Goal: Obtain resource: Download file/media

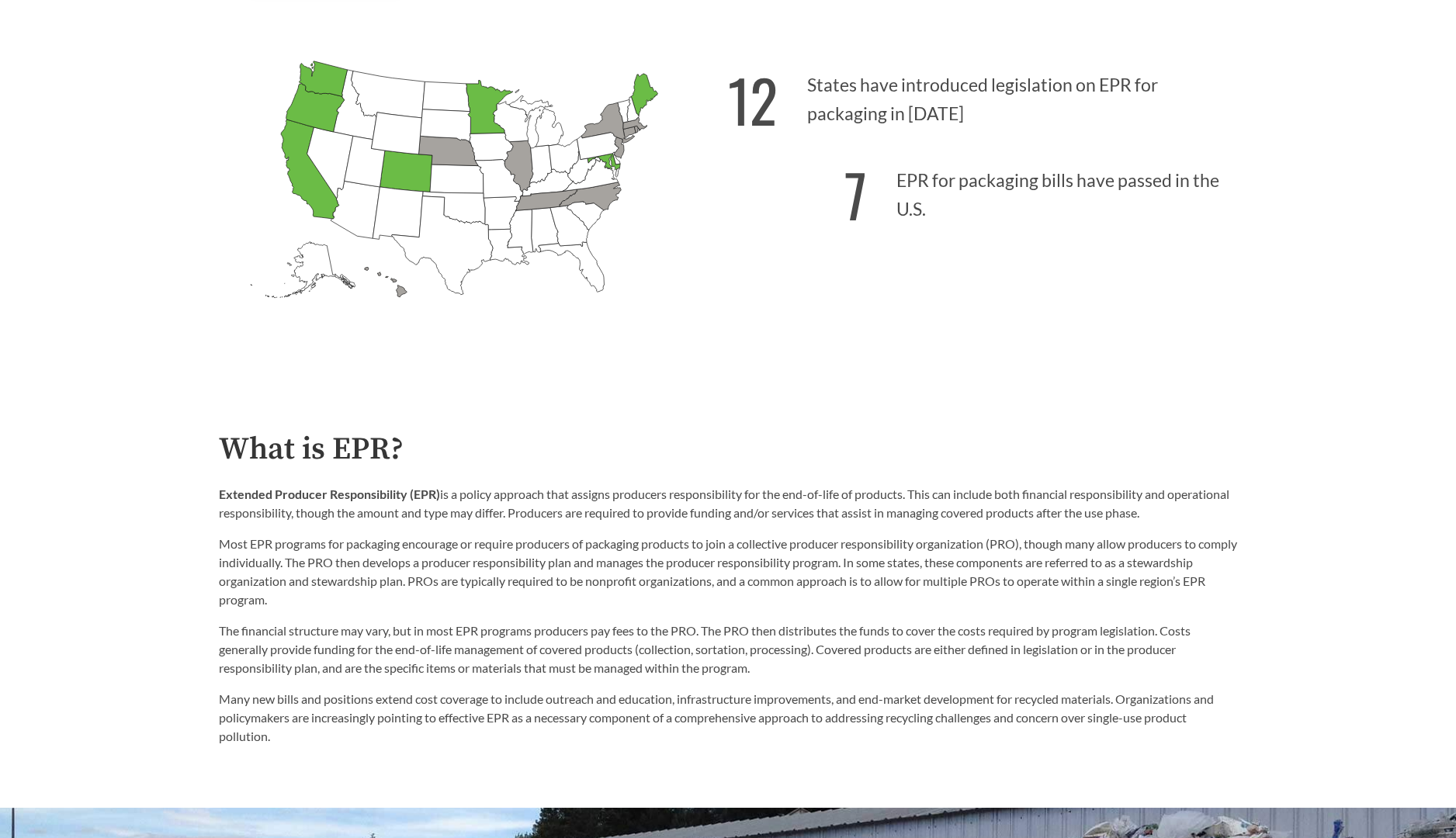
scroll to position [539, 0]
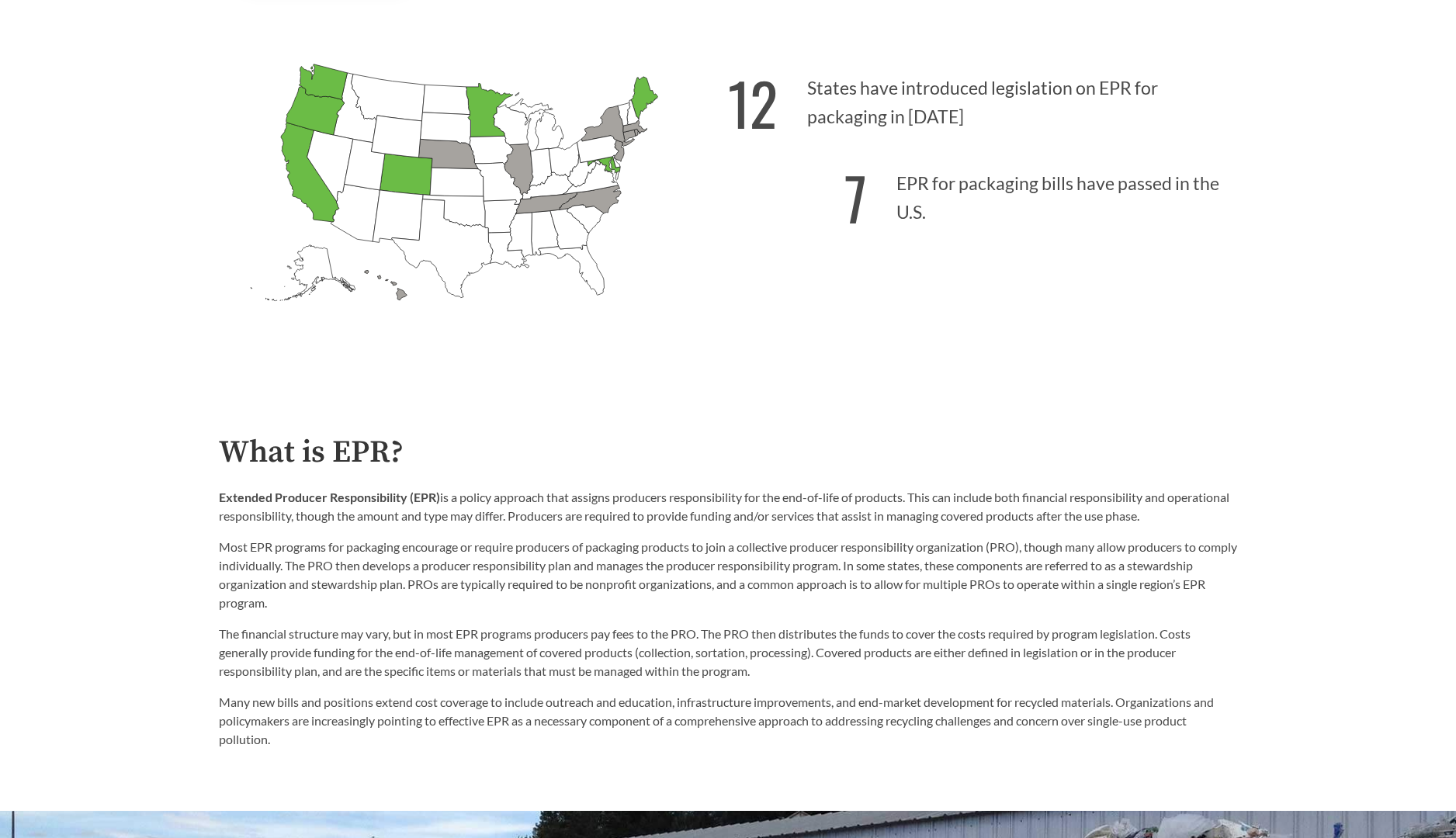
click at [638, 128] on icon "Massachusetts Introduced: 2" at bounding box center [634, 126] width 24 height 13
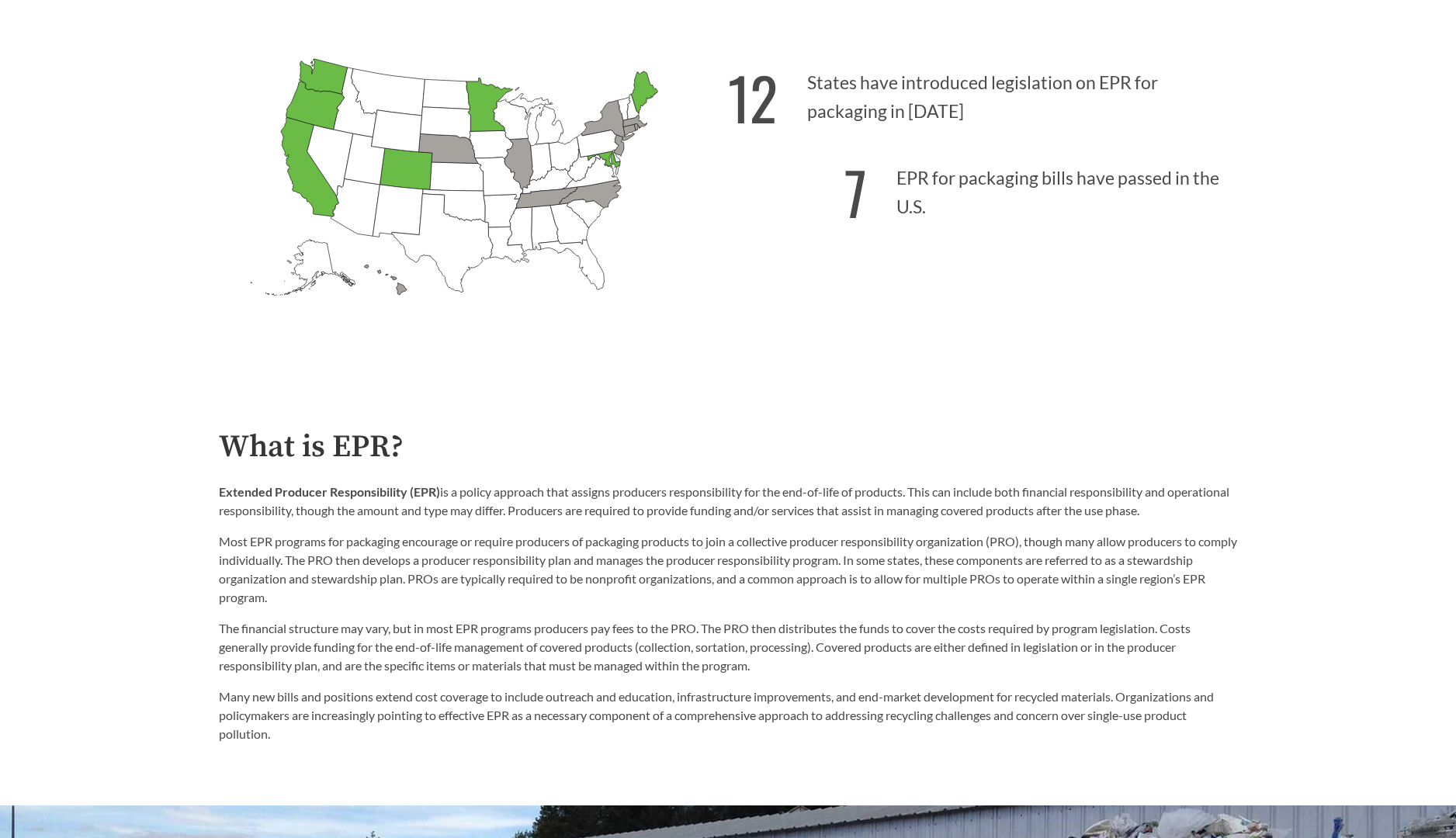
scroll to position [547, 0]
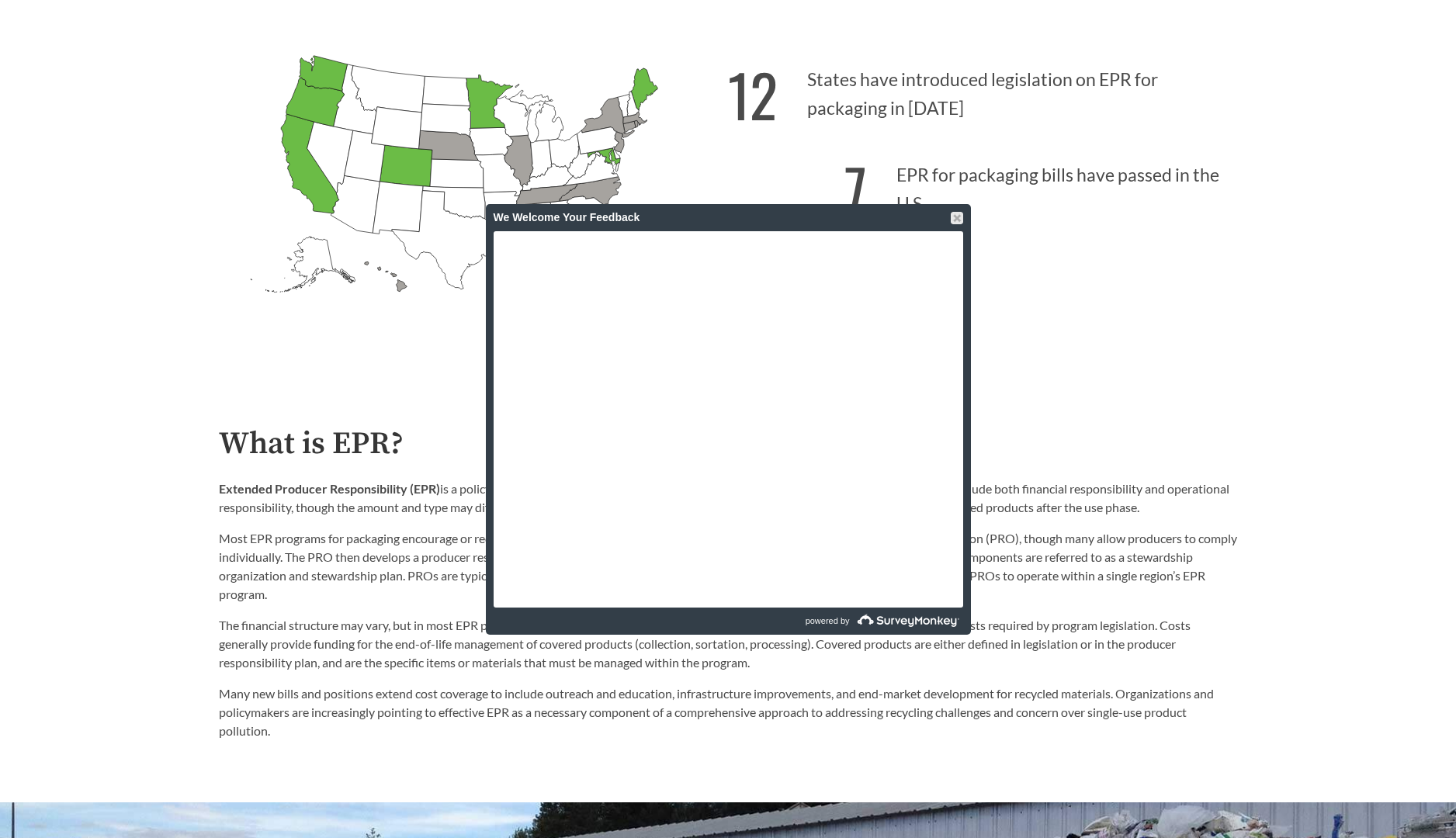
click at [950, 219] on div "We Welcome Your Feedback" at bounding box center [728, 217] width 469 height 27
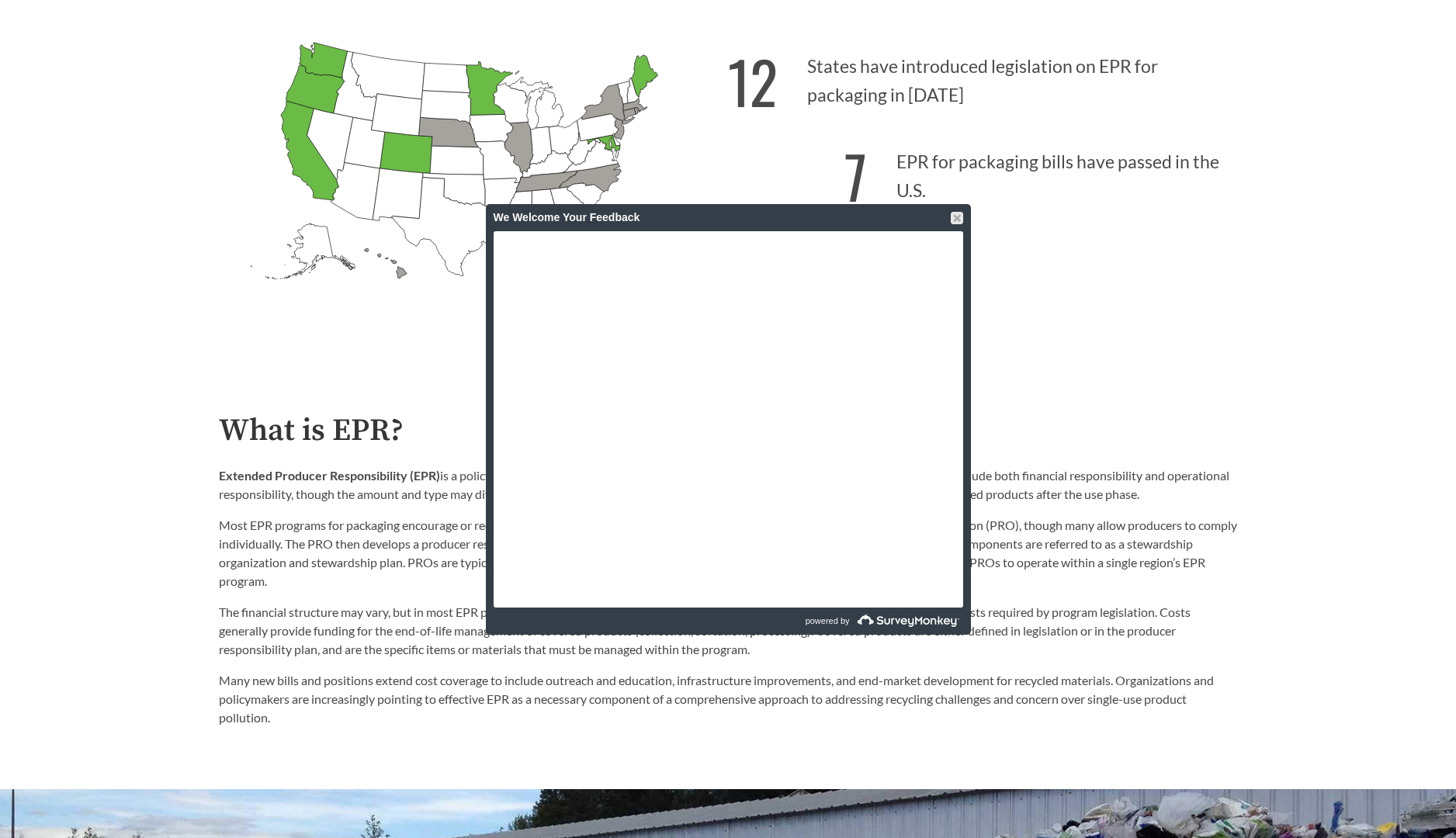
scroll to position [562, 0]
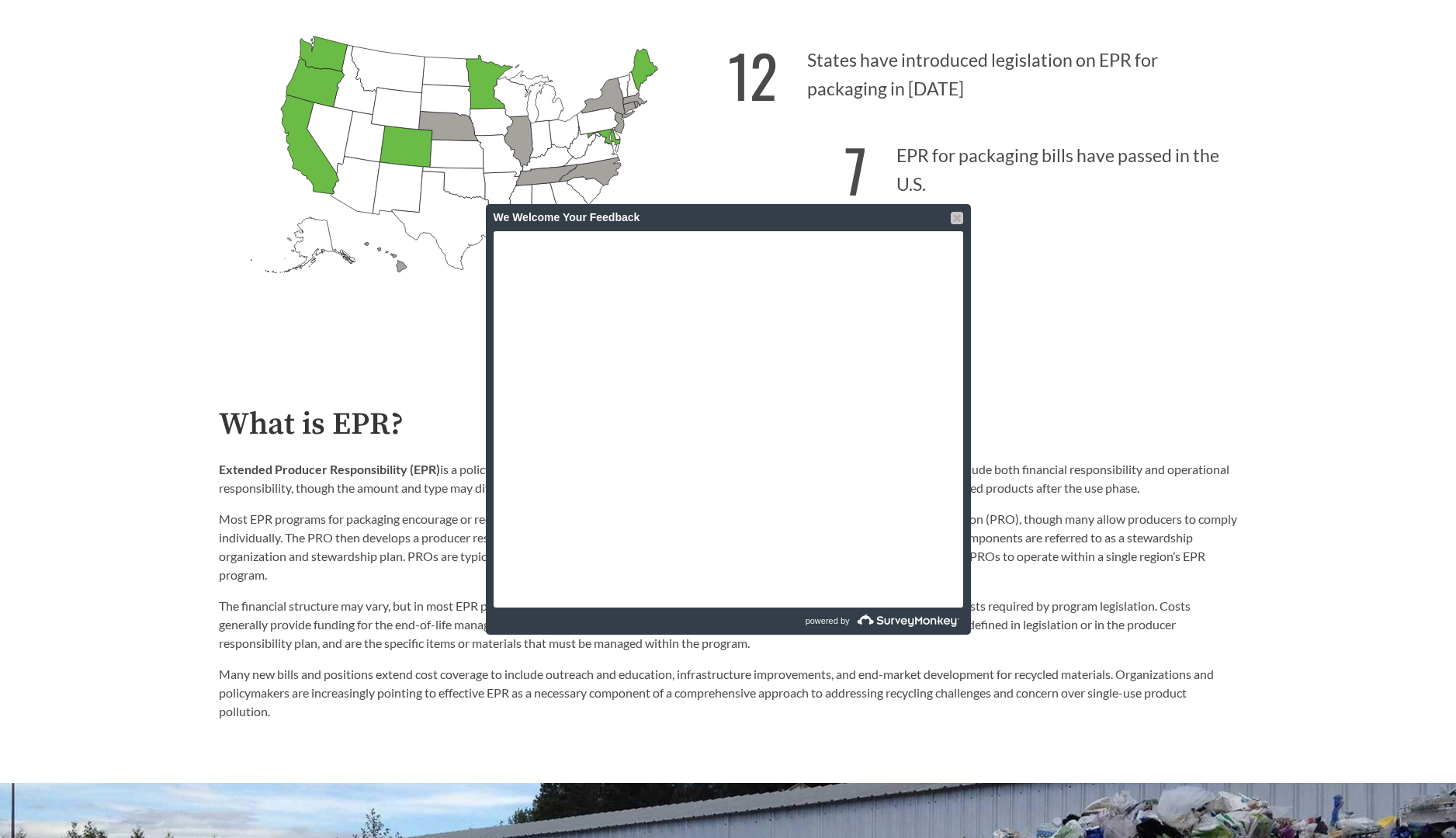
click at [952, 217] on div at bounding box center [957, 217] width 13 height 13
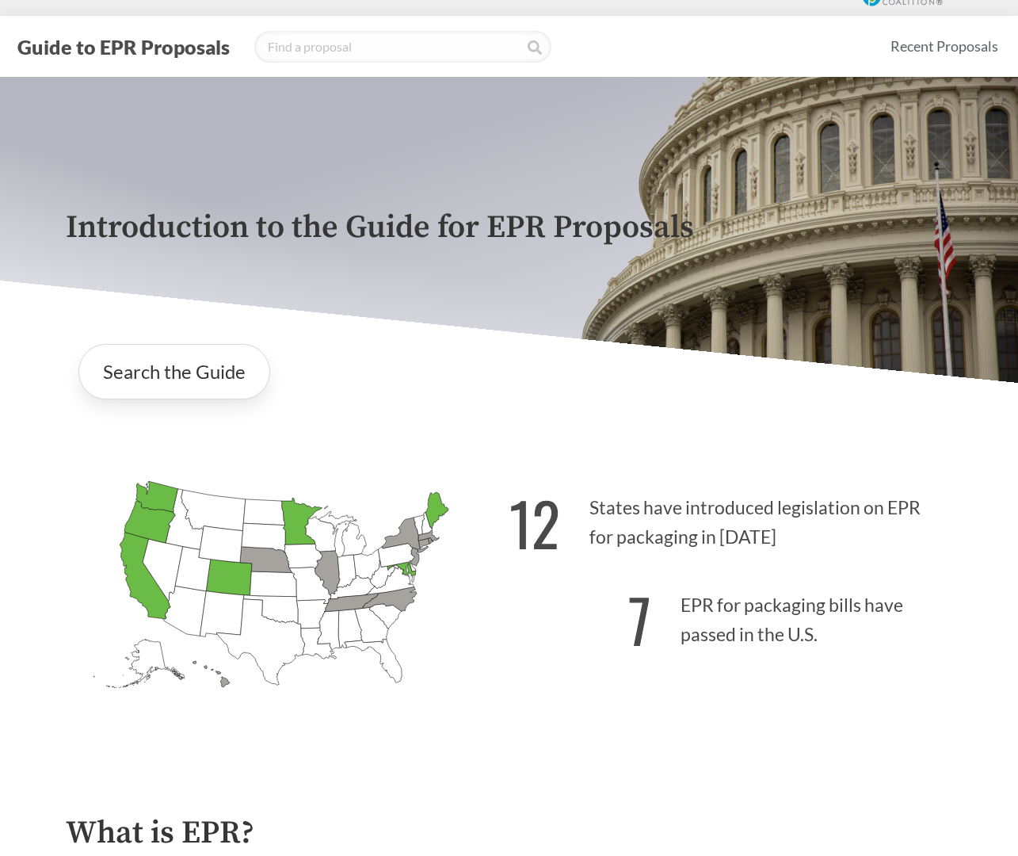
scroll to position [44, 0]
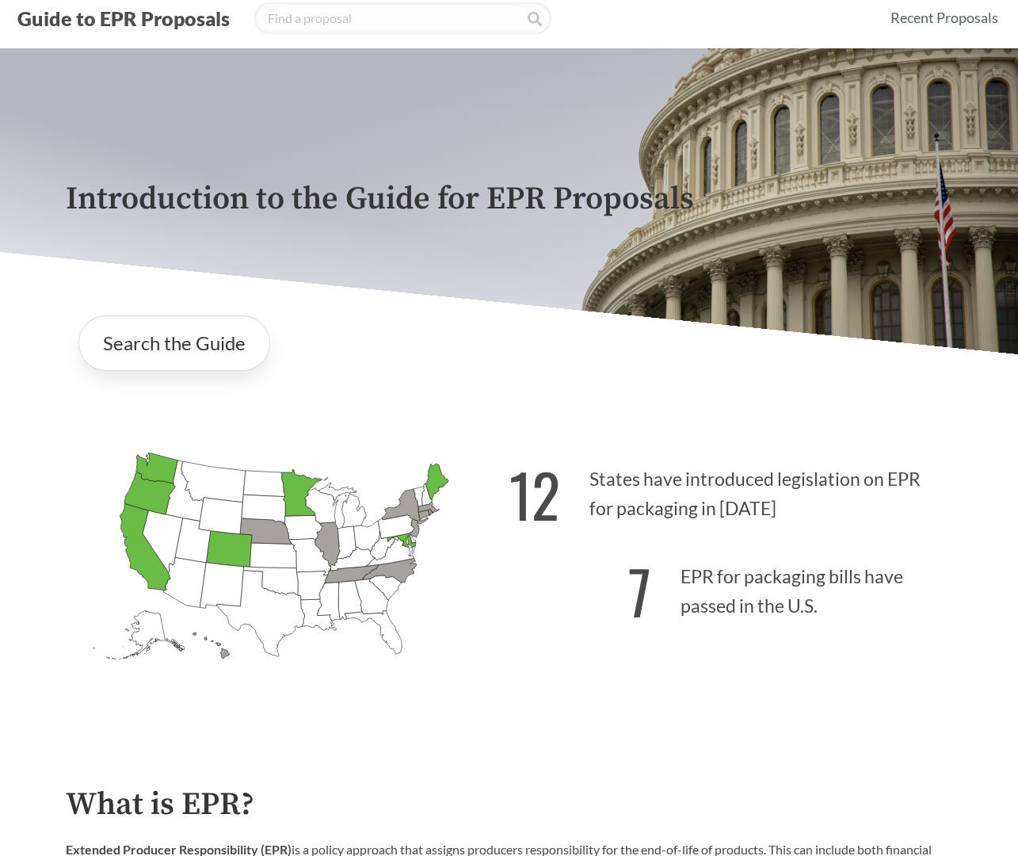
click at [410, 544] on icon "Maryland Passed: 1" at bounding box center [401, 540] width 29 height 14
click at [410, 541] on icon "[US_STATE] Passed: 1" at bounding box center [401, 540] width 29 height 14
click at [258, 530] on icon "[US_STATE] Introduced: 1" at bounding box center [265, 531] width 52 height 26
click at [273, 536] on icon "[US_STATE] Introduced: 1" at bounding box center [265, 531] width 52 height 26
click at [487, 608] on icon "Alabama Introduced: Alaska Introduced: Arizona Introduced: Arkansas Introduced:…" at bounding box center [288, 579] width 444 height 277
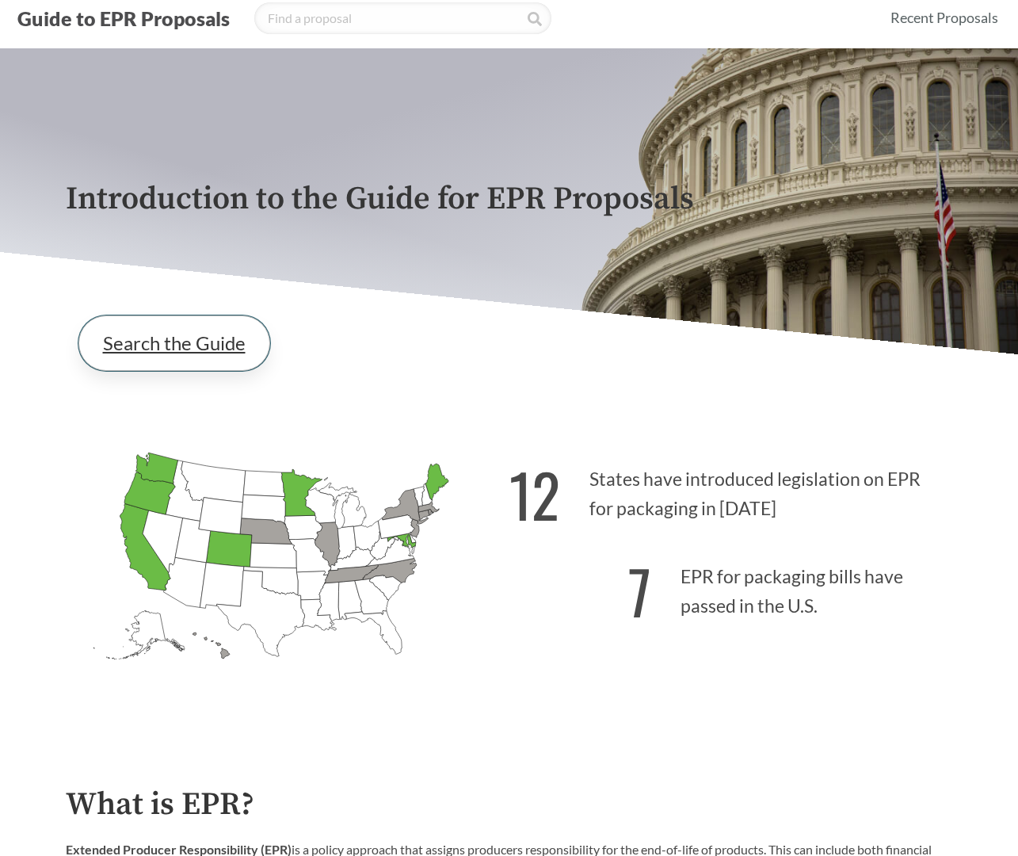
click at [177, 342] on link "Search the Guide" at bounding box center [174, 342] width 192 height 55
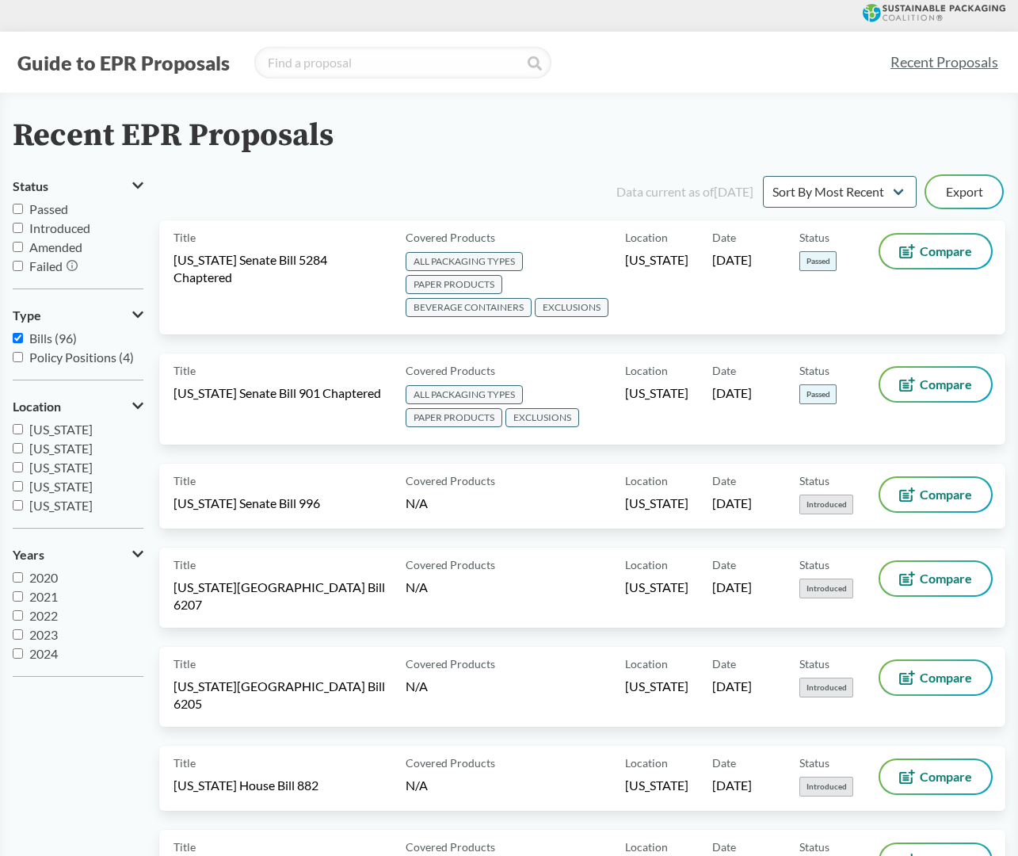
click at [19, 211] on input "Passed" at bounding box center [18, 209] width 10 height 10
checkbox input "true"
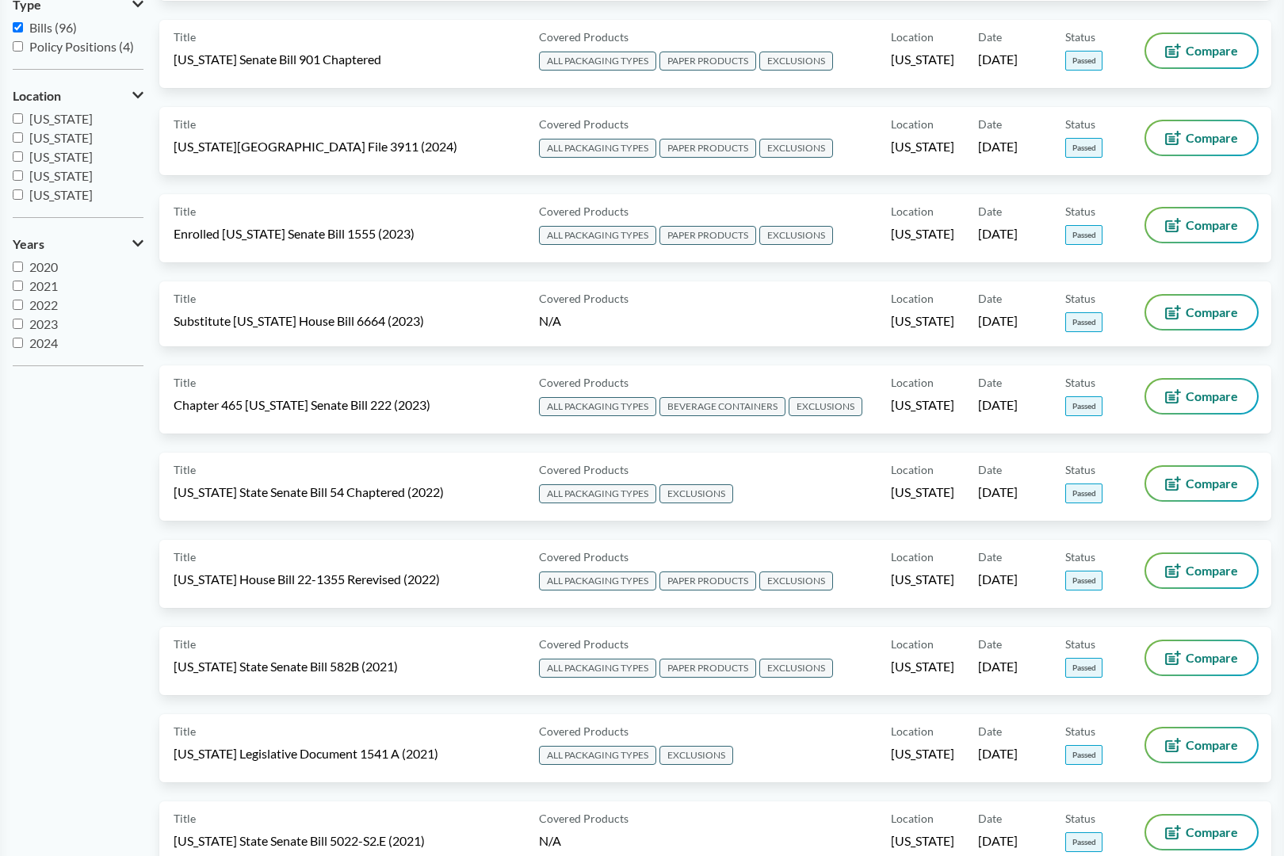
scroll to position [240, 0]
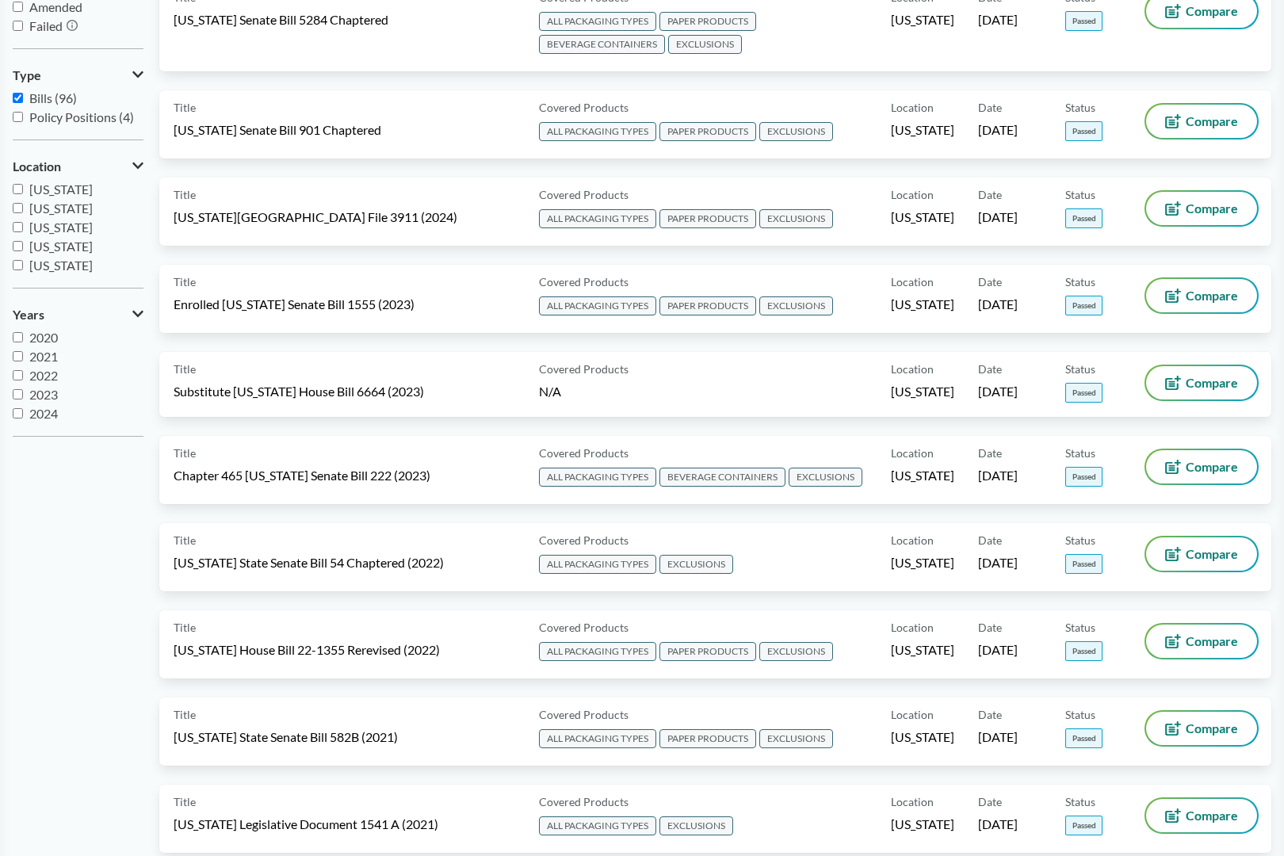
click at [18, 120] on input "Policy Positions (4)" at bounding box center [18, 117] width 10 height 10
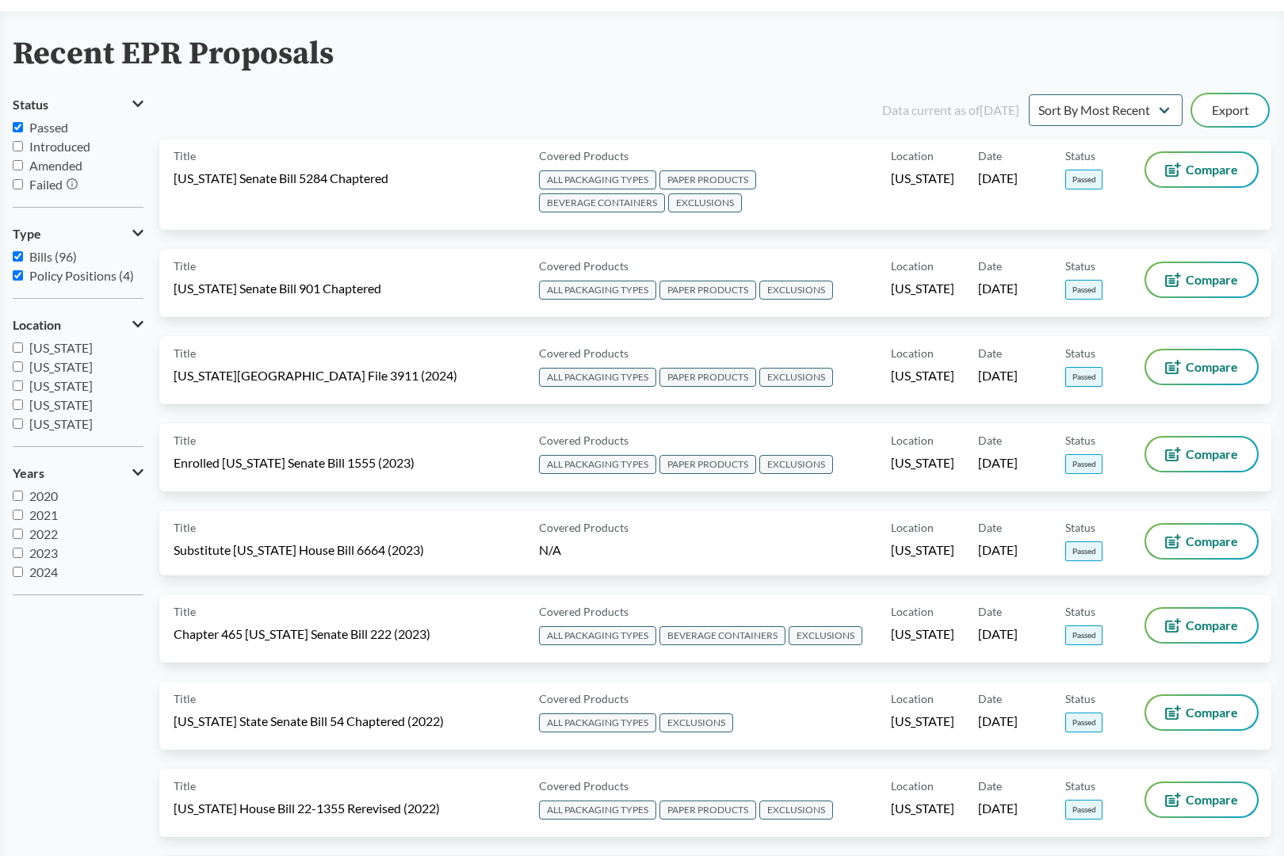
scroll to position [71, 0]
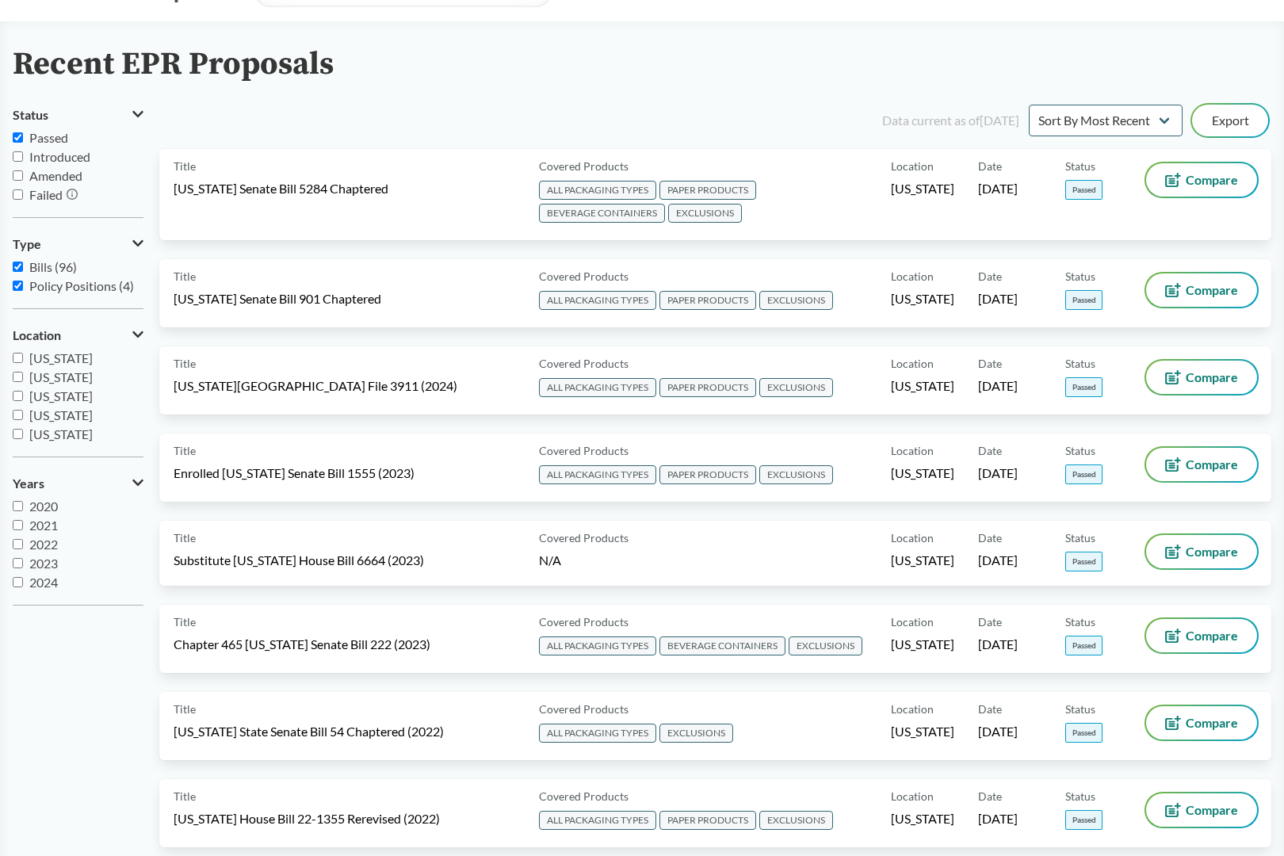
click at [18, 290] on input "Policy Positions (4)" at bounding box center [18, 286] width 10 height 10
checkbox input "false"
click at [19, 274] on label "Bills (96)" at bounding box center [78, 267] width 131 height 19
click at [19, 272] on input "Bills (96)" at bounding box center [18, 267] width 10 height 10
checkbox input "false"
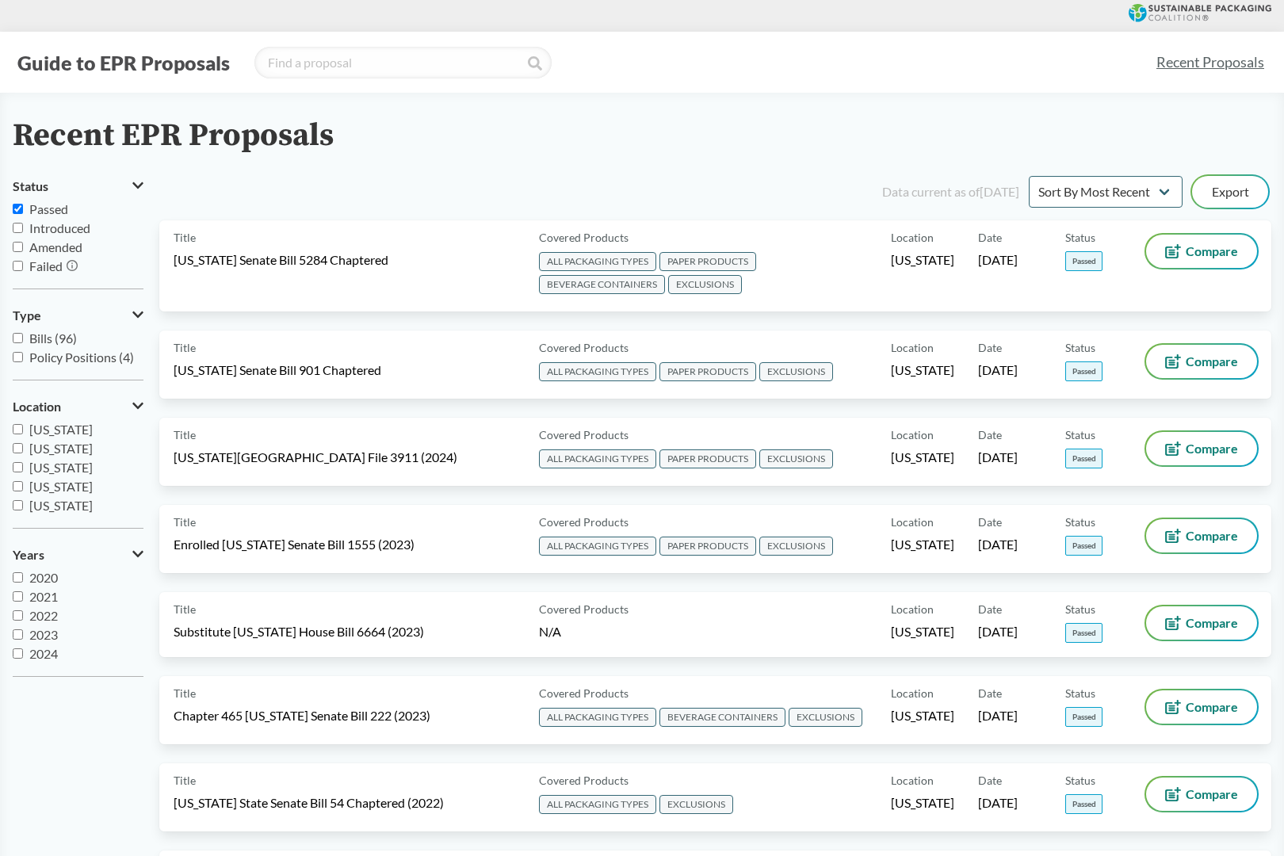
scroll to position [0, 0]
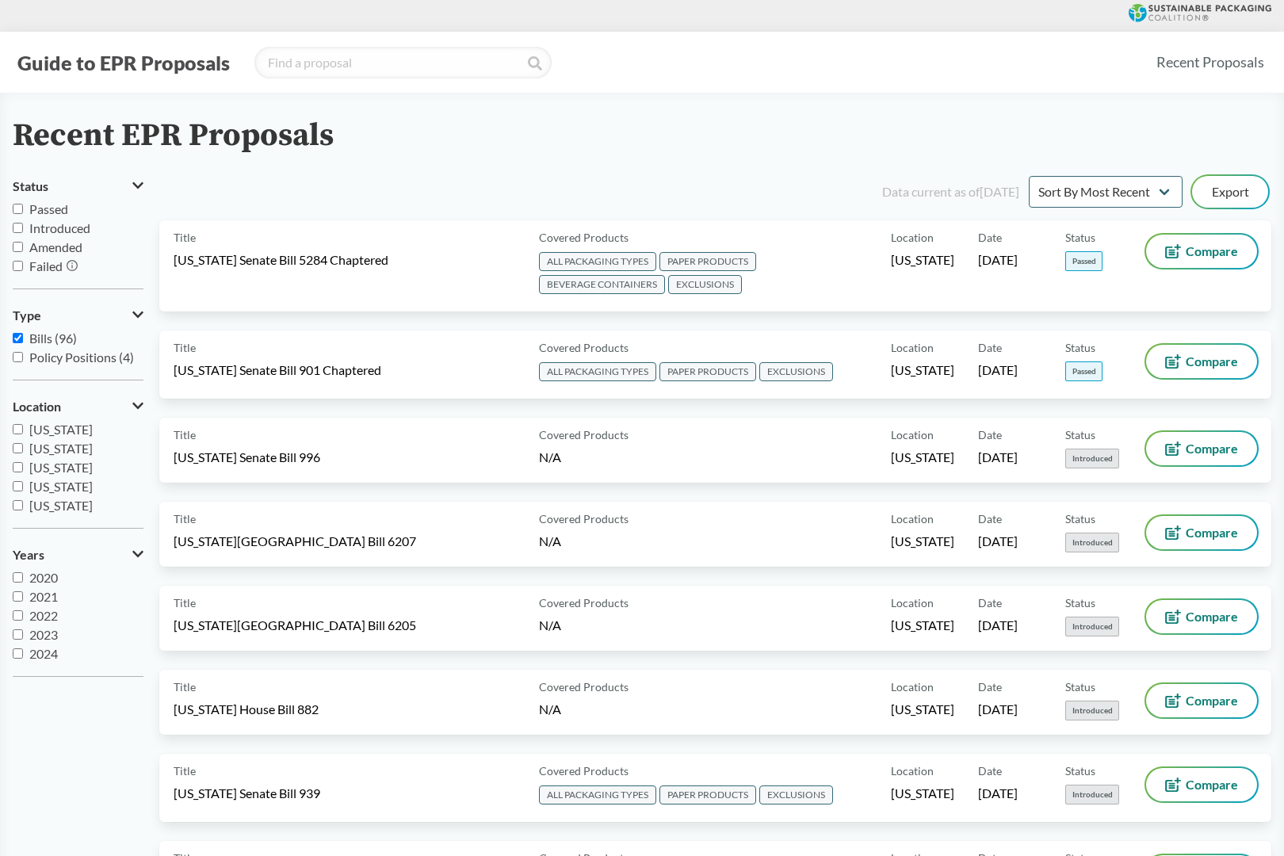
click at [17, 209] on input "Passed" at bounding box center [18, 209] width 10 height 10
checkbox input "true"
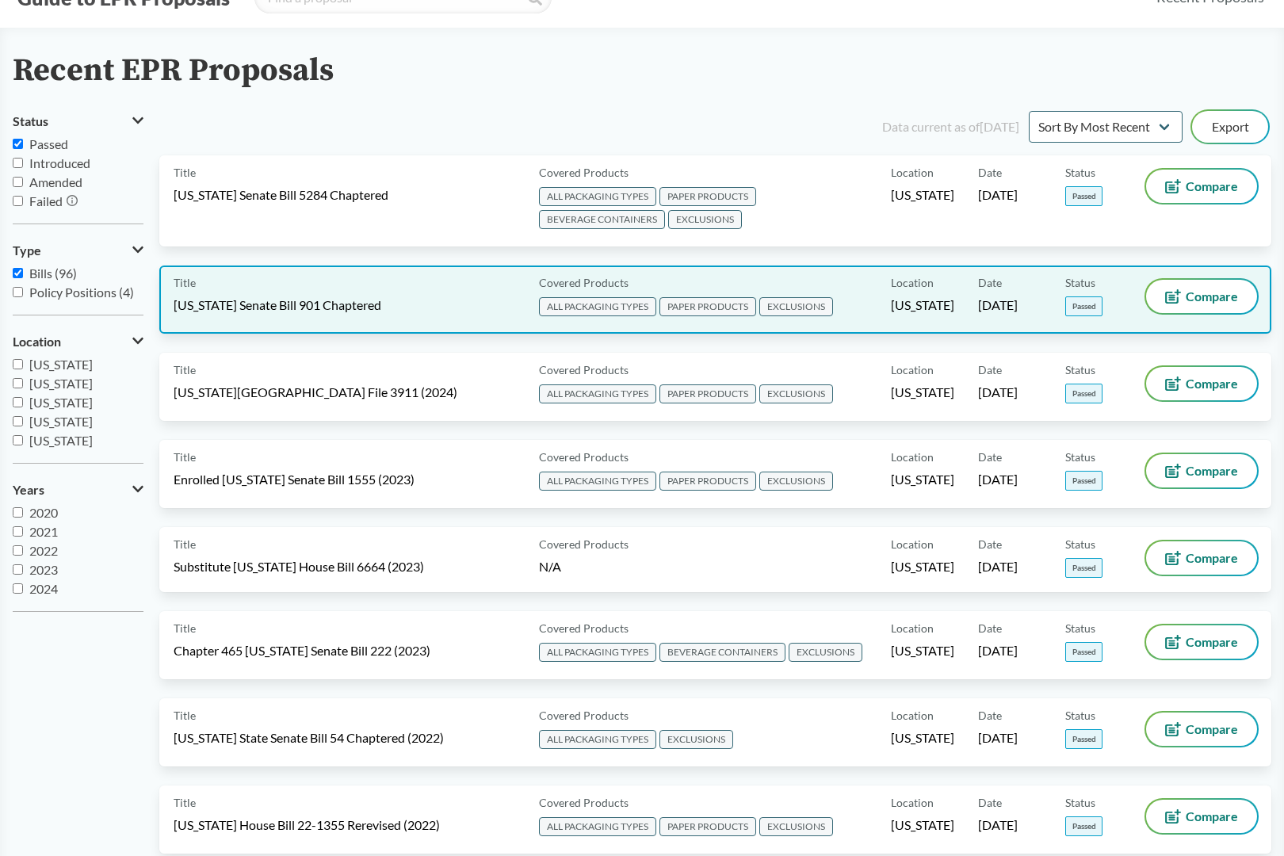
scroll to position [67, 0]
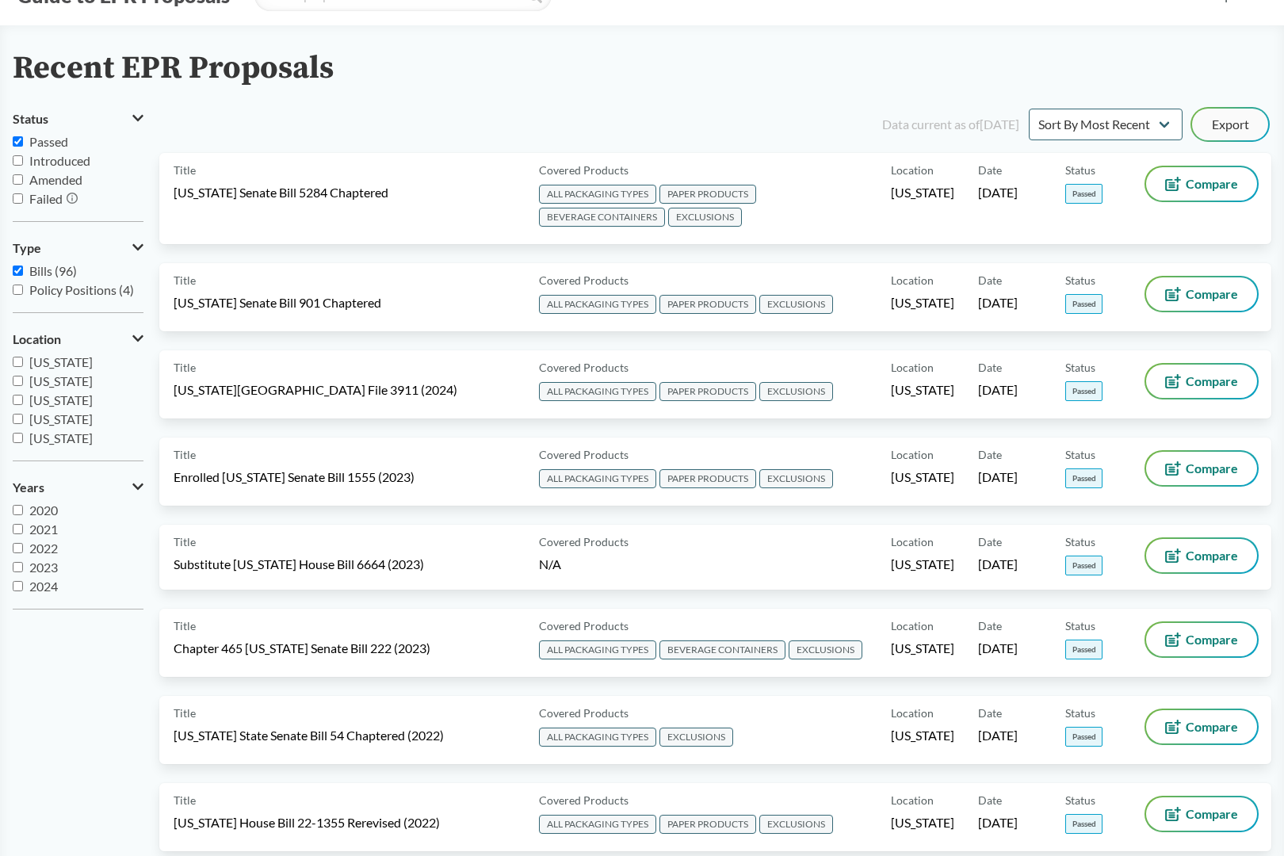
click at [1220, 128] on button "Export" at bounding box center [1230, 125] width 76 height 32
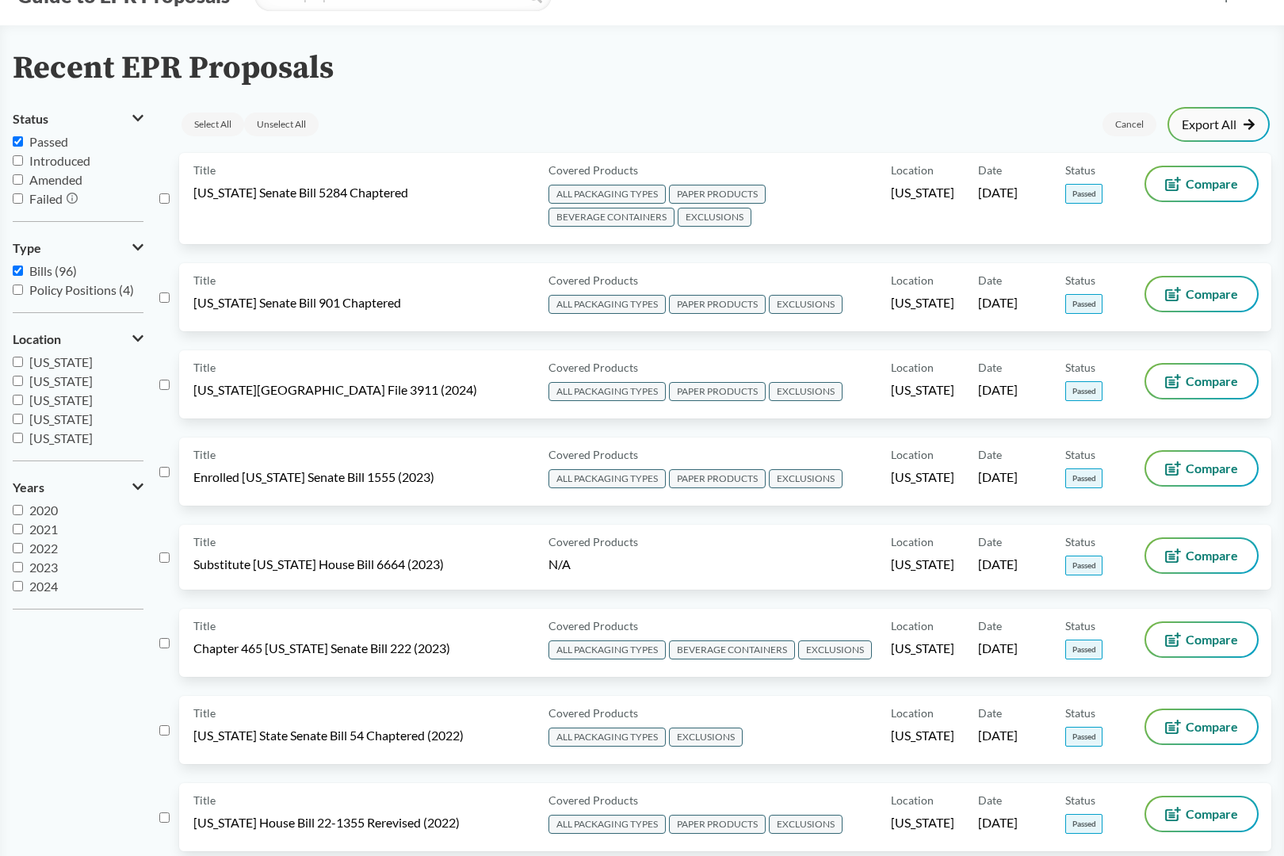
click at [1218, 124] on link "Export All" at bounding box center [1219, 124] width 74 height 13
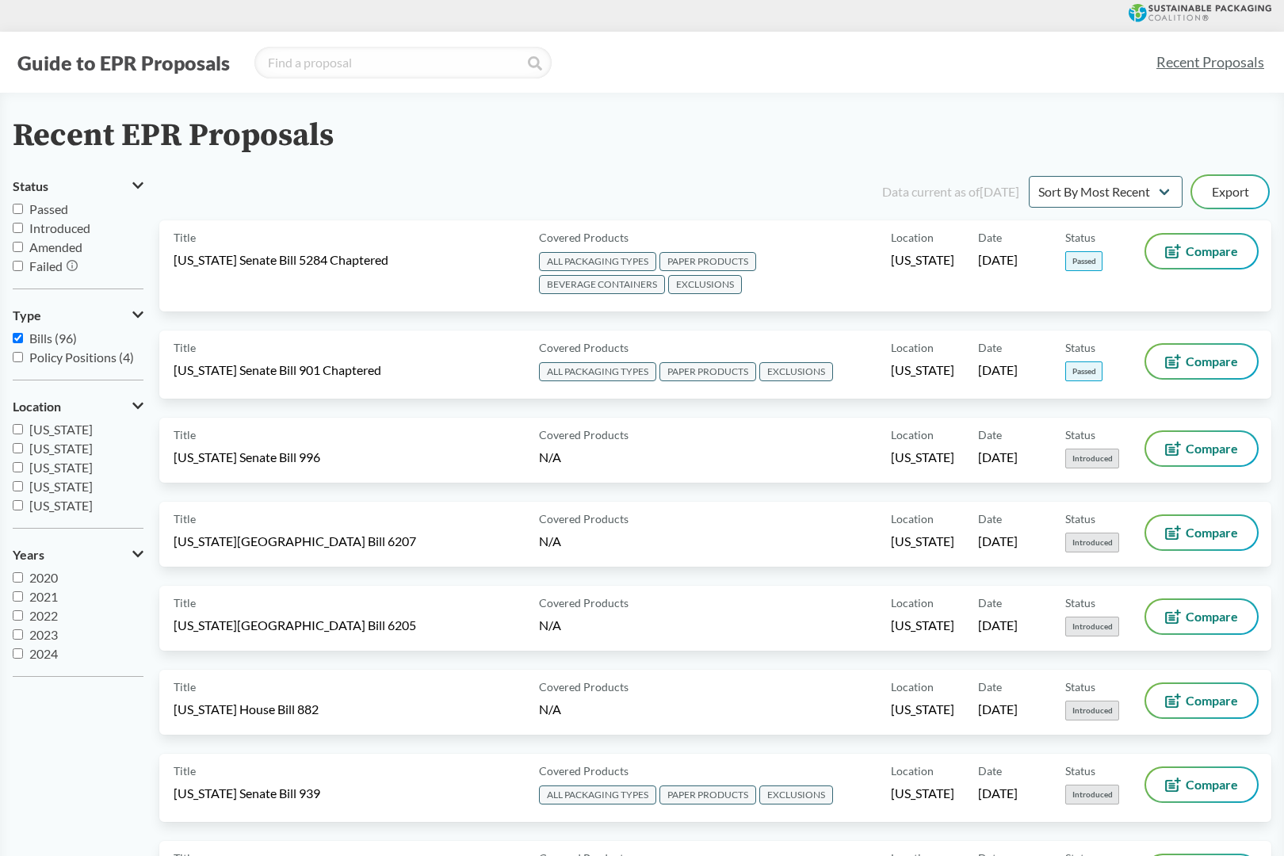
click at [18, 213] on input "Passed" at bounding box center [18, 209] width 10 height 10
checkbox input "true"
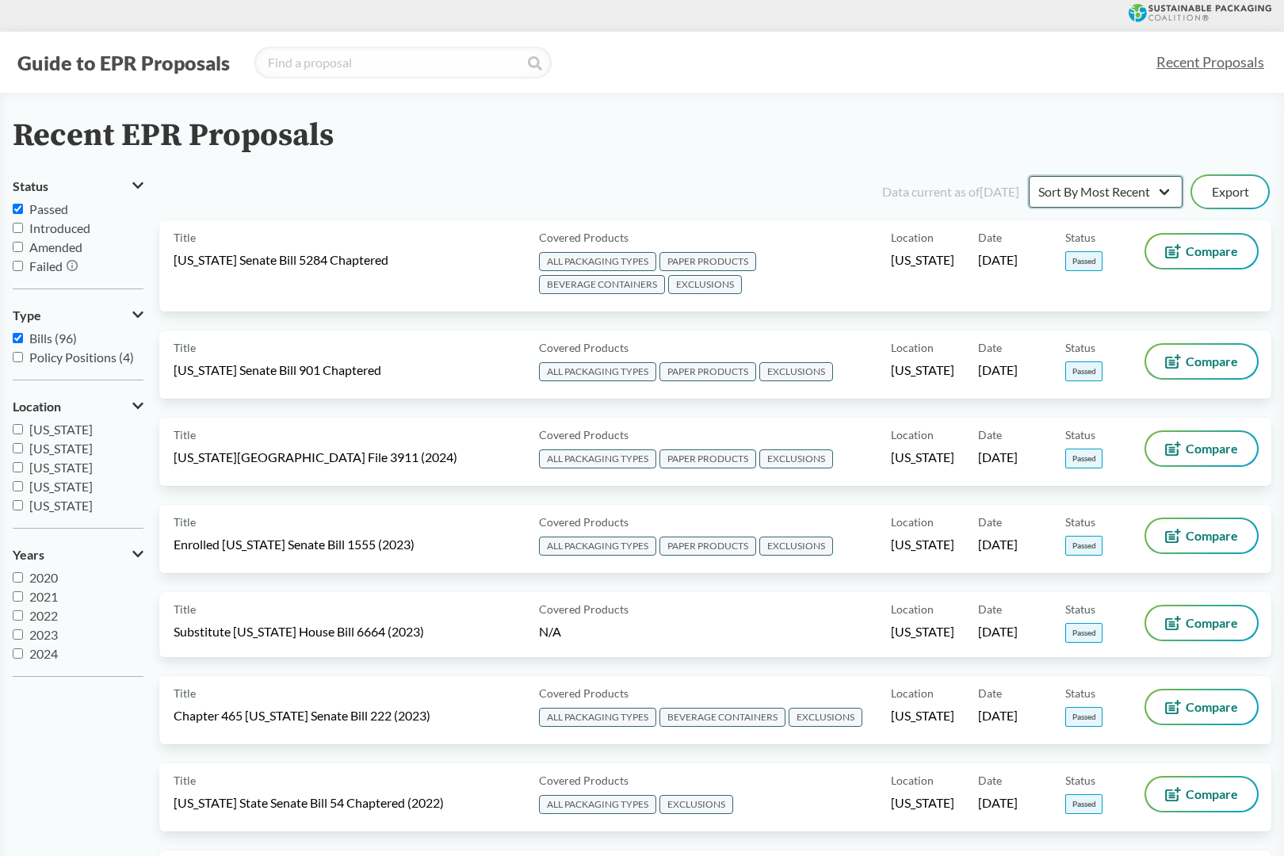
select select "Sort By Status"
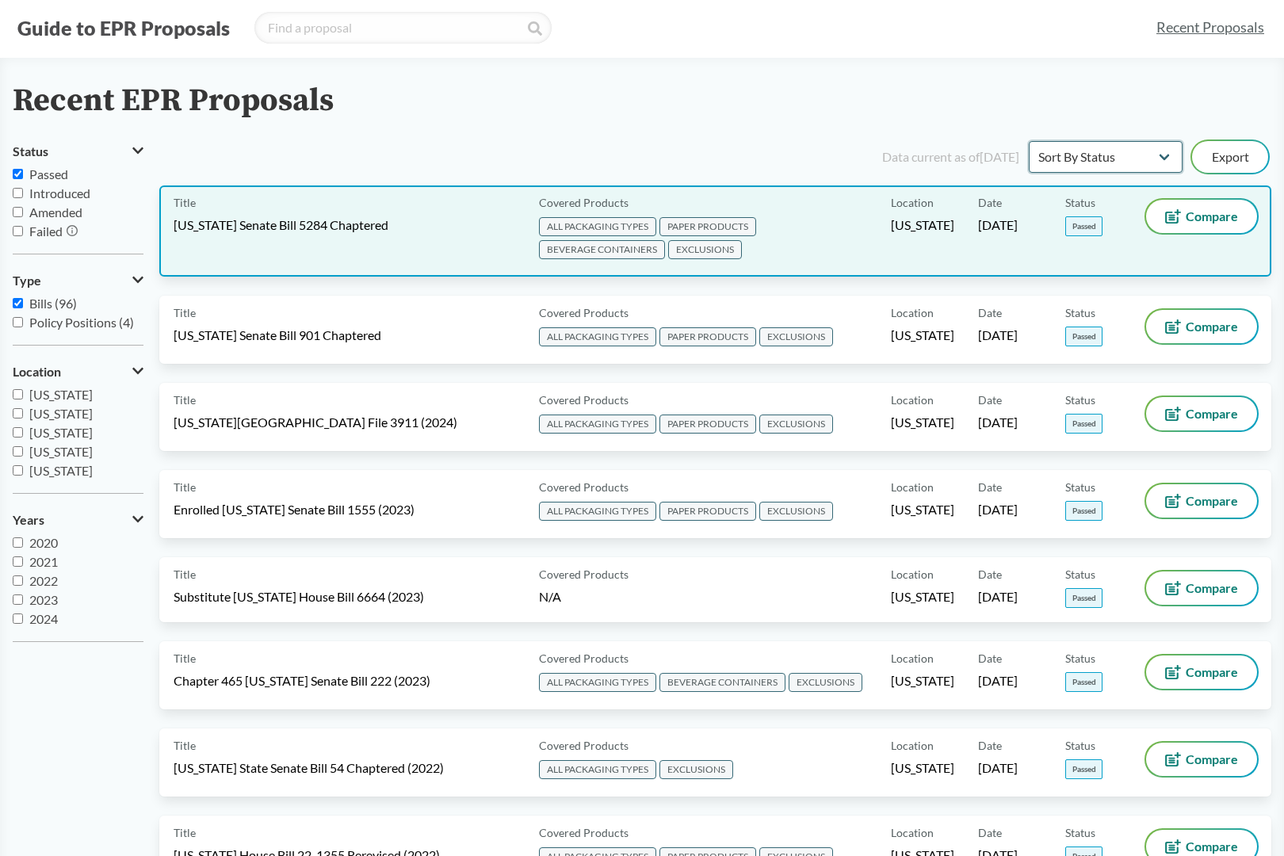
scroll to position [32, 0]
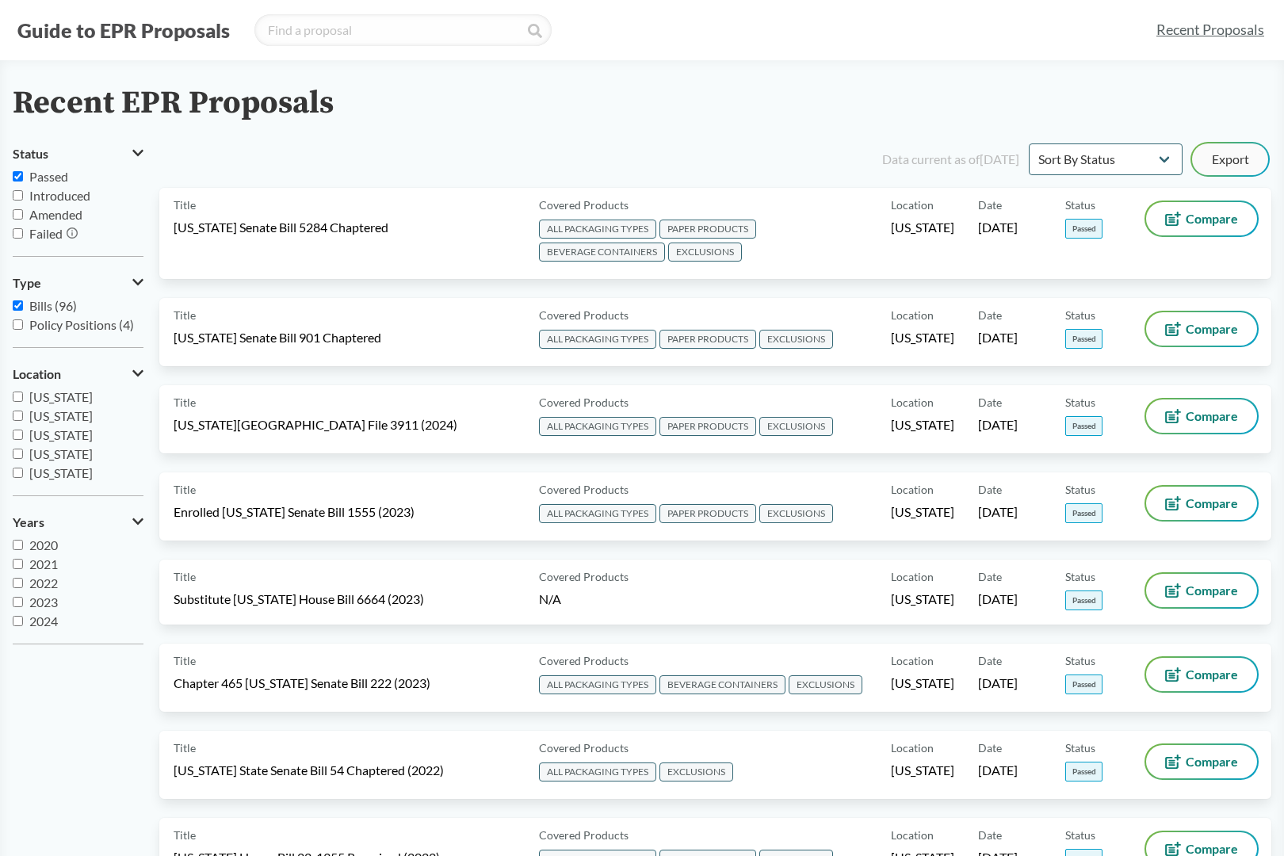
click at [1225, 162] on button "Export" at bounding box center [1230, 159] width 76 height 32
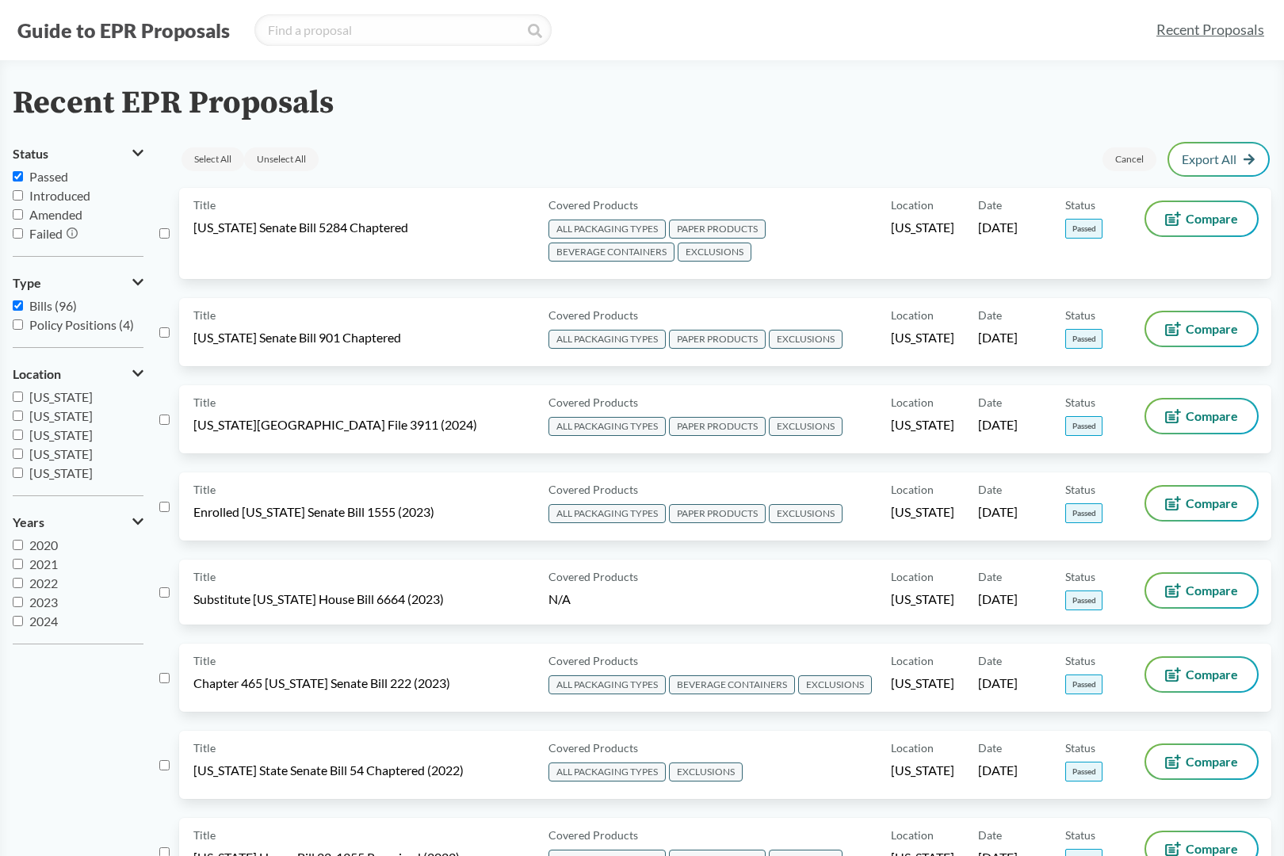
click at [161, 233] on input "checkbox" at bounding box center [164, 233] width 10 height 10
checkbox input "true"
click at [161, 327] on input "checkbox" at bounding box center [164, 332] width 10 height 10
checkbox input "true"
click at [165, 417] on input "checkbox" at bounding box center [164, 419] width 10 height 10
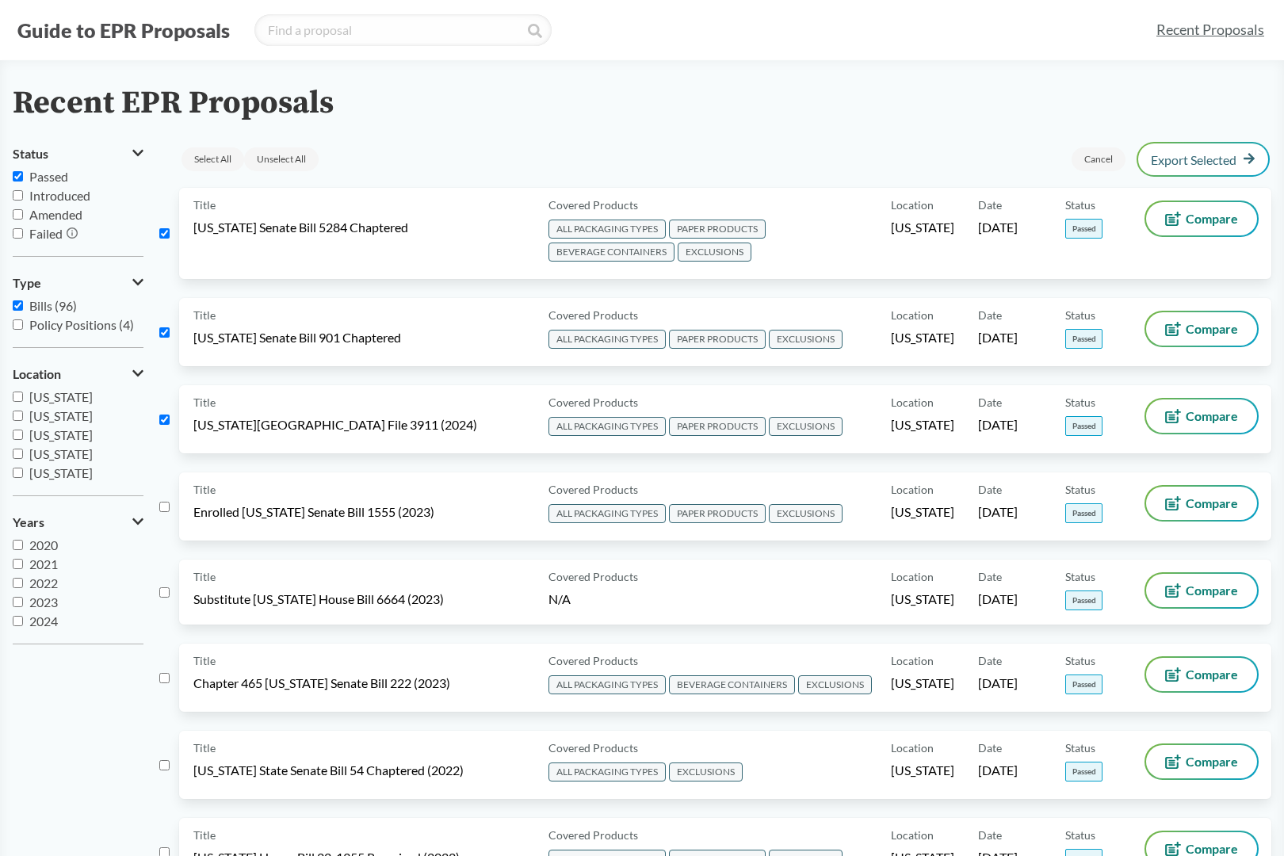
checkbox input "true"
click at [160, 506] on input "checkbox" at bounding box center [164, 507] width 10 height 10
checkbox input "true"
click at [163, 592] on input "checkbox" at bounding box center [164, 592] width 10 height 10
checkbox input "true"
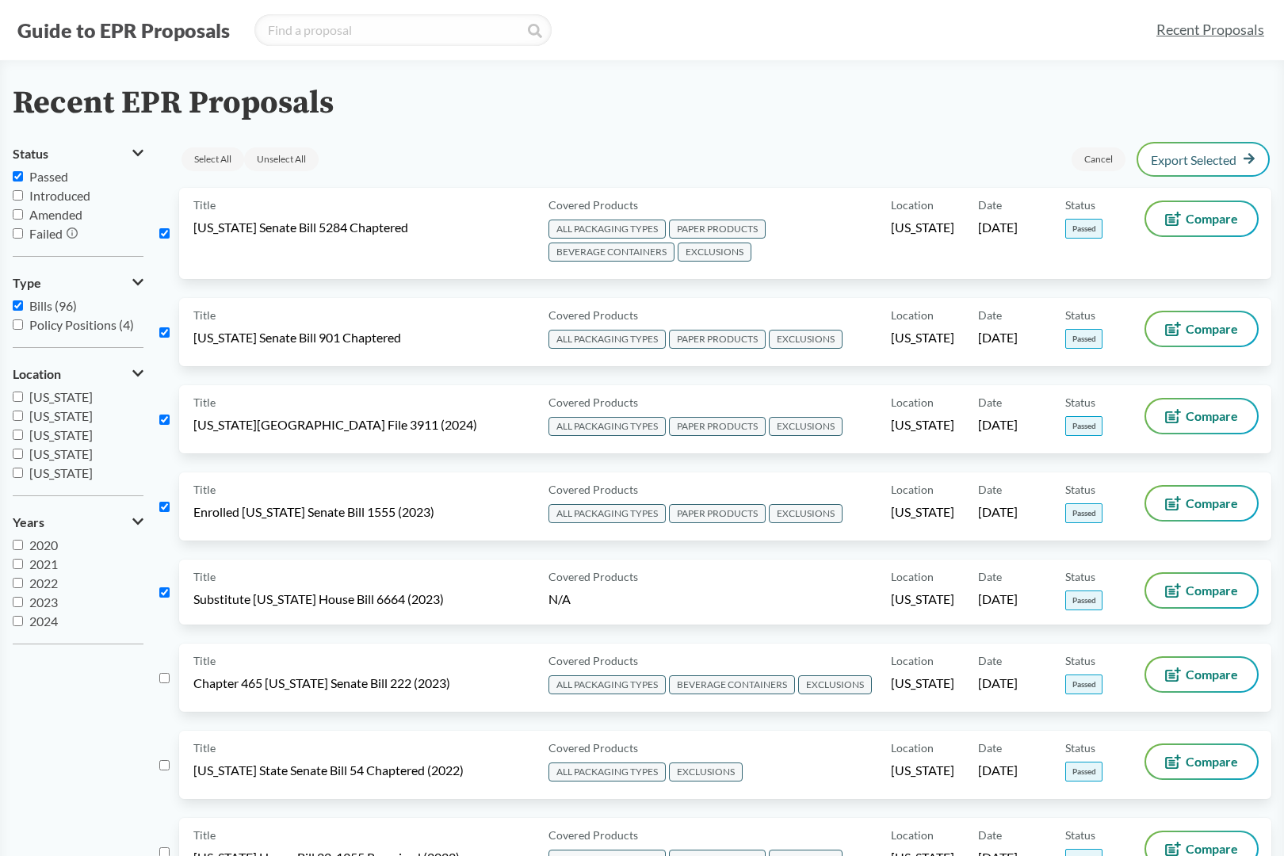
click at [167, 680] on input "checkbox" at bounding box center [164, 678] width 10 height 10
checkbox input "true"
click at [165, 760] on input "checkbox" at bounding box center [164, 765] width 10 height 10
checkbox input "true"
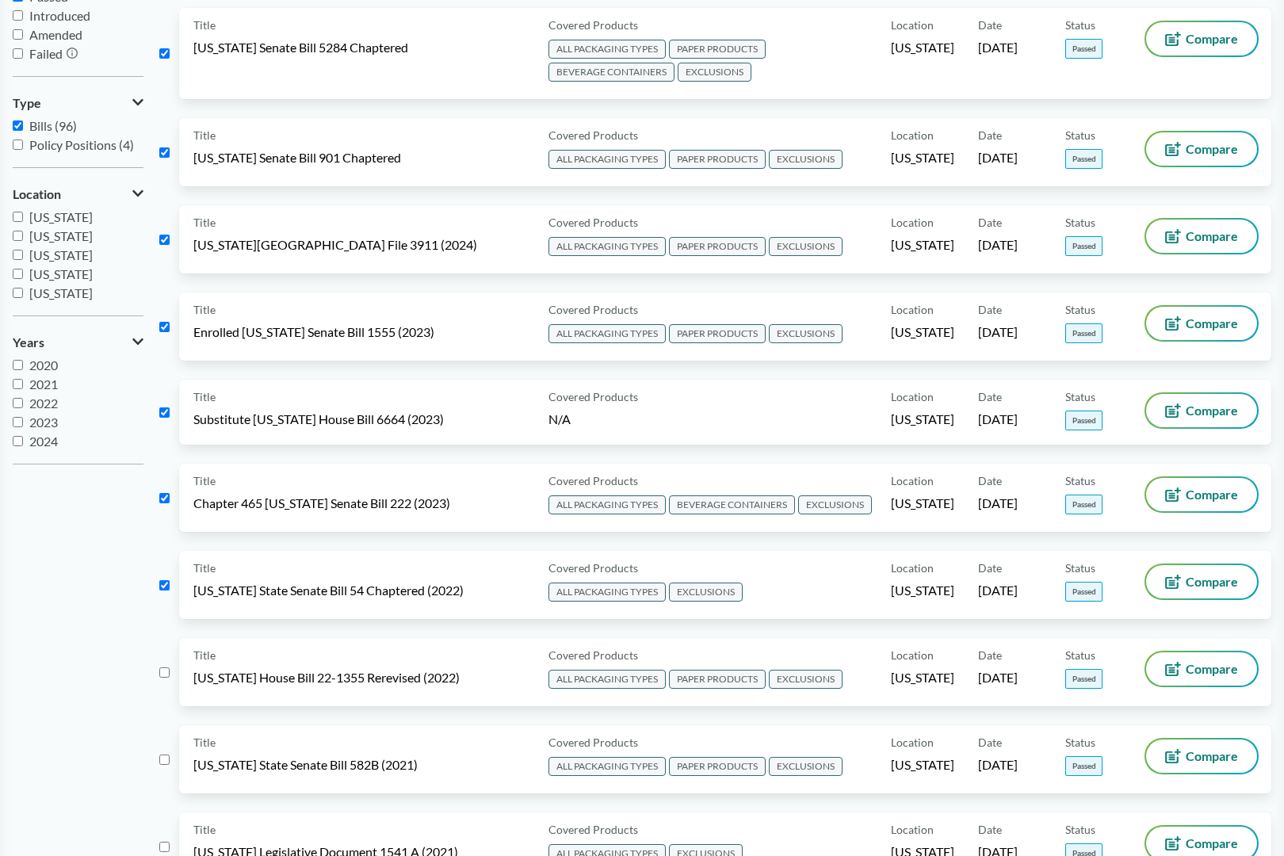
scroll to position [220, 0]
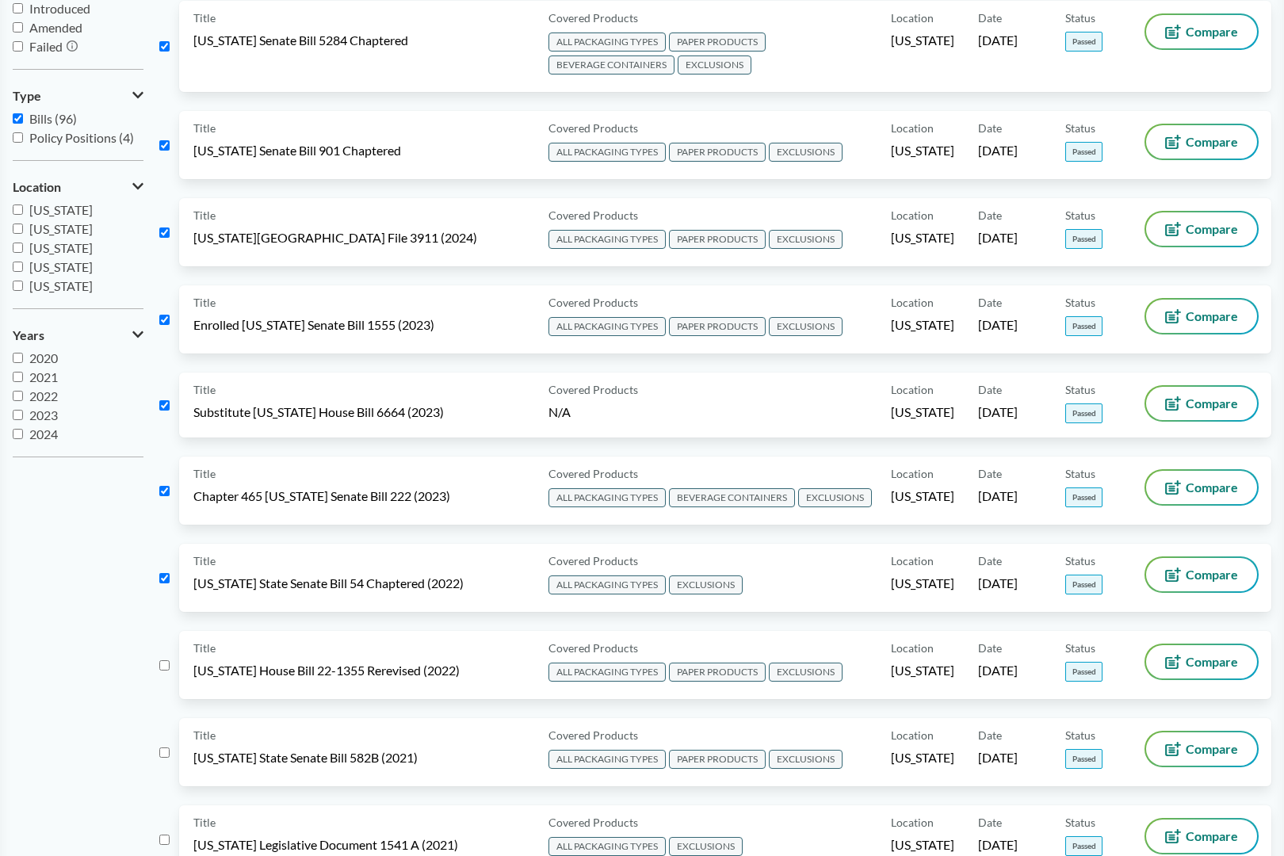
click at [163, 663] on input "checkbox" at bounding box center [164, 665] width 10 height 10
checkbox input "true"
click at [164, 750] on input "checkbox" at bounding box center [164, 752] width 10 height 10
checkbox input "true"
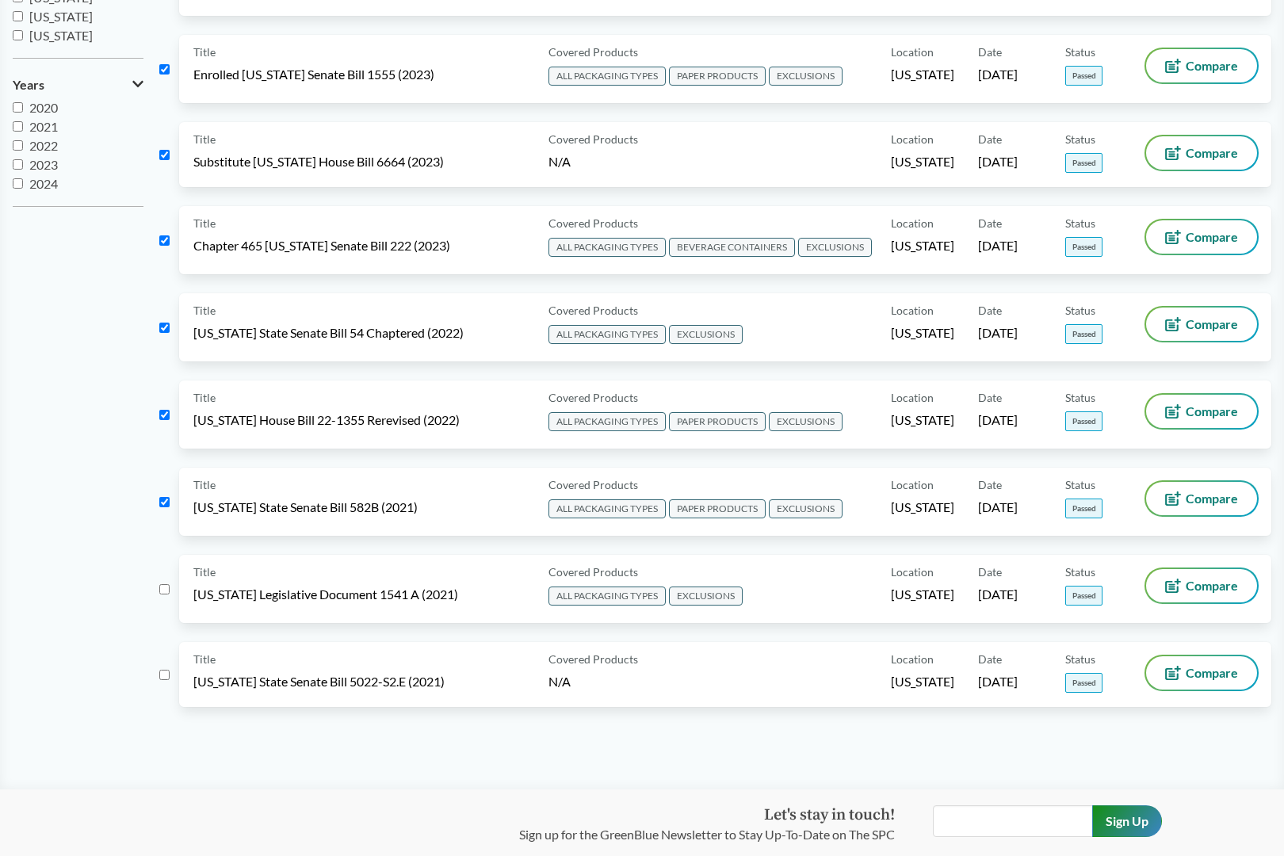
scroll to position [483, 0]
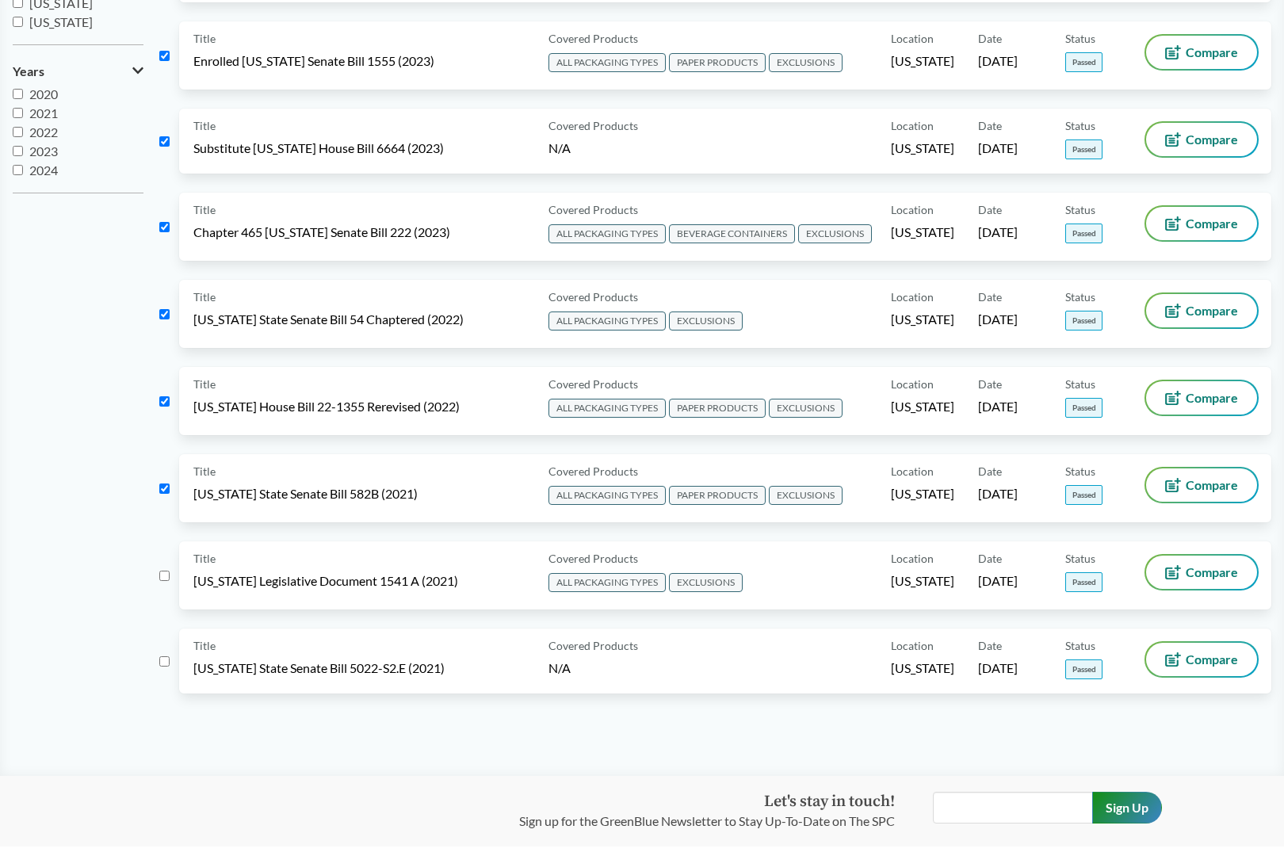
click at [162, 578] on input "checkbox" at bounding box center [164, 576] width 10 height 10
checkbox input "true"
click at [163, 657] on input "checkbox" at bounding box center [164, 661] width 10 height 10
checkbox input "true"
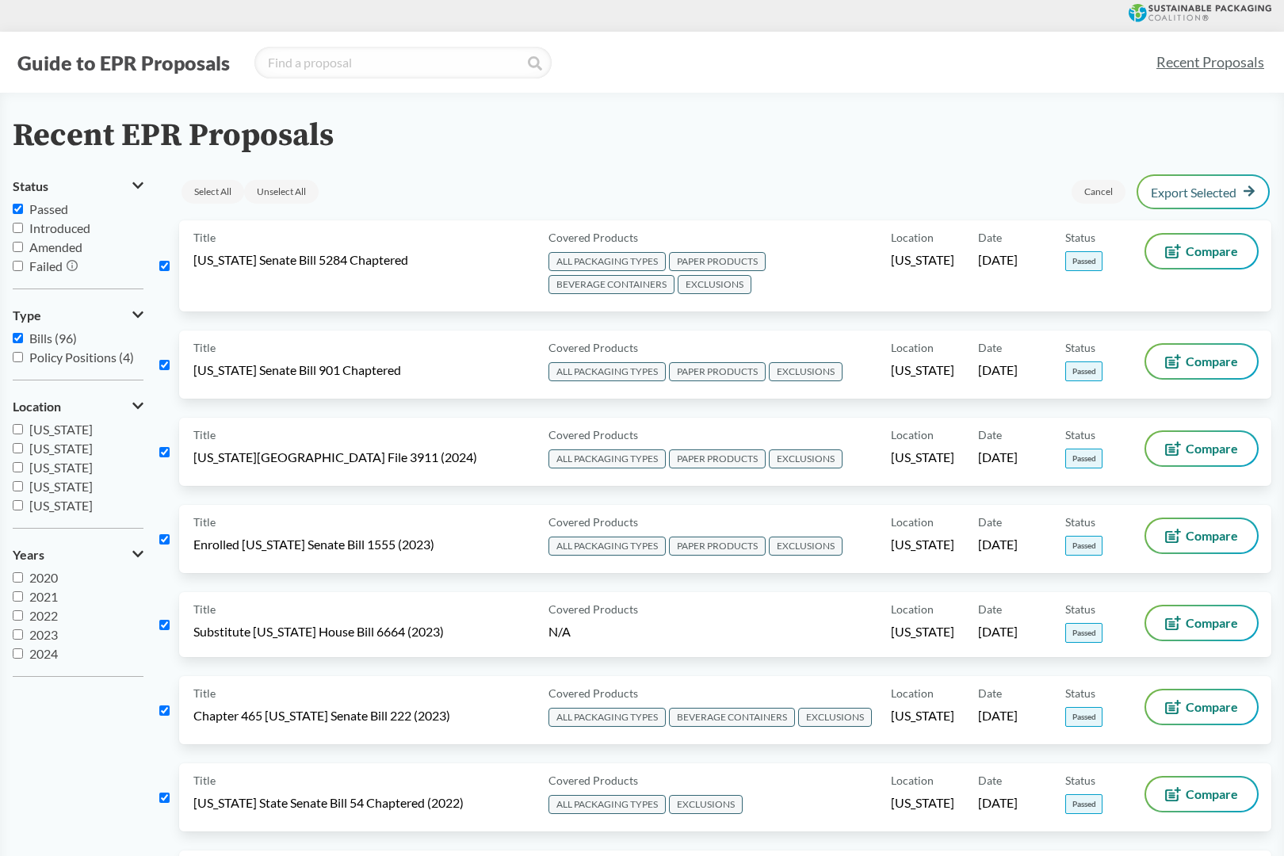
scroll to position [0, 0]
click at [1192, 188] on link "Export Selected" at bounding box center [1203, 192] width 105 height 14
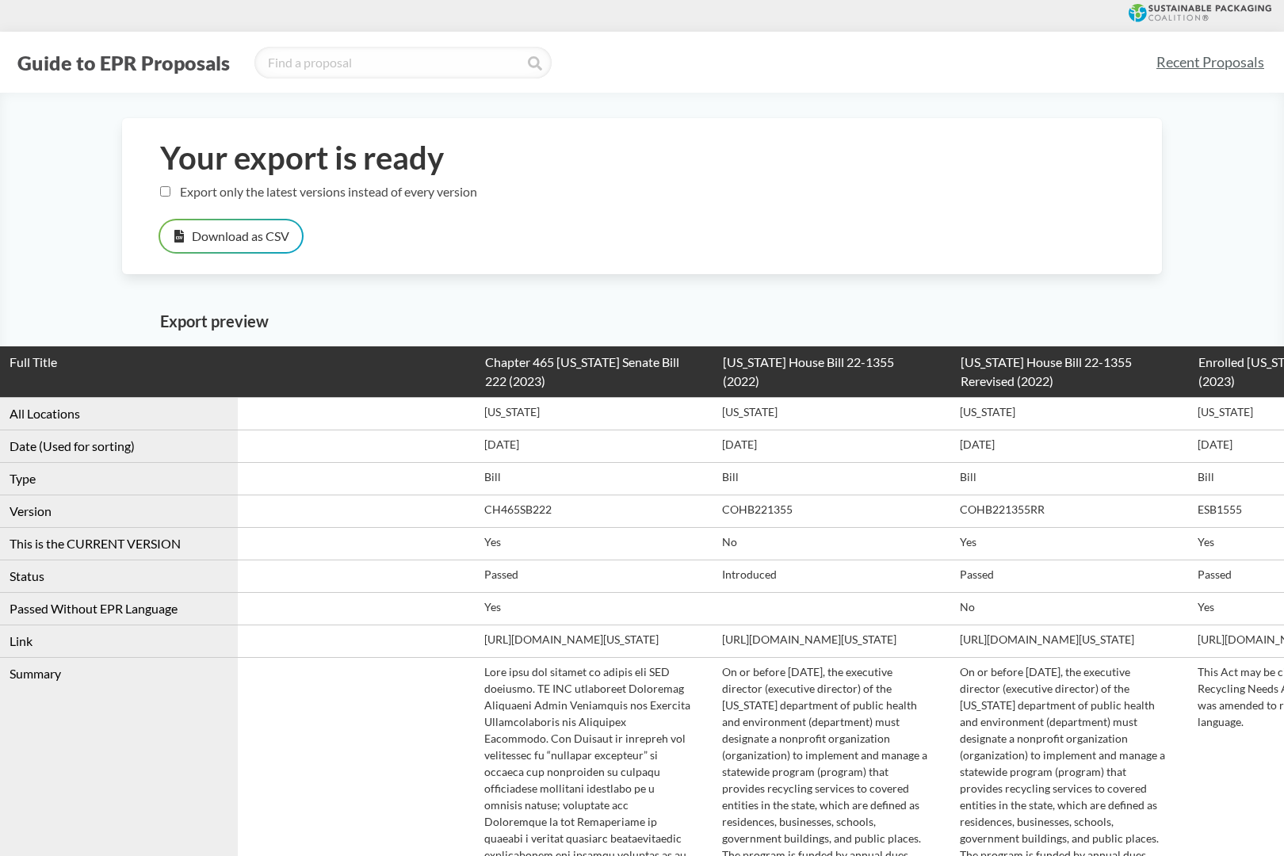
click at [166, 192] on input "Export only the latest versions instead of every version" at bounding box center [165, 191] width 10 height 10
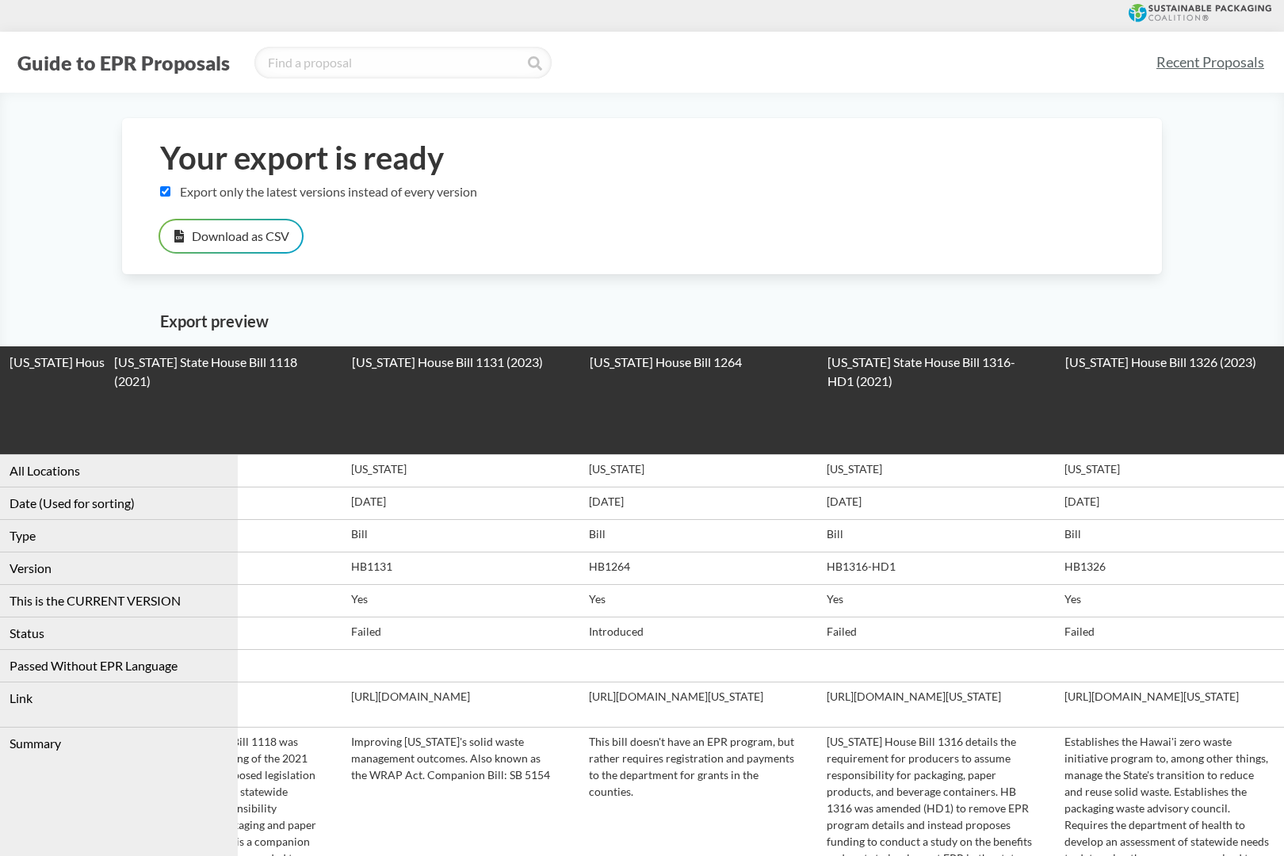
click at [164, 190] on input "Export only the latest versions instead of every version" at bounding box center [165, 191] width 10 height 10
checkbox input "false"
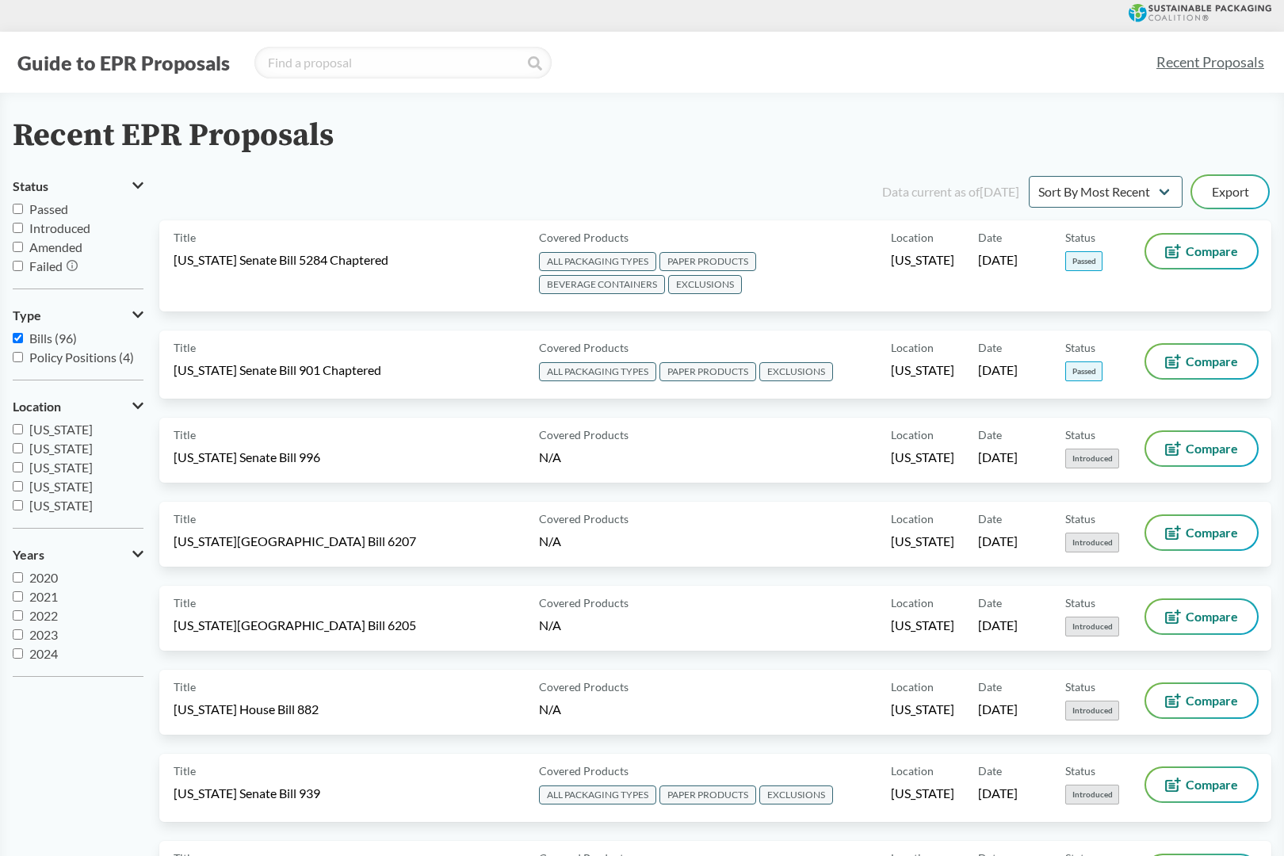
click at [19, 212] on input "Passed" at bounding box center [18, 209] width 10 height 10
checkbox input "true"
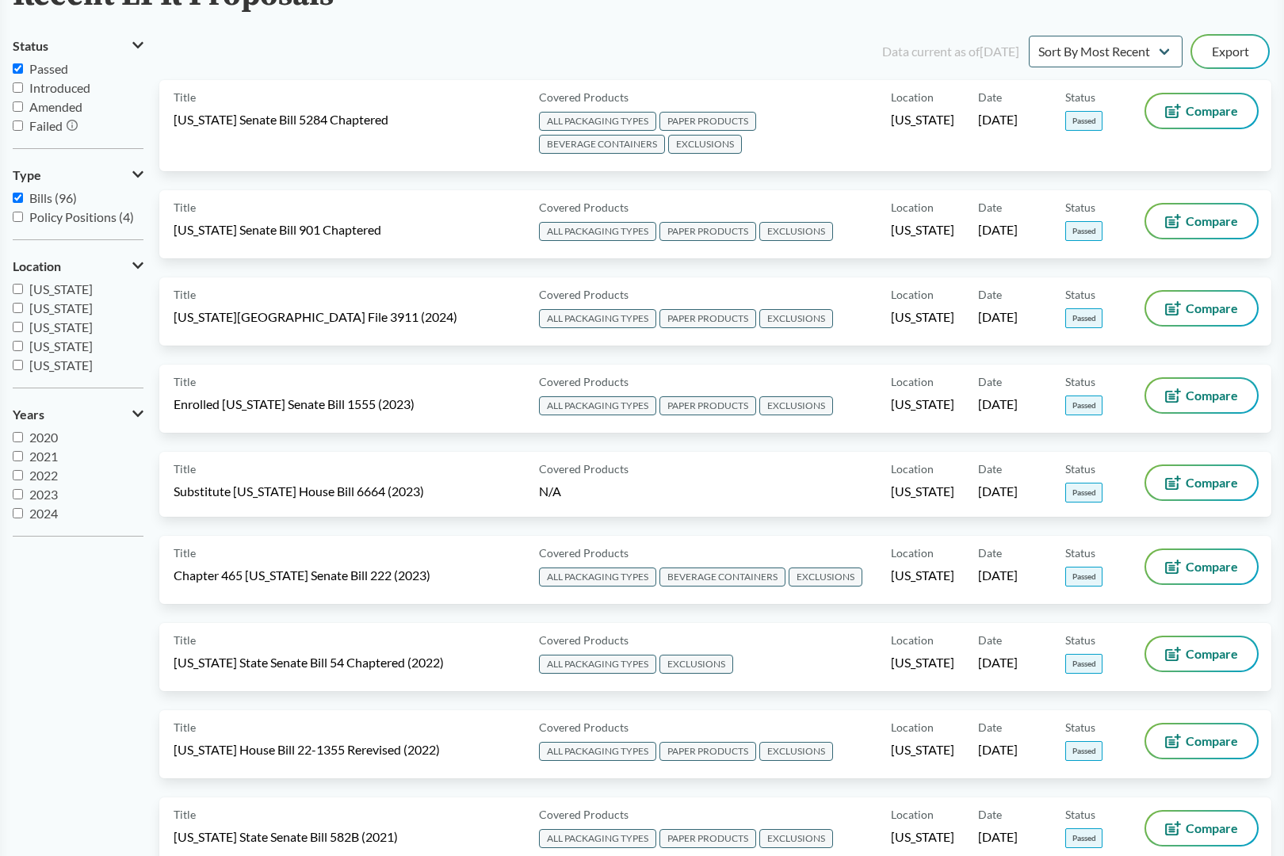
scroll to position [120, 0]
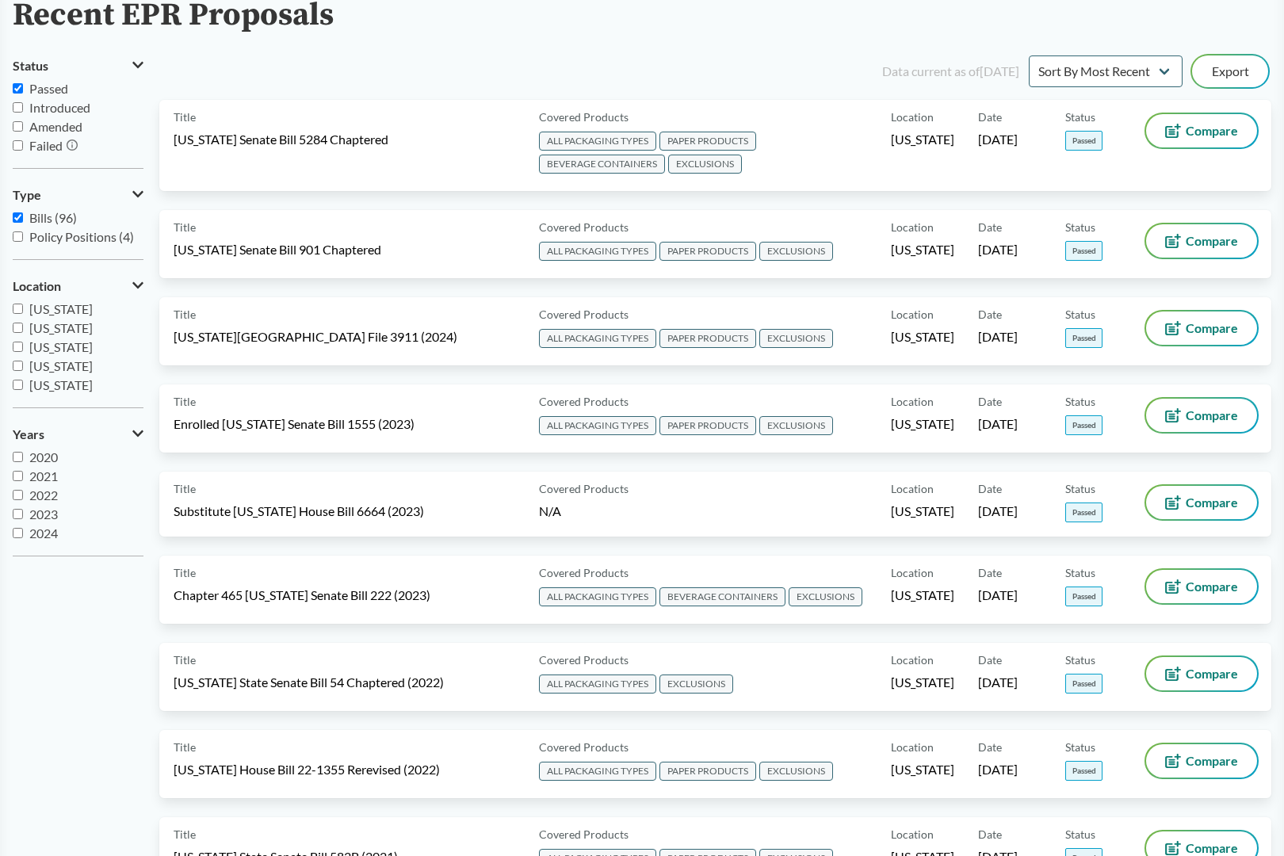
click at [20, 311] on input "Washington" at bounding box center [18, 309] width 10 height 10
checkbox input "true"
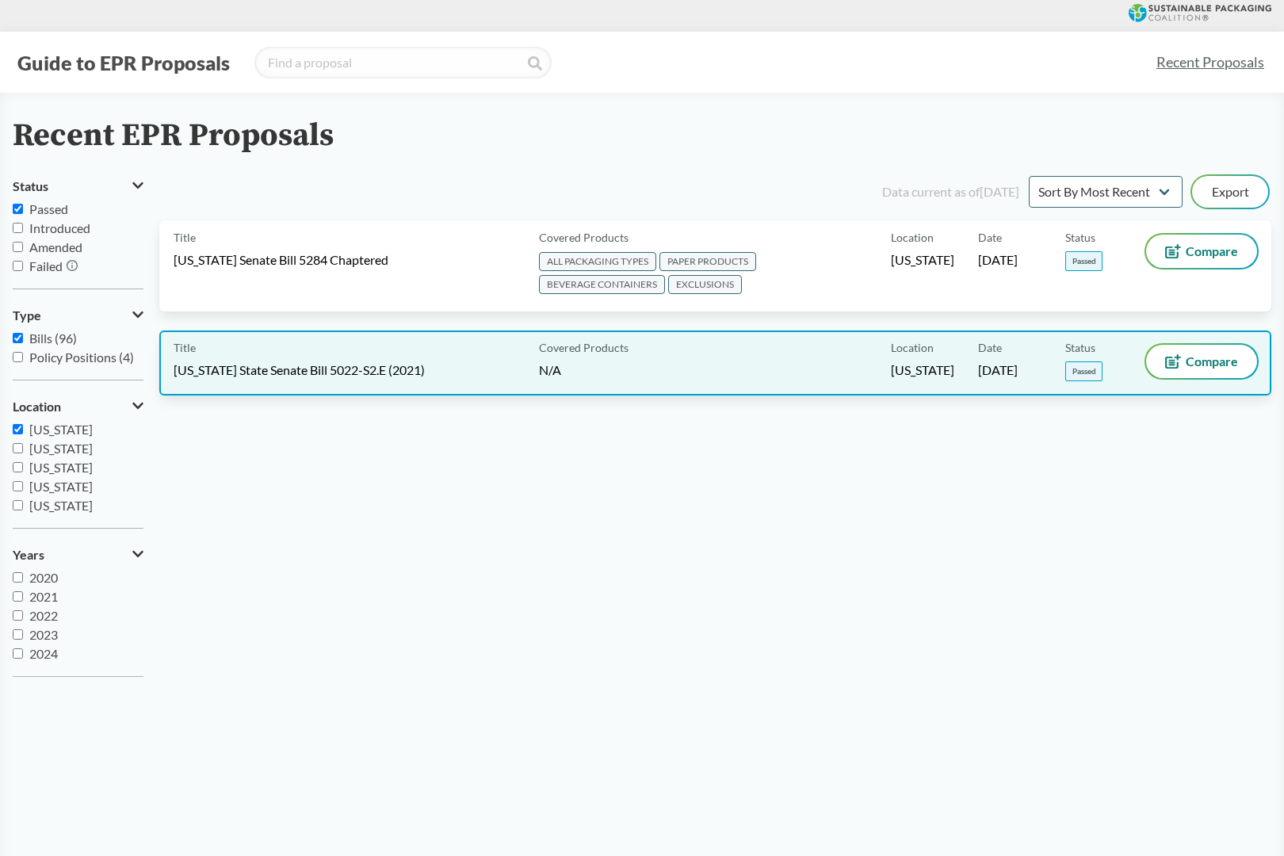
scroll to position [0, 0]
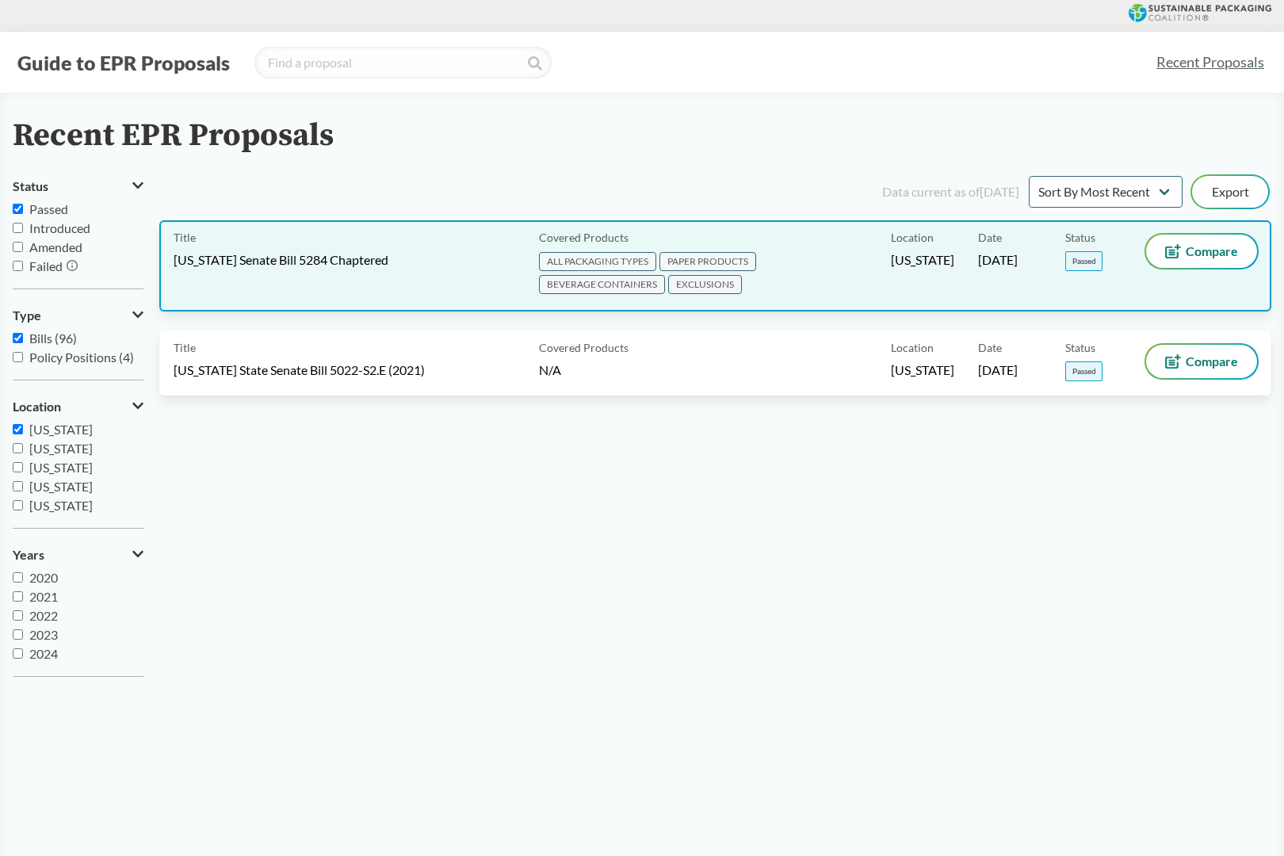
click at [585, 261] on span "ALL PACKAGING TYPES" at bounding box center [597, 261] width 117 height 19
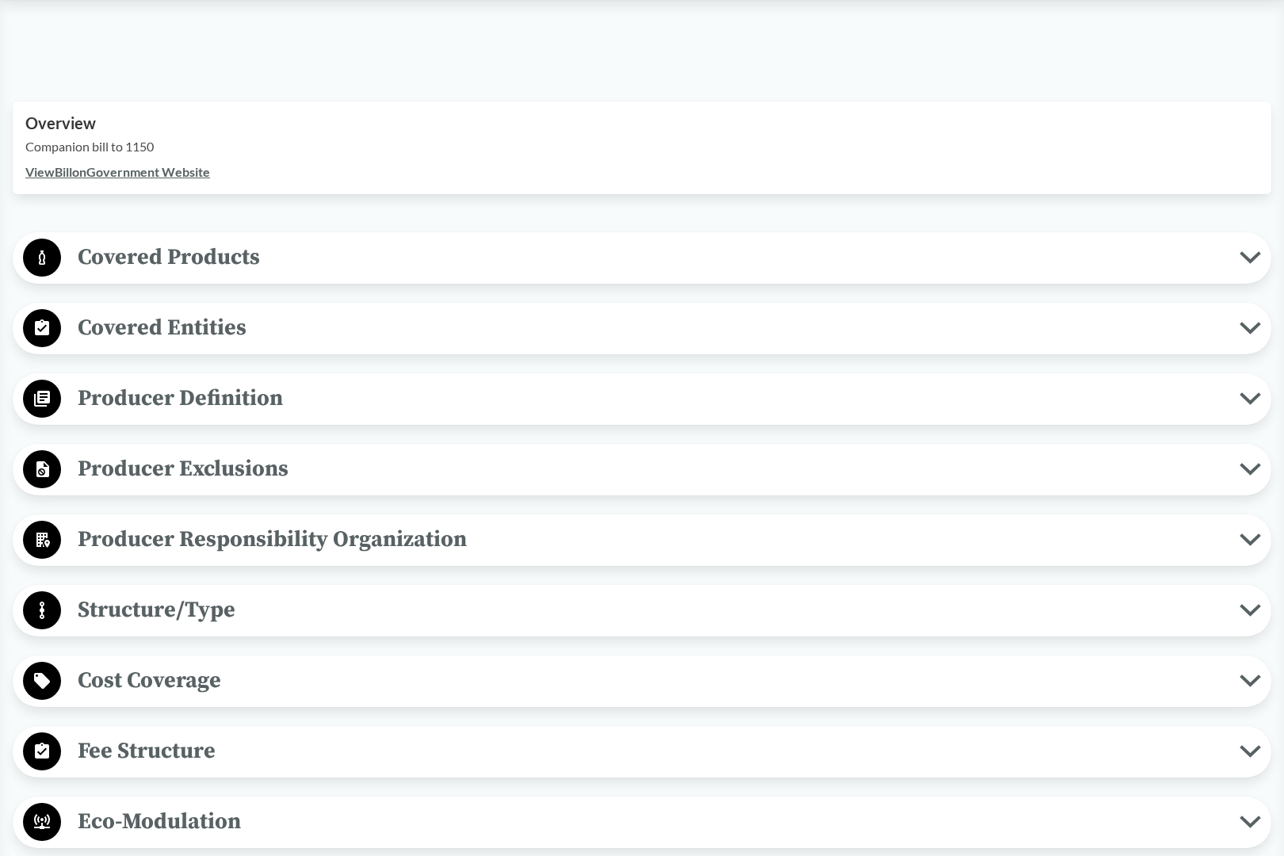
scroll to position [481, 0]
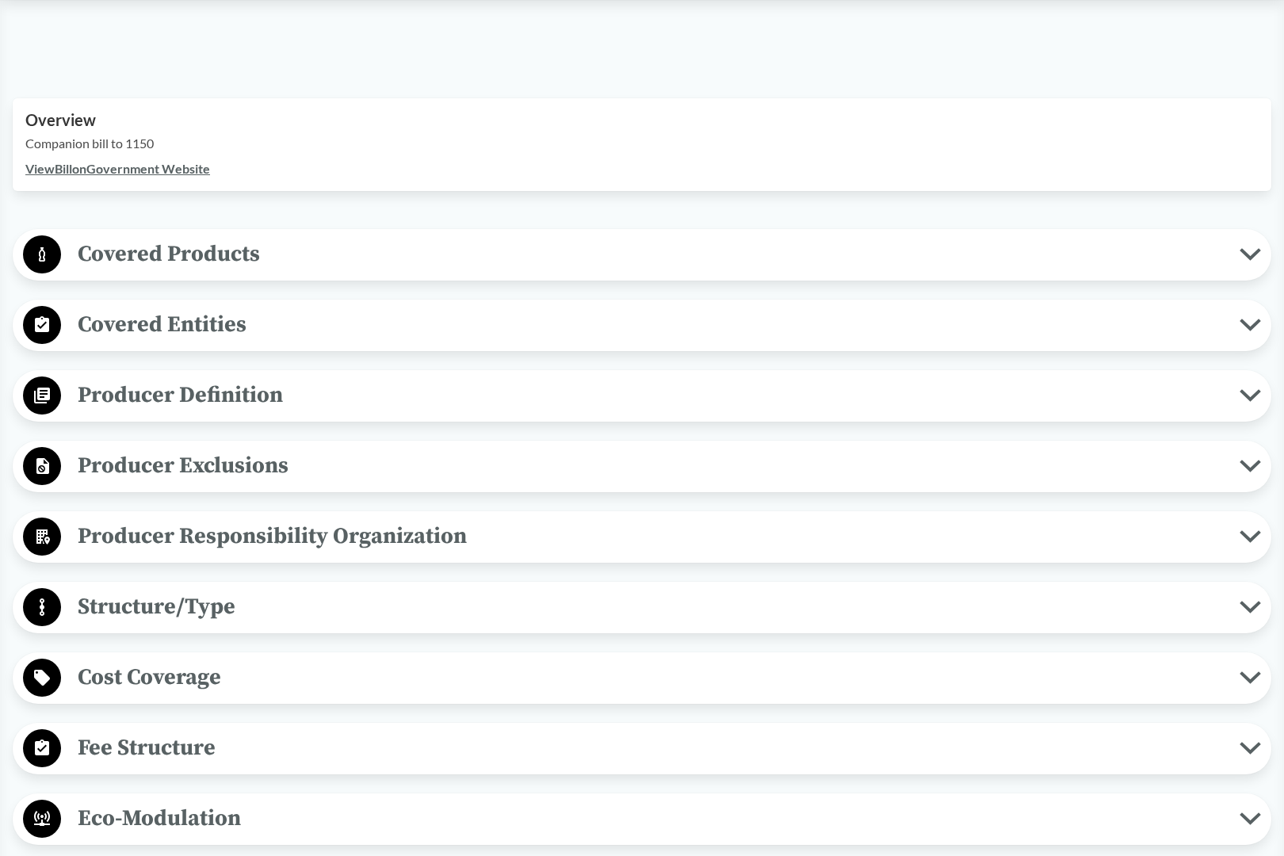
click at [391, 253] on span "Covered Products" at bounding box center [650, 254] width 1178 height 36
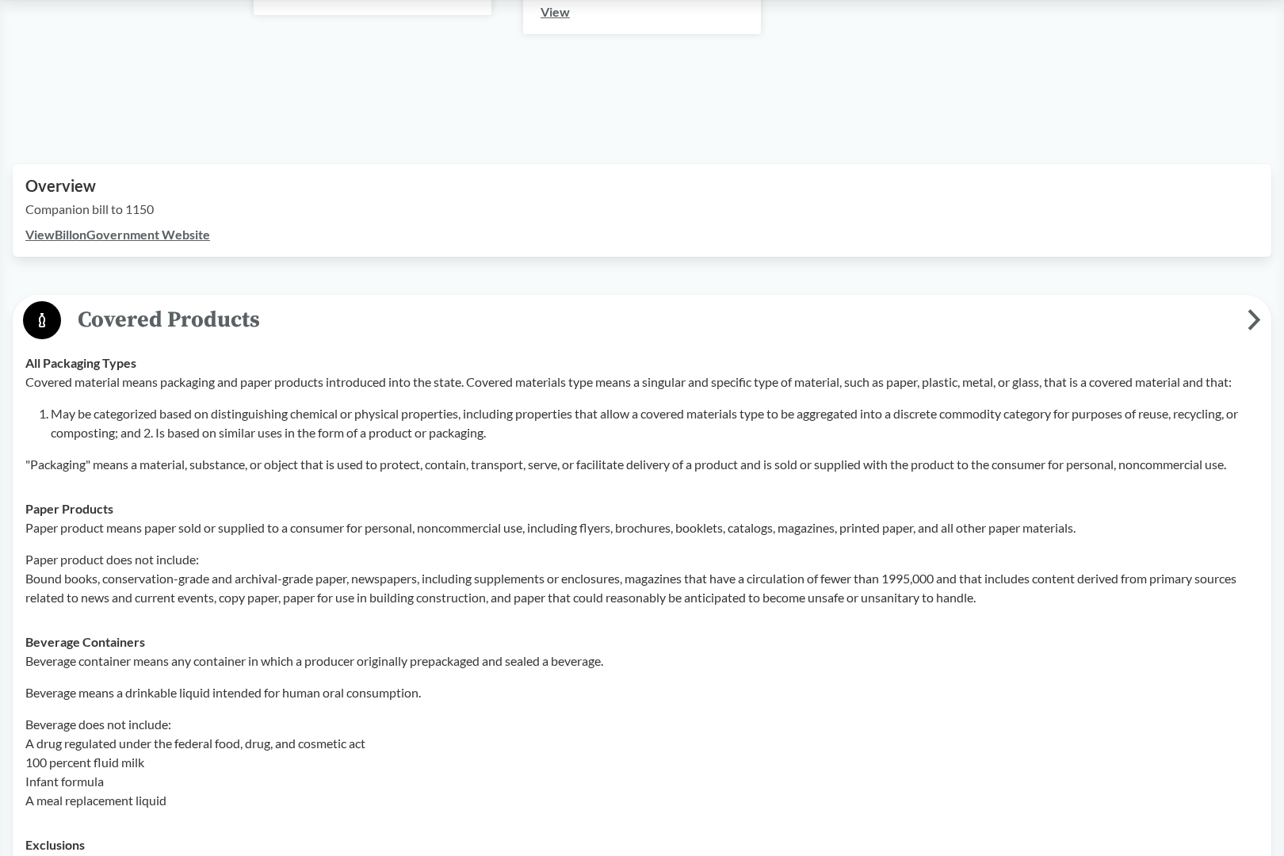
scroll to position [418, 0]
click at [124, 330] on span "Covered Products" at bounding box center [654, 318] width 1186 height 36
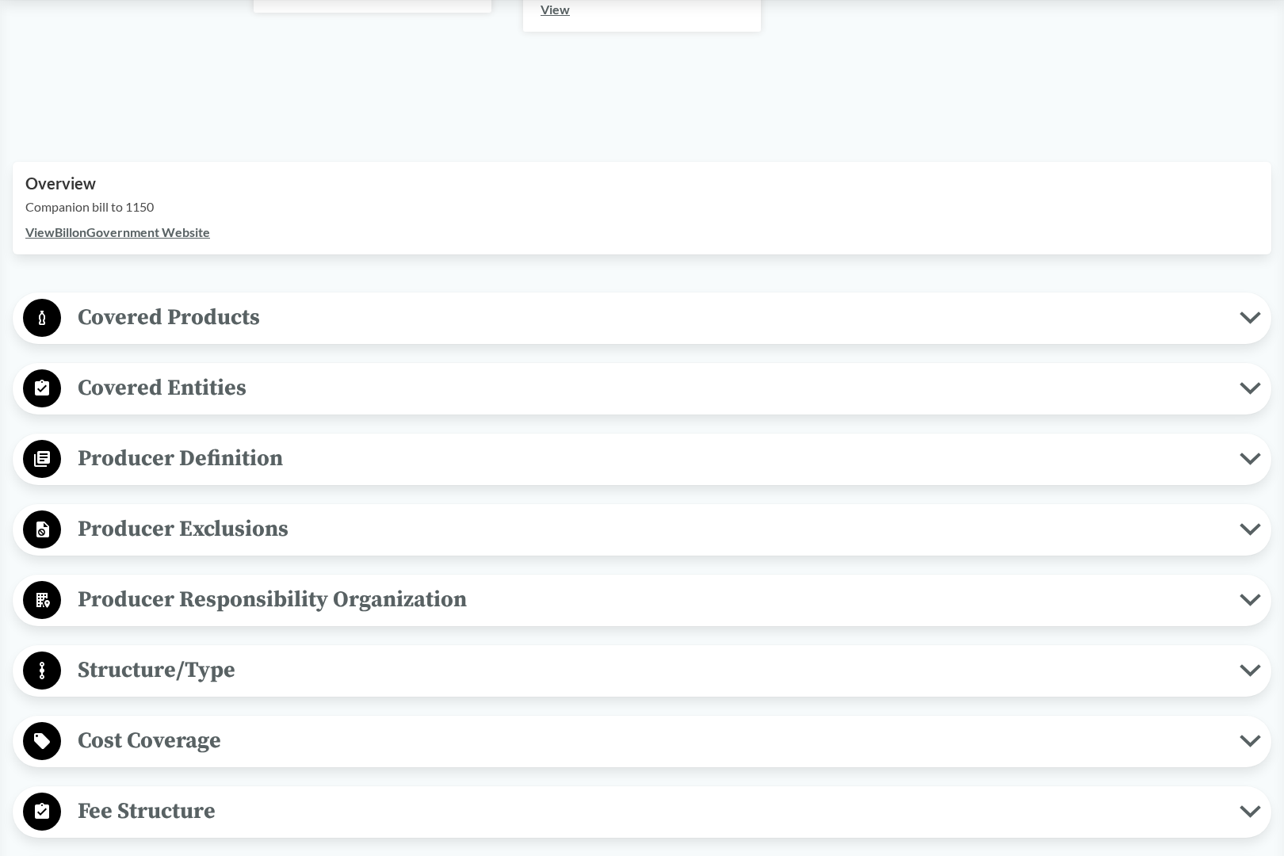
click at [136, 388] on span "Covered Entities" at bounding box center [650, 388] width 1178 height 36
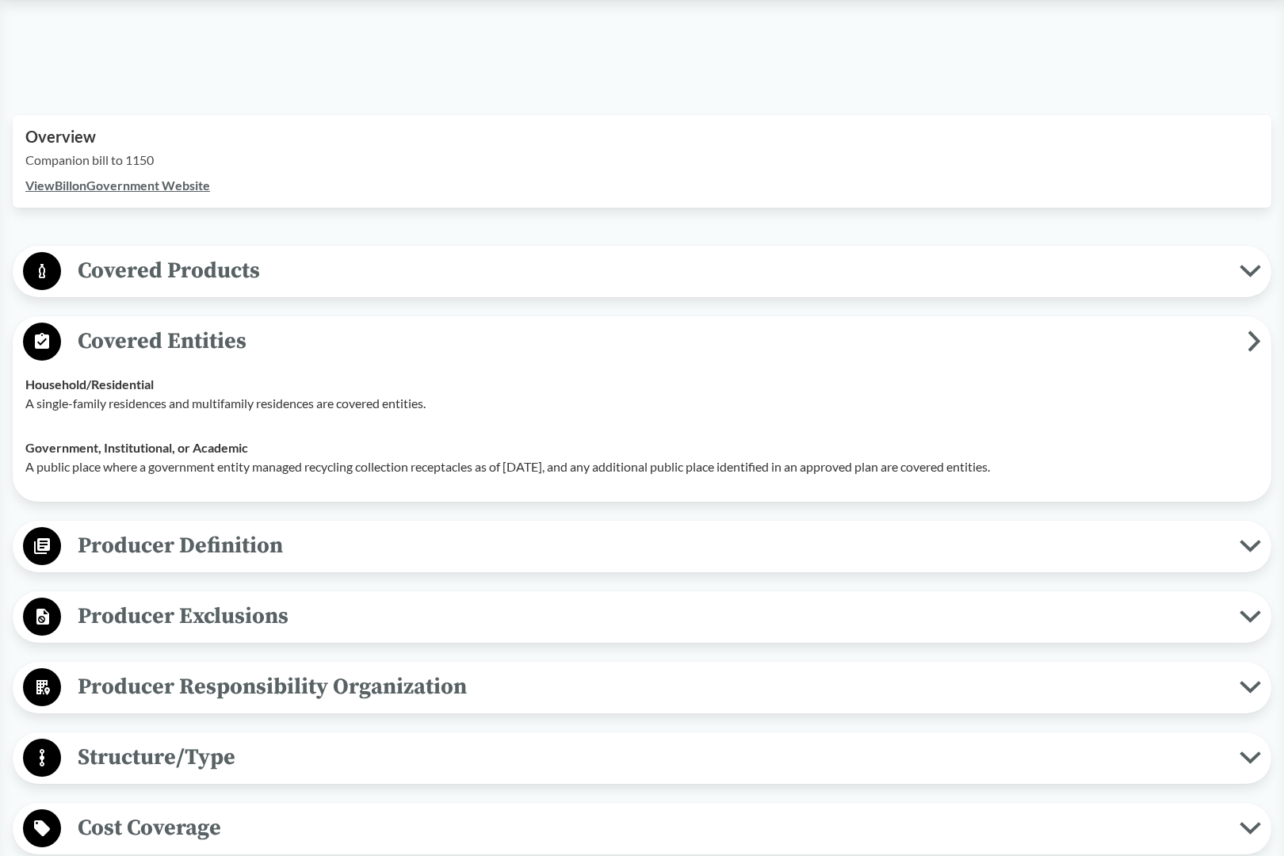
scroll to position [471, 0]
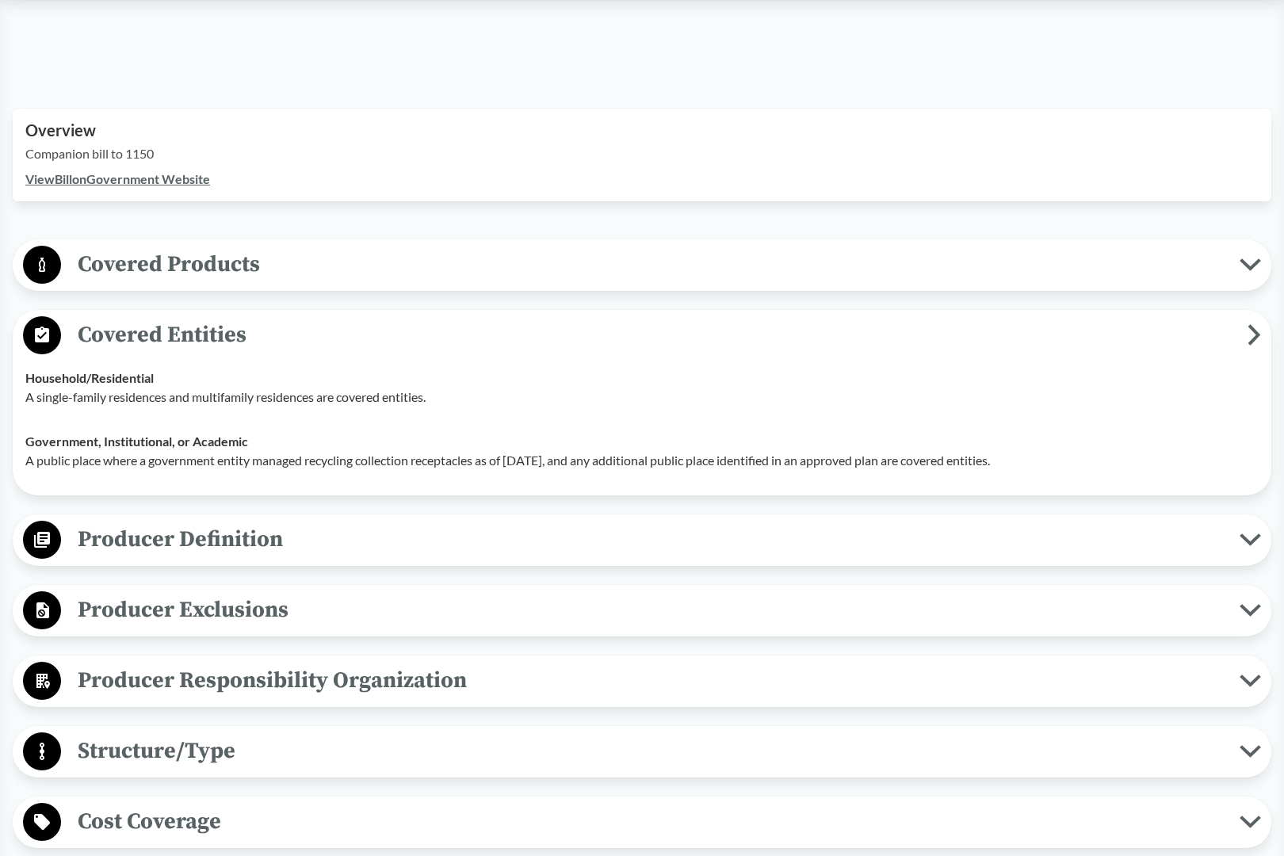
click at [205, 338] on span "Covered Entities" at bounding box center [654, 335] width 1186 height 36
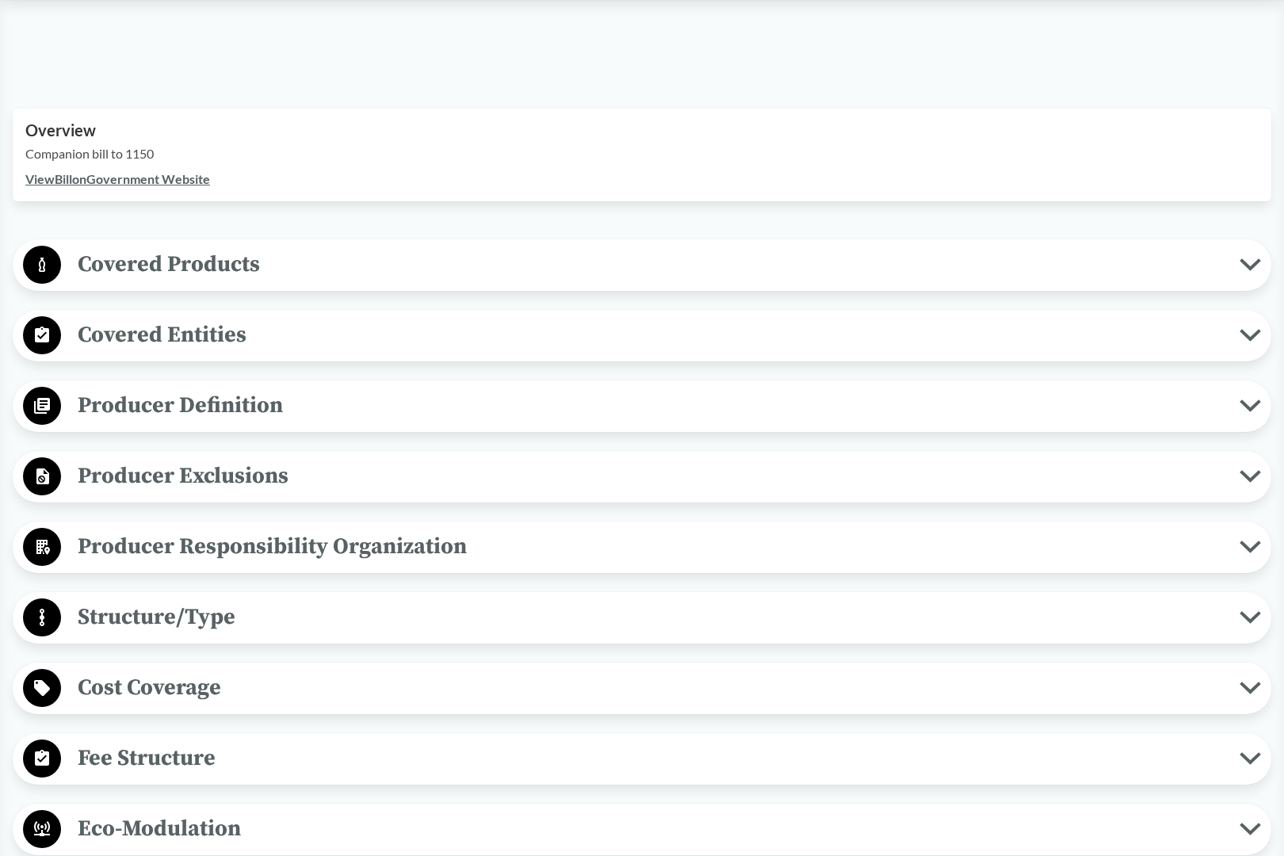
click at [132, 413] on span "Producer Definition" at bounding box center [650, 406] width 1178 height 36
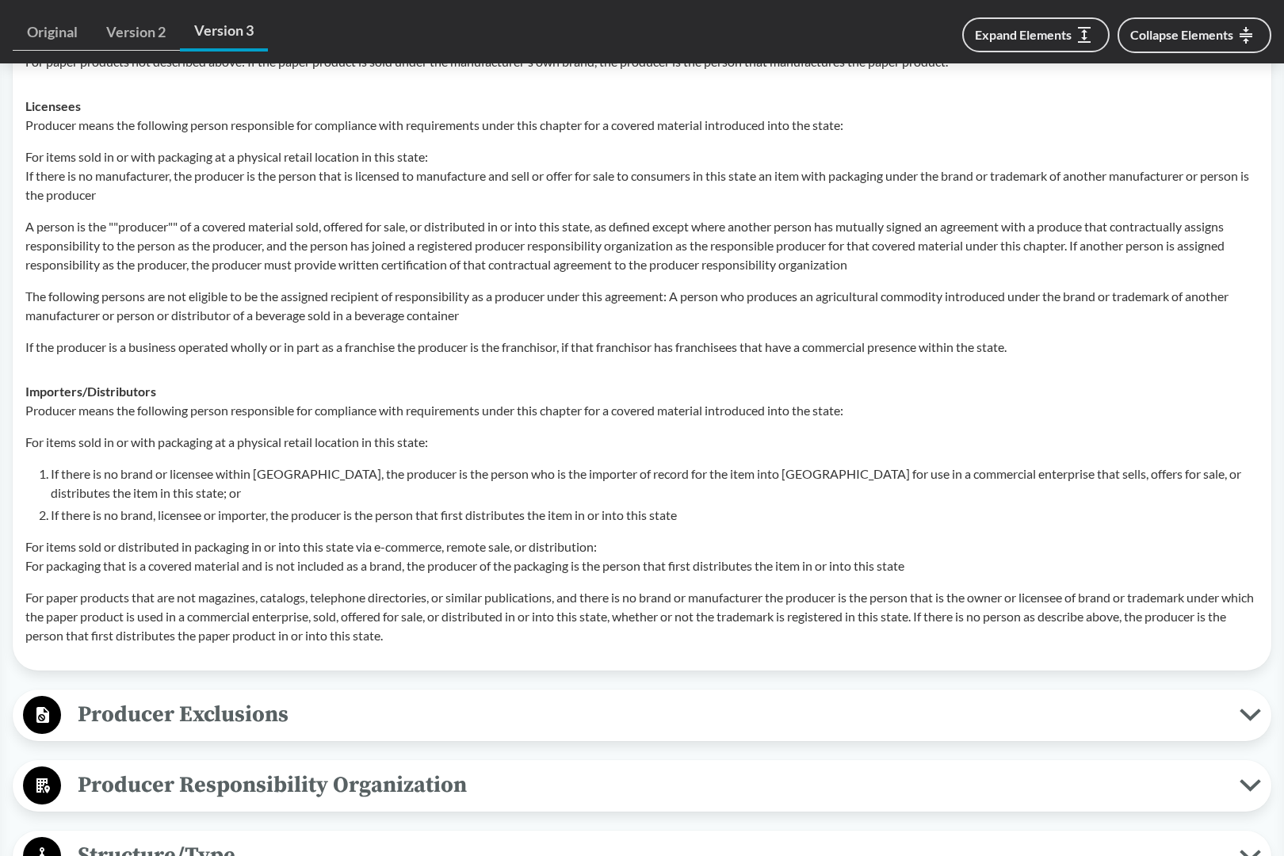
scroll to position [1119, 0]
click at [372, 705] on button "Producer Exclusions" at bounding box center [641, 717] width 1247 height 40
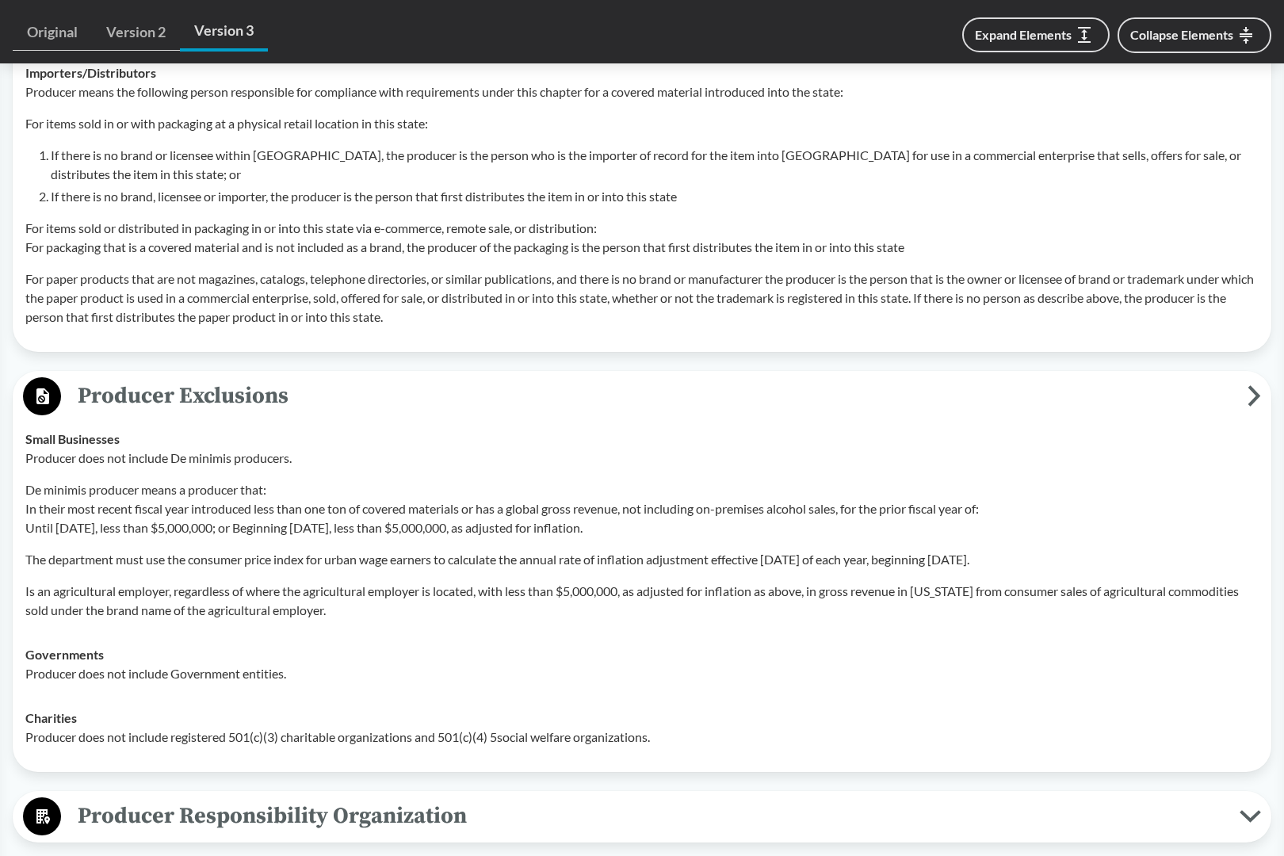
scroll to position [1446, 1]
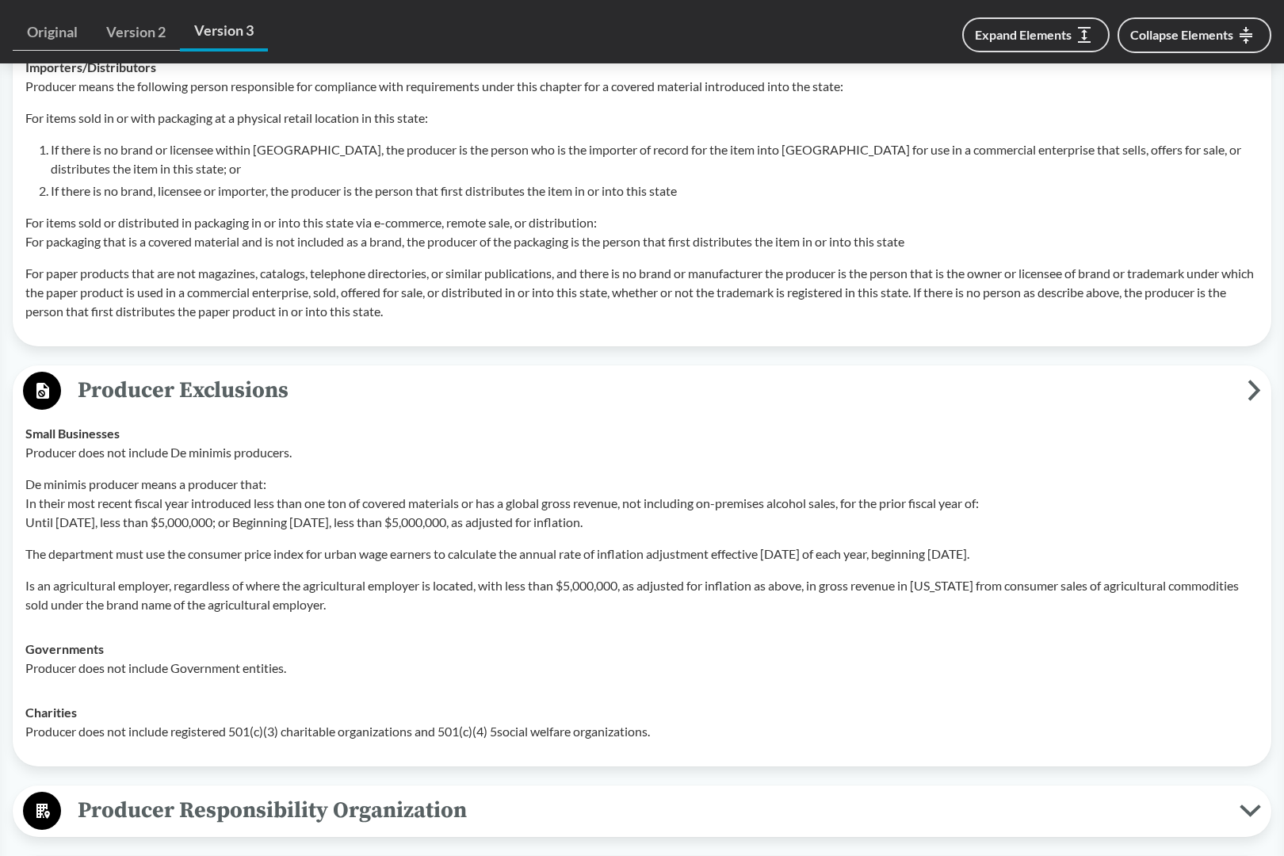
drag, startPoint x: 25, startPoint y: 518, endPoint x: 689, endPoint y: 527, distance: 664.1
click at [689, 527] on p "De minimis producer means a producer that: In their most recent fiscal year int…" at bounding box center [641, 503] width 1233 height 57
copy p "In their most recent fiscal year introduced less than one ton of covered materi…"
click at [124, 399] on span "Producer Exclusions" at bounding box center [654, 388] width 1186 height 36
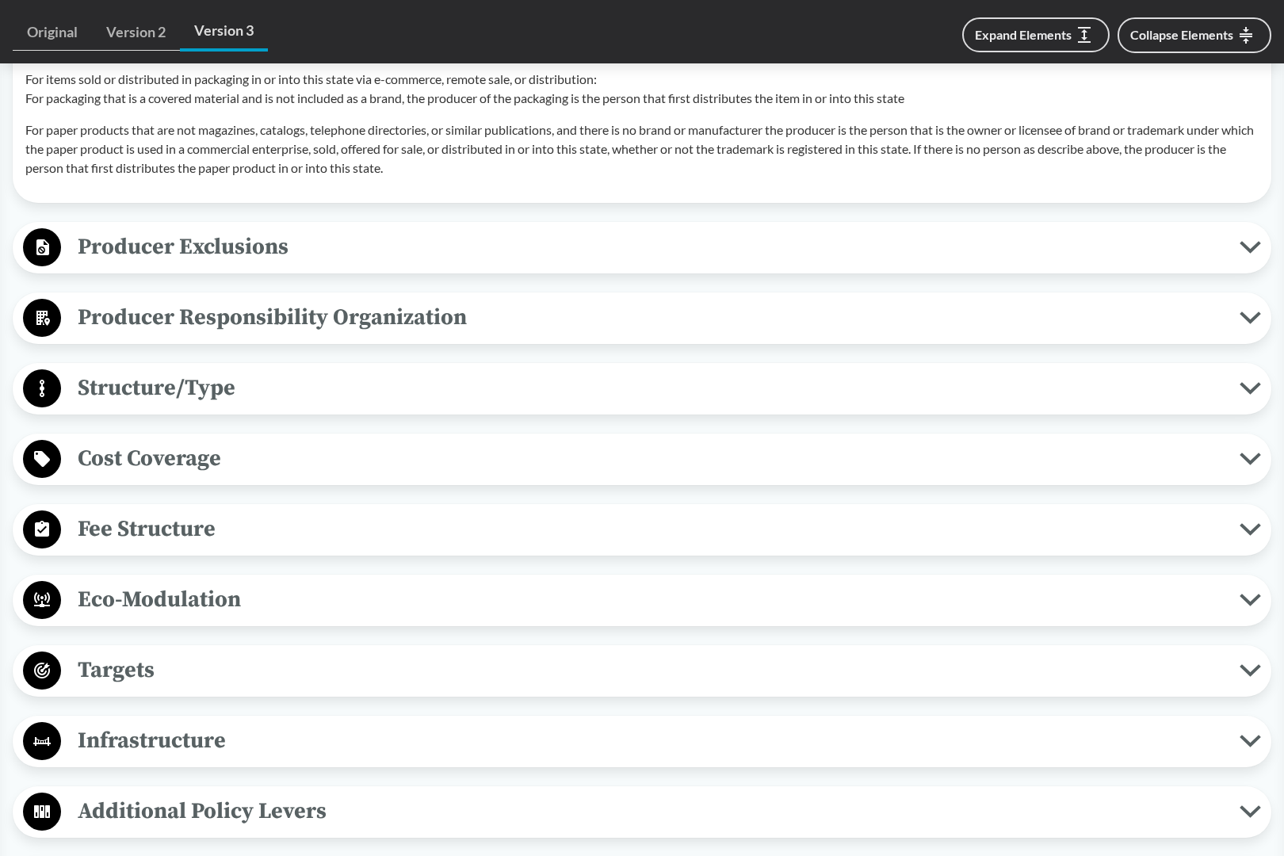
scroll to position [1593, 0]
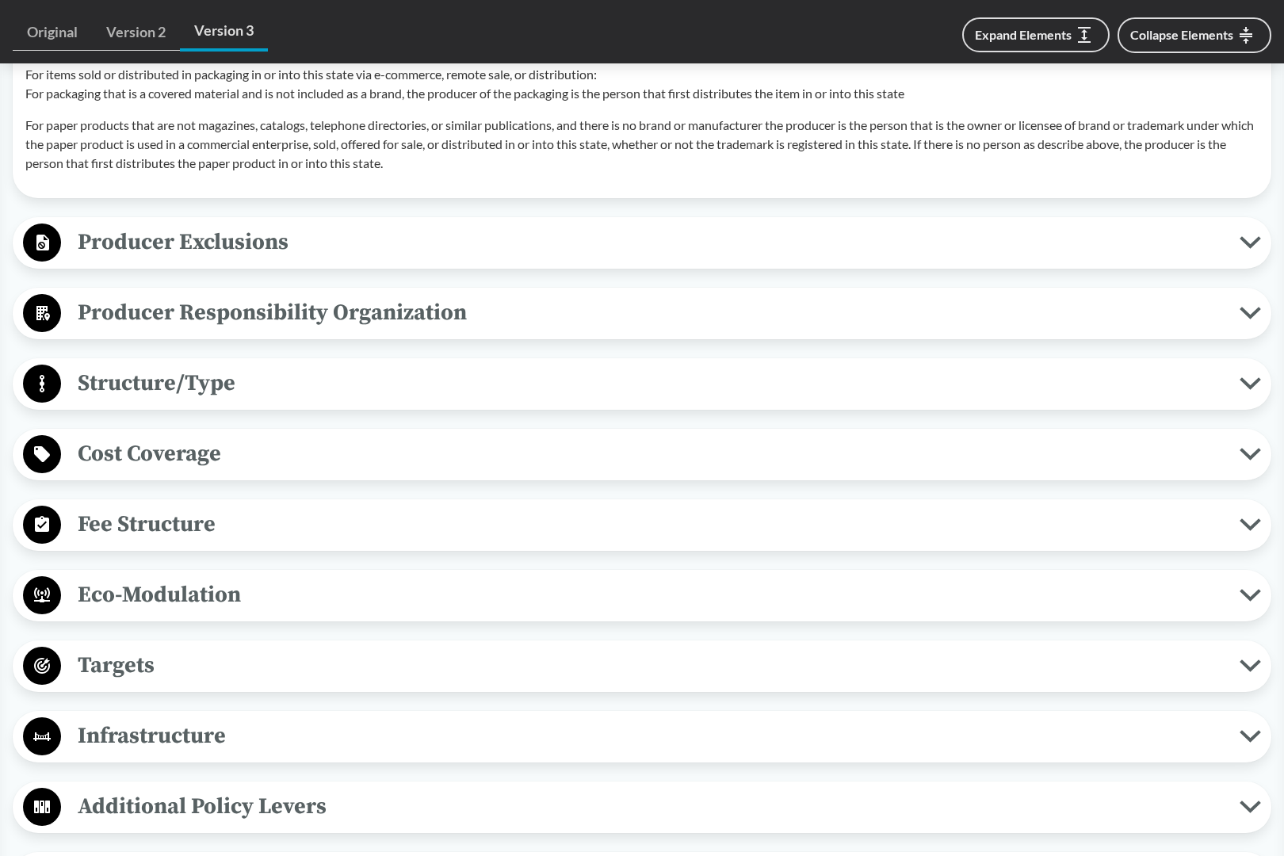
click at [177, 323] on span "Producer Responsibility Organization" at bounding box center [650, 313] width 1178 height 36
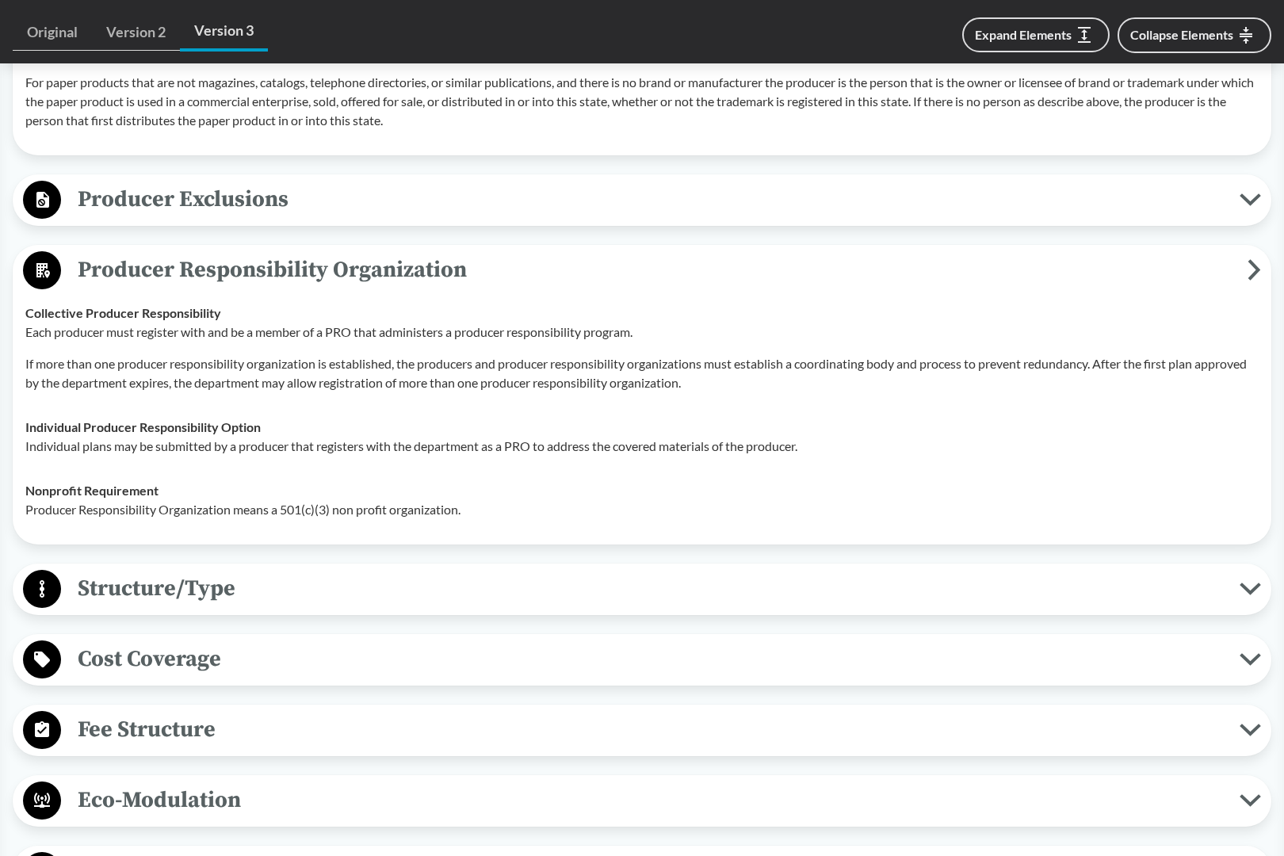
scroll to position [1649, 0]
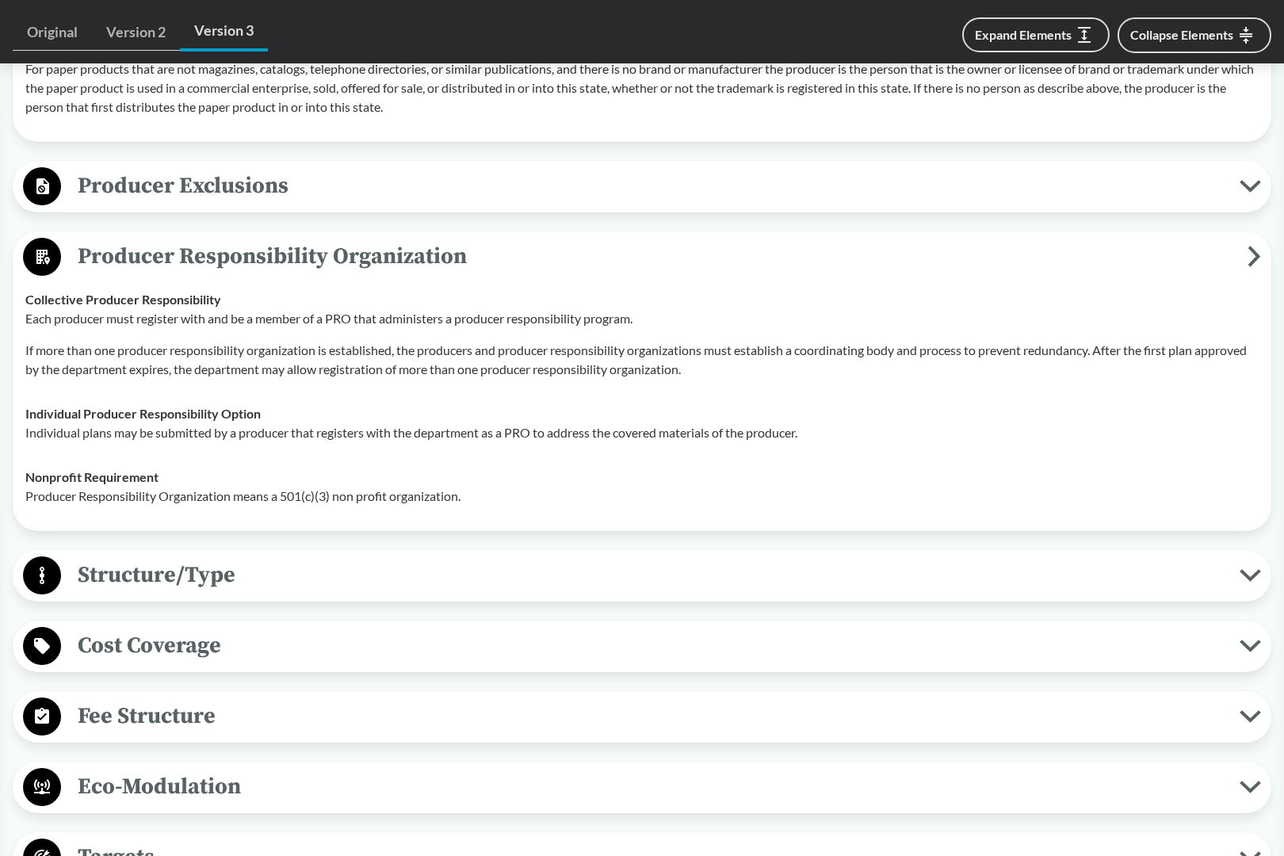
click at [227, 581] on span "Structure/Type" at bounding box center [650, 575] width 1178 height 36
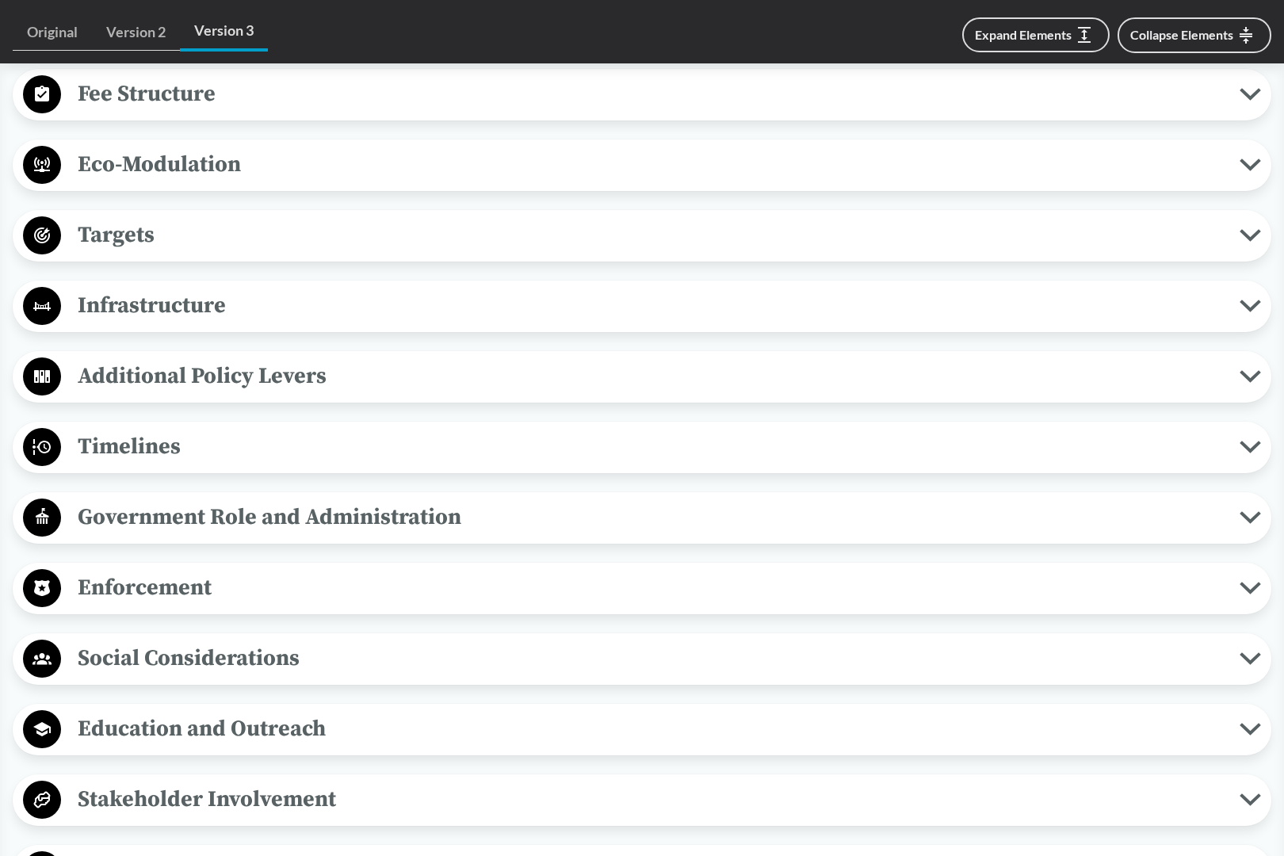
scroll to position [2434, 0]
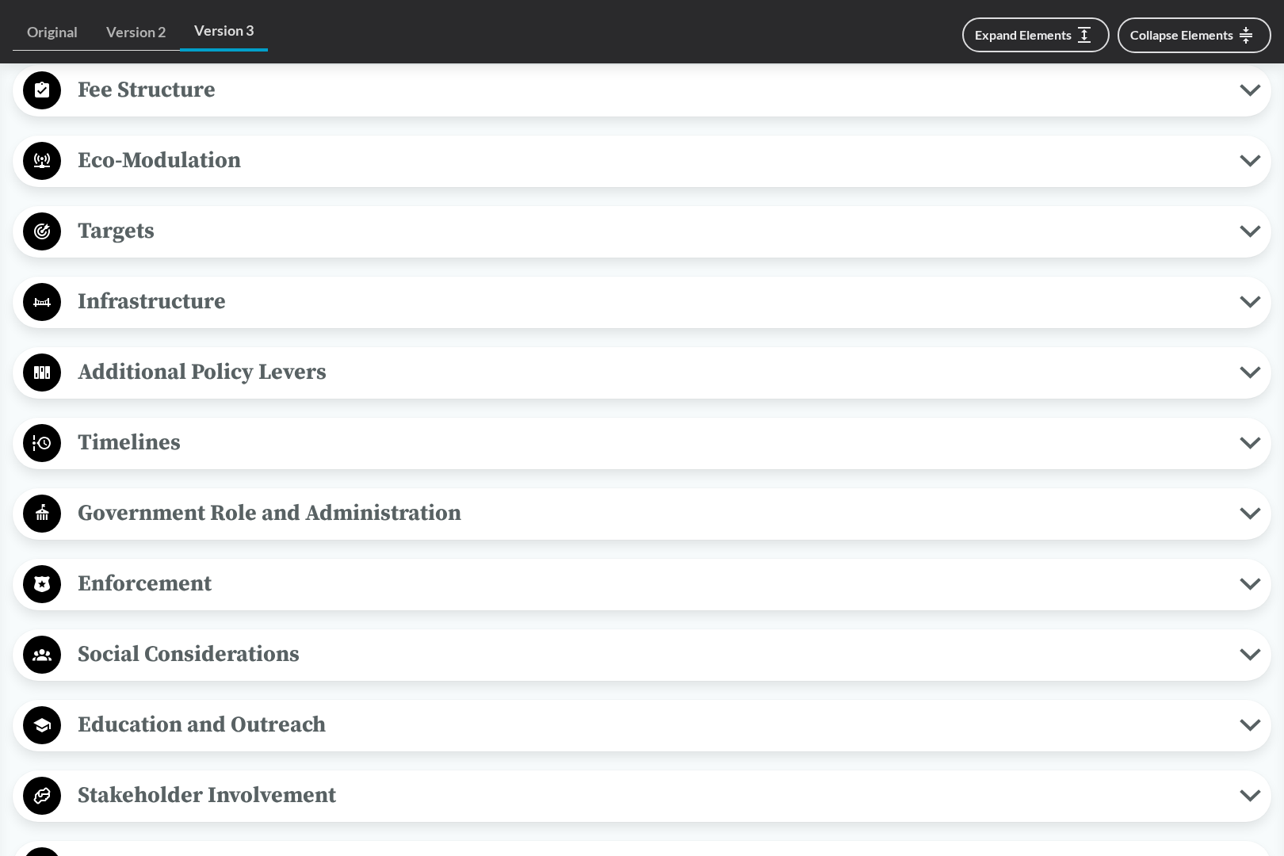
click at [169, 460] on span "Timelines" at bounding box center [650, 443] width 1178 height 36
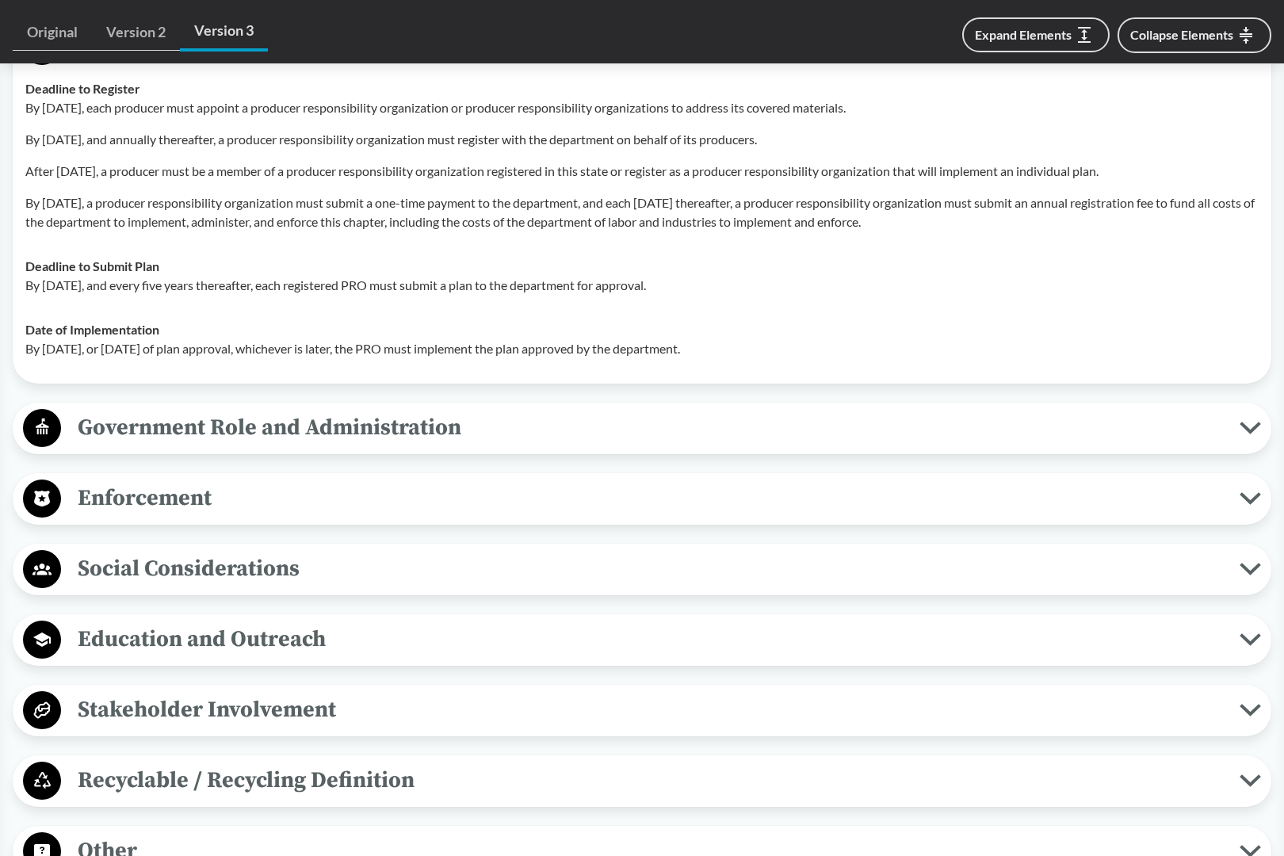
scroll to position [2828, 0]
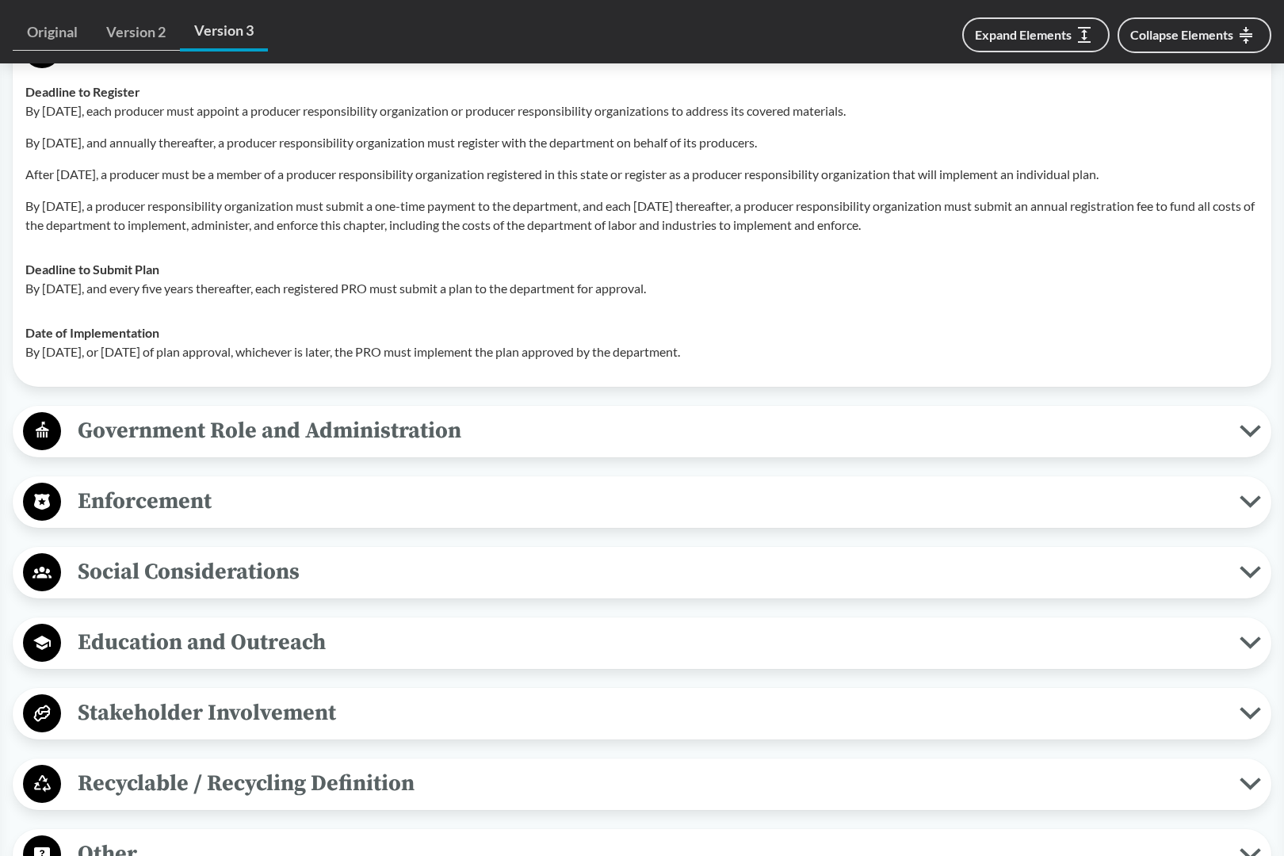
click at [192, 519] on span "Enforcement" at bounding box center [650, 501] width 1178 height 36
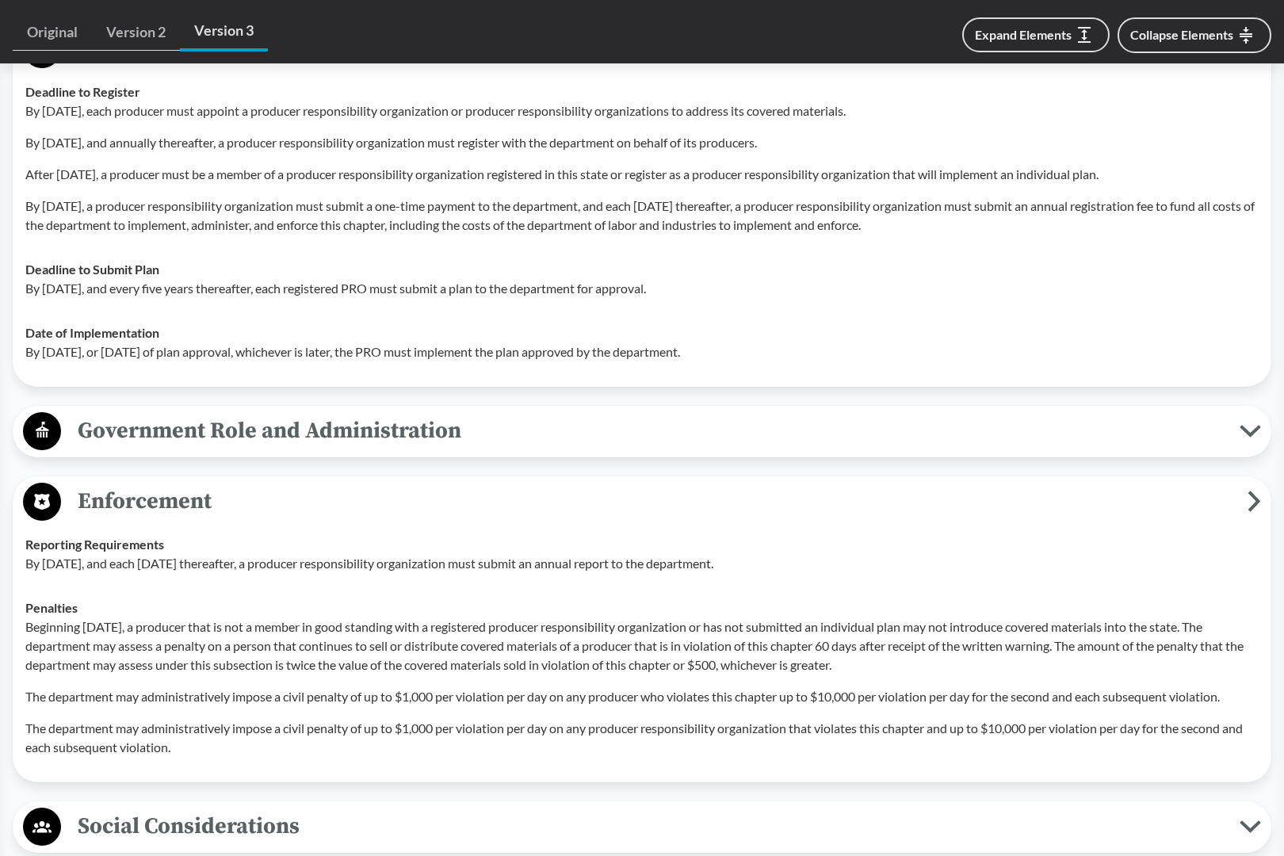
click at [172, 519] on span "Enforcement" at bounding box center [654, 501] width 1186 height 36
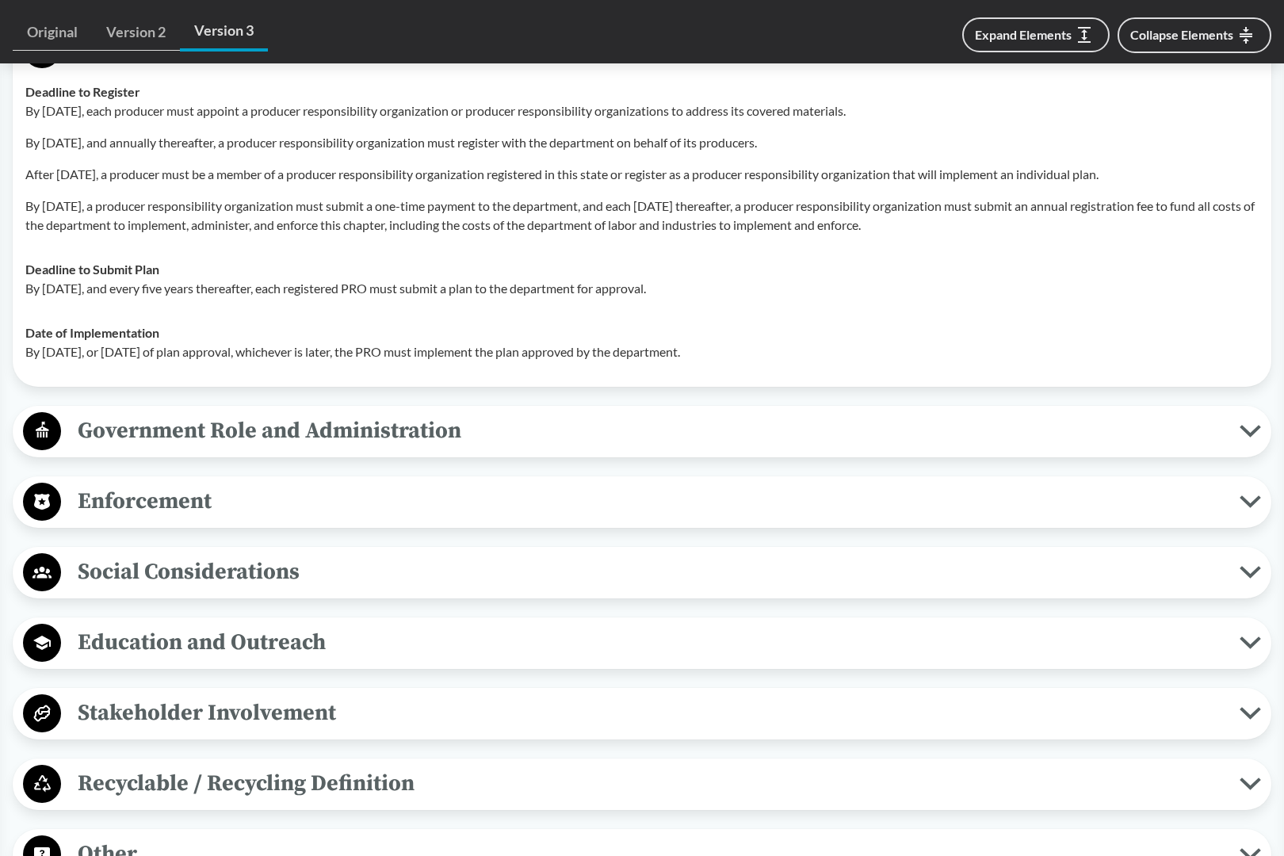
click at [254, 660] on span "Education and Outreach" at bounding box center [650, 642] width 1178 height 36
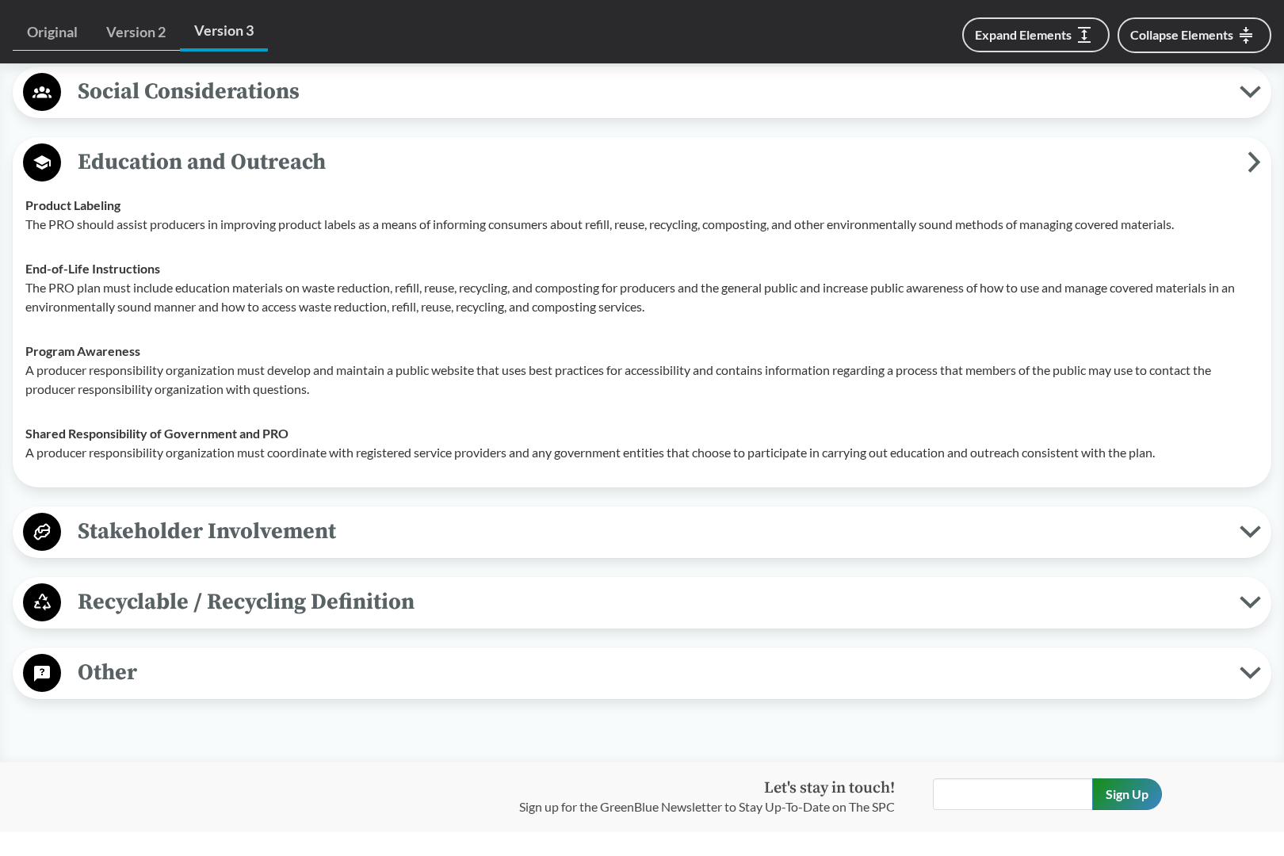
scroll to position [3316, 0]
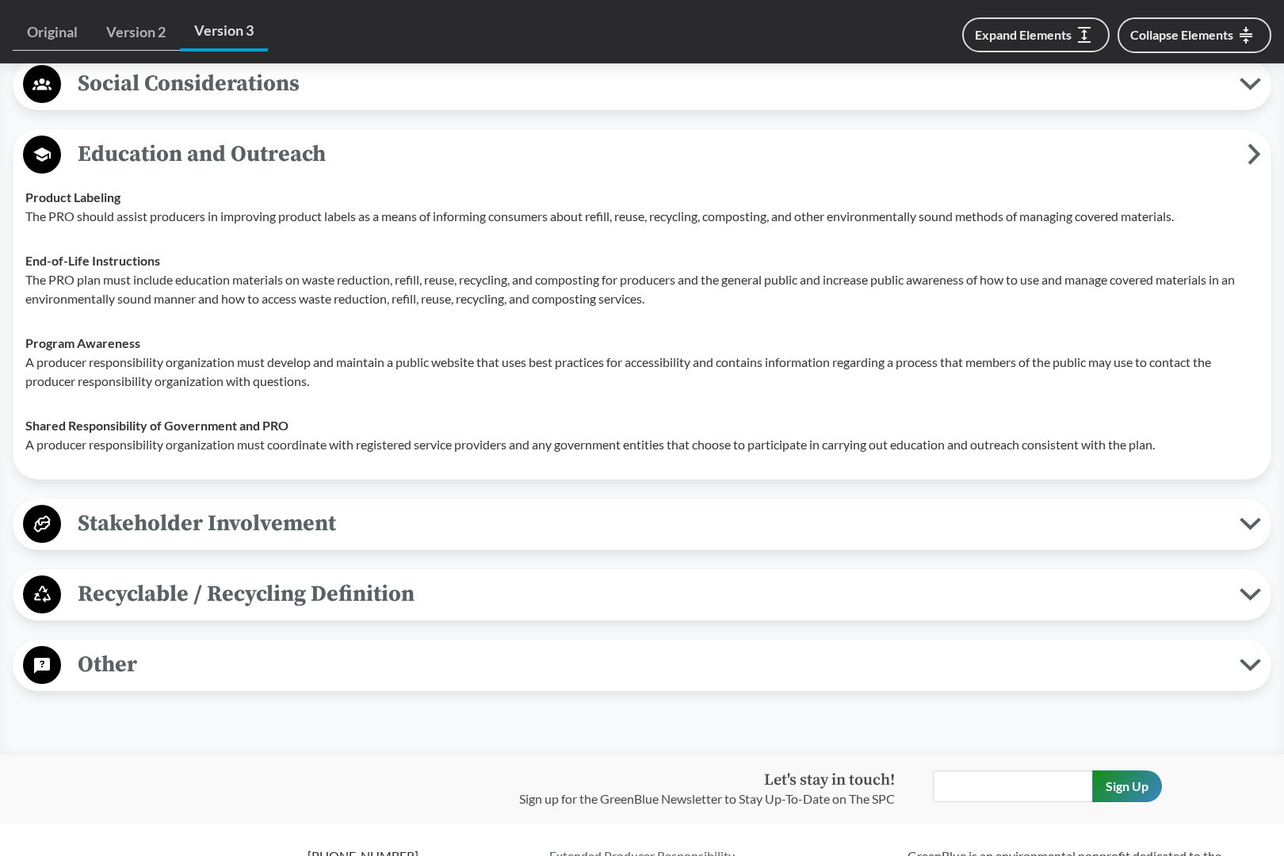
click at [222, 682] on span "Other" at bounding box center [650, 665] width 1178 height 36
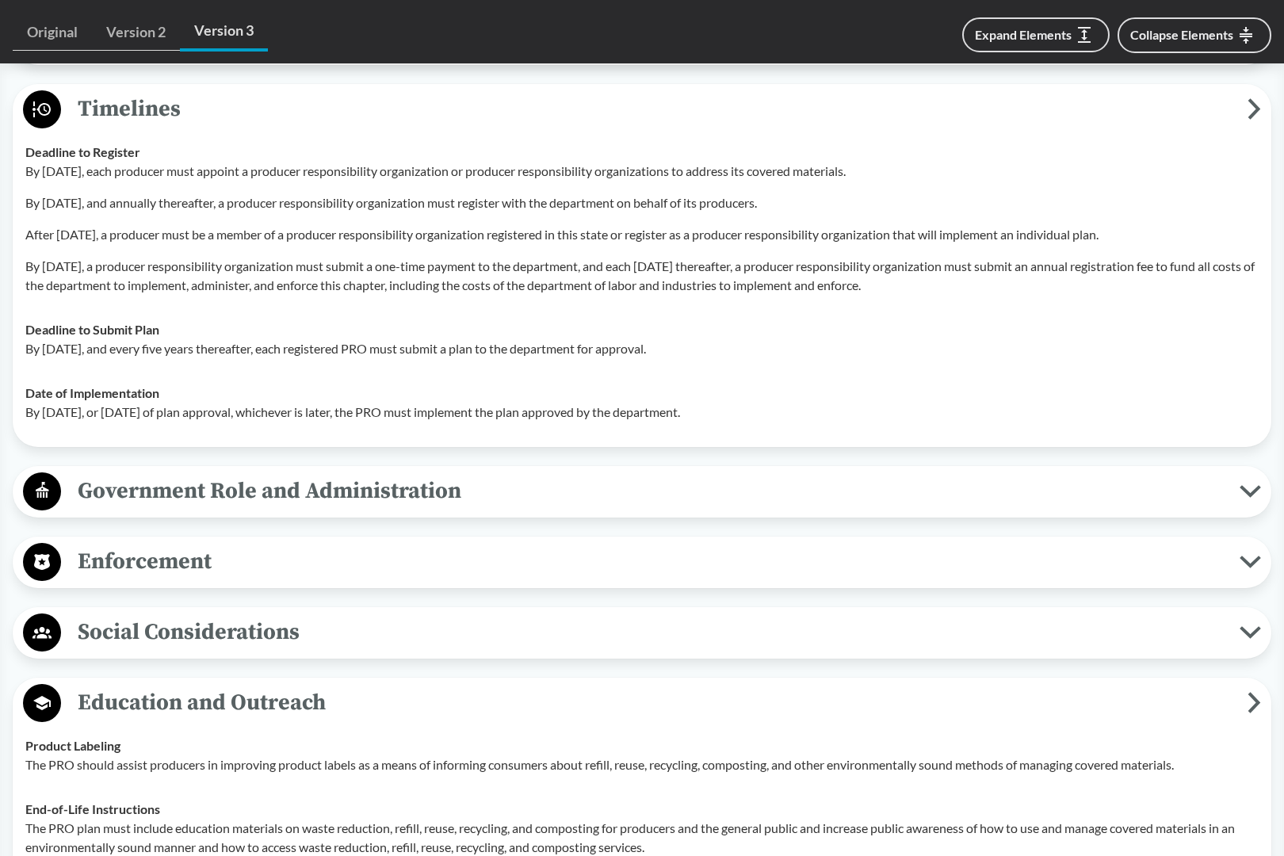
scroll to position [2761, 0]
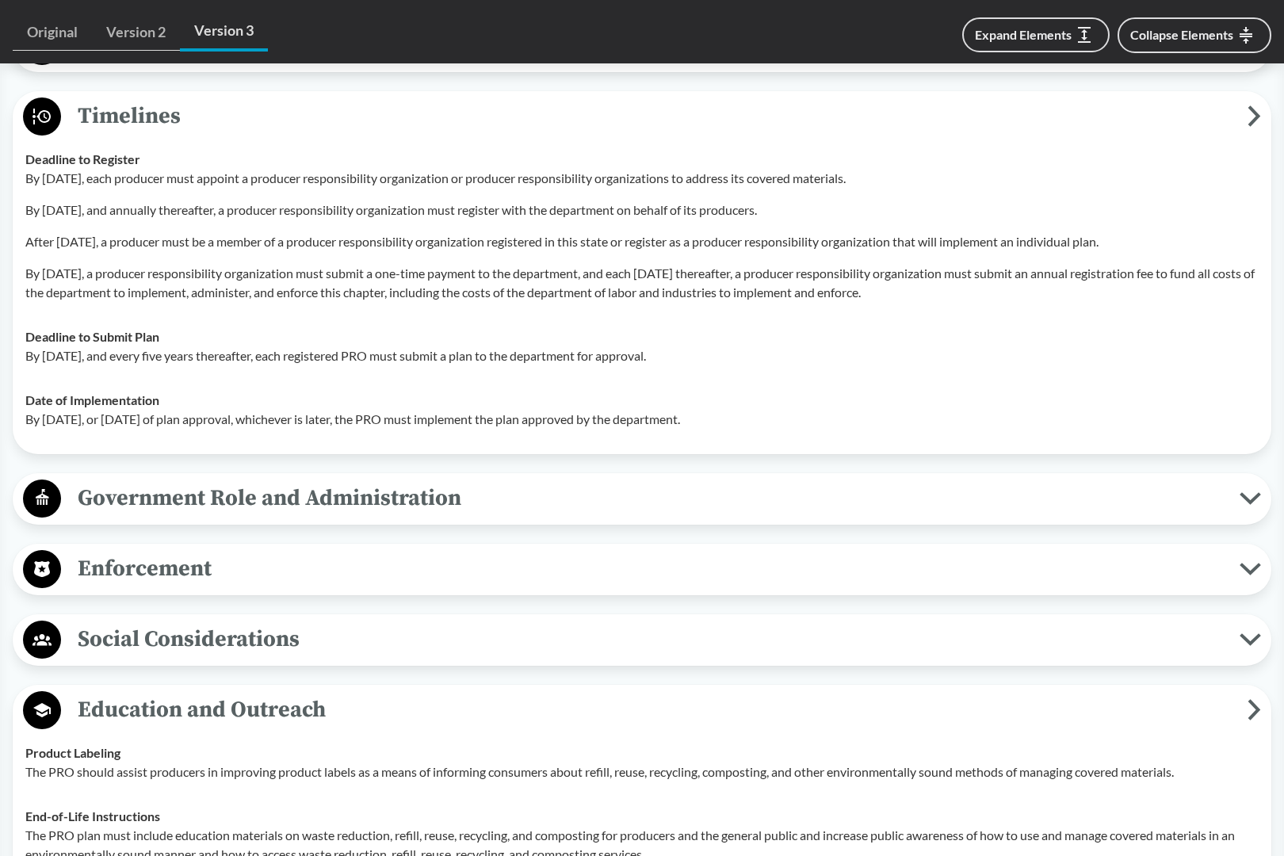
click at [209, 516] on span "Government Role and Administration" at bounding box center [650, 498] width 1178 height 36
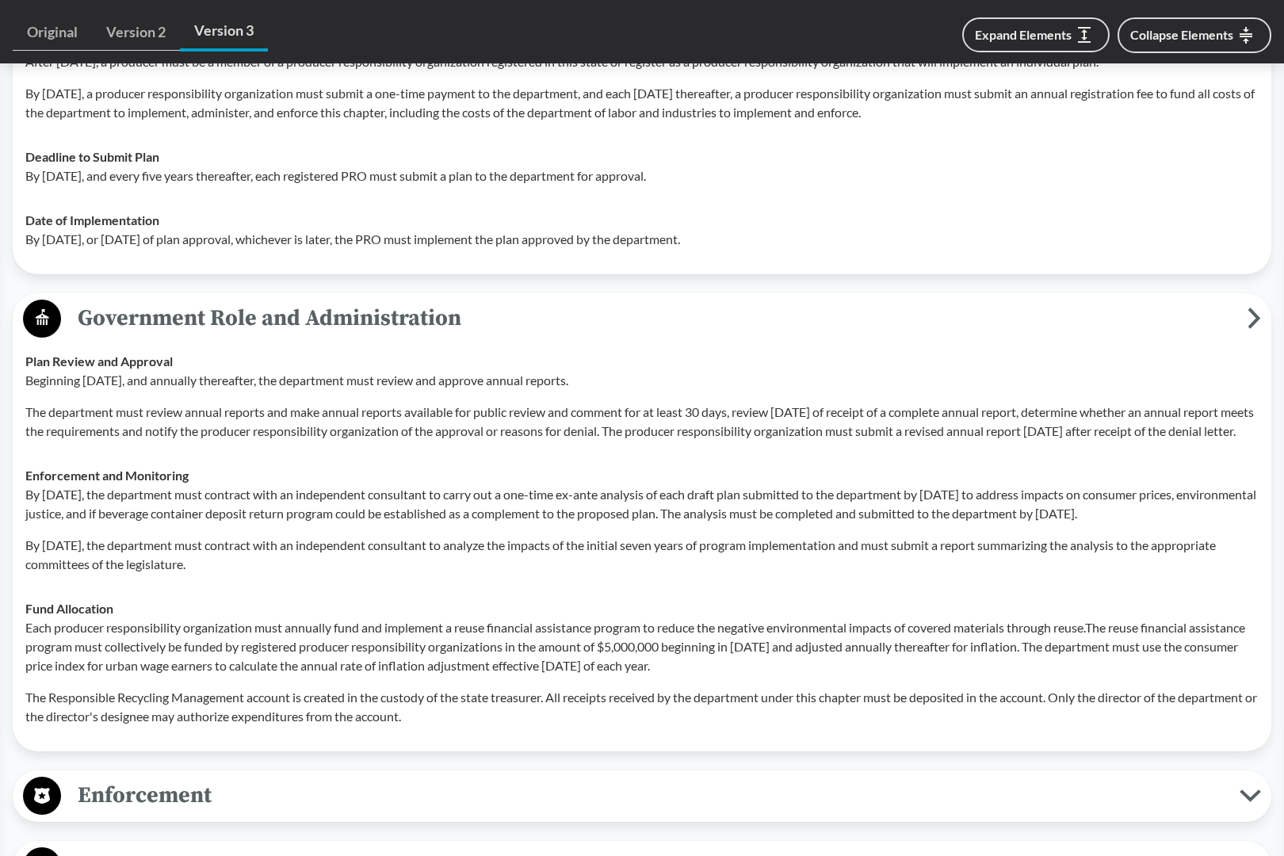
scroll to position [2942, 1]
click at [206, 334] on span "Government Role and Administration" at bounding box center [654, 317] width 1186 height 36
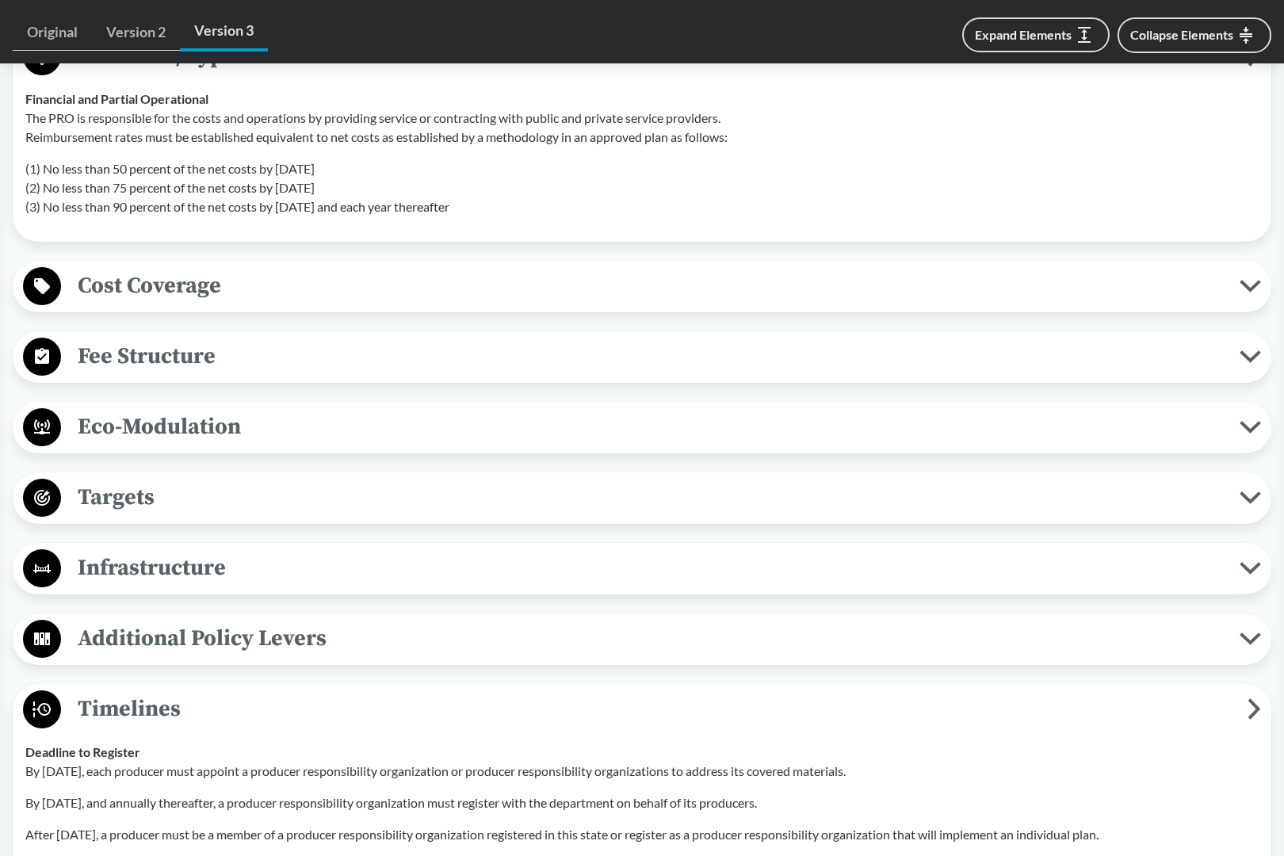
scroll to position [2170, 0]
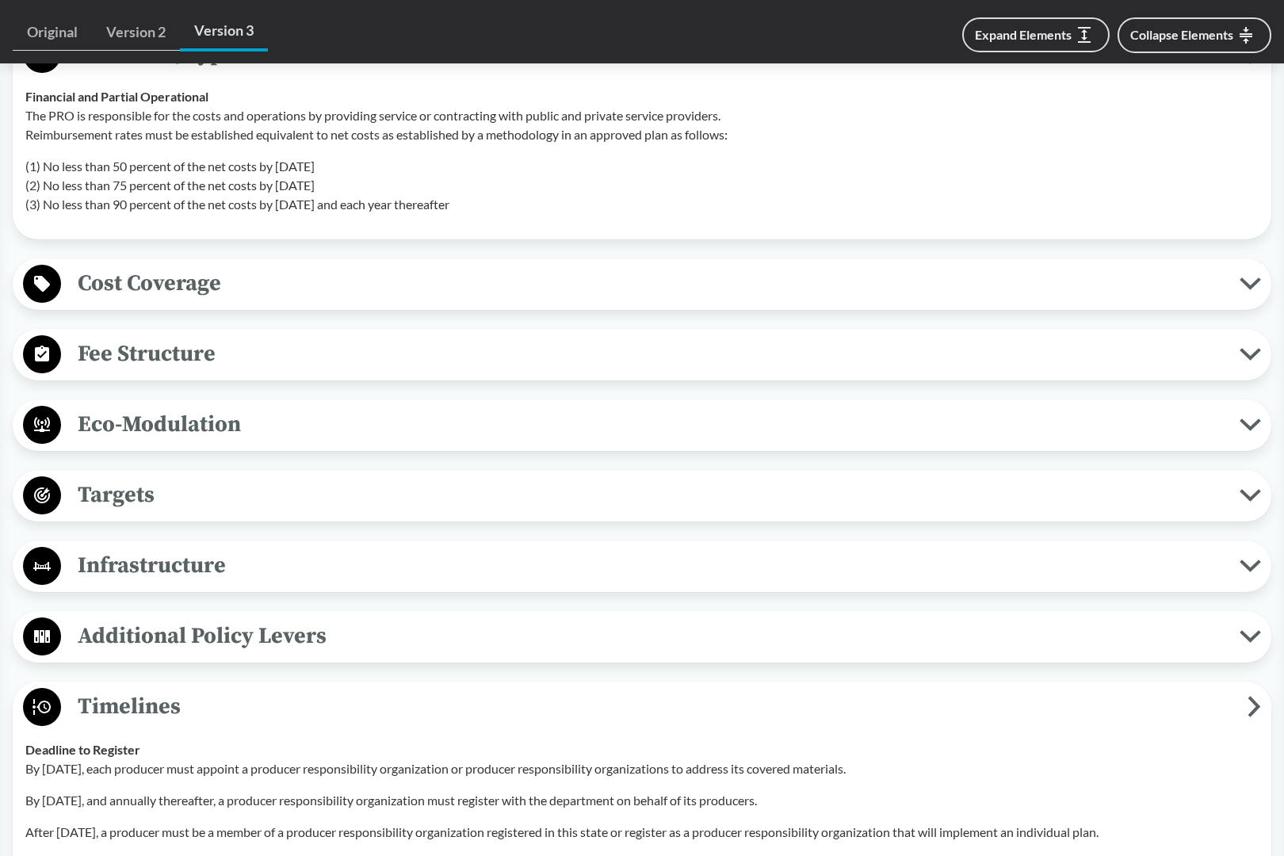
click at [195, 301] on span "Cost Coverage" at bounding box center [650, 283] width 1178 height 36
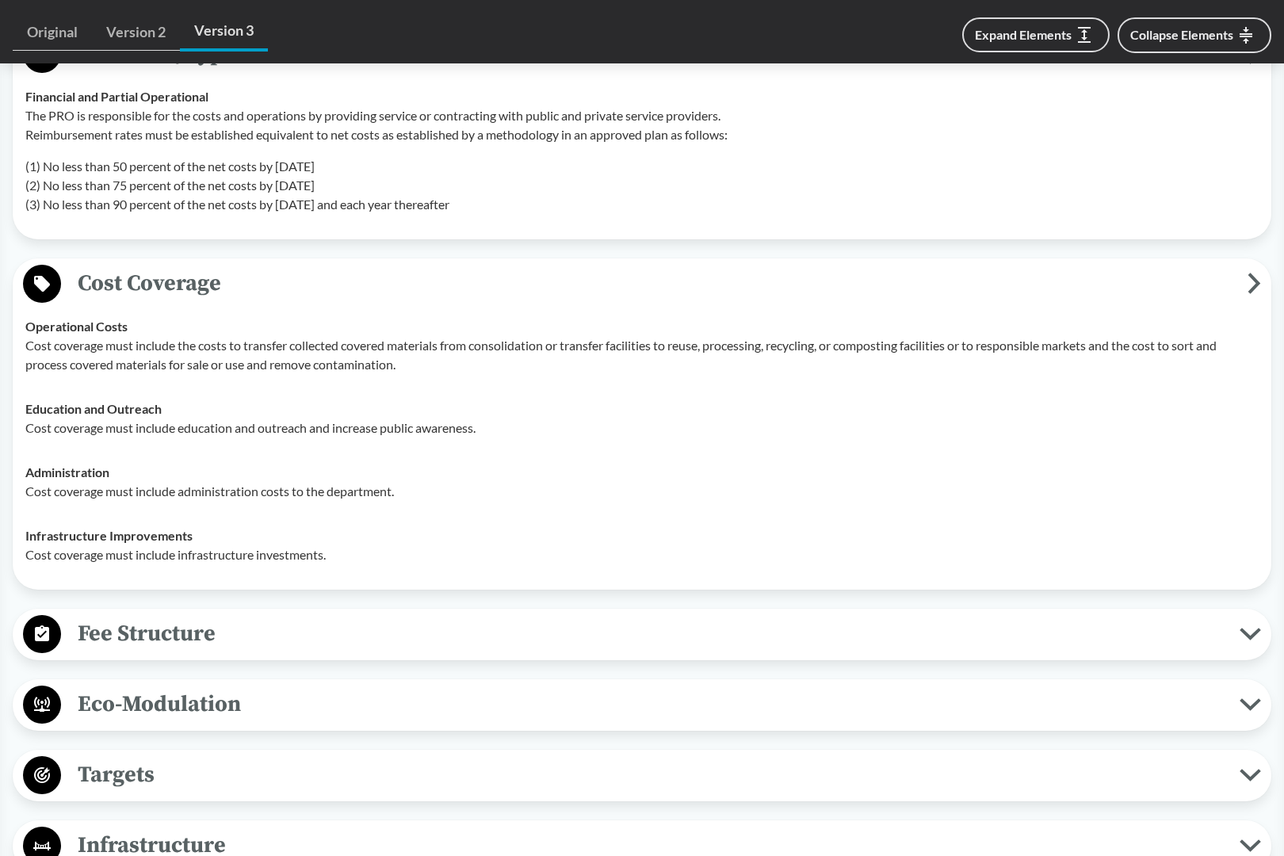
click at [195, 301] on span "Cost Coverage" at bounding box center [654, 283] width 1186 height 36
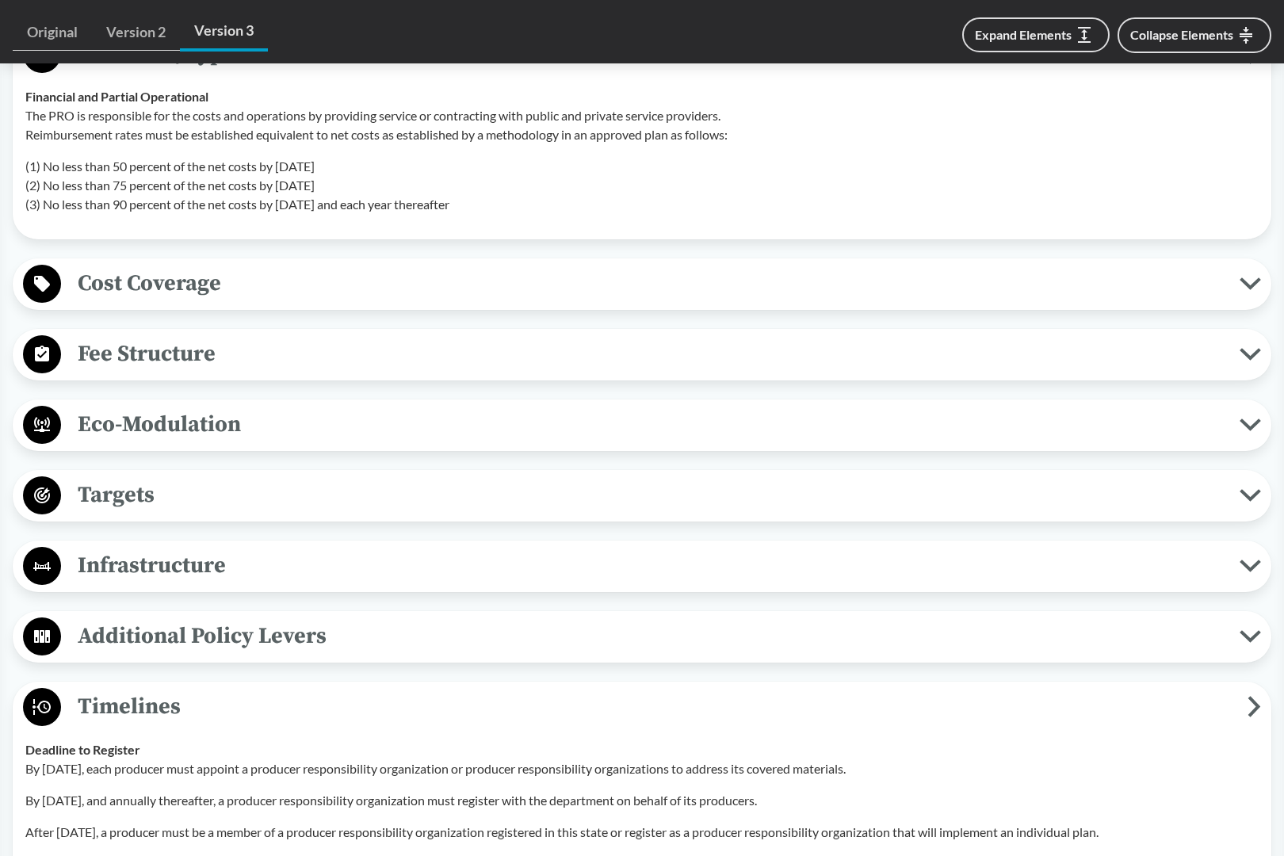
click at [169, 372] on span "Fee Structure" at bounding box center [650, 354] width 1178 height 36
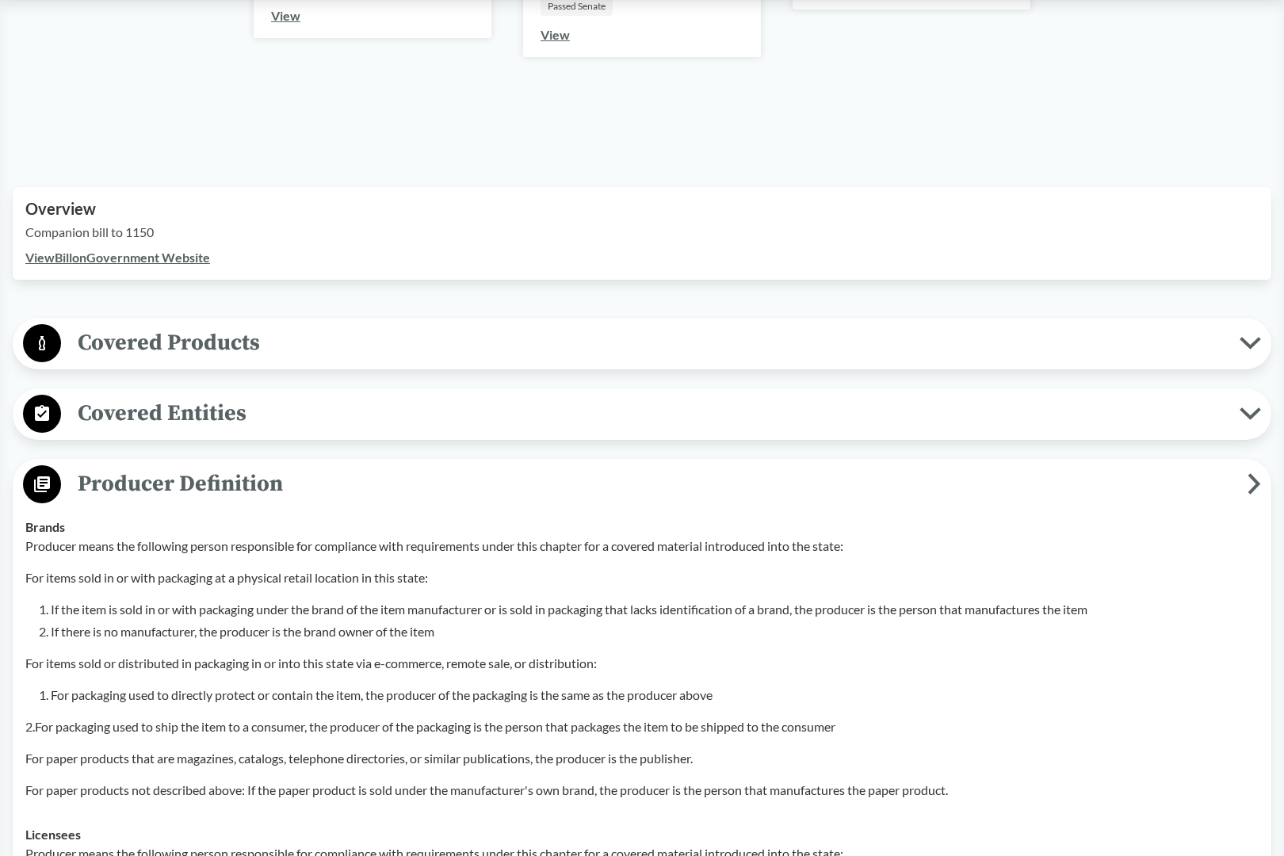
scroll to position [395, 0]
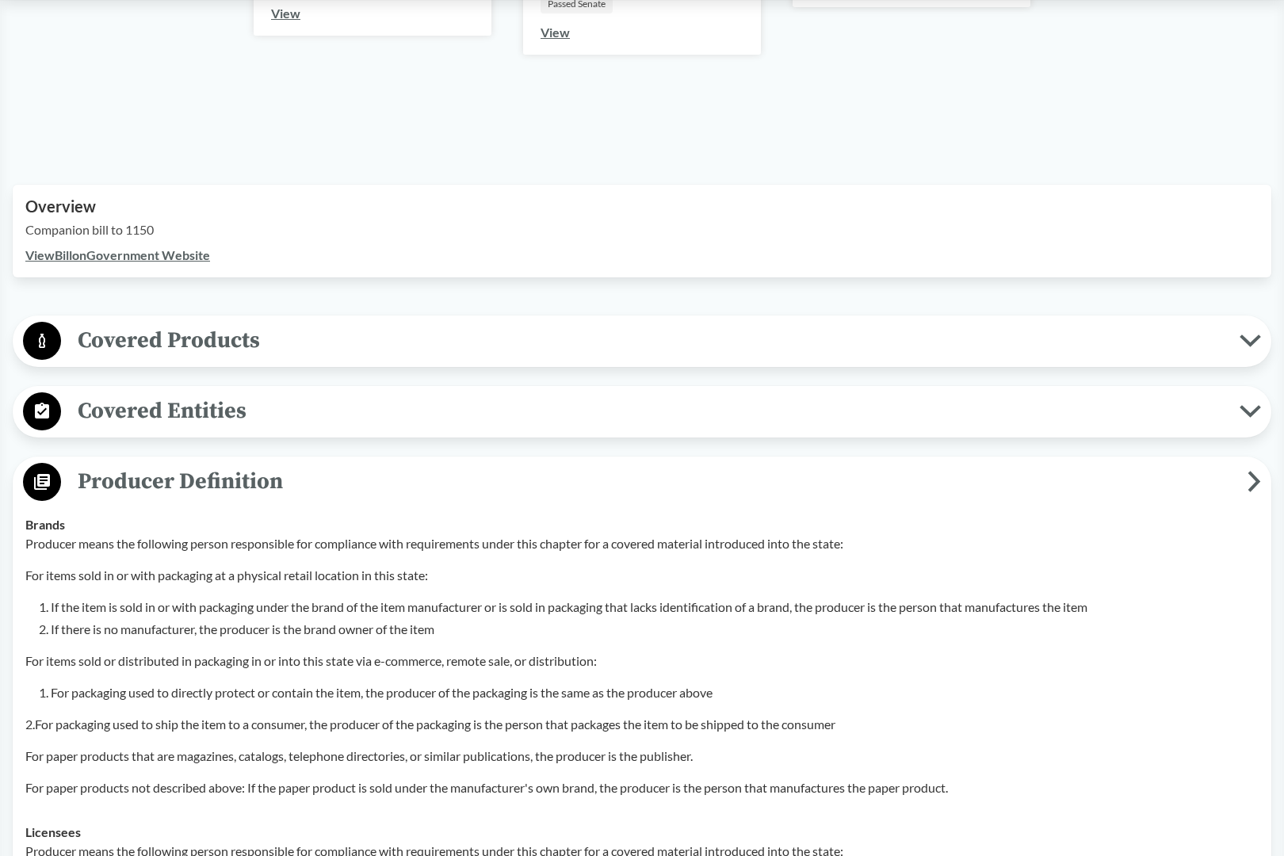
click at [147, 257] on link "View Bill on Government Website" at bounding box center [117, 254] width 185 height 15
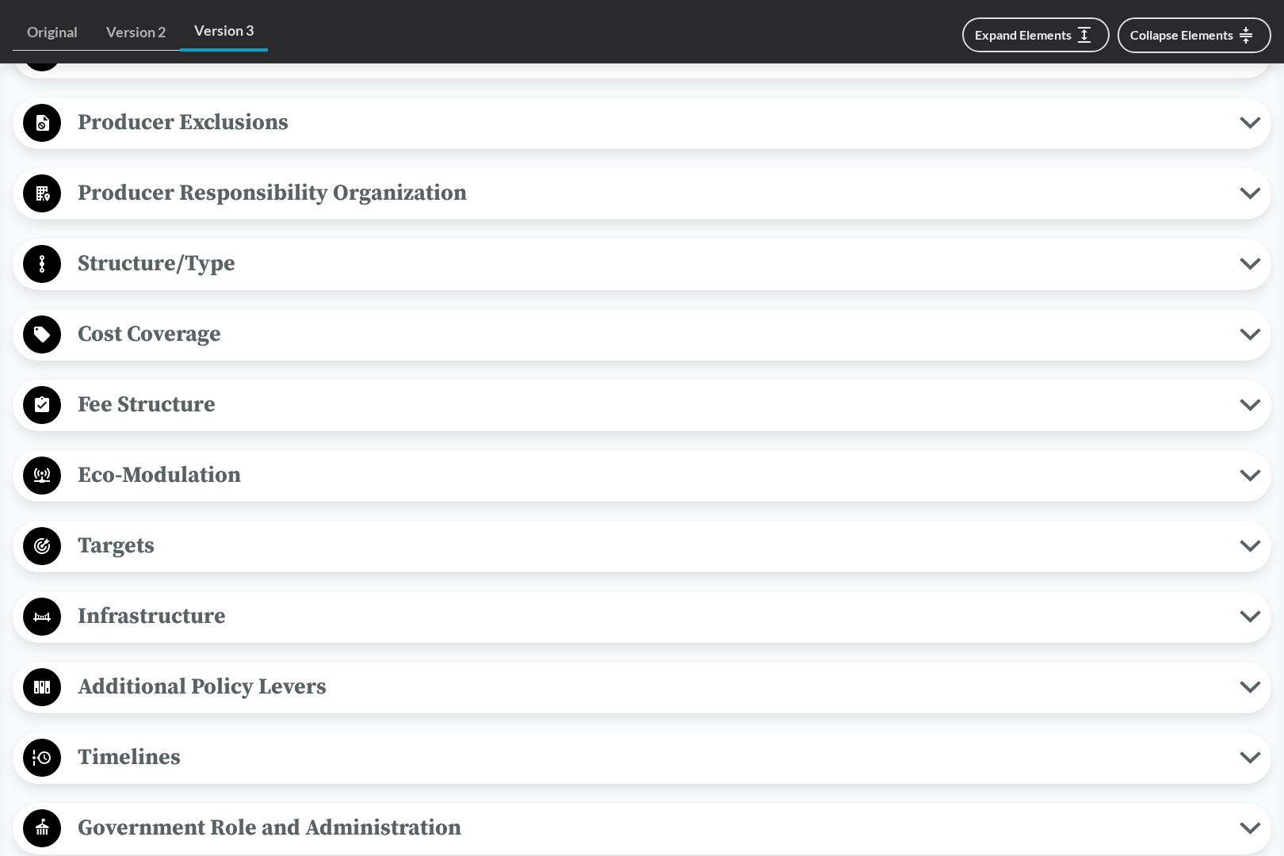
scroll to position [836, 0]
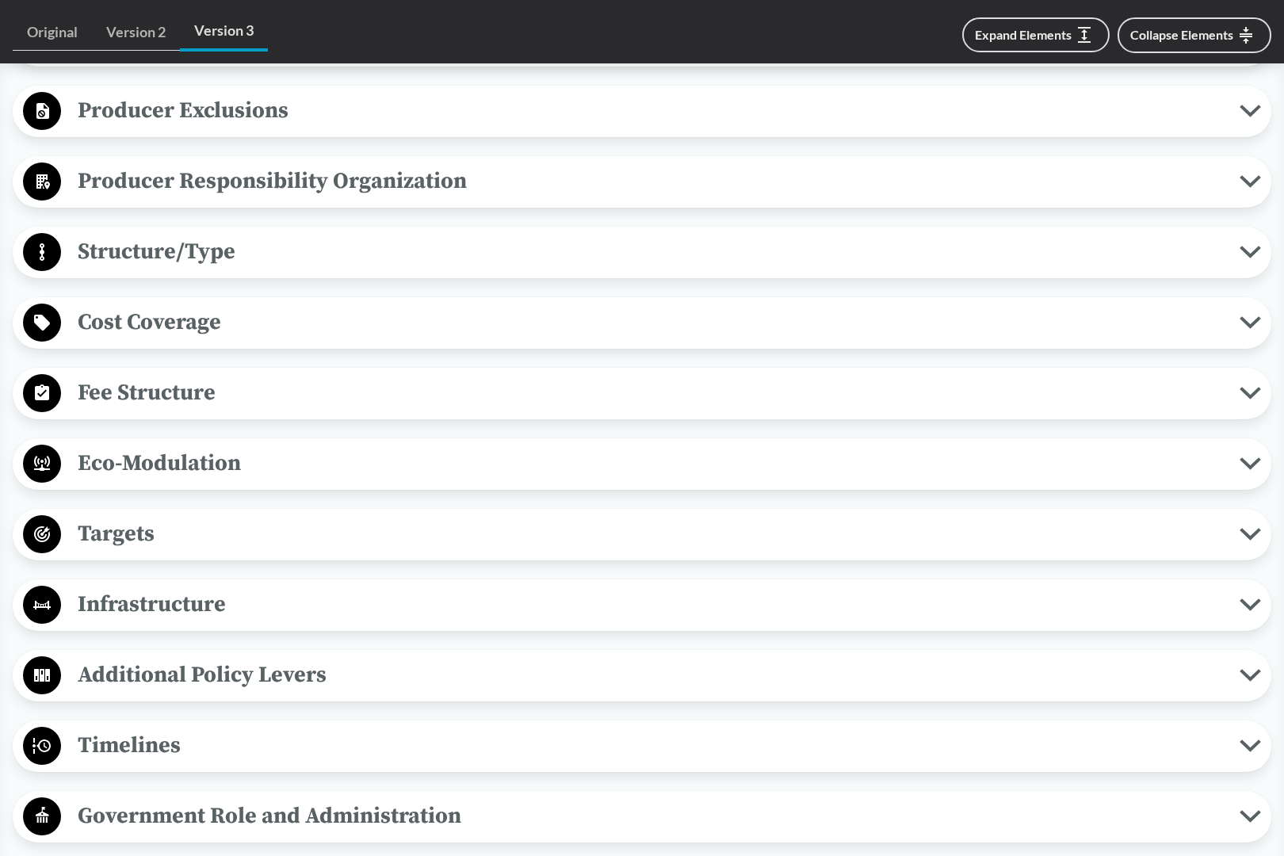
click at [204, 552] on span "Targets" at bounding box center [650, 534] width 1178 height 36
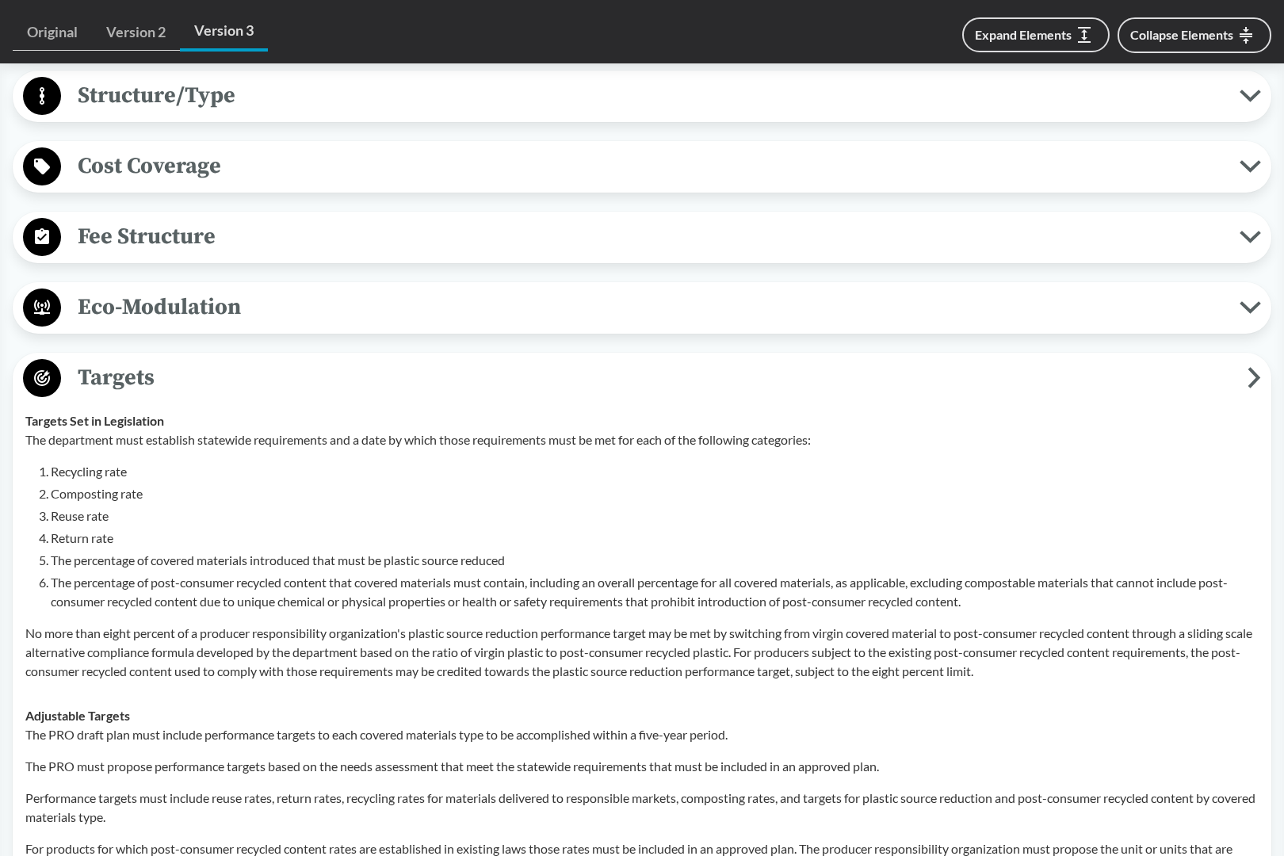
scroll to position [994, 0]
click at [223, 311] on span "Eco-Modulation" at bounding box center [650, 306] width 1178 height 36
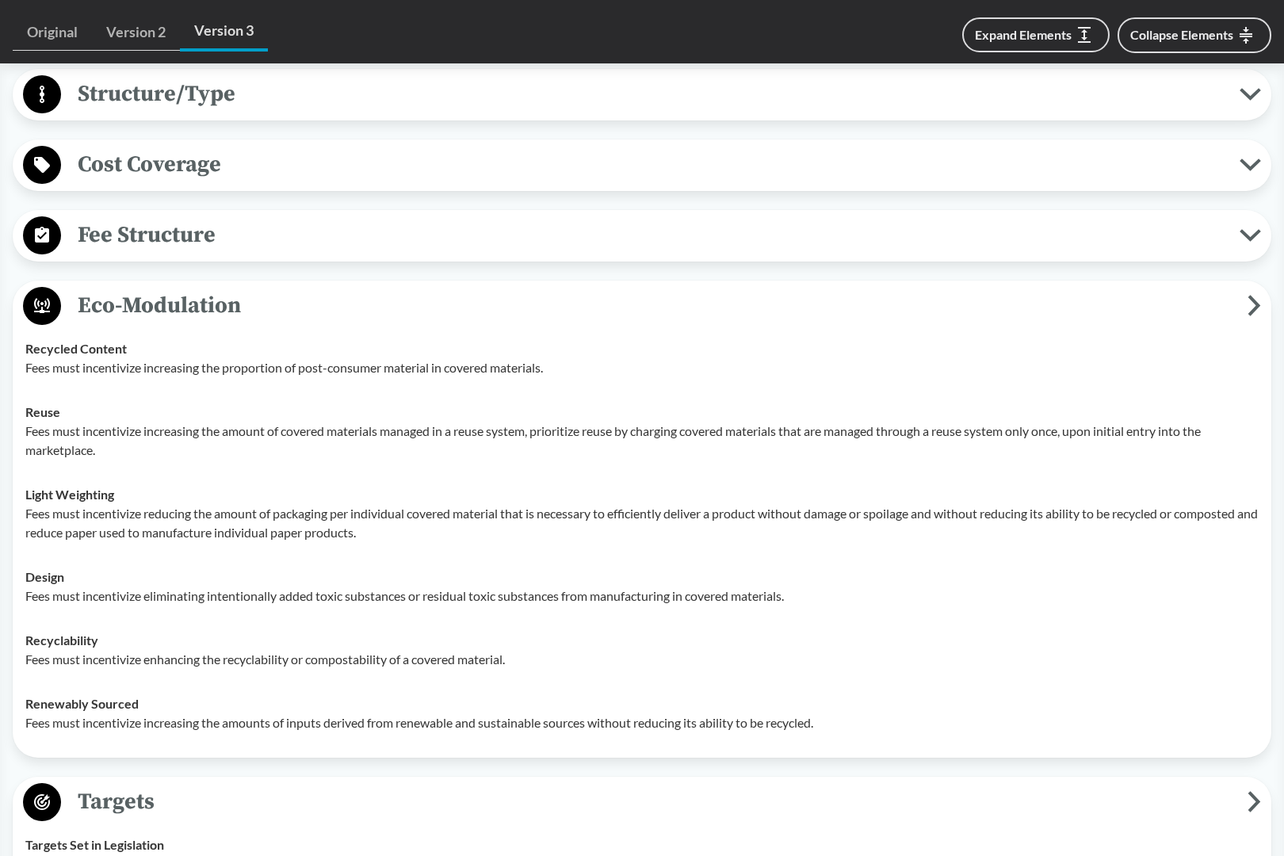
click at [199, 253] on span "Fee Structure" at bounding box center [650, 235] width 1178 height 36
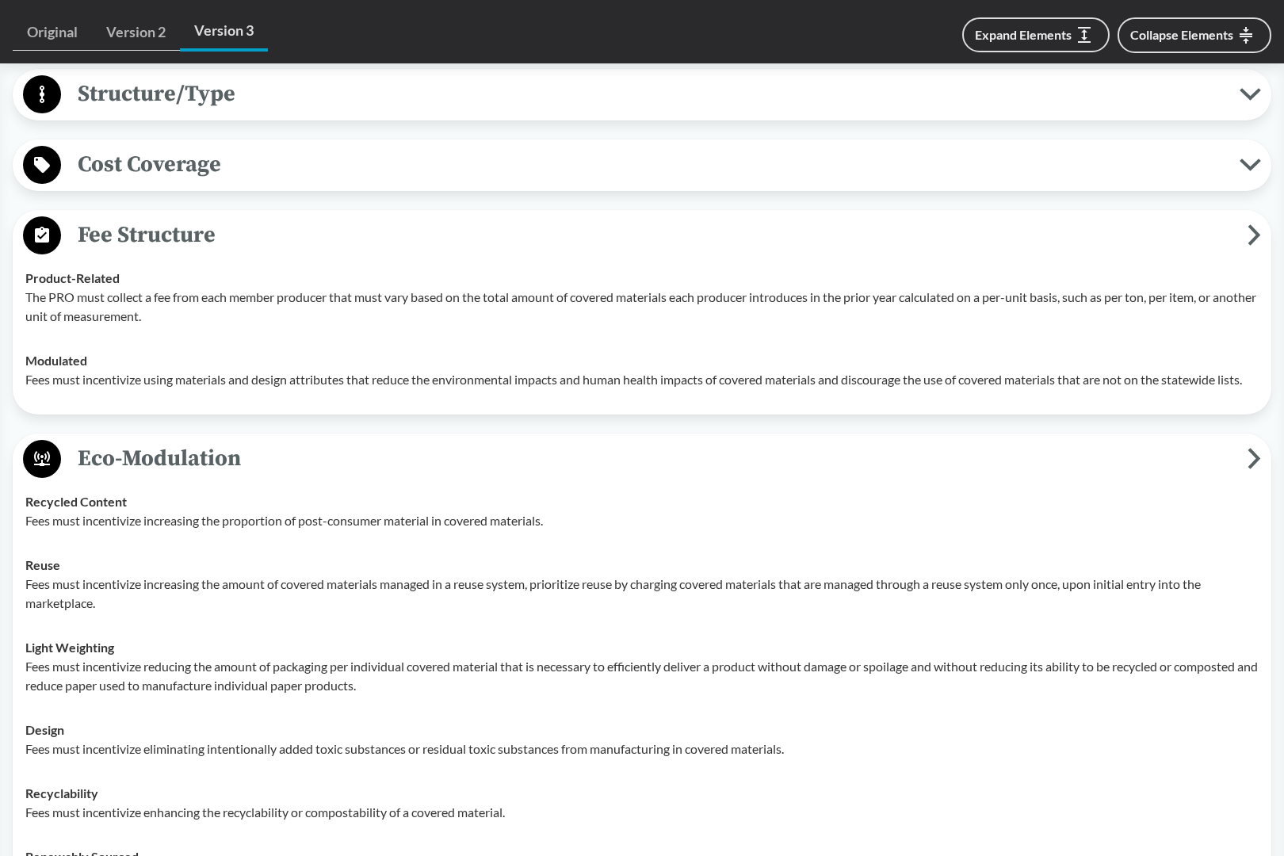
click at [111, 476] on span "Eco-Modulation" at bounding box center [654, 459] width 1186 height 36
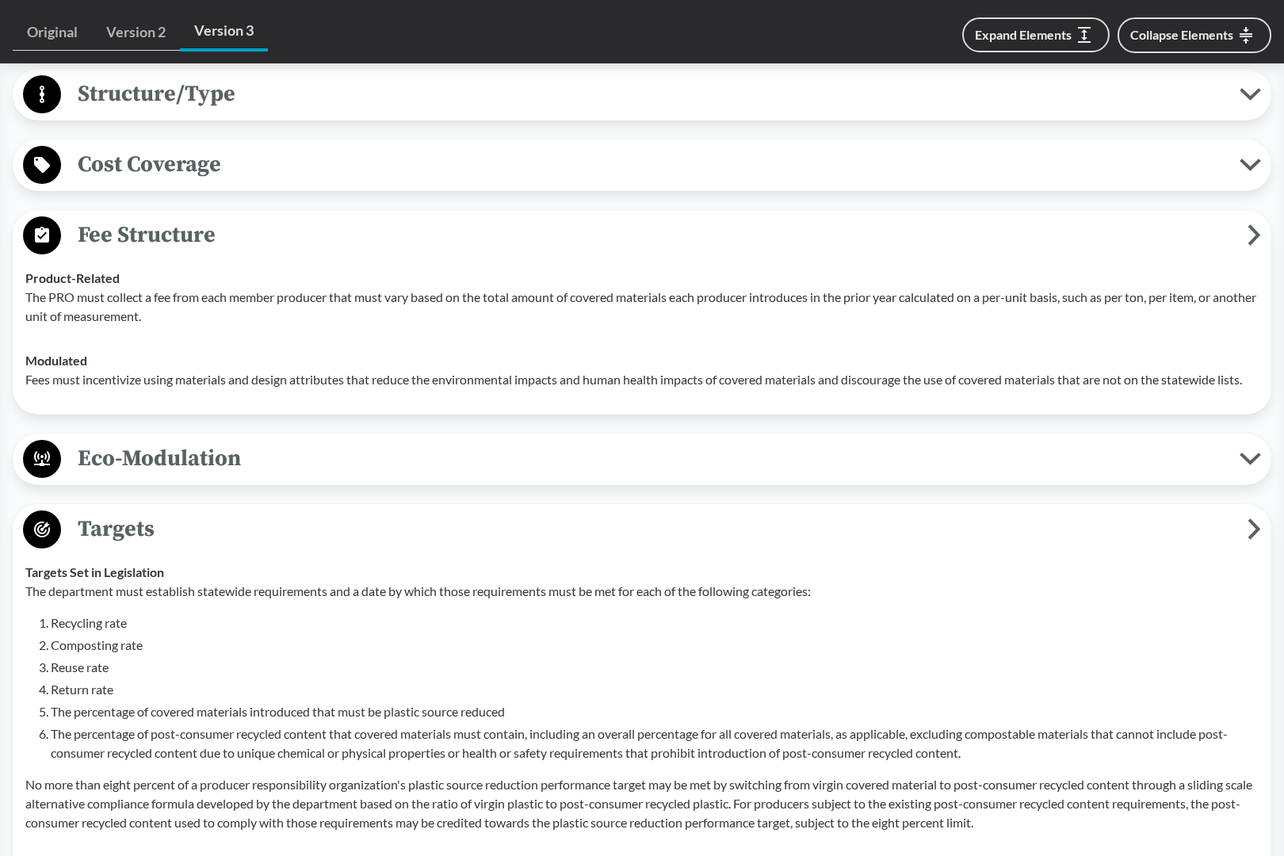
click at [127, 547] on span "Targets" at bounding box center [654, 529] width 1186 height 36
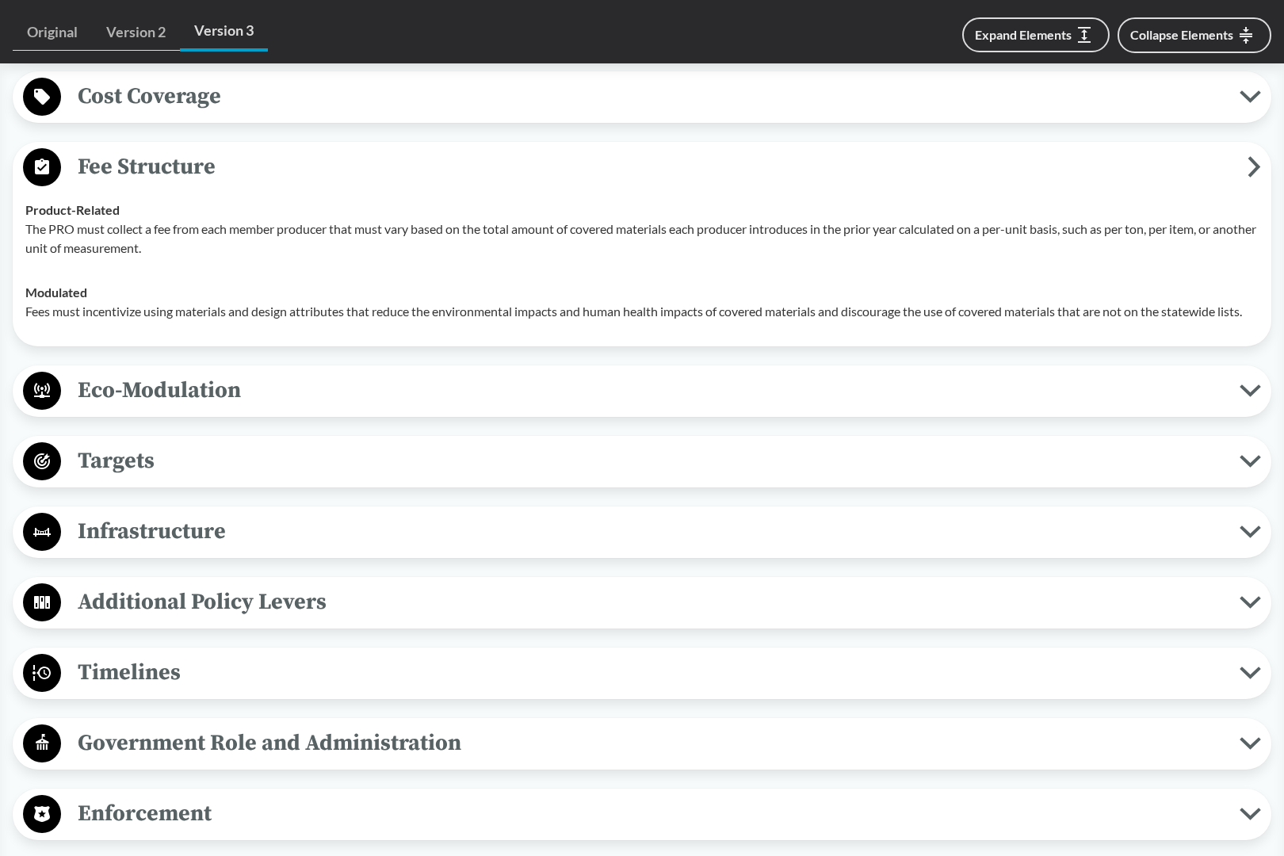
scroll to position [1064, 0]
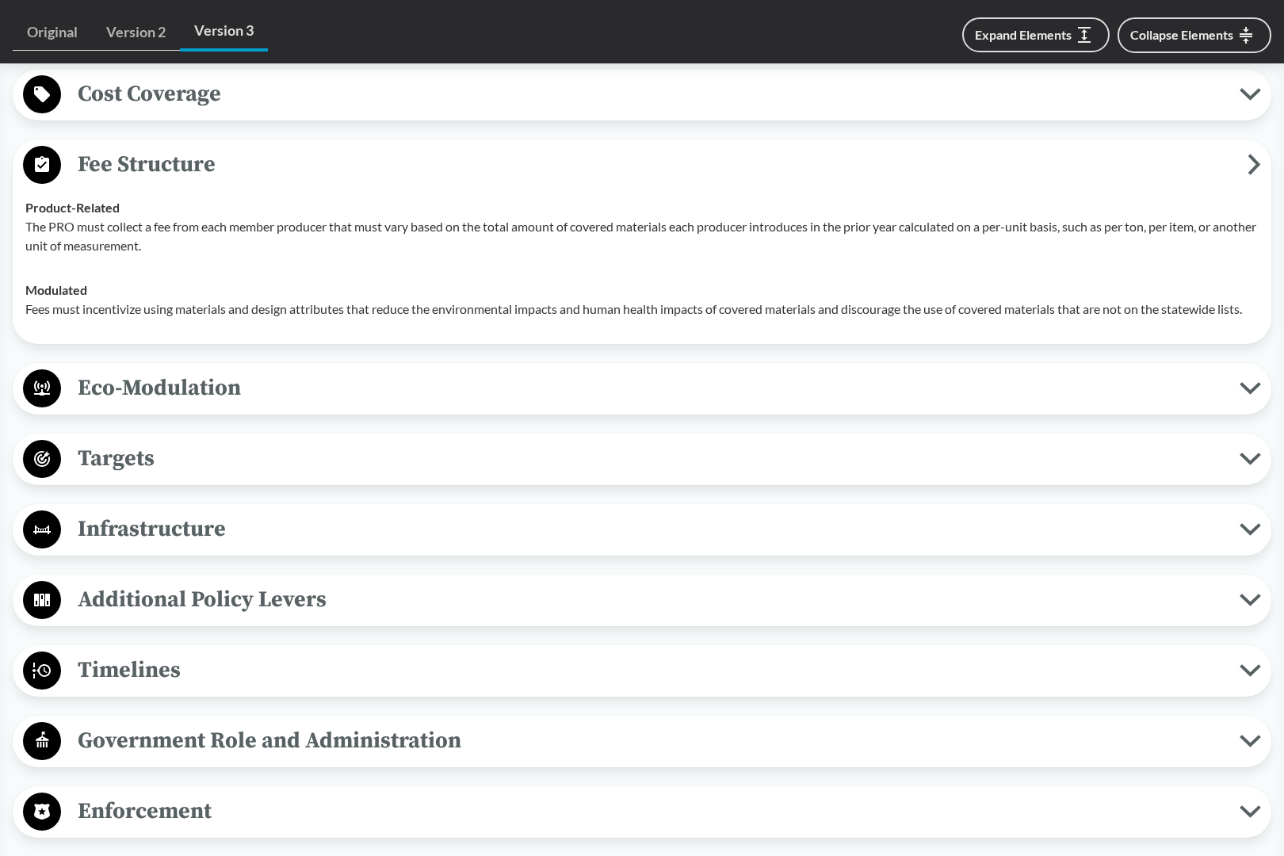
click at [124, 688] on span "Timelines" at bounding box center [650, 670] width 1178 height 36
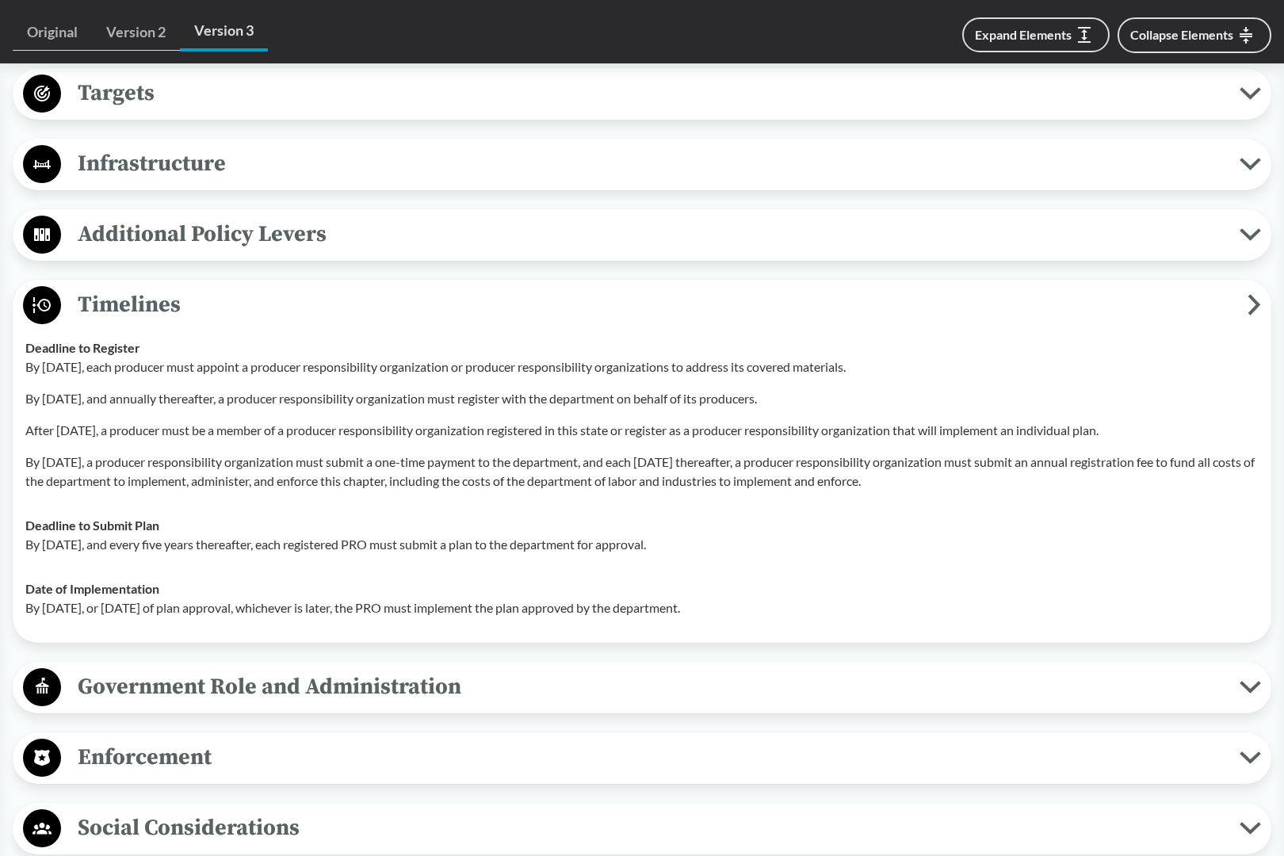
scroll to position [1430, 0]
drag, startPoint x: 28, startPoint y: 398, endPoint x: 452, endPoint y: 594, distance: 467.3
click at [791, 629] on tbody "Deadline to Register By January 1, 2026, each producer must appoint a producer …" at bounding box center [641, 477] width 1247 height 304
copy tbody "Deadline to Register By January 1, 2026, each producer must appoint a producer …"
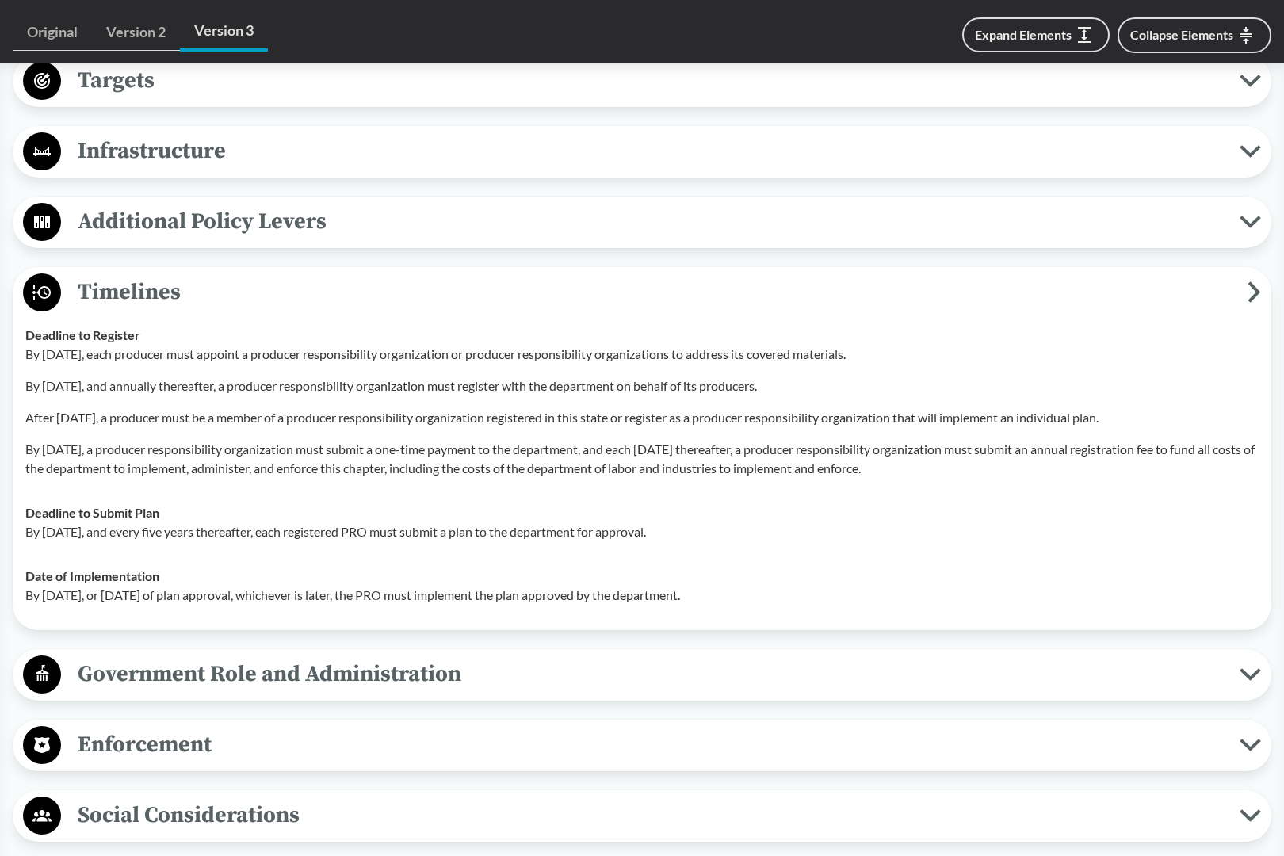
scroll to position [1442, 0]
click at [513, 544] on td "Deadline to Submit Plan By October 1, 2028, and every five years thereafter, ea…" at bounding box center [641, 522] width 1247 height 63
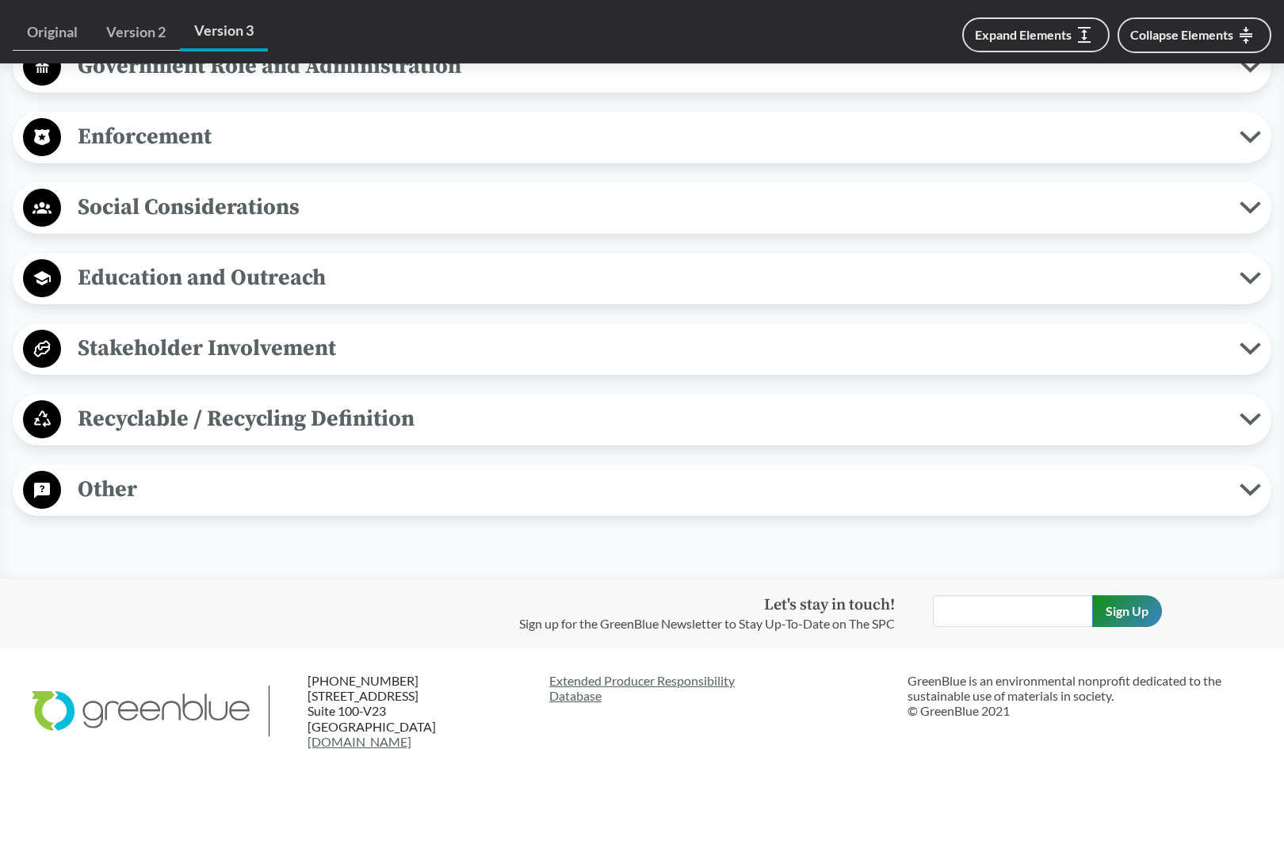
click at [261, 507] on span "Other" at bounding box center [650, 489] width 1178 height 36
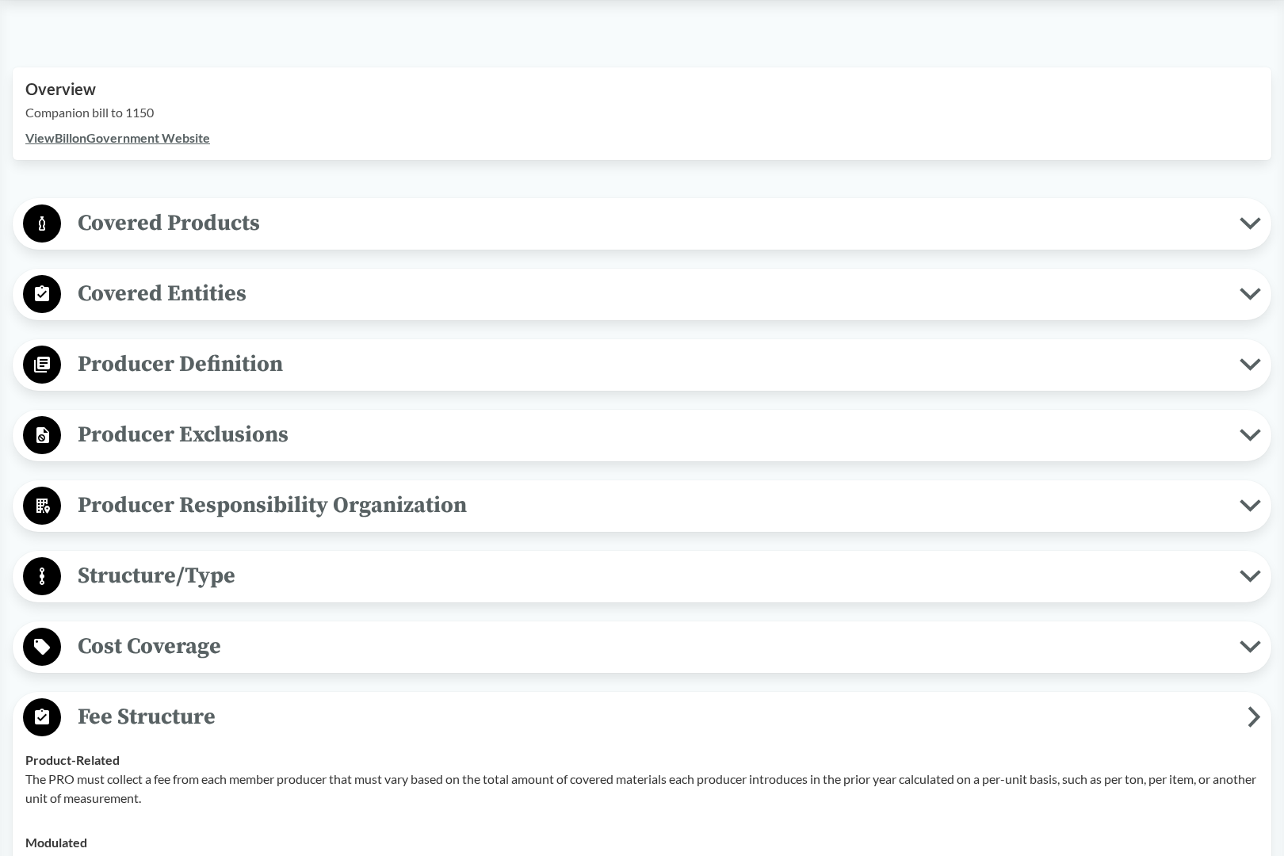
scroll to position [513, 0]
click at [235, 515] on span "Producer Responsibility Organization" at bounding box center [650, 505] width 1178 height 36
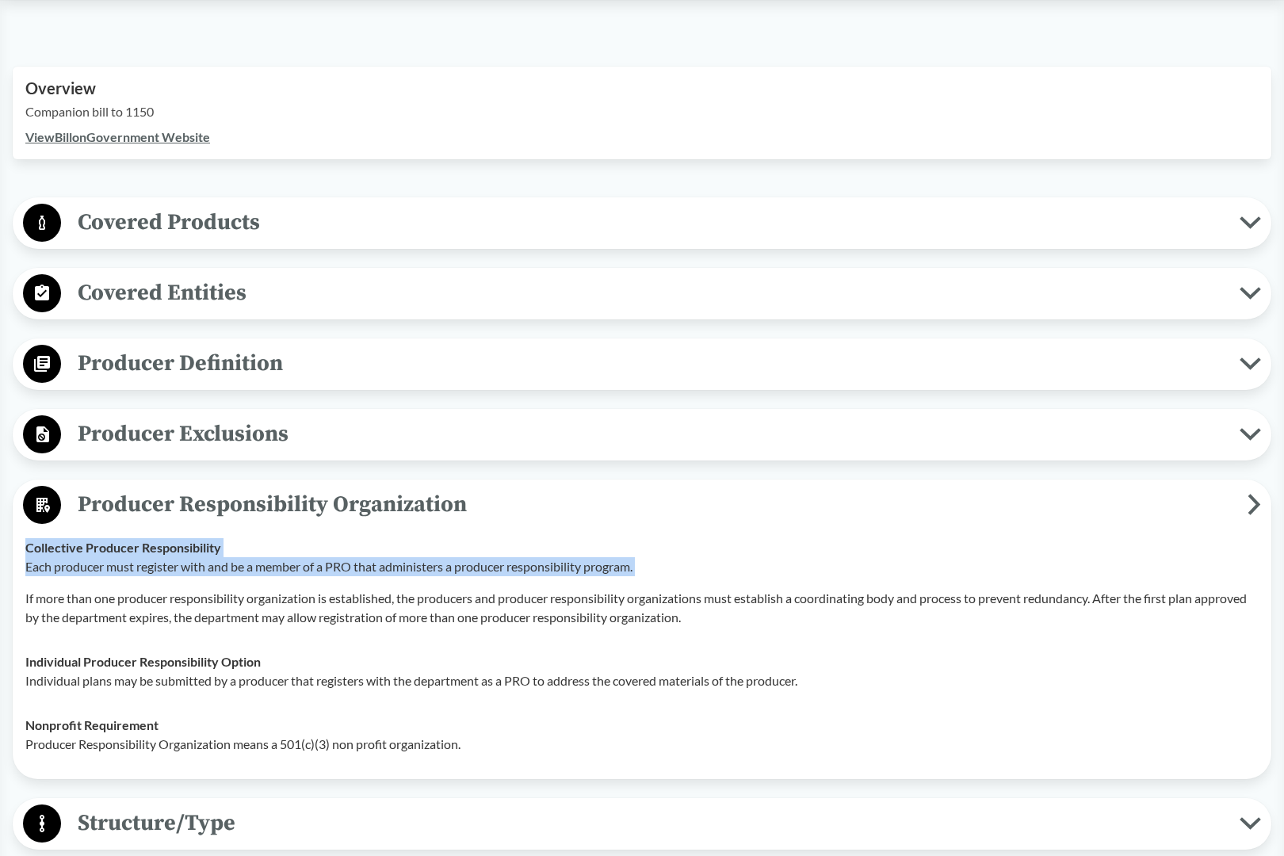
drag, startPoint x: 28, startPoint y: 557, endPoint x: 630, endPoint y: 589, distance: 603.1
click at [630, 589] on div "Collective Producer Responsibility Each producer must register with and be a me…" at bounding box center [641, 582] width 1233 height 89
copy div "Collective Producer Responsibility Each producer must register with and be a me…"
click at [137, 139] on link "View Bill on Government Website" at bounding box center [117, 136] width 185 height 15
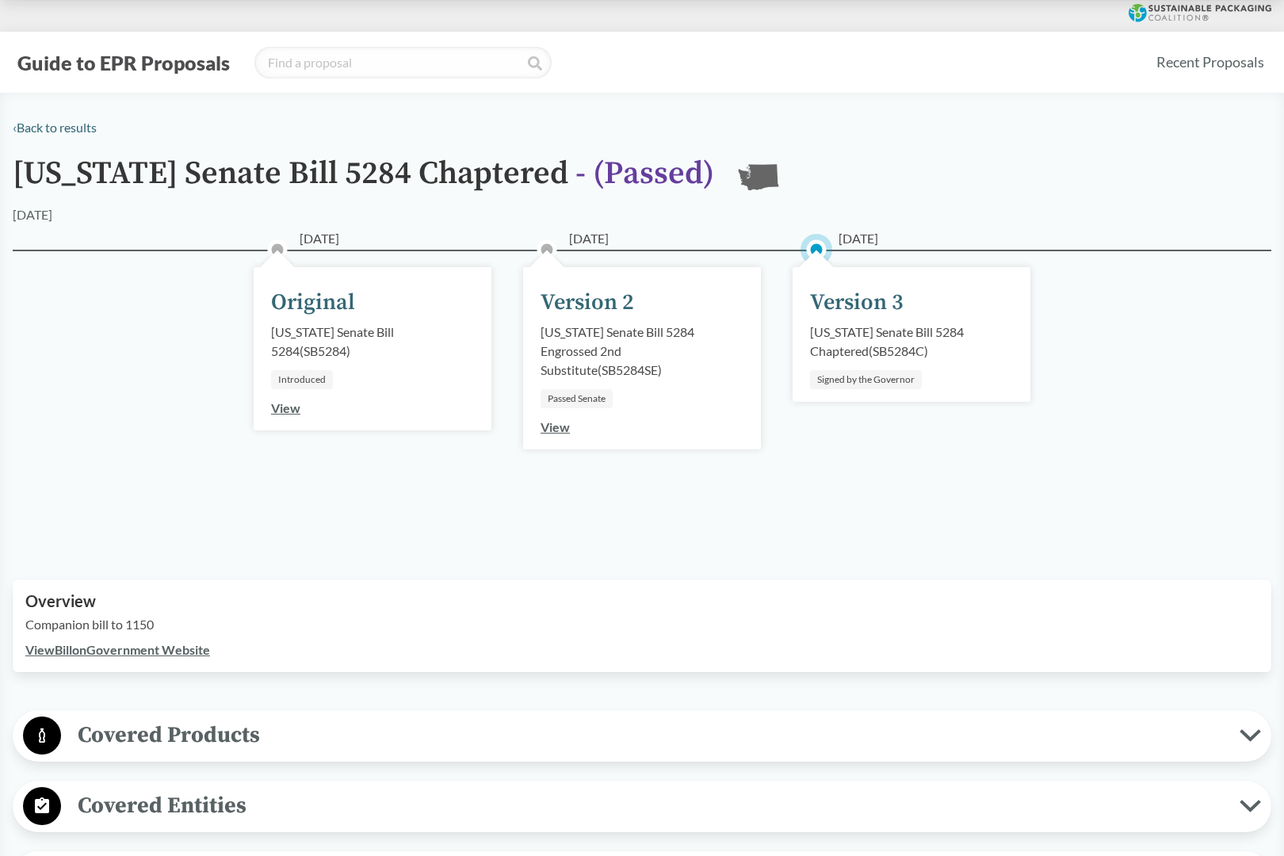
scroll to position [0, 0]
click at [63, 128] on link "‹ Back to results" at bounding box center [55, 127] width 84 height 15
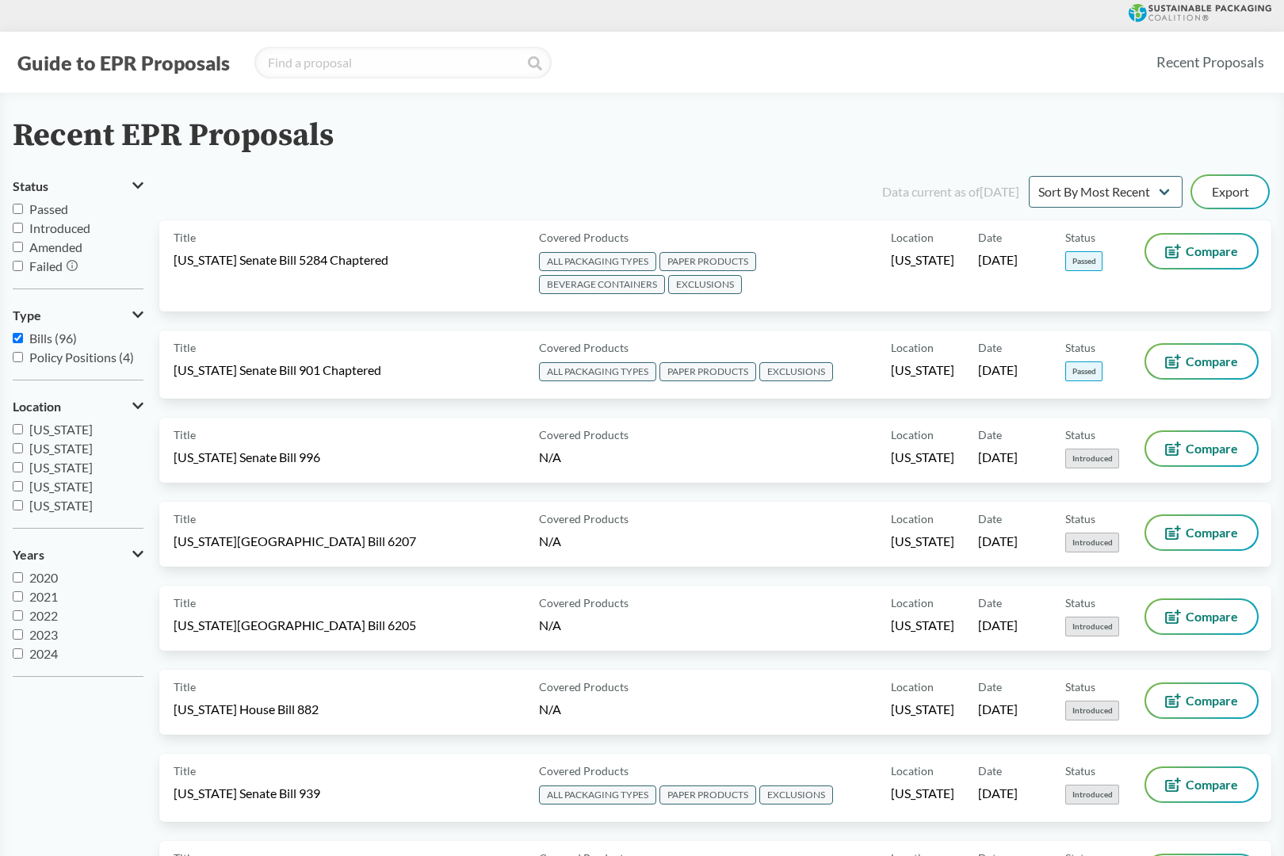
click at [15, 213] on input "Passed" at bounding box center [18, 209] width 10 height 10
checkbox input "true"
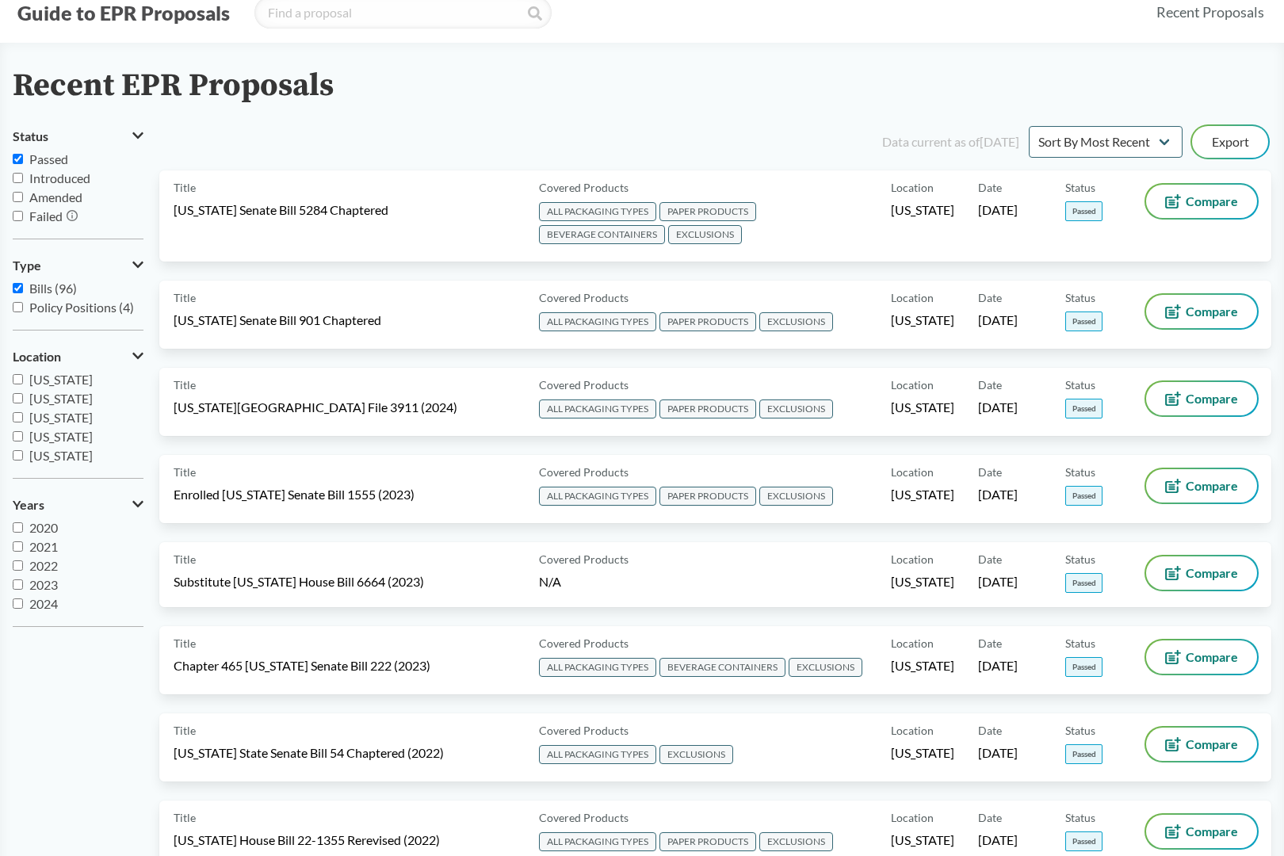
scroll to position [50, 0]
click at [136, 356] on icon at bounding box center [137, 356] width 11 height 6
click at [136, 356] on icon at bounding box center [140, 355] width 8 height 13
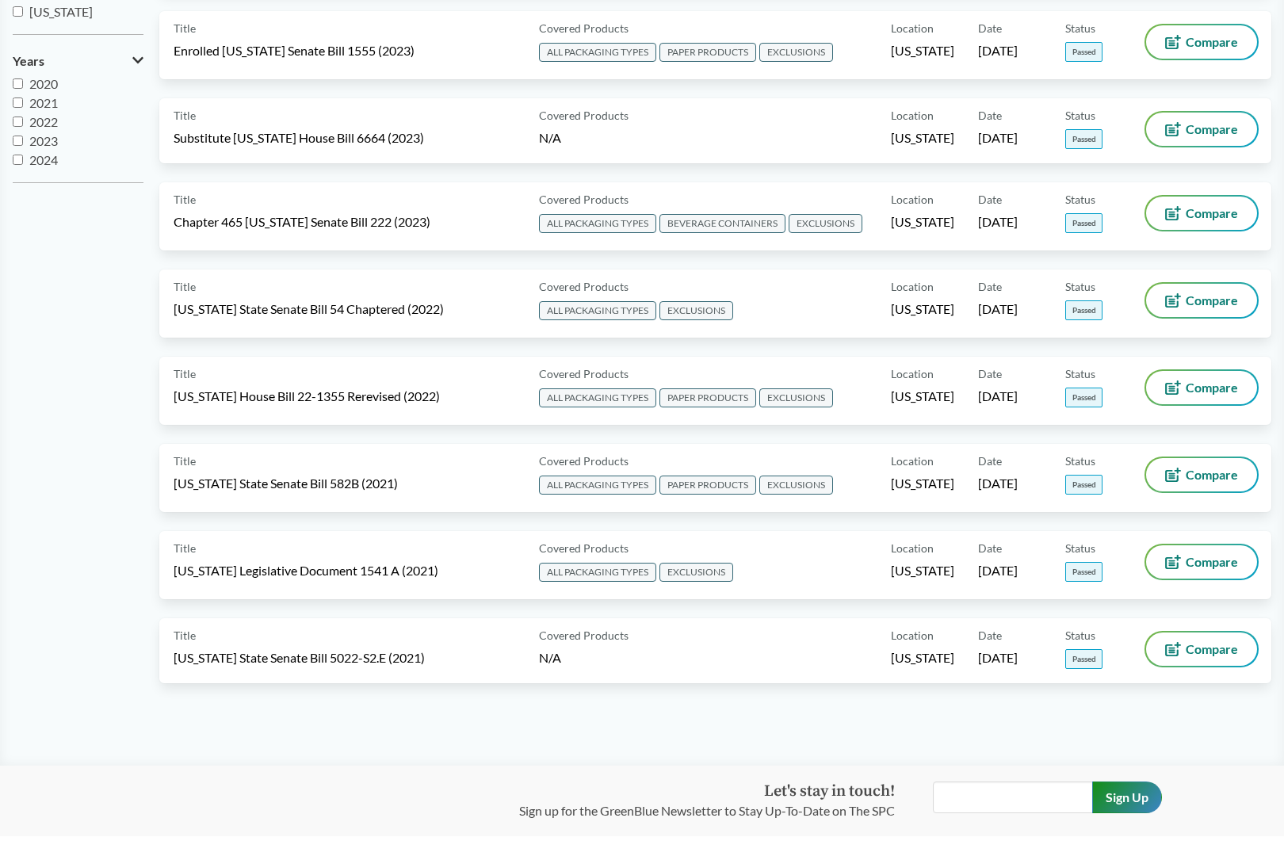
scroll to position [494, 0]
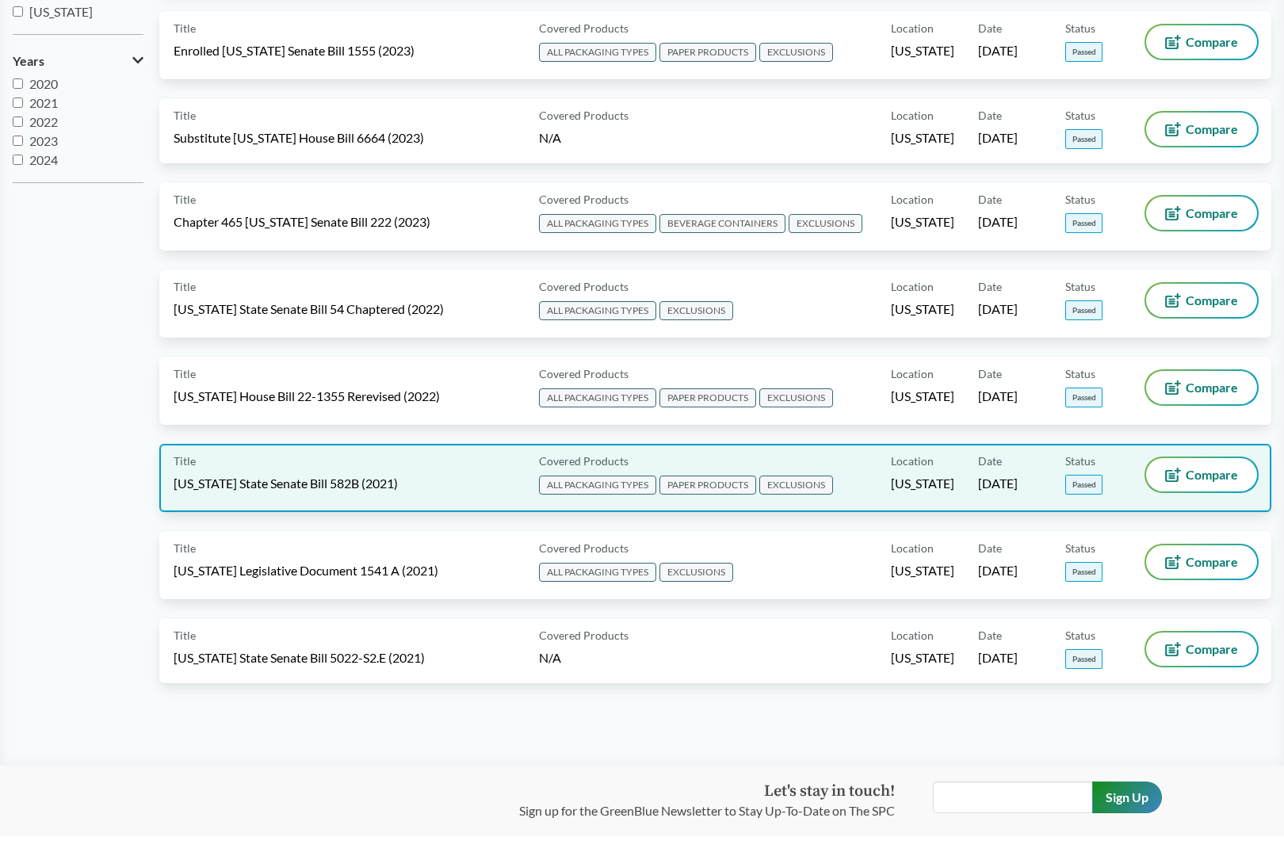
click at [254, 481] on span "[US_STATE] State Senate Bill 582B (2021)" at bounding box center [286, 483] width 224 height 17
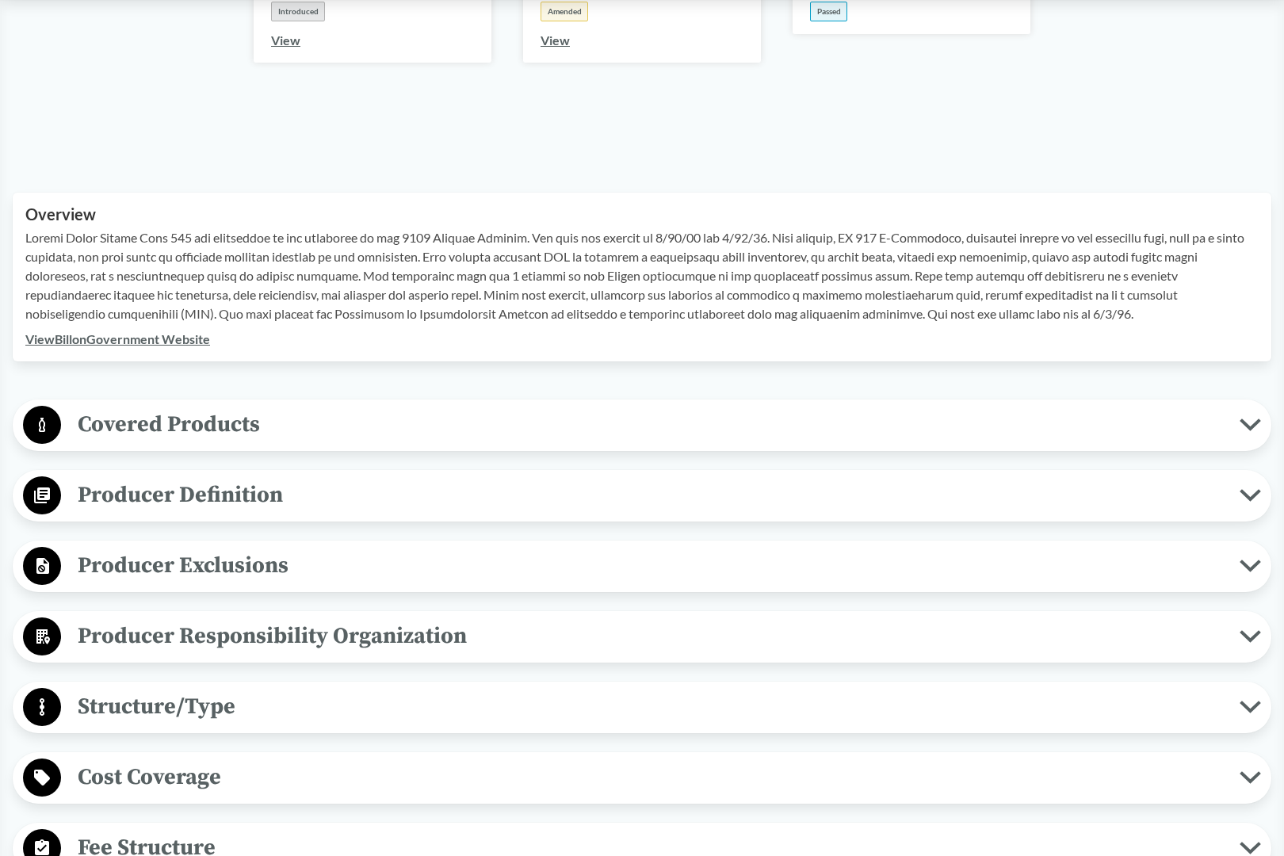
scroll to position [372, 0]
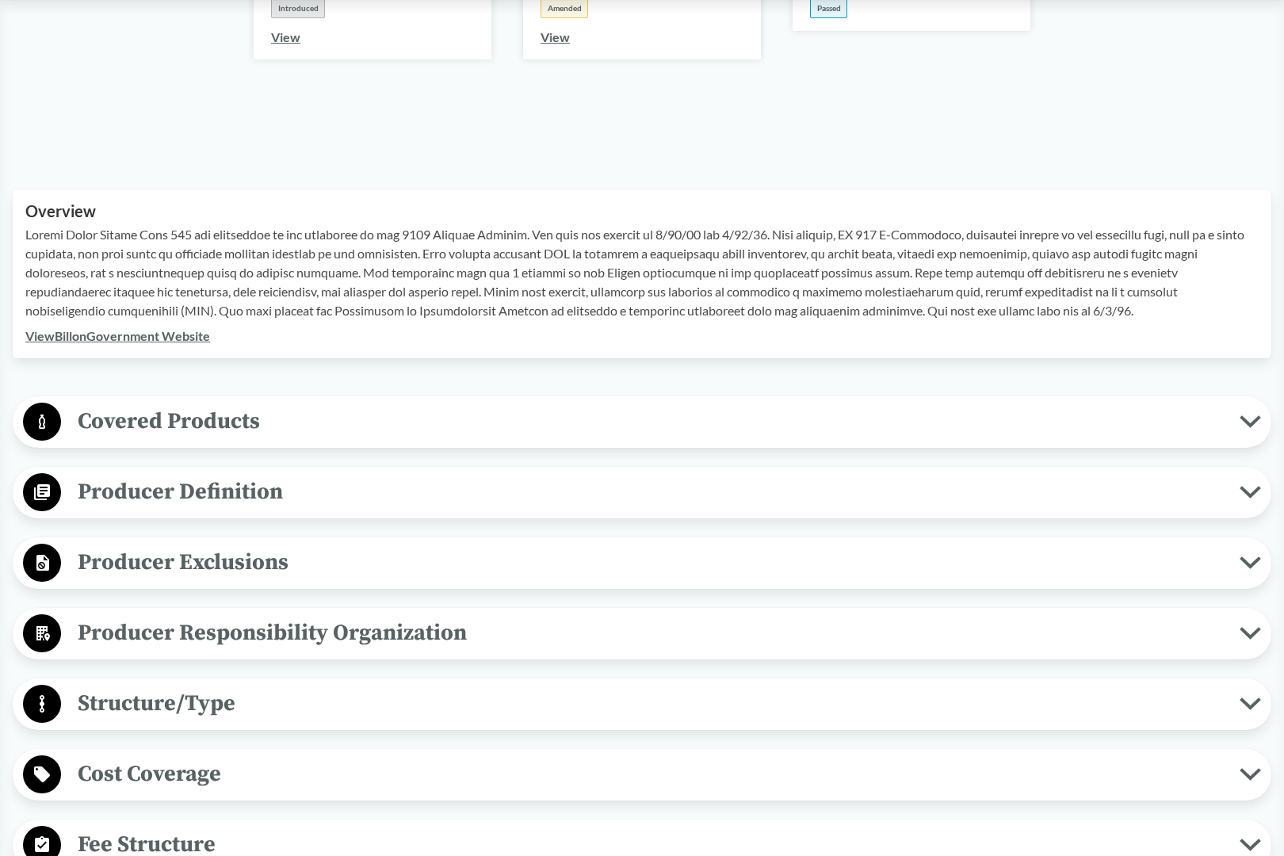
click at [146, 338] on link "View Bill on Government Website" at bounding box center [117, 335] width 185 height 15
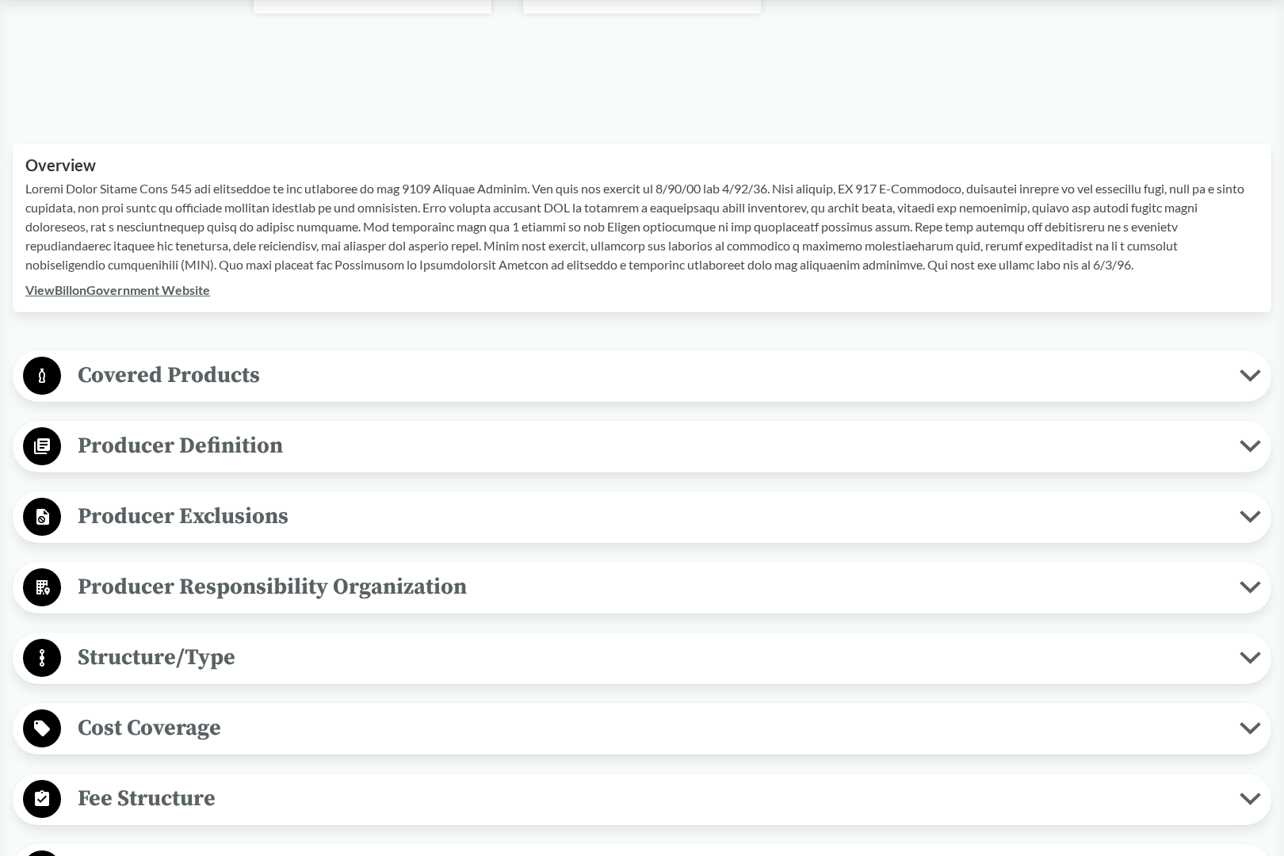
scroll to position [418, 0]
click at [170, 380] on span "Covered Products" at bounding box center [650, 375] width 1178 height 36
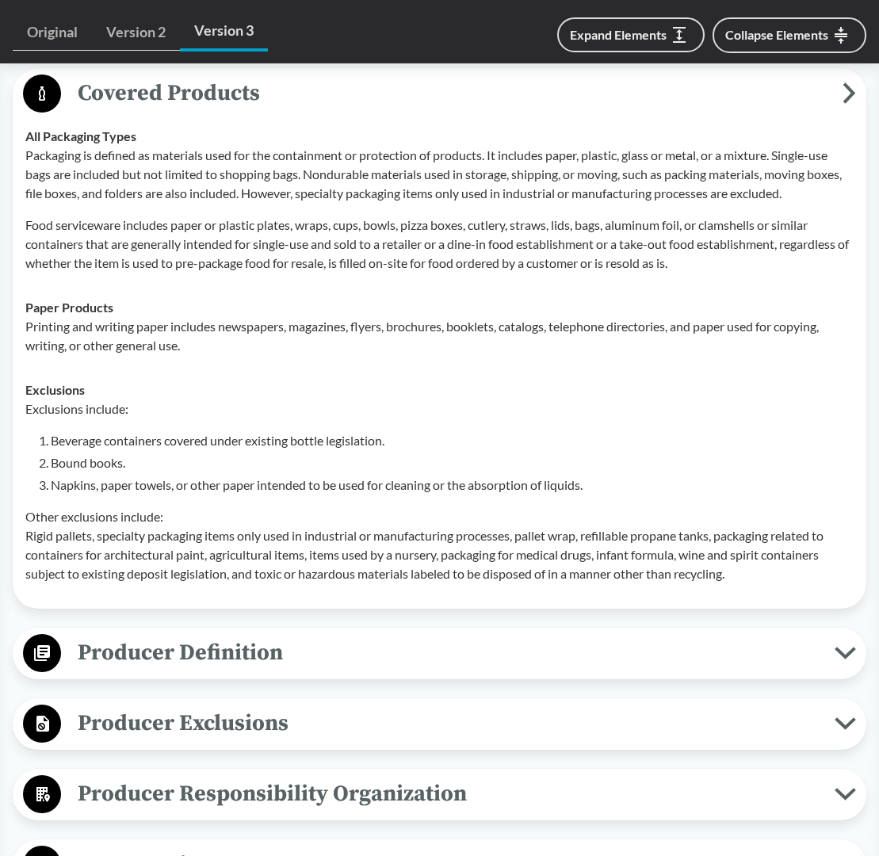
scroll to position [765, 0]
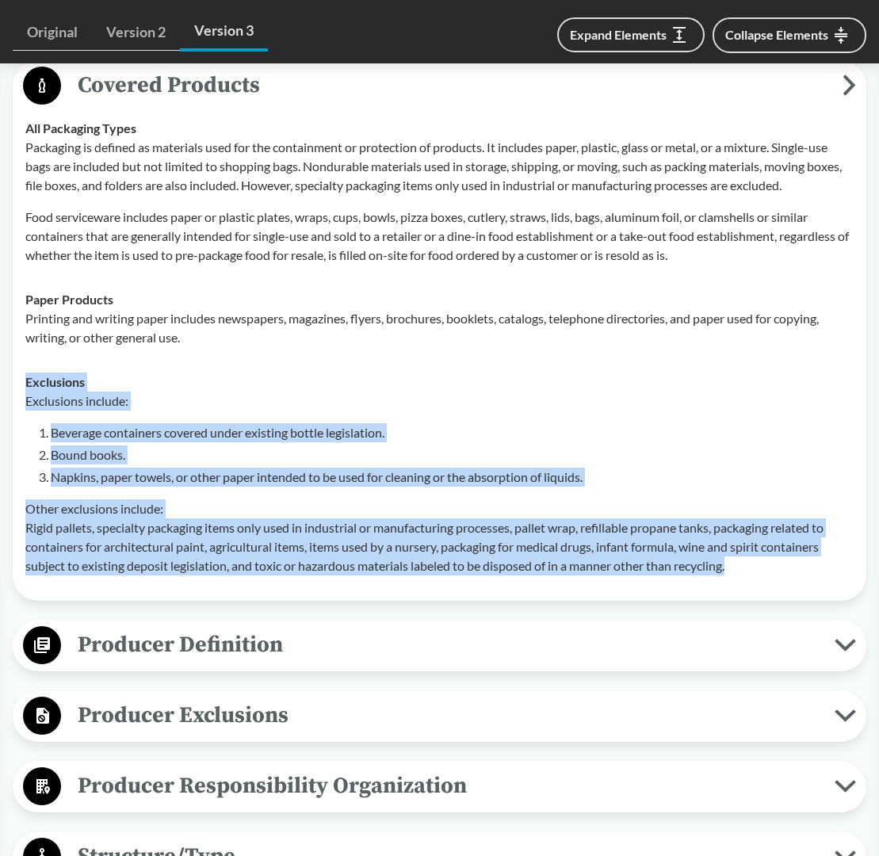
drag, startPoint x: 743, startPoint y: 566, endPoint x: 26, endPoint y: 387, distance: 738.4
click at [26, 387] on div "Exclusions Exclusions include: Beverage containers covered under existing bottl…" at bounding box center [439, 473] width 828 height 203
copy div "Exclusions Exclusions include: Beverage containers covered under existing bottl…"
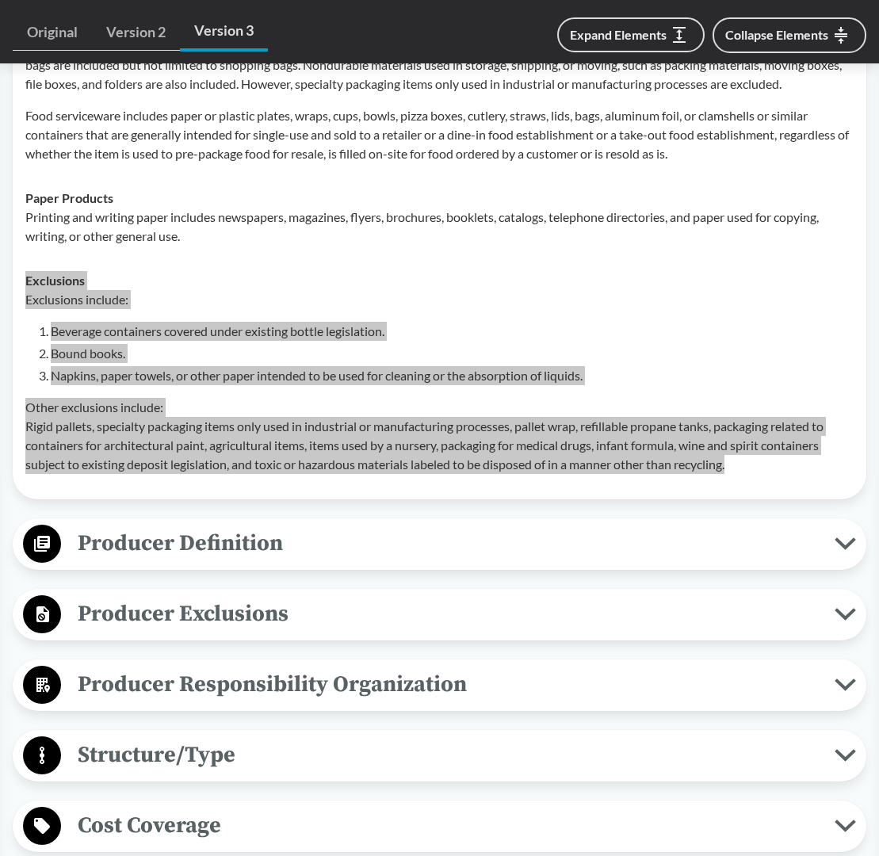
scroll to position [871, 0]
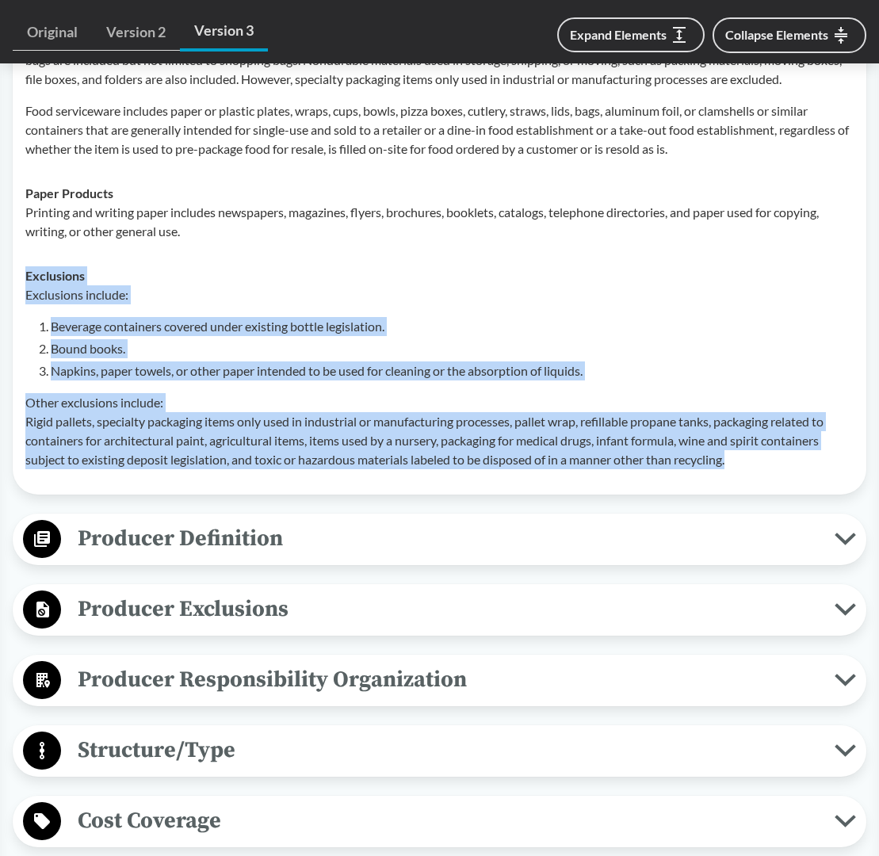
click at [254, 546] on span "Producer Definition" at bounding box center [447, 539] width 773 height 36
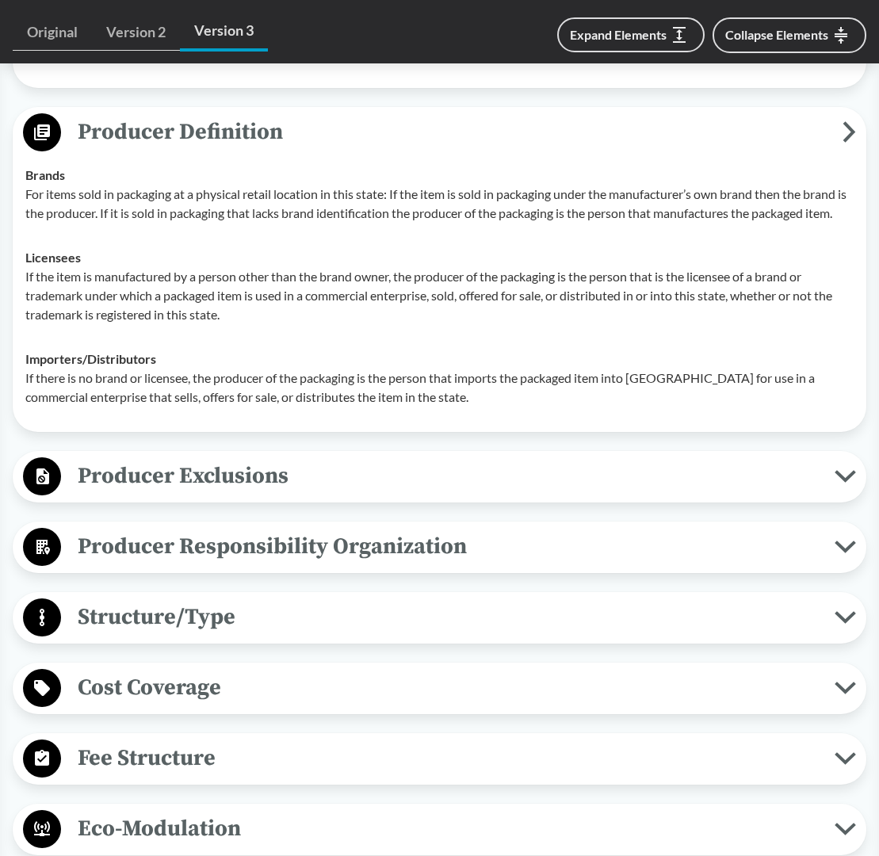
scroll to position [1277, 0]
click at [196, 494] on span "Producer Exclusions" at bounding box center [447, 476] width 773 height 36
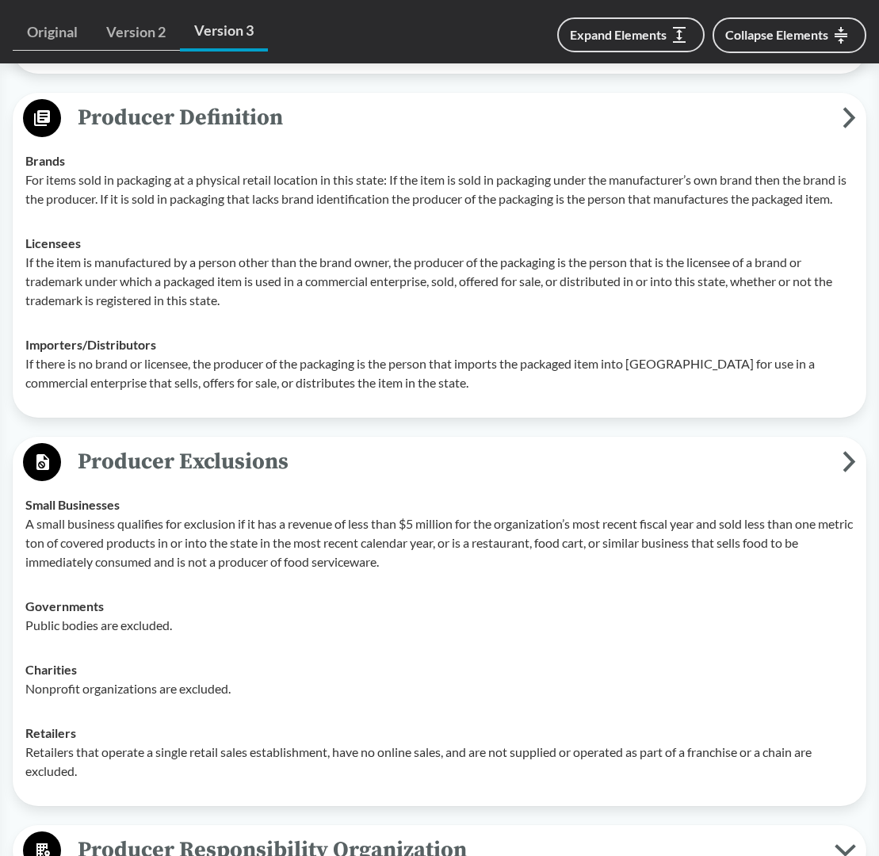
scroll to position [1289, 0]
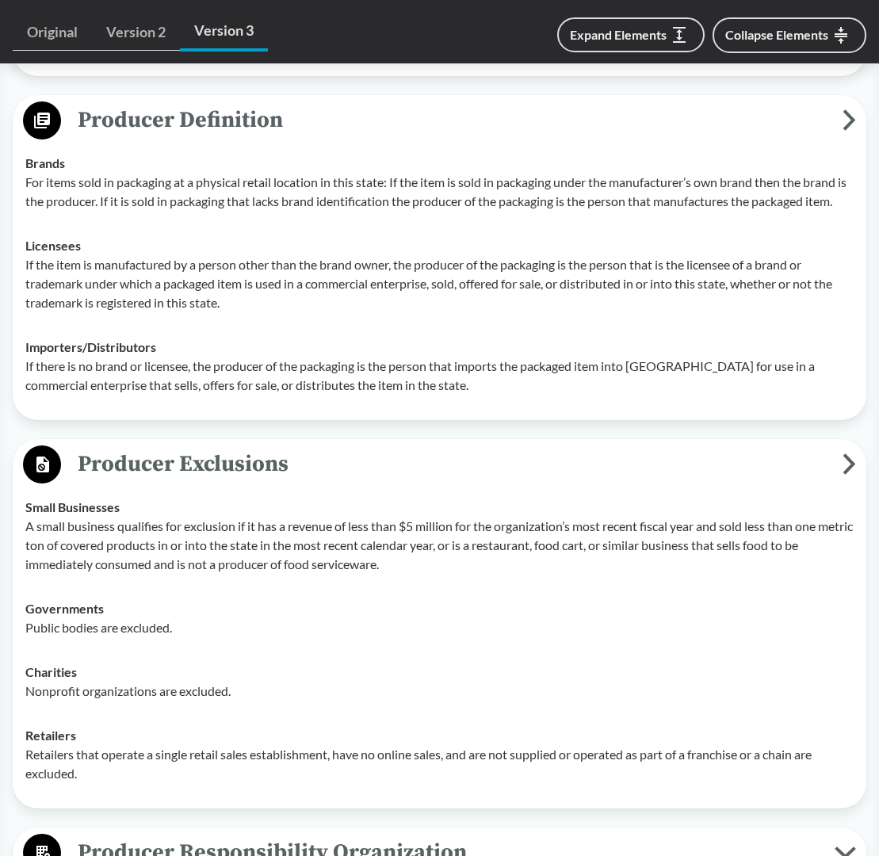
click at [200, 569] on p "A small business qualifies for exclusion if it has a revenue of less than $5 mi…" at bounding box center [439, 545] width 828 height 57
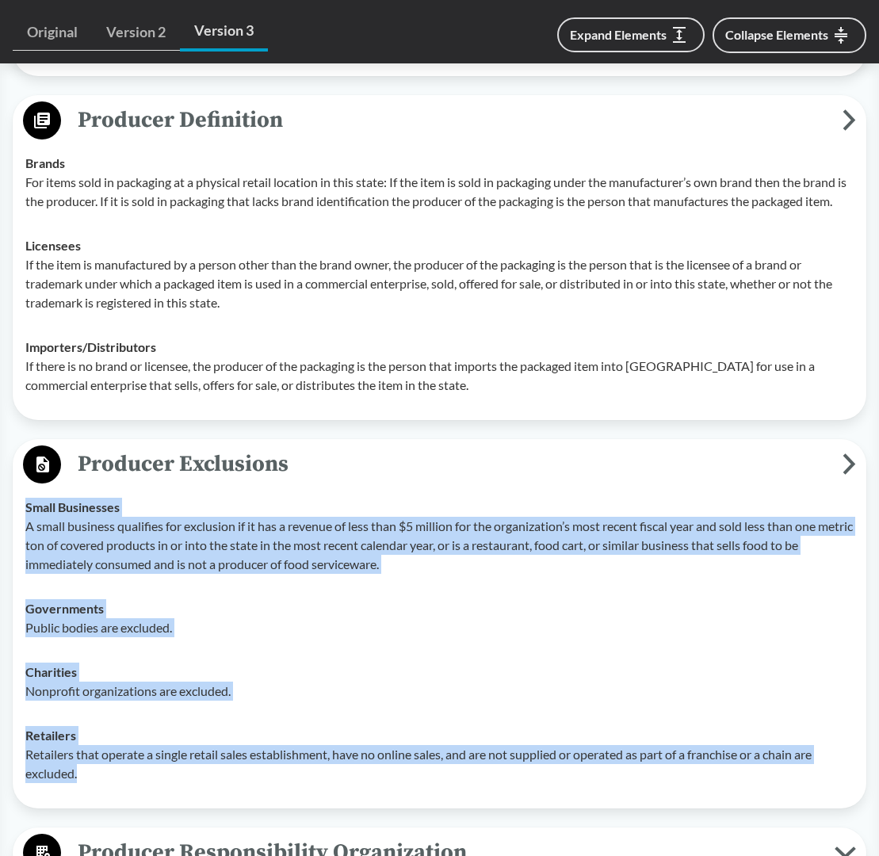
drag, startPoint x: 27, startPoint y: 530, endPoint x: 91, endPoint y: 793, distance: 270.8
click at [89, 796] on tbody "Small Businesses A small business qualifies for exclusion if it has a revenue o…" at bounding box center [439, 640] width 842 height 311
copy tbody "Small Businesses A small business qualifies for exclusion if it has a revenue o…"
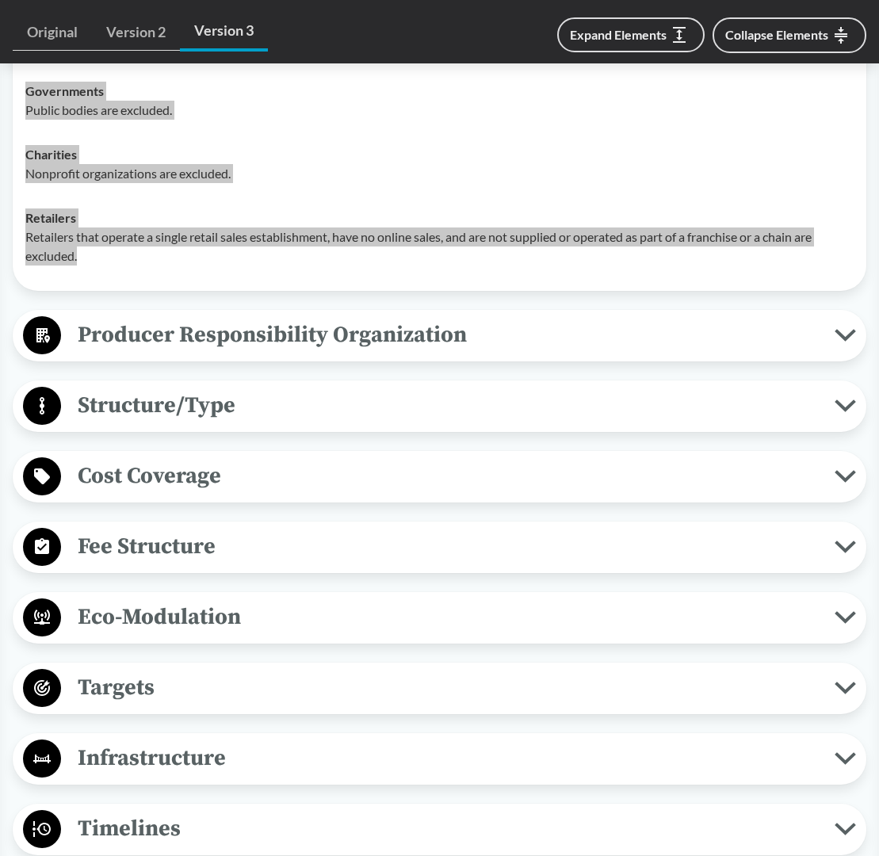
scroll to position [1811, 0]
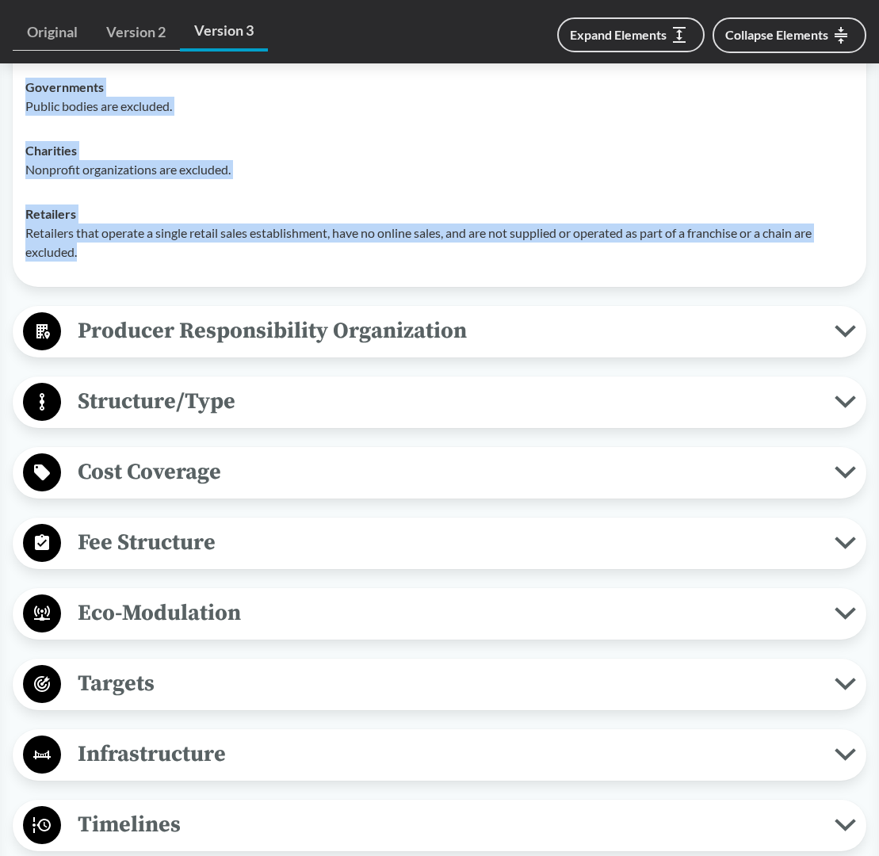
click at [225, 349] on span "Producer Responsibility Organization" at bounding box center [447, 331] width 773 height 36
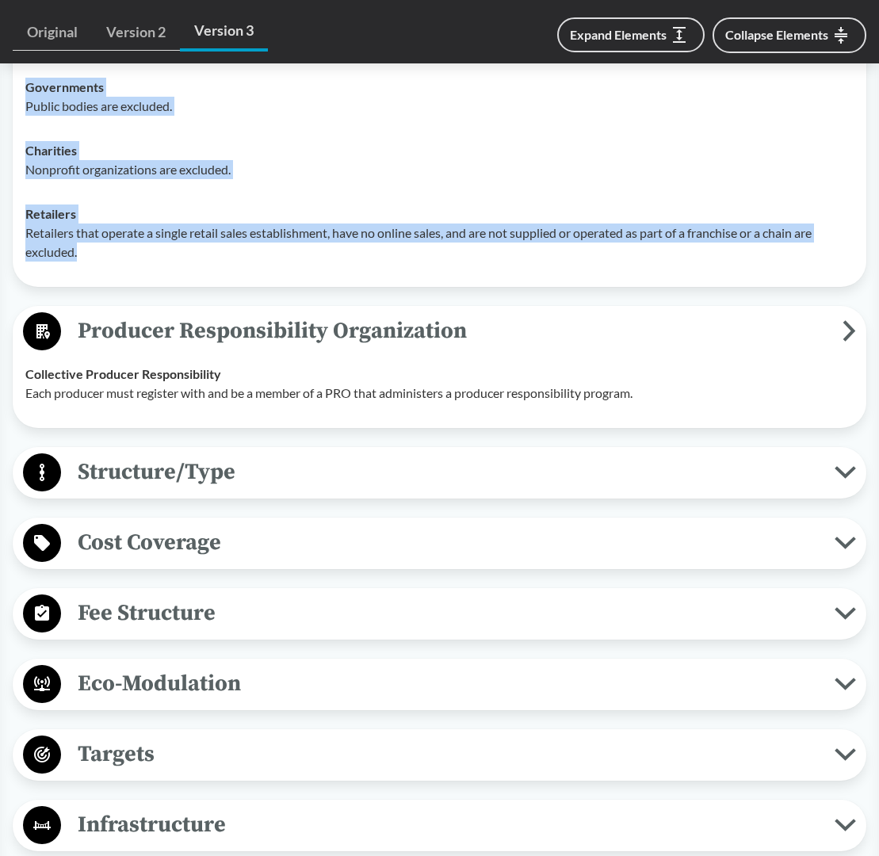
click at [225, 349] on span "Producer Responsibility Organization" at bounding box center [451, 331] width 781 height 36
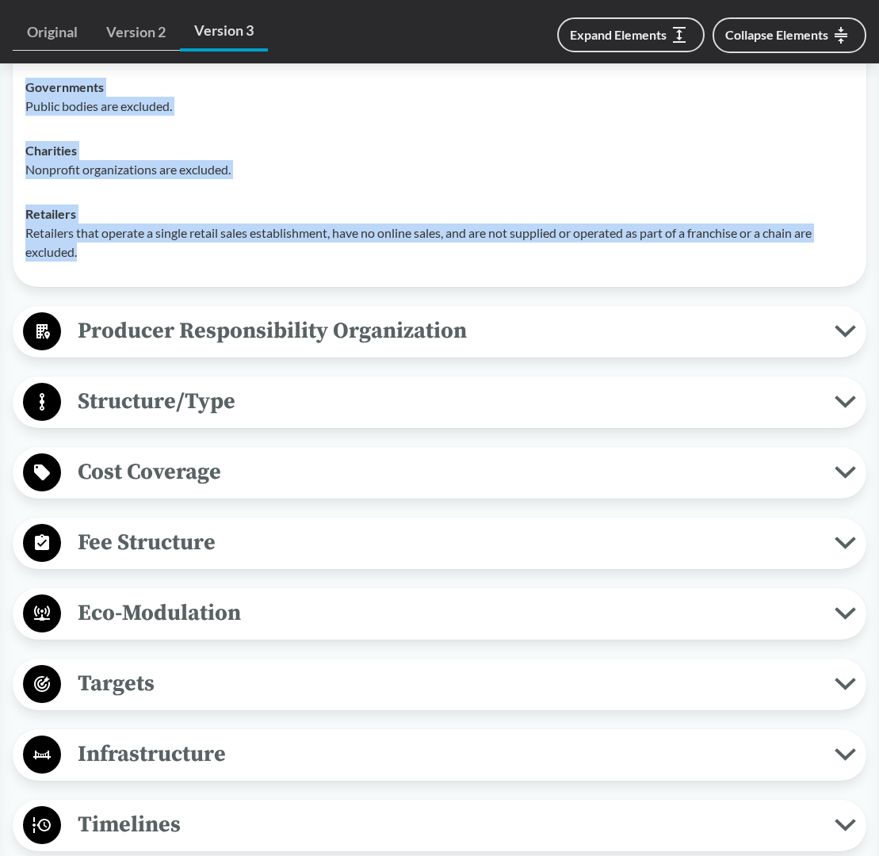
click at [225, 349] on span "Producer Responsibility Organization" at bounding box center [447, 331] width 773 height 36
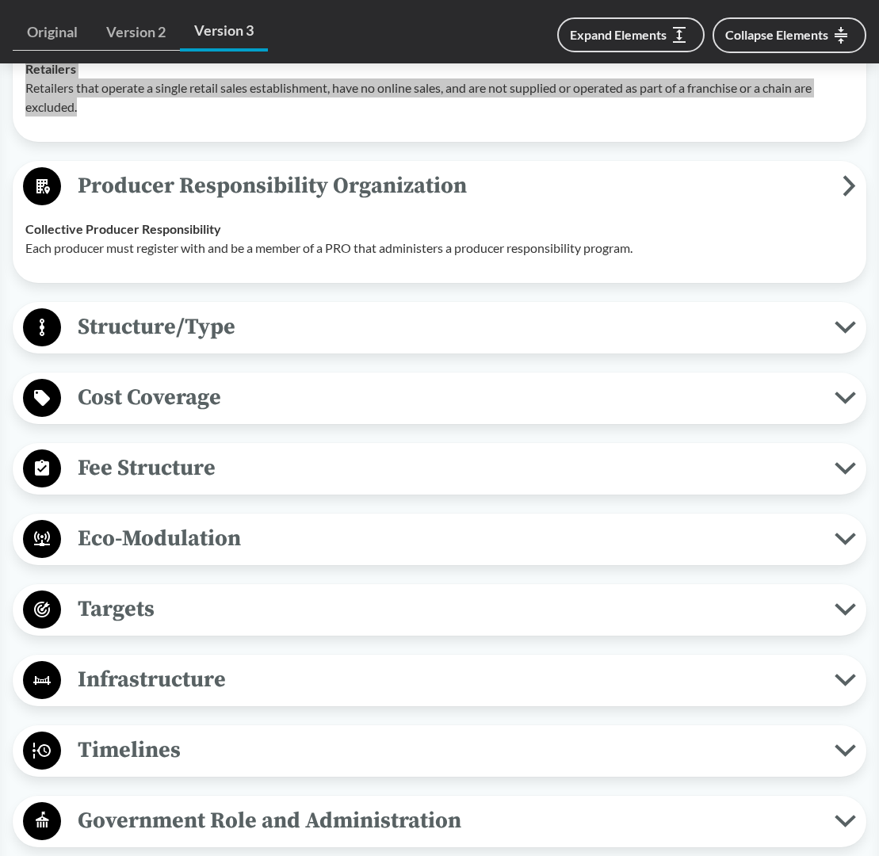
scroll to position [1959, 0]
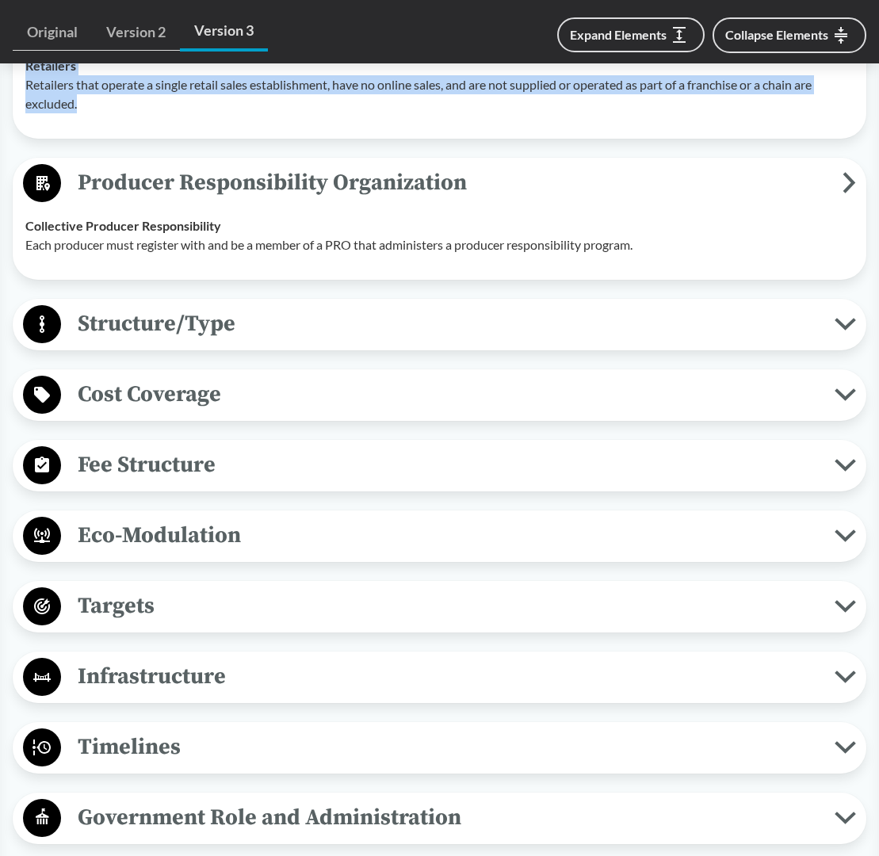
click at [140, 765] on span "Timelines" at bounding box center [447, 747] width 773 height 36
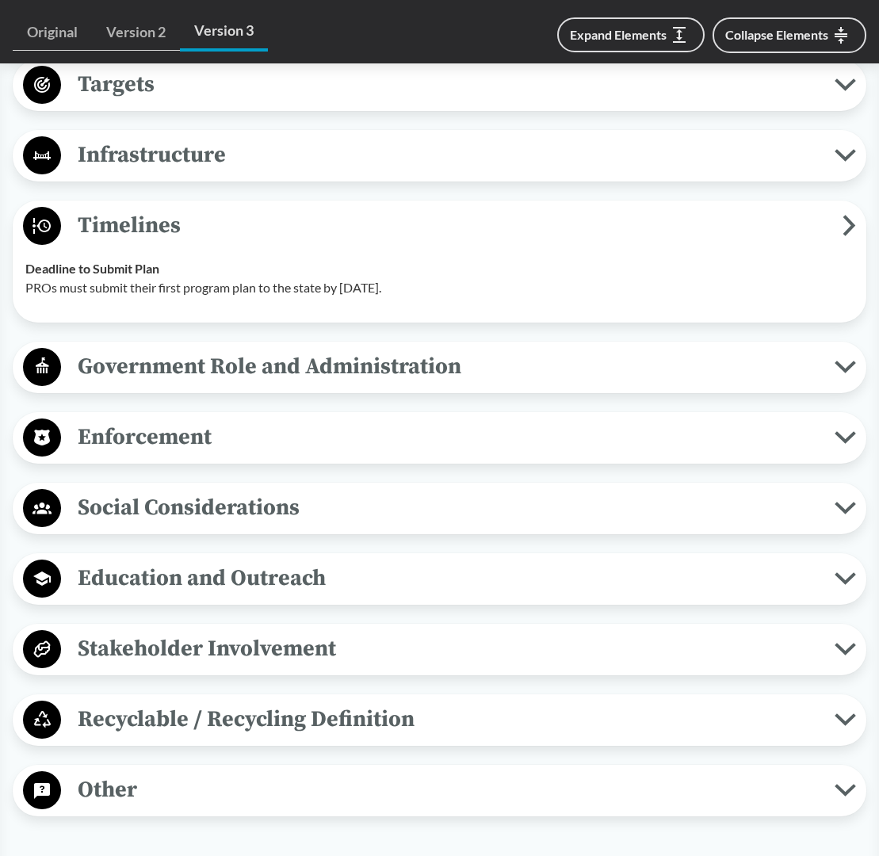
scroll to position [2476, 0]
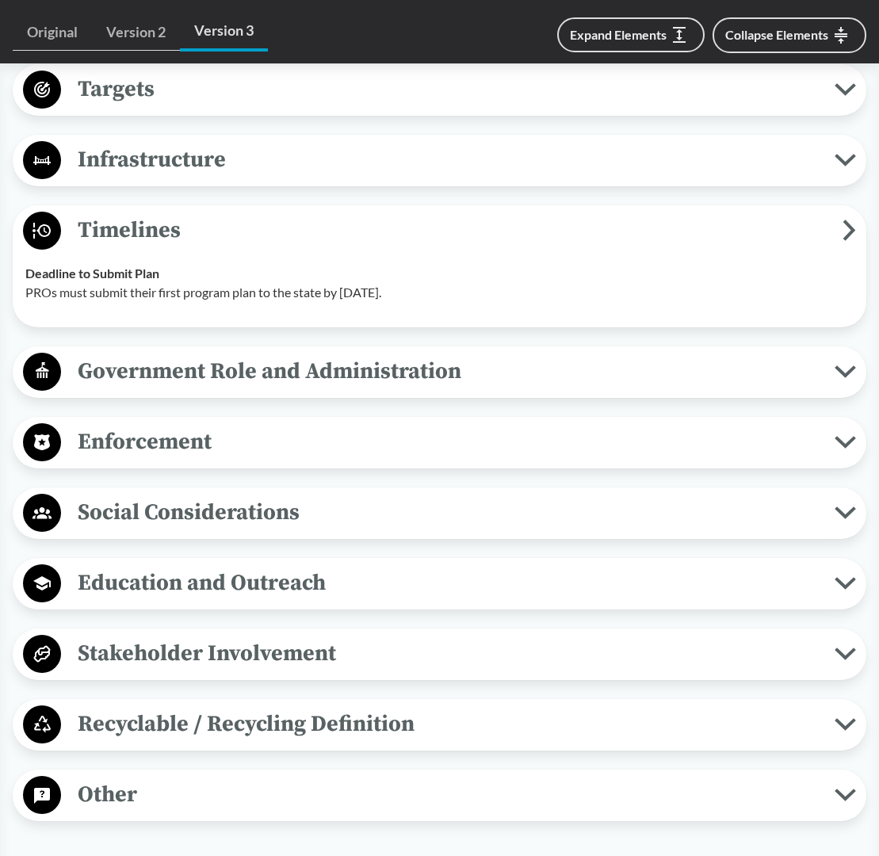
click at [120, 302] on p "PROs must submit their first program plan to the state by March 31, 2024." at bounding box center [439, 292] width 828 height 19
drag, startPoint x: 54, startPoint y: 338, endPoint x: 223, endPoint y: 323, distance: 170.2
click at [519, 302] on p "PROs must submit their first program plan to the state by March 31, 2024." at bounding box center [439, 292] width 828 height 19
drag, startPoint x: 26, startPoint y: 318, endPoint x: 373, endPoint y: 332, distance: 347.4
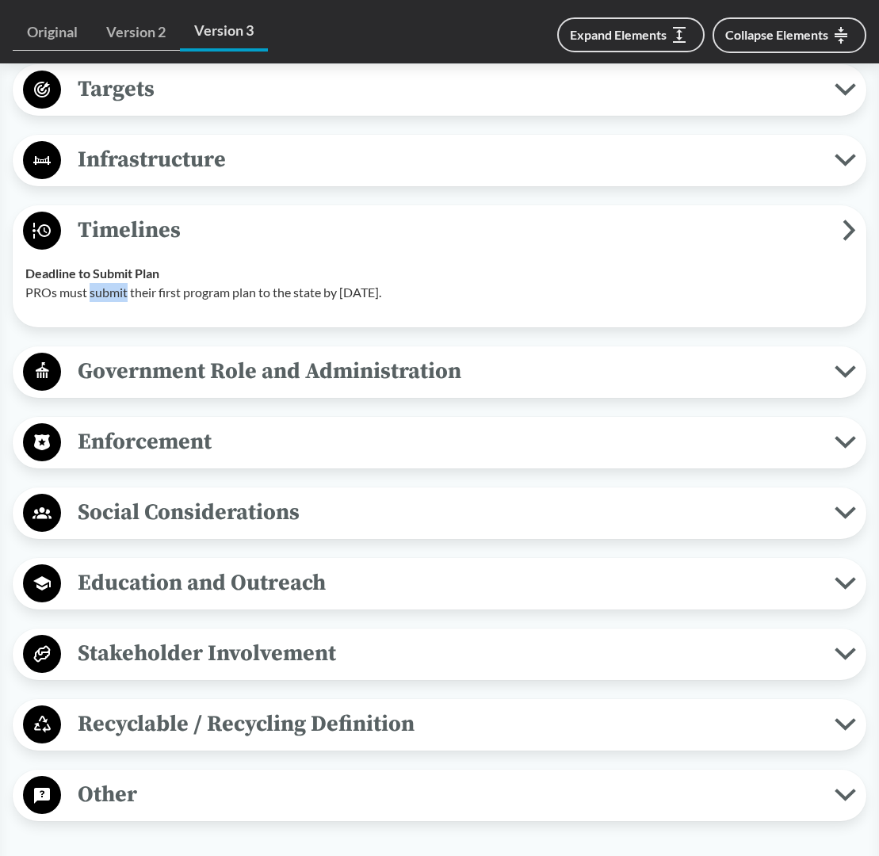
click at [494, 302] on div "Deadline to Submit Plan PROs must submit their first program plan to the state …" at bounding box center [439, 283] width 828 height 38
copy div "Deadline to Submit Plan PROs must submit their first program plan to the state …"
click at [185, 389] on span "Government Role and Administration" at bounding box center [447, 371] width 773 height 36
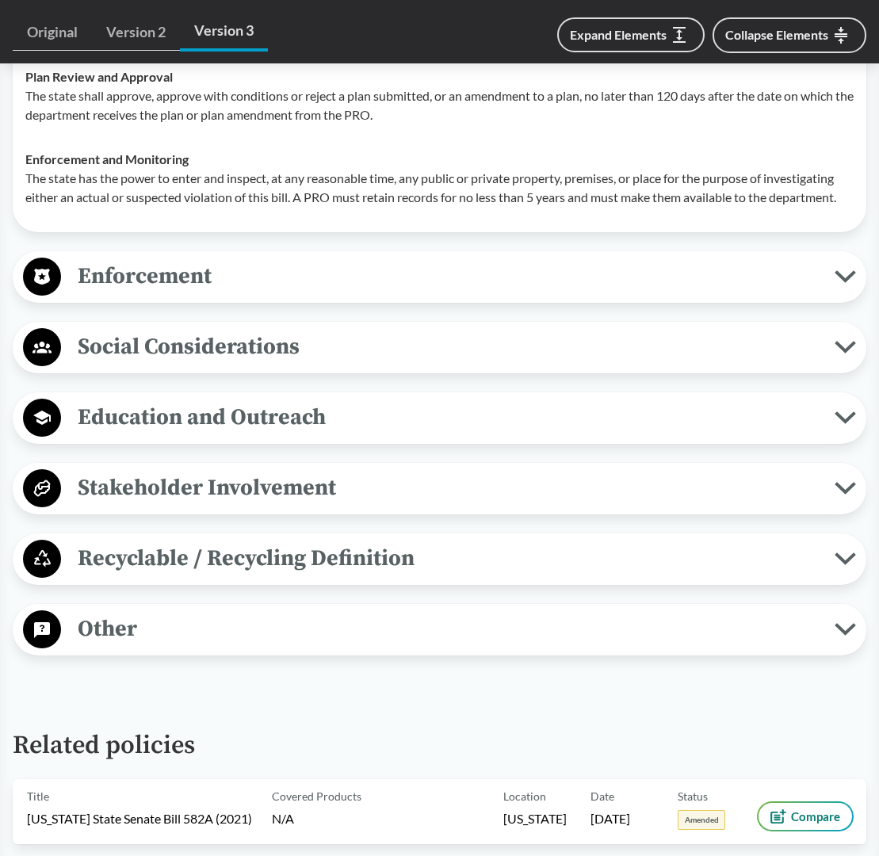
scroll to position [2817, 0]
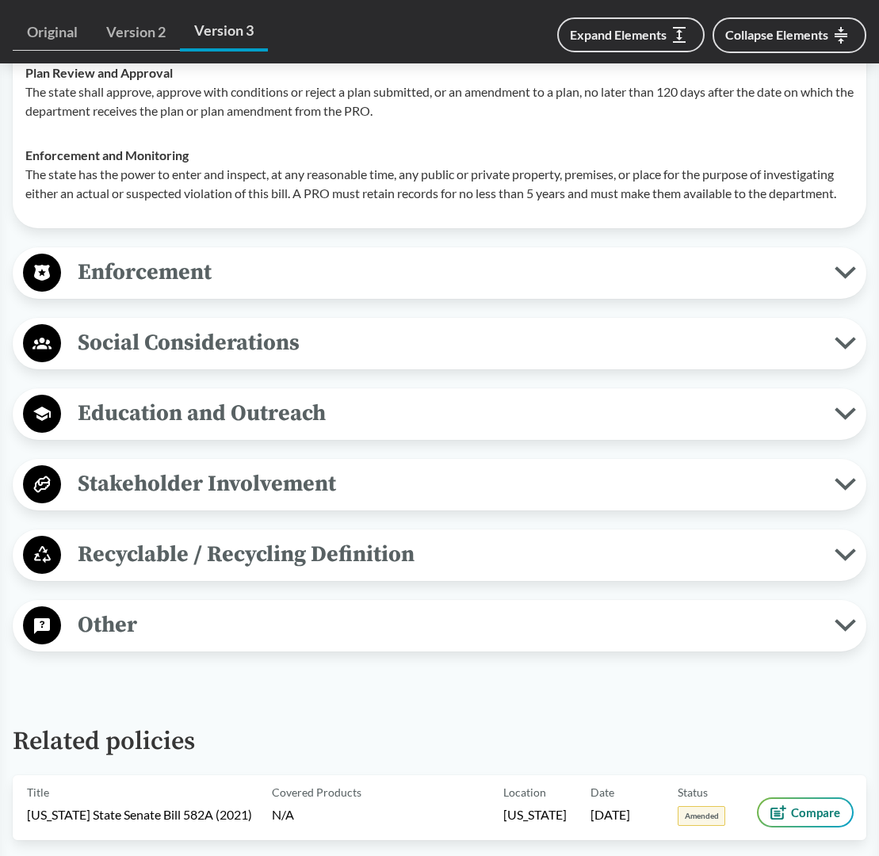
click at [172, 643] on span "Other" at bounding box center [447, 625] width 773 height 36
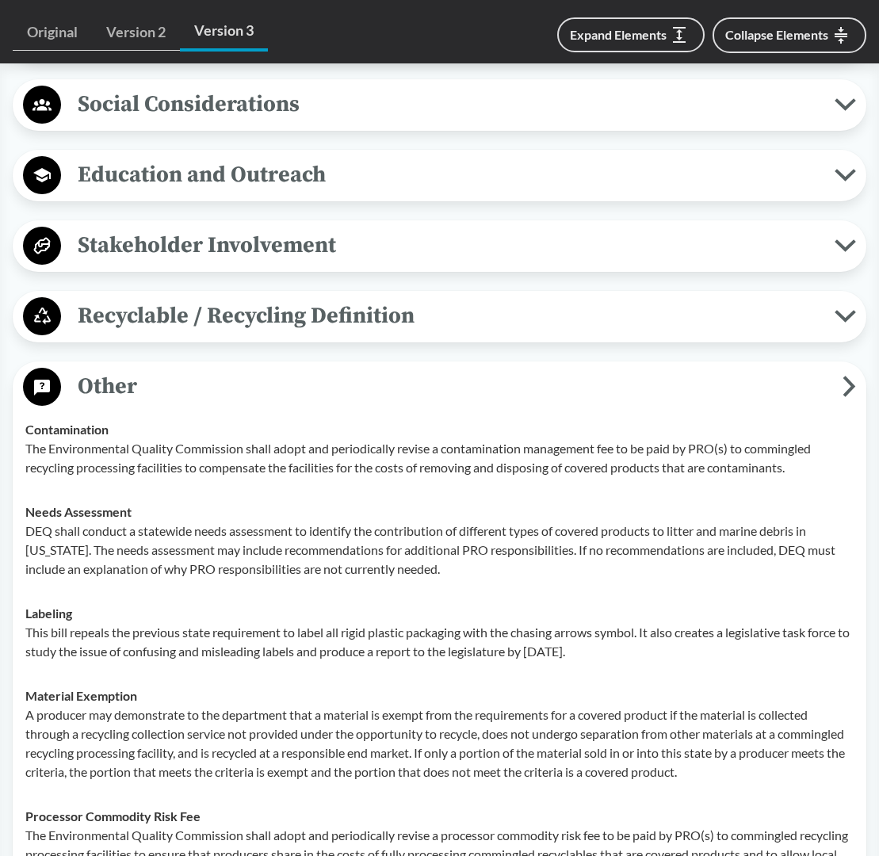
scroll to position [3070, 0]
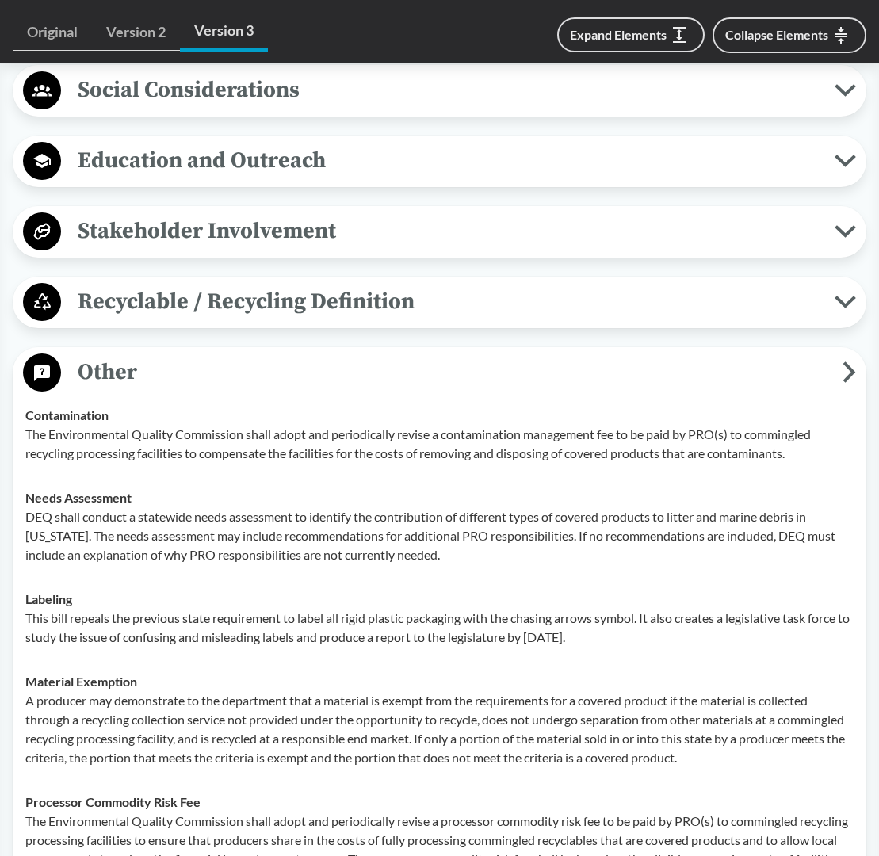
click at [228, 319] on span "Recyclable / Recycling Definition" at bounding box center [447, 302] width 773 height 36
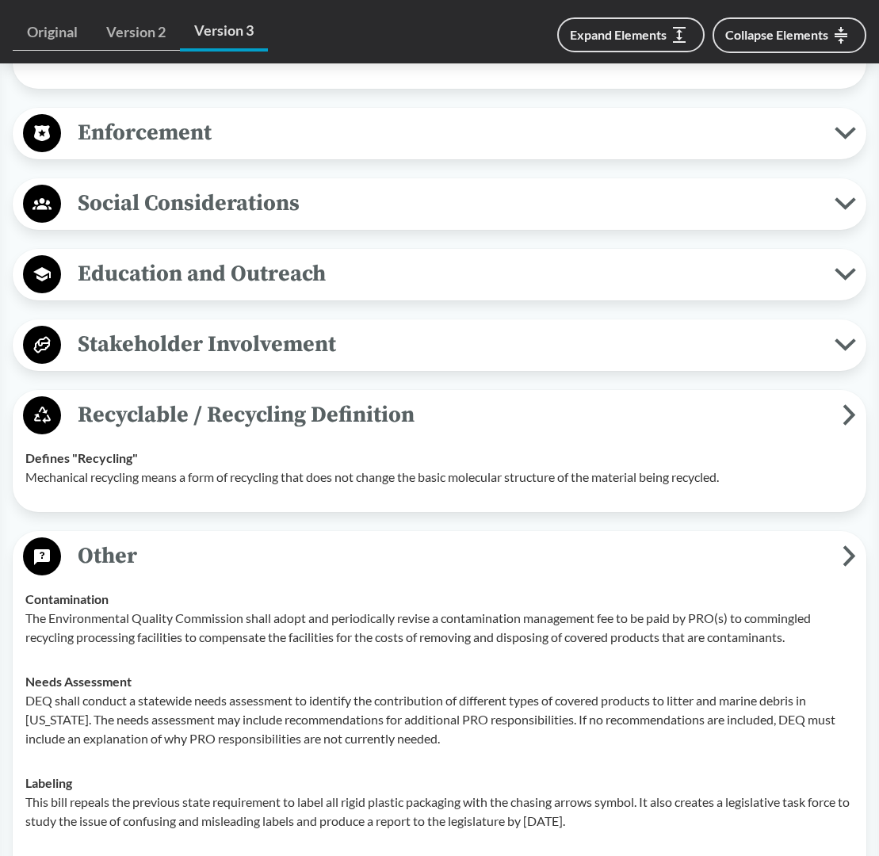
click at [217, 362] on span "Stakeholder Involvement" at bounding box center [447, 344] width 773 height 36
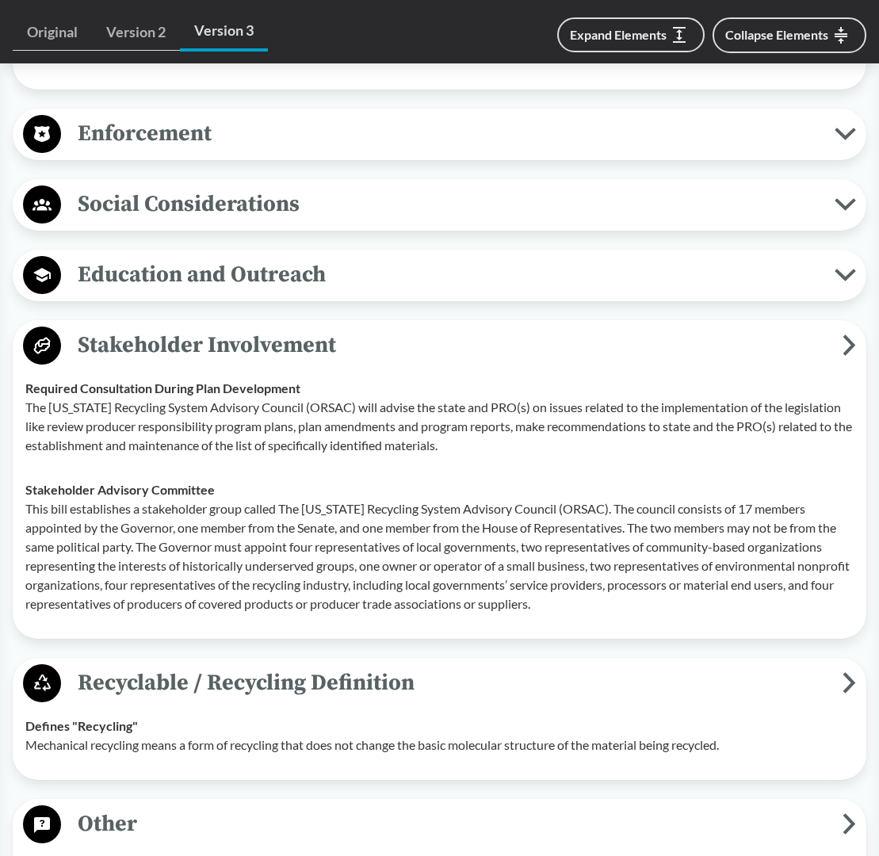
scroll to position [2959, 0]
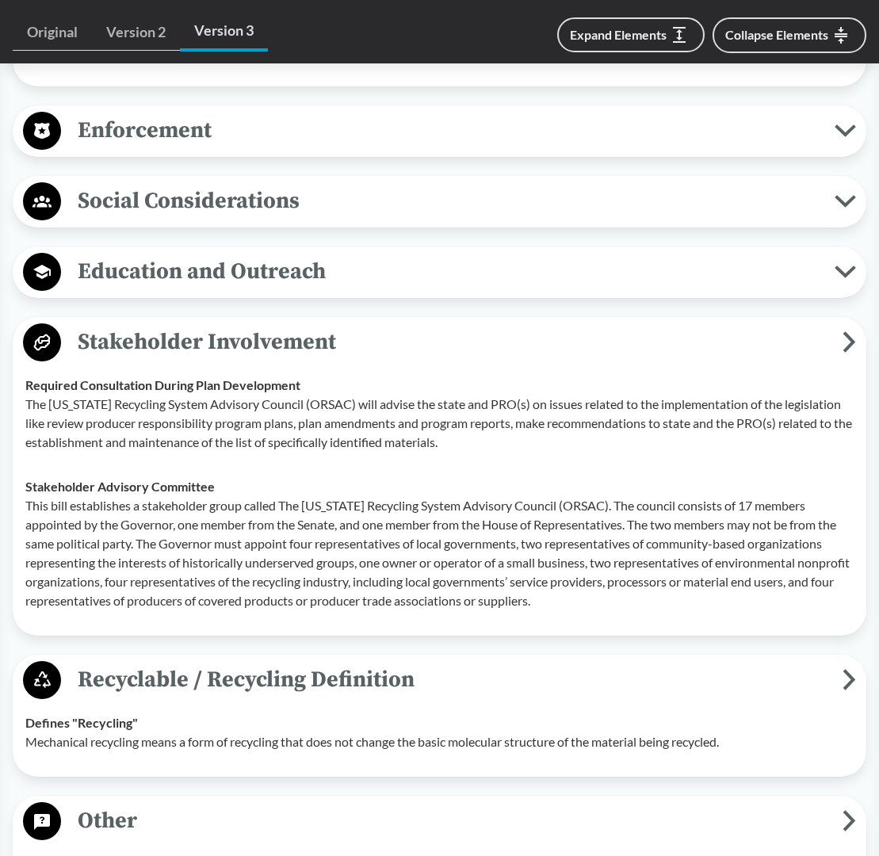
click at [212, 289] on span "Education and Outreach" at bounding box center [447, 272] width 773 height 36
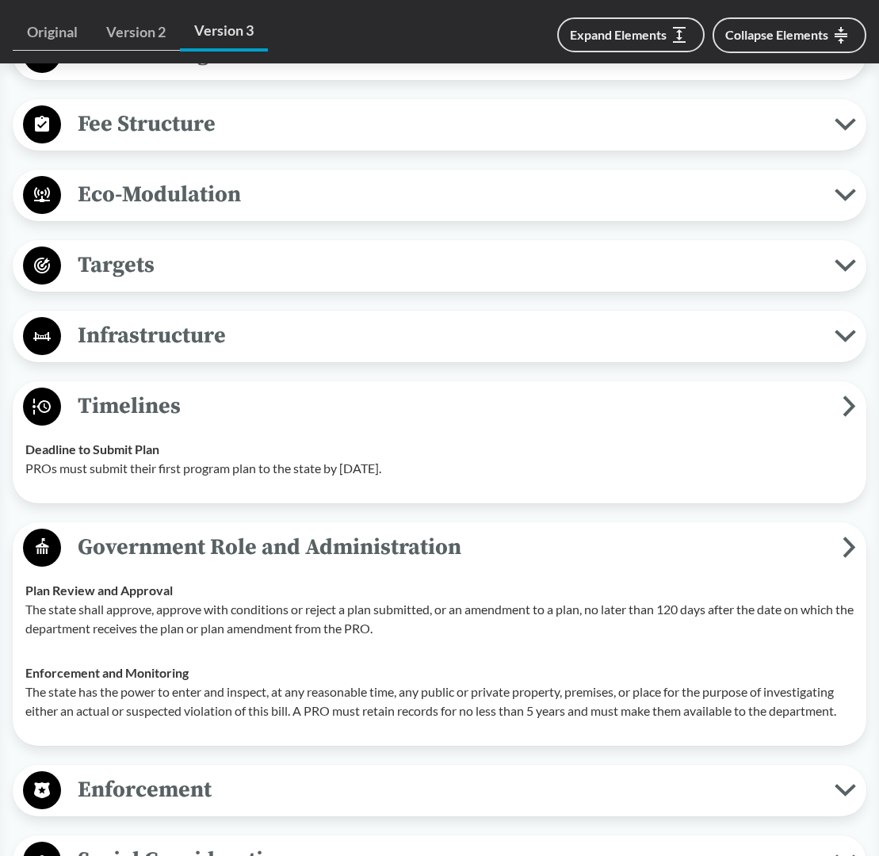
scroll to position [2290, 0]
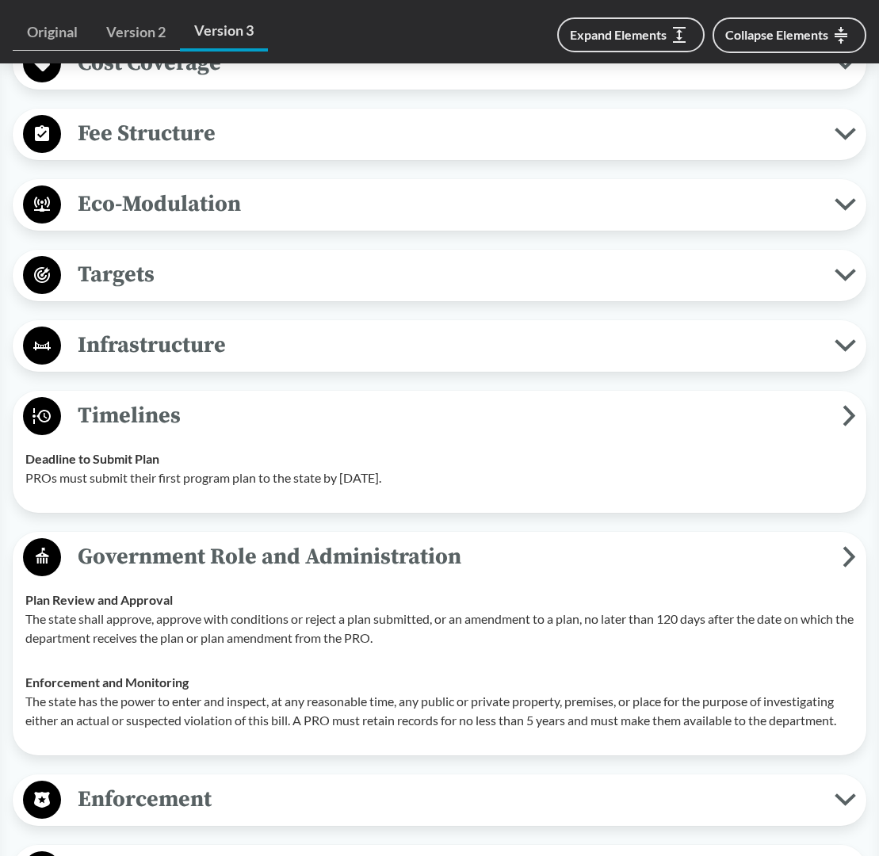
click at [170, 292] on span "Targets" at bounding box center [447, 275] width 773 height 36
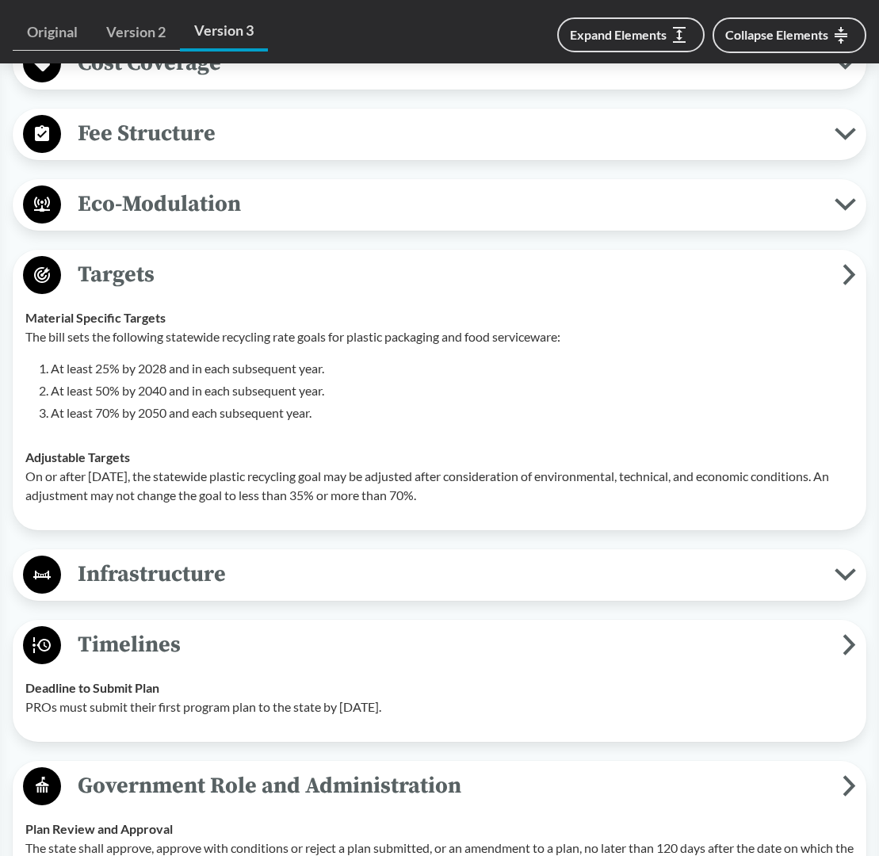
click at [174, 592] on span "Infrastructure" at bounding box center [447, 574] width 773 height 36
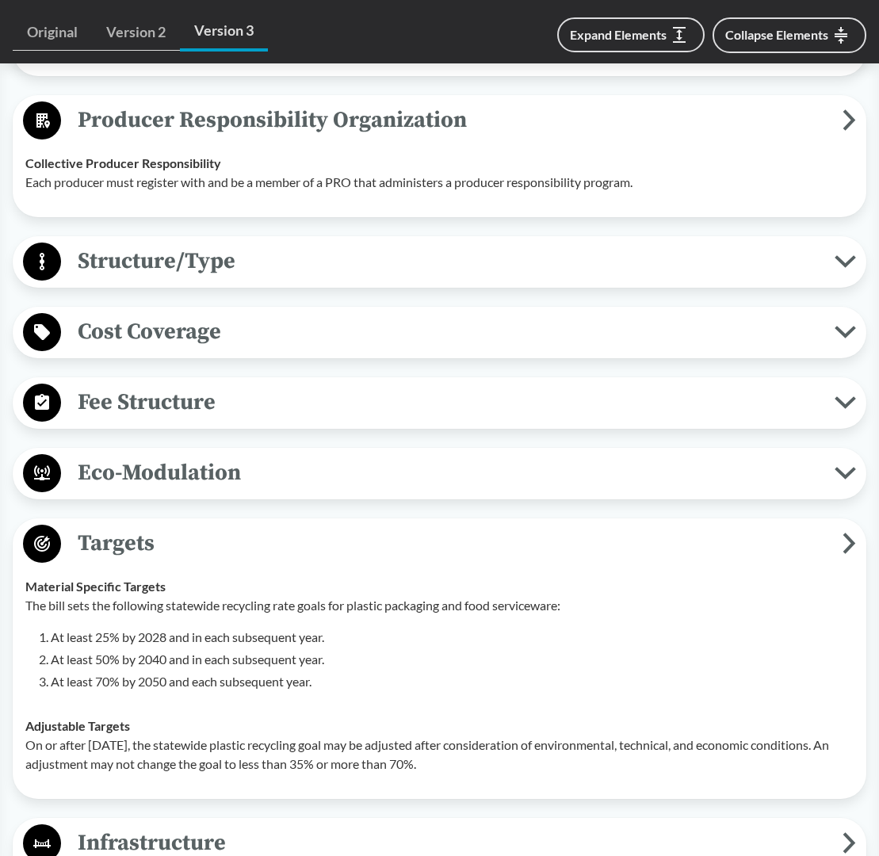
scroll to position [1982, 0]
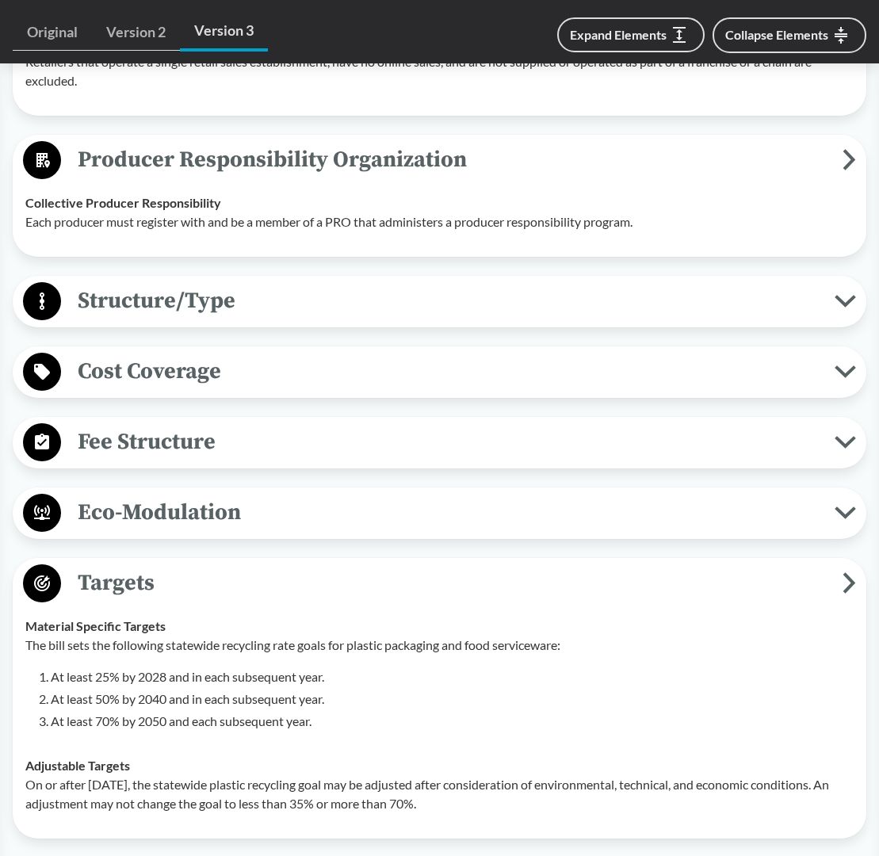
click at [174, 389] on span "Cost Coverage" at bounding box center [447, 371] width 773 height 36
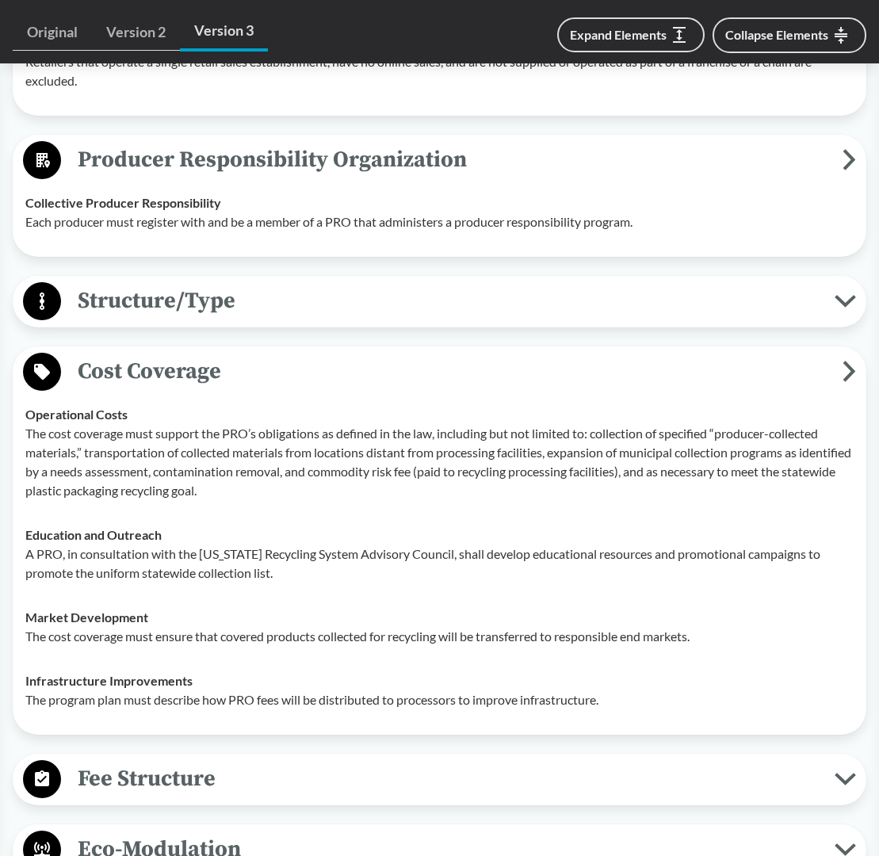
click at [174, 319] on span "Structure/Type" at bounding box center [447, 301] width 773 height 36
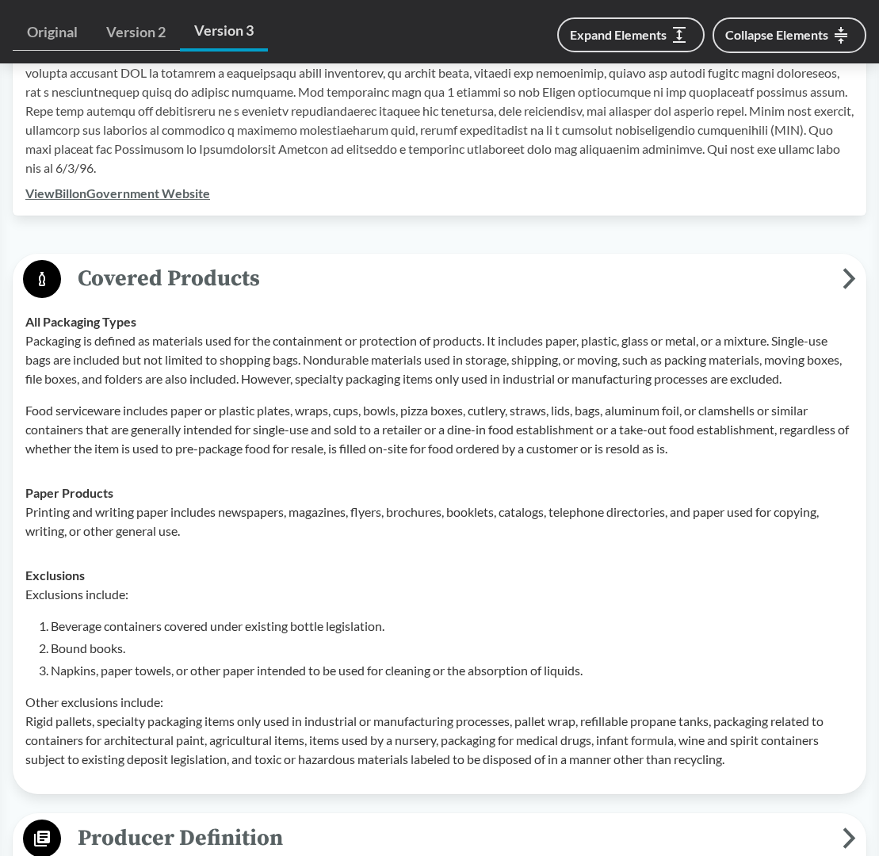
scroll to position [574, 0]
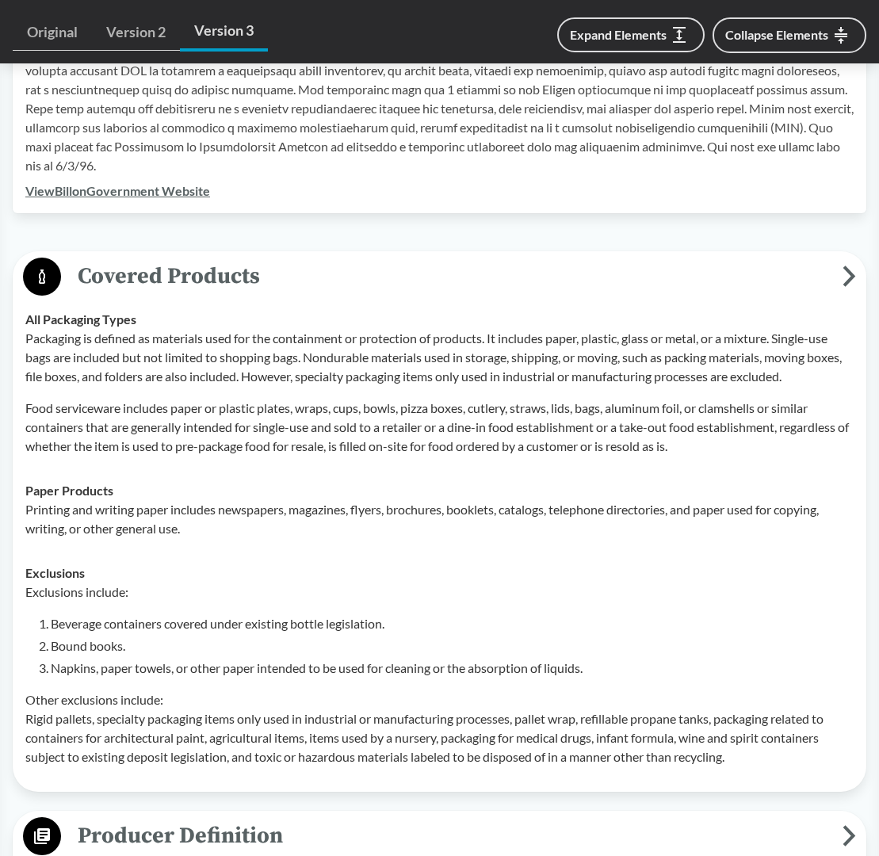
click at [850, 270] on icon at bounding box center [848, 275] width 13 height 21
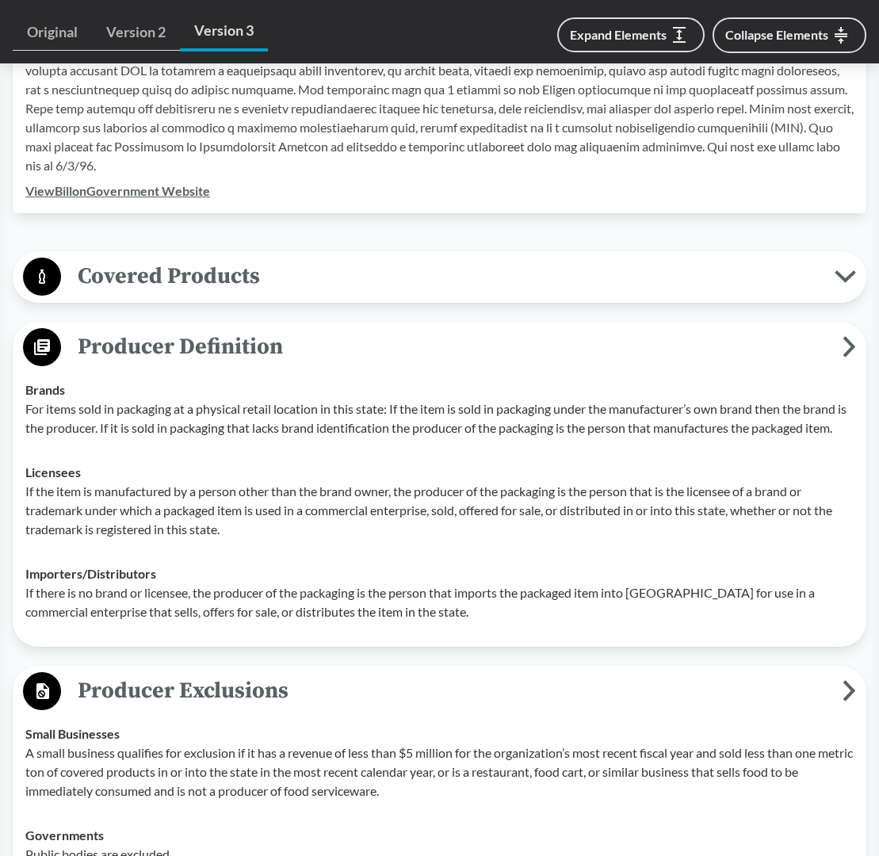
click at [846, 346] on icon at bounding box center [848, 346] width 13 height 21
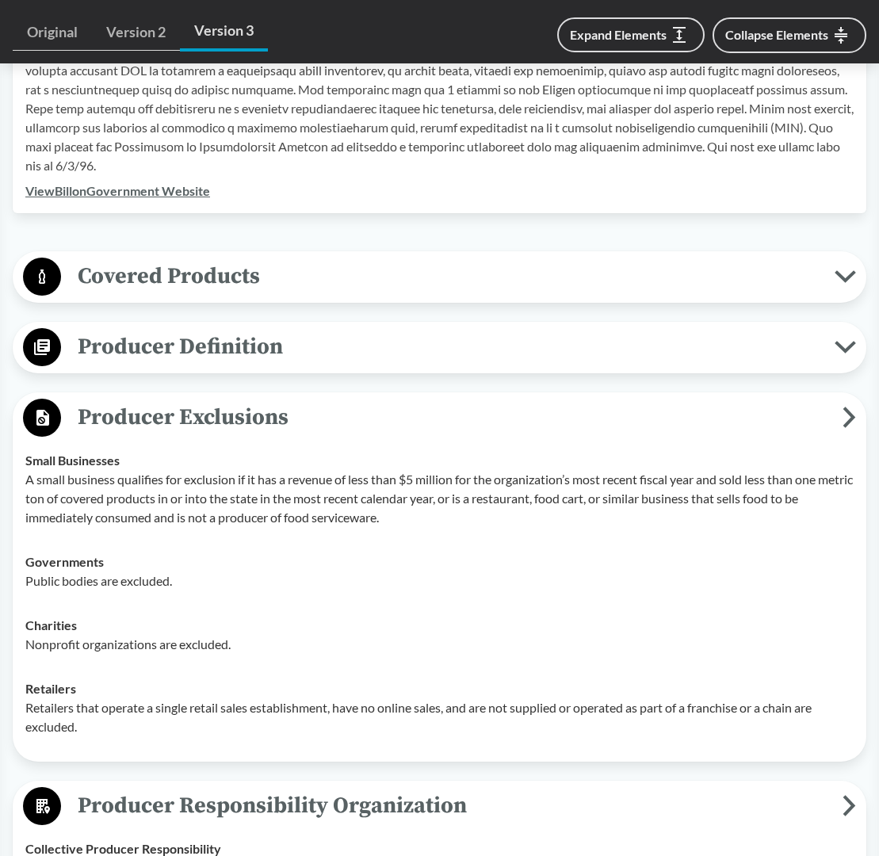
click at [842, 423] on span "Producer Exclusions" at bounding box center [451, 417] width 781 height 36
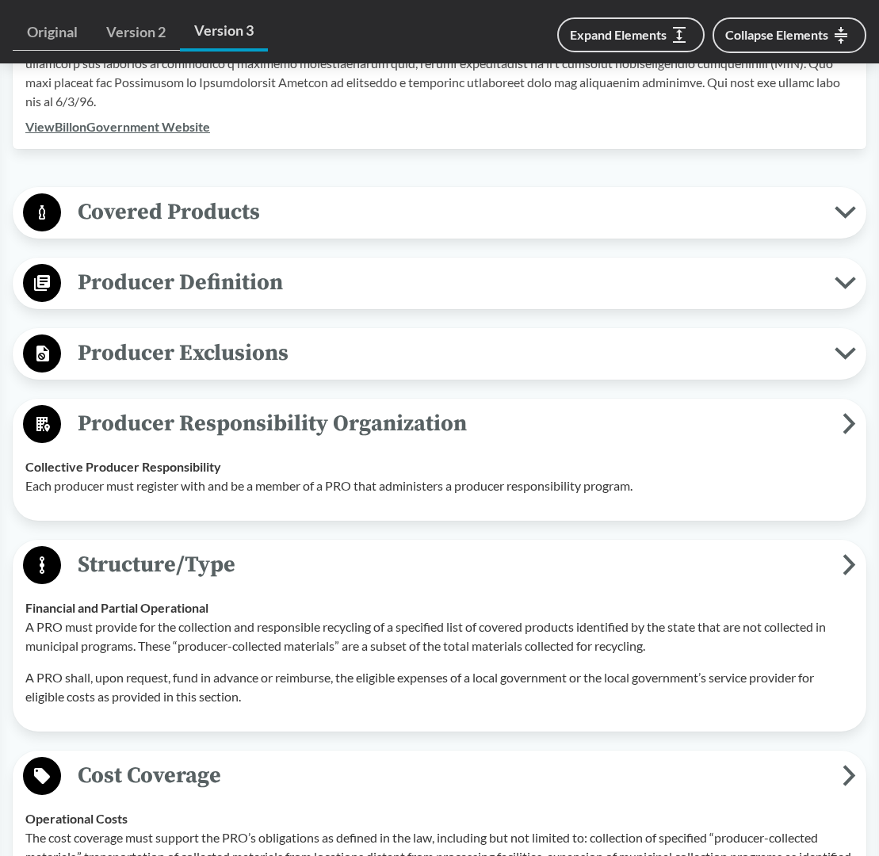
scroll to position [655, 0]
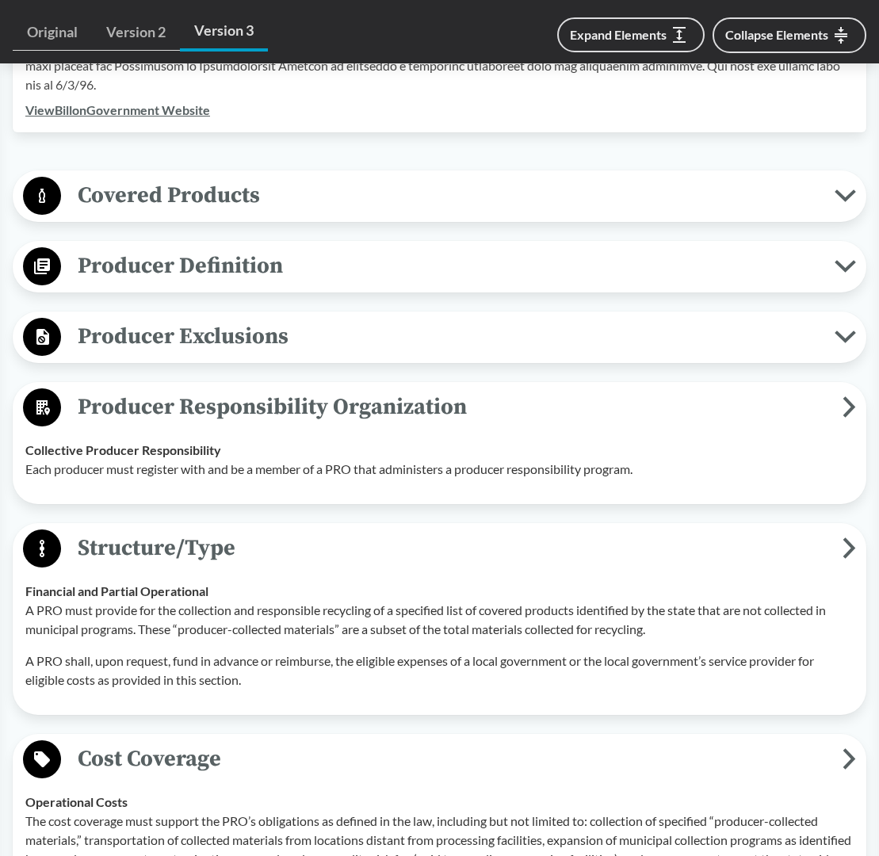
click at [849, 414] on icon at bounding box center [848, 406] width 13 height 21
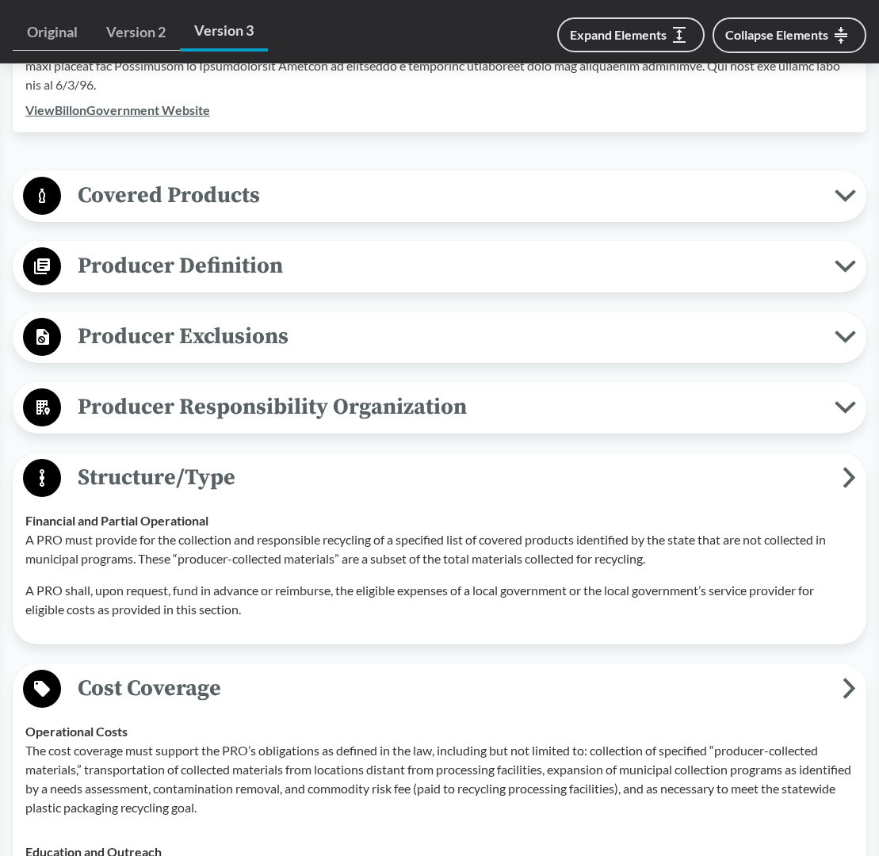
click at [842, 487] on button "Structure/Type" at bounding box center [439, 478] width 842 height 40
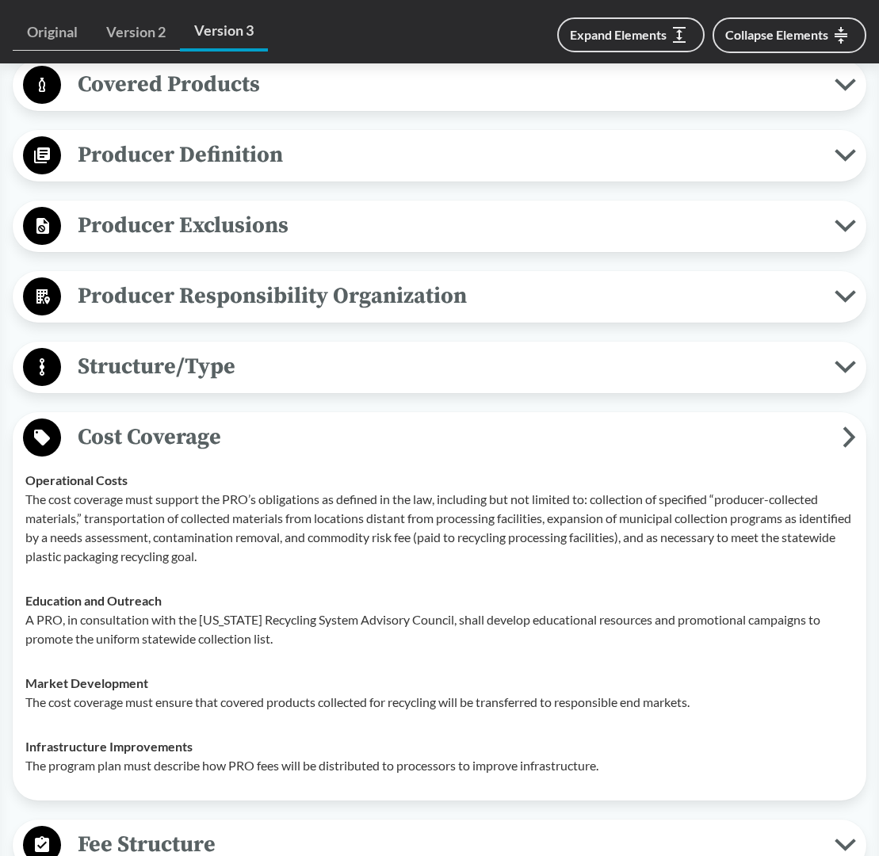
scroll to position [772, 0]
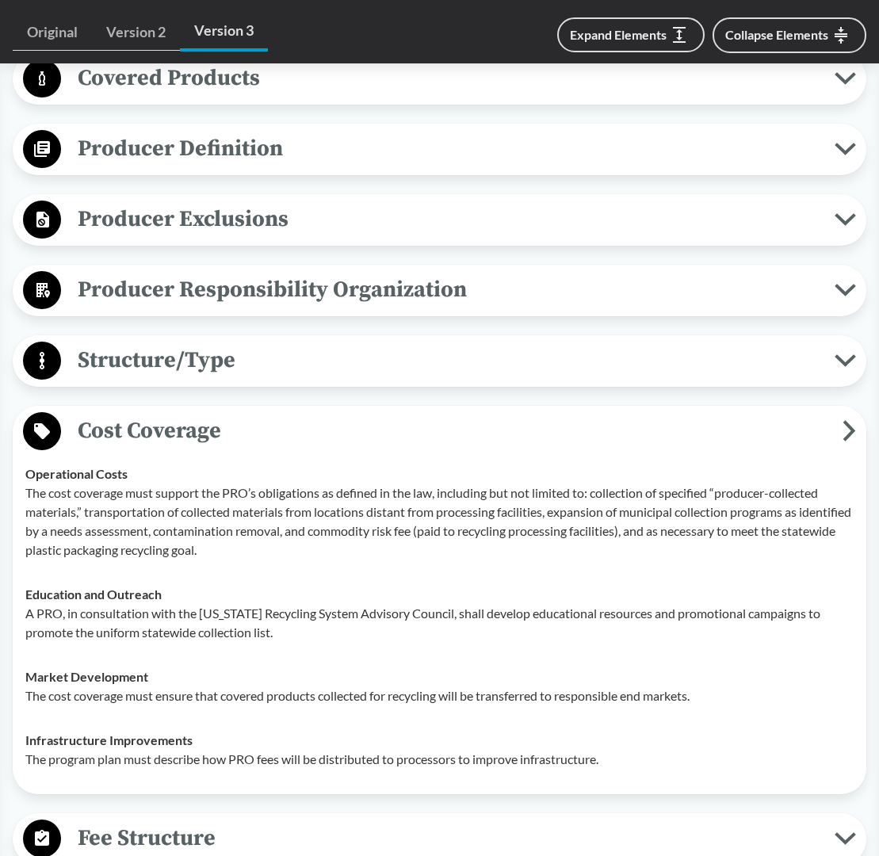
click at [850, 439] on icon at bounding box center [850, 430] width 8 height 17
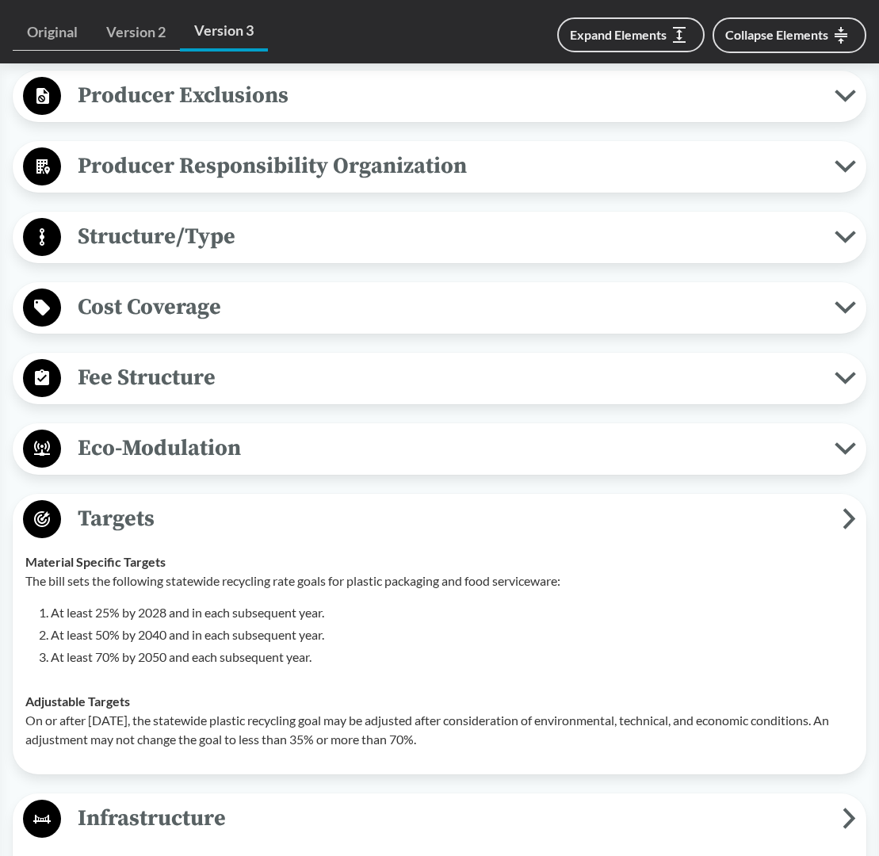
scroll to position [899, 0]
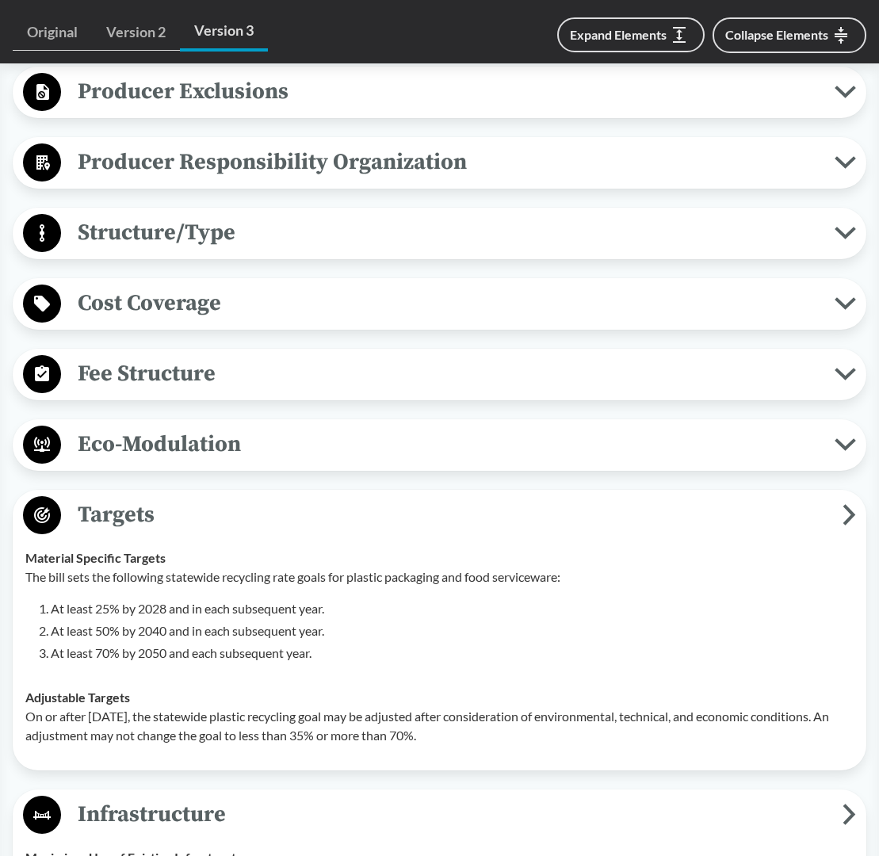
click at [848, 525] on icon at bounding box center [848, 514] width 13 height 21
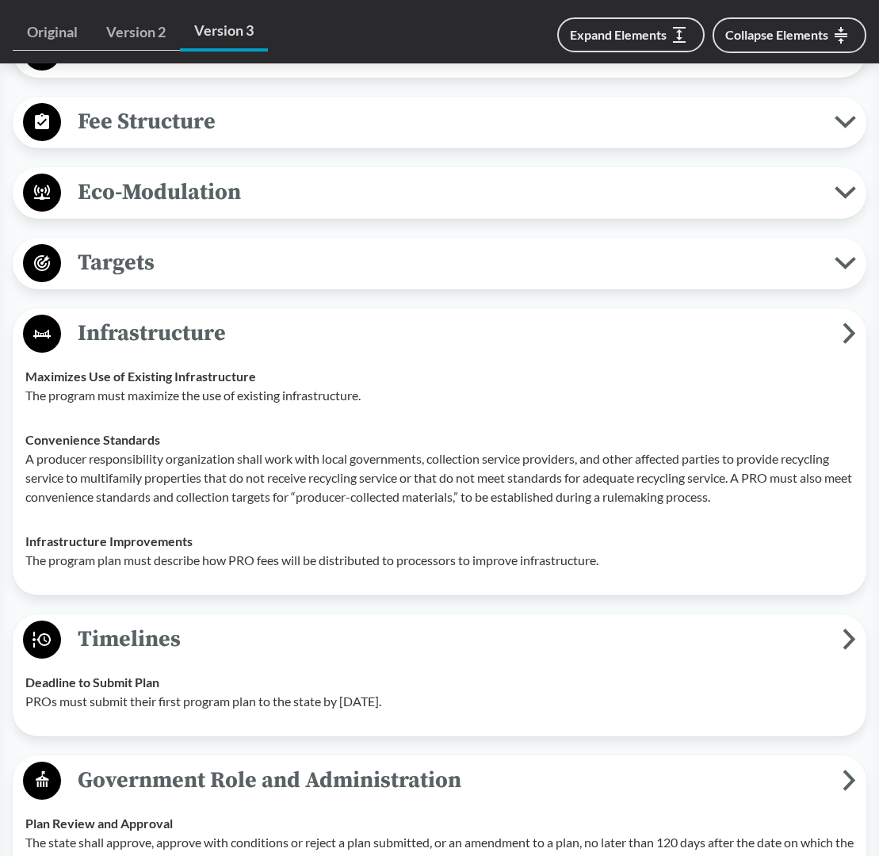
scroll to position [1172, 0]
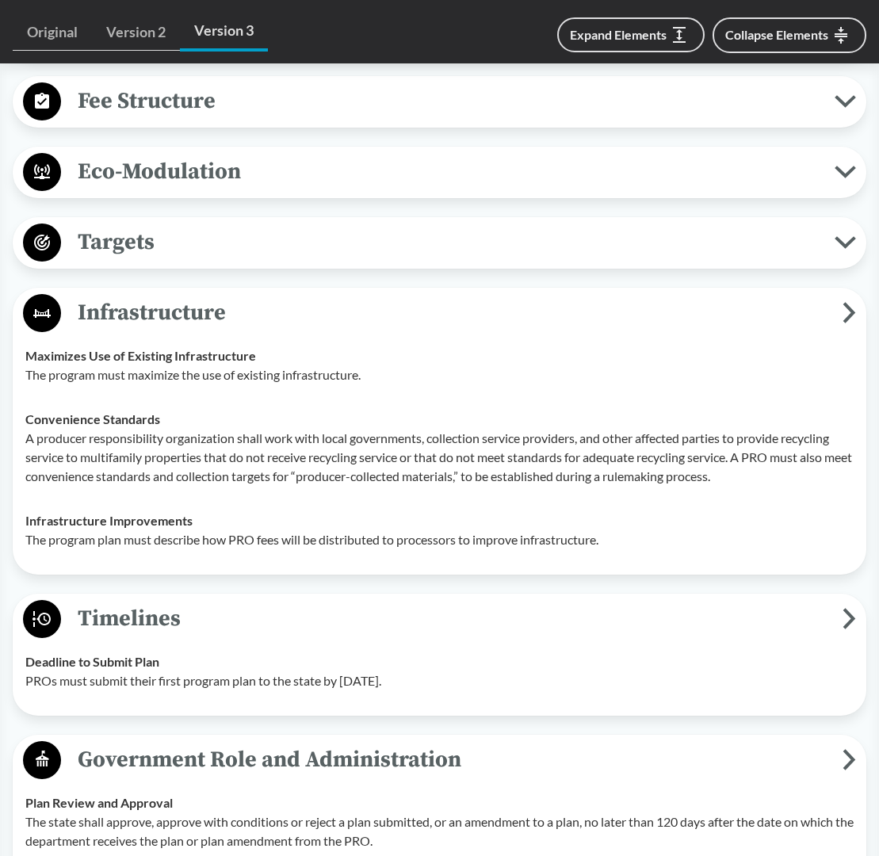
click at [841, 330] on span "Infrastructure" at bounding box center [451, 313] width 781 height 36
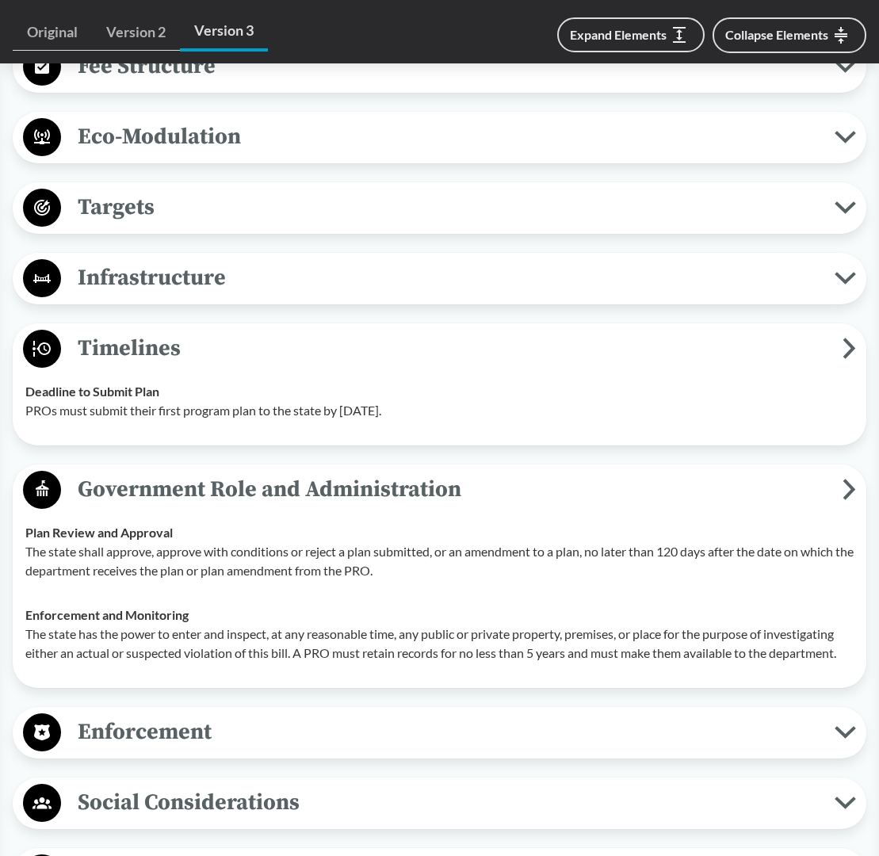
scroll to position [1258, 0]
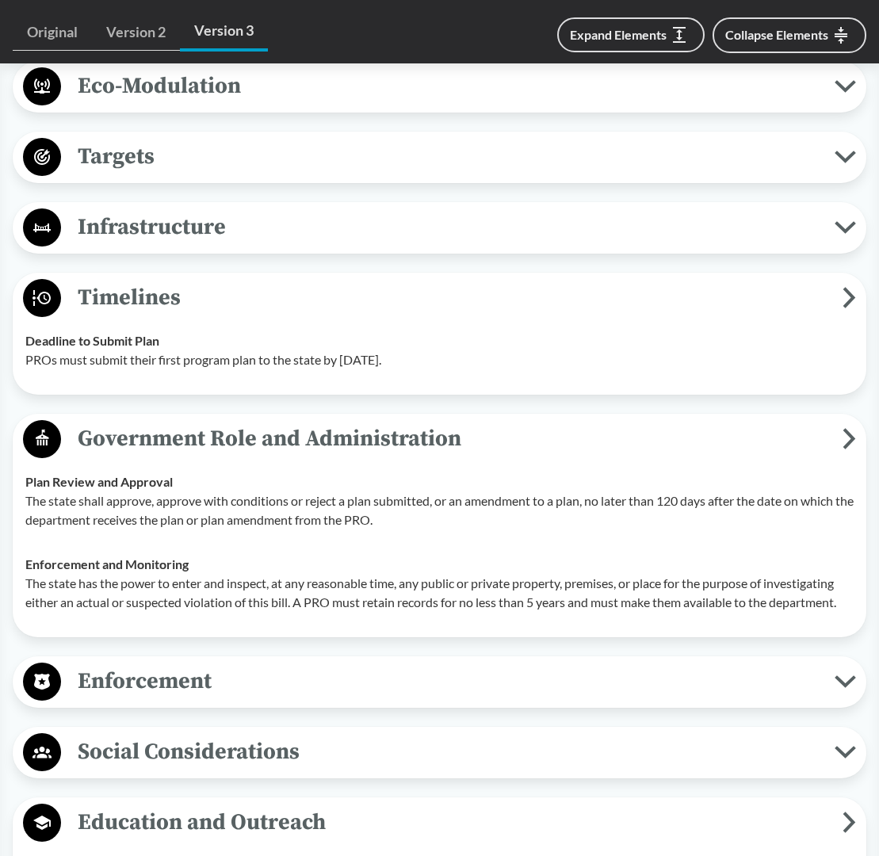
click at [847, 306] on icon at bounding box center [850, 297] width 8 height 17
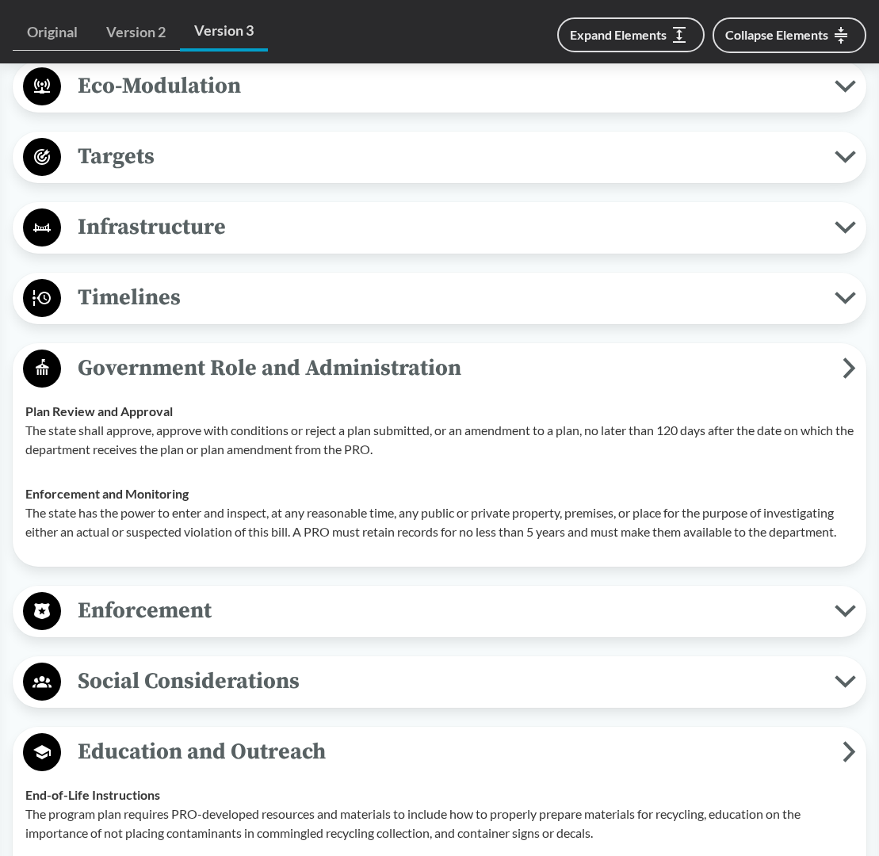
click at [857, 389] on button "Government Role and Administration" at bounding box center [439, 369] width 842 height 40
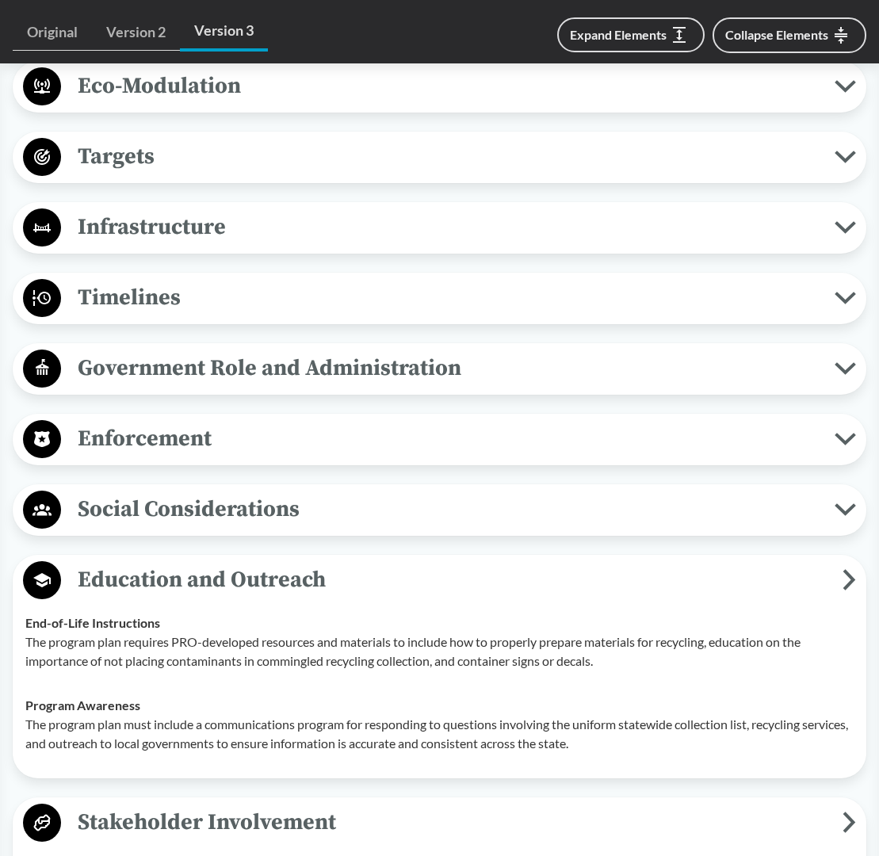
click at [844, 443] on icon at bounding box center [845, 439] width 17 height 8
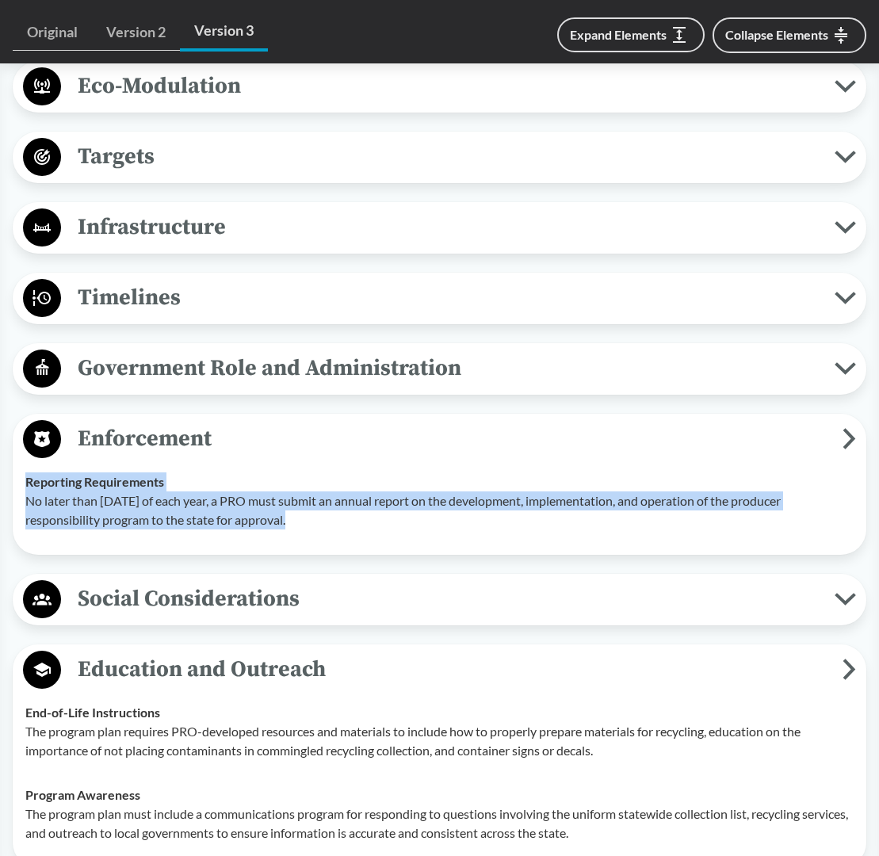
drag, startPoint x: 296, startPoint y: 550, endPoint x: 22, endPoint y: 518, distance: 276.0
click at [22, 518] on td "Reporting Requirements No later than July 1 of each year, a PRO must submit an …" at bounding box center [439, 501] width 842 height 82
copy div "Reporting Requirements No later than July 1 of each year, a PRO must submit an …"
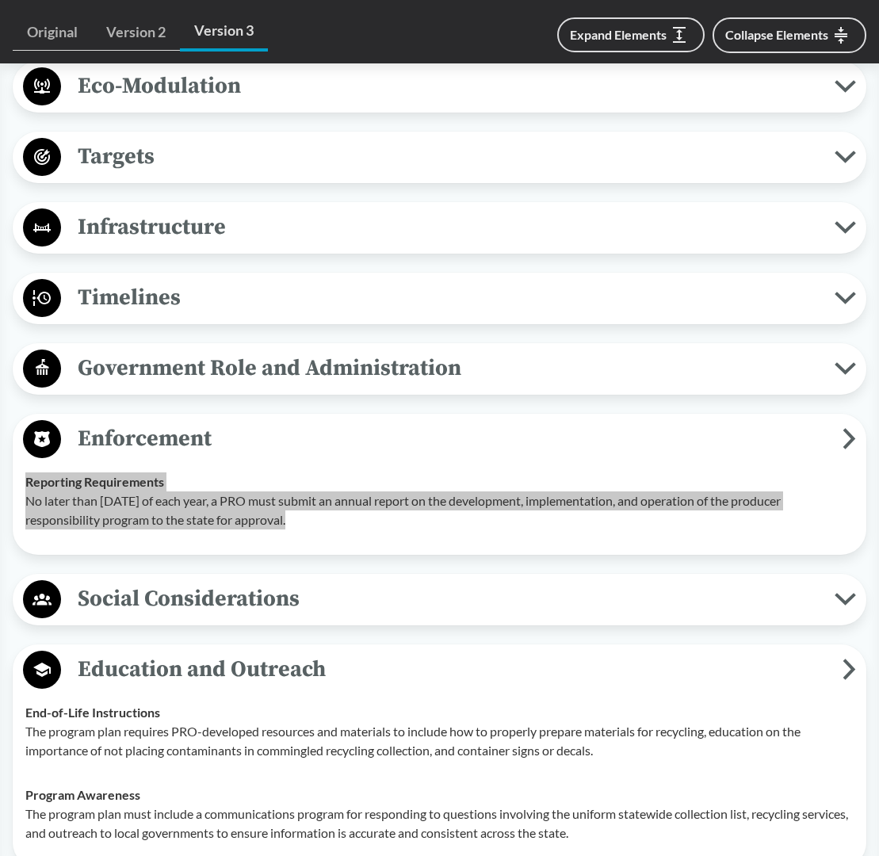
scroll to position [1315, 0]
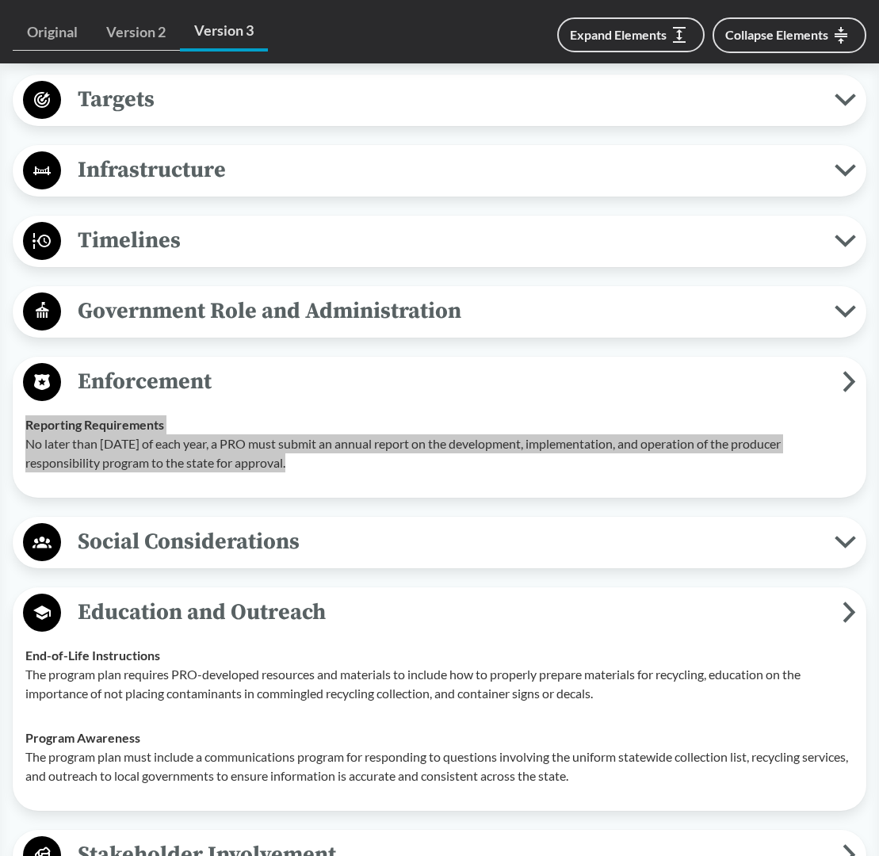
drag, startPoint x: 816, startPoint y: 304, endPoint x: 660, endPoint y: 456, distance: 217.4
click at [388, 471] on p "No later than July 1 of each year, a PRO must submit an annual report on the de…" at bounding box center [439, 453] width 828 height 38
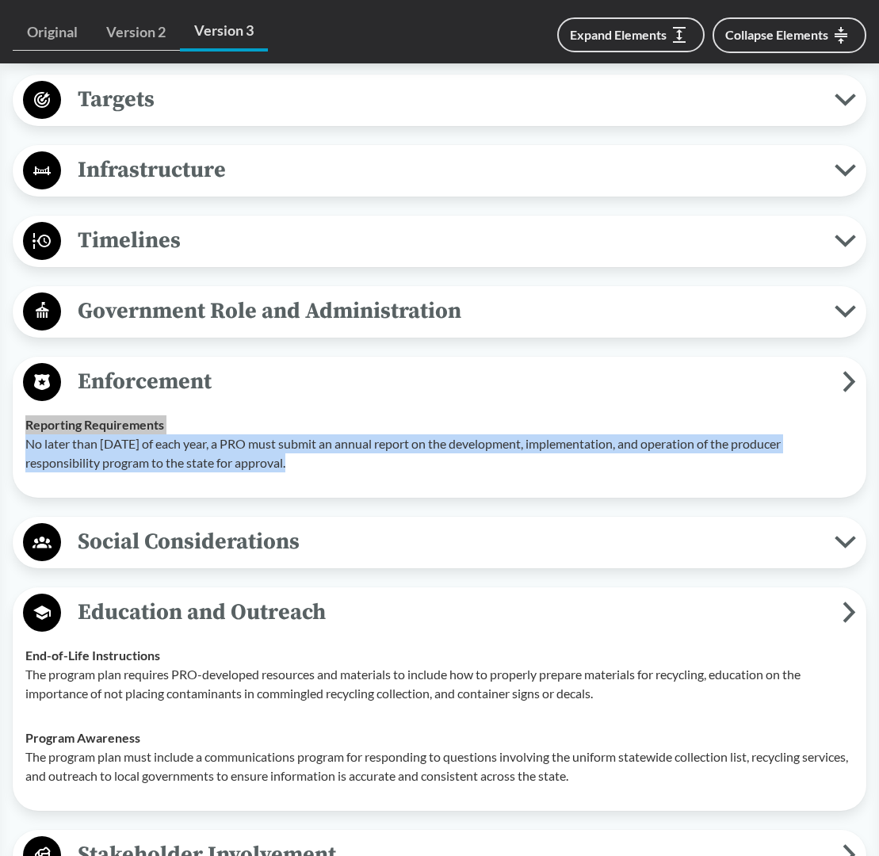
click at [852, 392] on icon at bounding box center [848, 381] width 13 height 21
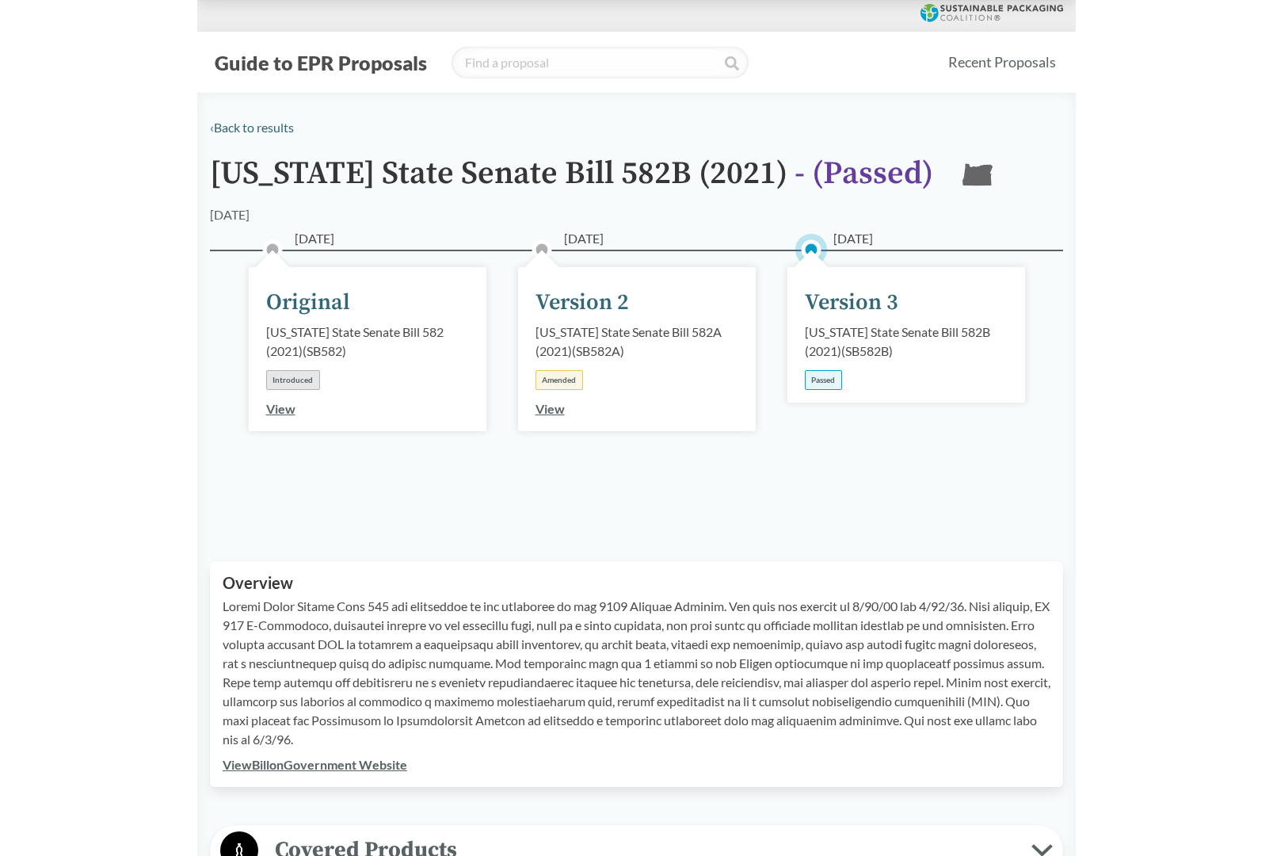
scroll to position [0, 0]
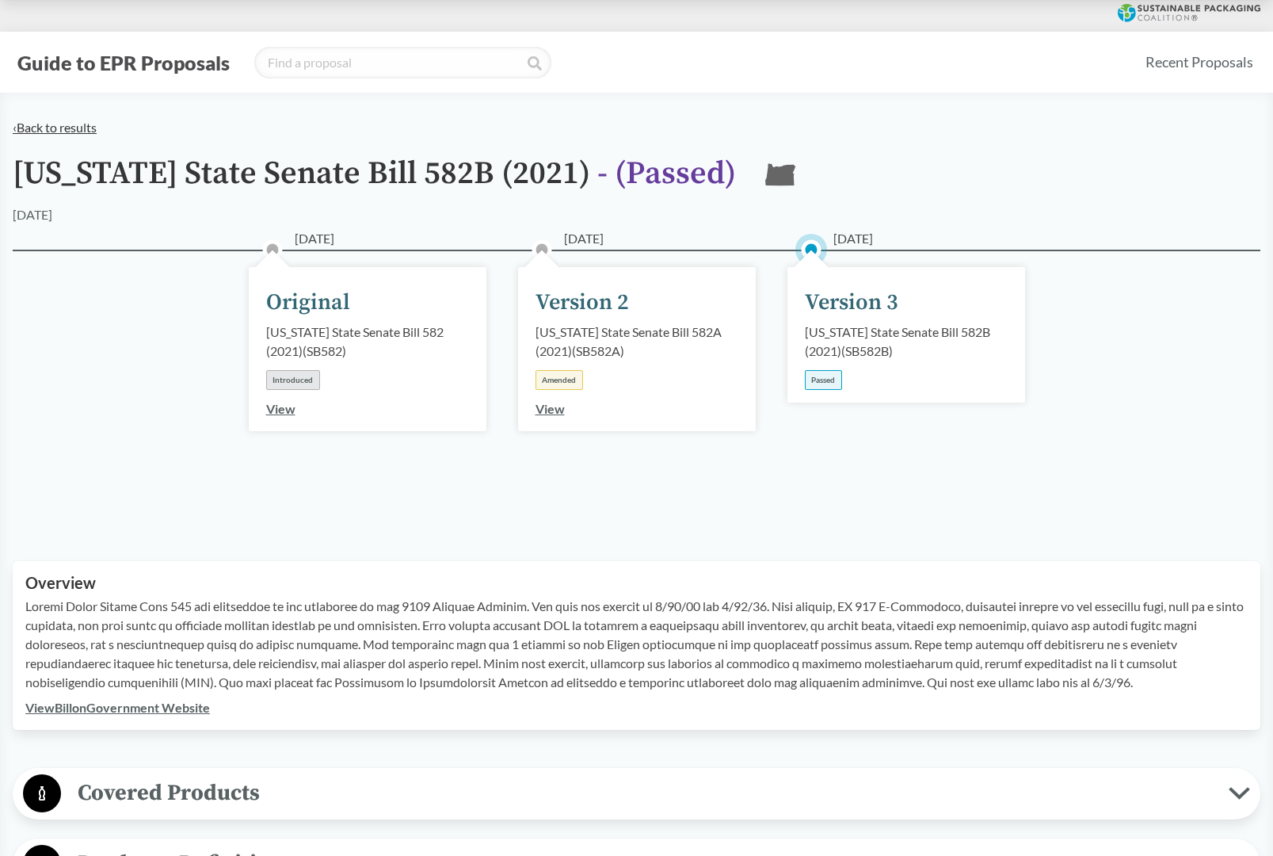
click at [58, 127] on link "‹ Back to results" at bounding box center [55, 127] width 84 height 15
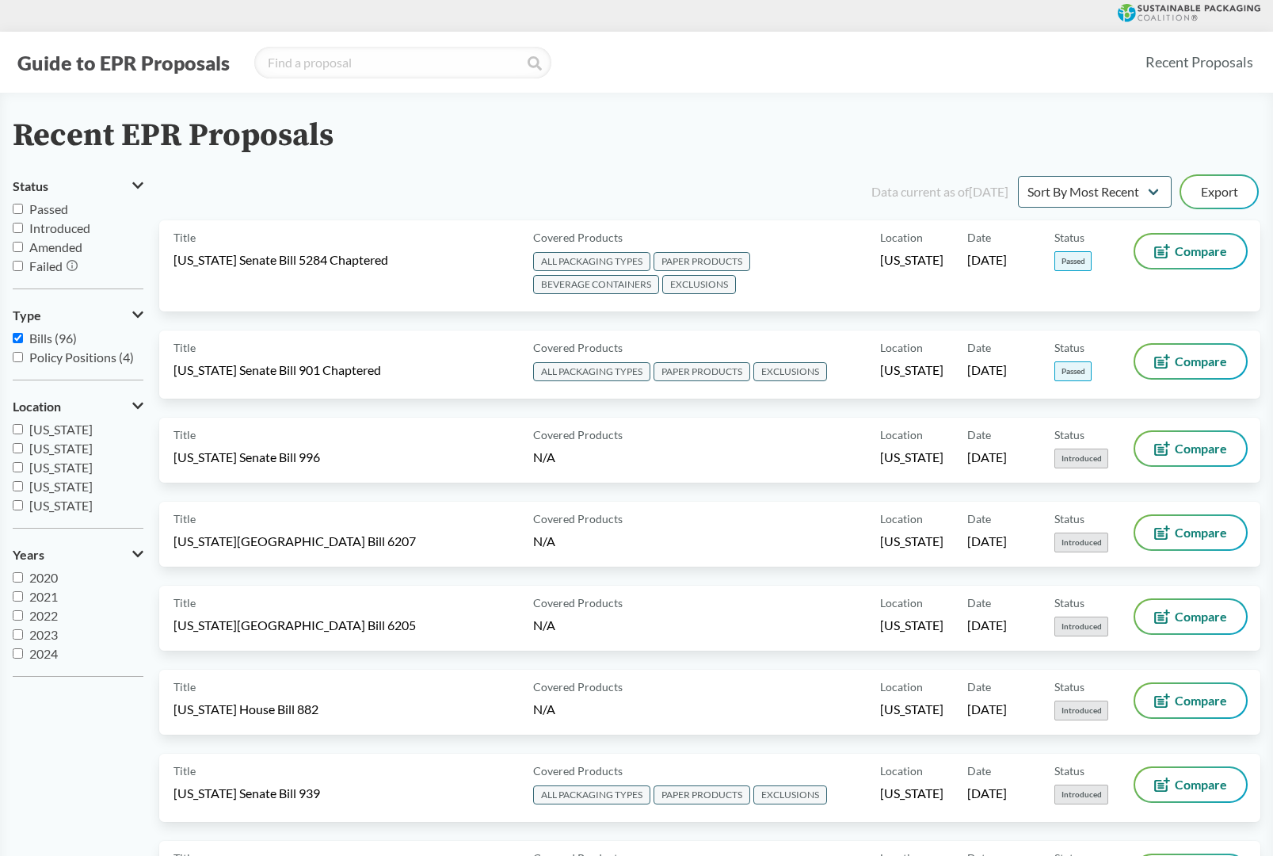
click at [15, 211] on input "Passed" at bounding box center [18, 209] width 10 height 10
checkbox input "true"
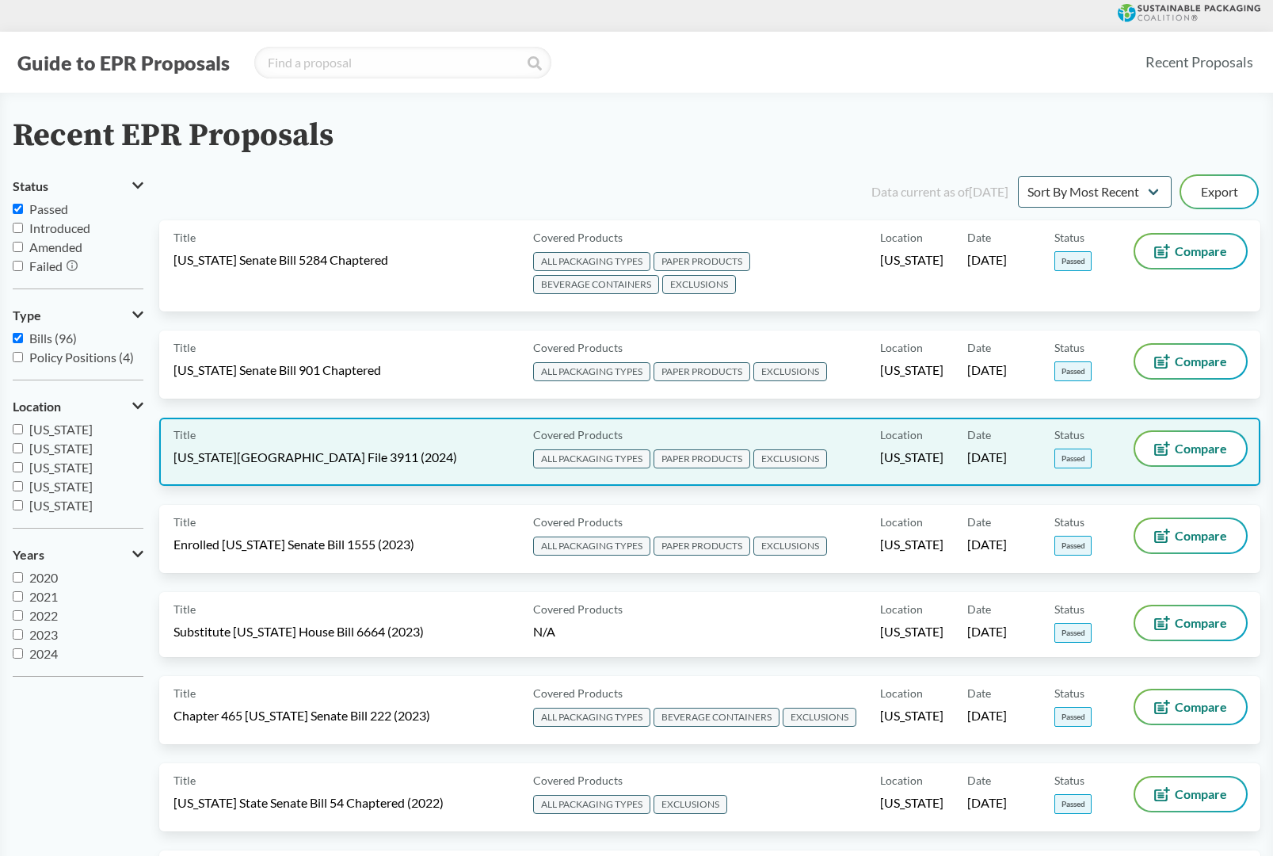
click at [290, 460] on span "Minnesota House File 3911 (2024)" at bounding box center [316, 457] width 284 height 17
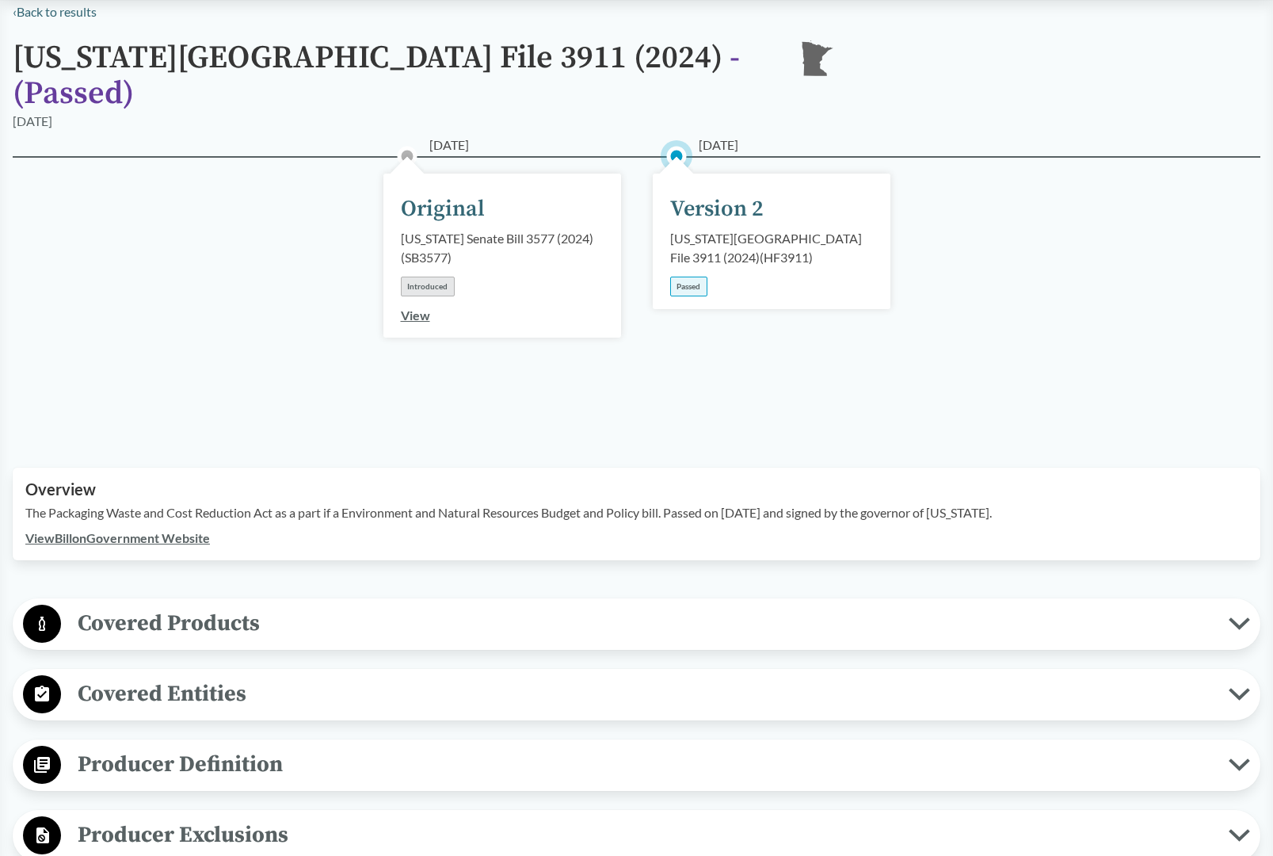
scroll to position [123, 0]
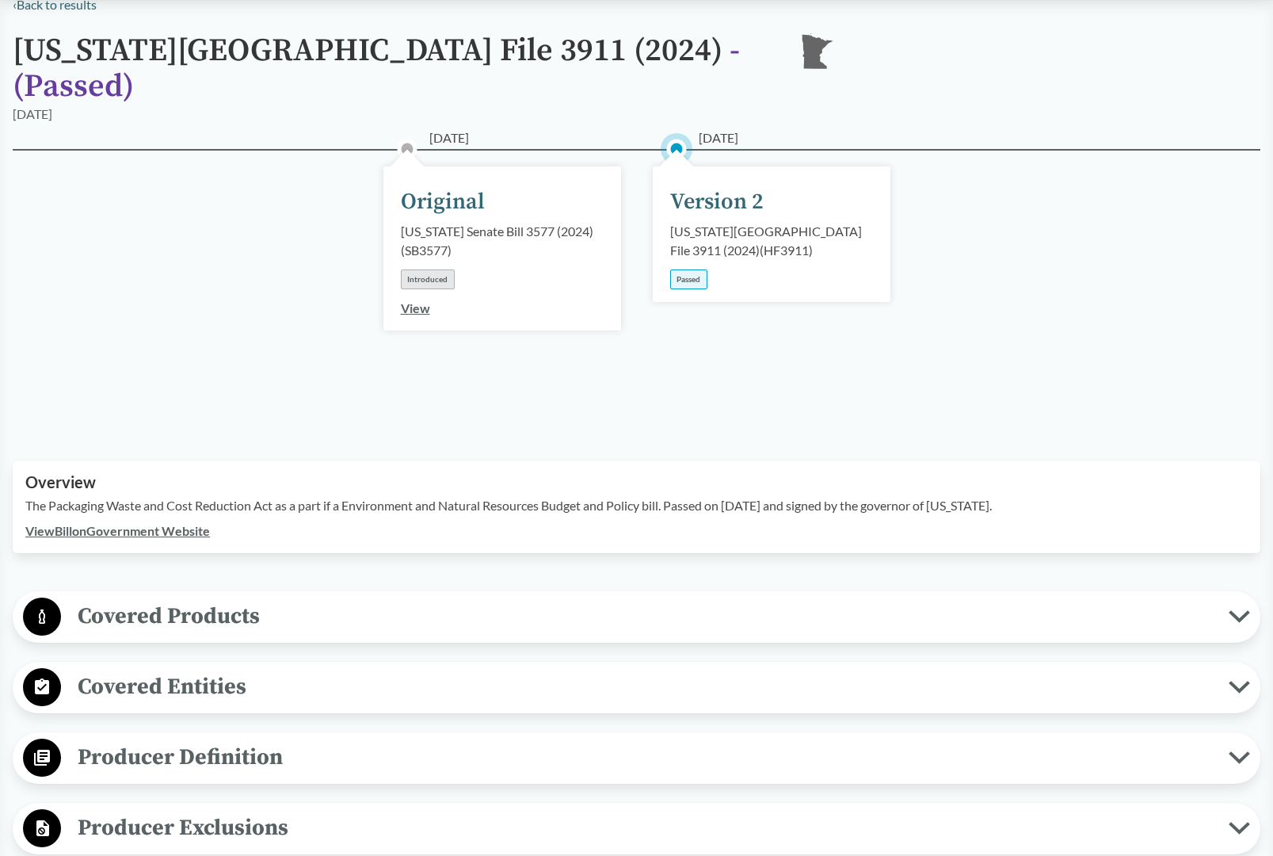
click at [155, 523] on link "View Bill on Government Website" at bounding box center [117, 530] width 185 height 15
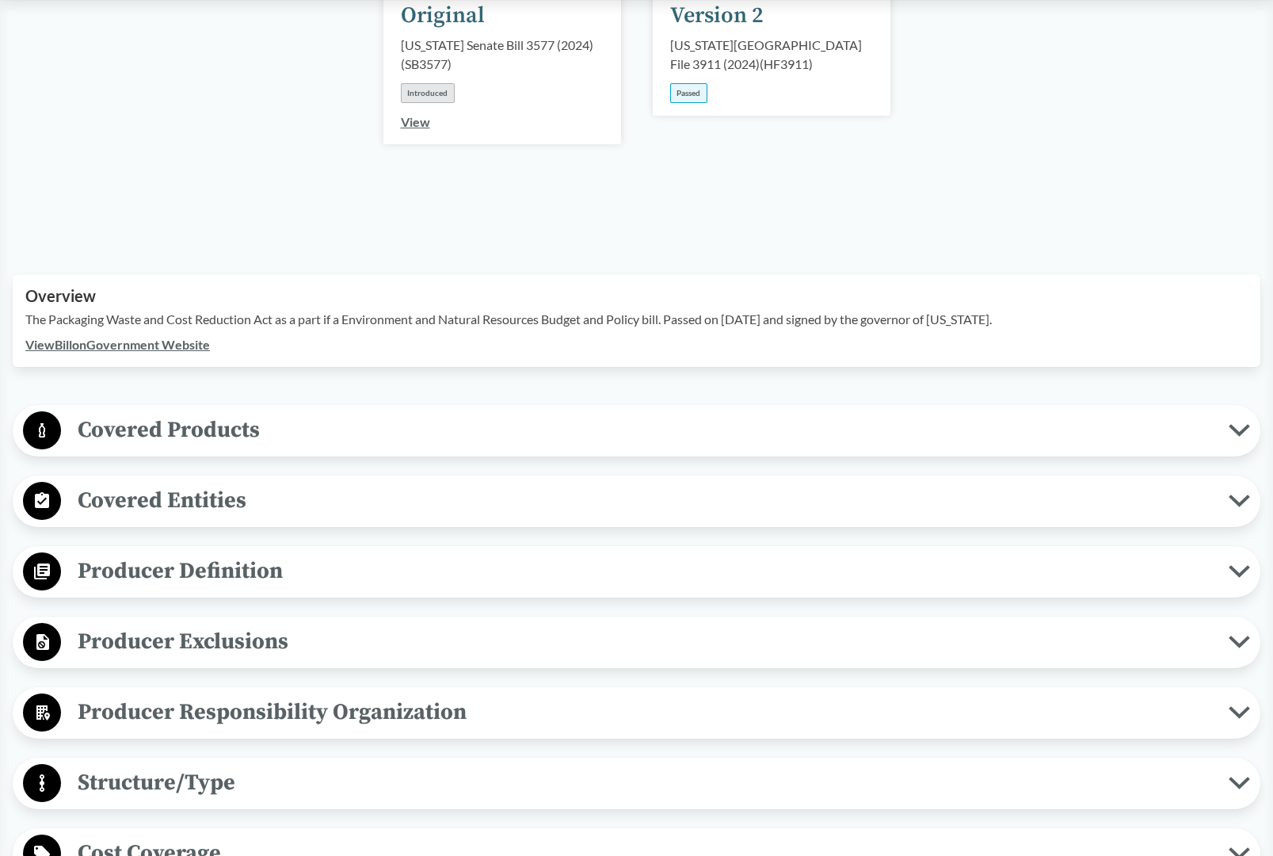
scroll to position [313, 0]
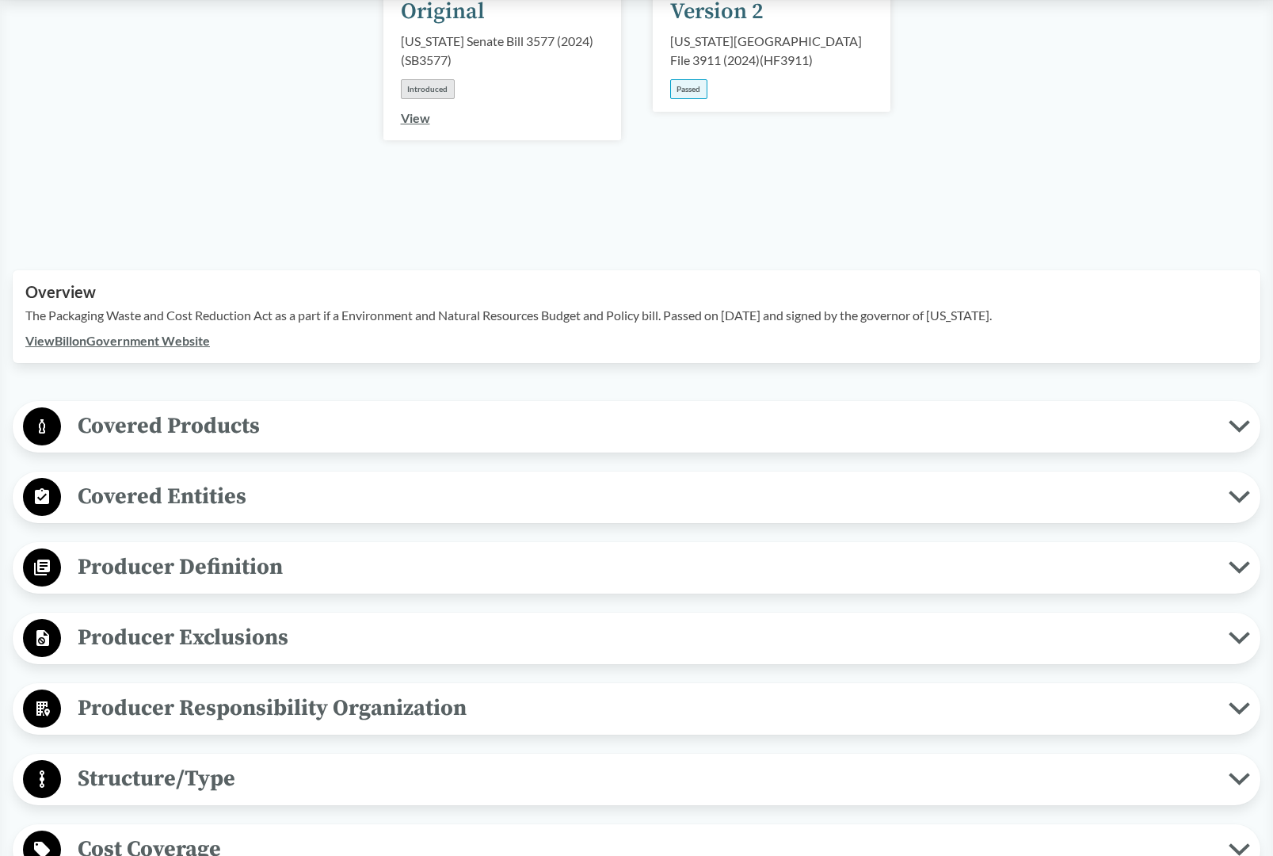
click at [500, 411] on span "Covered Products" at bounding box center [645, 426] width 1168 height 36
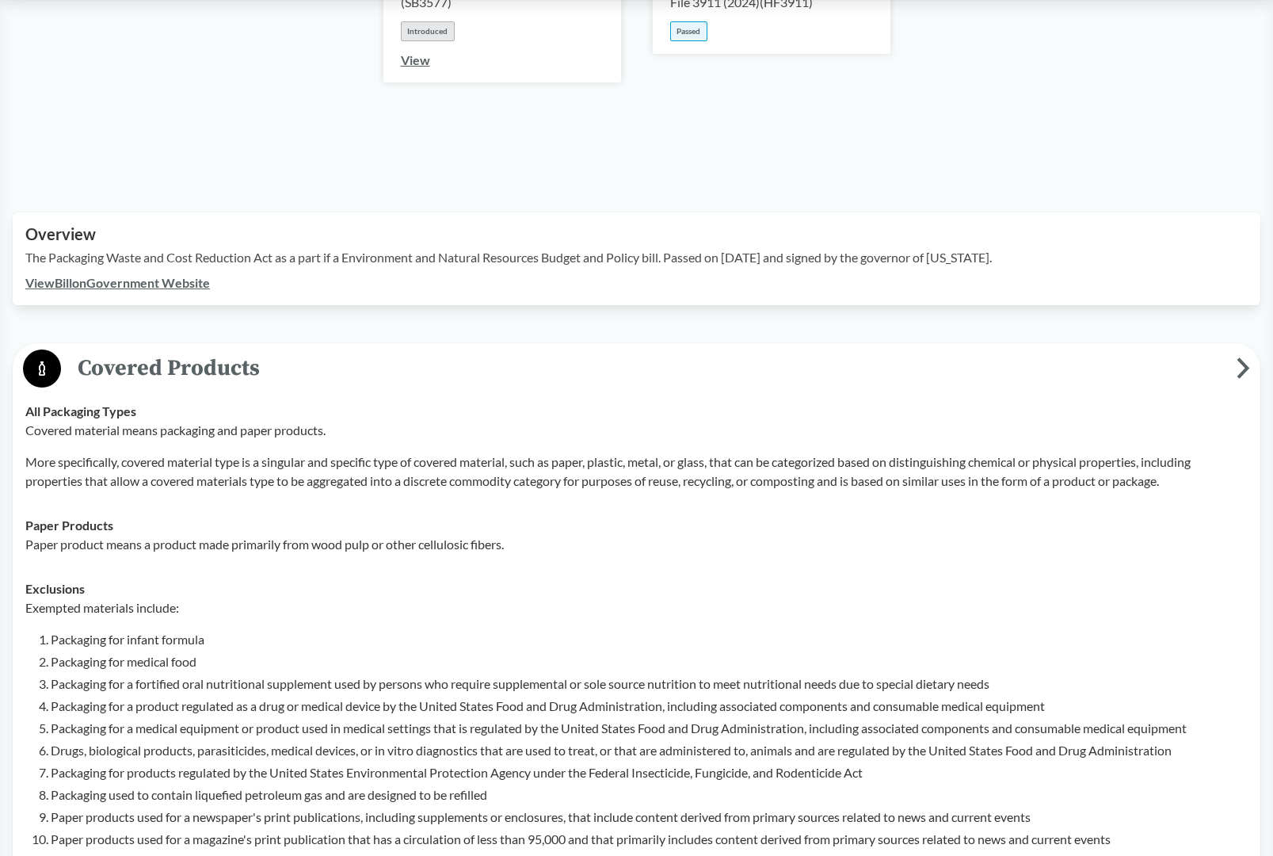
scroll to position [378, 0]
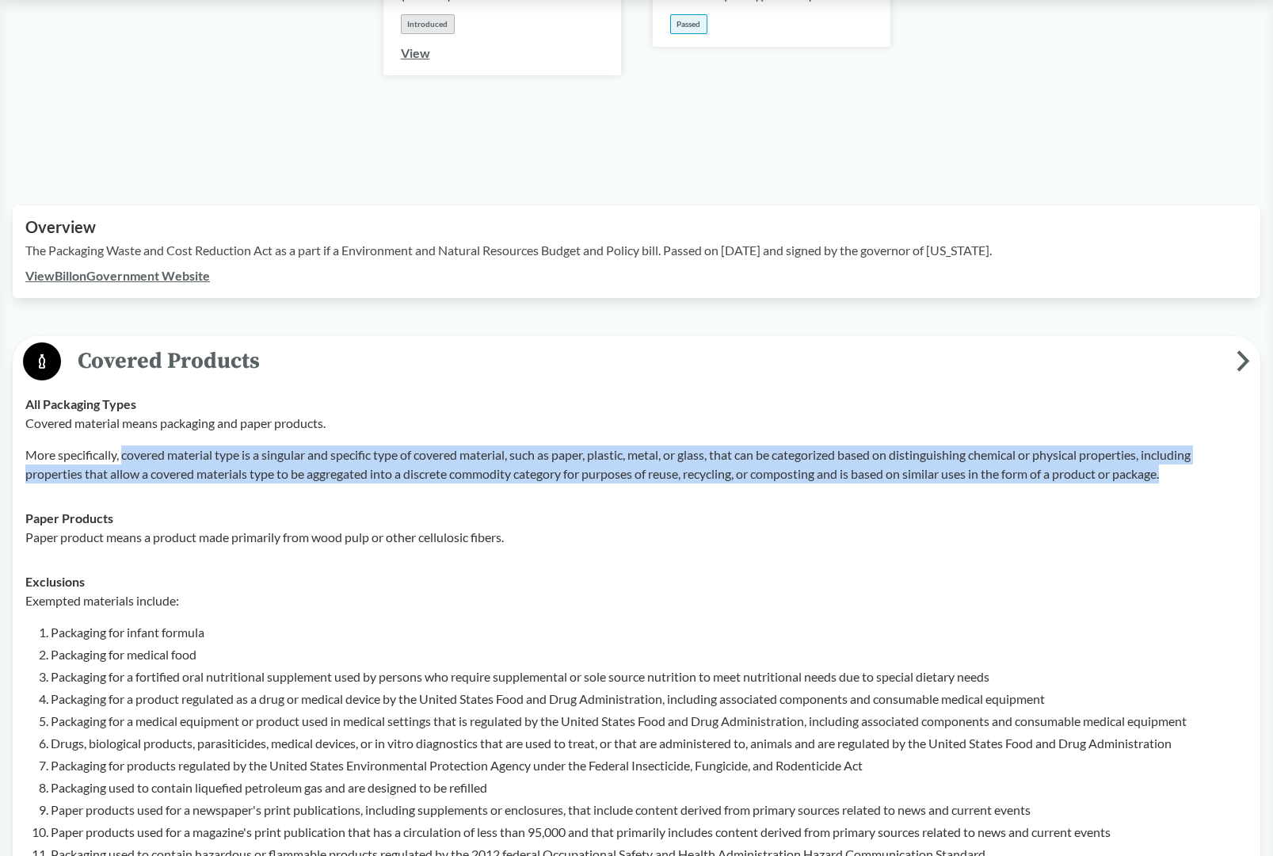
drag, startPoint x: 124, startPoint y: 433, endPoint x: 1183, endPoint y: 453, distance: 1059.7
click at [1183, 453] on p "More specifically, covered material type is a singular and specific type of cov…" at bounding box center [636, 464] width 1223 height 38
copy p "covered material type is a singular and specific type of covered material, such…"
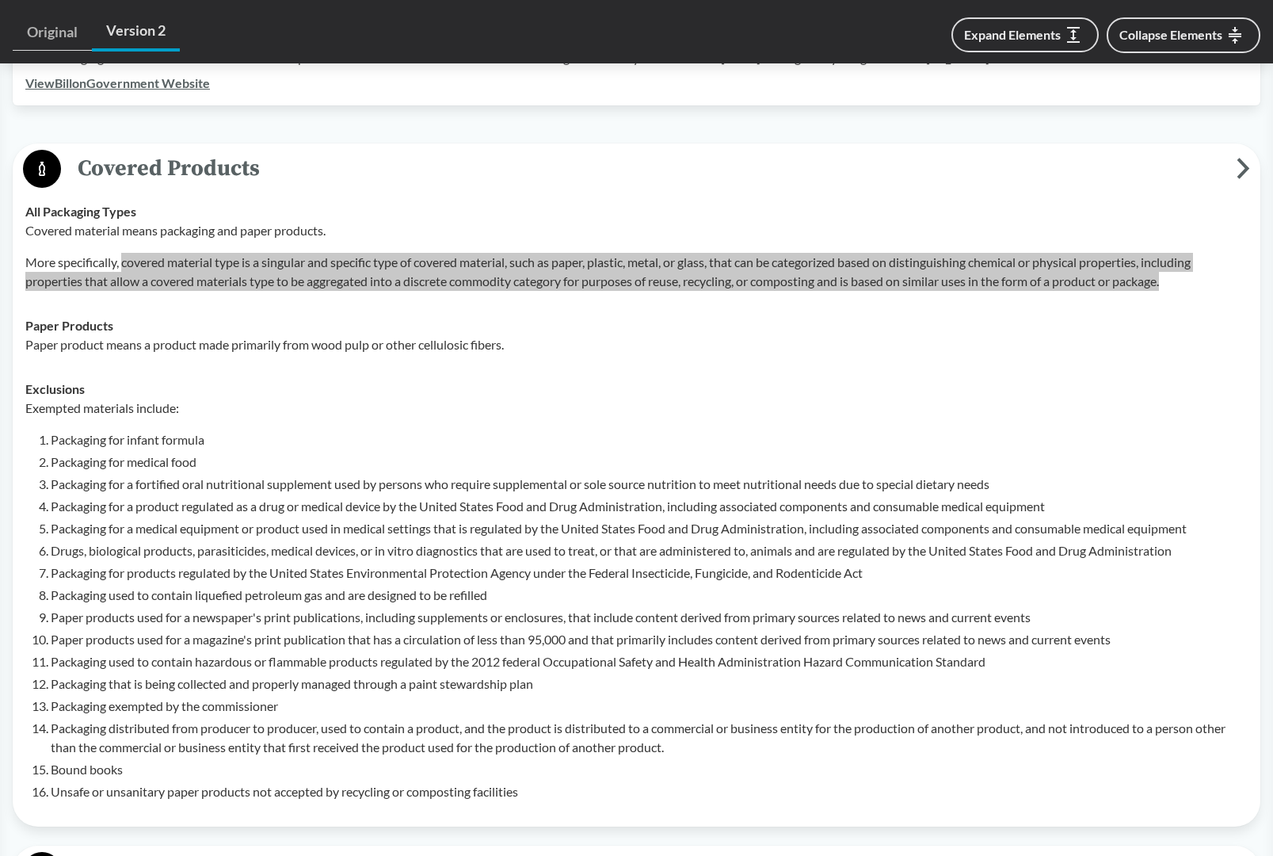
scroll to position [567, 0]
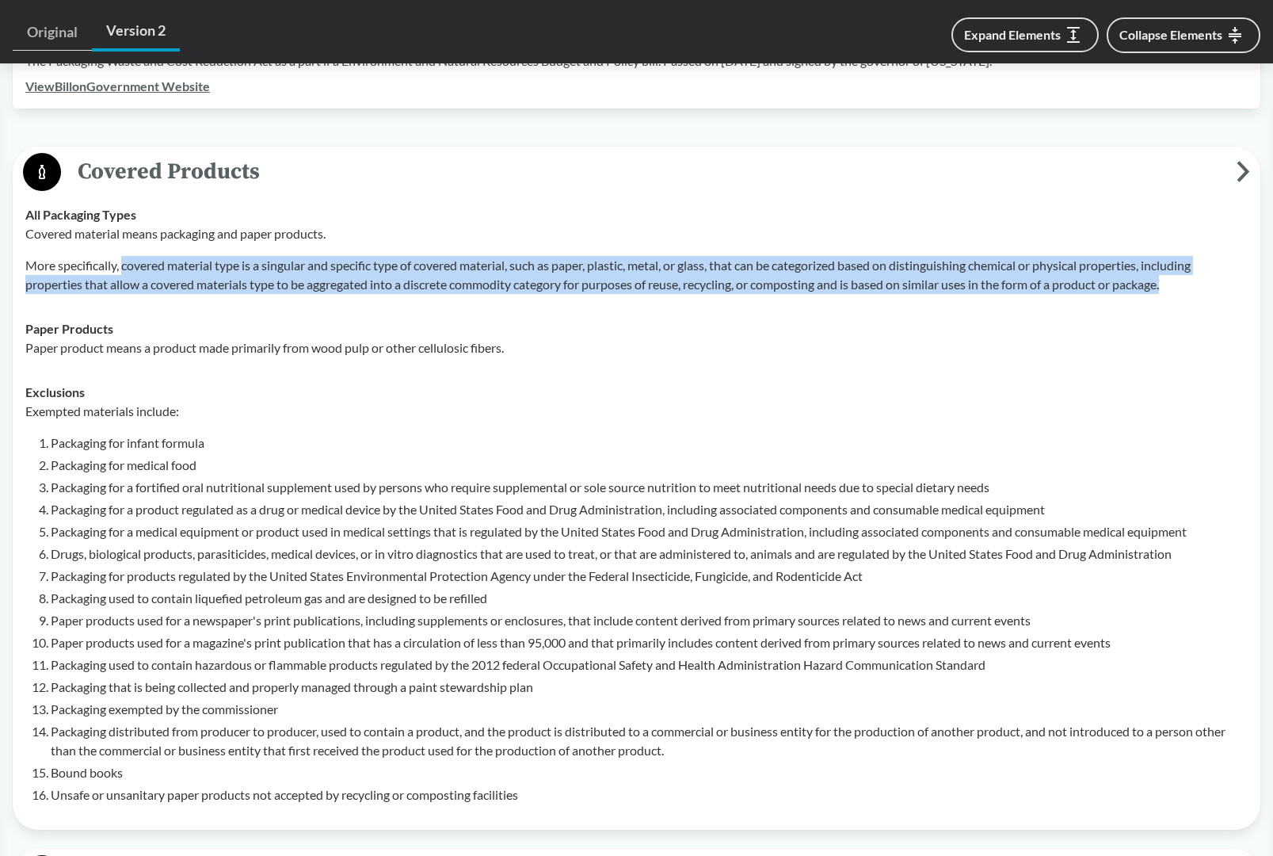
click at [137, 154] on span "Covered Products" at bounding box center [649, 172] width 1176 height 36
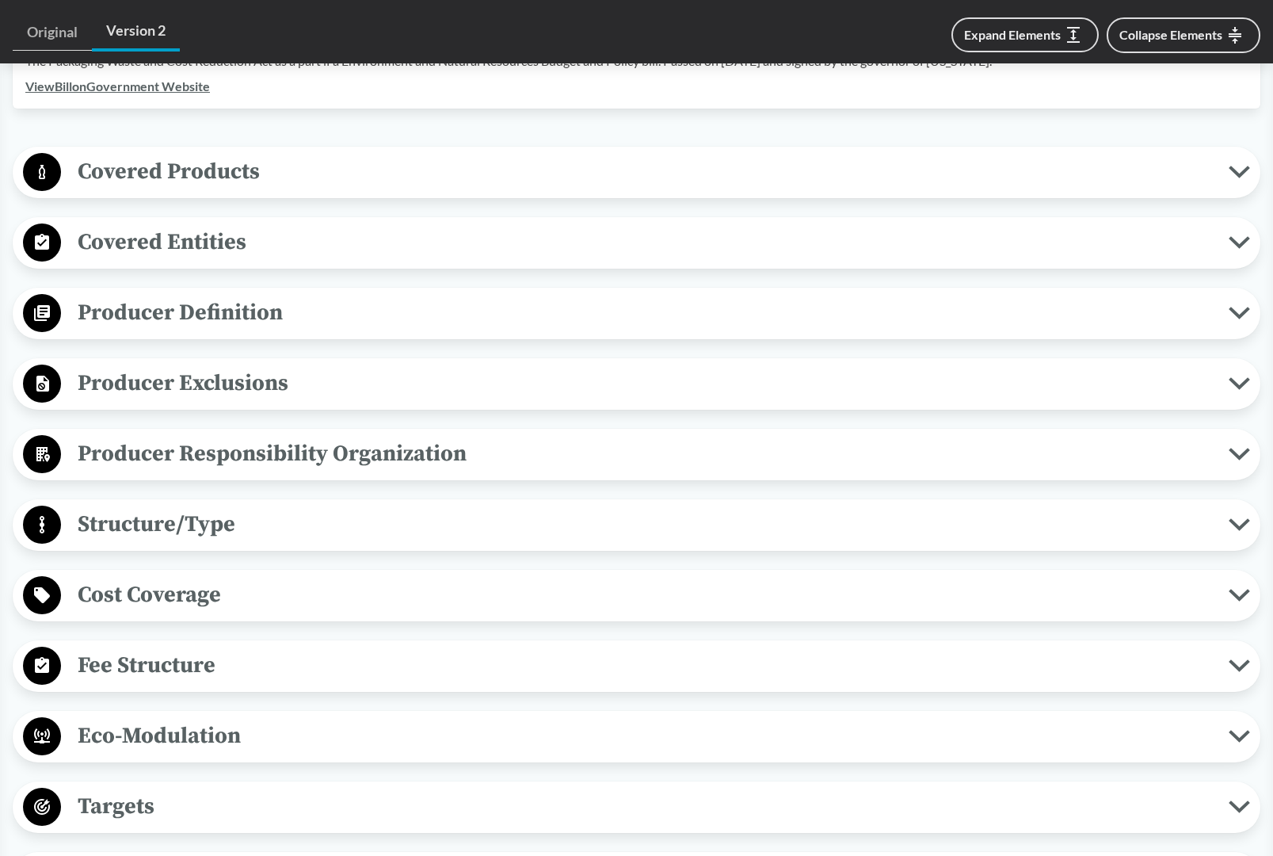
click at [220, 224] on span "Covered Entities" at bounding box center [645, 242] width 1168 height 36
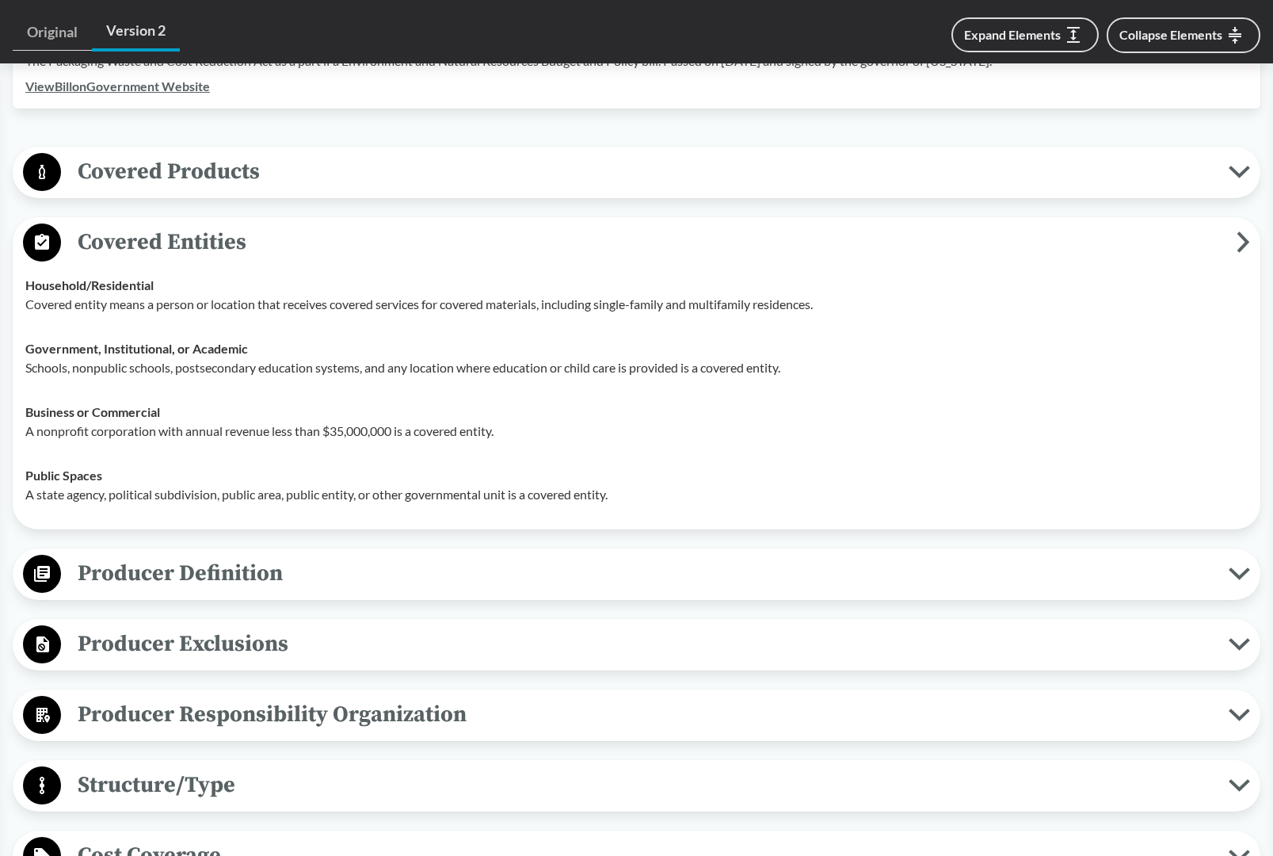
click at [283, 224] on span "Covered Entities" at bounding box center [649, 242] width 1176 height 36
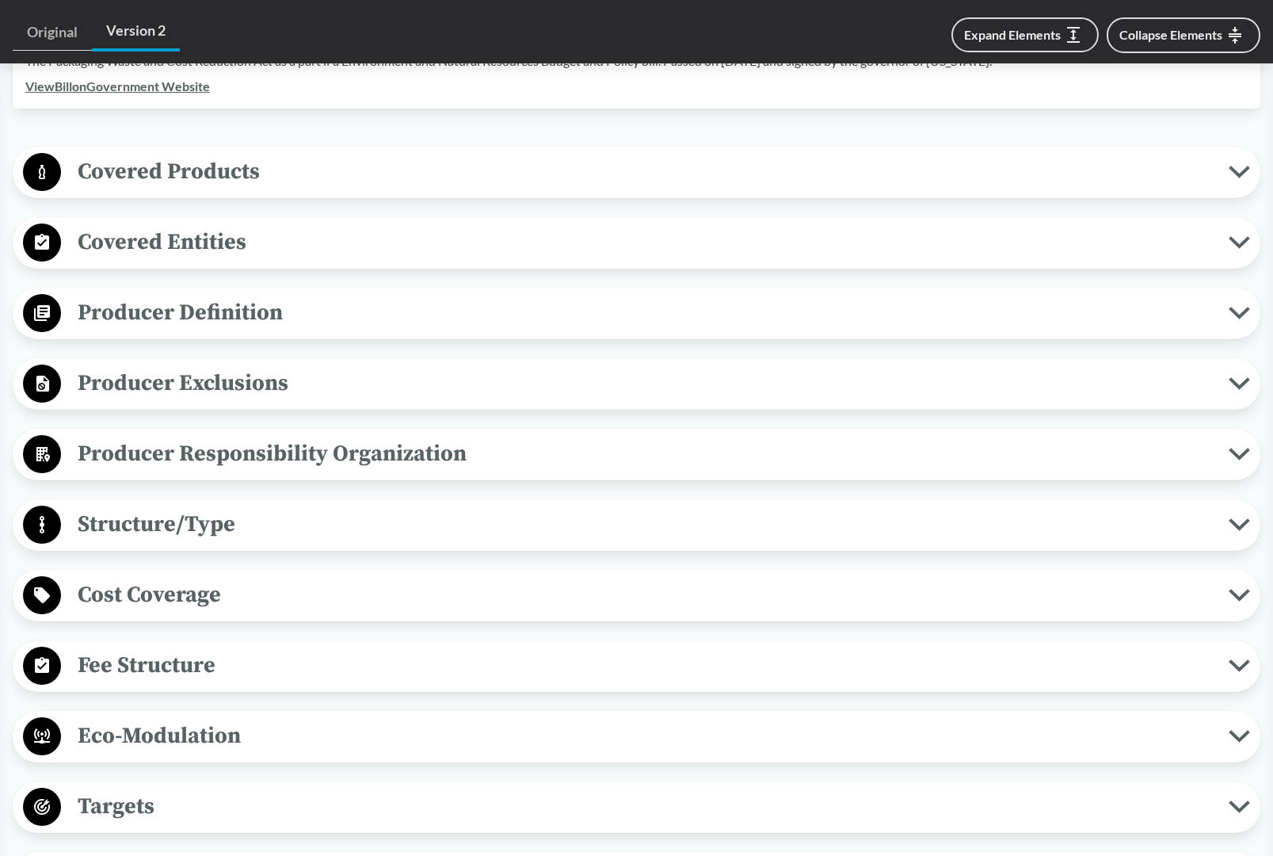
click at [233, 295] on span "Producer Definition" at bounding box center [645, 313] width 1168 height 36
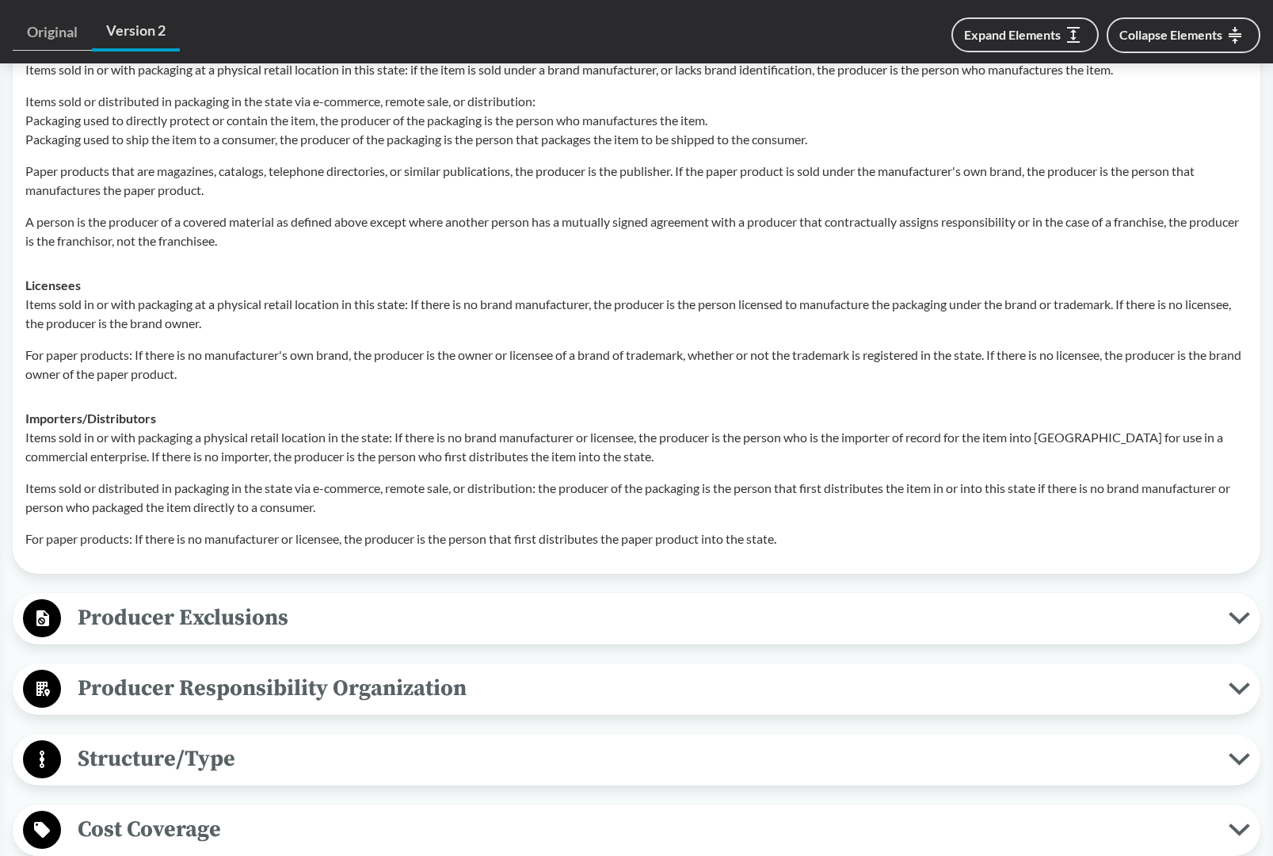
scroll to position [875, 0]
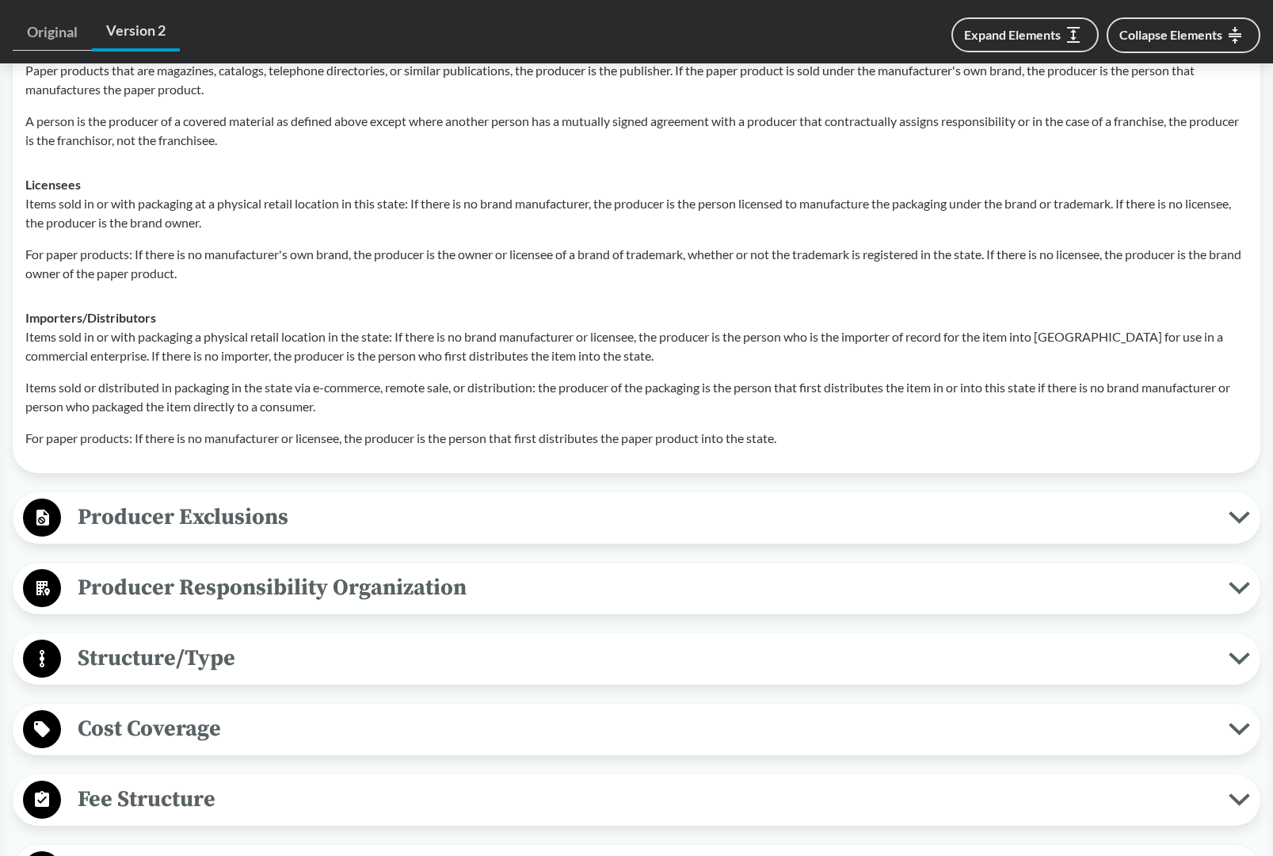
click at [247, 505] on span "Producer Exclusions" at bounding box center [645, 517] width 1168 height 36
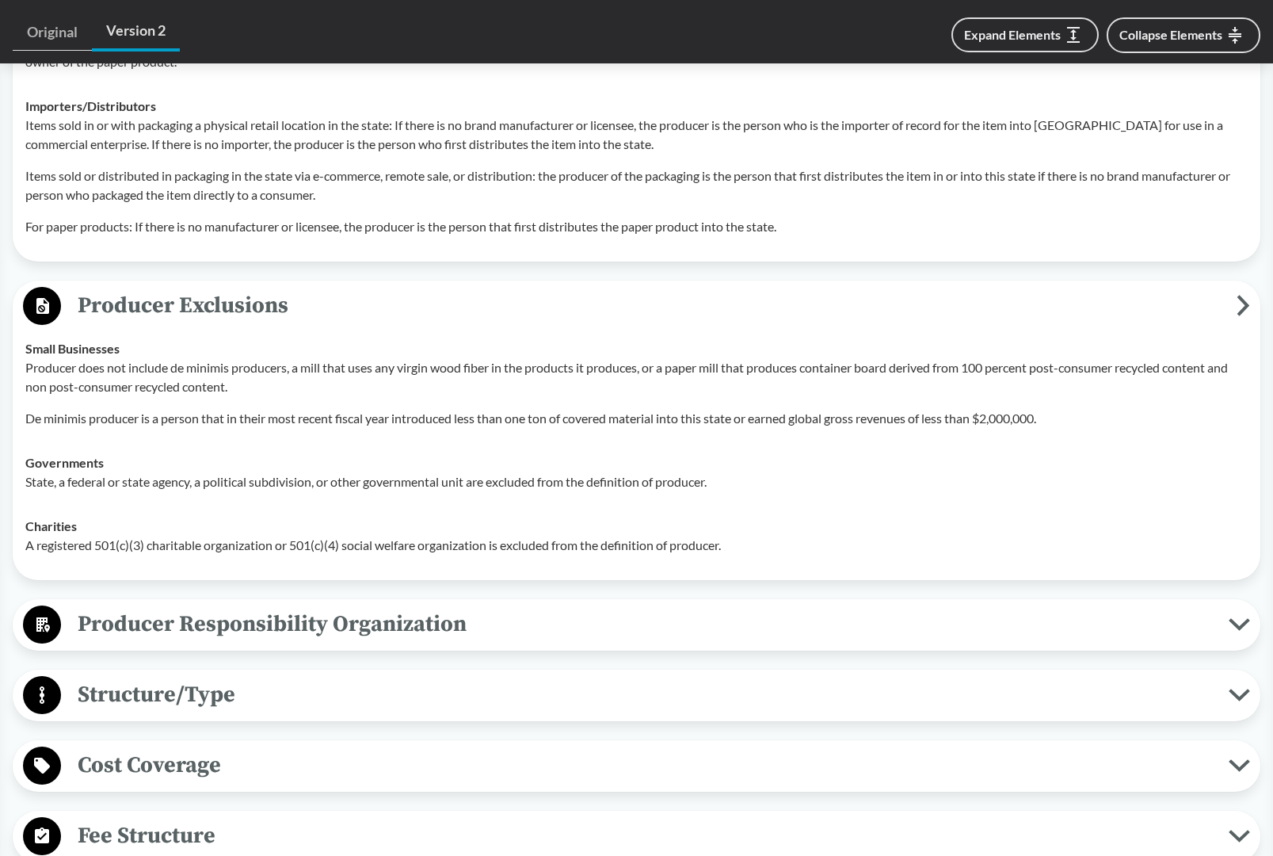
scroll to position [1199, 0]
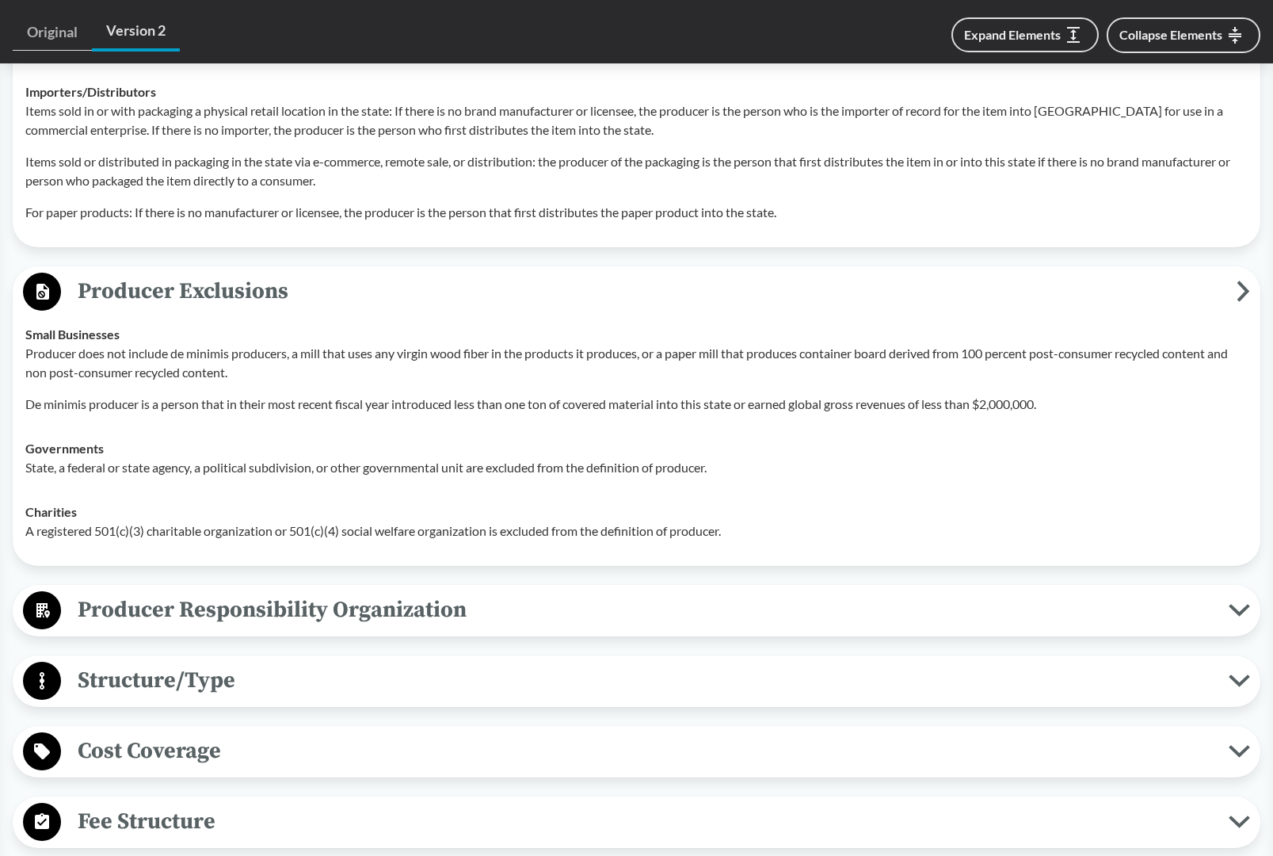
click at [162, 593] on span "Producer Responsibility Organization" at bounding box center [645, 610] width 1168 height 36
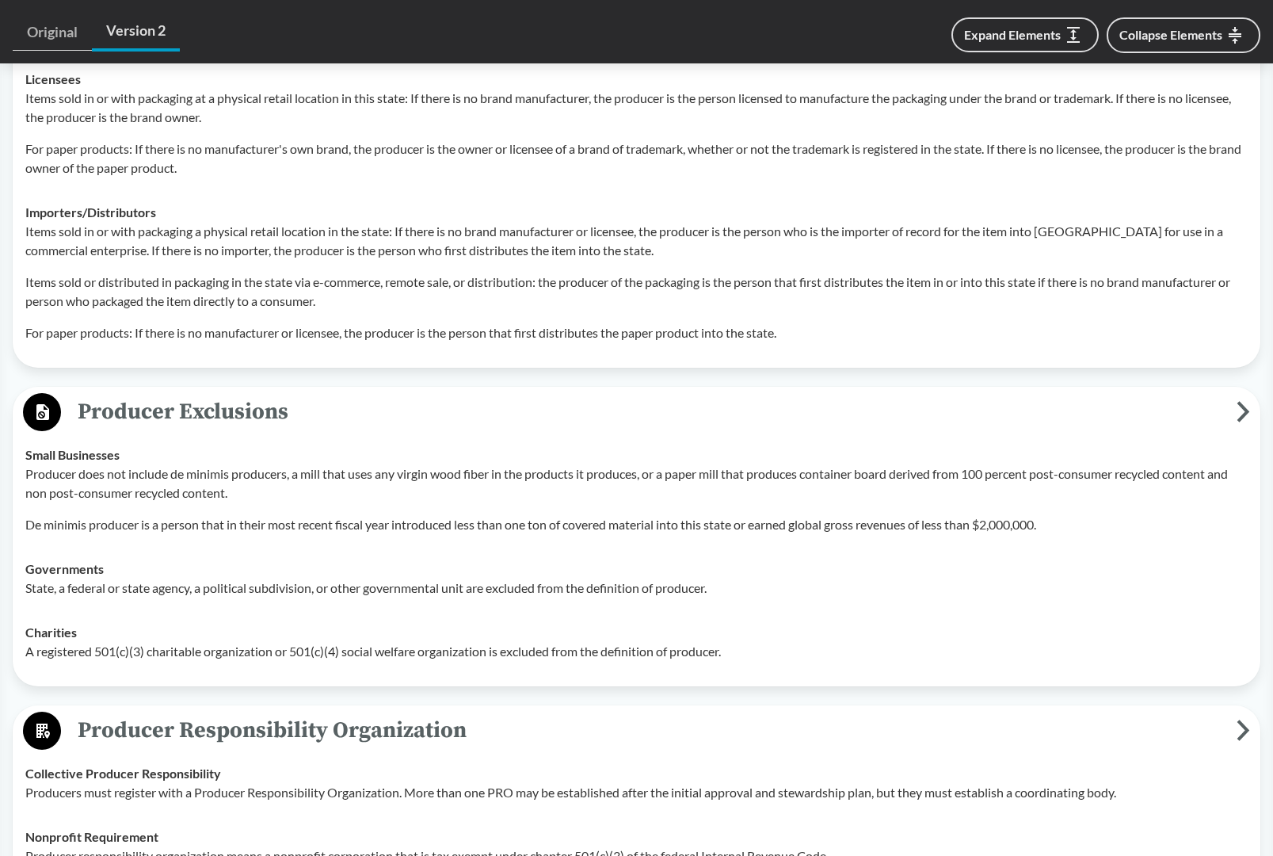
scroll to position [1078, 0]
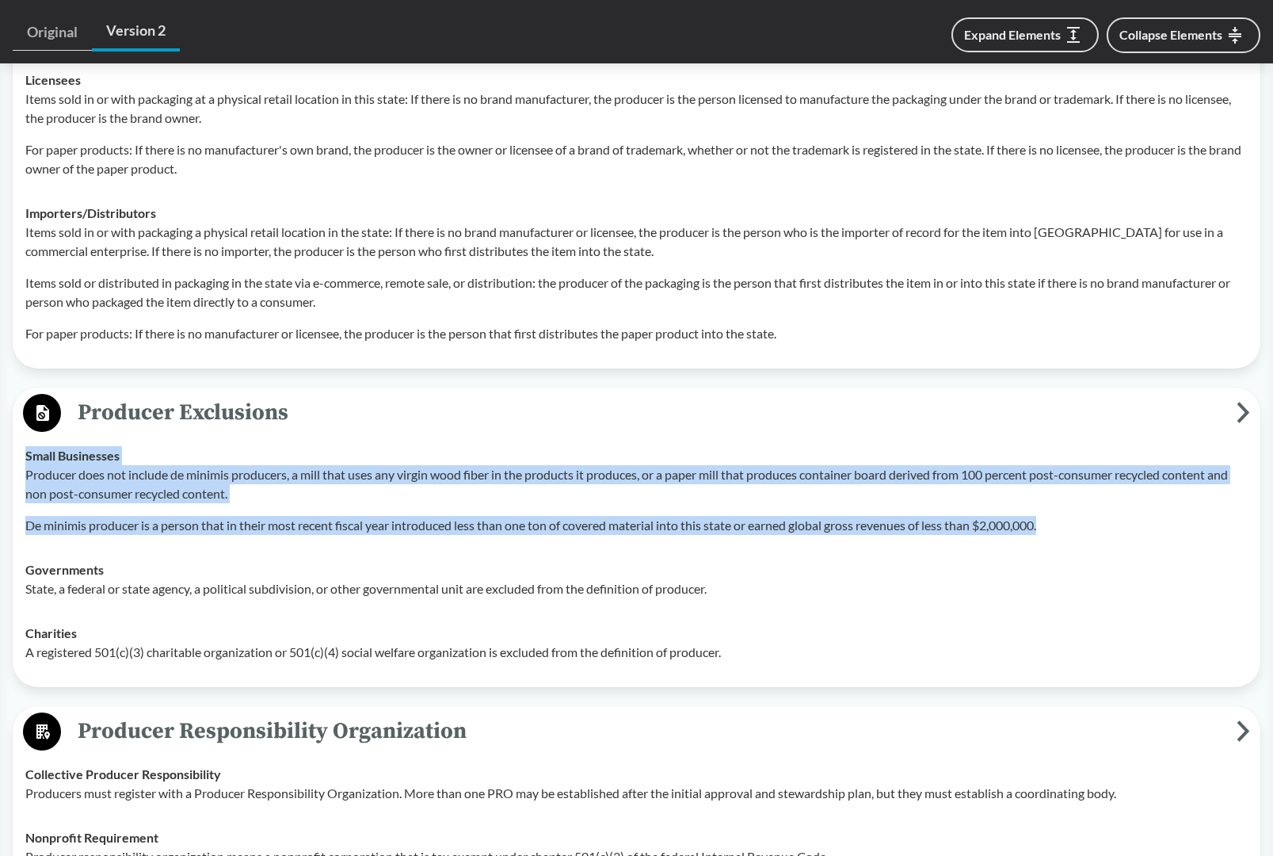
drag, startPoint x: 26, startPoint y: 441, endPoint x: 1067, endPoint y: 513, distance: 1043.7
click at [1067, 513] on div "Small Businesses Producer does not include de minimis producers, a mill that us…" at bounding box center [636, 490] width 1223 height 89
copy div "Small Businesses Producer does not include de minimis producers, a mill that us…"
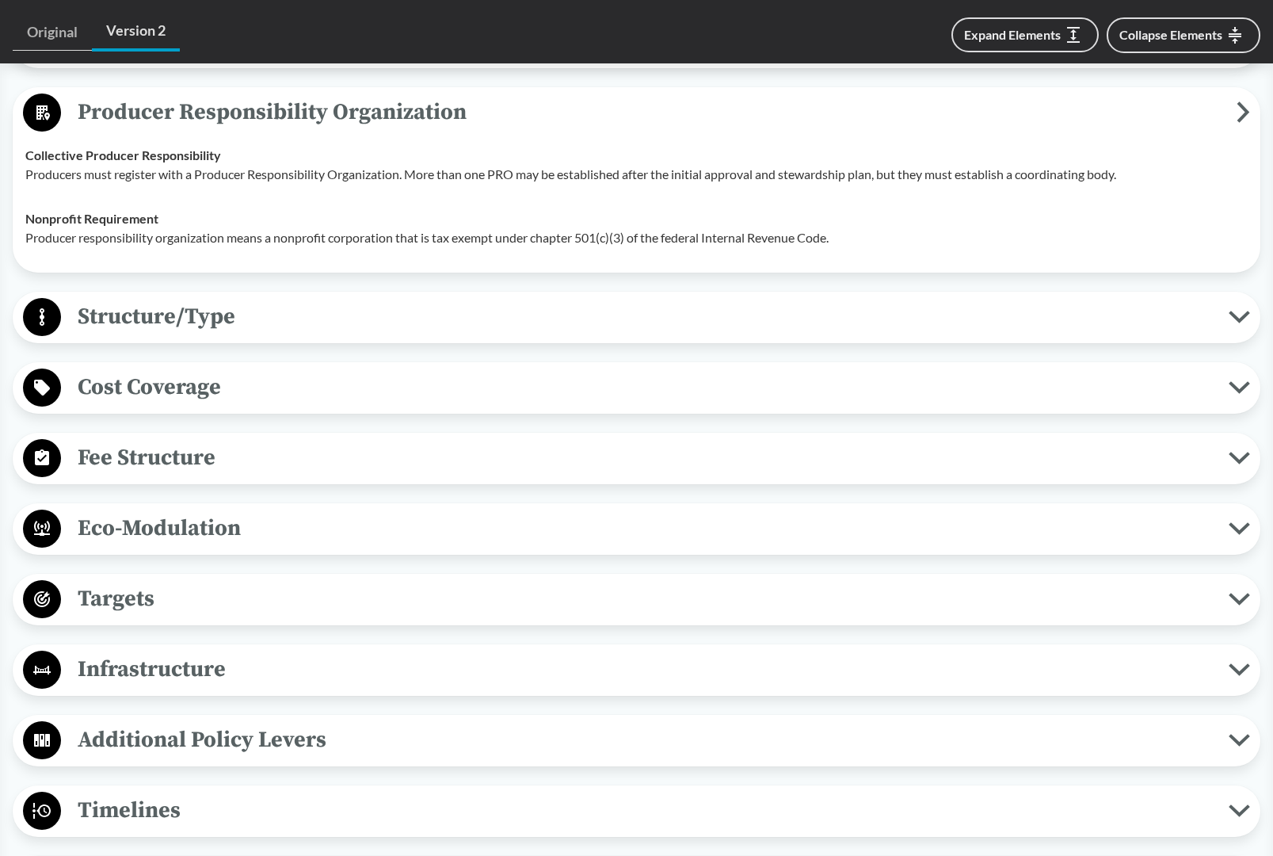
scroll to position [1708, 0]
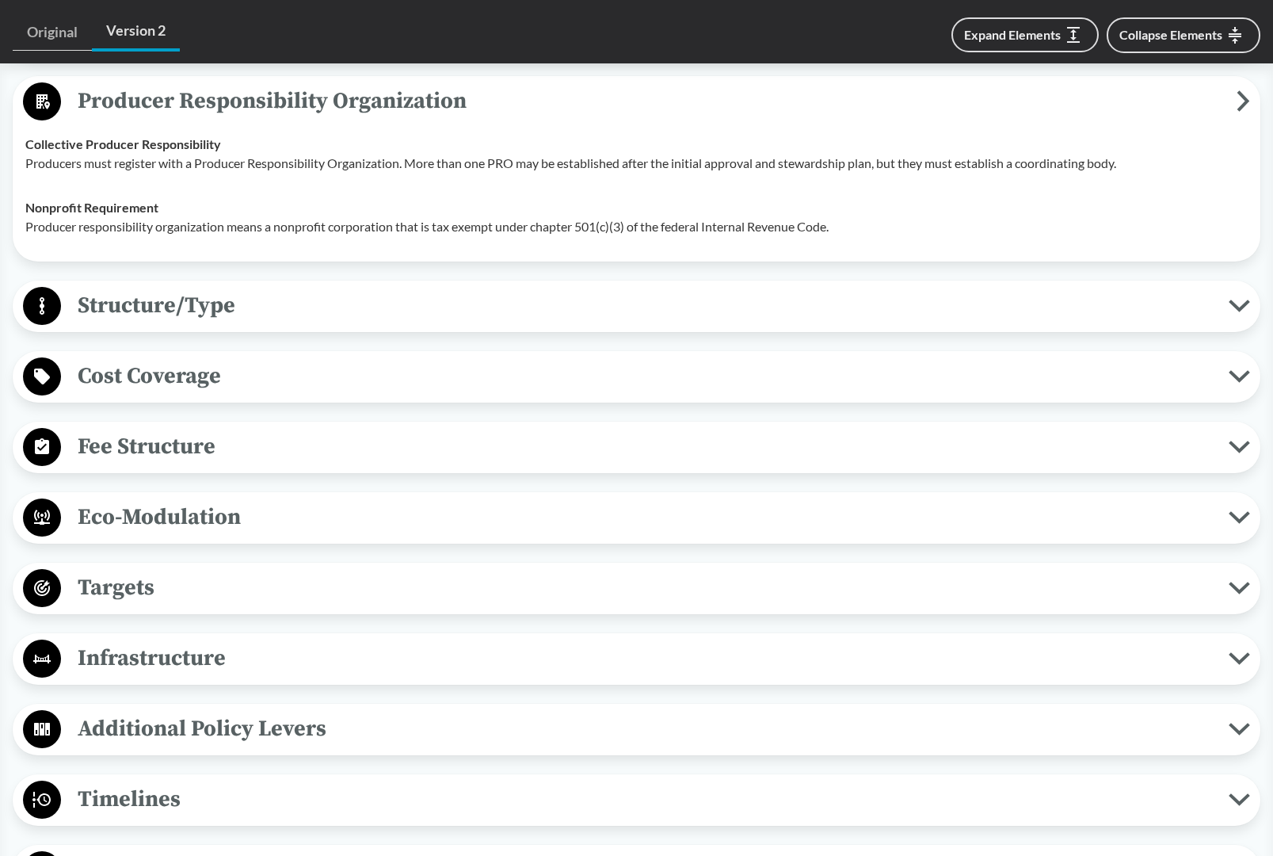
click at [167, 591] on span "Targets" at bounding box center [645, 588] width 1168 height 36
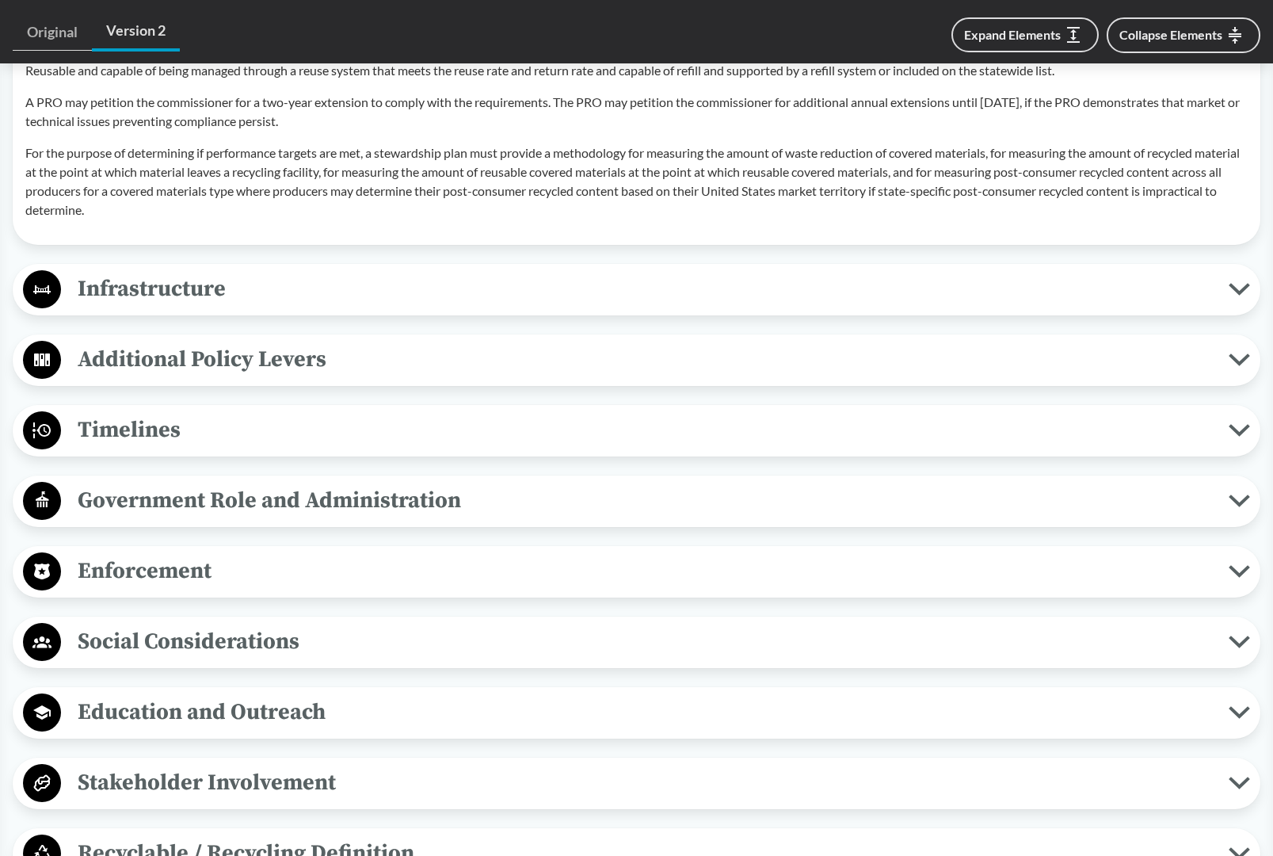
scroll to position [2459, 0]
click at [215, 367] on span "Additional Policy Levers" at bounding box center [645, 359] width 1168 height 36
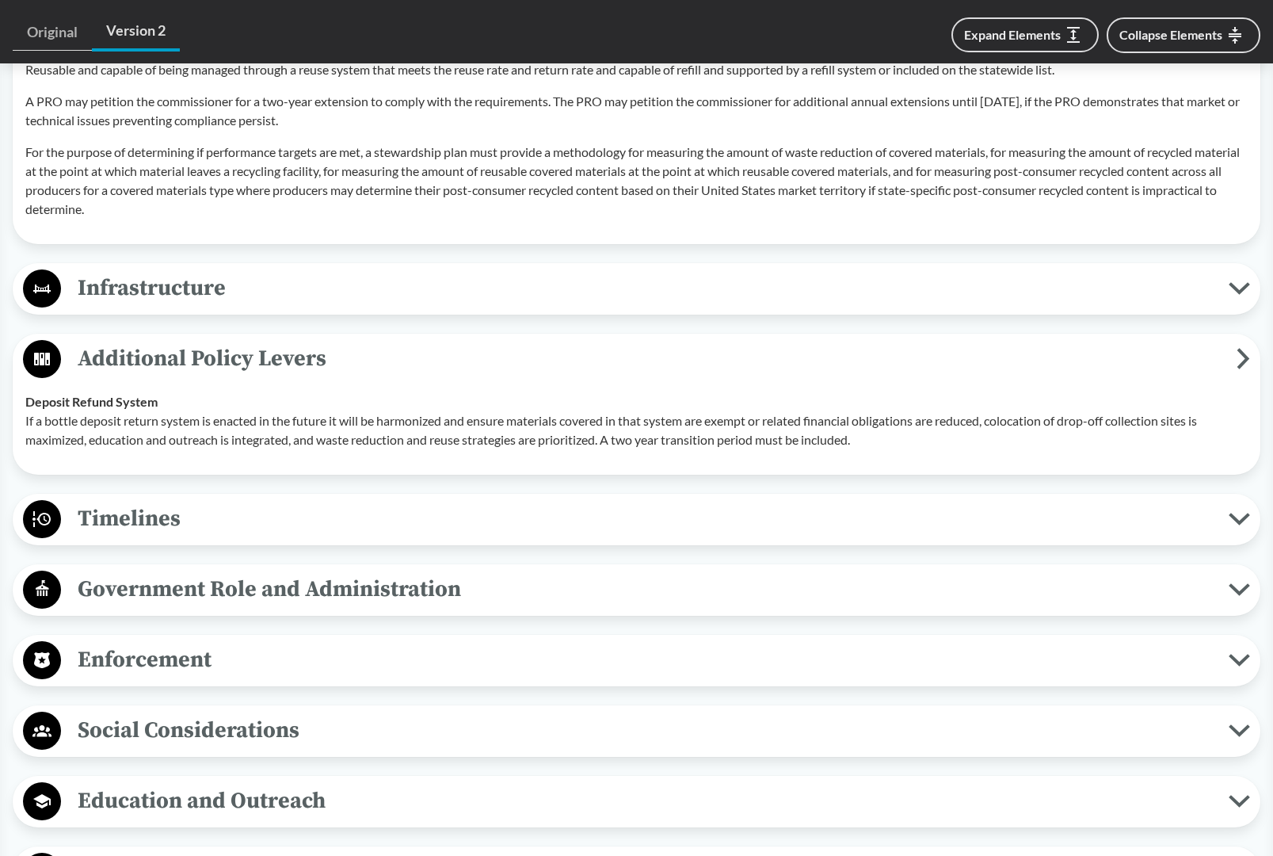
click at [273, 521] on span "Timelines" at bounding box center [645, 519] width 1168 height 36
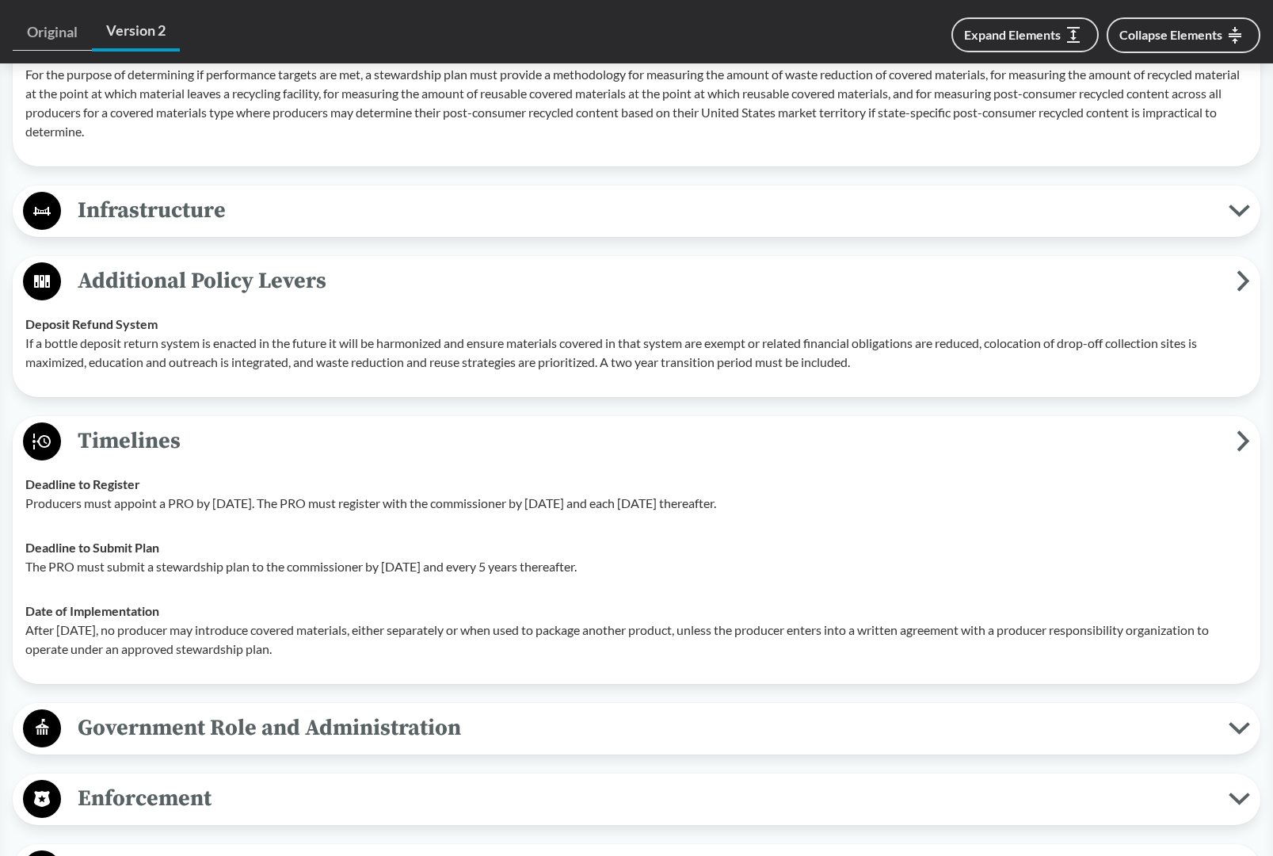
scroll to position [2541, 0]
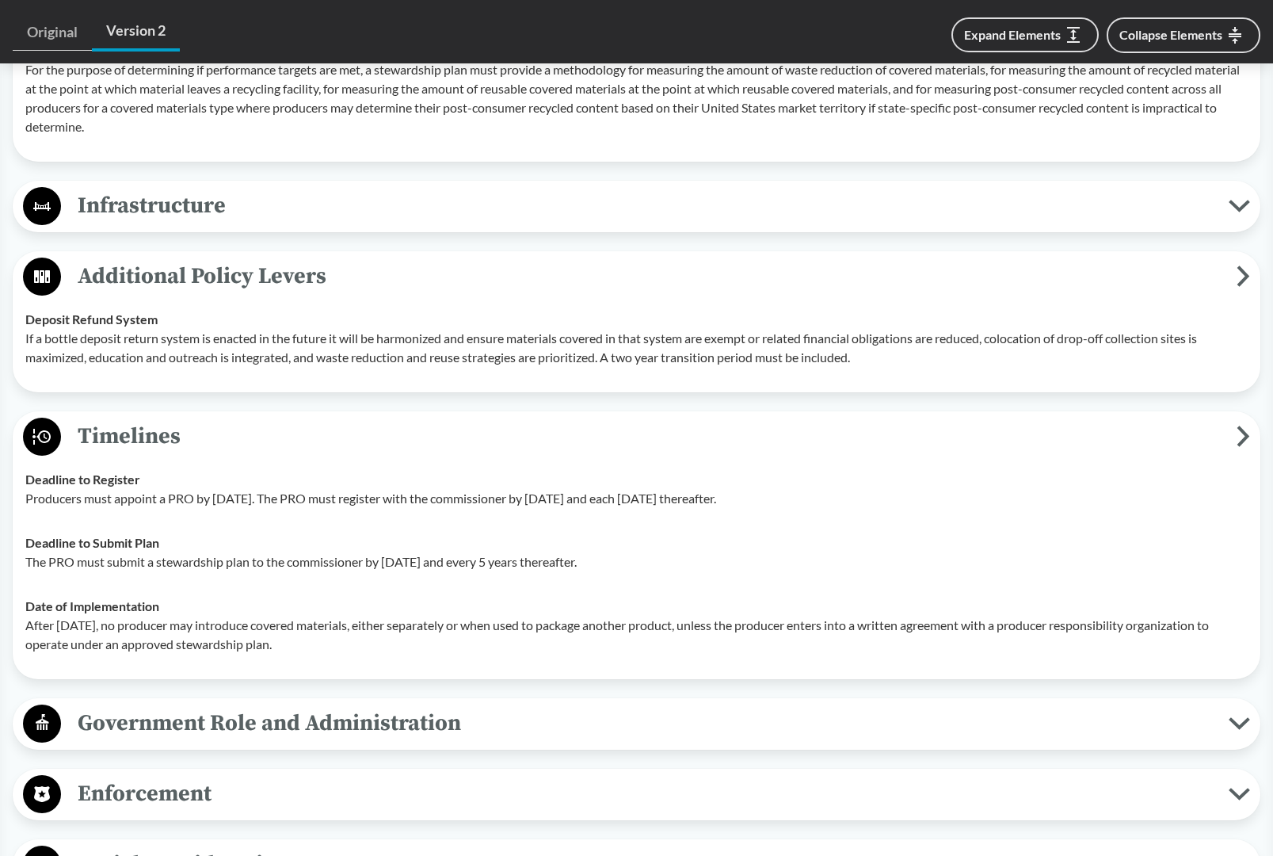
drag, startPoint x: 27, startPoint y: 490, endPoint x: 429, endPoint y: 644, distance: 431.2
click at [429, 644] on tbody "Deadline to Register Producers must appoint a PRO by January 1, 2025. The PRO m…" at bounding box center [636, 561] width 1237 height 209
copy tbody "Deadline to Register Producers must appoint a PRO by January 1, 2025. The PRO m…"
click at [224, 805] on span "Enforcement" at bounding box center [645, 794] width 1168 height 36
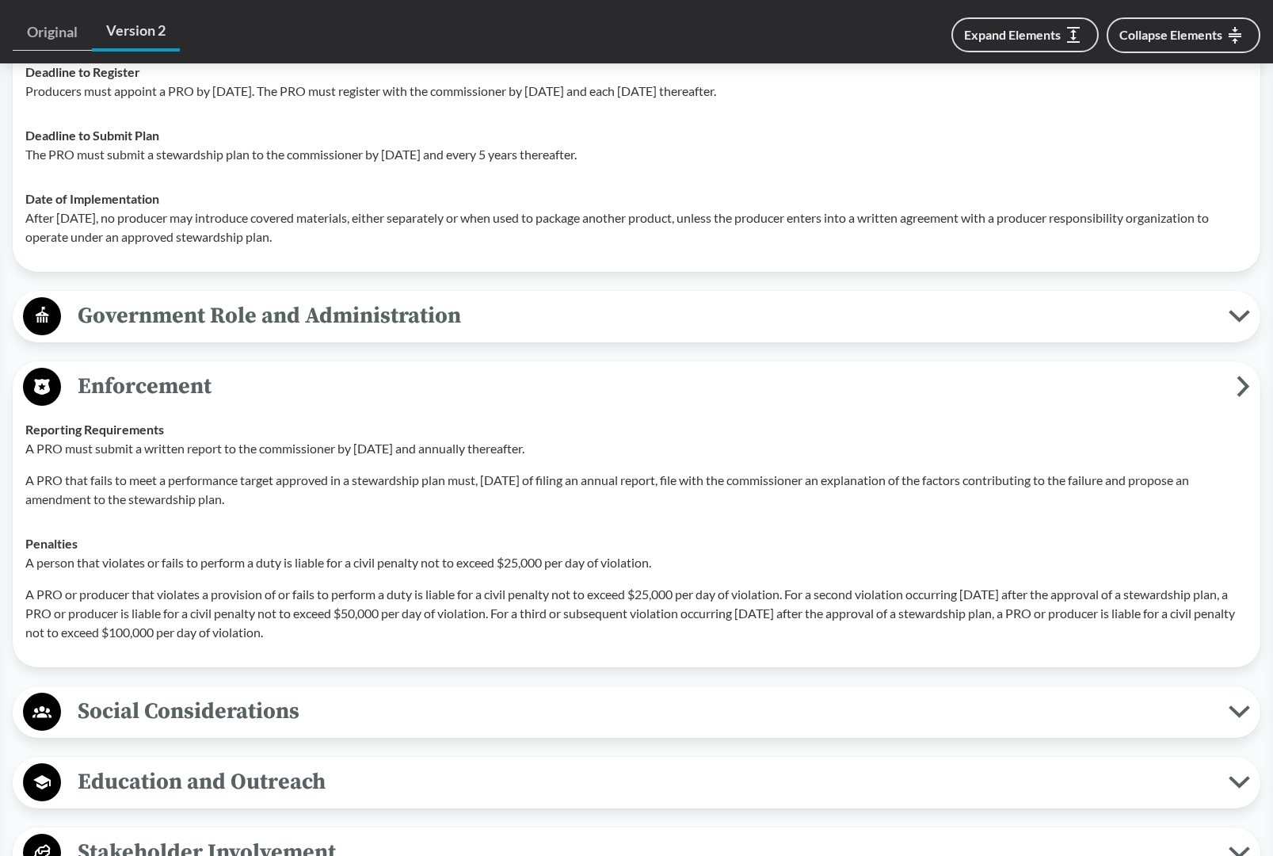
scroll to position [2949, 0]
click at [108, 475] on div "A PRO must submit a written report to the commissioner by April 1, 2029 and ann…" at bounding box center [636, 473] width 1223 height 70
drag, startPoint x: 27, startPoint y: 441, endPoint x: 235, endPoint y: 507, distance: 218.8
click at [235, 507] on div "Reporting Requirements A PRO must submit a written report to the commissioner b…" at bounding box center [636, 463] width 1223 height 89
click at [77, 457] on p "A PRO must submit a written report to the commissioner by April 1, 2029 and ann…" at bounding box center [636, 447] width 1223 height 19
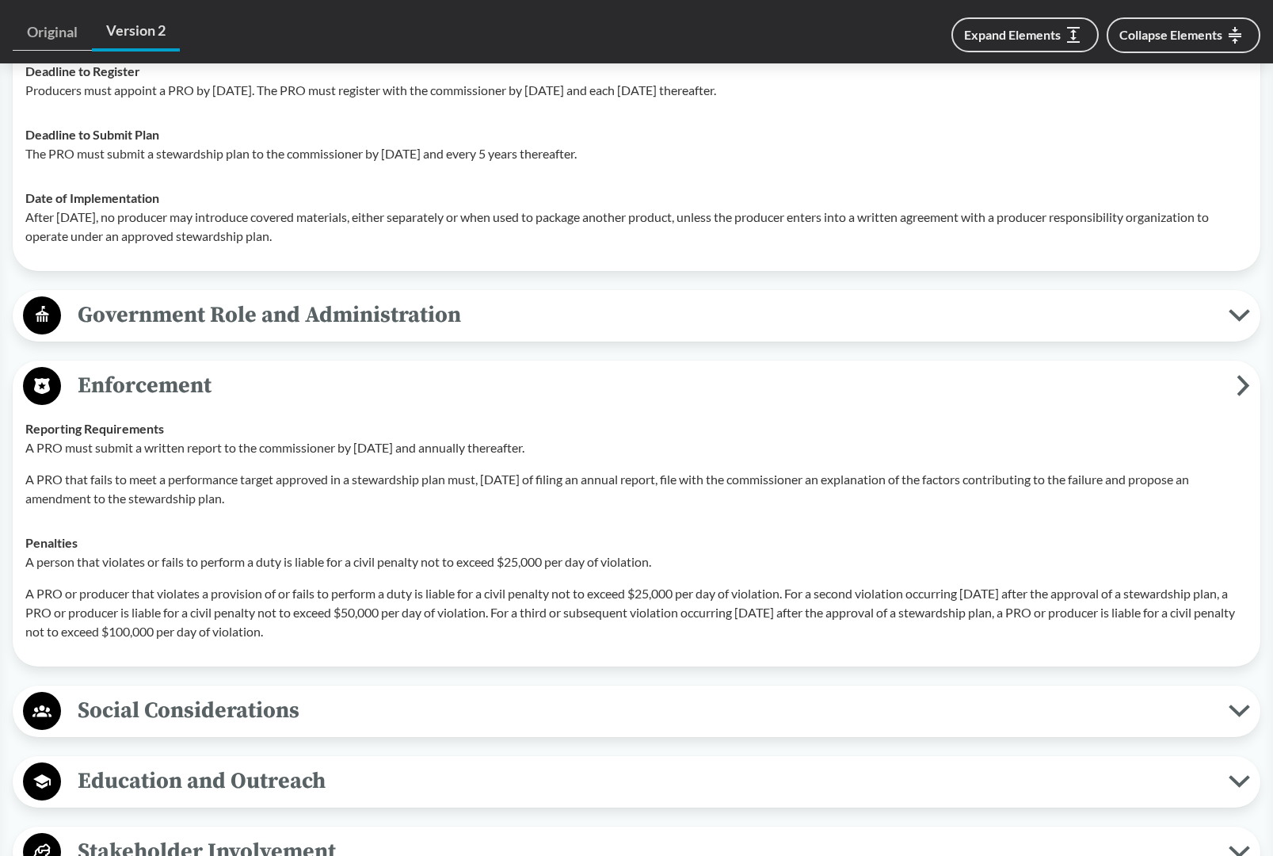
drag, startPoint x: 25, startPoint y: 442, endPoint x: 603, endPoint y: 459, distance: 577.9
click at [603, 459] on div "Reporting Requirements A PRO must submit a written report to the commissioner b…" at bounding box center [636, 463] width 1223 height 89
copy div "Reporting Requirements A PRO must submit a written report to the commissioner b…"
drag, startPoint x: 102, startPoint y: 470, endPoint x: 48, endPoint y: 449, distance: 58.0
click at [101, 468] on div "A PRO must submit a written report to the commissioner by April 1, 2029 and ann…" at bounding box center [636, 473] width 1223 height 70
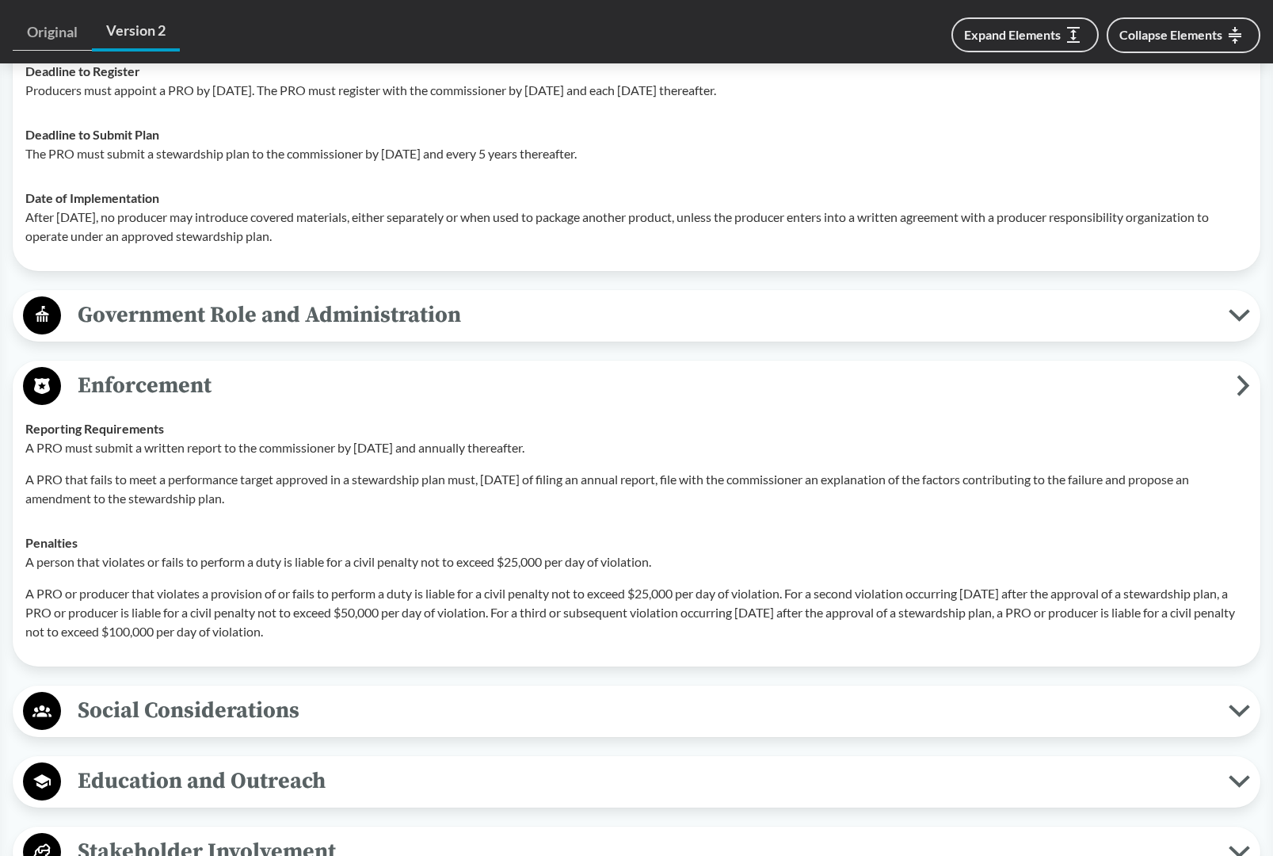
drag, startPoint x: 28, startPoint y: 441, endPoint x: 225, endPoint y: 505, distance: 207.5
click at [243, 507] on div "Reporting Requirements A PRO must submit a written report to the commissioner b…" at bounding box center [636, 463] width 1223 height 89
click at [257, 508] on p "A PRO that fails to meet a performance target approved in a stewardship plan mu…" at bounding box center [636, 489] width 1223 height 38
click at [1249, 396] on icon at bounding box center [1243, 385] width 13 height 21
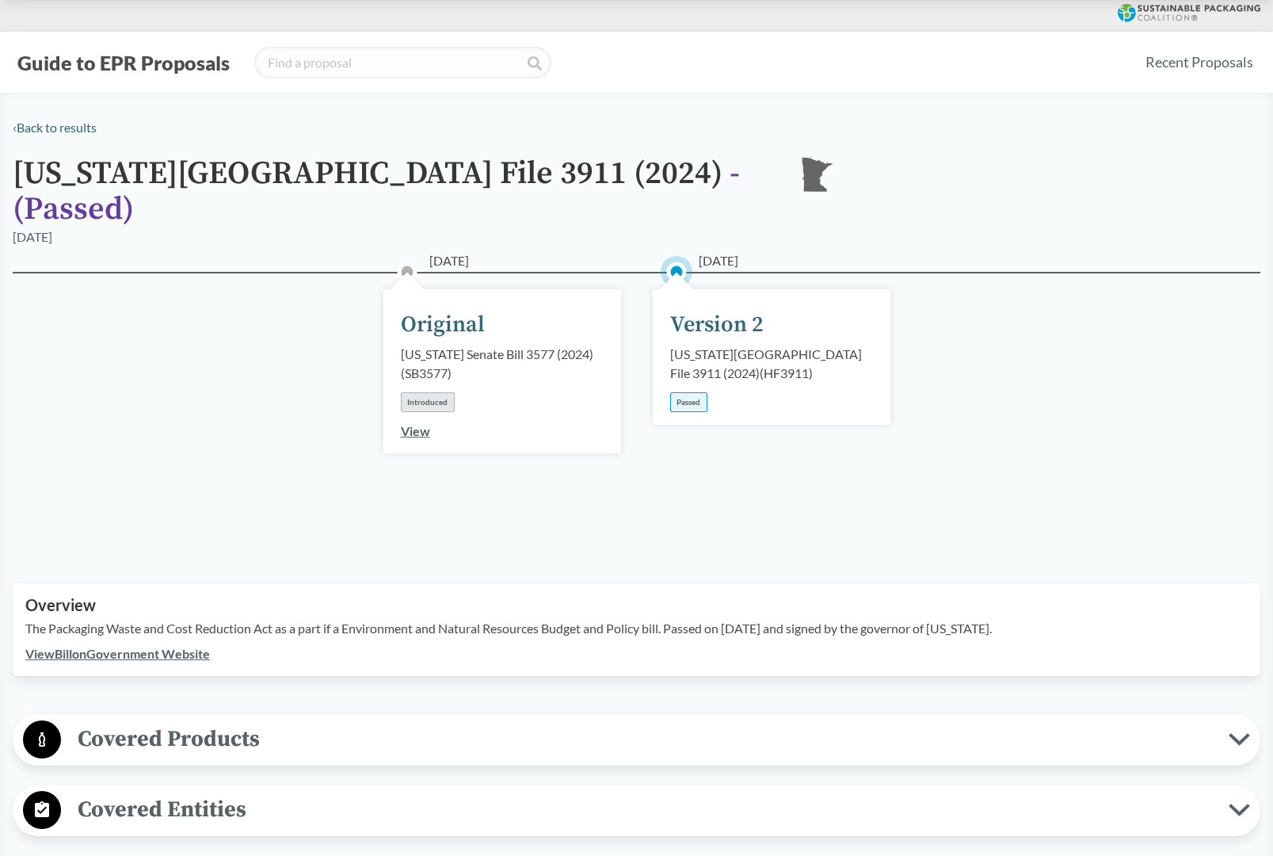
scroll to position [0, 0]
click at [69, 128] on link "‹ Back to results" at bounding box center [55, 127] width 84 height 15
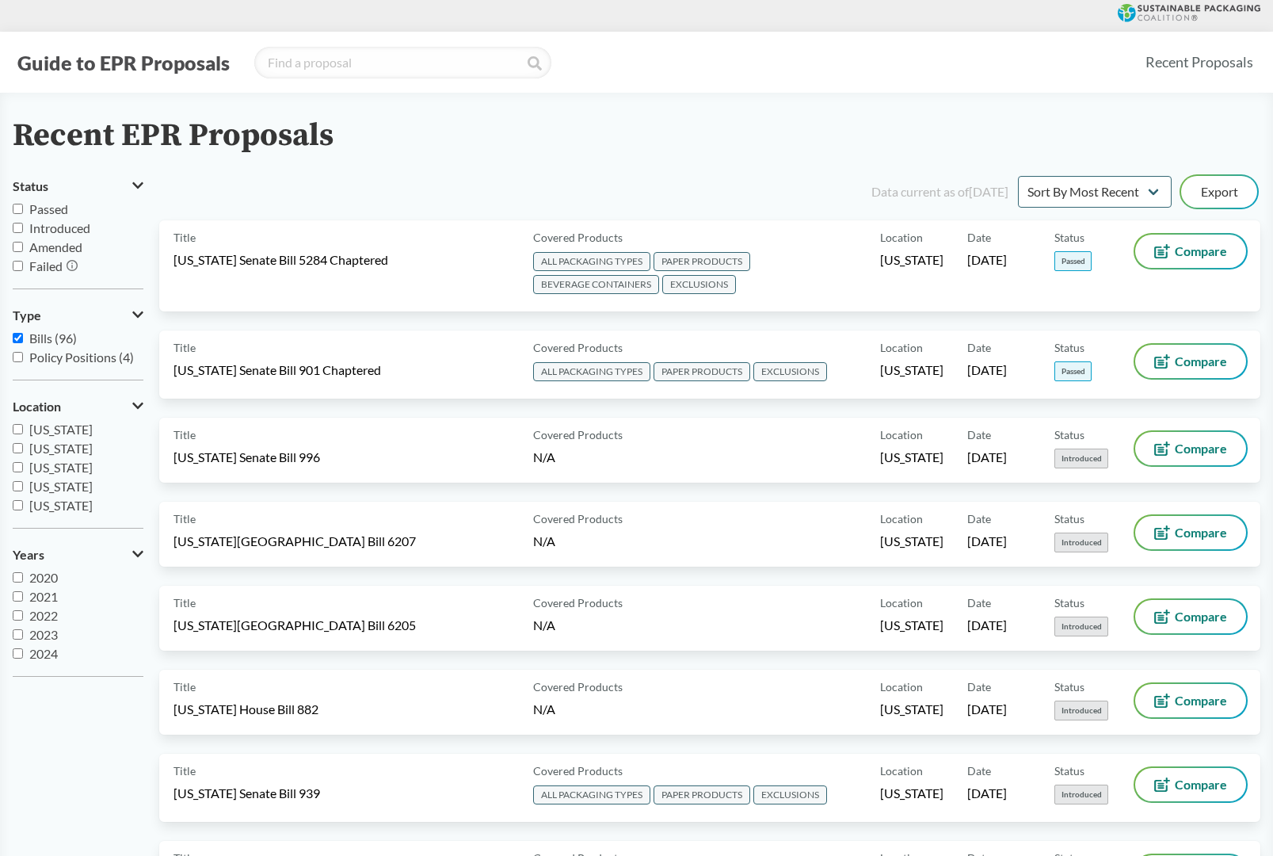
click at [19, 212] on input "Passed" at bounding box center [18, 209] width 10 height 10
checkbox input "true"
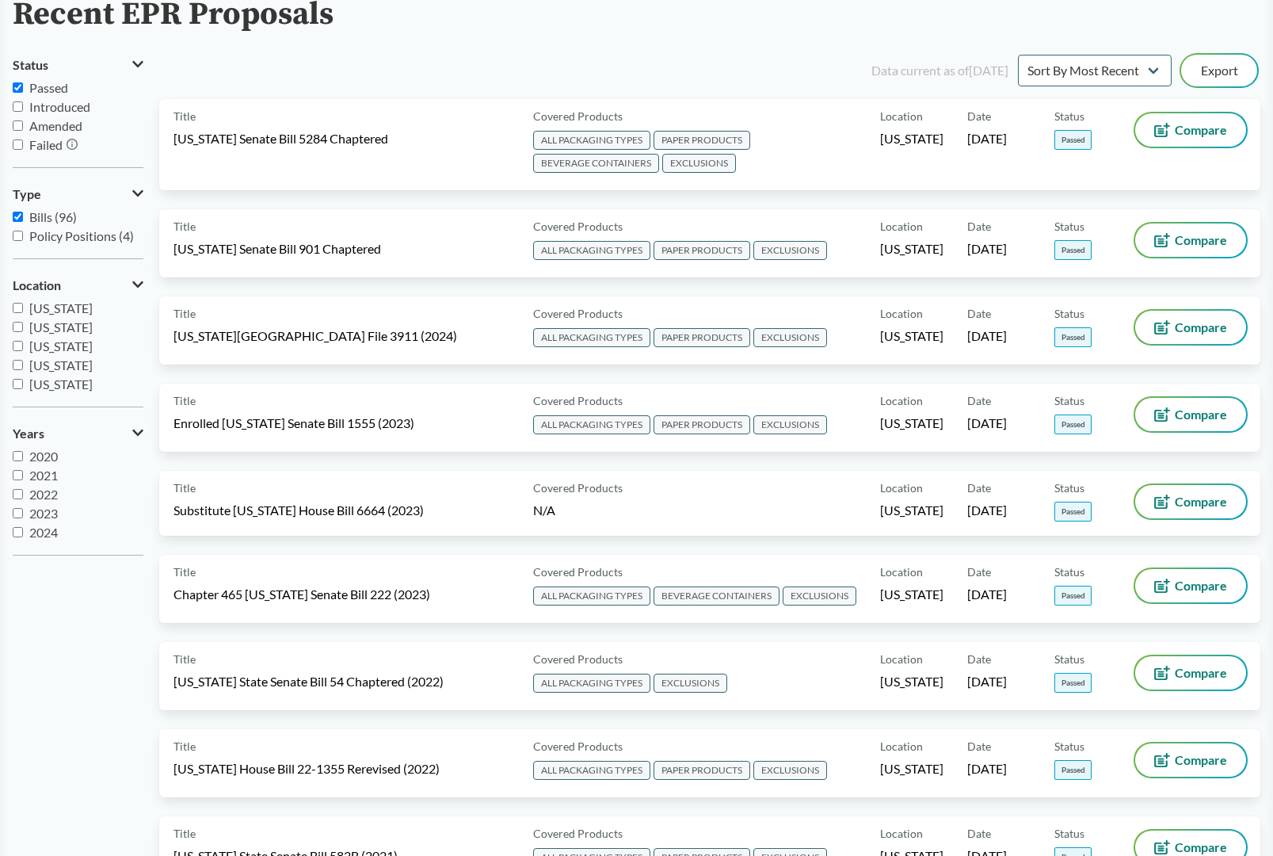
scroll to position [121, 0]
click at [20, 327] on input "Maryland" at bounding box center [18, 327] width 10 height 10
checkbox input "true"
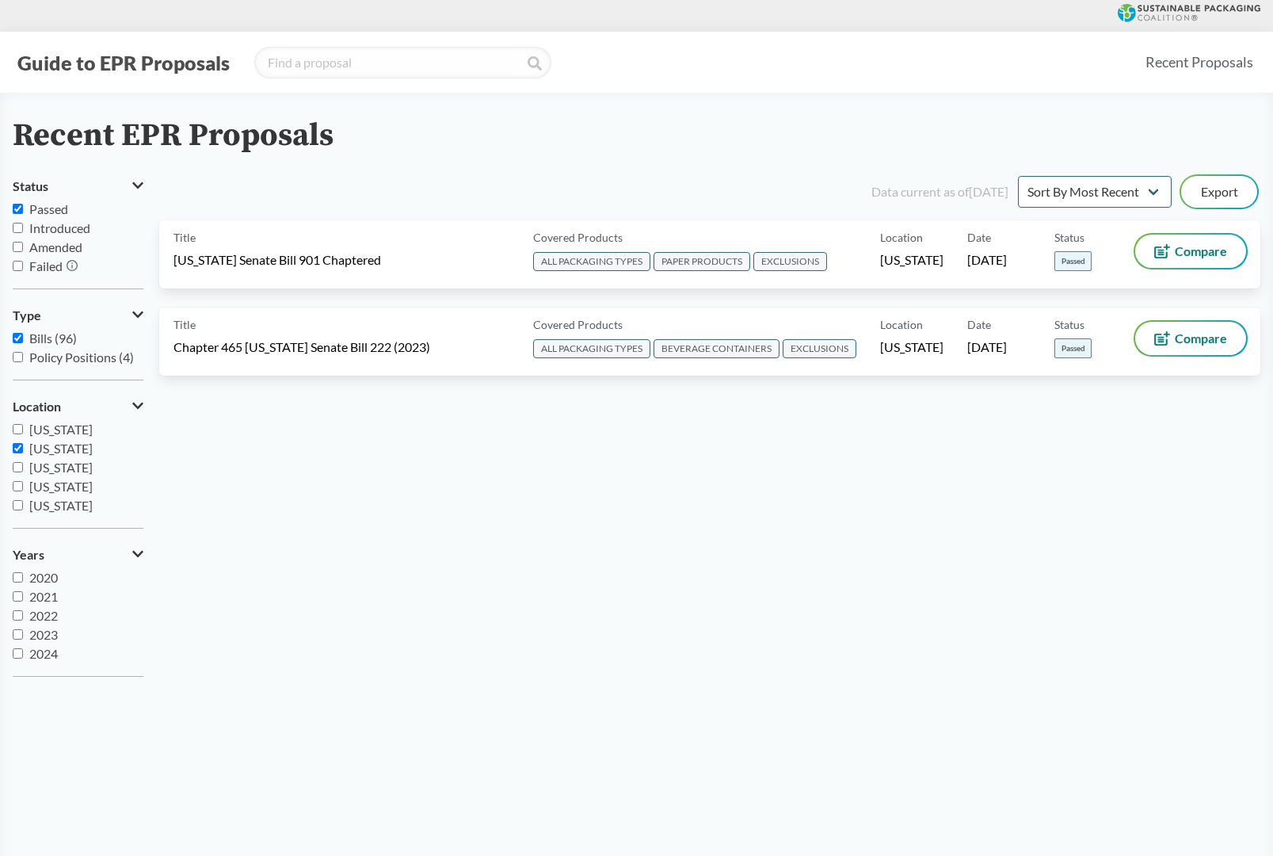
scroll to position [0, 0]
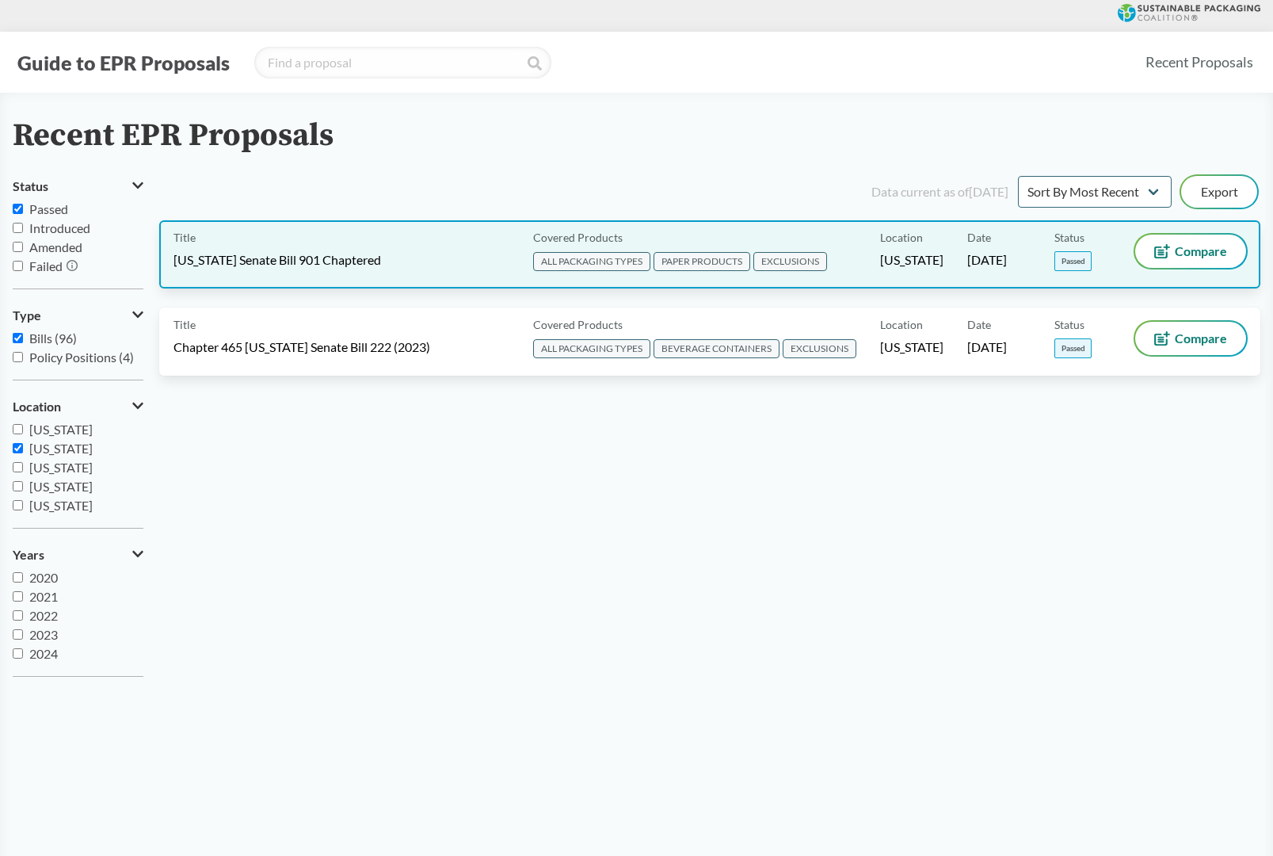
click at [469, 250] on div "Title Maryland Senate Bill 901 Chaptered" at bounding box center [350, 255] width 353 height 40
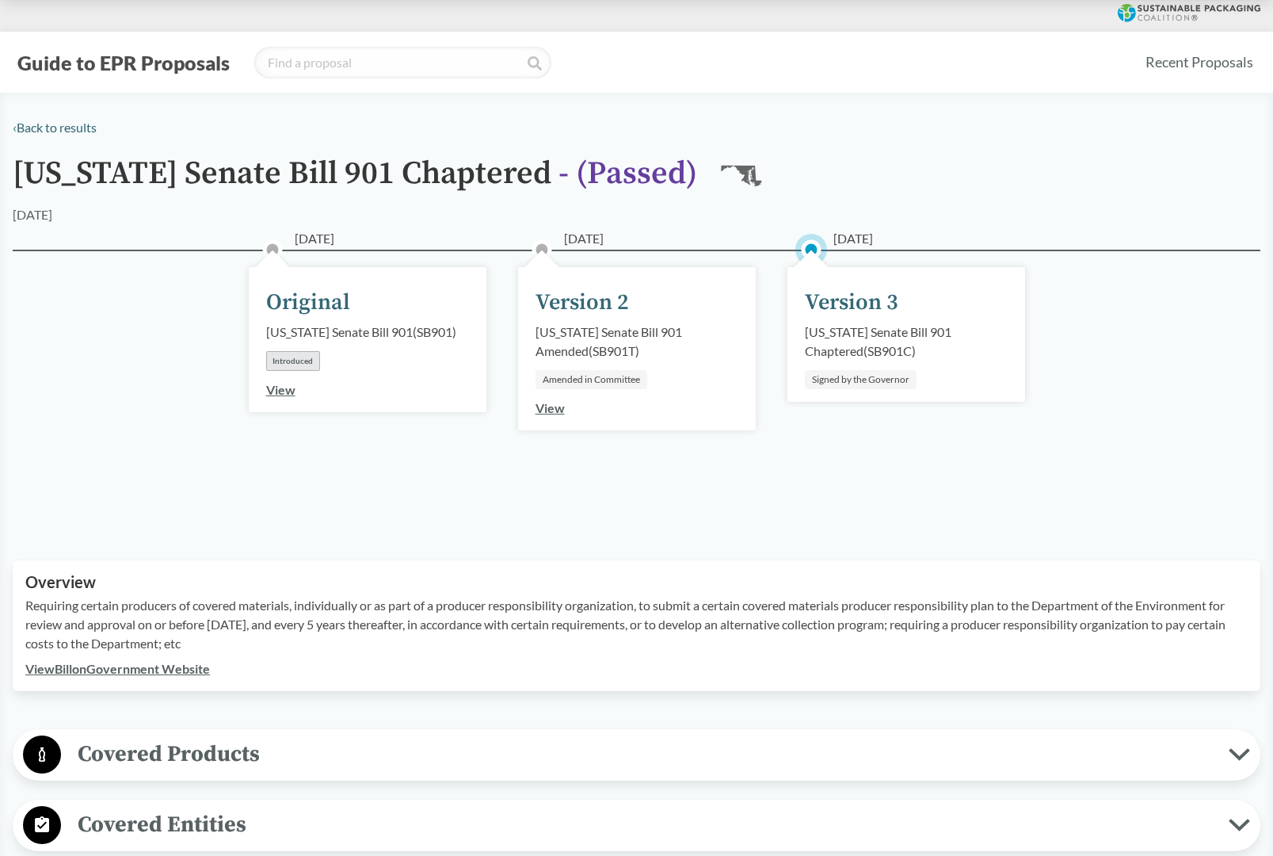
click at [149, 670] on link "View Bill on Government Website" at bounding box center [117, 668] width 185 height 15
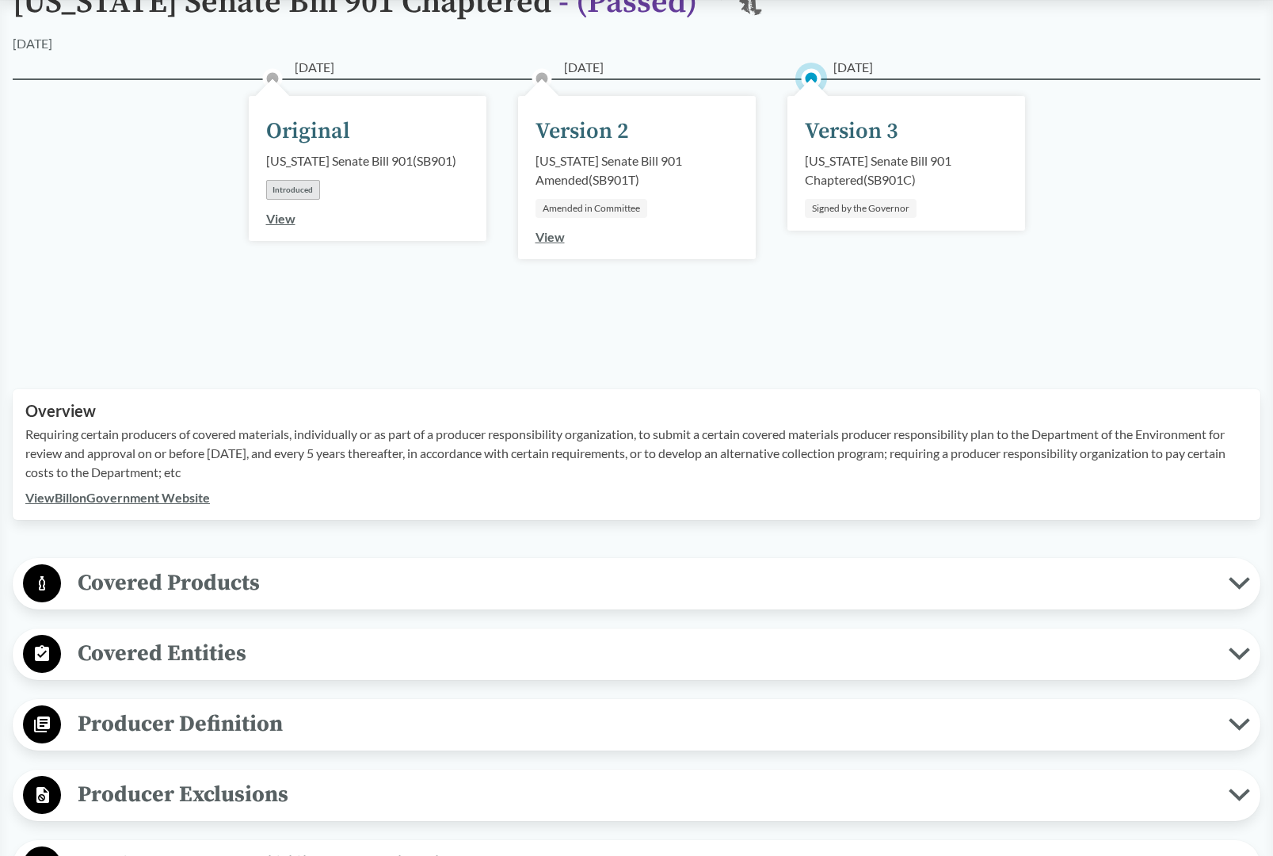
scroll to position [172, 0]
click at [157, 498] on link "View Bill on Government Website" at bounding box center [117, 496] width 185 height 15
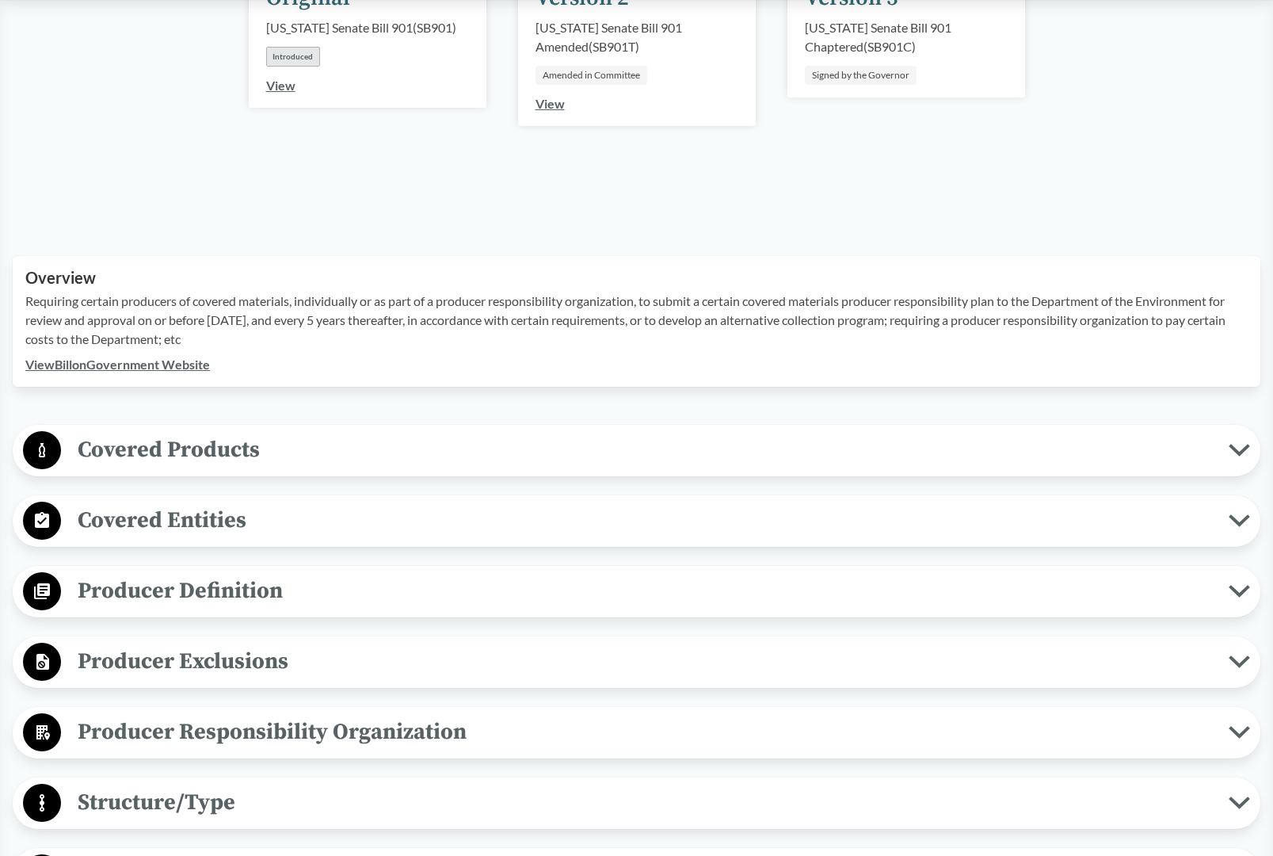
scroll to position [326, 0]
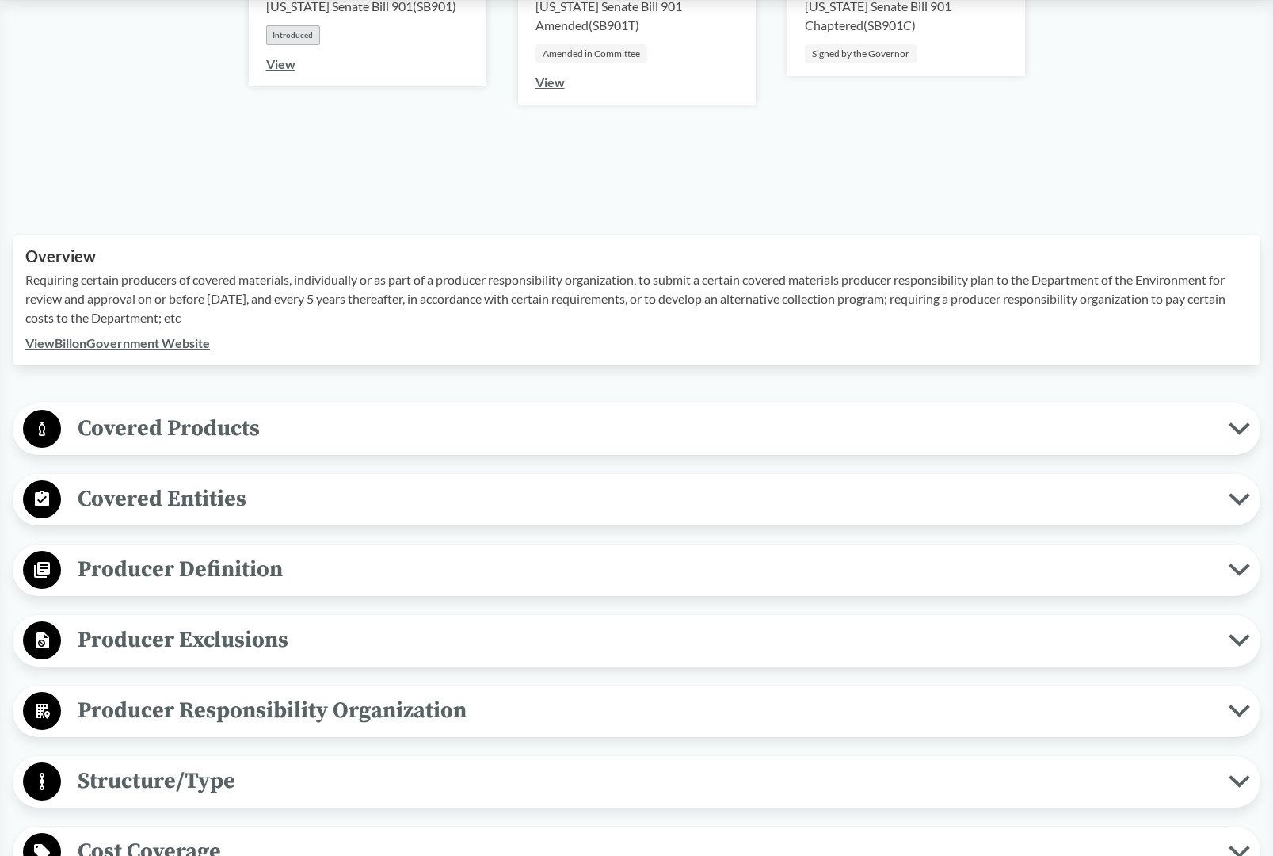
click at [338, 430] on span "Covered Products" at bounding box center [645, 428] width 1168 height 36
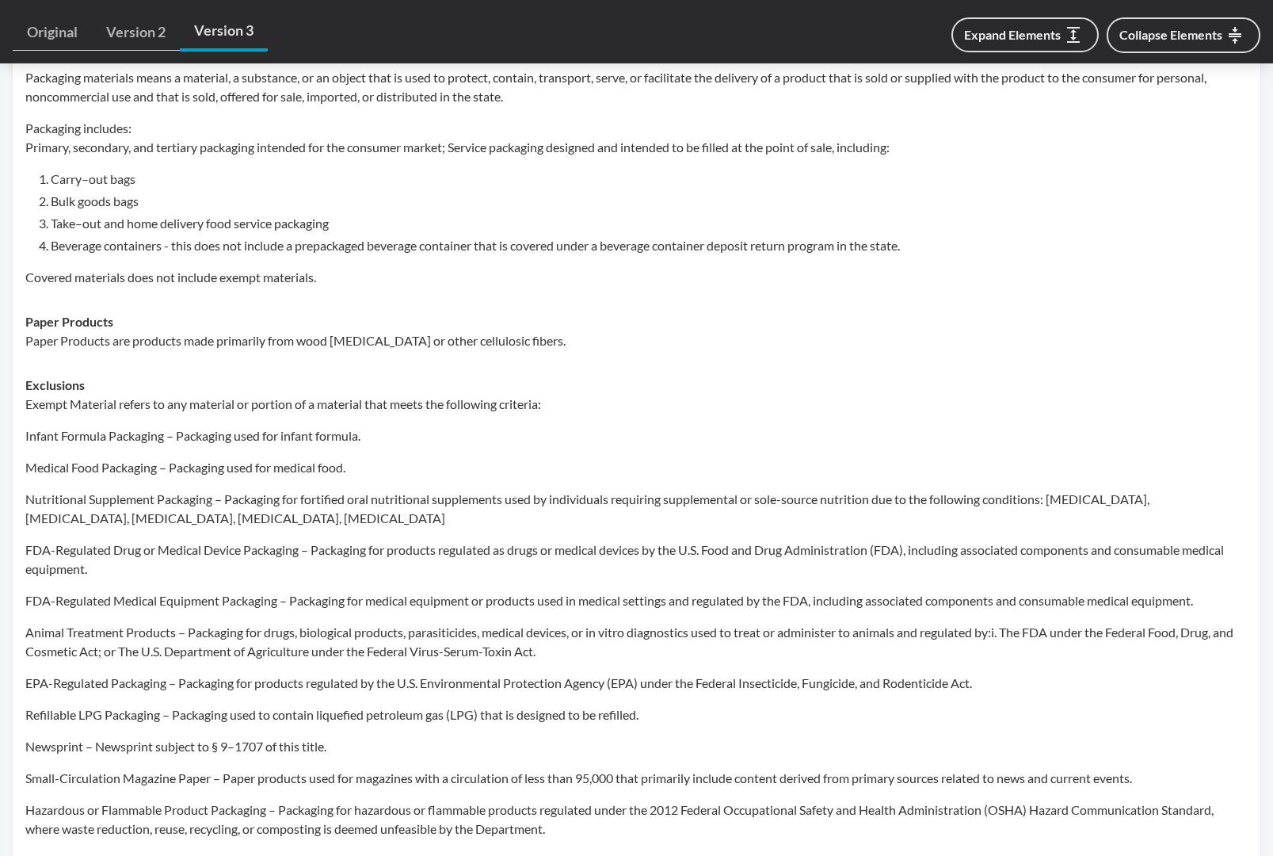
scroll to position [805, 0]
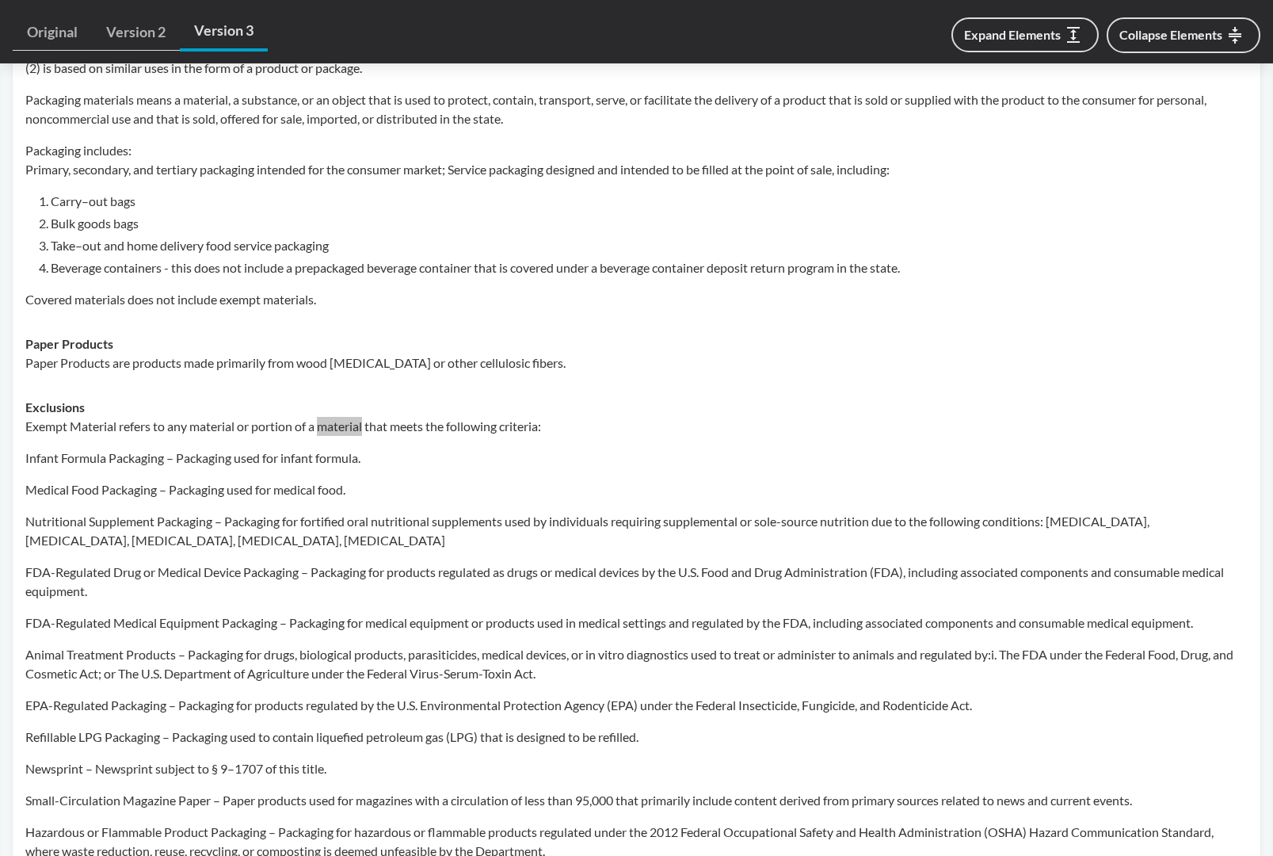
drag, startPoint x: 1263, startPoint y: 254, endPoint x: 1048, endPoint y: 255, distance: 215.5
click at [1048, 255] on tbody "All Packaging Types Covered material type means a singular and specific type of…" at bounding box center [636, 510] width 1237 height 1081
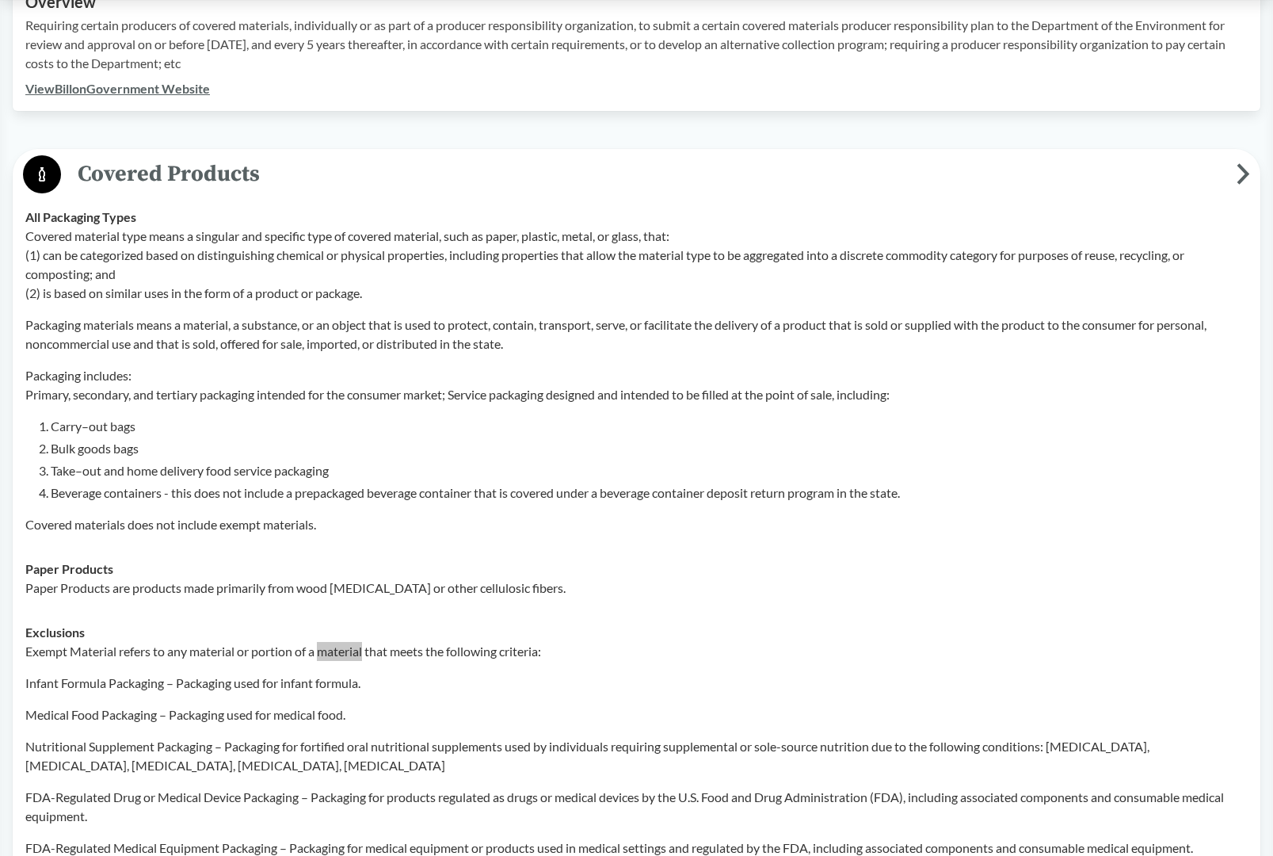
scroll to position [464, 0]
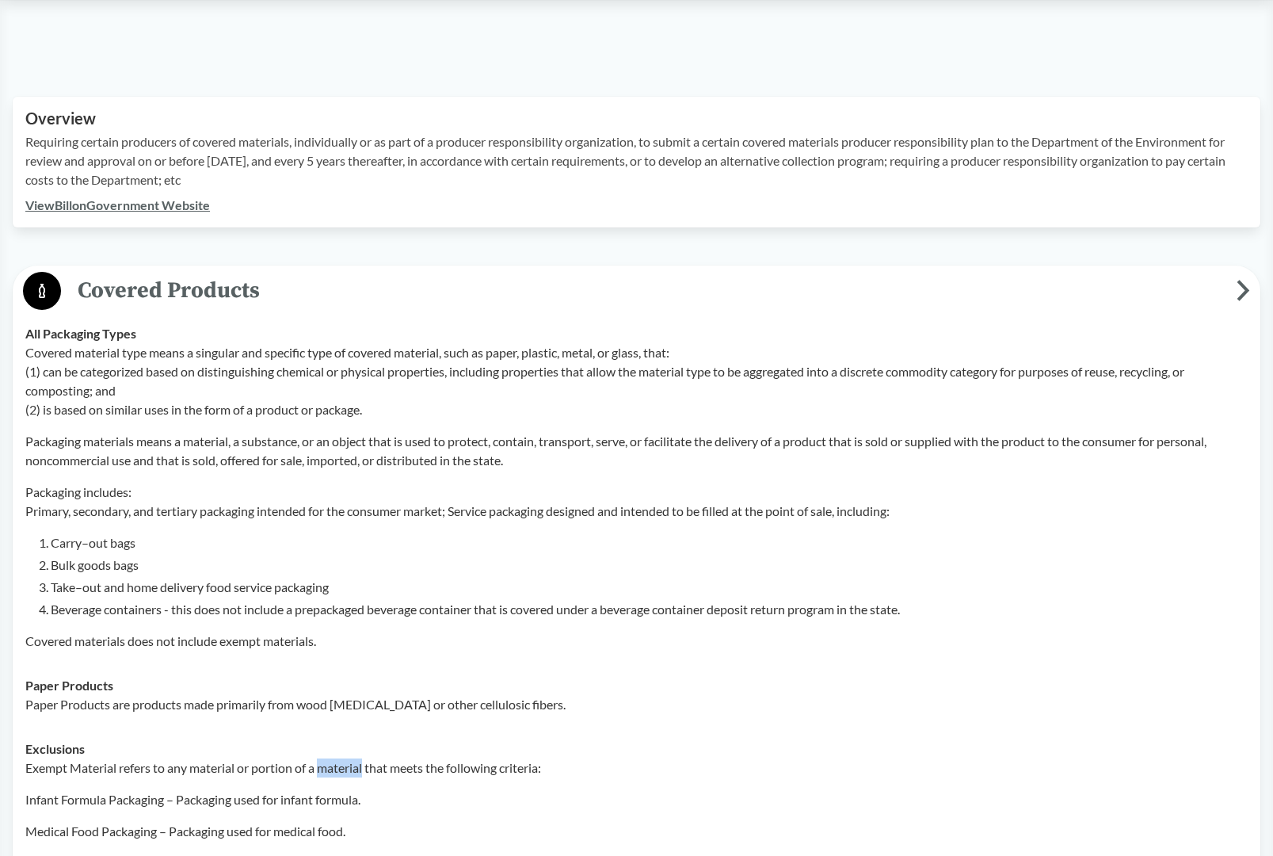
click at [1235, 278] on span "Covered Products" at bounding box center [649, 291] width 1176 height 36
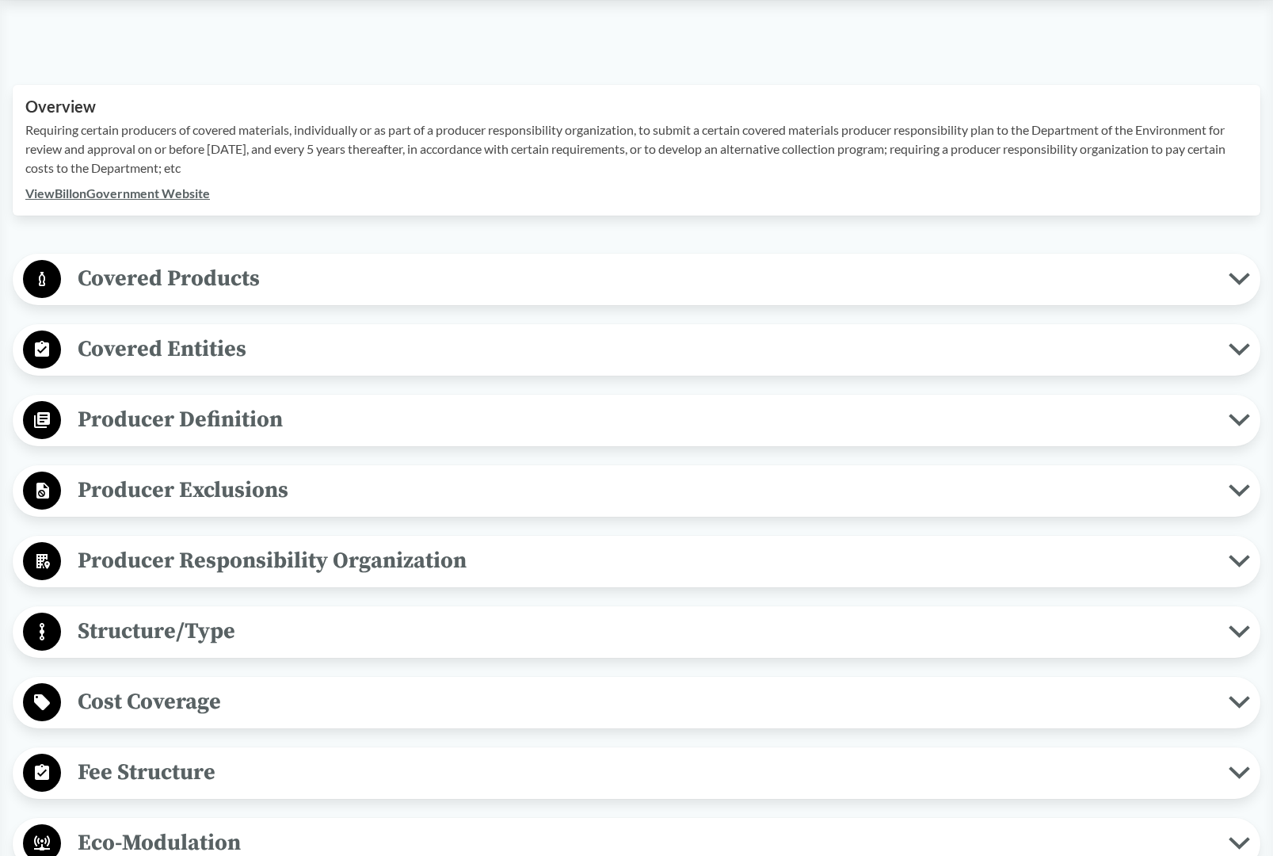
scroll to position [473, 0]
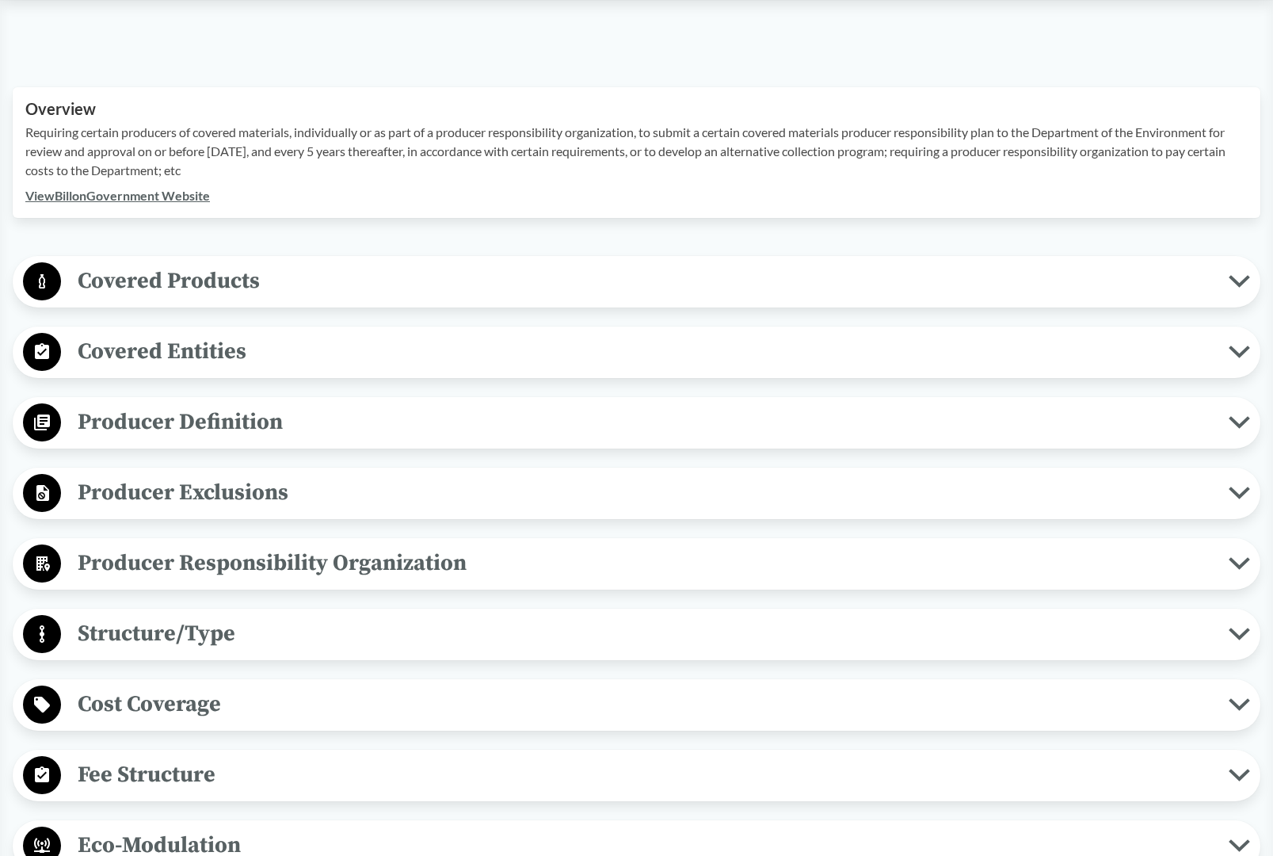
click at [386, 346] on span "Covered Entities" at bounding box center [645, 352] width 1168 height 36
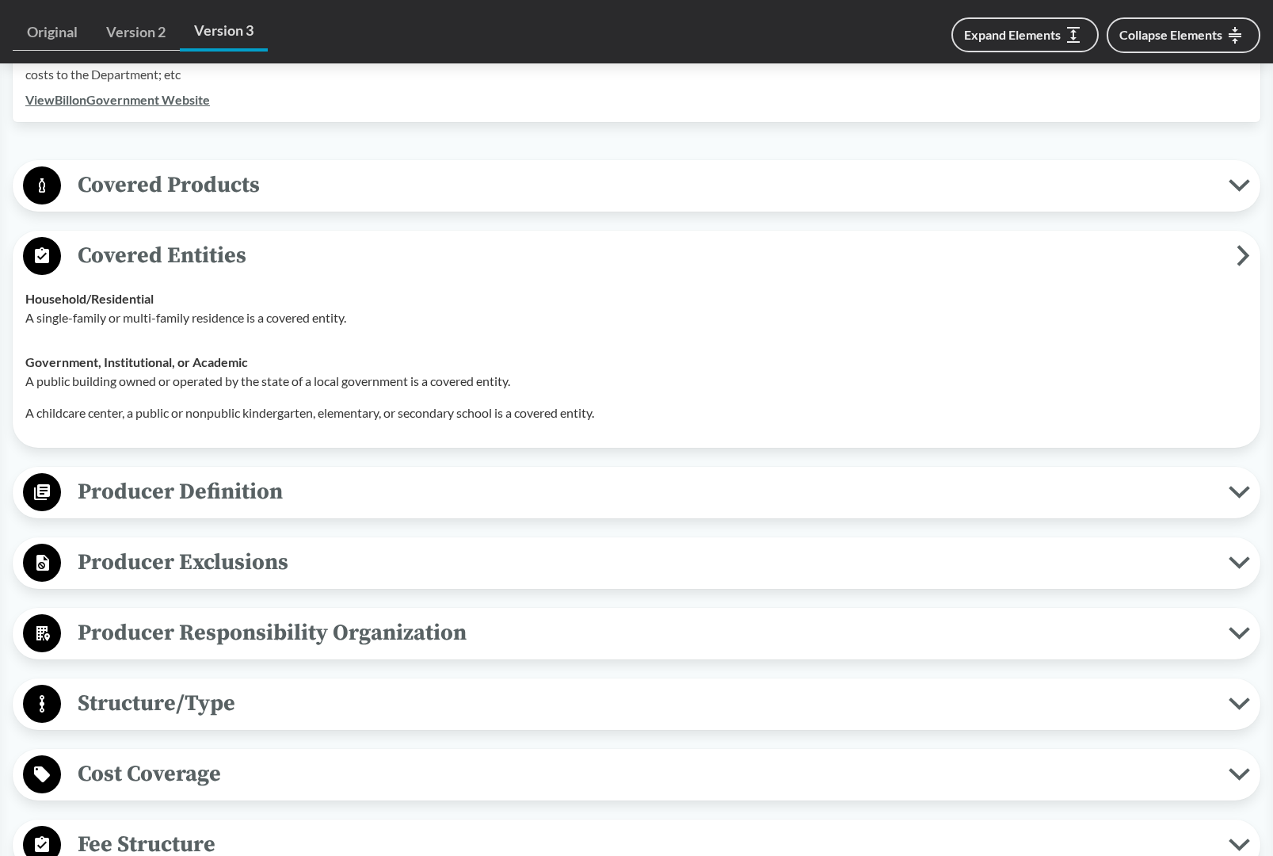
scroll to position [571, 0]
click at [1233, 254] on span "Covered Entities" at bounding box center [649, 254] width 1176 height 36
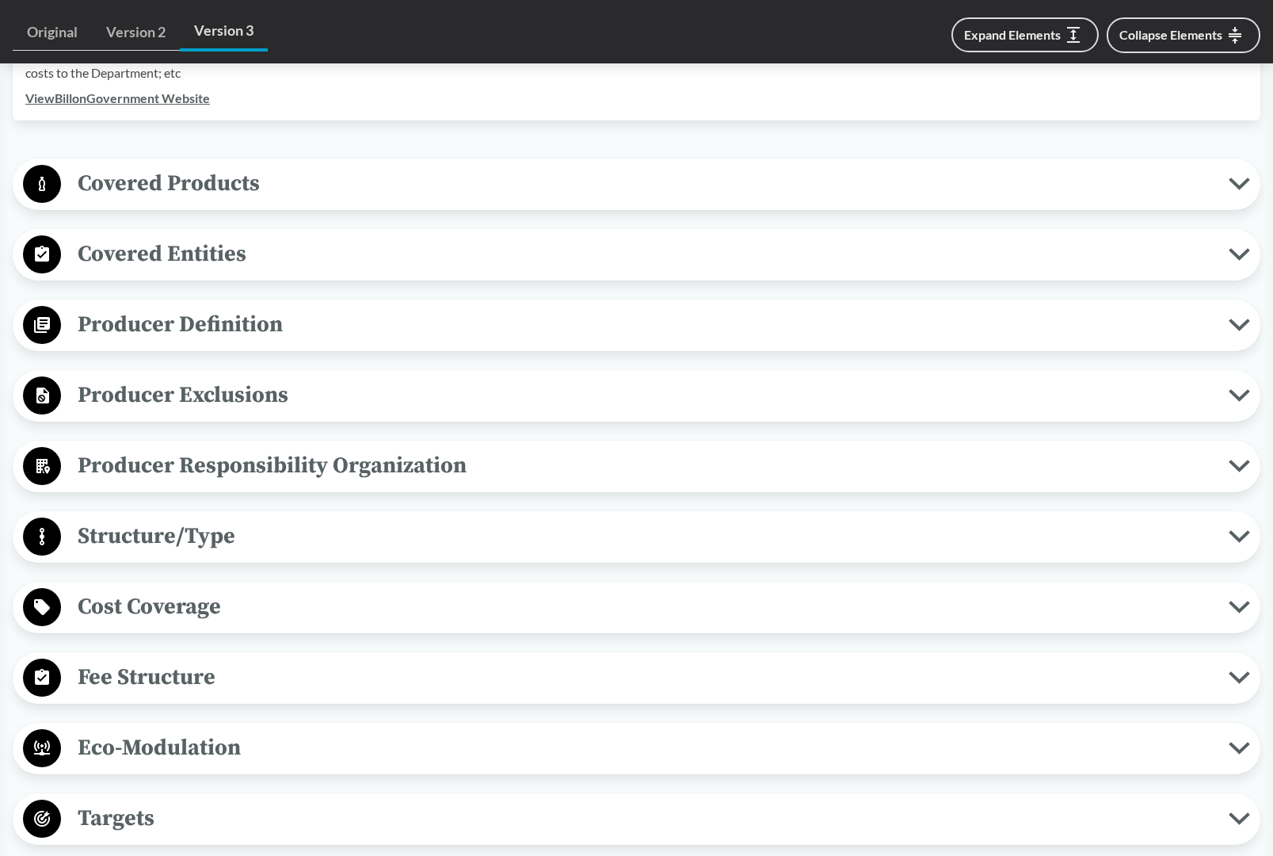
click at [1243, 329] on icon at bounding box center [1239, 325] width 17 height 8
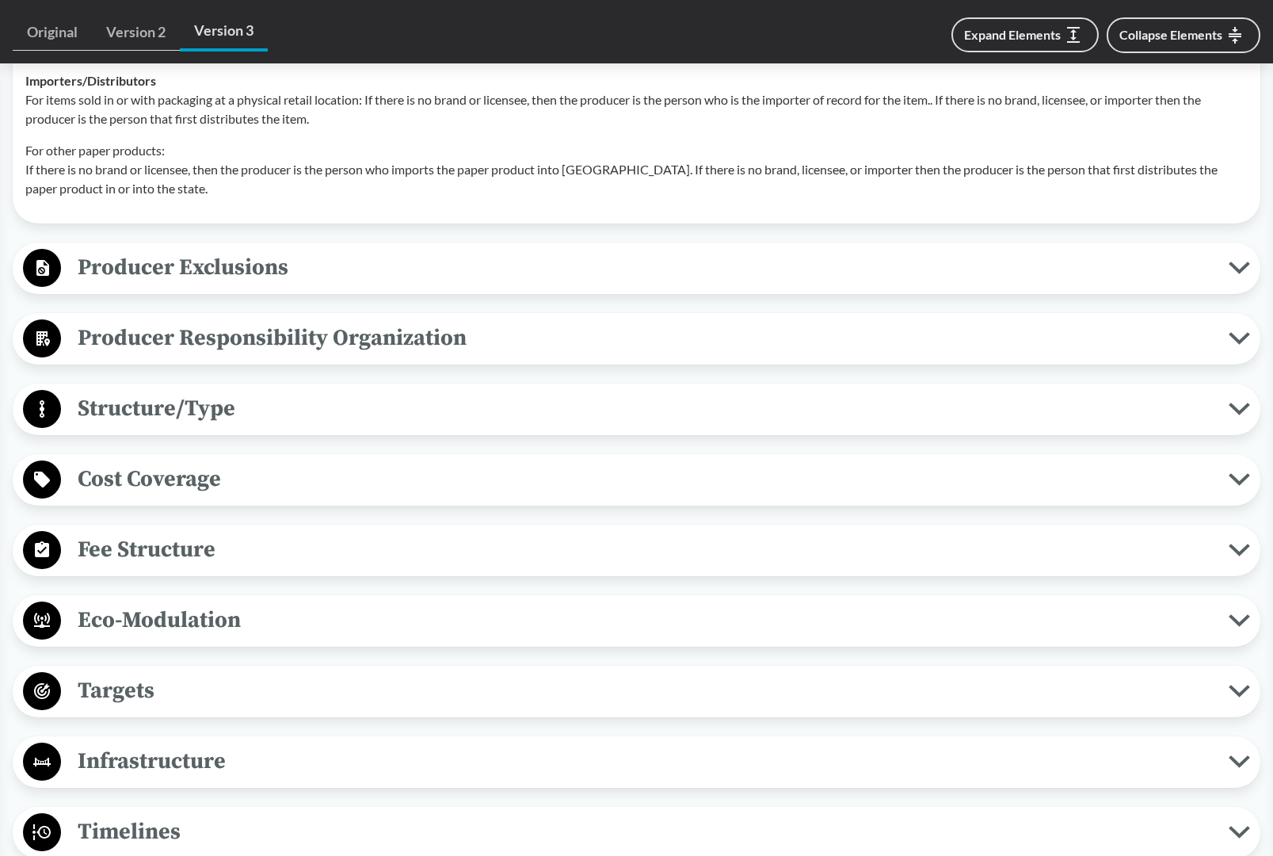
scroll to position [1259, 0]
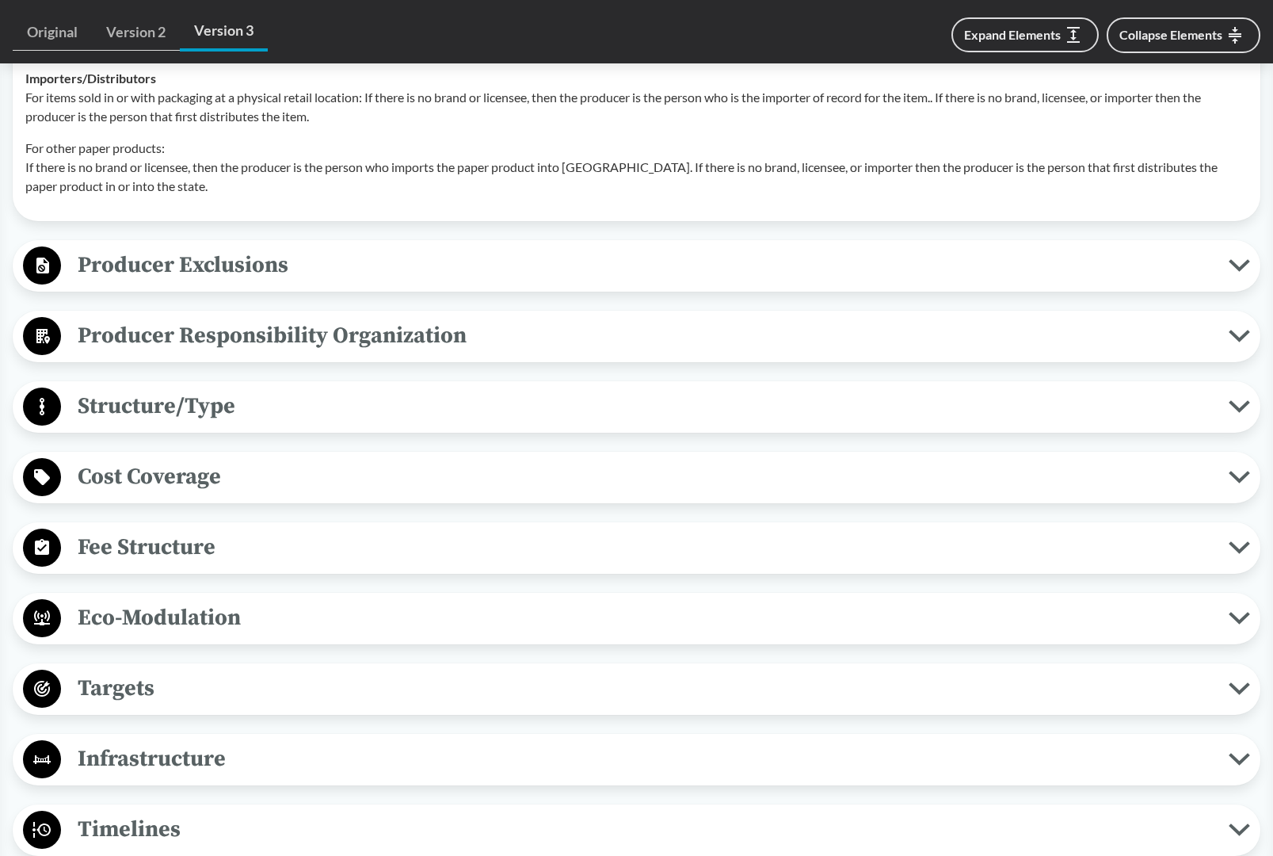
click at [1216, 272] on span "Producer Exclusions" at bounding box center [645, 265] width 1168 height 36
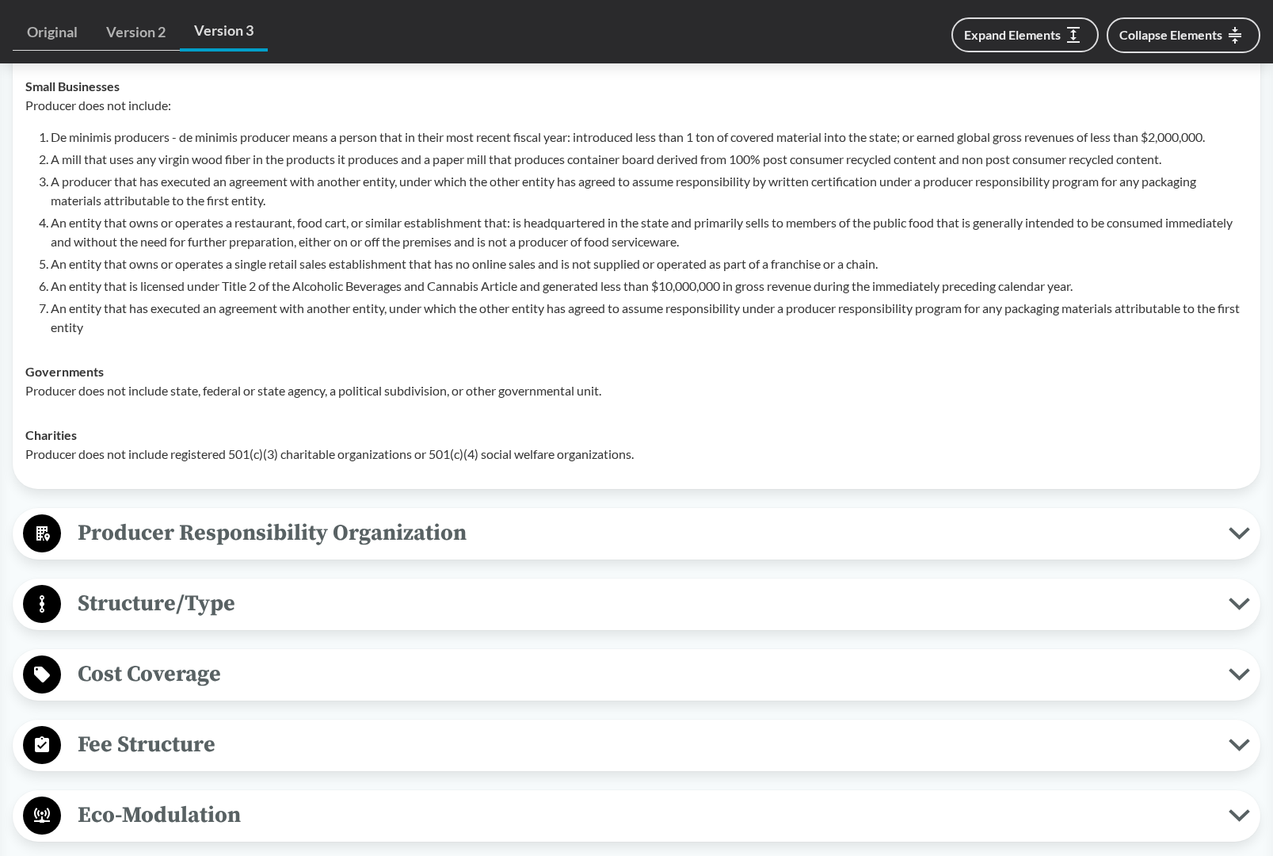
scroll to position [1530, 0]
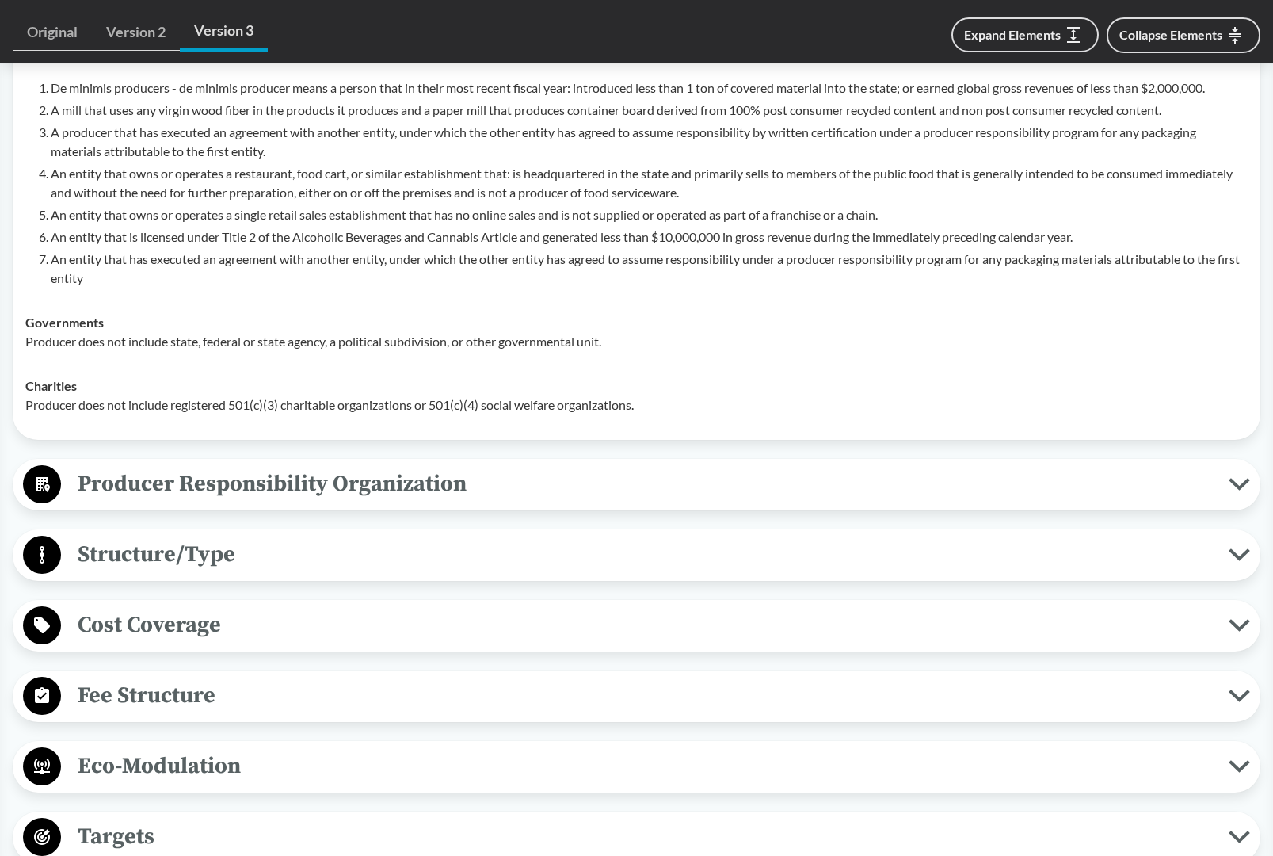
click at [494, 482] on span "Producer Responsibility Organization" at bounding box center [645, 484] width 1168 height 36
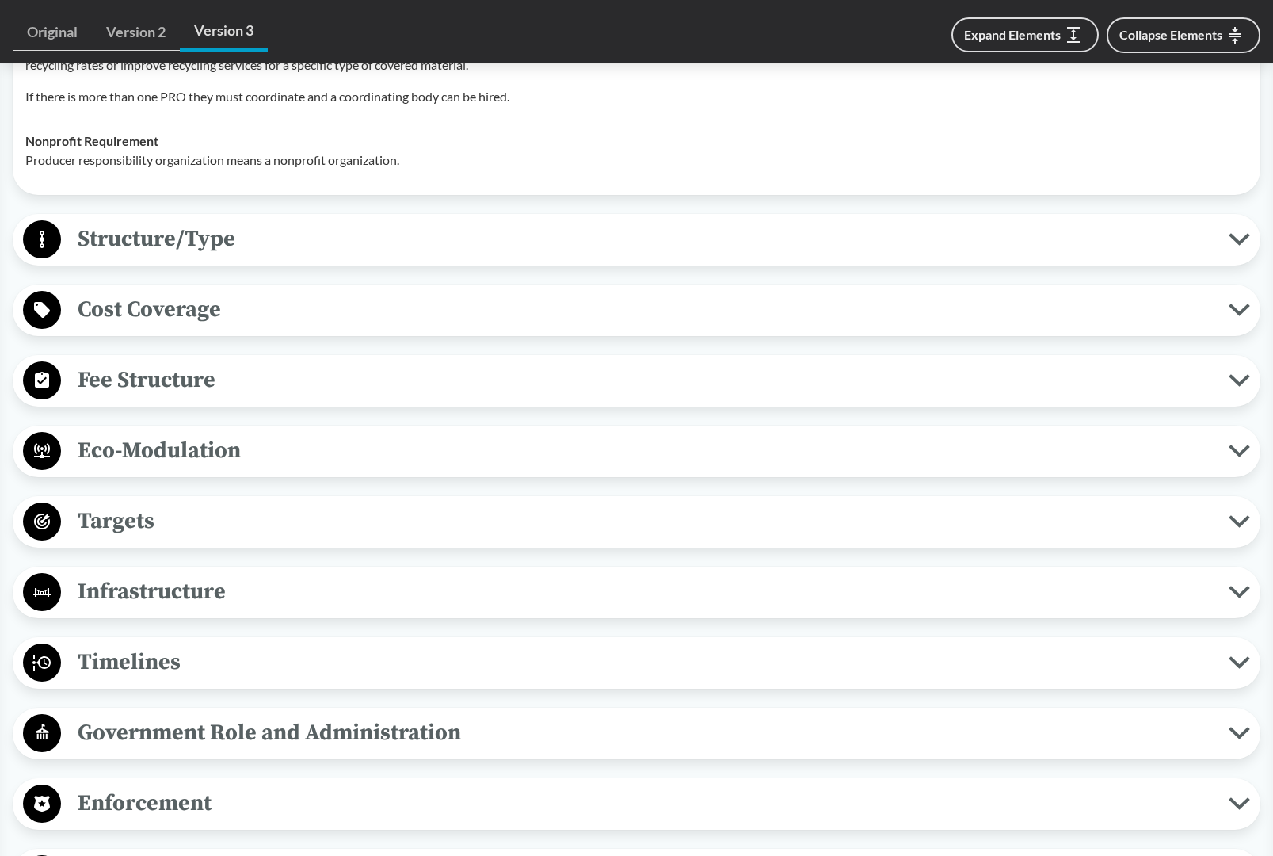
scroll to position [2079, 0]
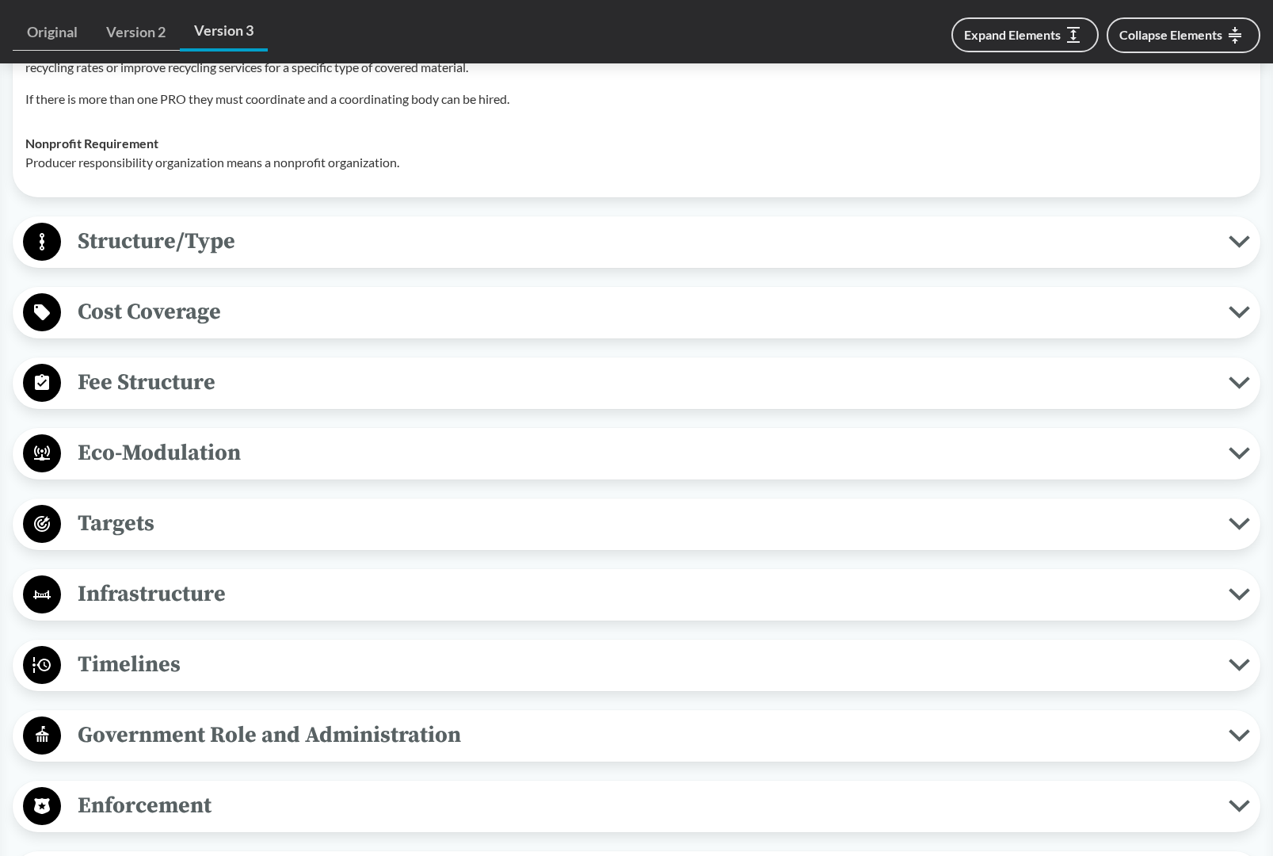
click at [325, 258] on span "Structure/Type" at bounding box center [645, 241] width 1168 height 36
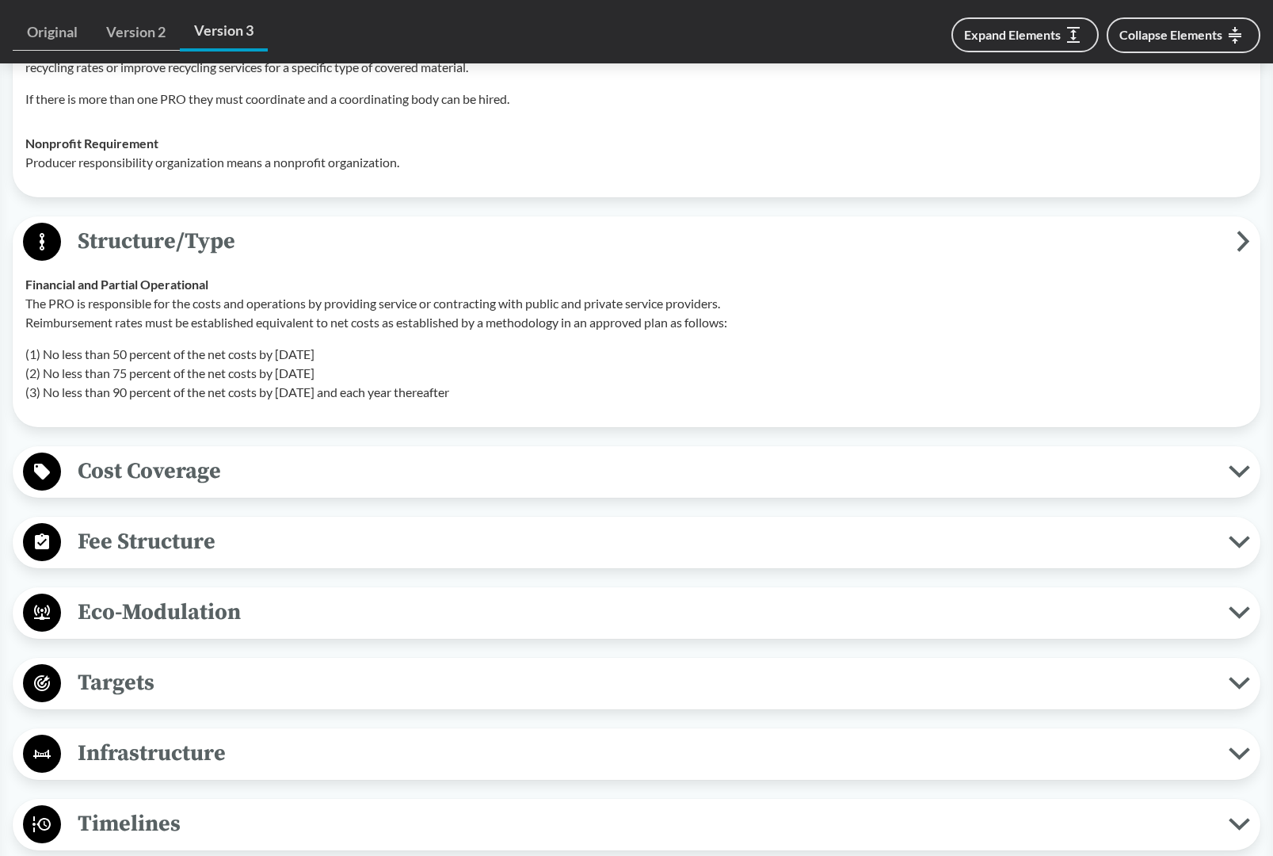
click at [325, 258] on span "Structure/Type" at bounding box center [649, 241] width 1176 height 36
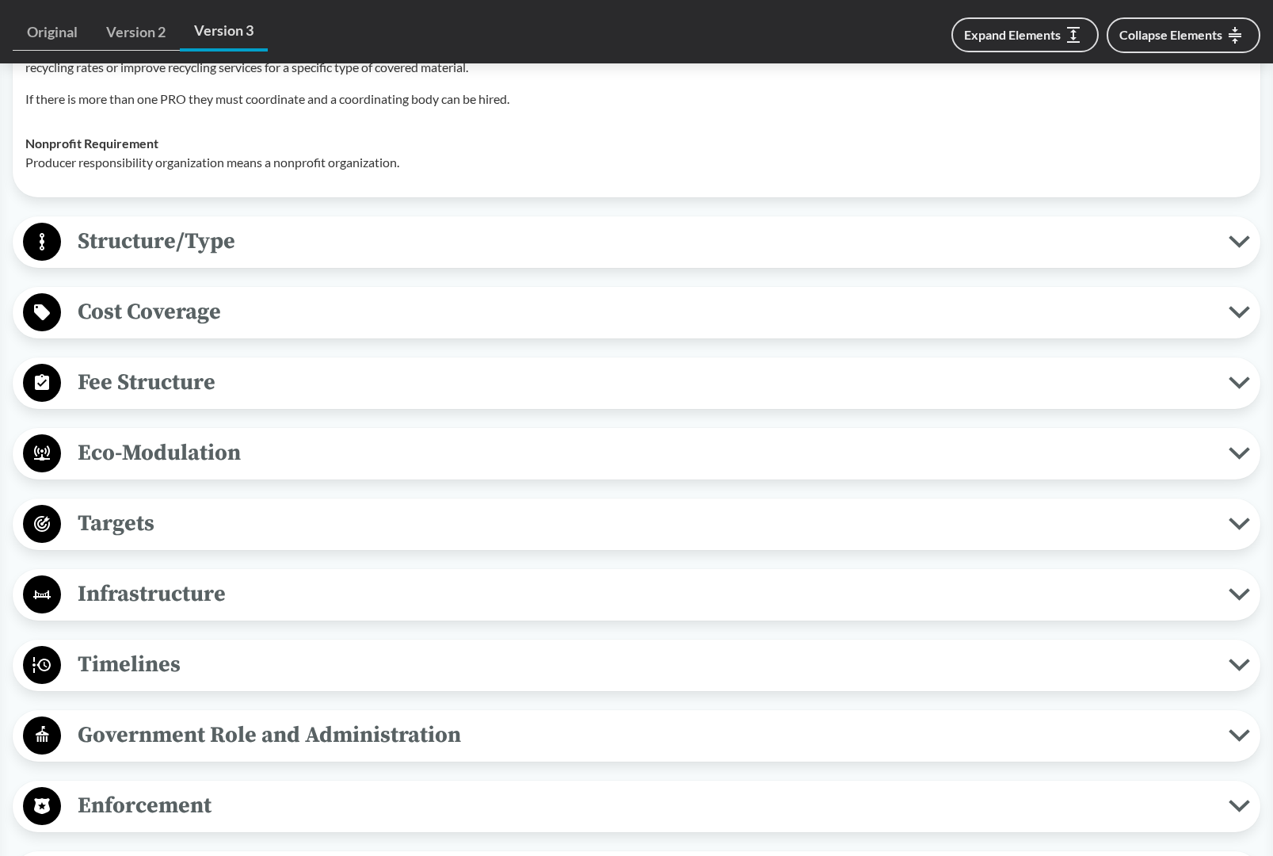
click at [274, 324] on span "Cost Coverage" at bounding box center [645, 312] width 1168 height 36
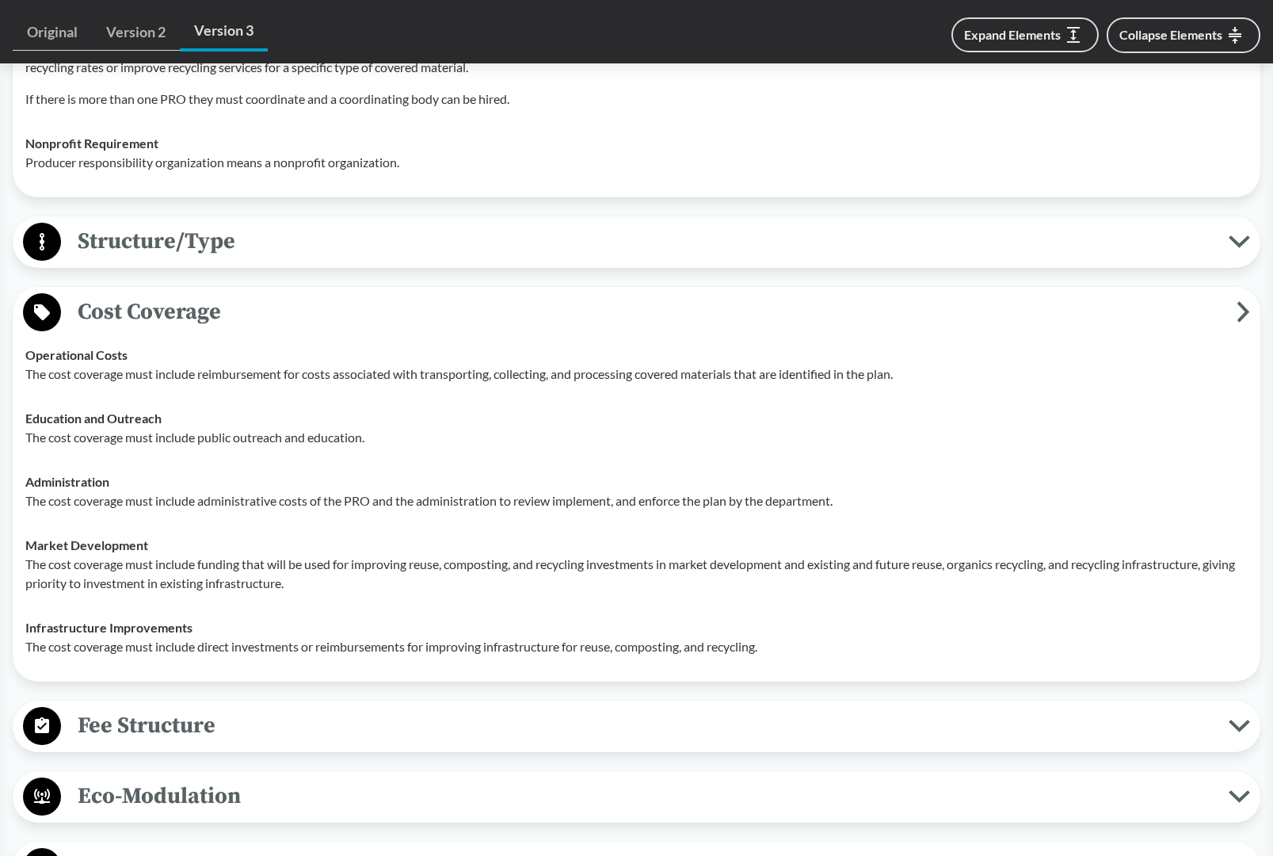
click at [274, 324] on span "Cost Coverage" at bounding box center [649, 312] width 1176 height 36
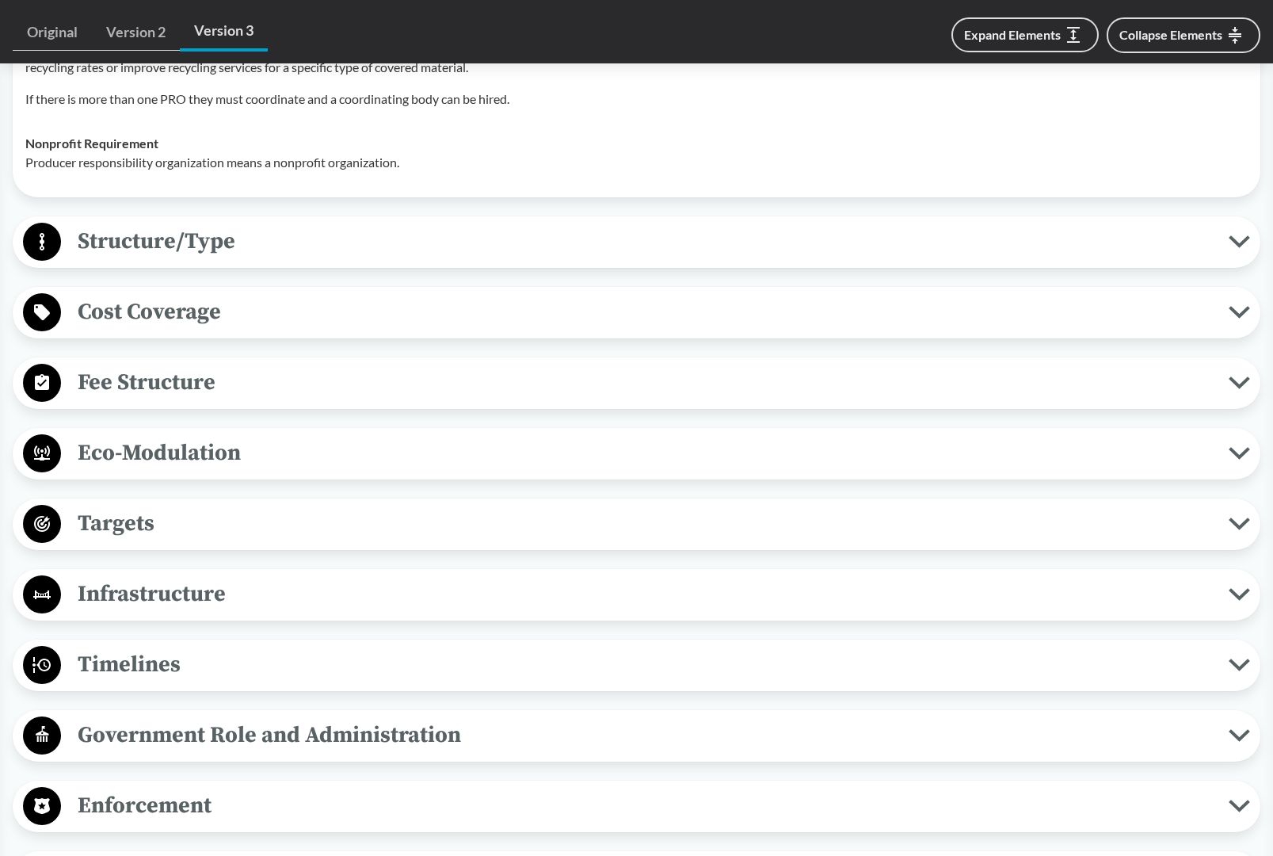
click at [258, 400] on span "Fee Structure" at bounding box center [645, 383] width 1168 height 36
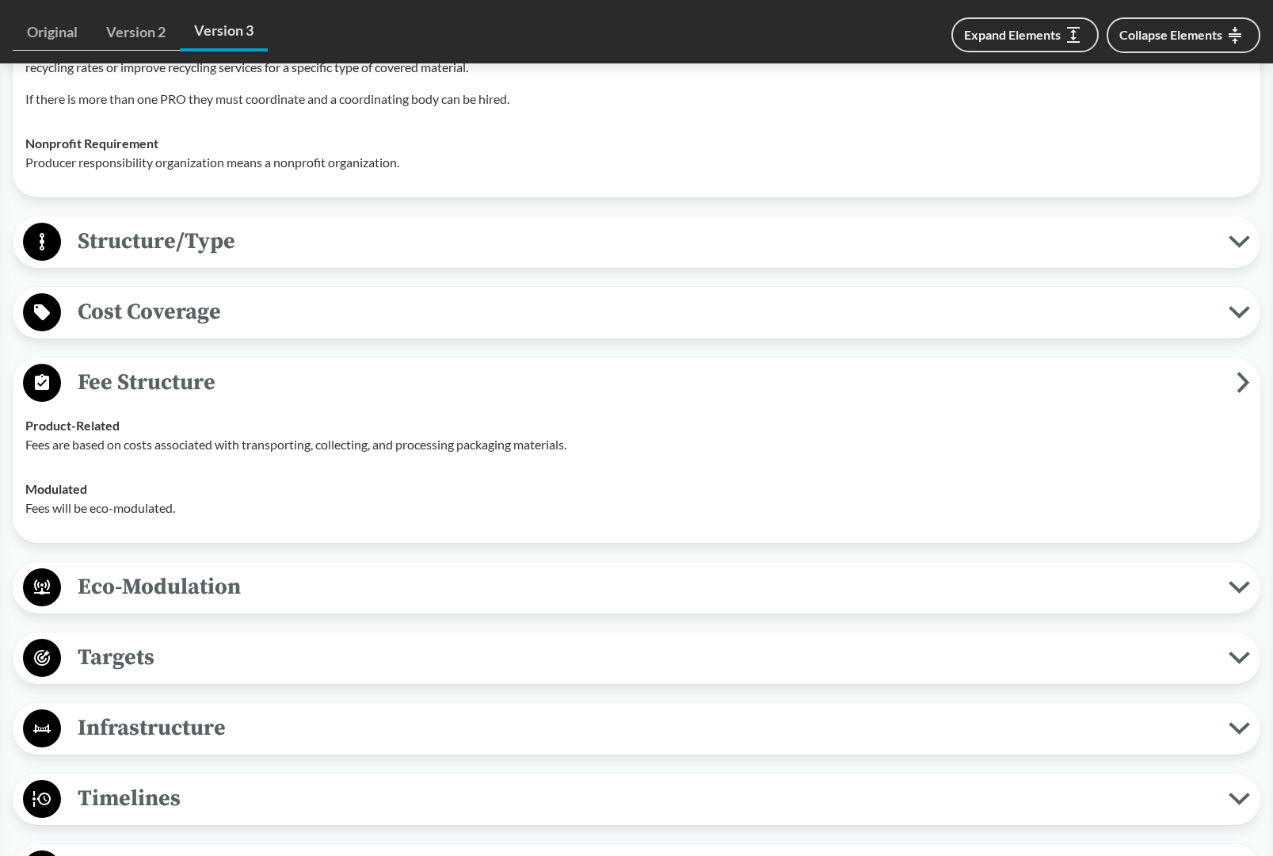
click at [258, 400] on span "Fee Structure" at bounding box center [649, 383] width 1176 height 36
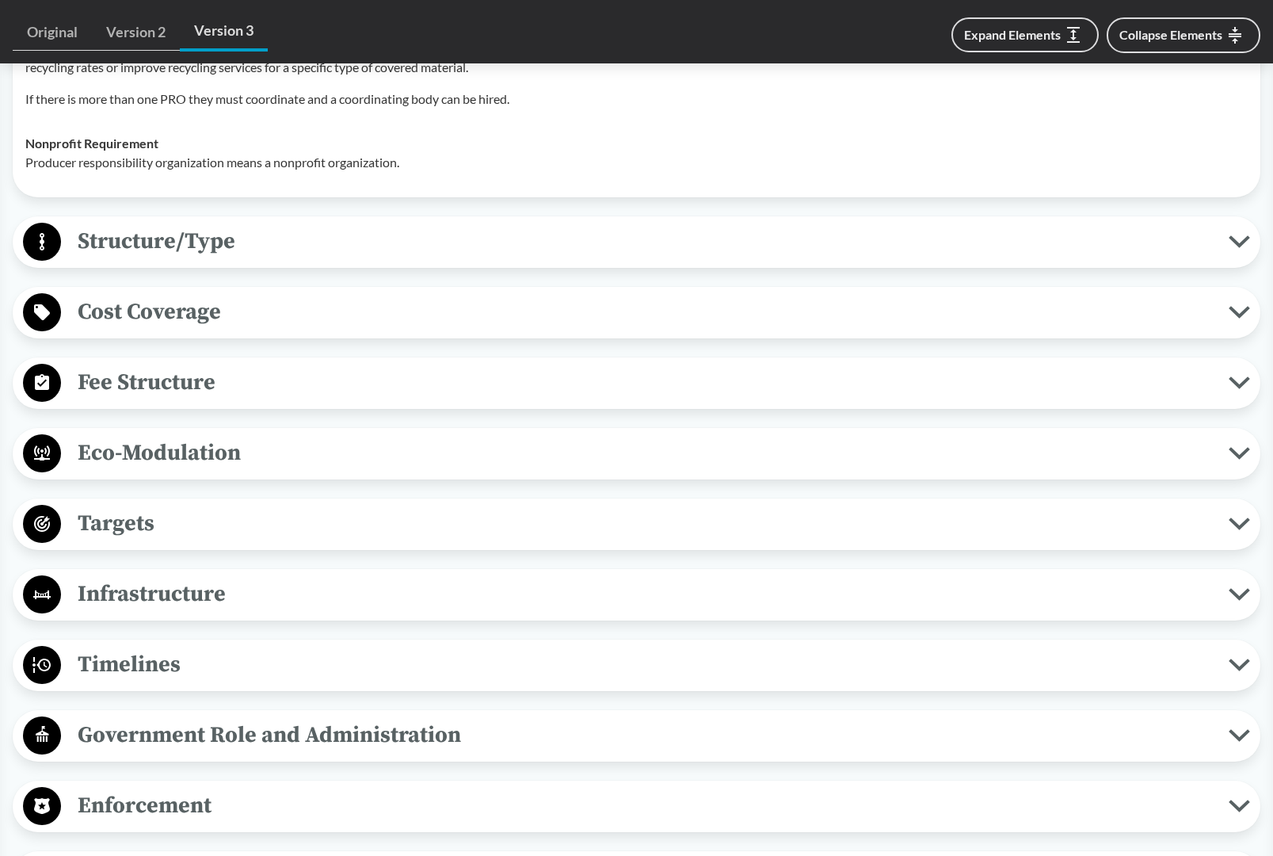
click at [269, 471] on span "Eco-Modulation" at bounding box center [645, 453] width 1168 height 36
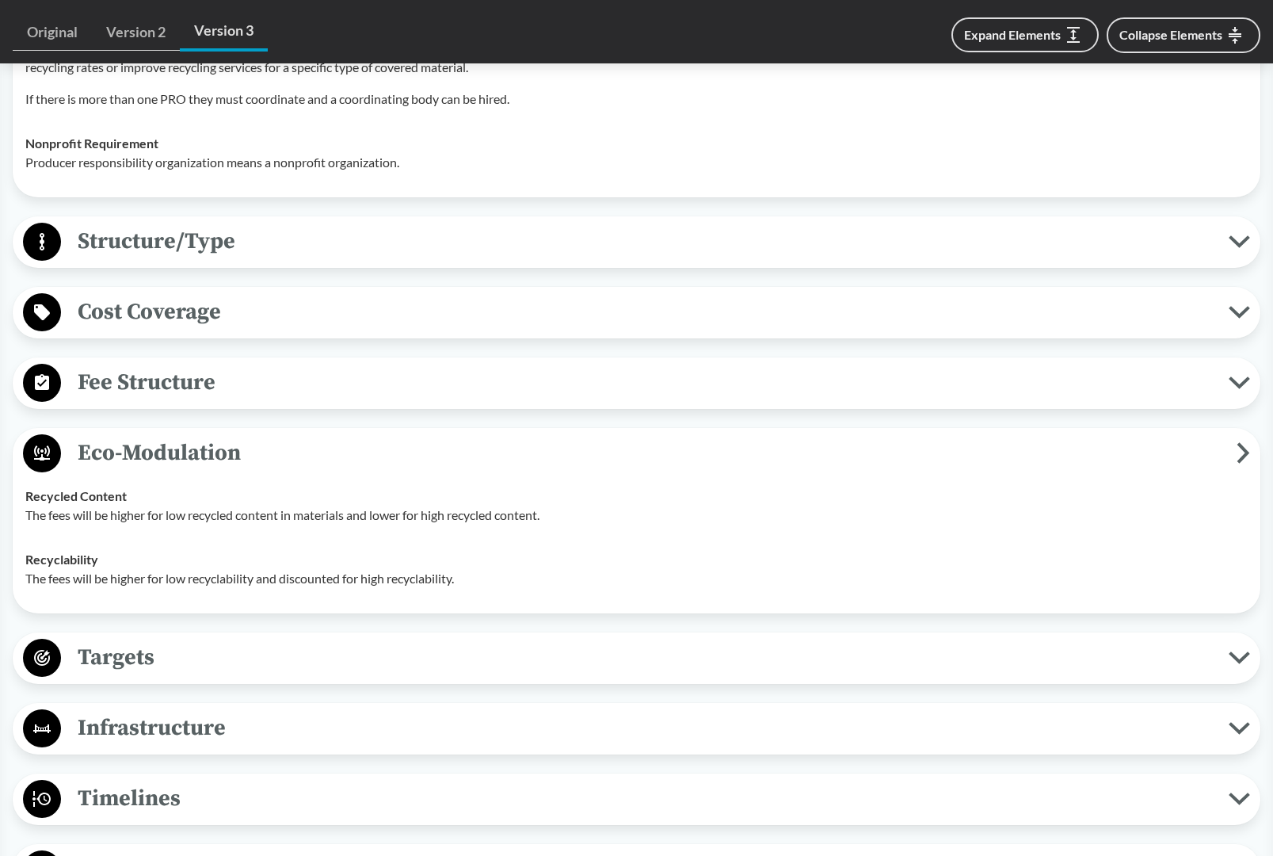
click at [269, 471] on span "Eco-Modulation" at bounding box center [649, 453] width 1176 height 36
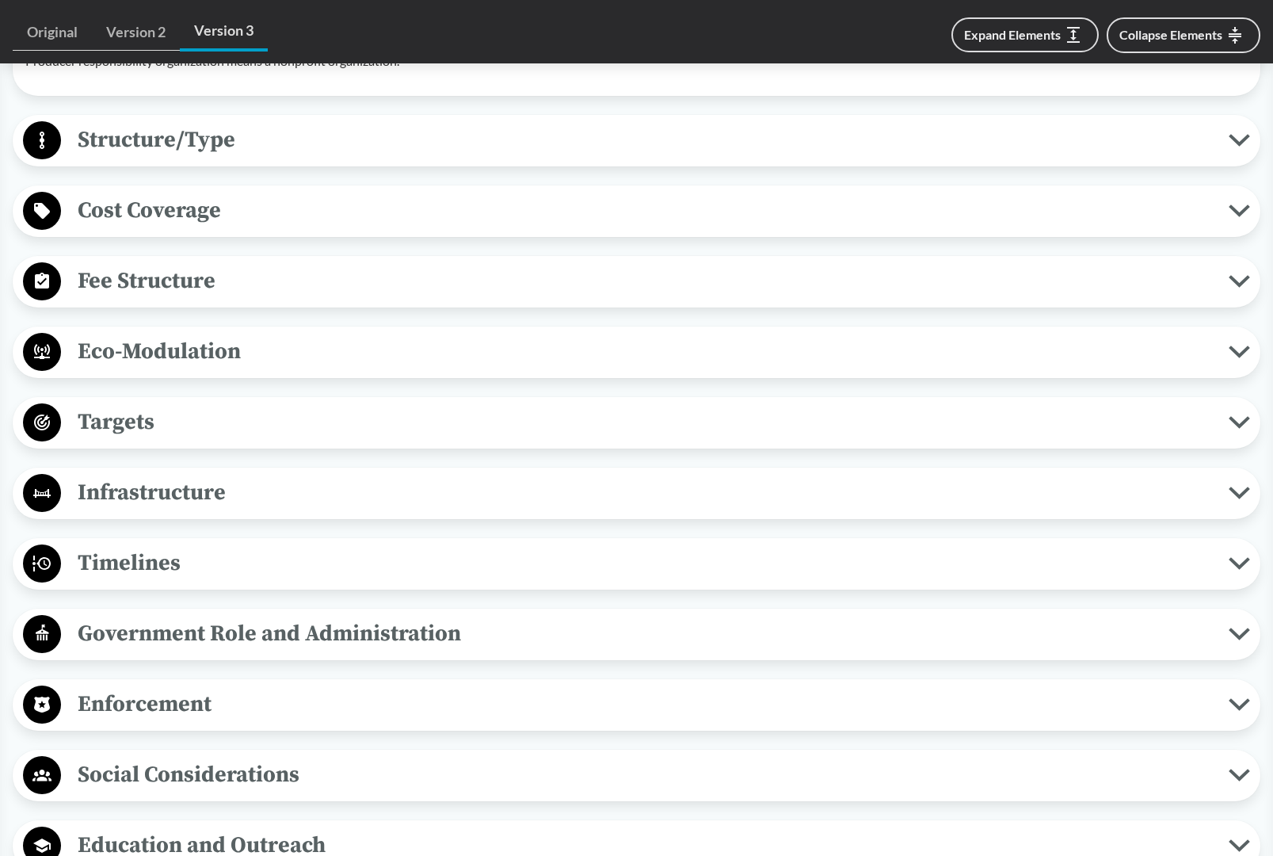
scroll to position [2193, 0]
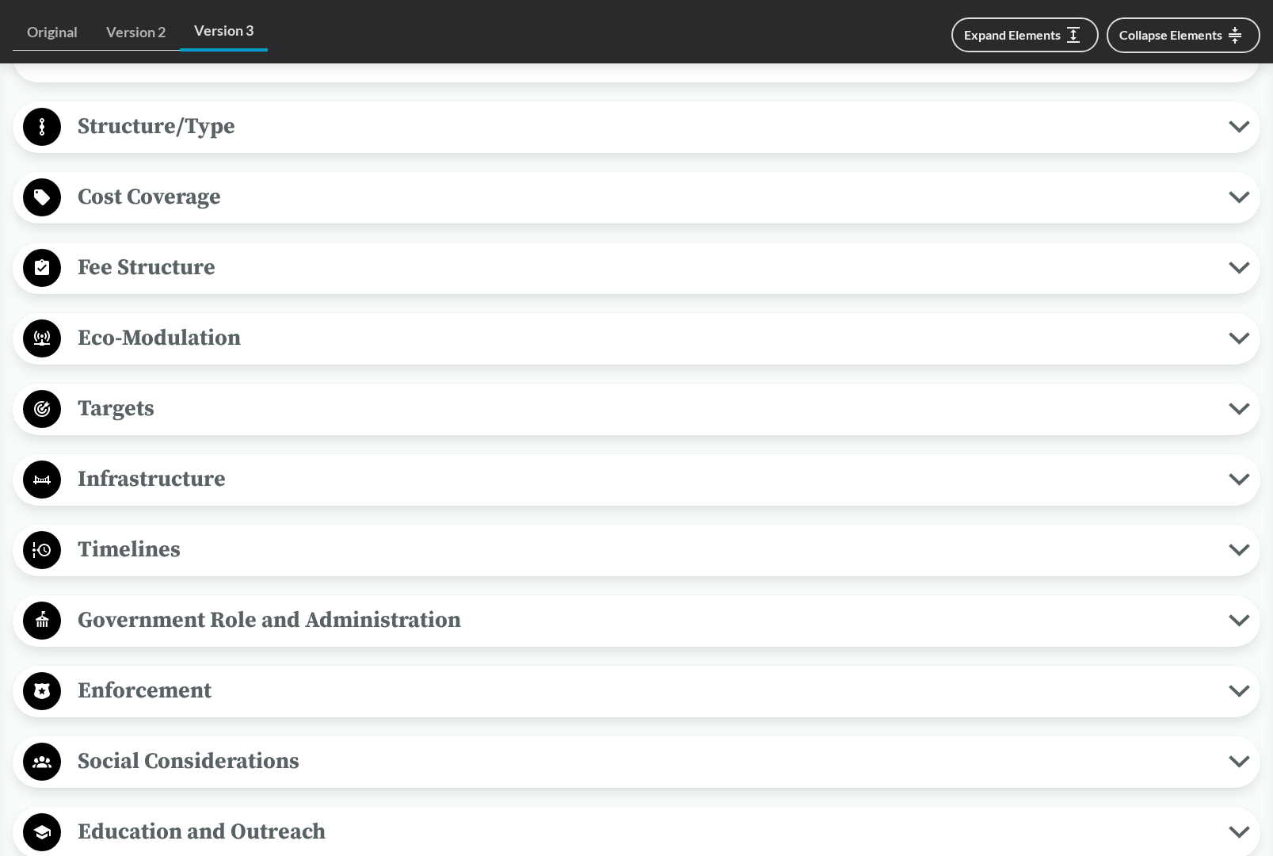
click at [267, 567] on span "Timelines" at bounding box center [645, 550] width 1168 height 36
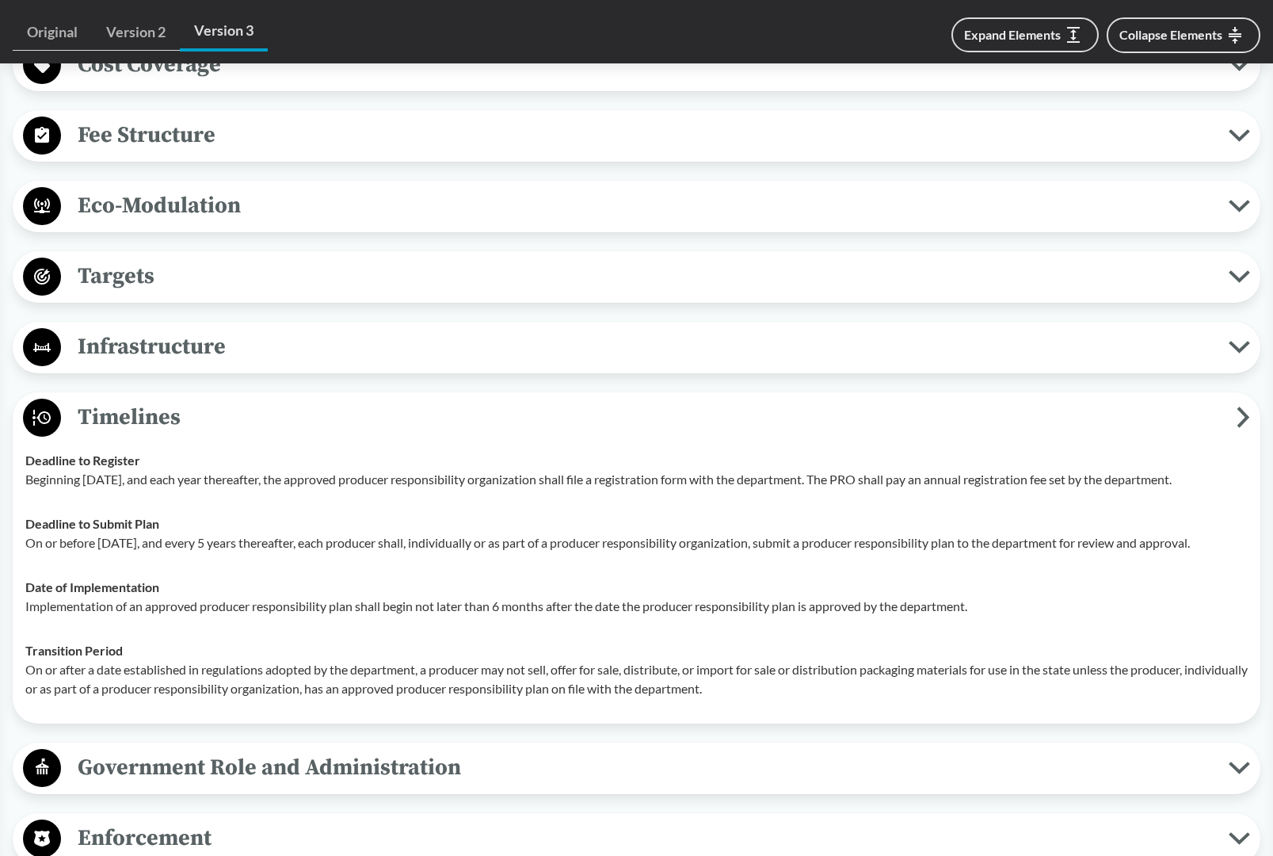
scroll to position [2328, 0]
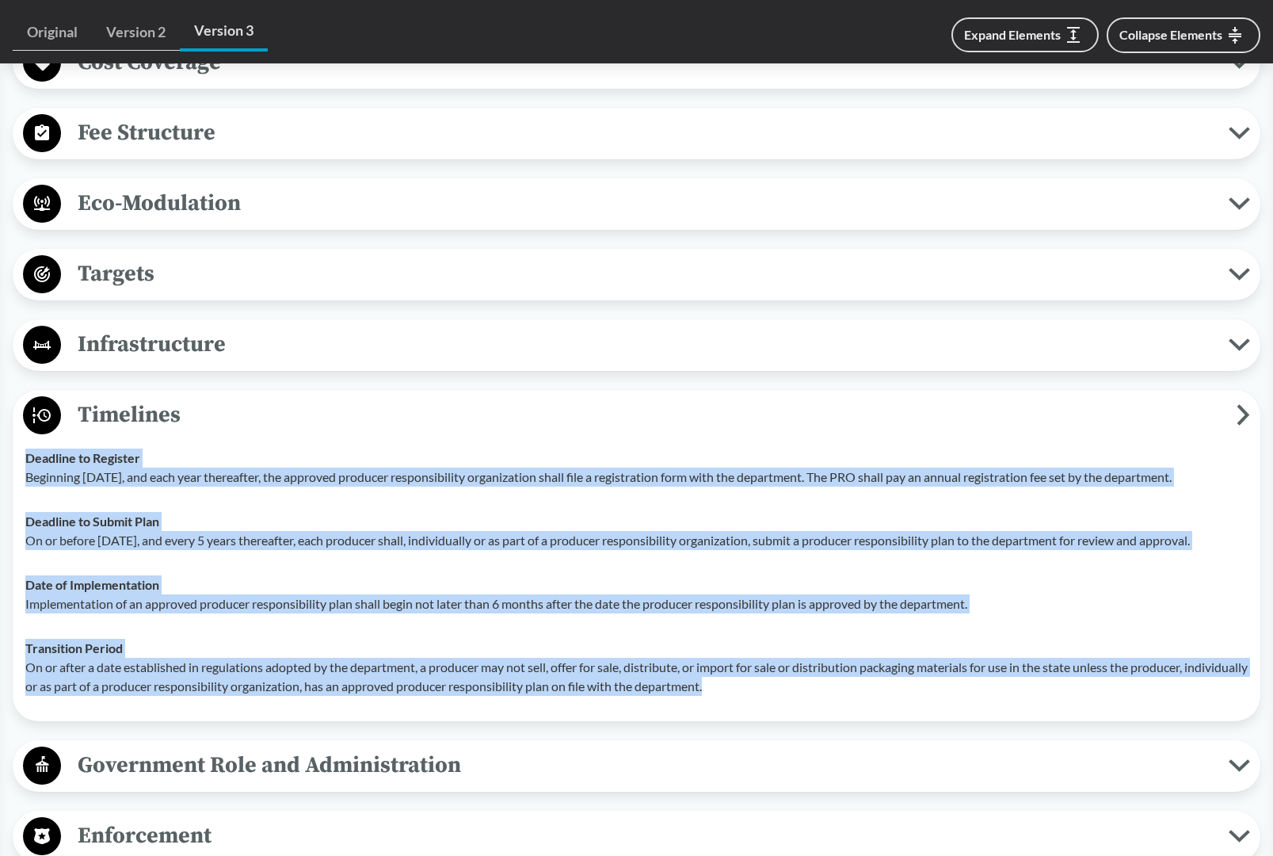
drag, startPoint x: 28, startPoint y: 483, endPoint x: 807, endPoint y: 705, distance: 809.9
click at [807, 705] on tbody "Deadline to Register Beginning July 1, 2026, and each year thereafter, the appr…" at bounding box center [636, 572] width 1237 height 273
click at [343, 222] on span "Eco-Modulation" at bounding box center [645, 204] width 1168 height 36
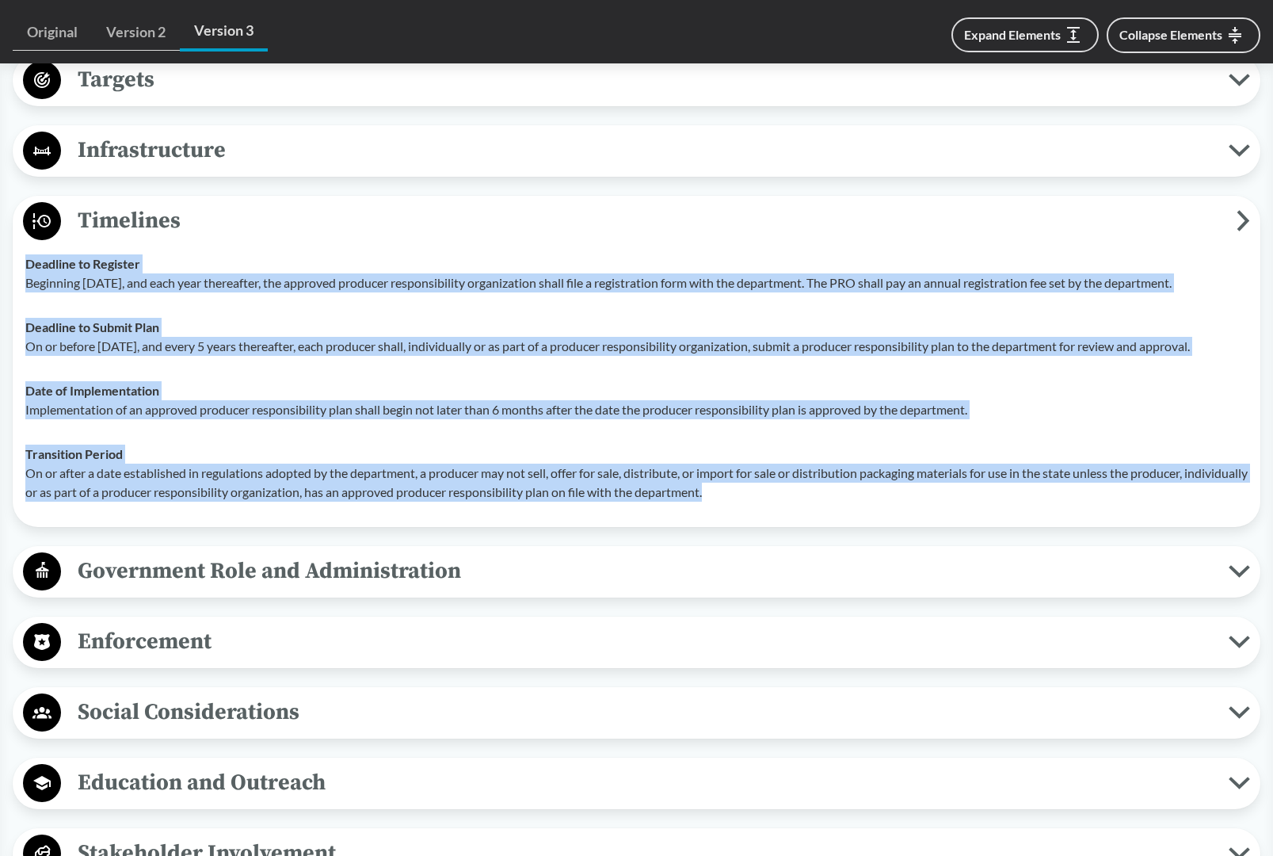
scroll to position [2579, 0]
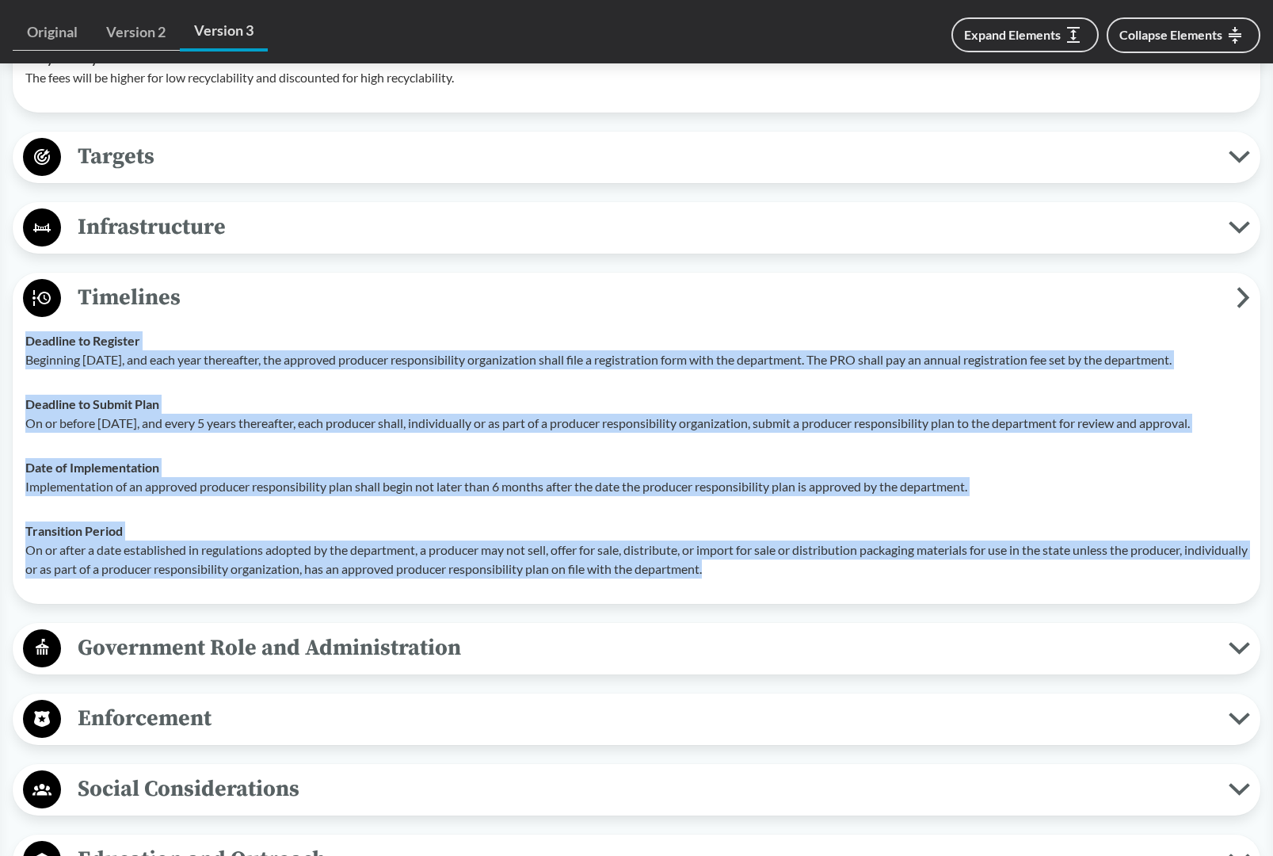
click at [378, 245] on span "Infrastructure" at bounding box center [645, 227] width 1168 height 36
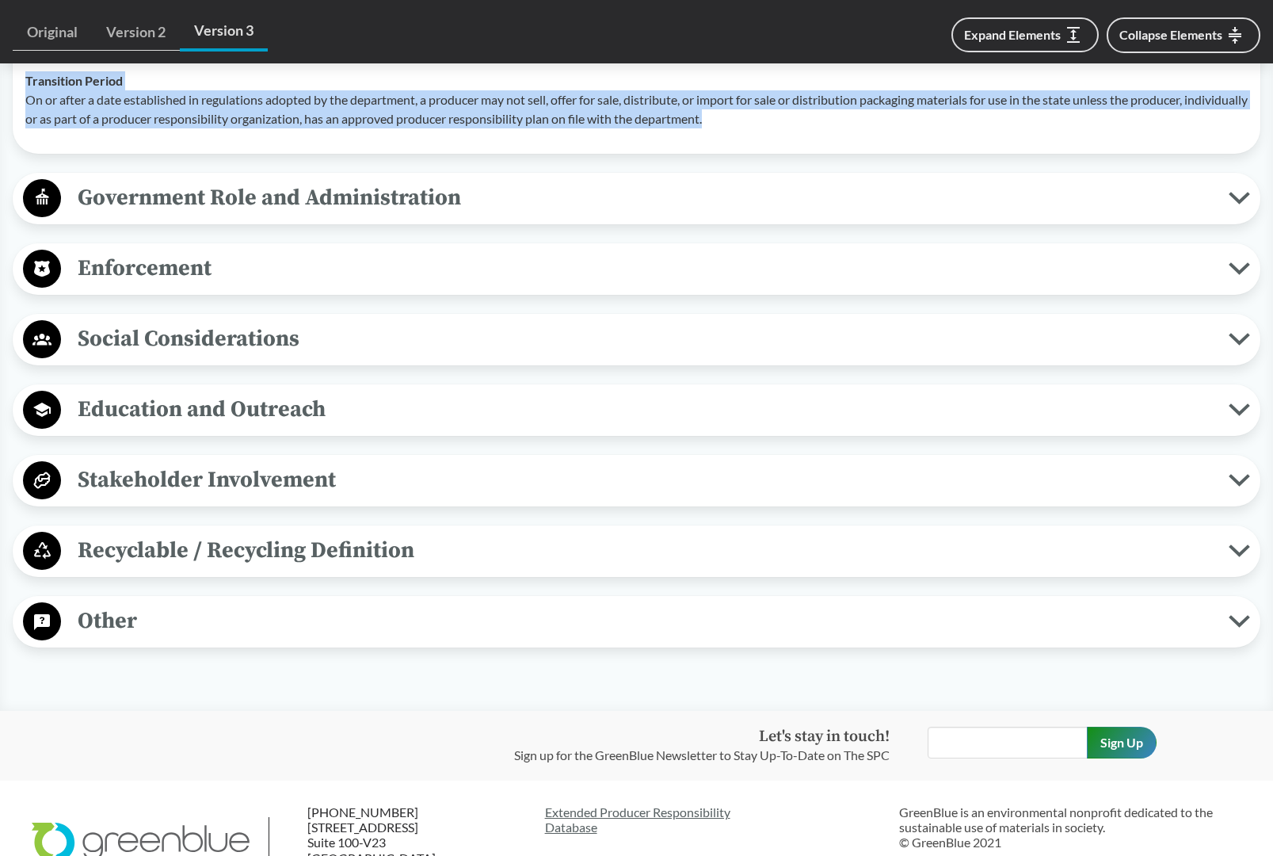
scroll to position [3228, 0]
click at [511, 215] on span "Government Role and Administration" at bounding box center [645, 197] width 1168 height 36
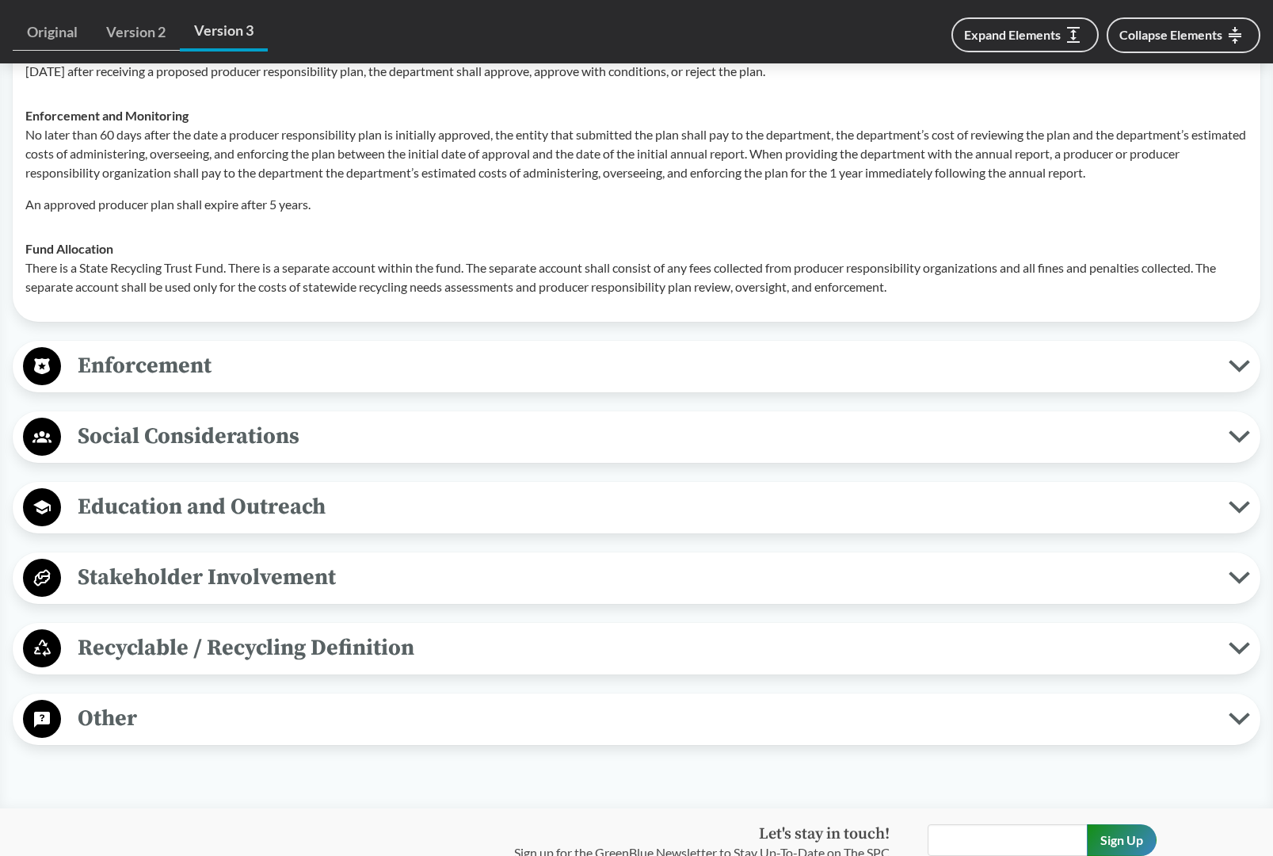
scroll to position [3417, 0]
click at [423, 379] on span "Enforcement" at bounding box center [645, 364] width 1168 height 36
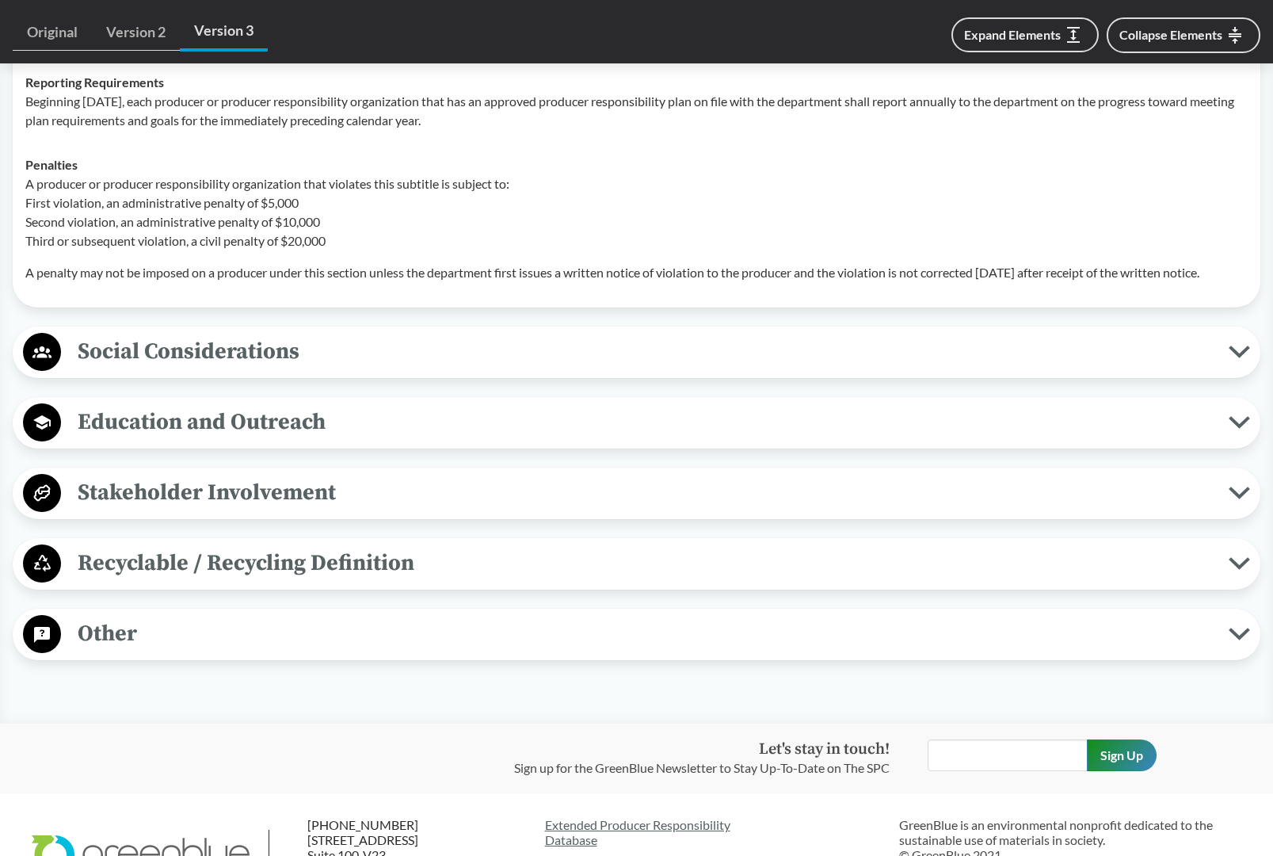
scroll to position [3743, 0]
click at [433, 650] on span "Other" at bounding box center [645, 632] width 1168 height 36
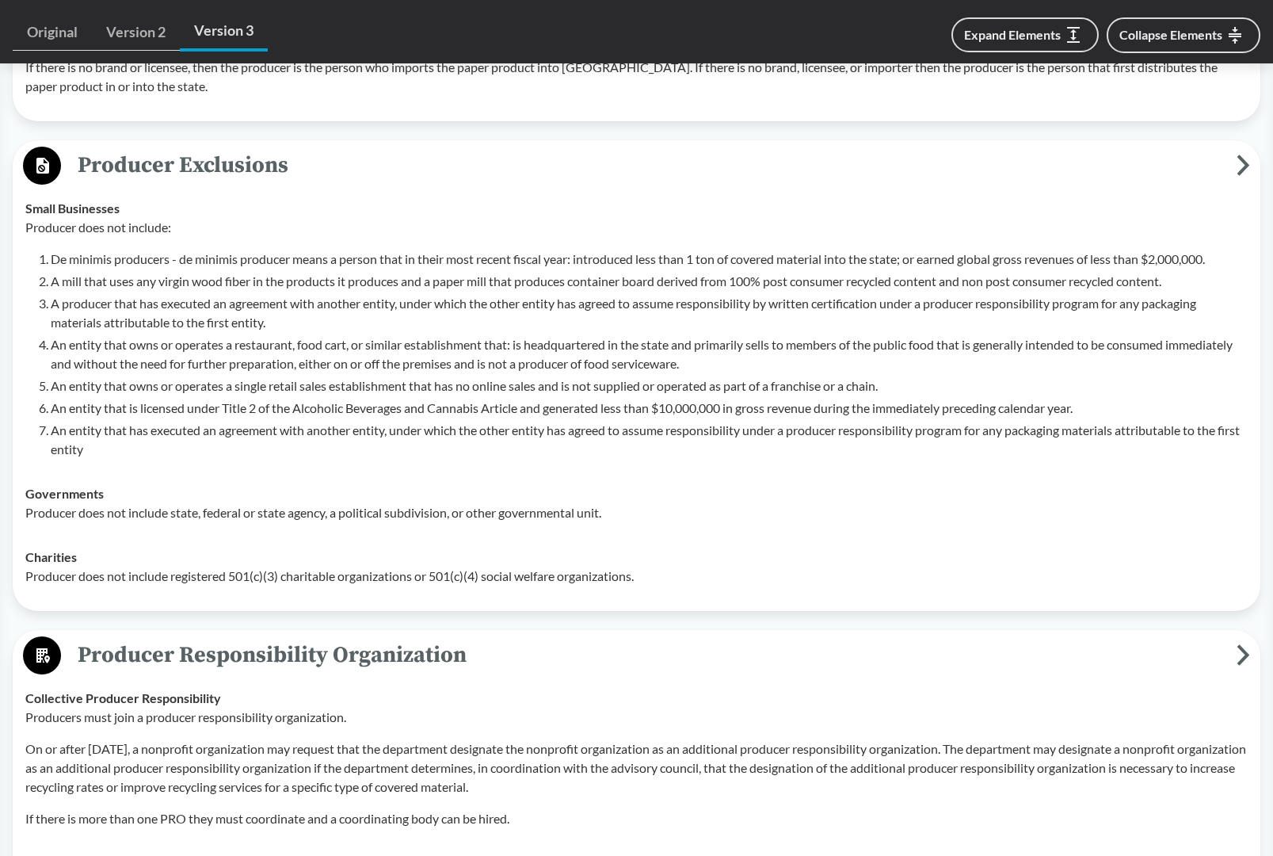
scroll to position [1359, 0]
click at [31, 216] on strong "Small Businesses" at bounding box center [72, 207] width 94 height 15
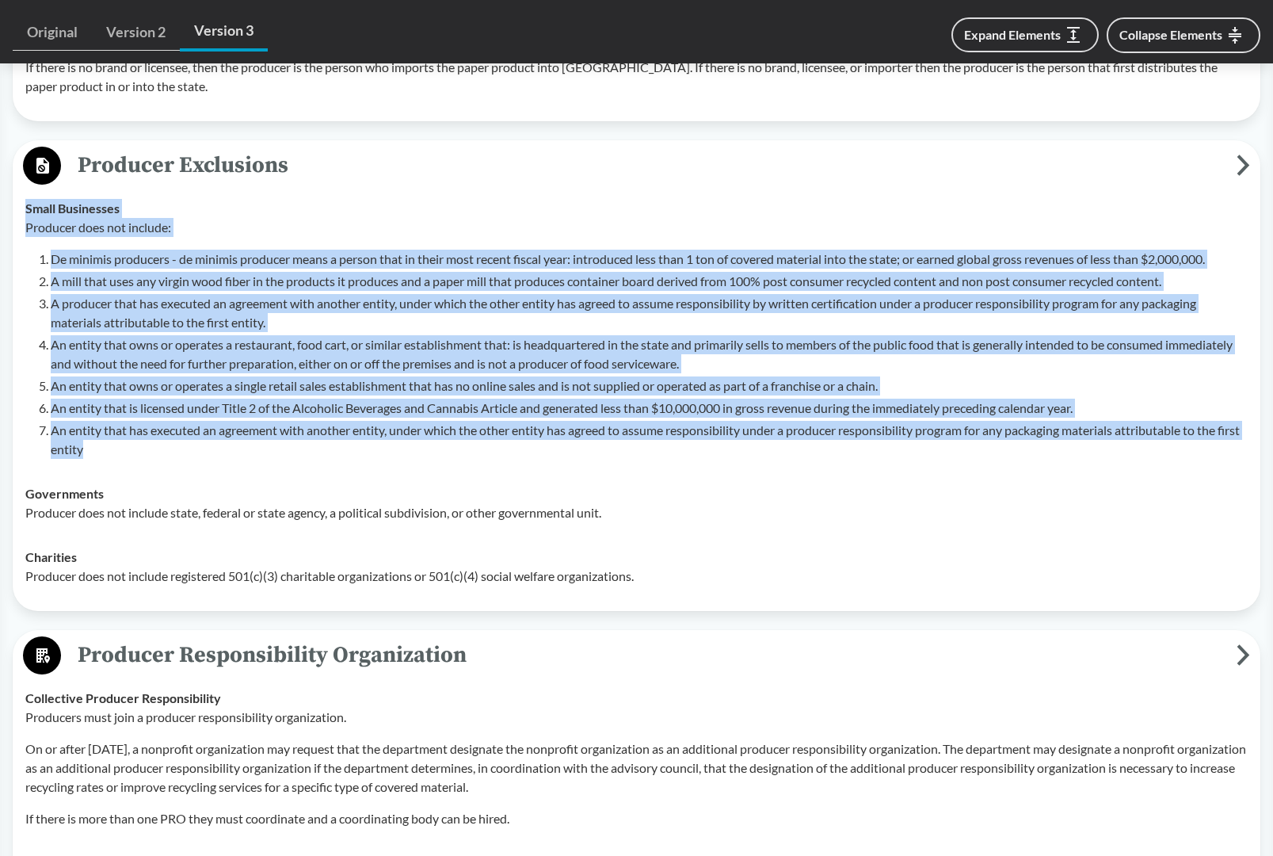
drag, startPoint x: 26, startPoint y: 216, endPoint x: 166, endPoint y: 450, distance: 273.3
click at [166, 450] on div "Small Businesses Producer does not include: De minimis producers - de minimis p…" at bounding box center [636, 329] width 1223 height 260
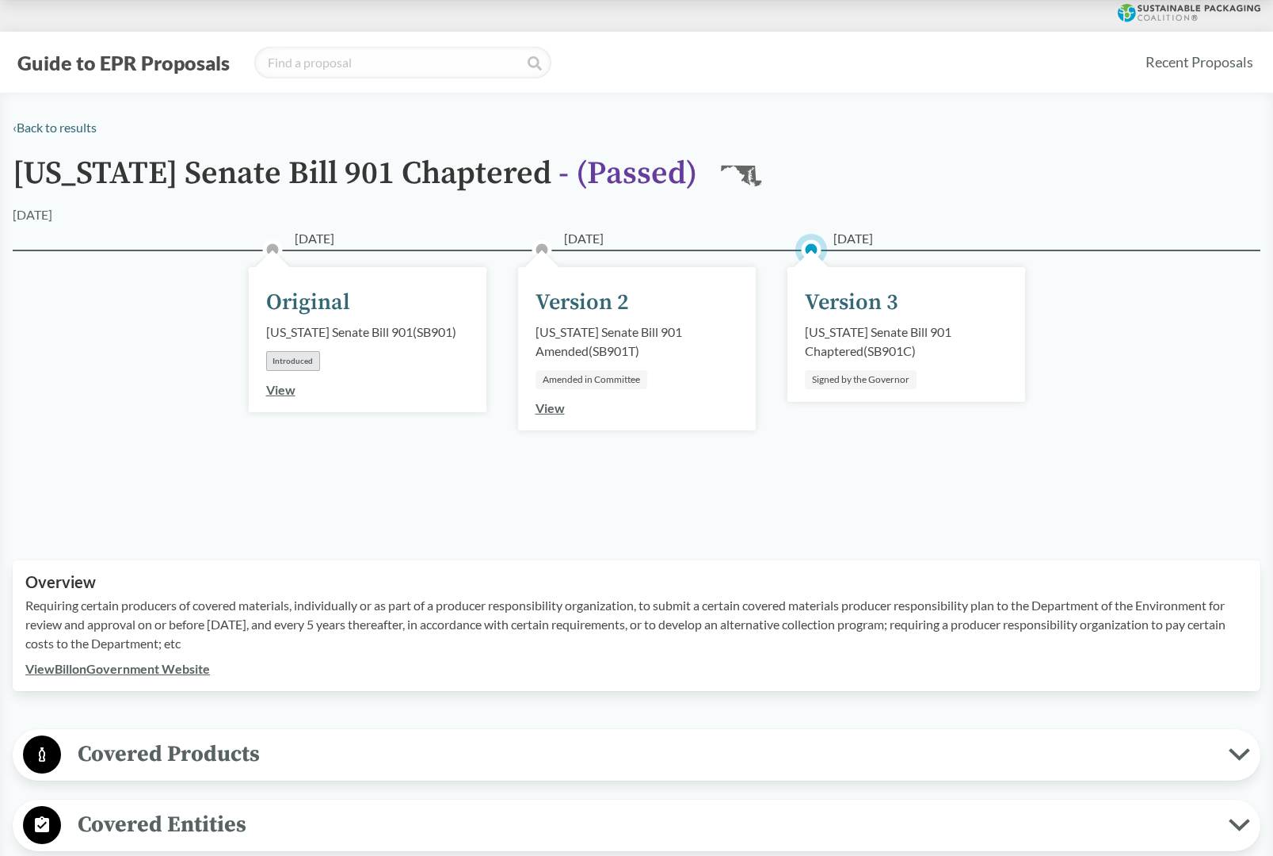
scroll to position [0, 0]
click at [31, 128] on link "‹ Back to results" at bounding box center [55, 127] width 84 height 15
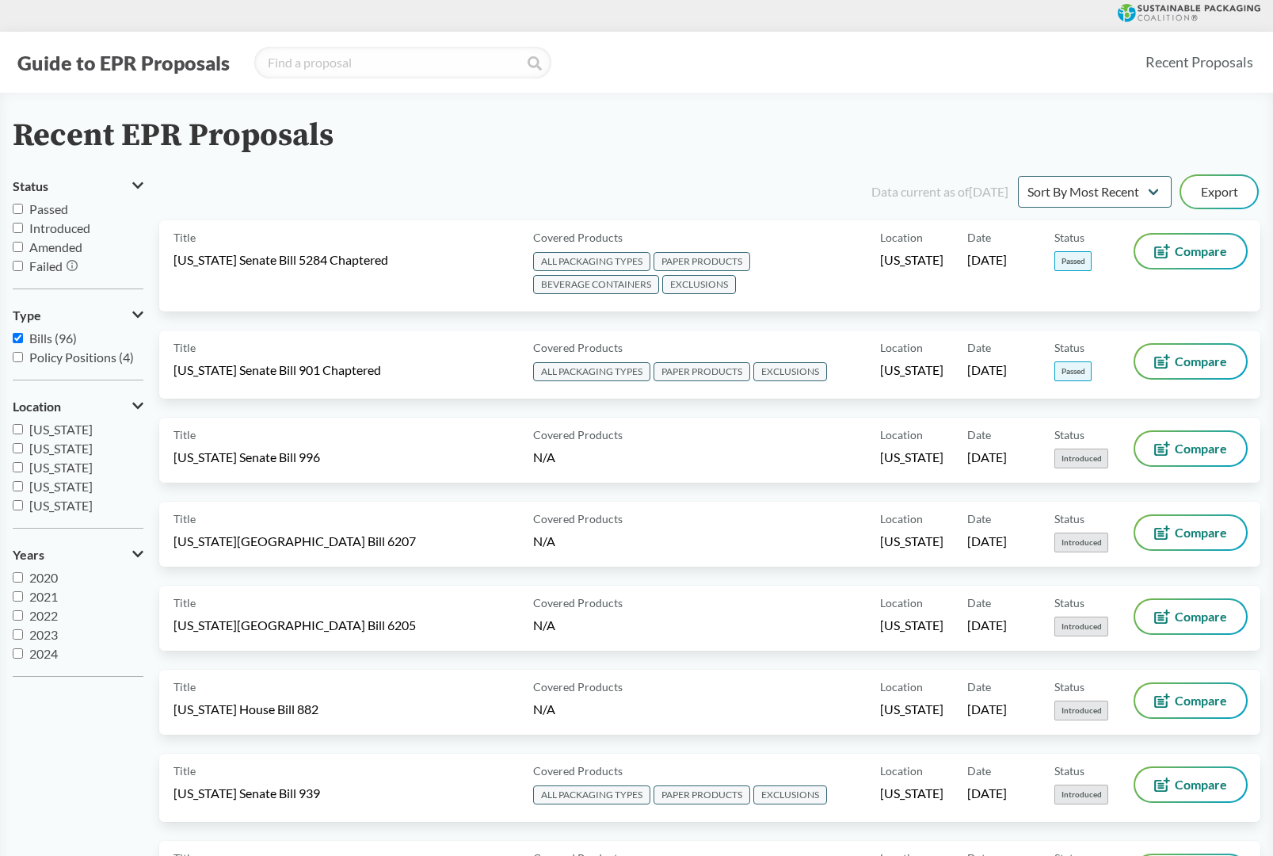
click at [16, 208] on input "Passed" at bounding box center [18, 209] width 10 height 10
checkbox input "true"
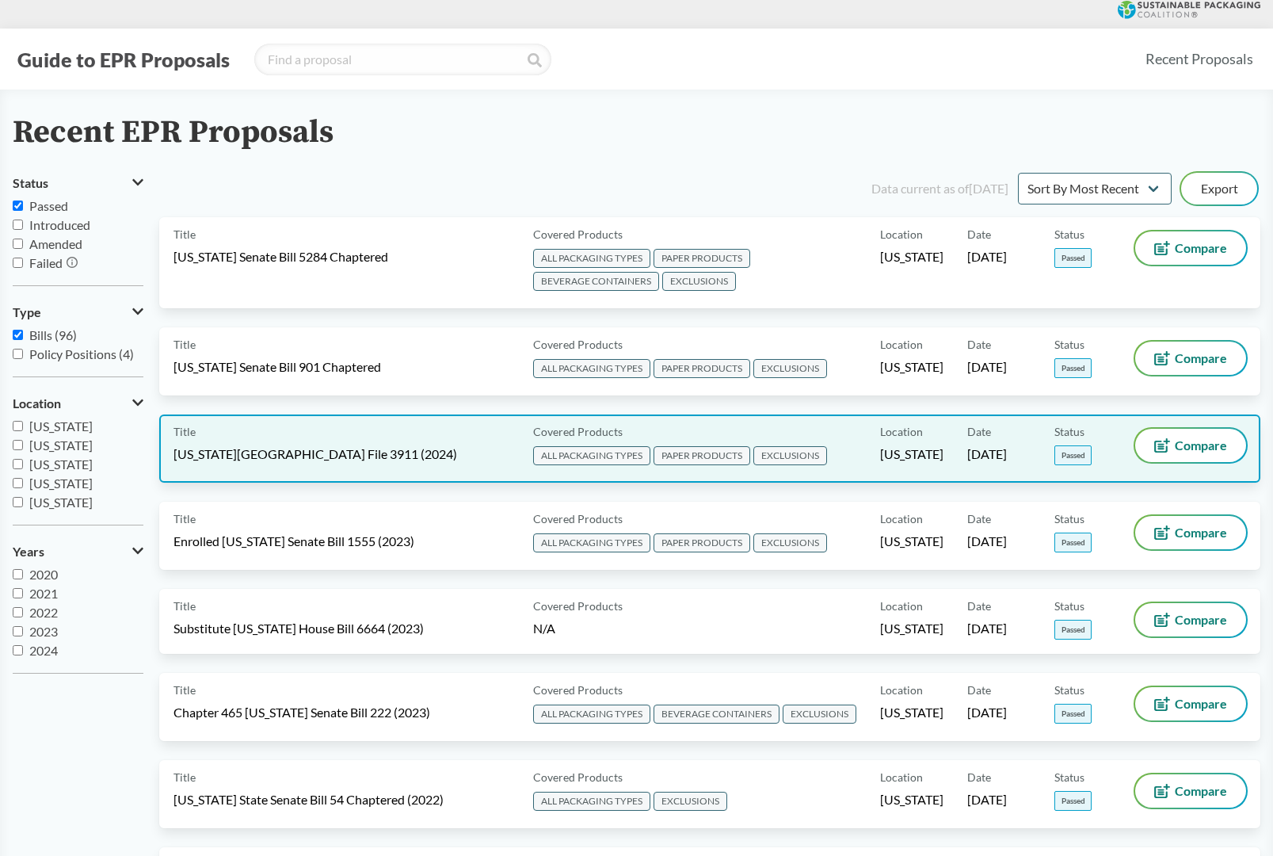
scroll to position [3, 0]
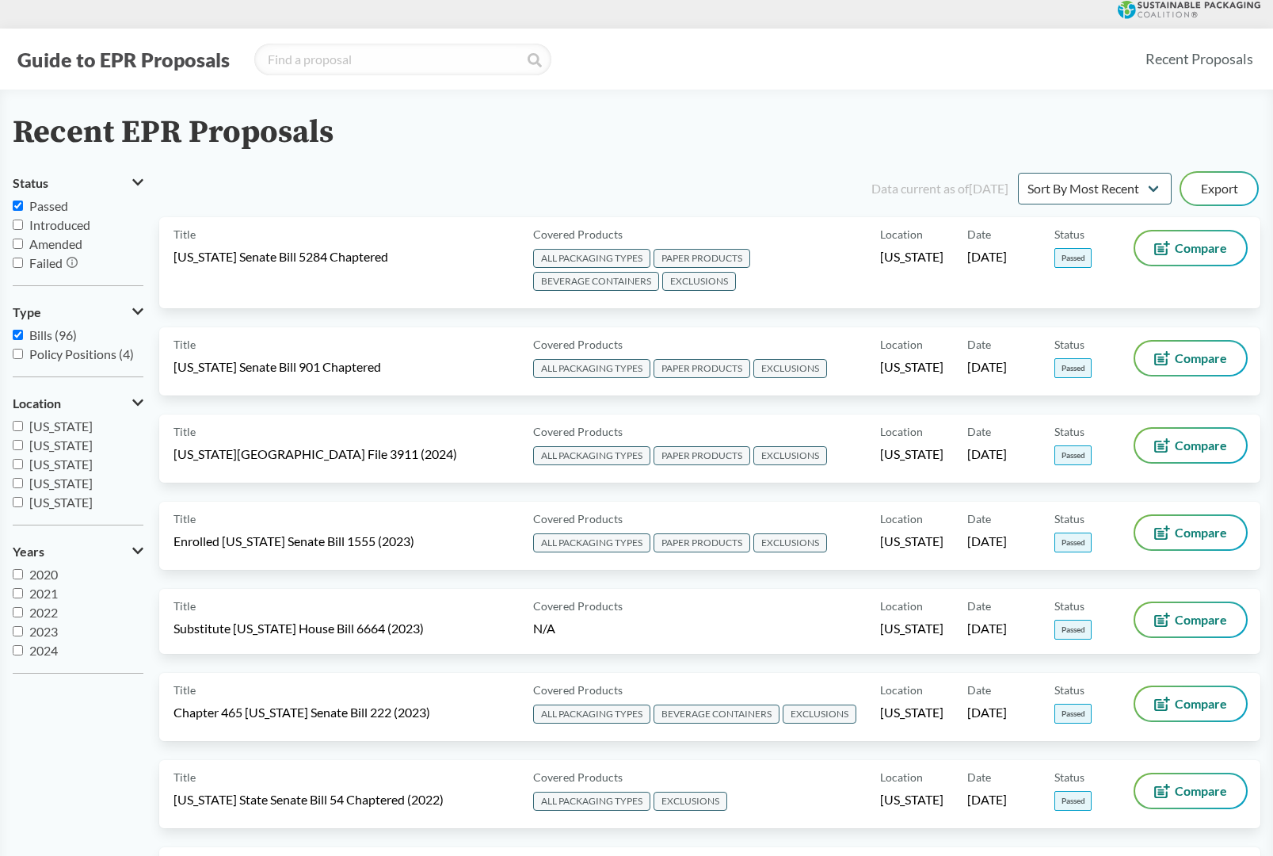
click at [17, 443] on input "Maryland" at bounding box center [18, 445] width 10 height 10
checkbox input "true"
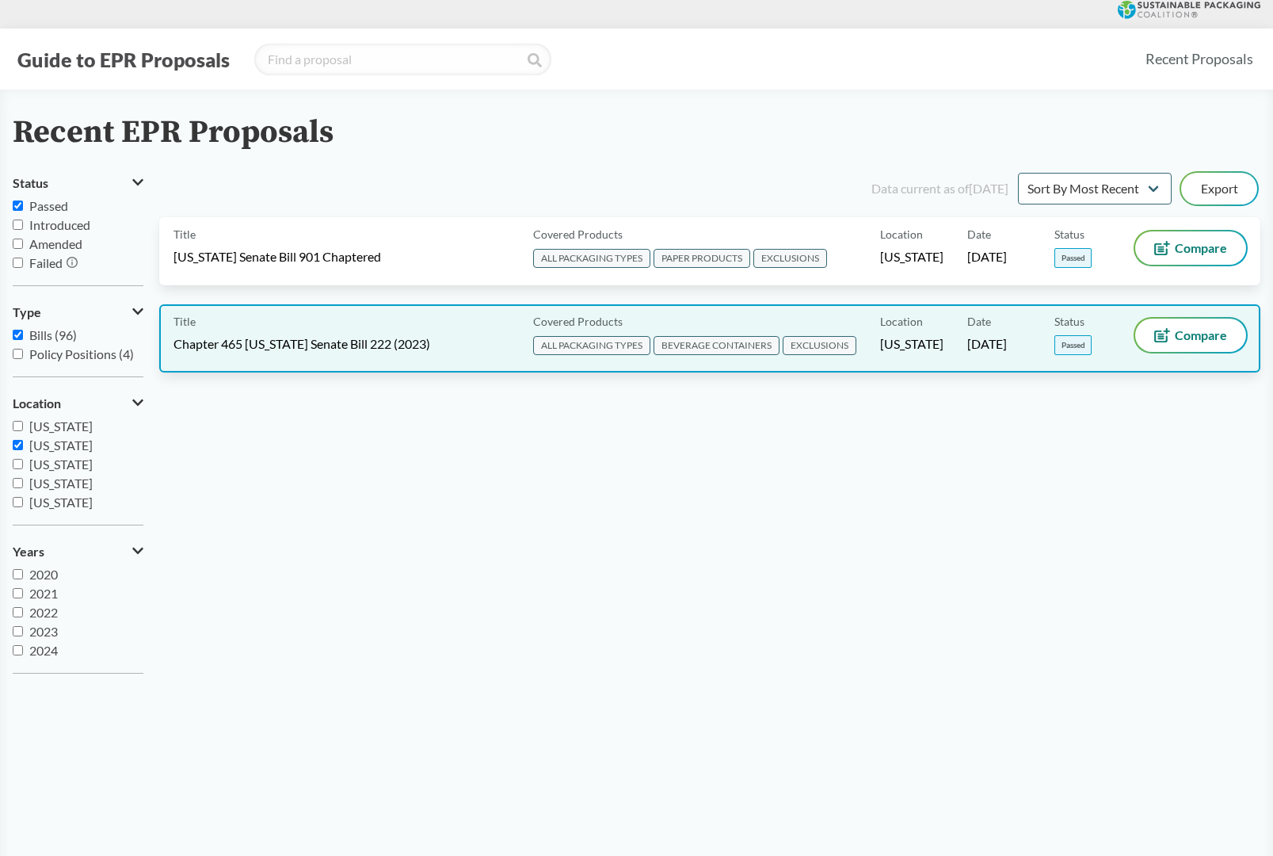
click at [290, 346] on span "Chapter 465 Maryland Senate Bill 222 (2023)" at bounding box center [302, 343] width 257 height 17
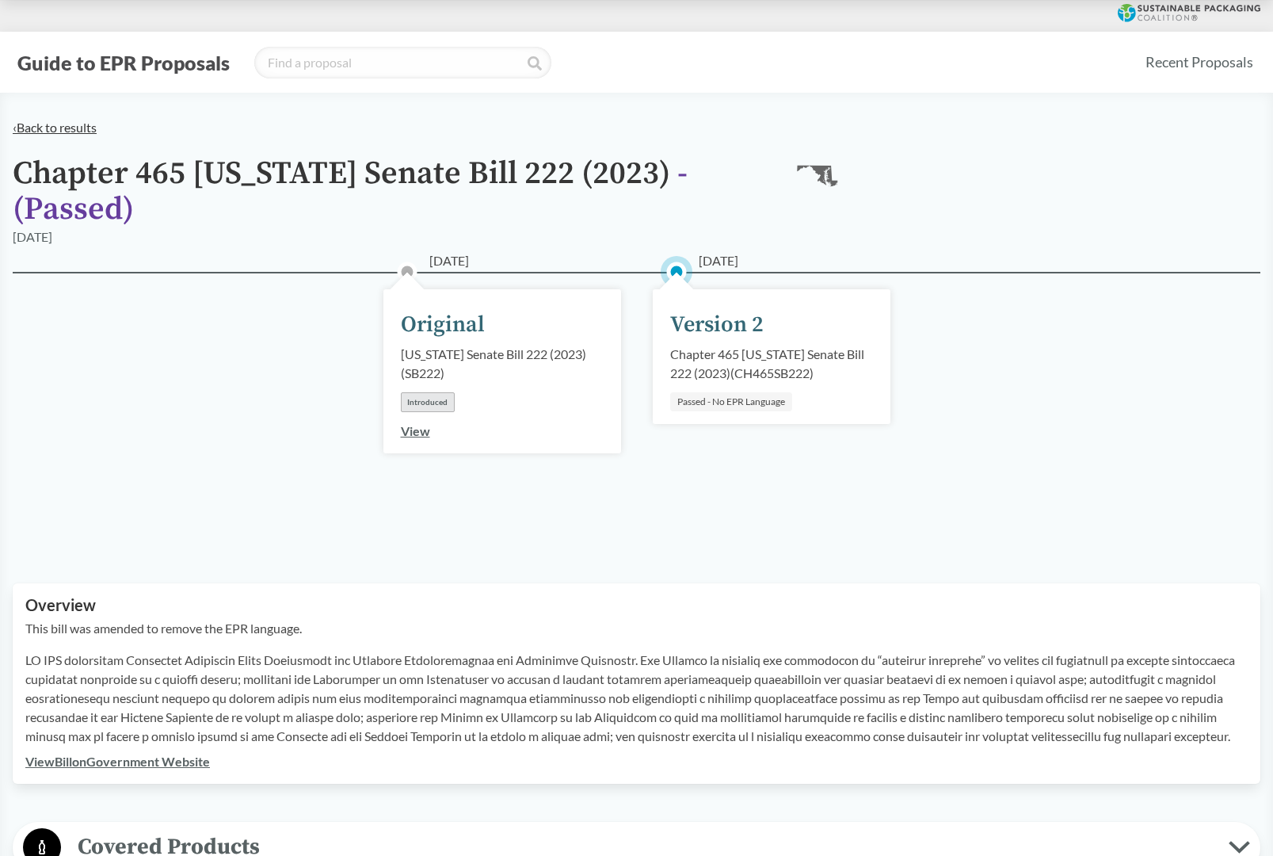
click at [44, 128] on link "‹ Back to results" at bounding box center [55, 127] width 84 height 15
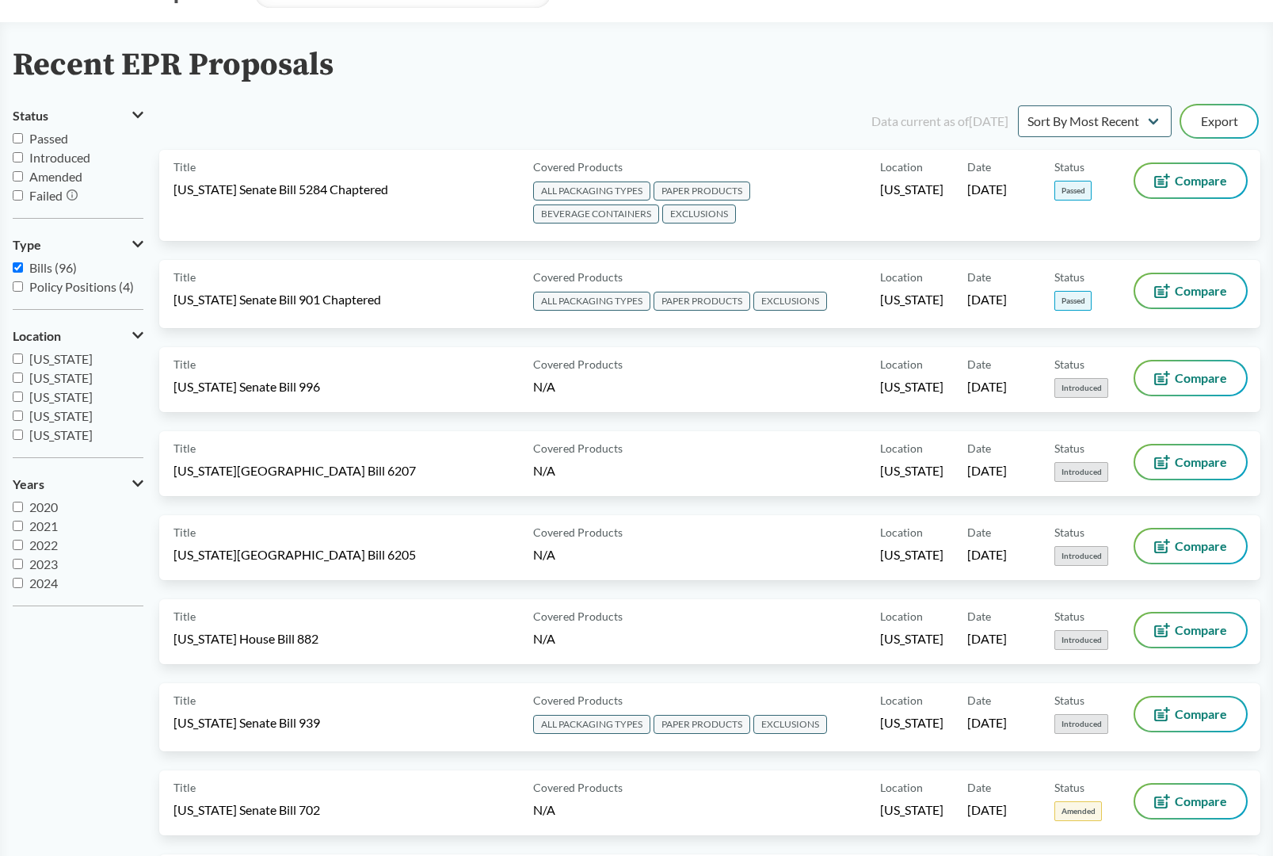
scroll to position [59, 0]
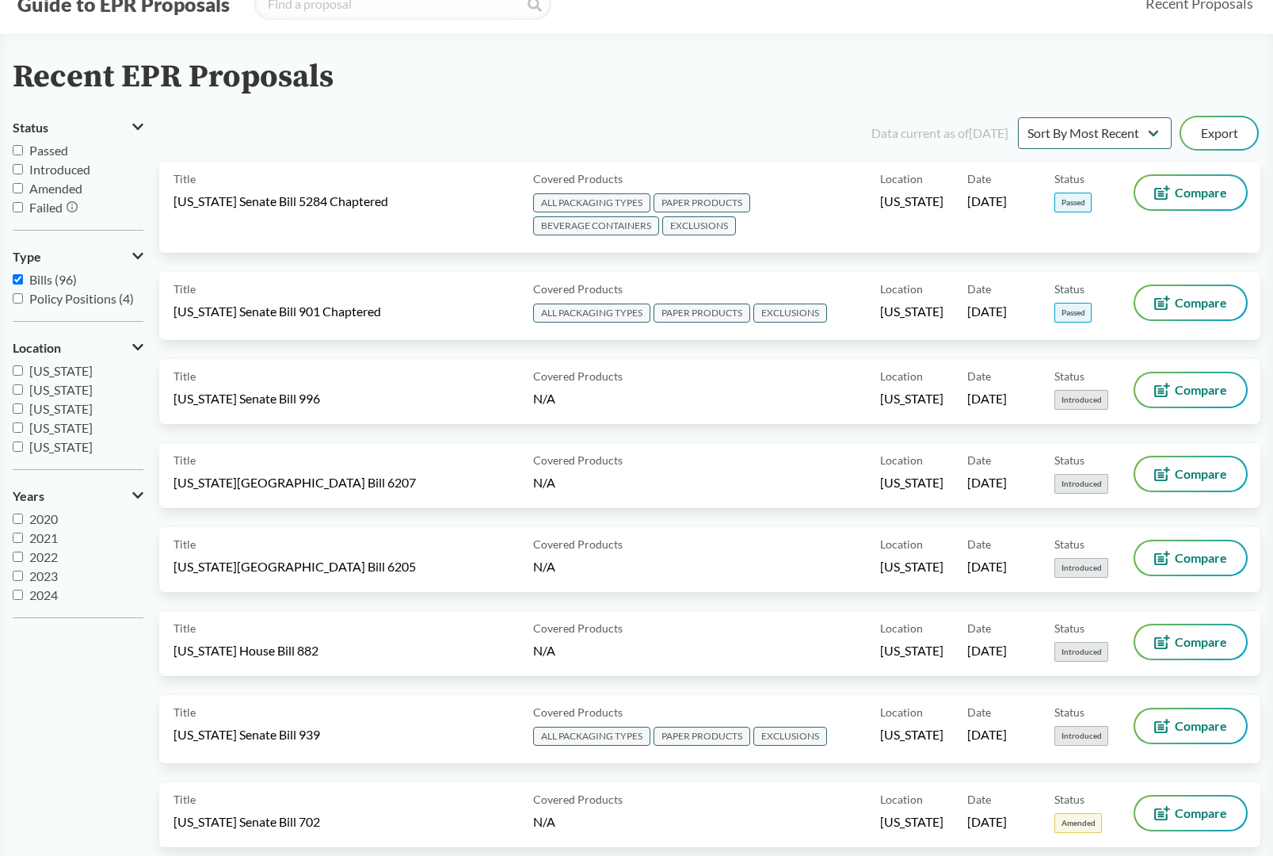
click at [20, 152] on input "Passed" at bounding box center [18, 150] width 10 height 10
checkbox input "true"
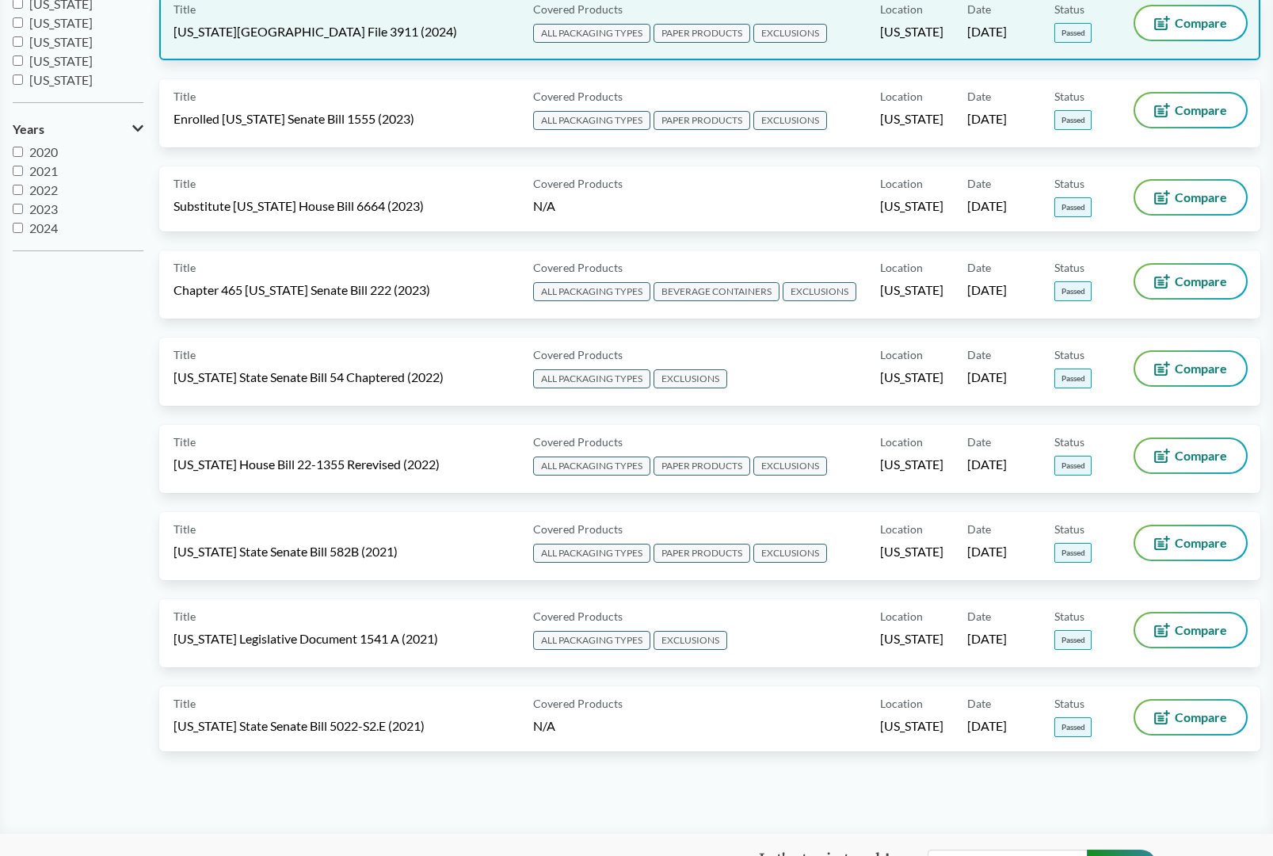
scroll to position [429, 0]
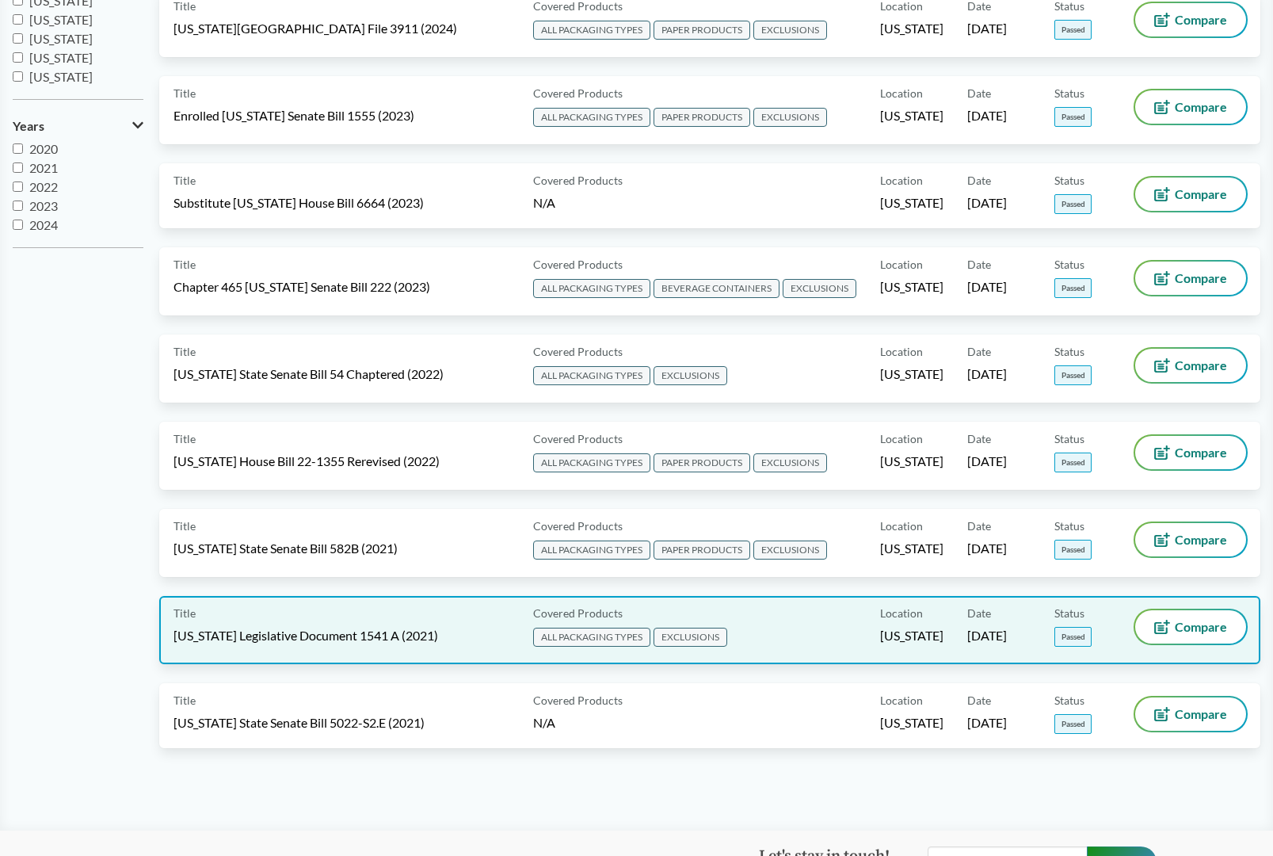
click at [308, 635] on span "Maine Legislative Document 1541 A (2021)" at bounding box center [306, 635] width 265 height 17
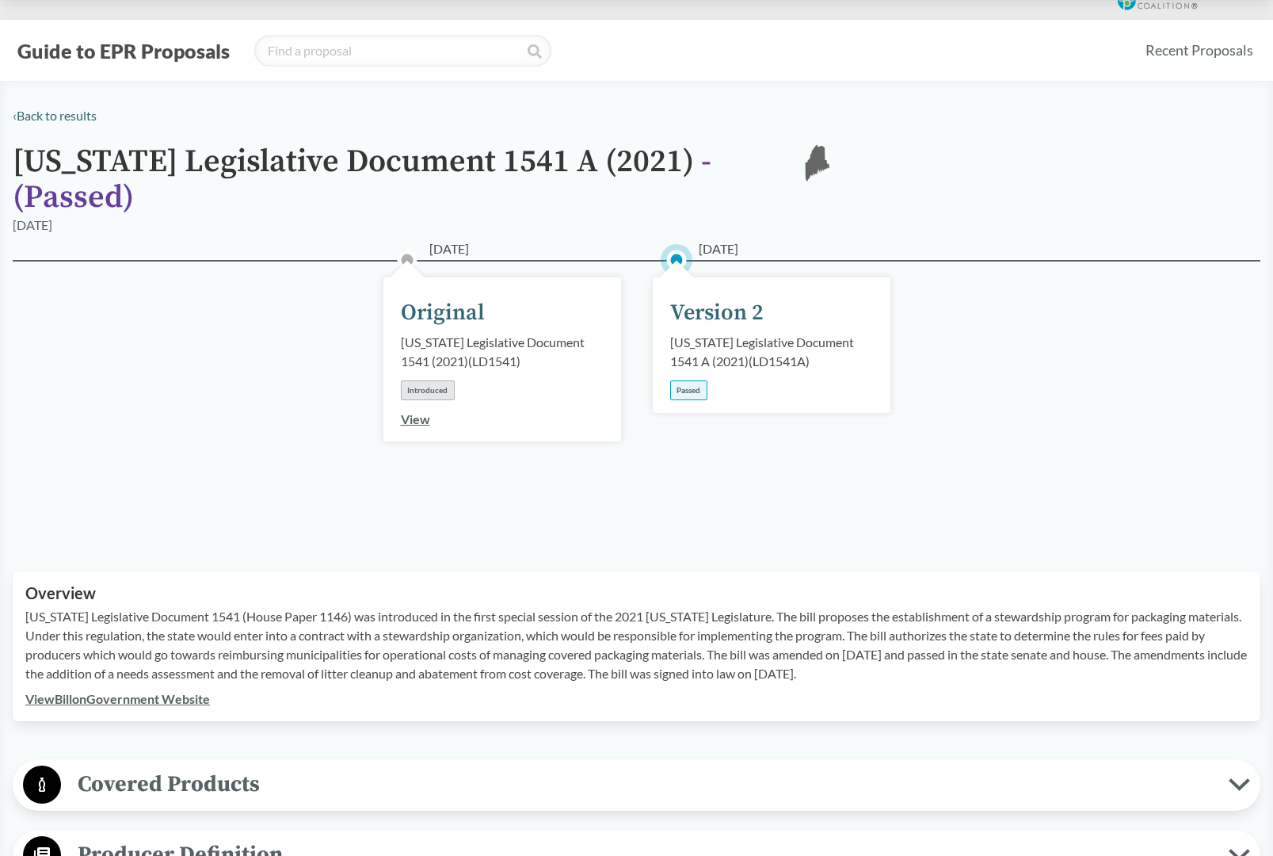
scroll to position [13, 0]
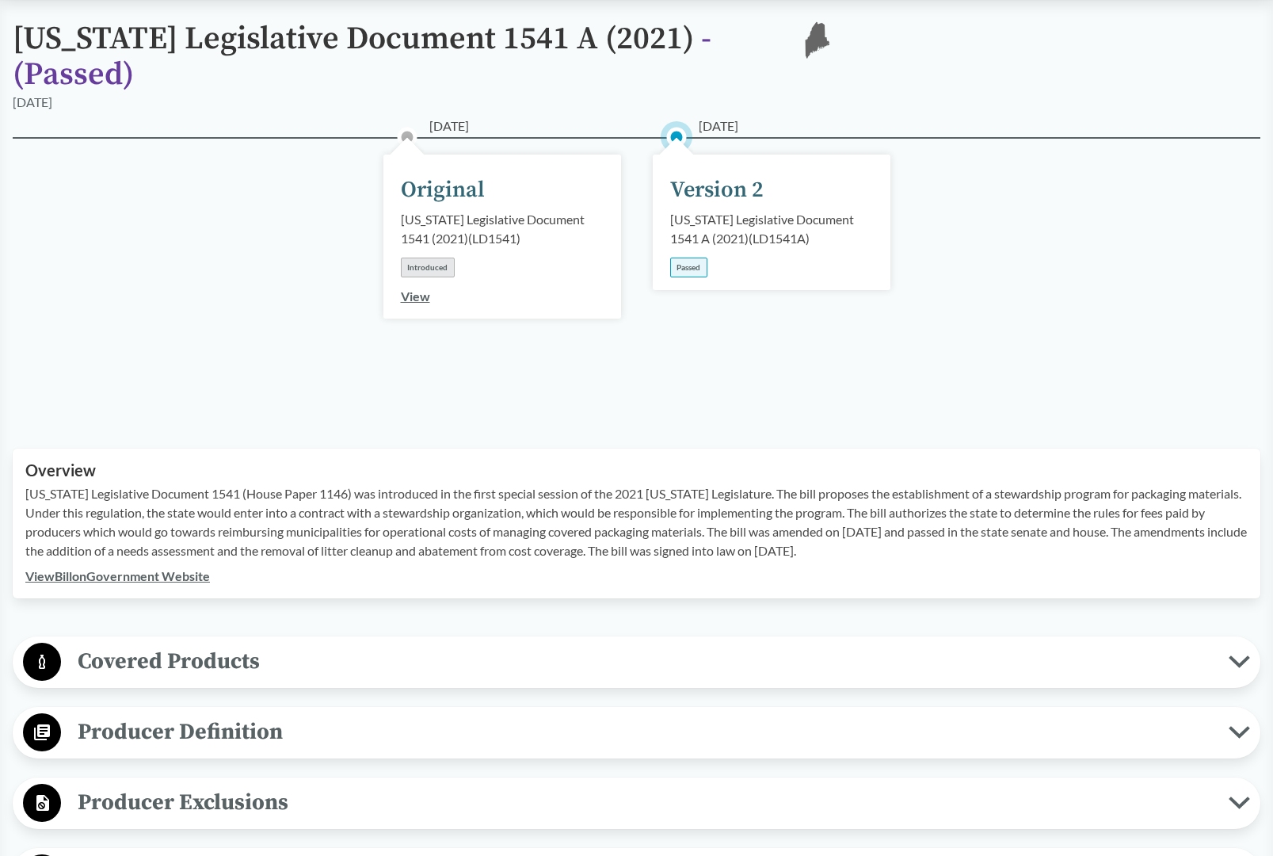
click at [155, 568] on link "View Bill on Government Website" at bounding box center [117, 575] width 185 height 15
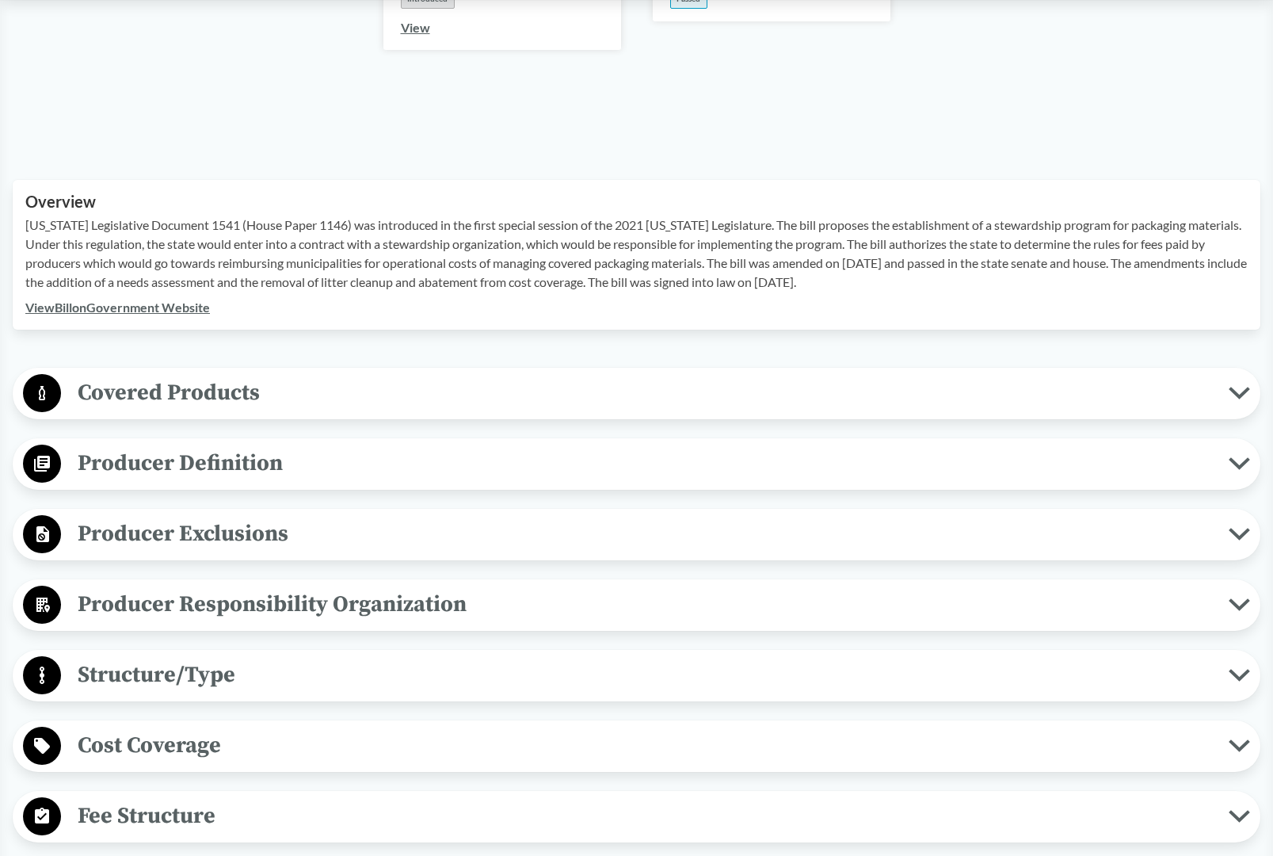
click at [290, 382] on span "Covered Products" at bounding box center [645, 393] width 1168 height 36
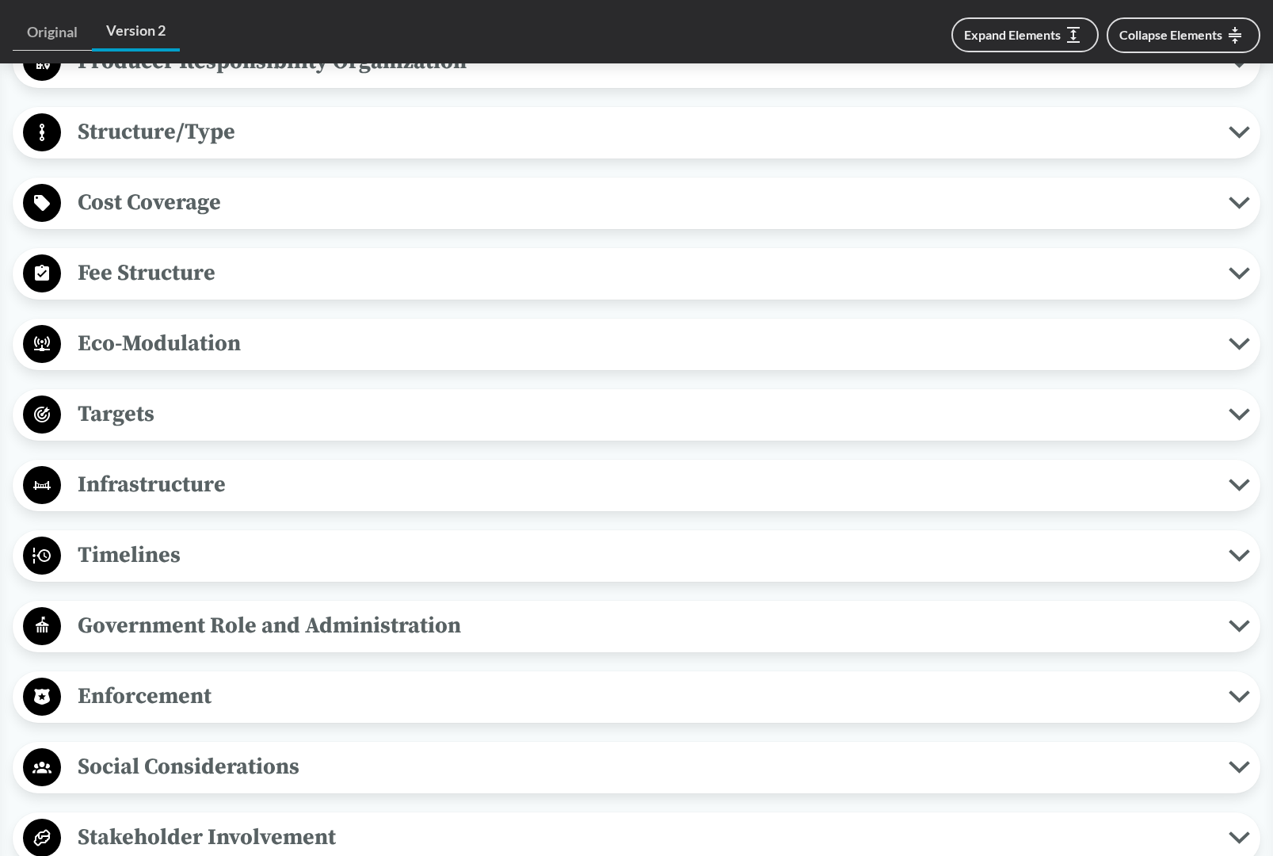
scroll to position [1191, 0]
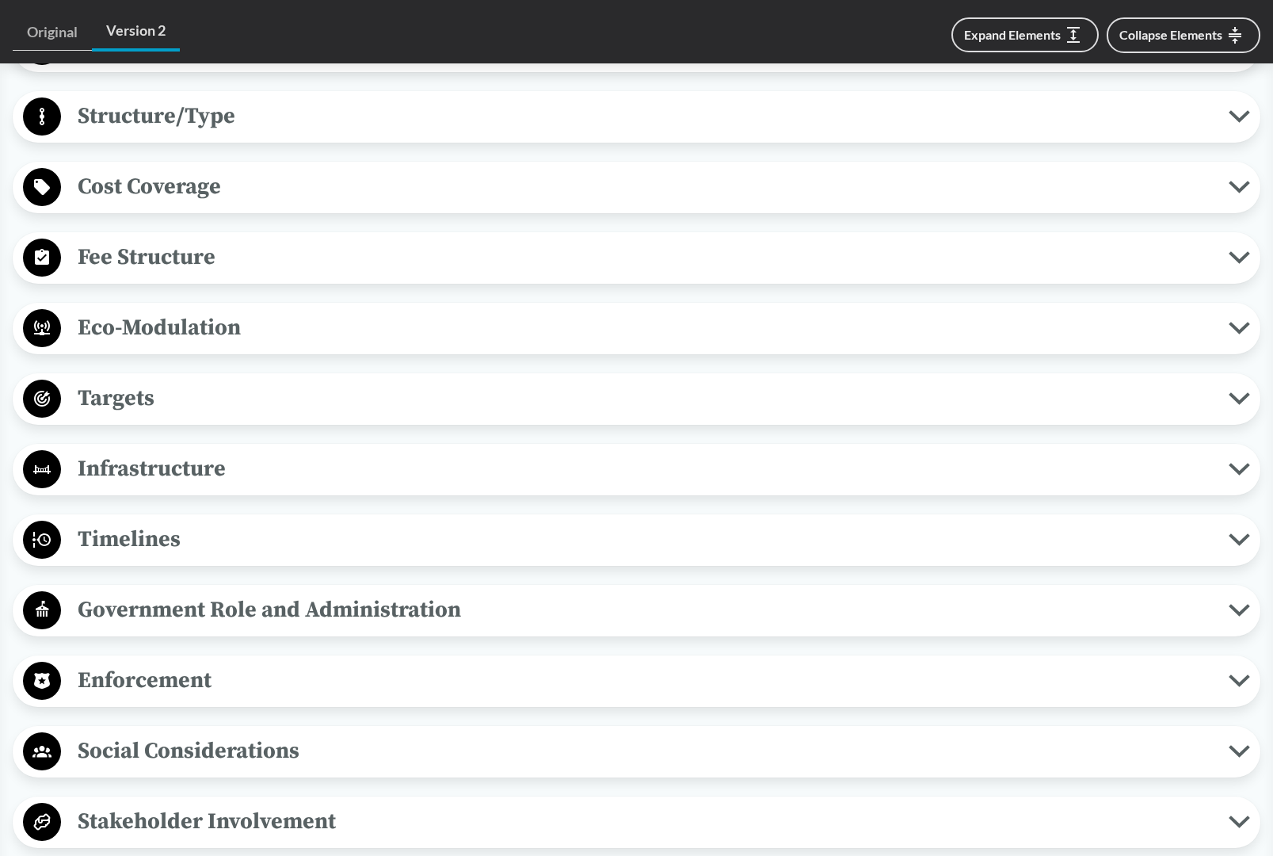
click at [595, 534] on span "Timelines" at bounding box center [645, 539] width 1168 height 36
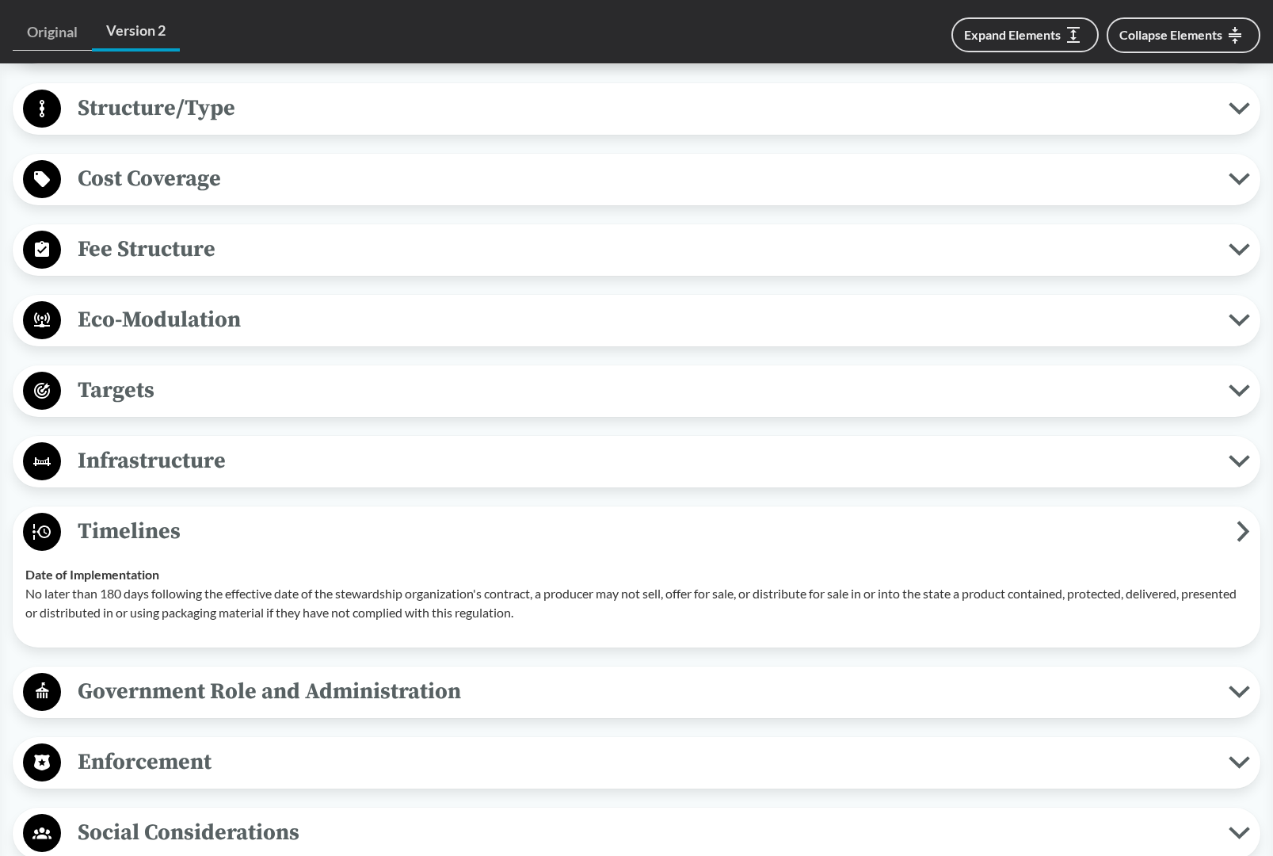
scroll to position [1197, 0]
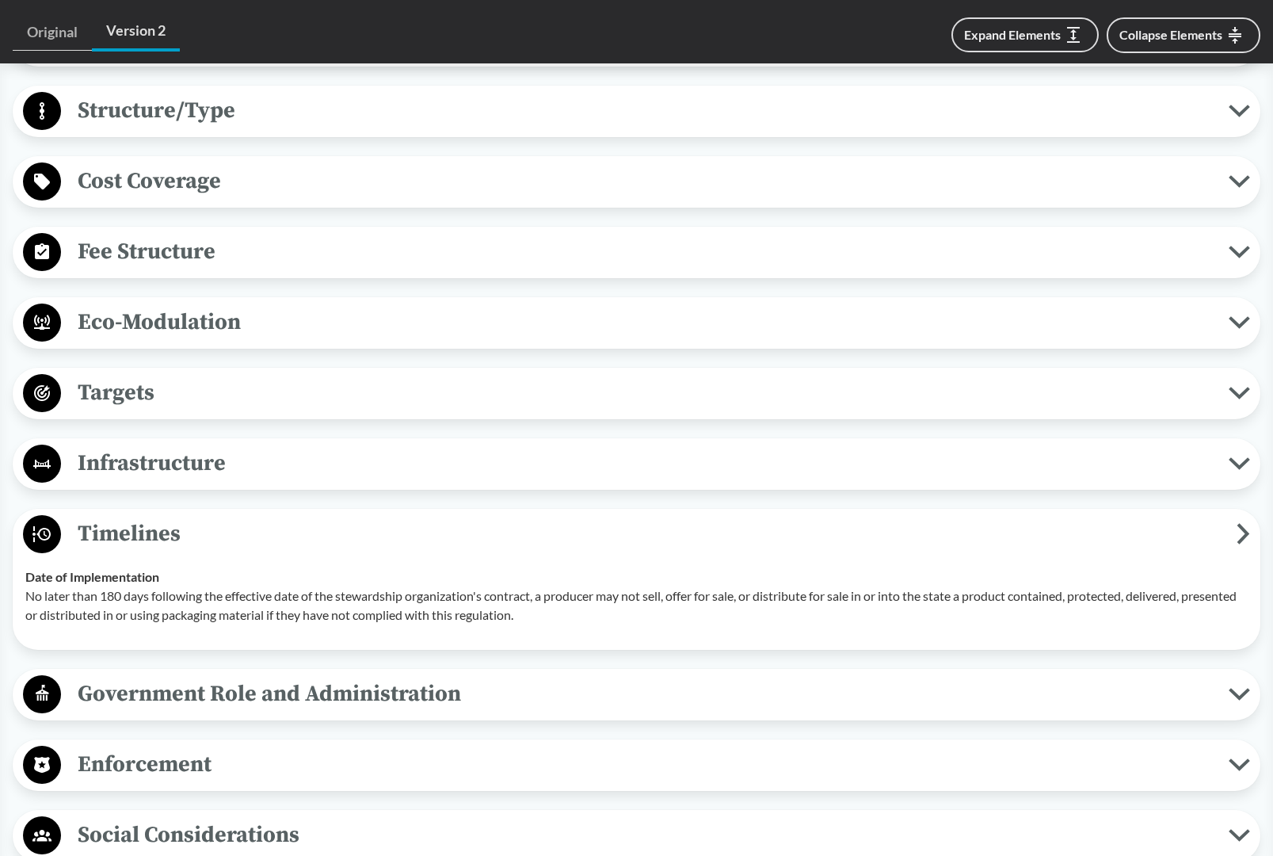
click at [483, 385] on span "Targets" at bounding box center [645, 393] width 1168 height 36
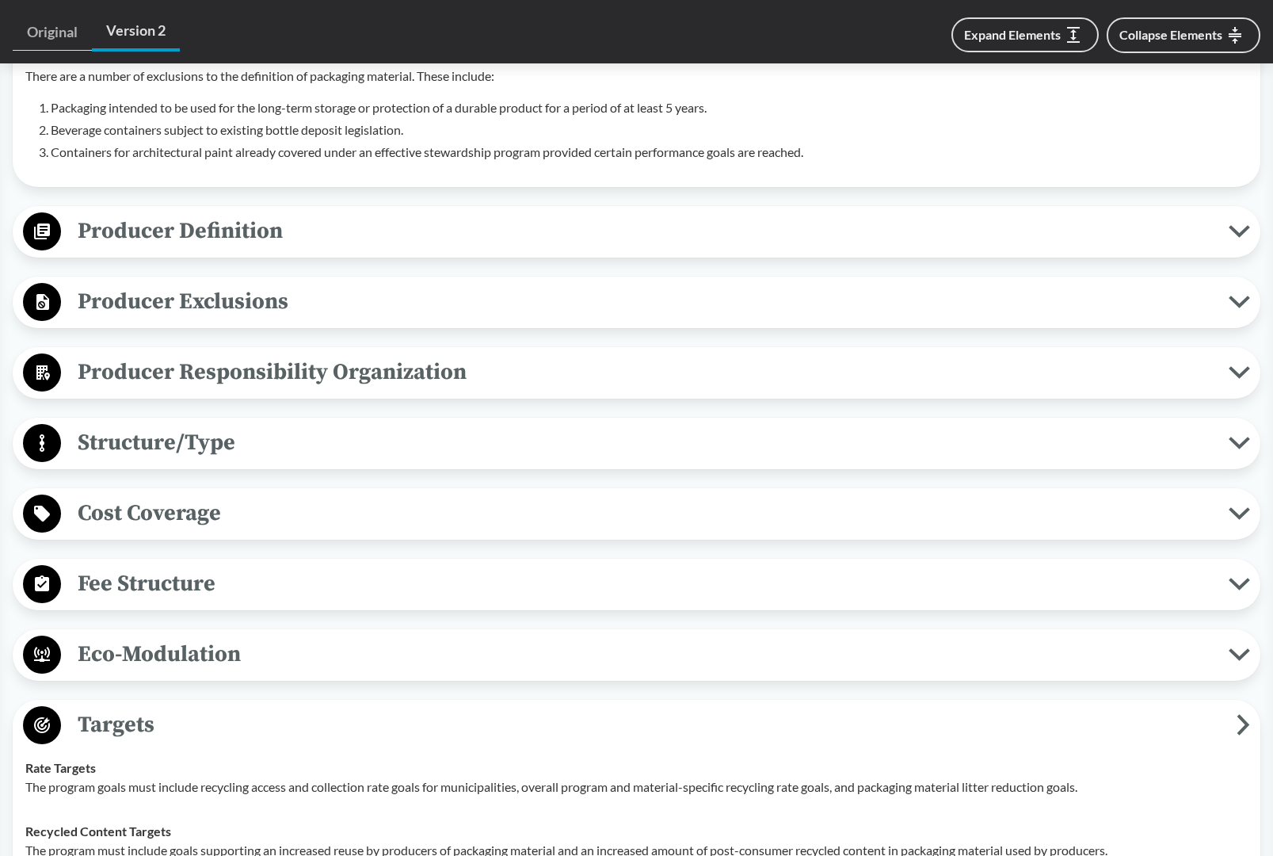
scroll to position [857, 0]
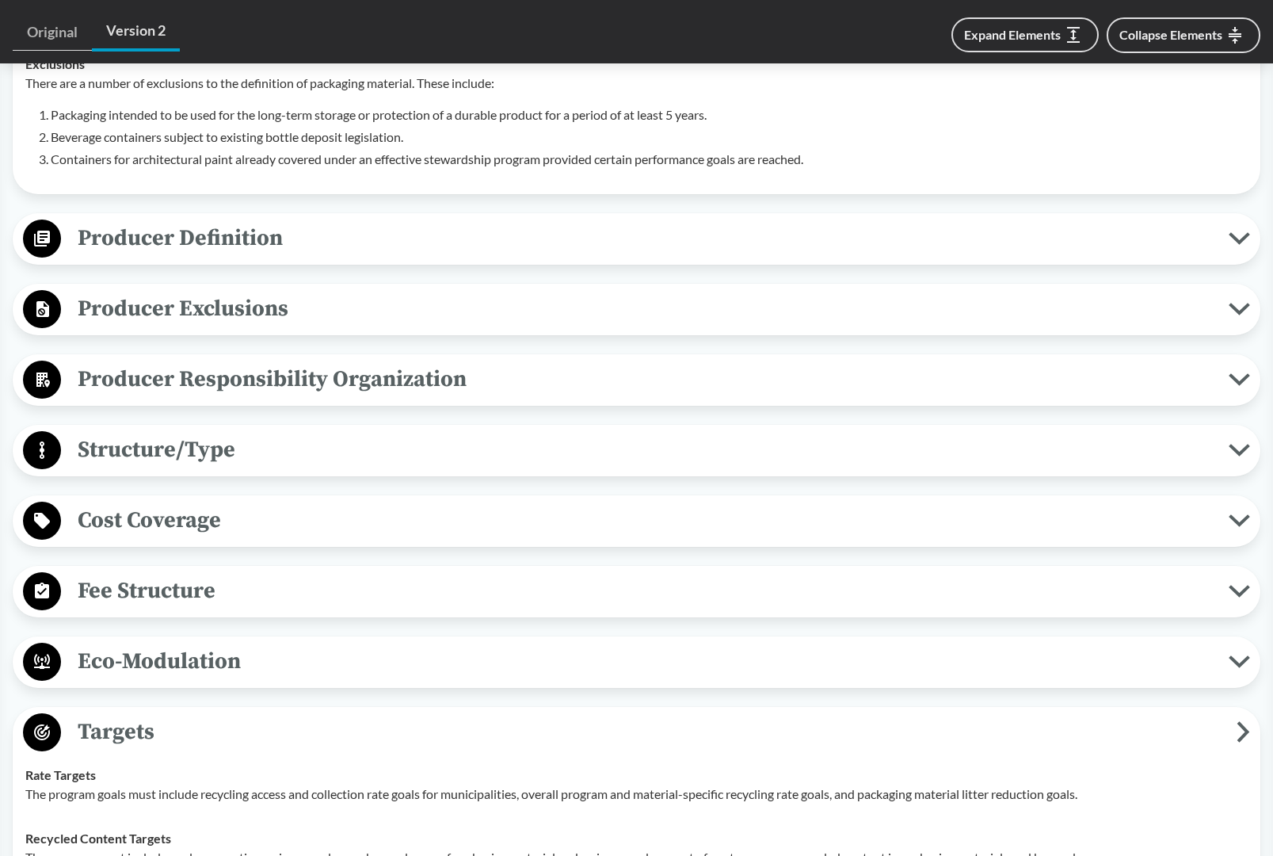
click at [517, 361] on span "Producer Responsibility Organization" at bounding box center [645, 379] width 1168 height 36
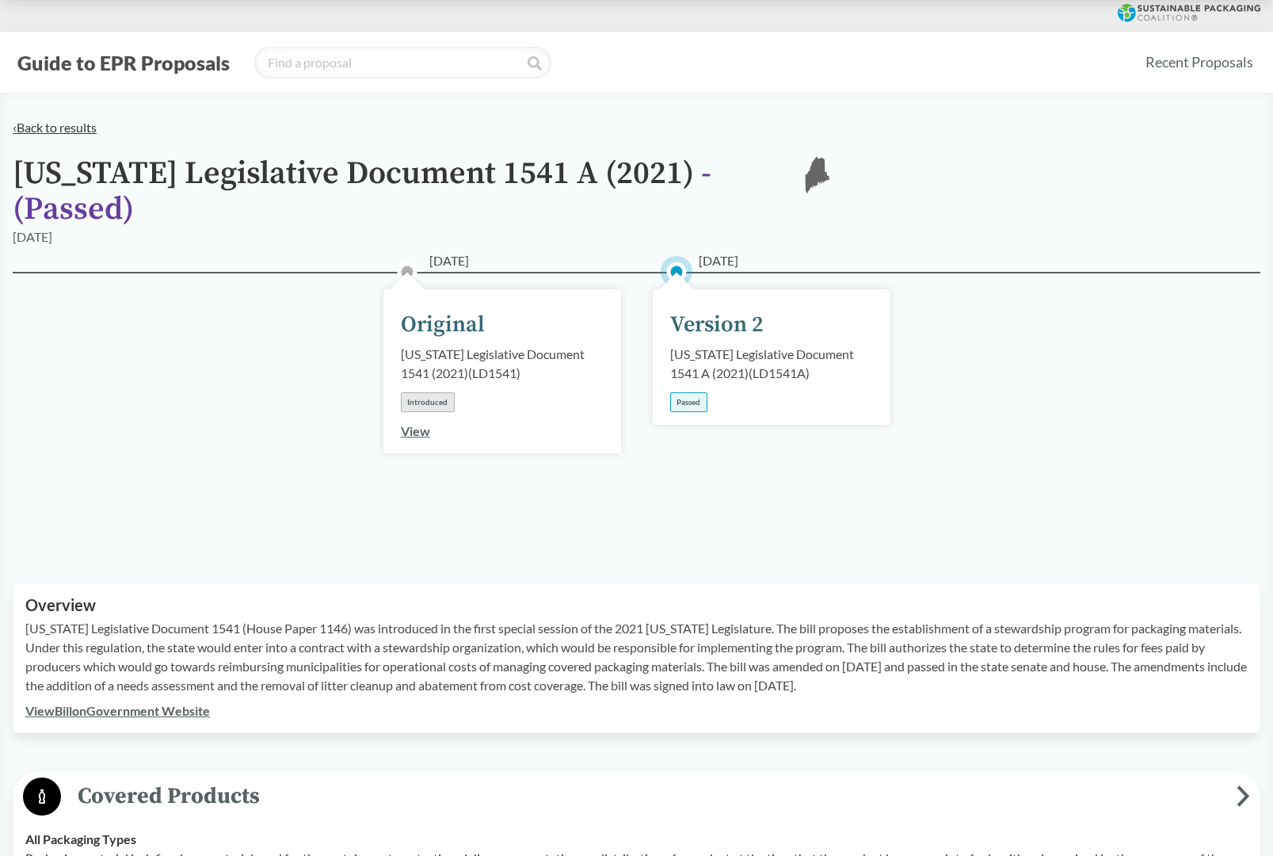
scroll to position [0, 0]
click at [61, 127] on link "‹ Back to results" at bounding box center [55, 127] width 84 height 15
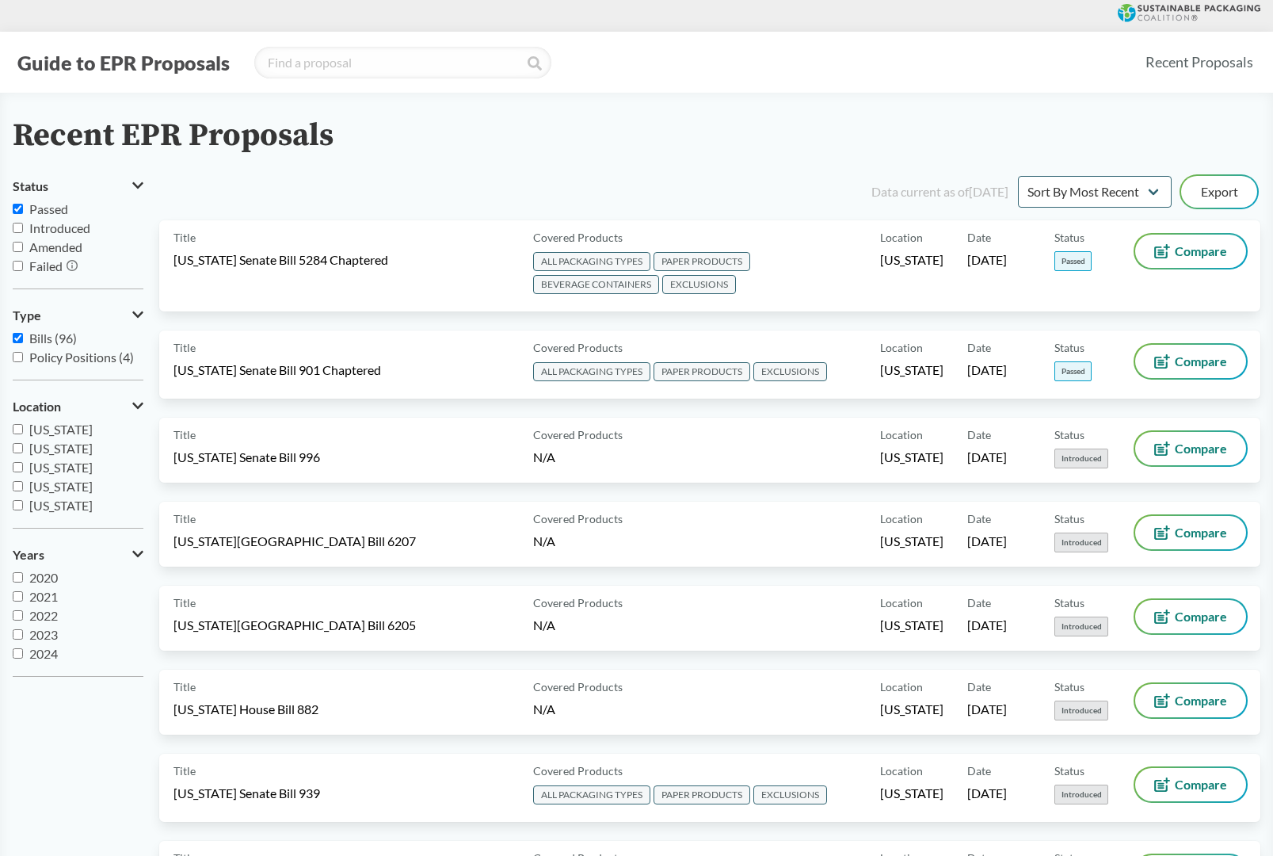
click at [17, 339] on input "Bills (96)" at bounding box center [18, 338] width 10 height 10
click at [14, 338] on input "Bills (96)" at bounding box center [18, 338] width 10 height 10
checkbox input "true"
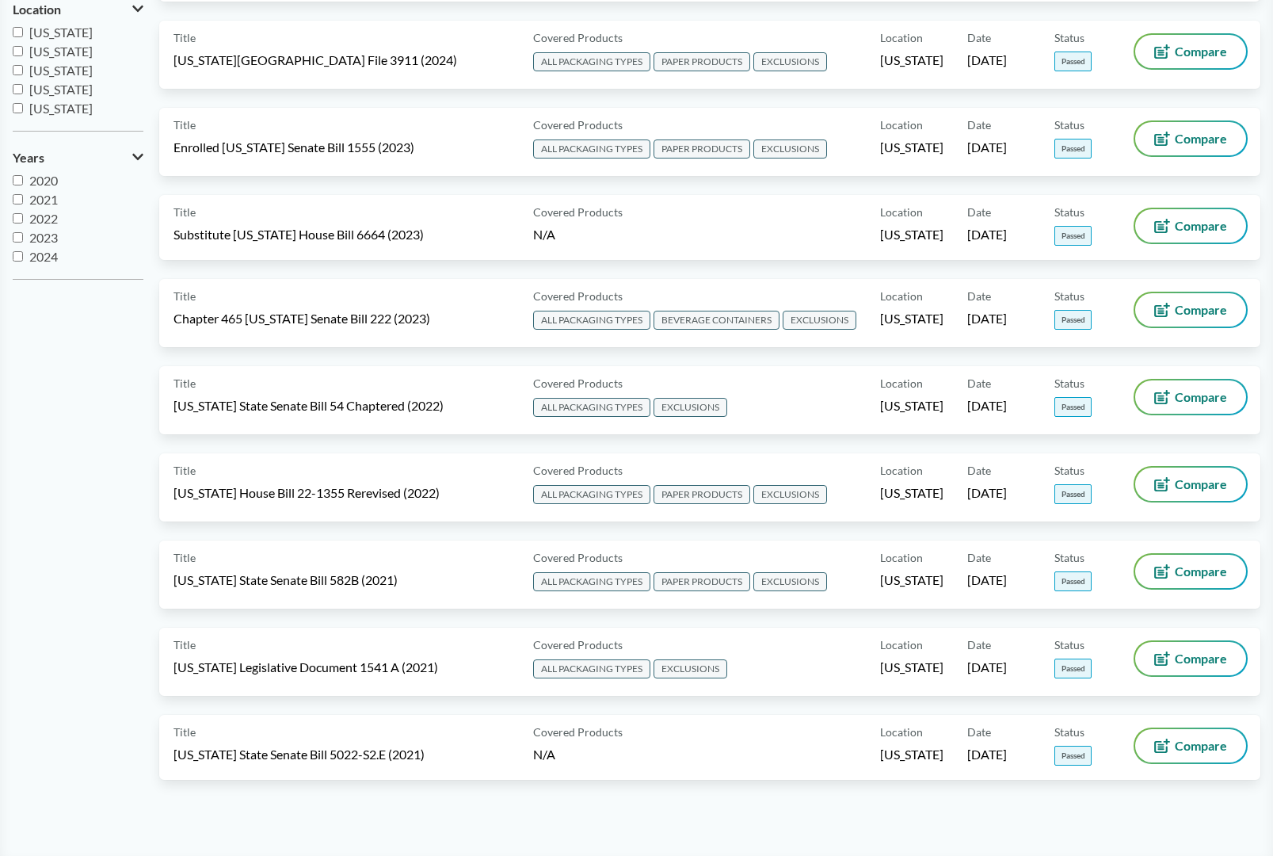
scroll to position [406, 0]
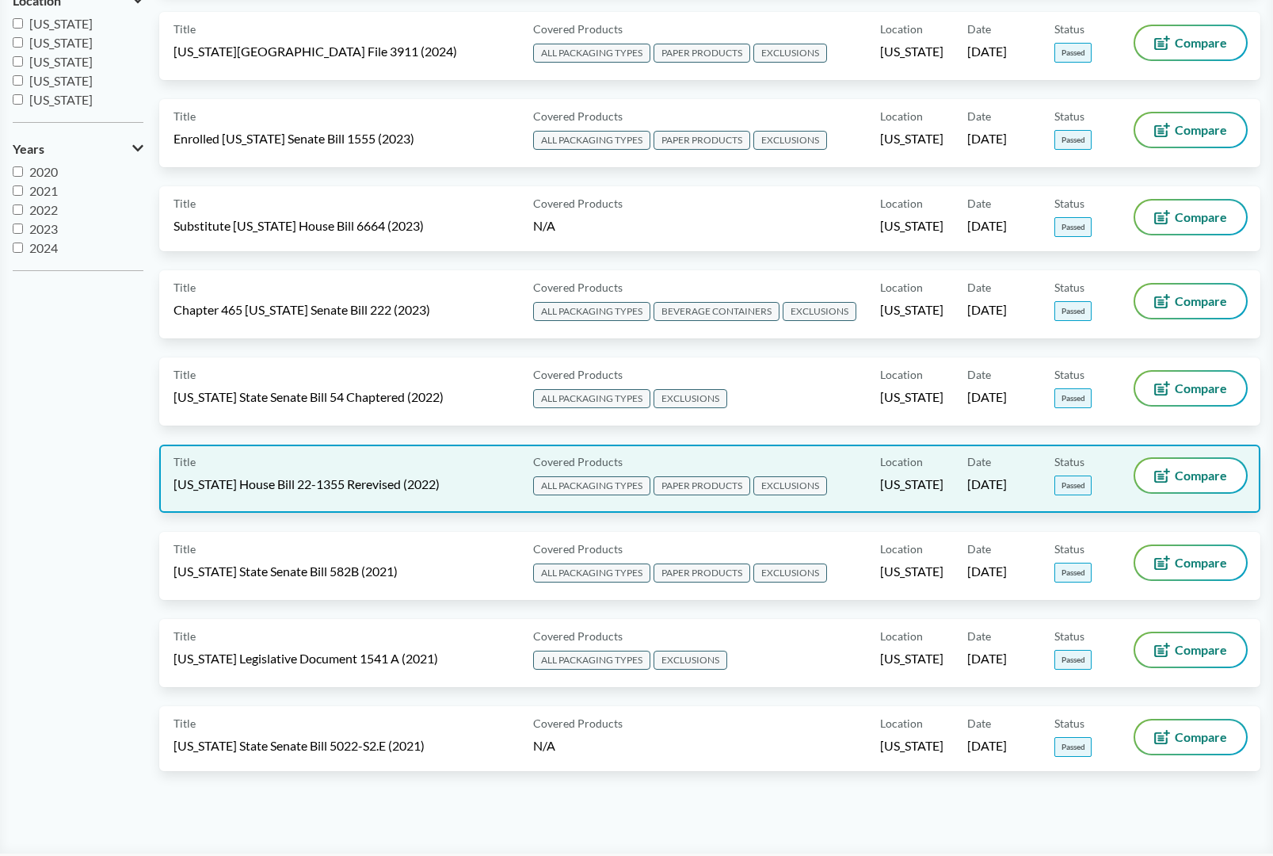
click at [239, 483] on span "Colorado House Bill 22-1355 Rerevised (2022)" at bounding box center [307, 483] width 266 height 17
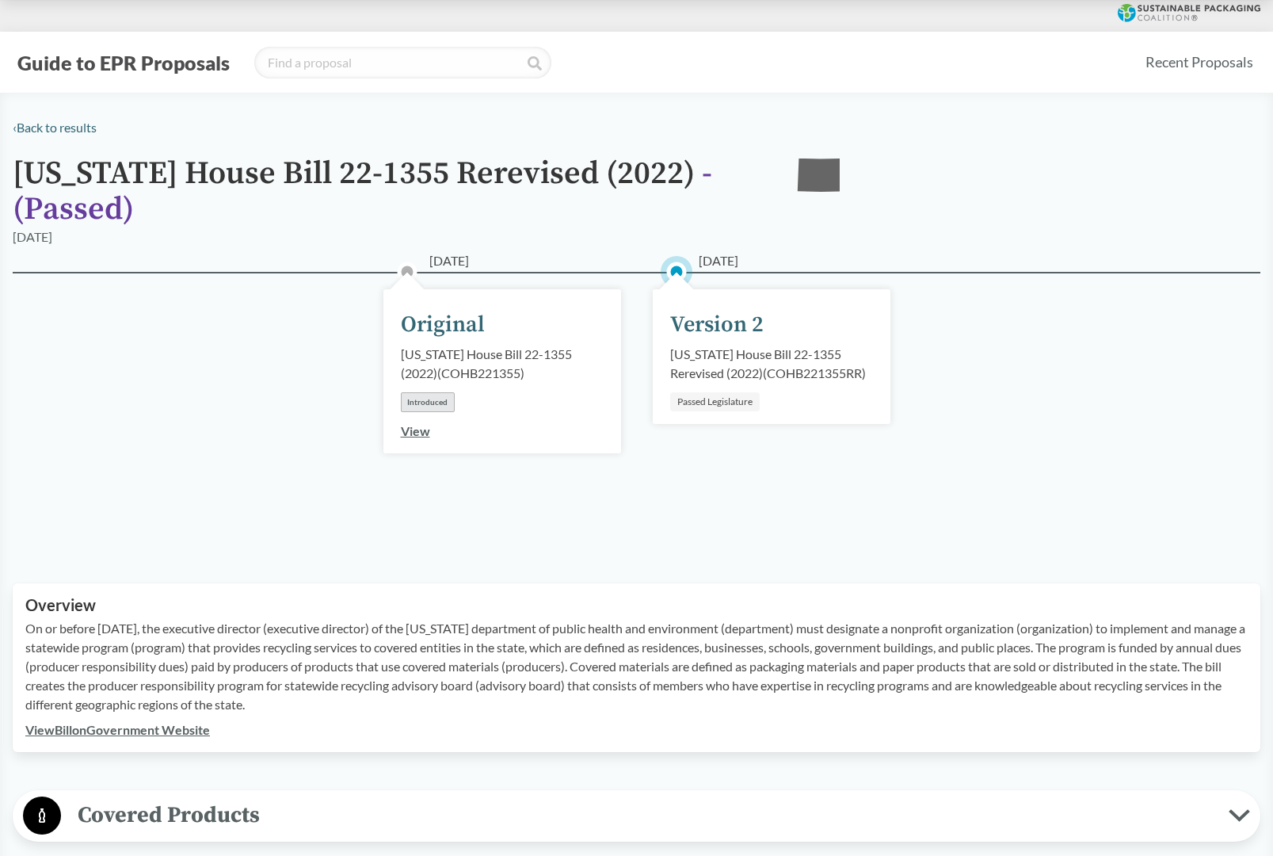
click at [128, 730] on link "View Bill on Government Website" at bounding box center [117, 729] width 185 height 15
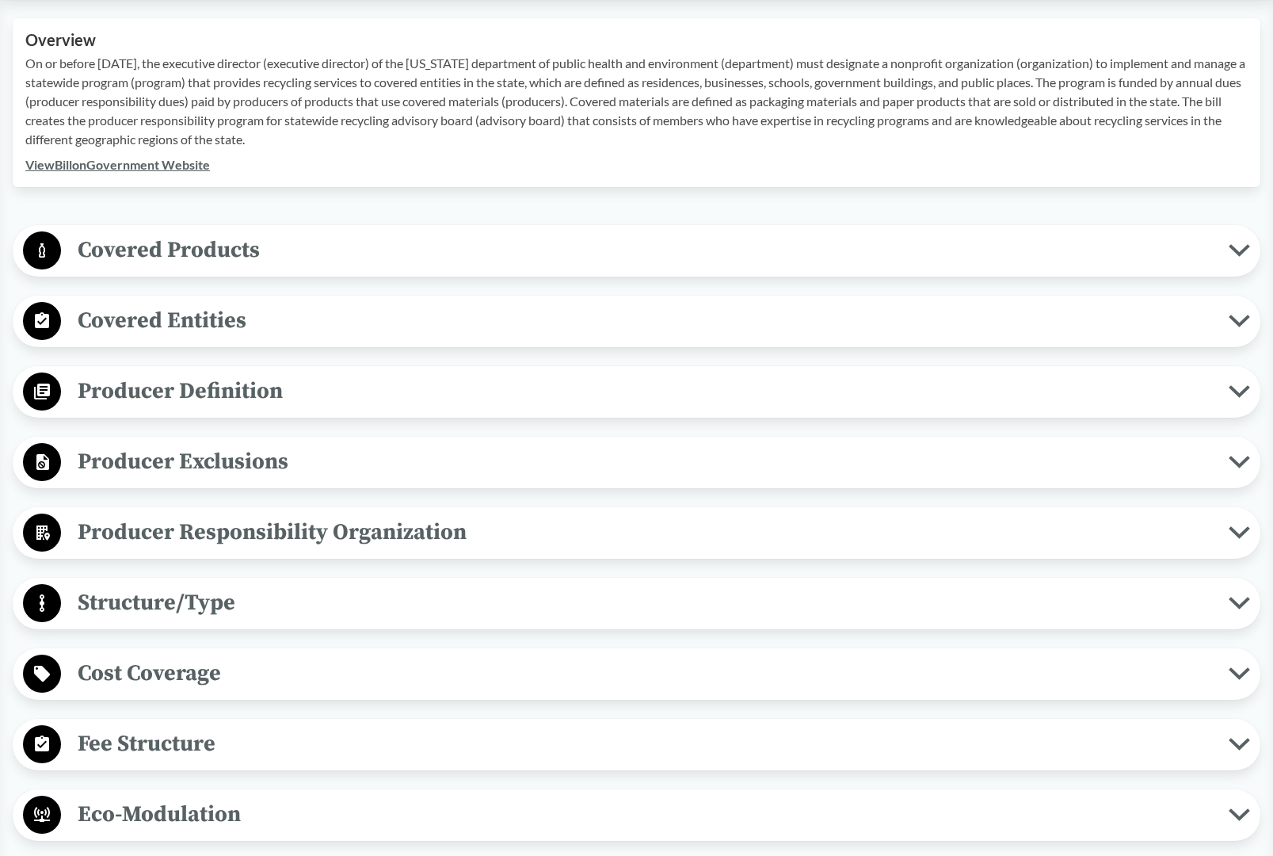
scroll to position [584, 0]
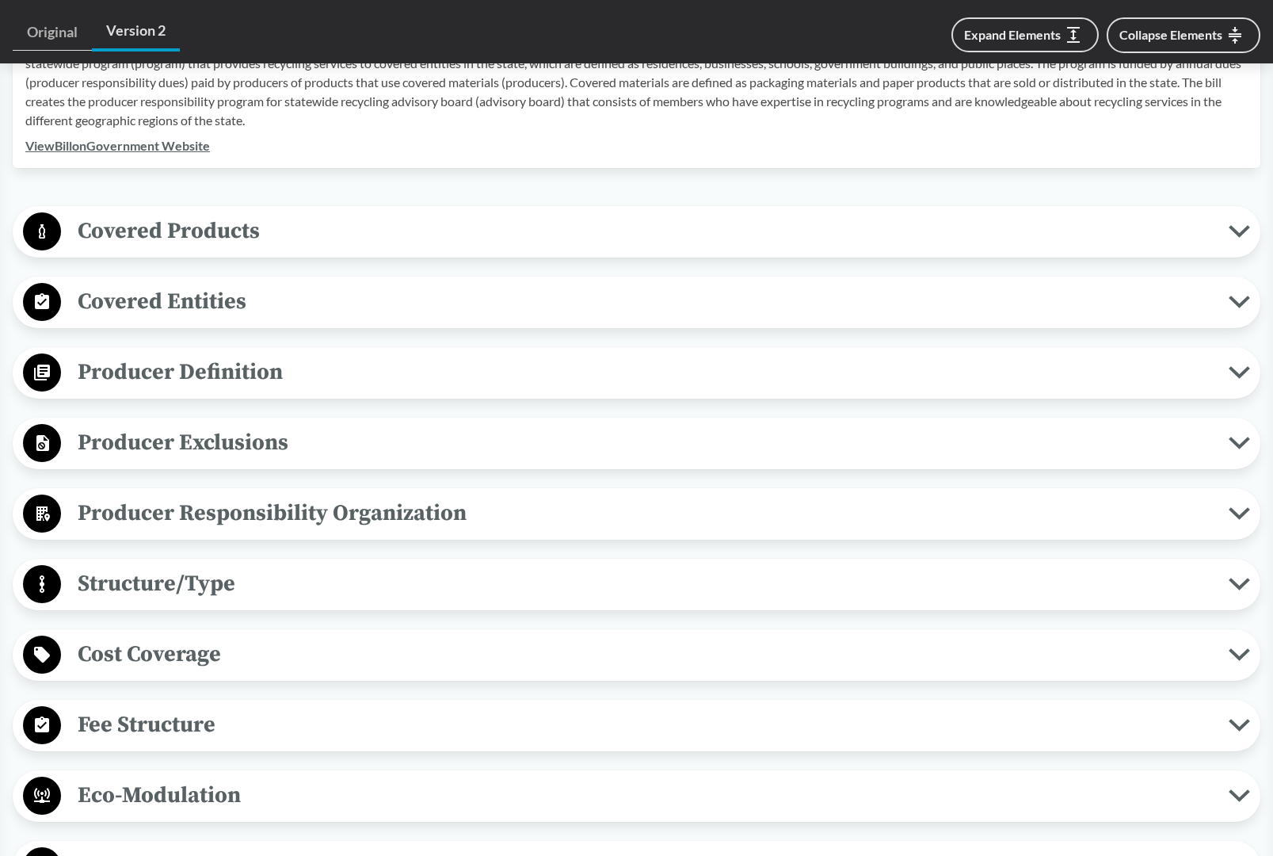
click at [342, 239] on span "Covered Products" at bounding box center [645, 231] width 1168 height 36
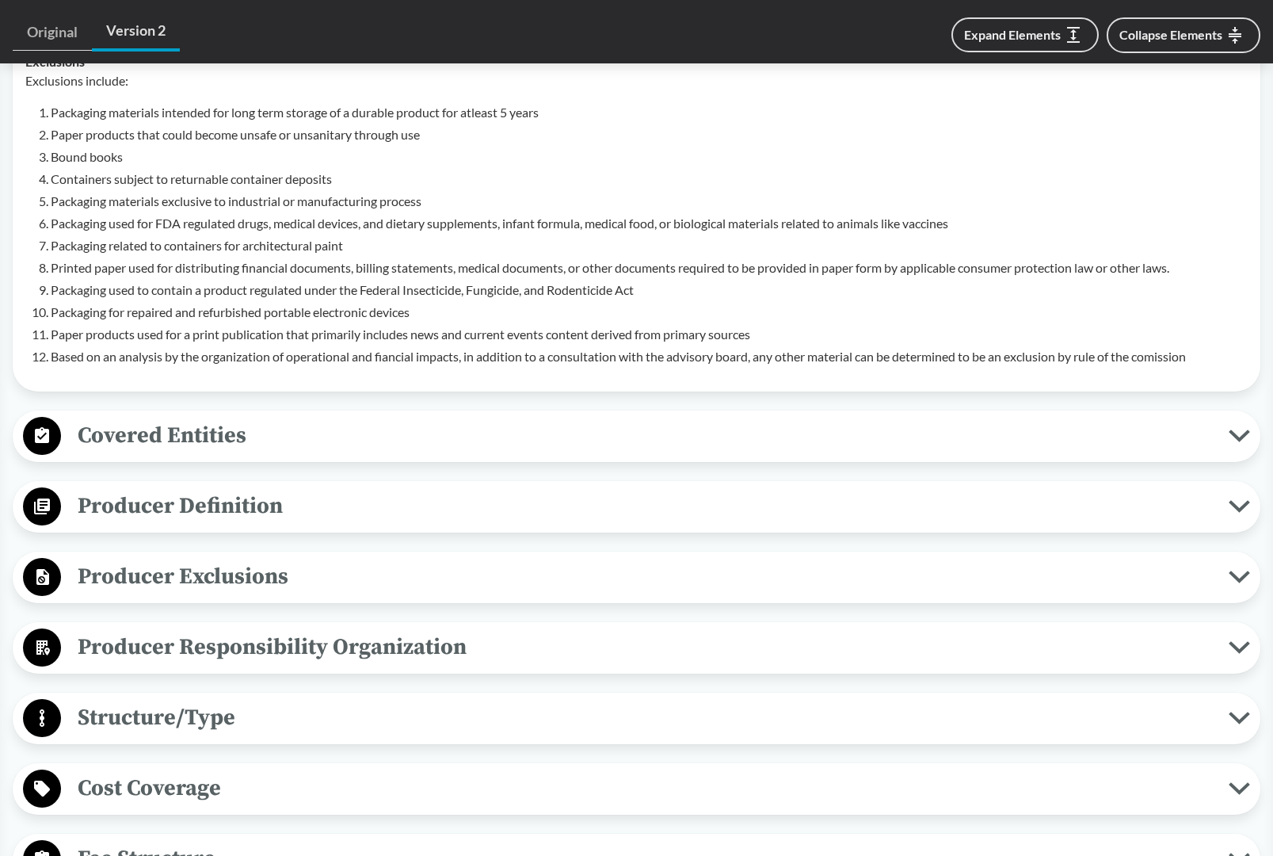
scroll to position [946, 0]
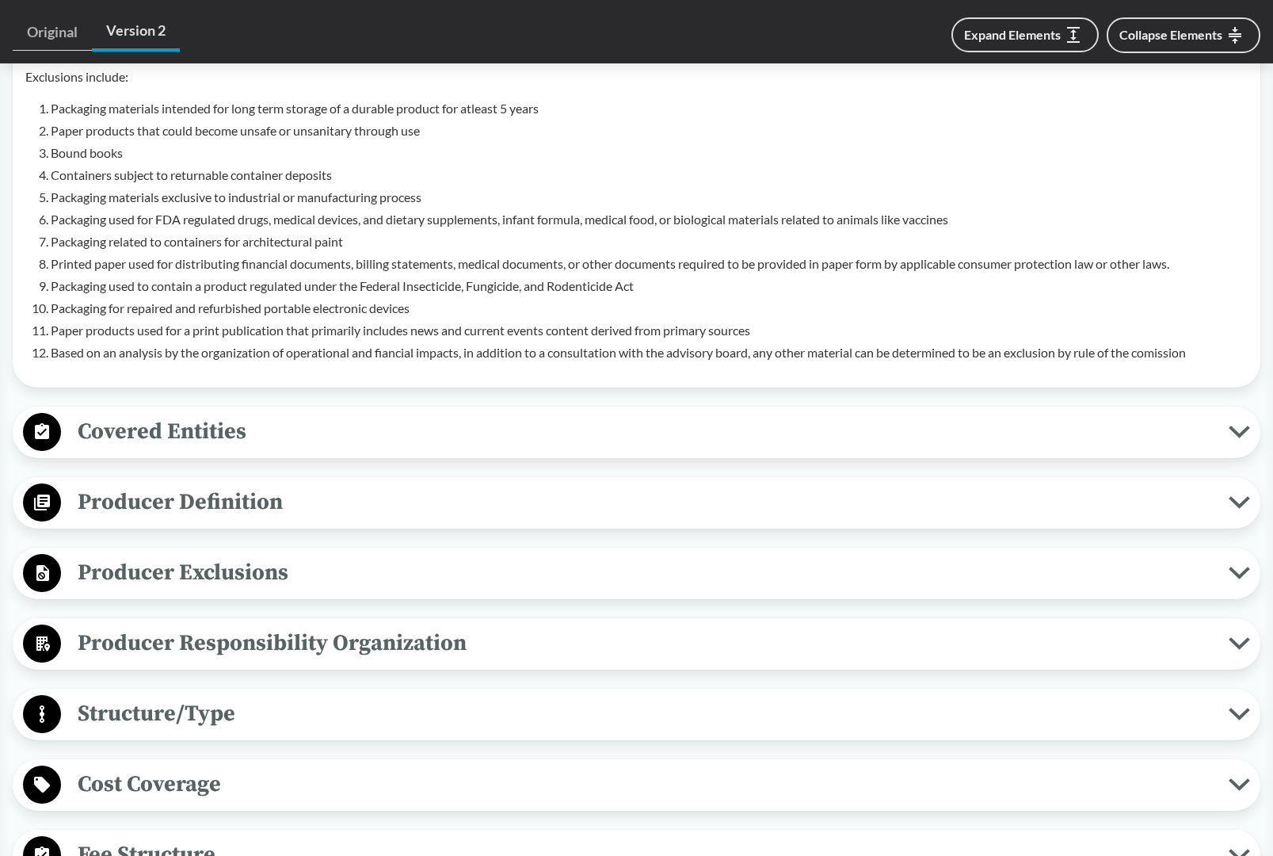
click at [143, 433] on span "Covered Entities" at bounding box center [645, 432] width 1168 height 36
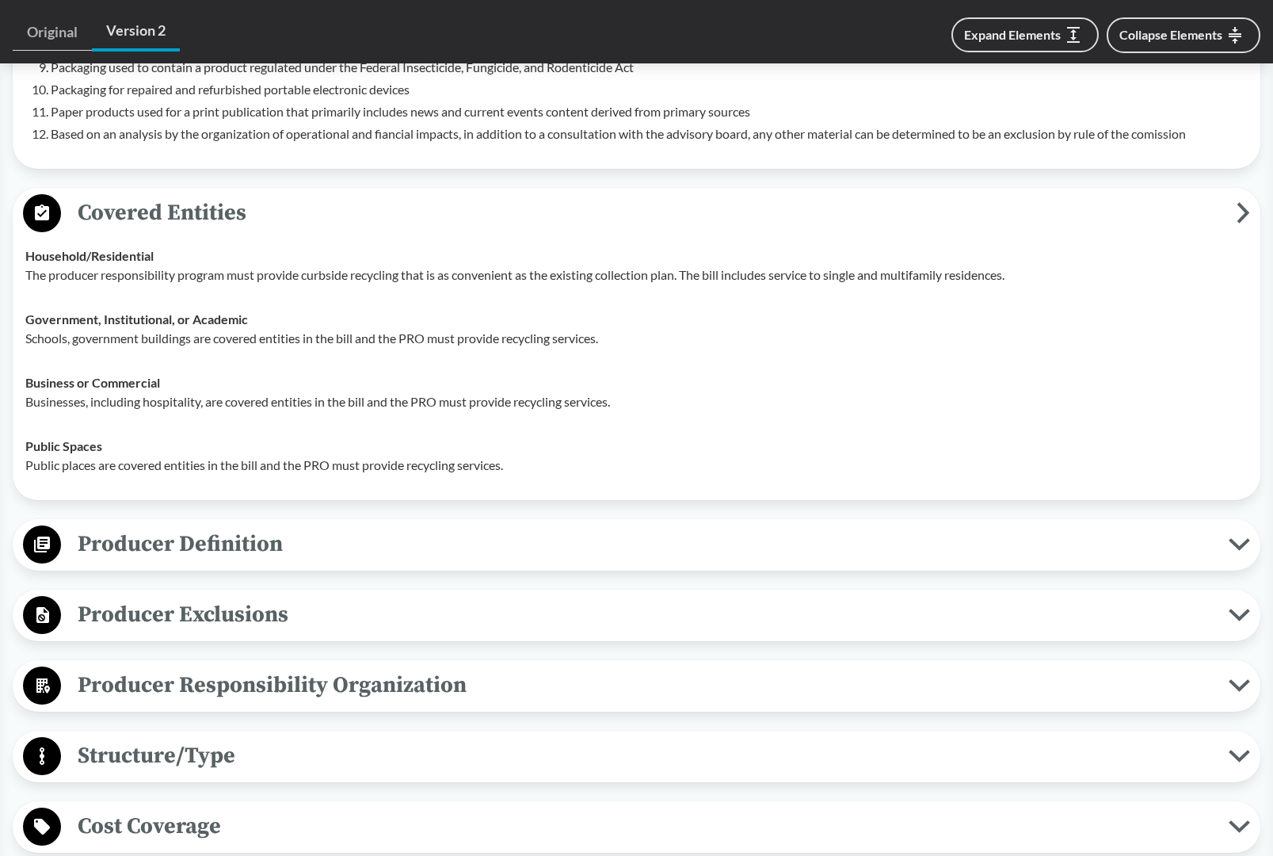
scroll to position [1167, 0]
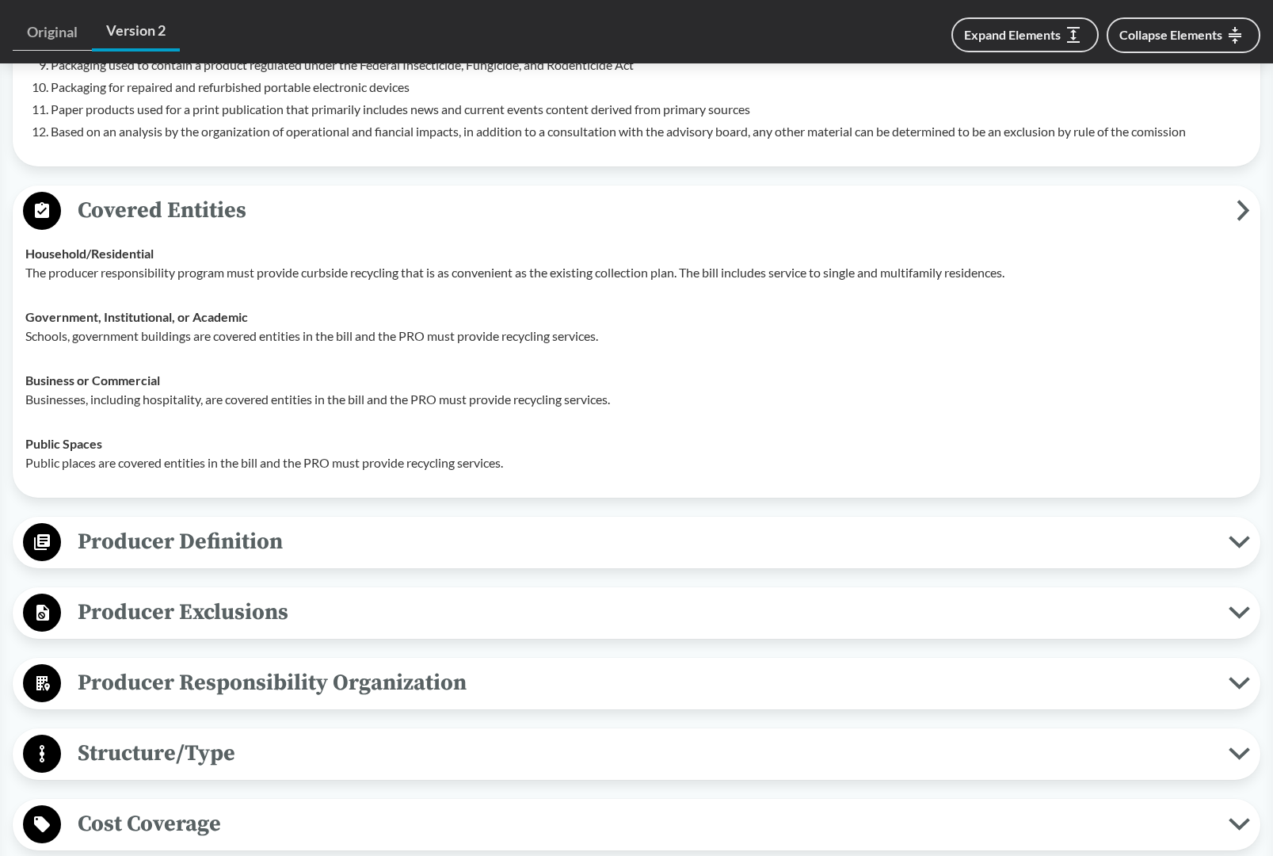
click at [184, 577] on div "Covered Products All Packaging Types Packaging means any material that is inten…" at bounding box center [637, 624] width 1248 height 2003
click at [180, 555] on span "Producer Definition" at bounding box center [645, 542] width 1168 height 36
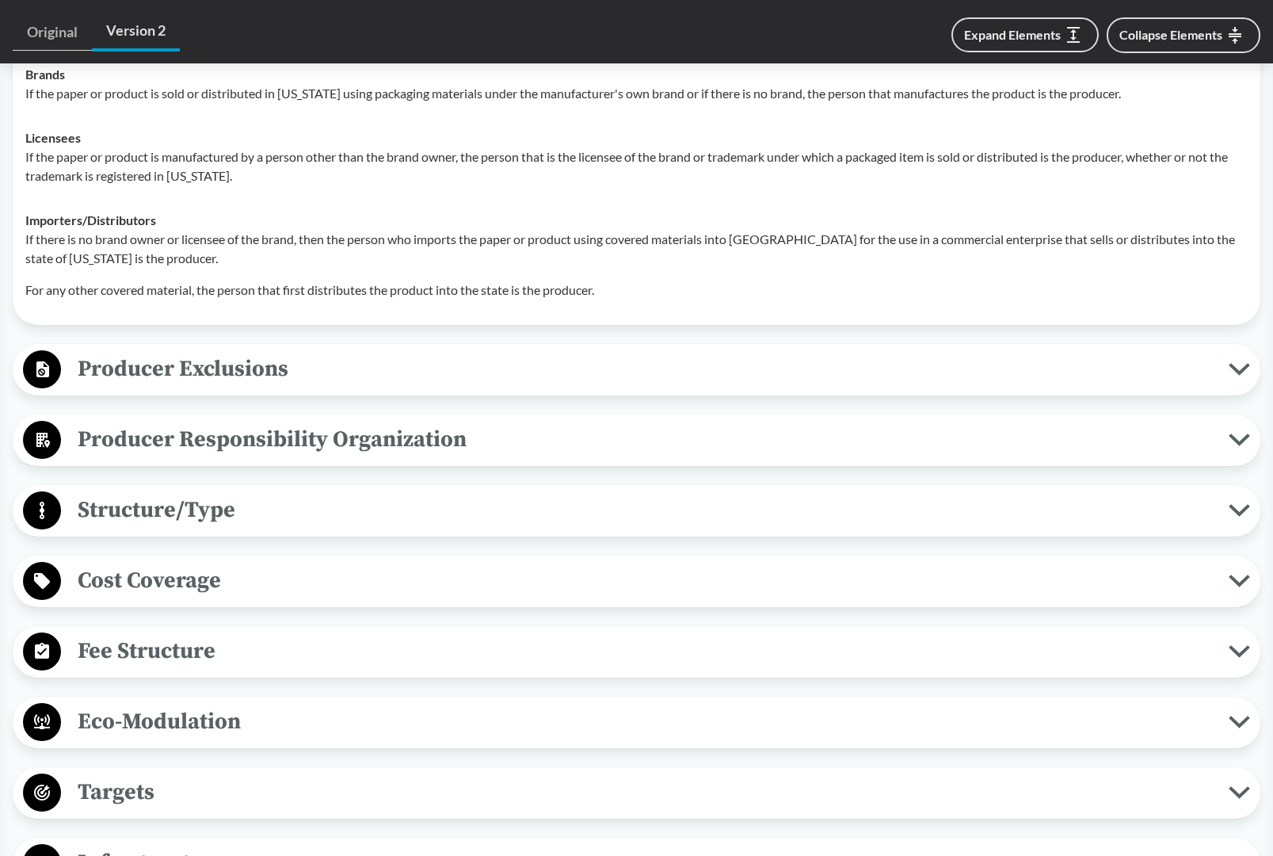
scroll to position [1680, 0]
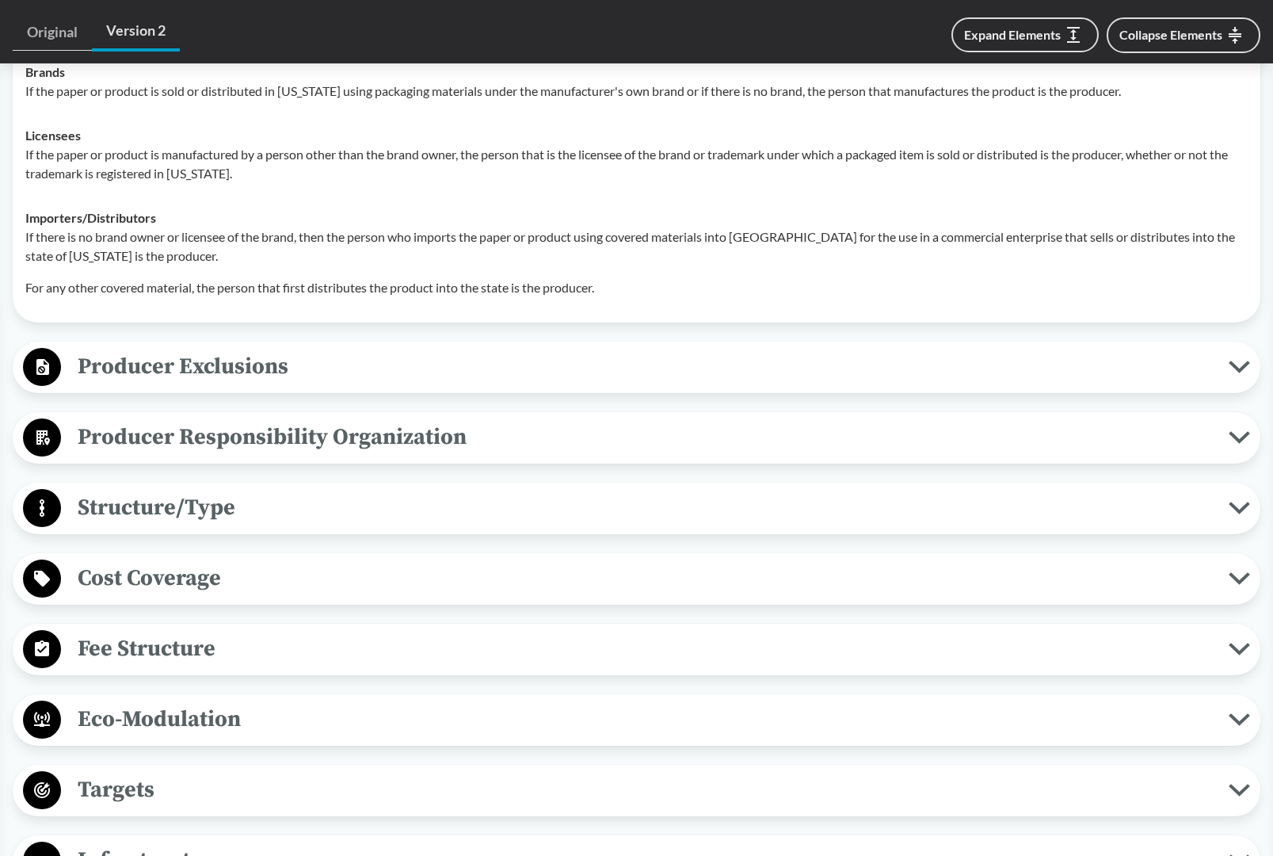
click at [97, 370] on span "Producer Exclusions" at bounding box center [645, 367] width 1168 height 36
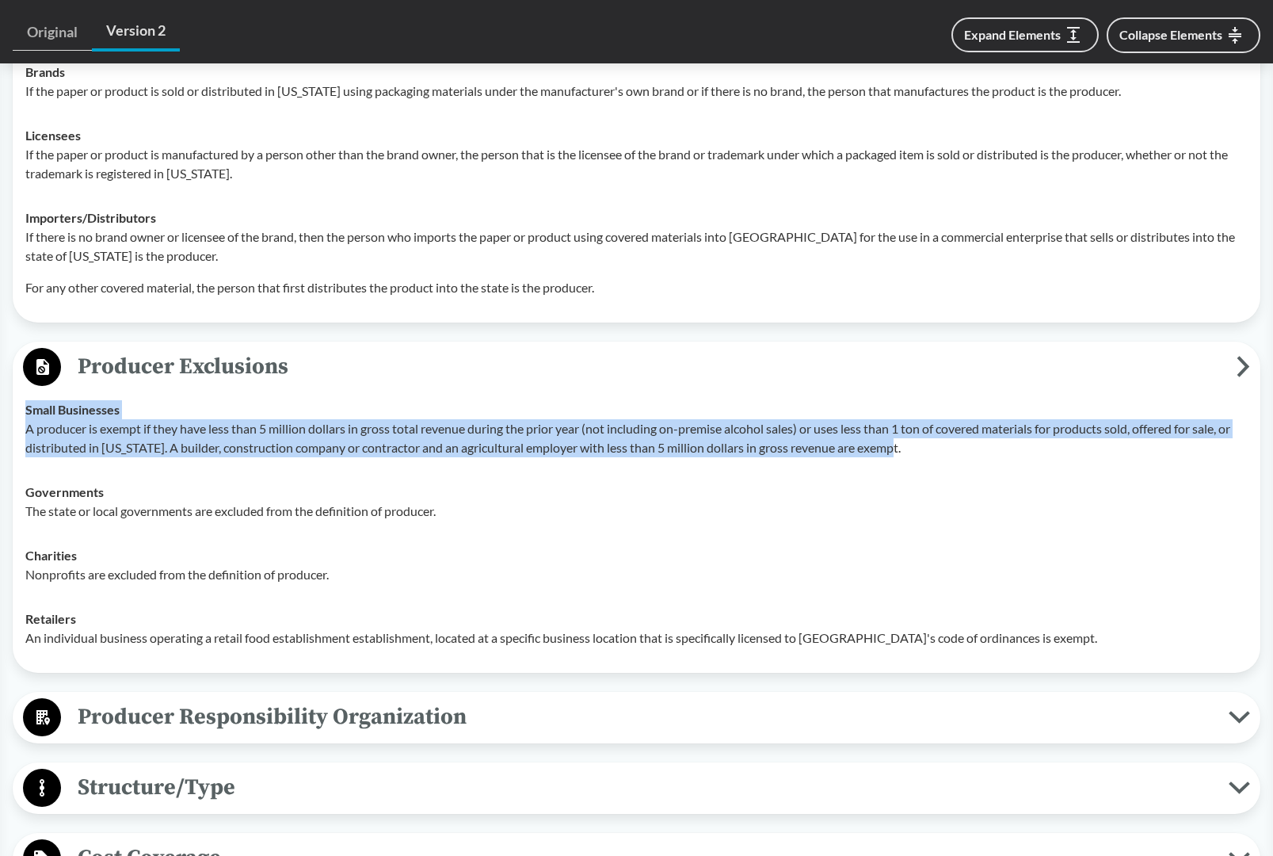
drag, startPoint x: 25, startPoint y: 417, endPoint x: 979, endPoint y: 456, distance: 954.9
click at [979, 456] on td "Small Businesses A producer is exempt if they have less than 5 million dollars …" at bounding box center [636, 429] width 1237 height 82
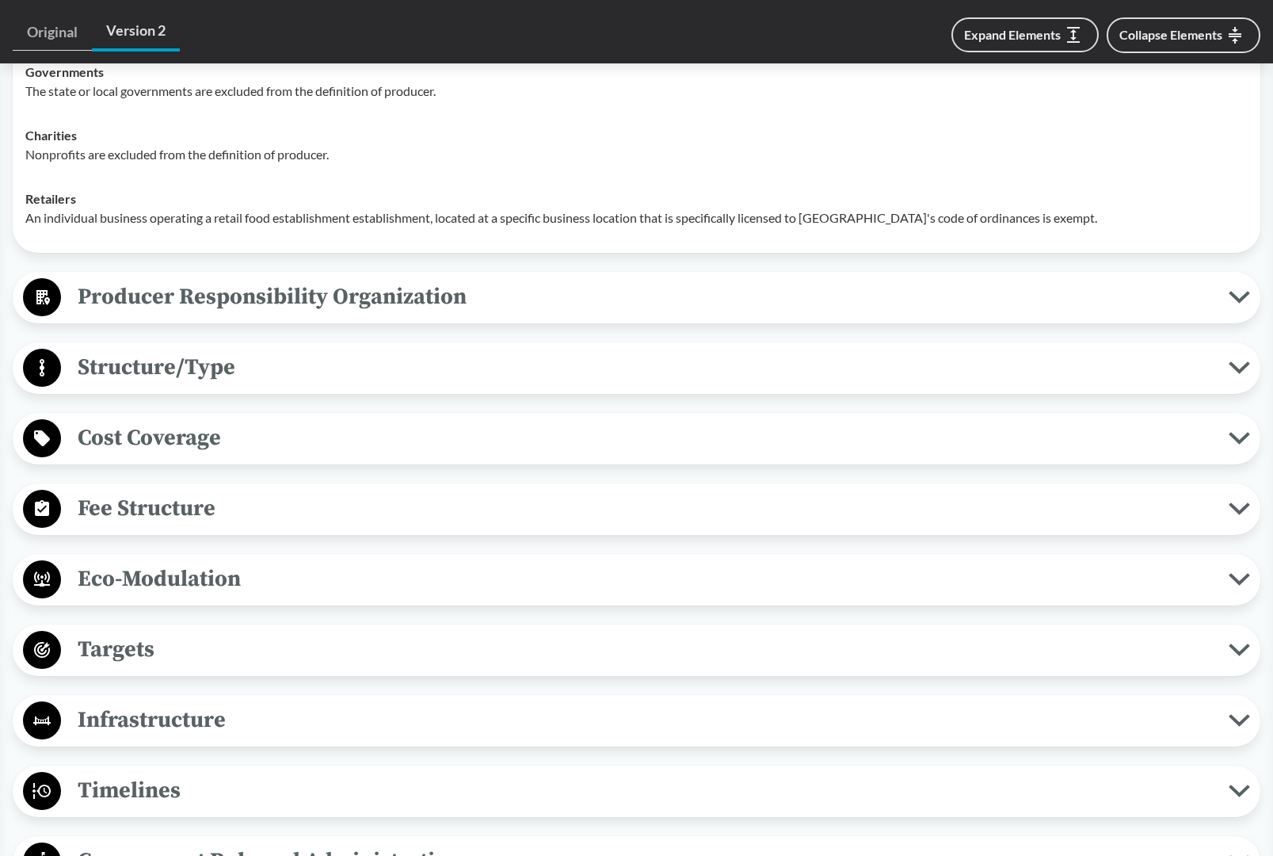
scroll to position [2110, 0]
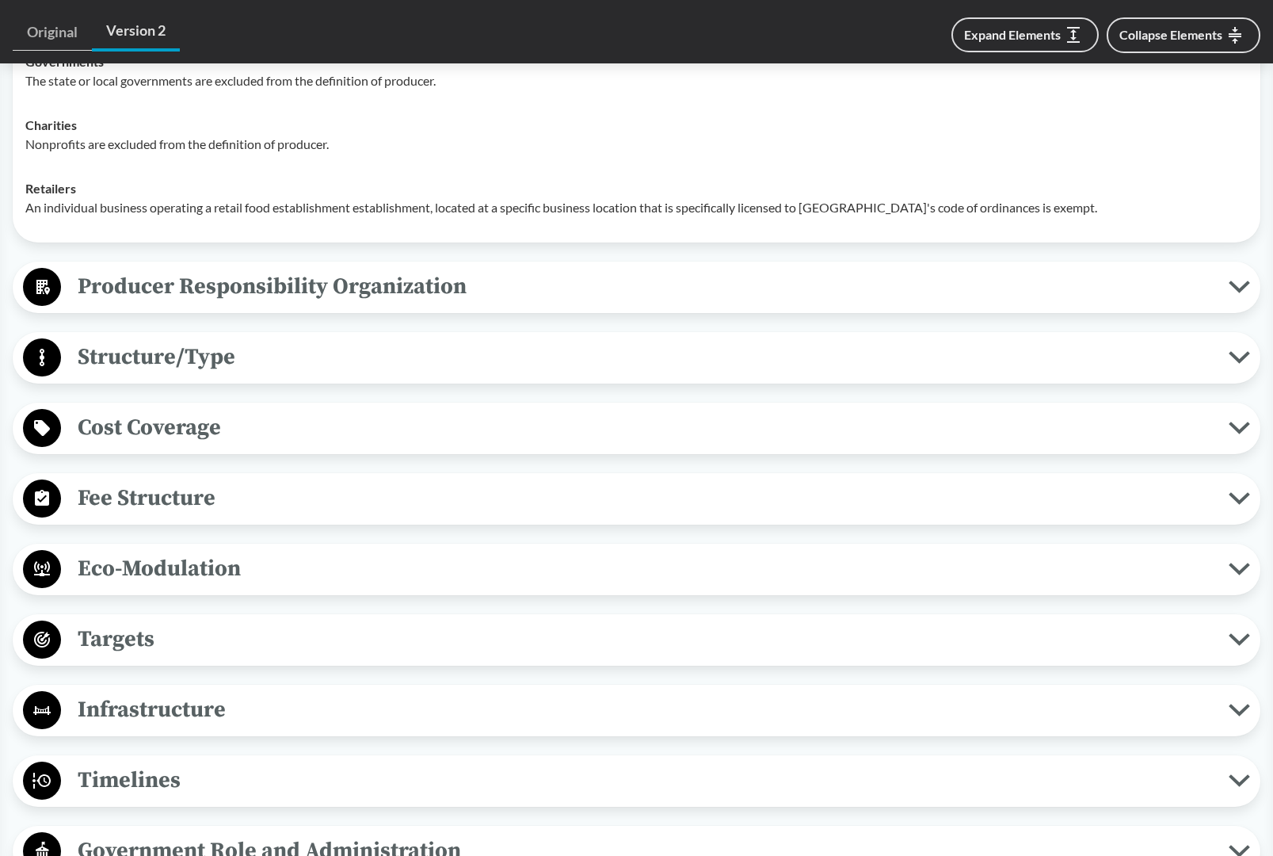
click at [268, 292] on span "Producer Responsibility Organization" at bounding box center [645, 287] width 1168 height 36
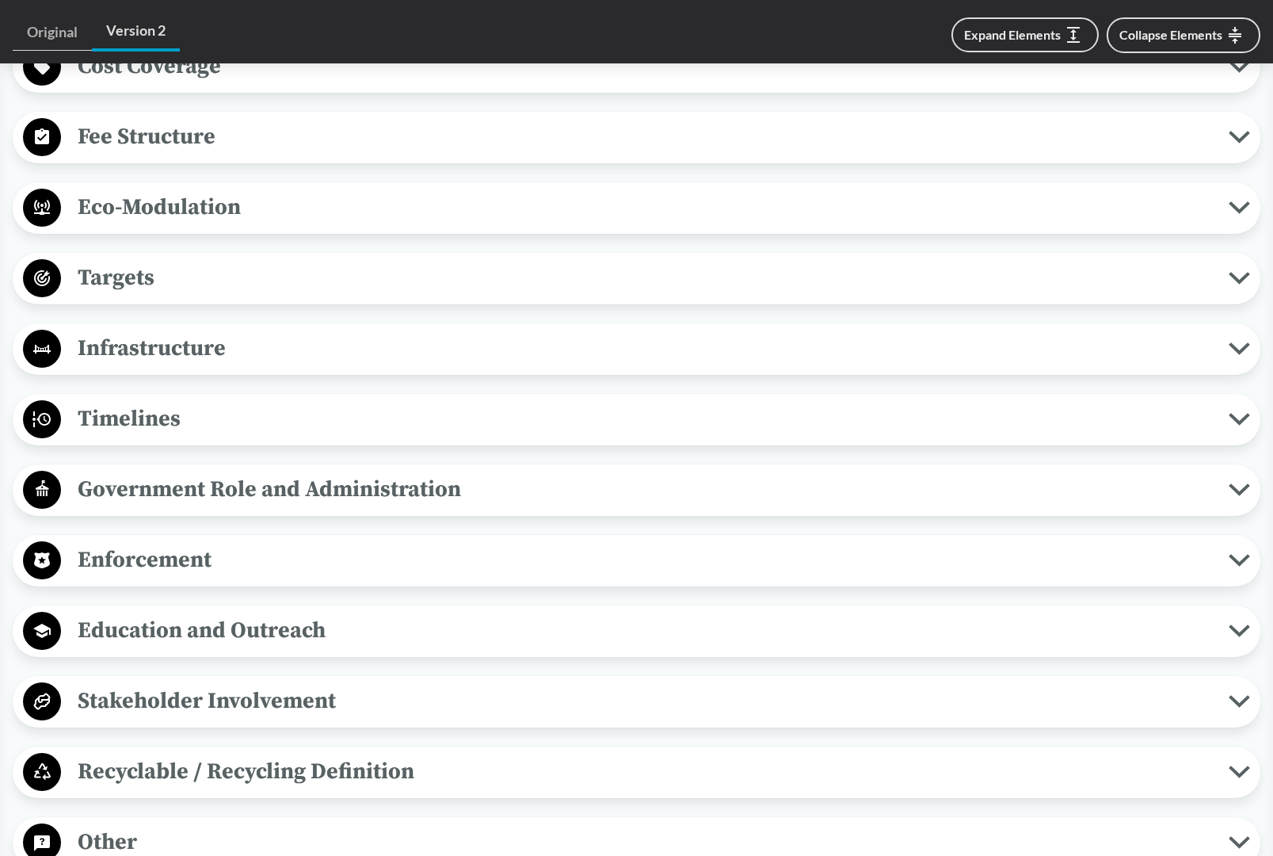
scroll to position [2674, 1]
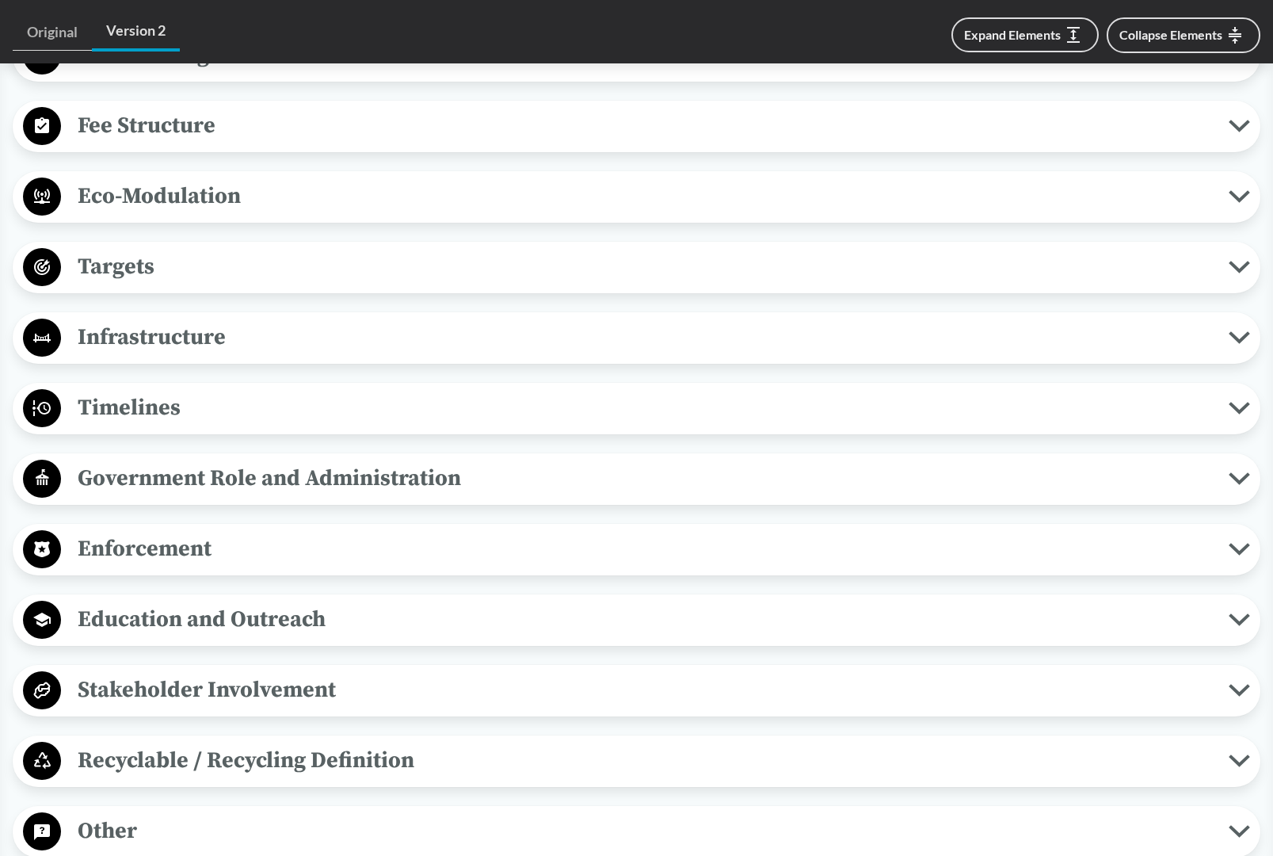
click at [225, 426] on span "Timelines" at bounding box center [645, 408] width 1168 height 36
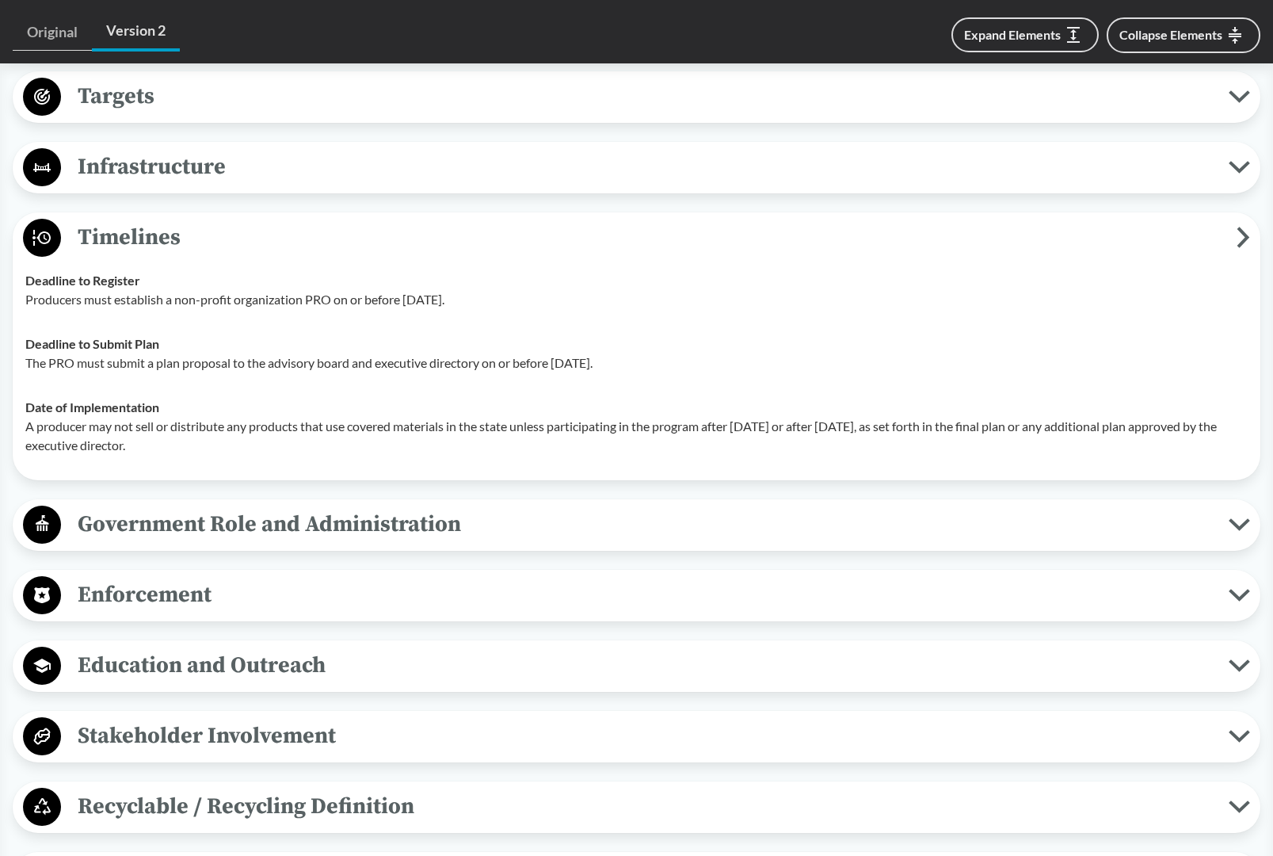
scroll to position [2853, 0]
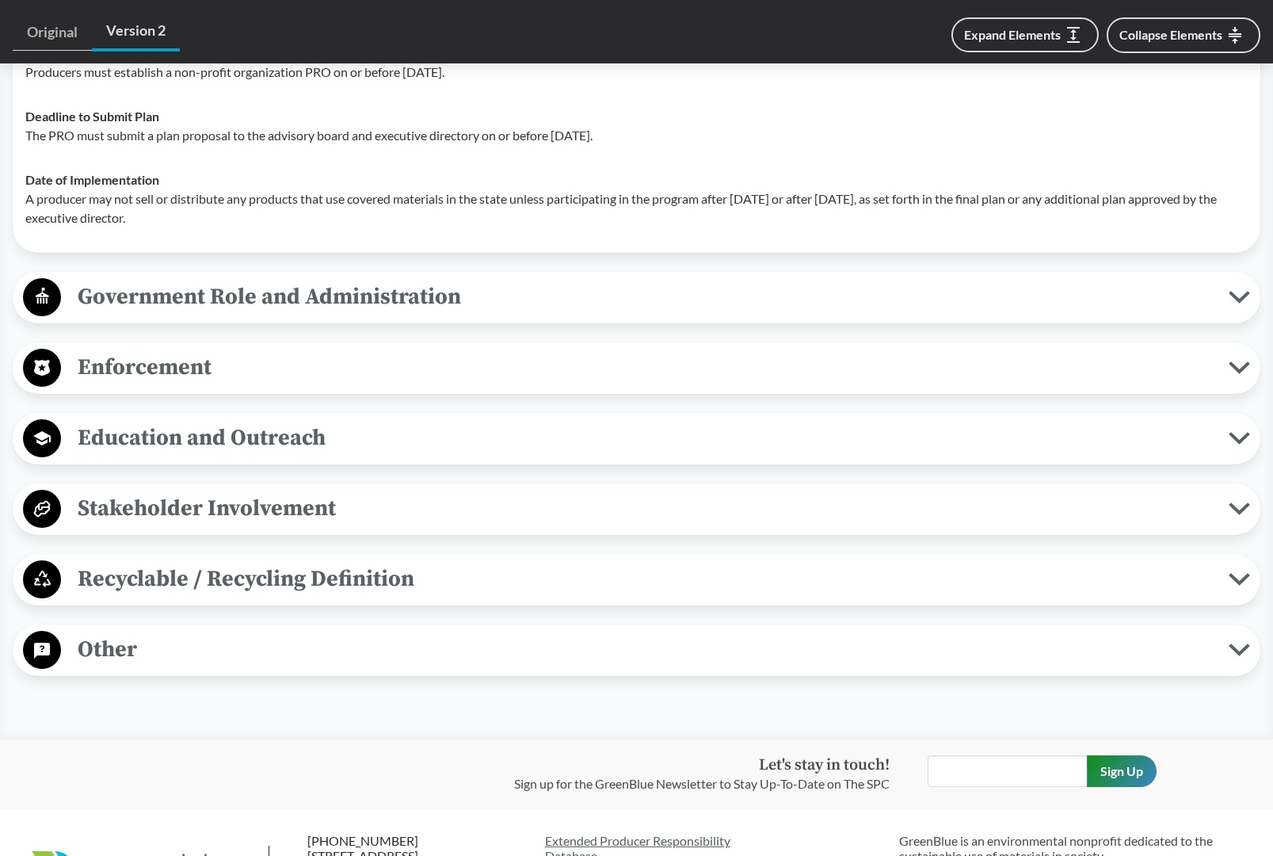
click at [302, 388] on button "Enforcement" at bounding box center [636, 368] width 1237 height 40
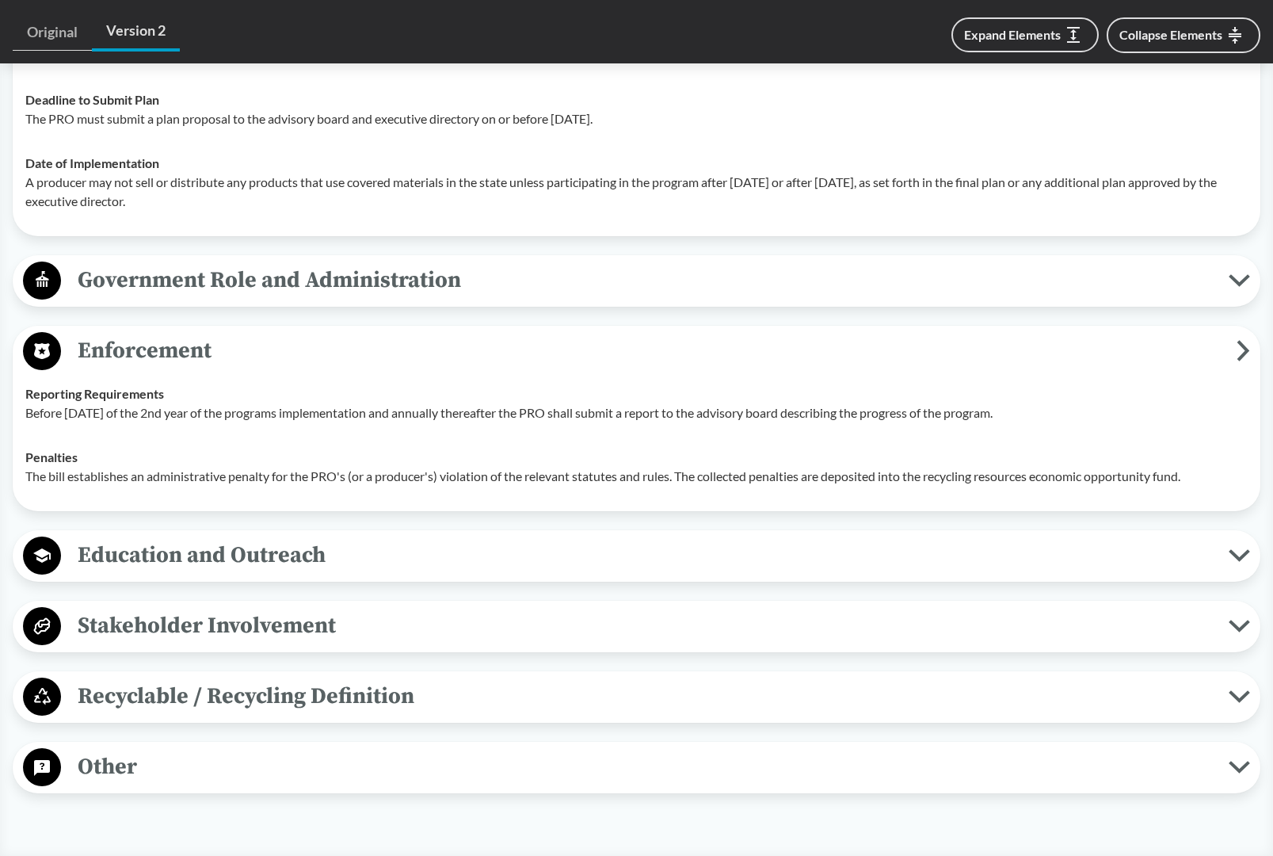
scroll to position [3094, 0]
drag, startPoint x: 1038, startPoint y: 446, endPoint x: -10, endPoint y: 426, distance: 1047.8
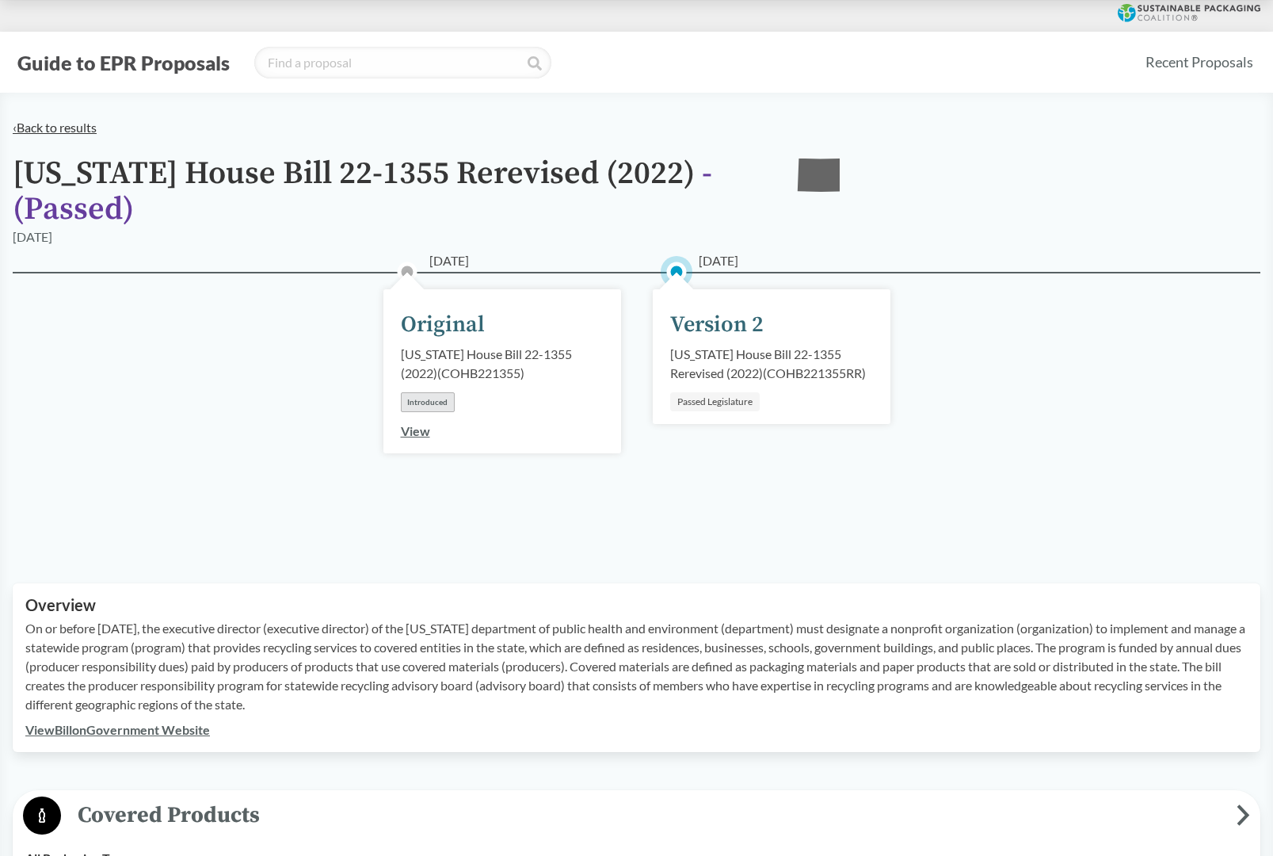
scroll to position [0, 0]
click at [56, 127] on link "‹ Back to results" at bounding box center [55, 127] width 84 height 15
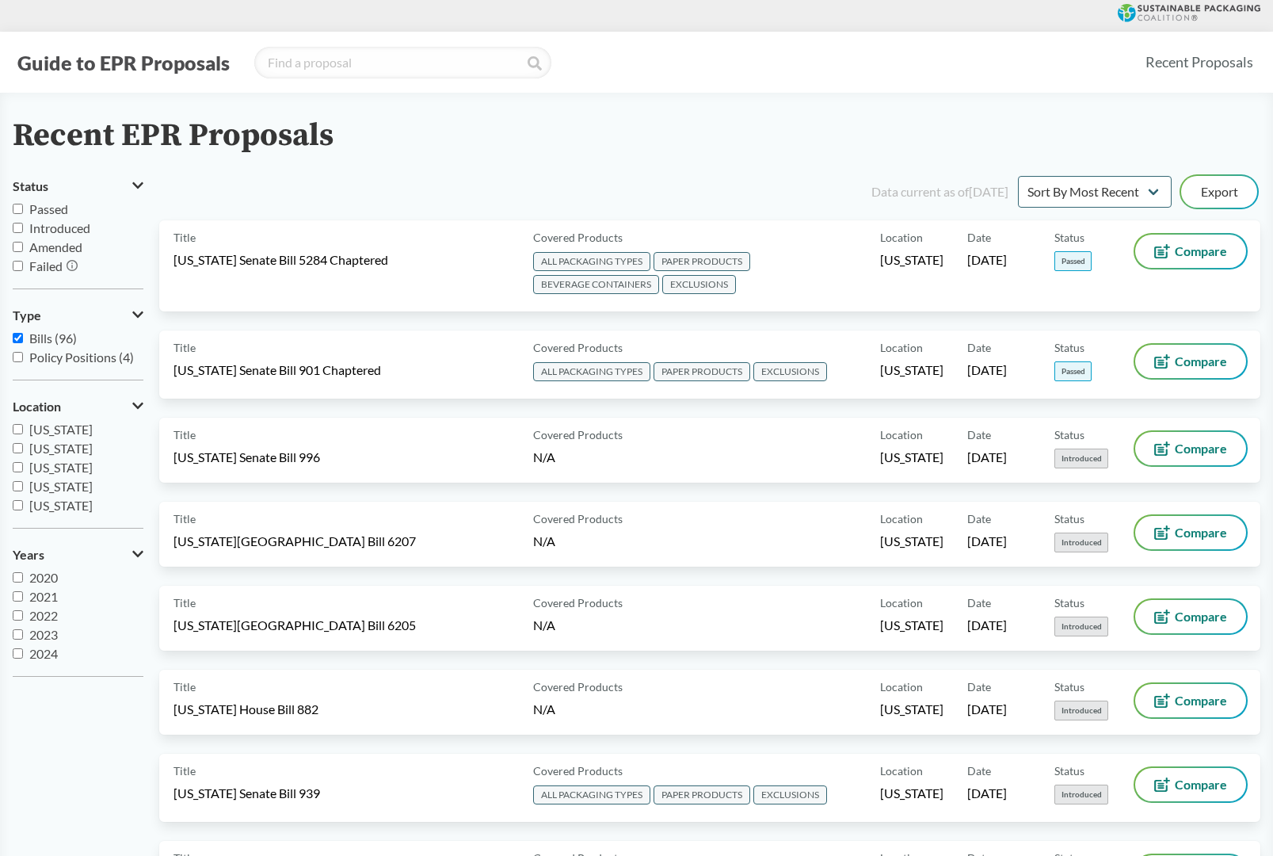
click at [17, 211] on input "Passed" at bounding box center [18, 209] width 10 height 10
checkbox input "true"
click at [21, 212] on input "Passed" at bounding box center [18, 209] width 10 height 10
checkbox input "true"
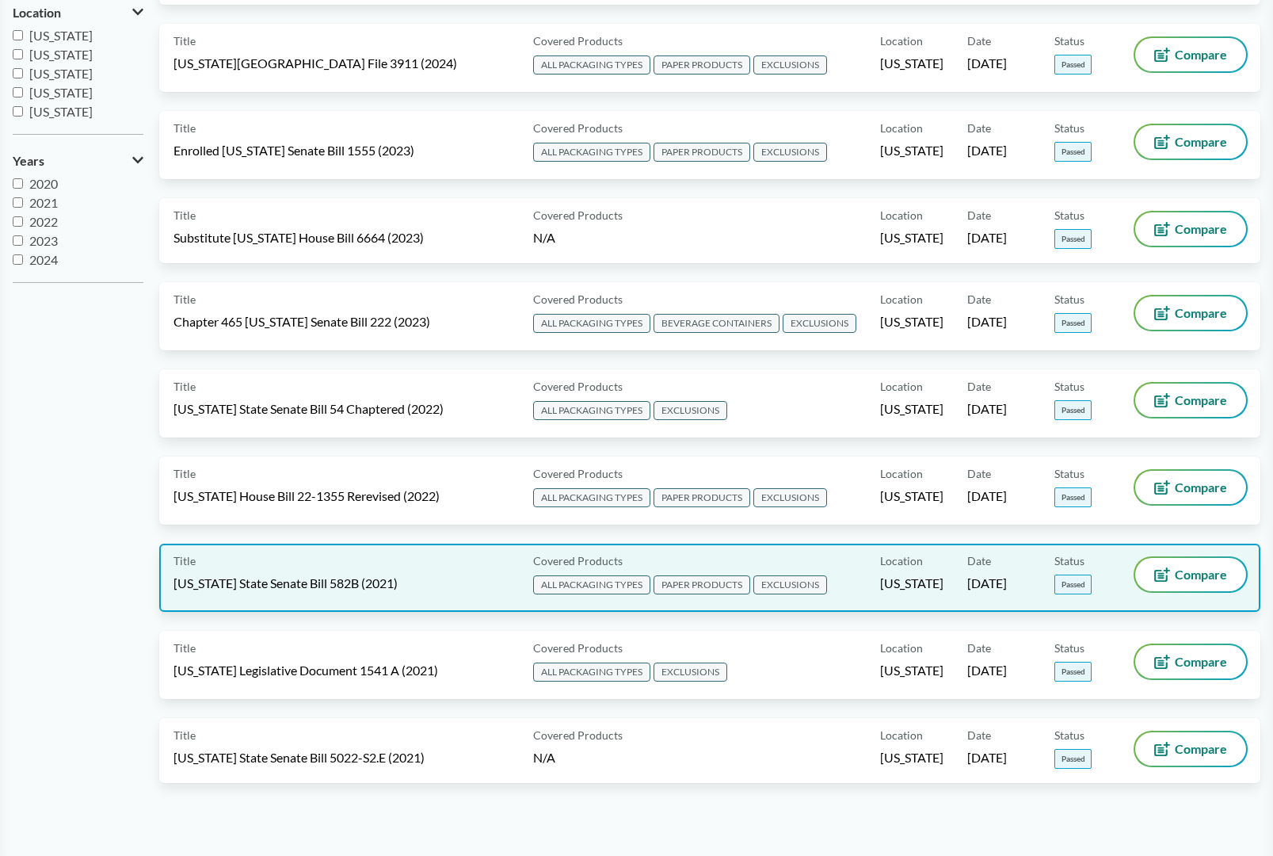
scroll to position [392, 0]
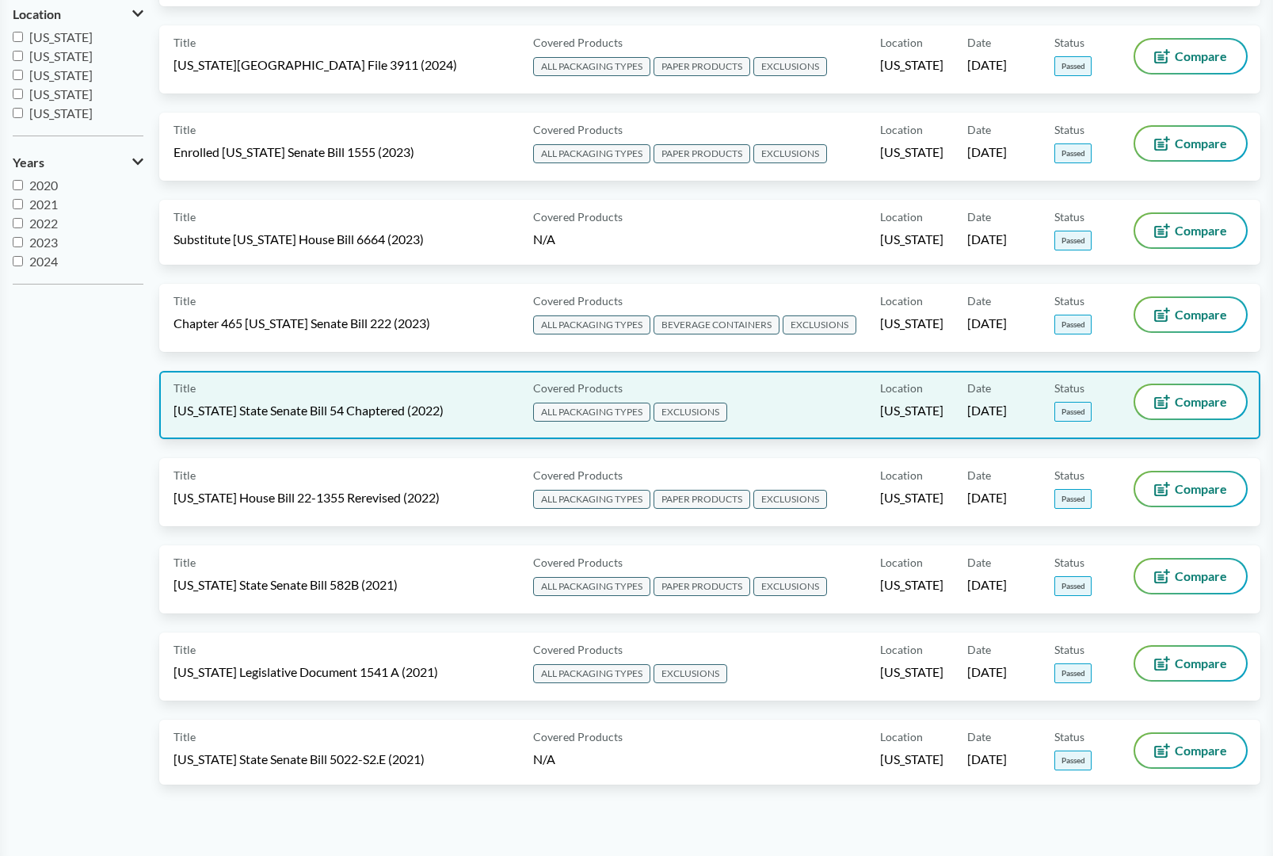
click at [265, 407] on span "California State Senate Bill 54 Chaptered (2022)" at bounding box center [309, 410] width 270 height 17
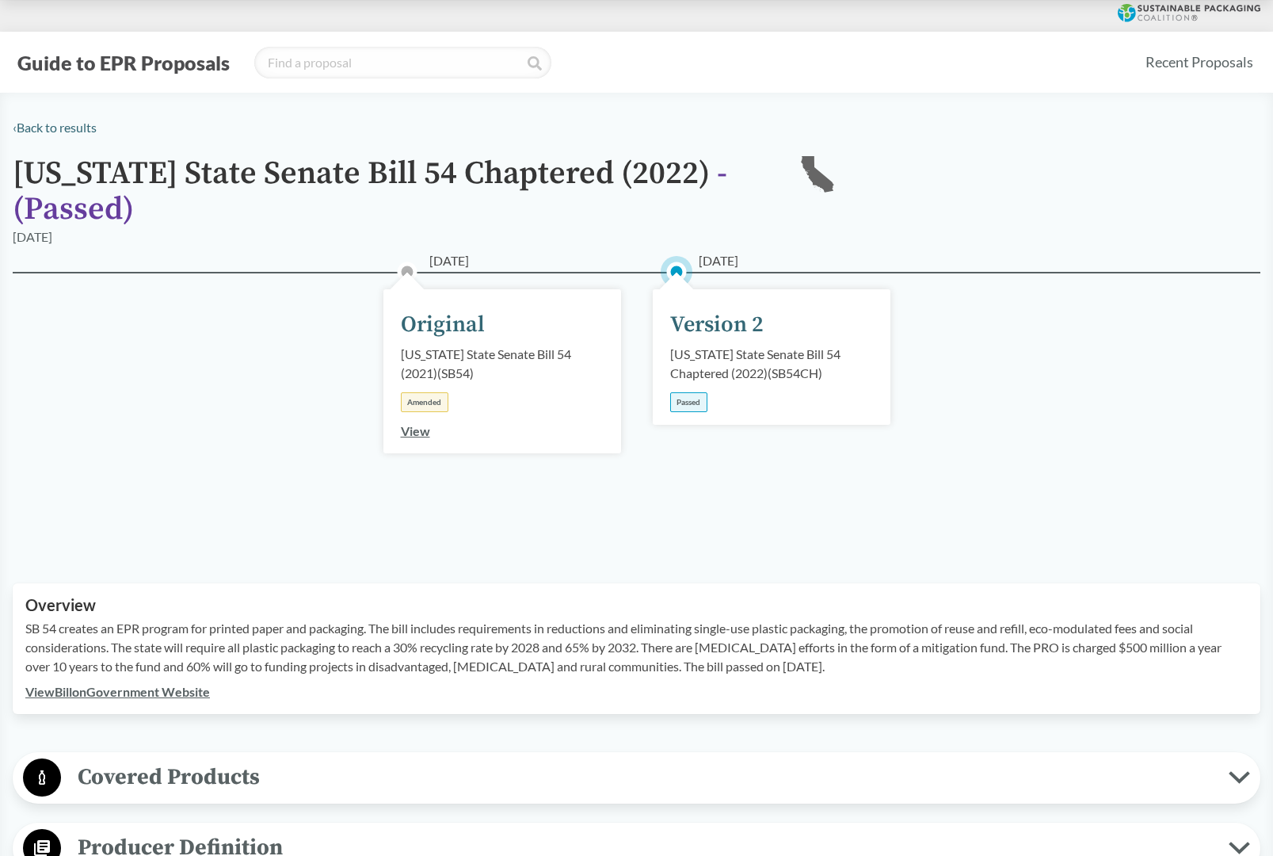
click at [151, 696] on link "View Bill on Government Website" at bounding box center [117, 691] width 185 height 15
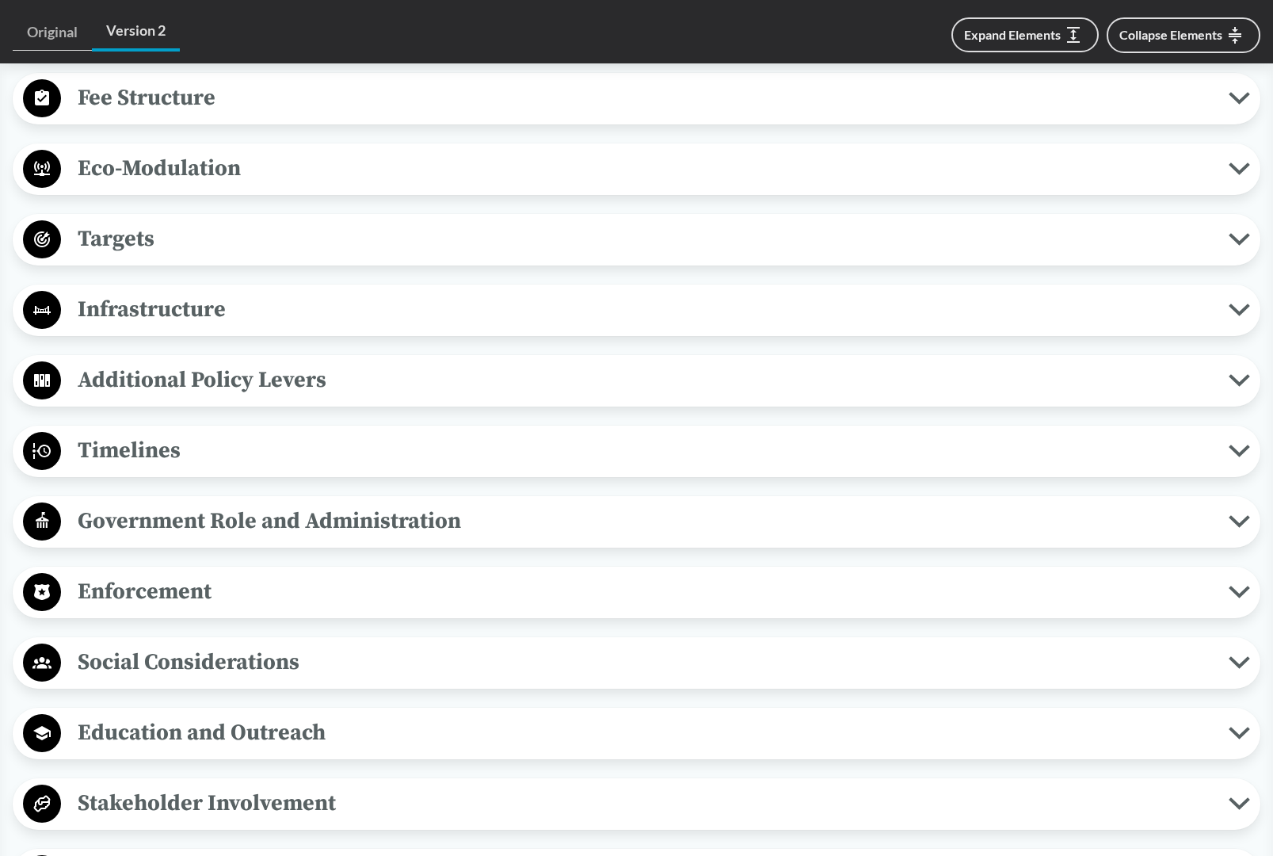
scroll to position [1133, 0]
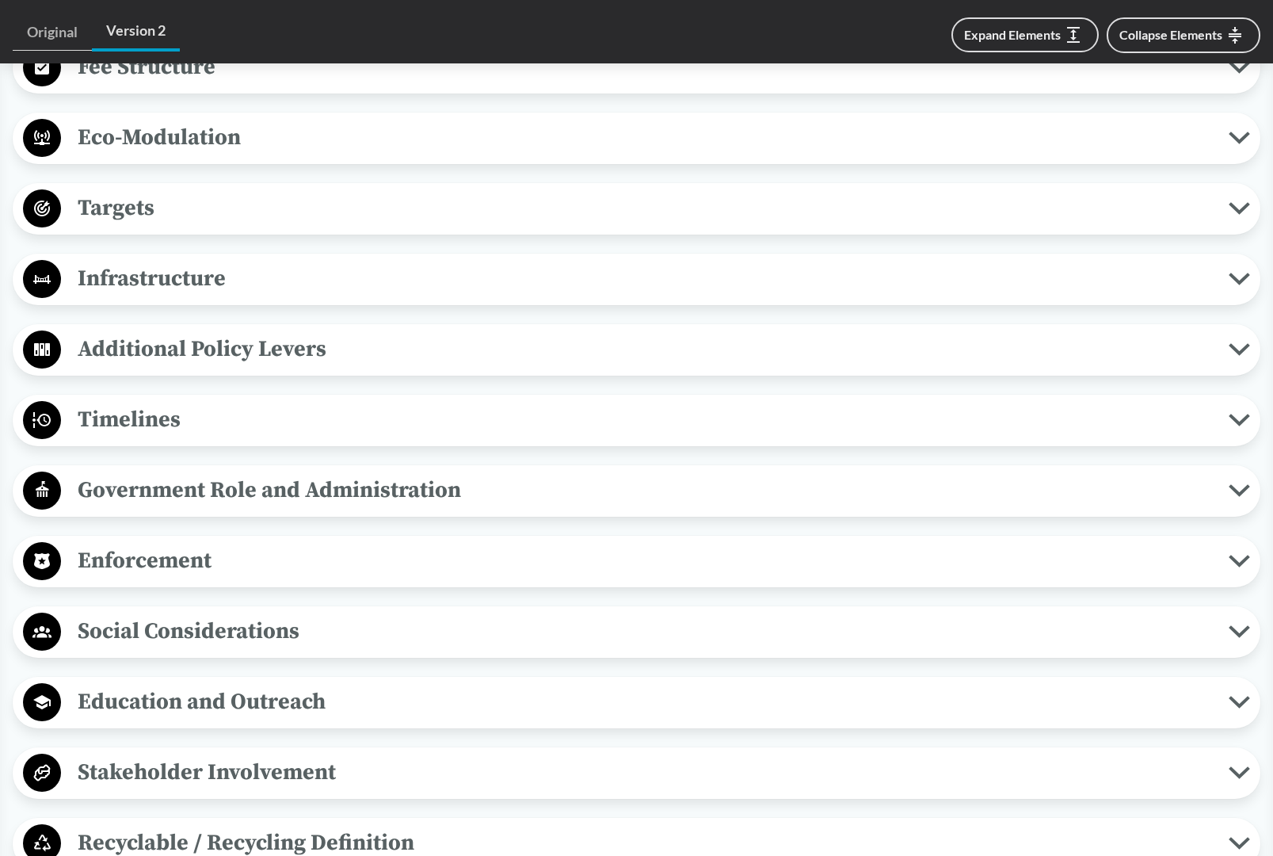
click at [174, 437] on span "Timelines" at bounding box center [645, 420] width 1168 height 36
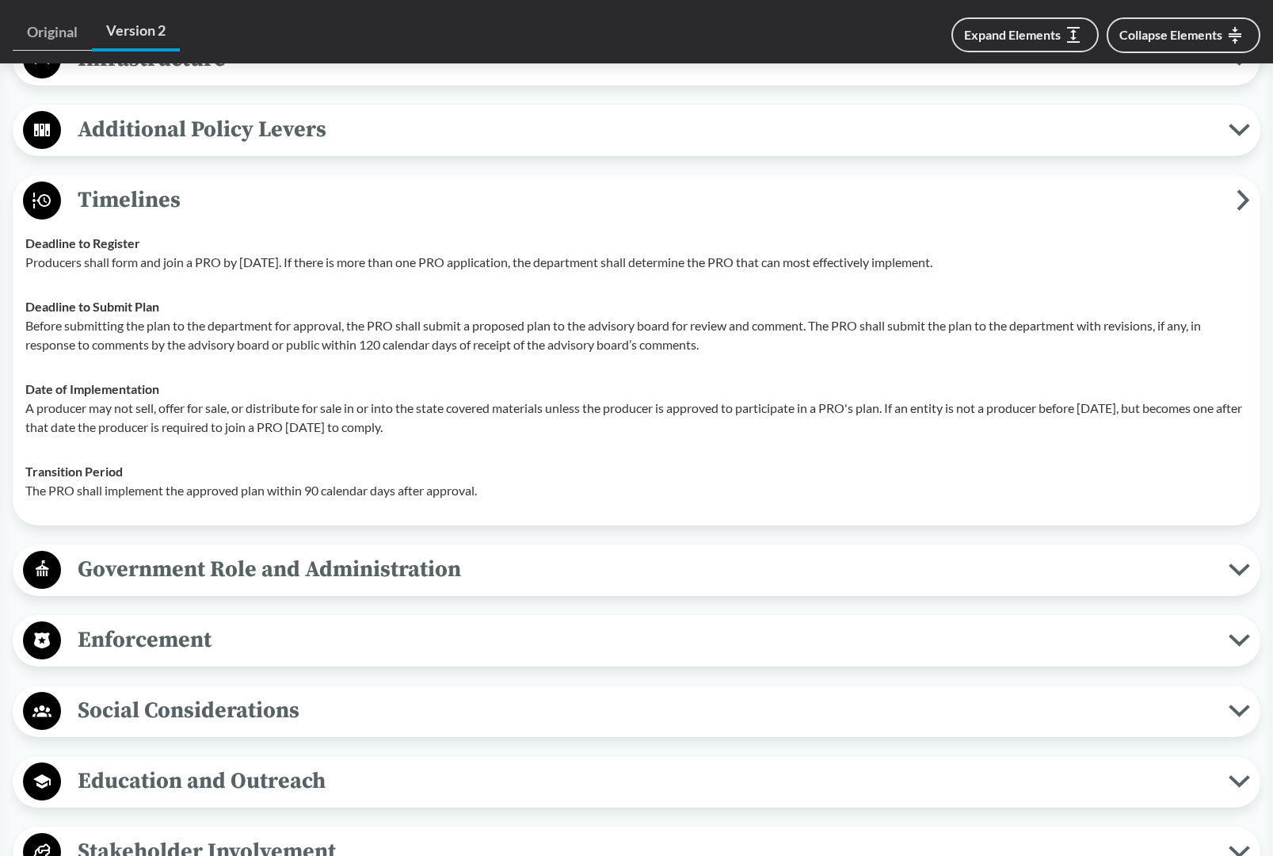
scroll to position [1355, 0]
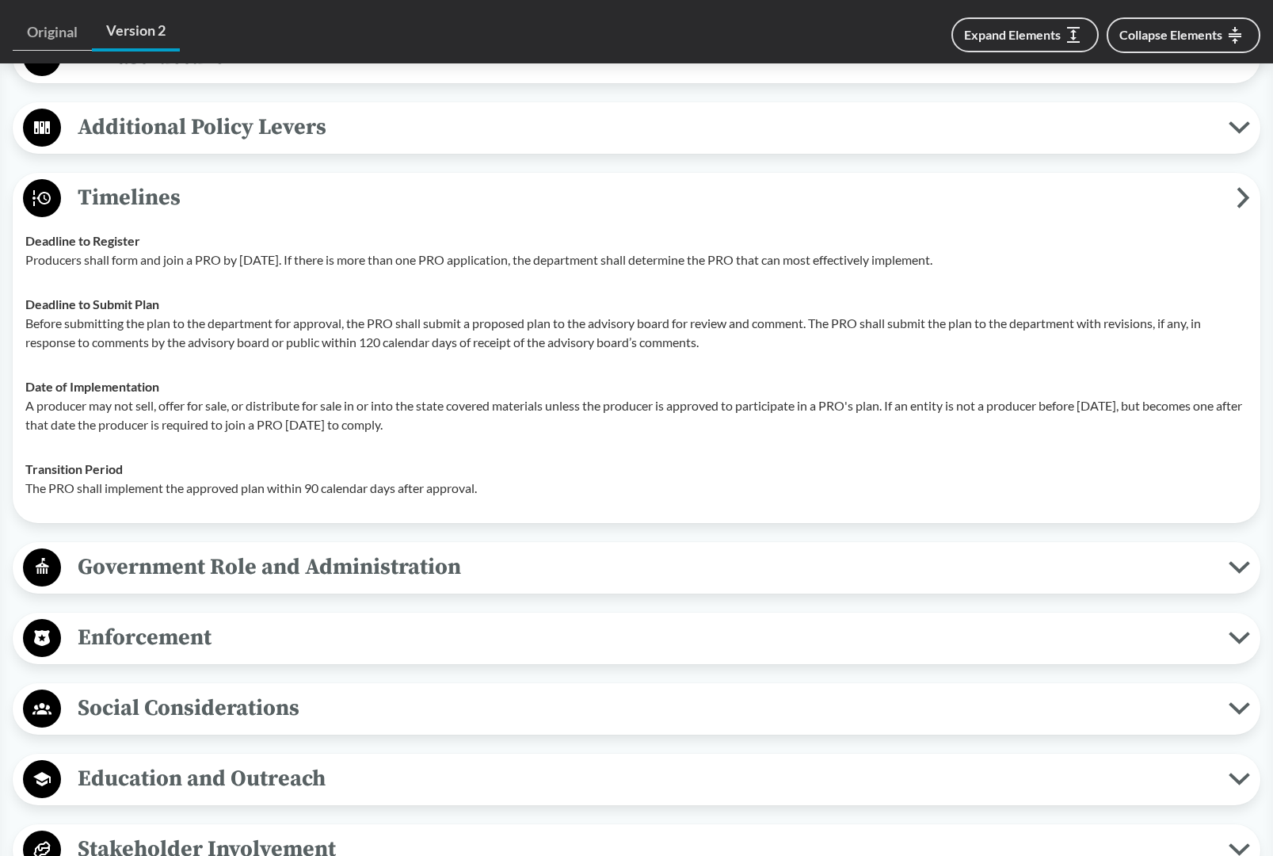
click at [82, 655] on span "Enforcement" at bounding box center [645, 638] width 1168 height 36
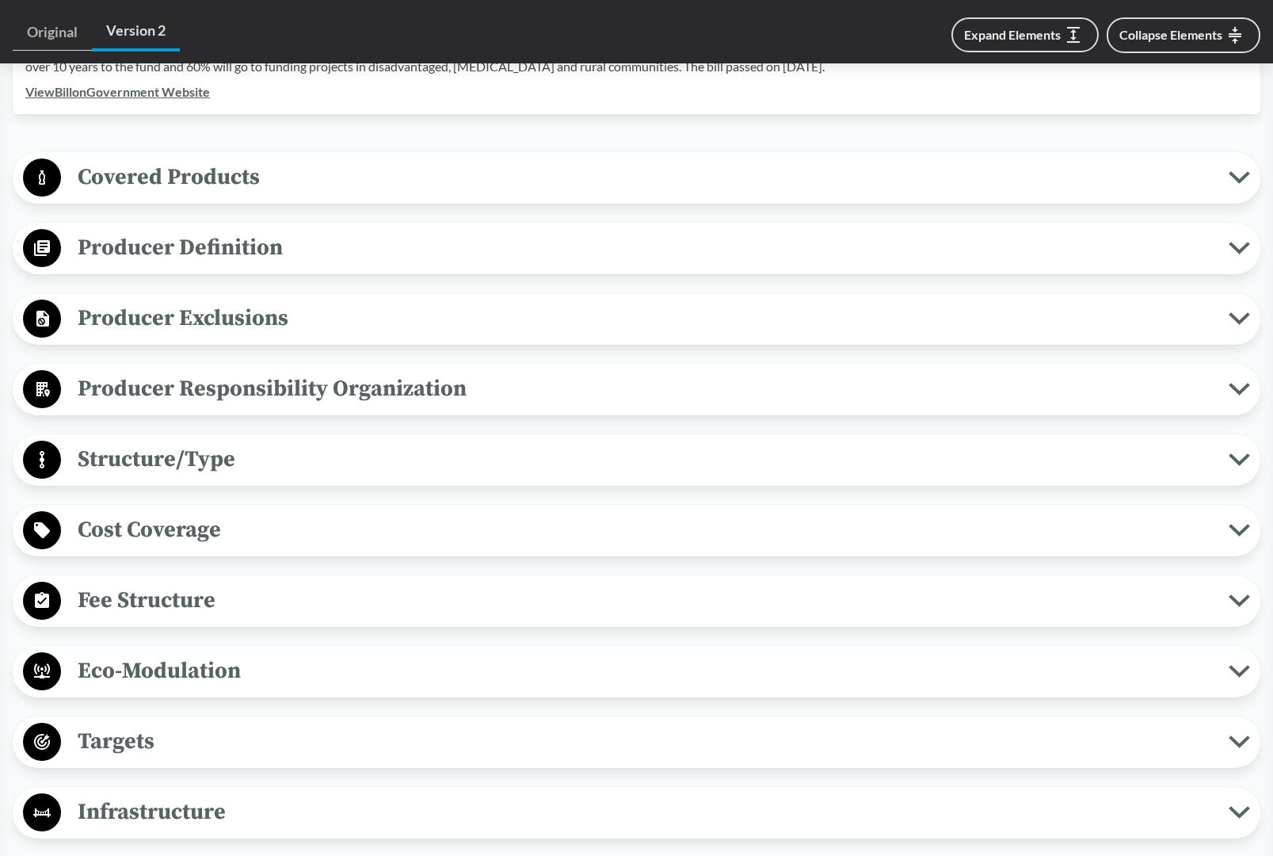
scroll to position [594, 0]
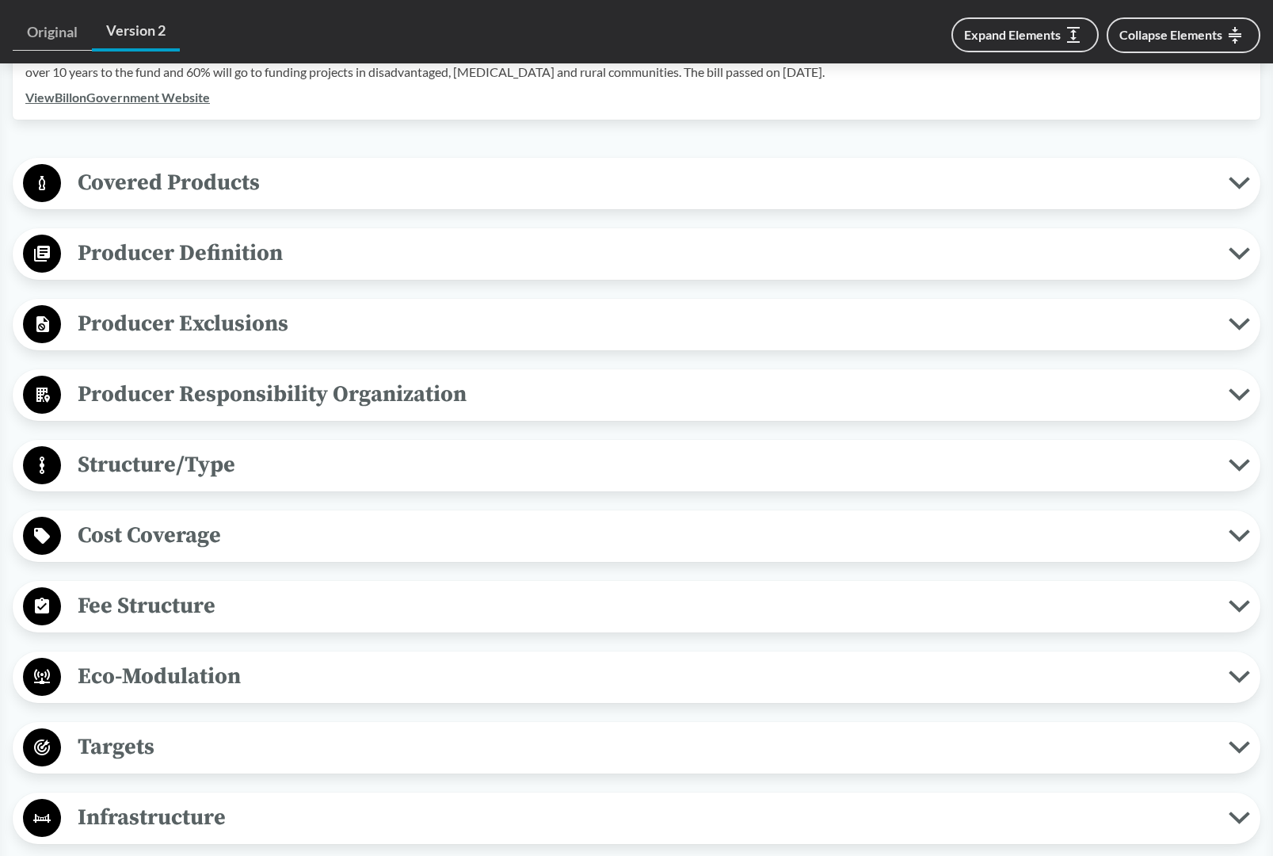
click at [319, 408] on span "Producer Responsibility Organization" at bounding box center [645, 394] width 1168 height 36
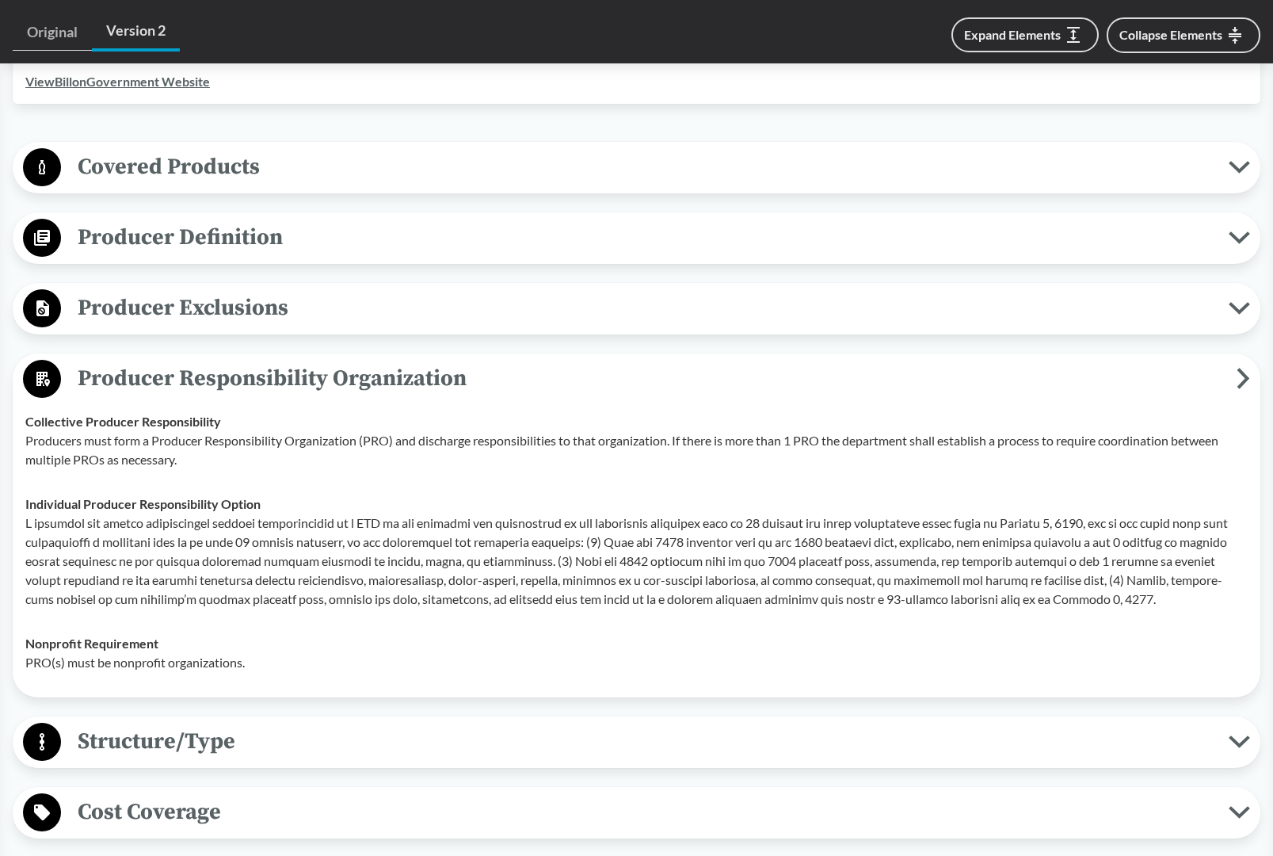
scroll to position [612, 0]
click at [29, 510] on strong "Individual Producer Responsibility Option" at bounding box center [142, 501] width 235 height 15
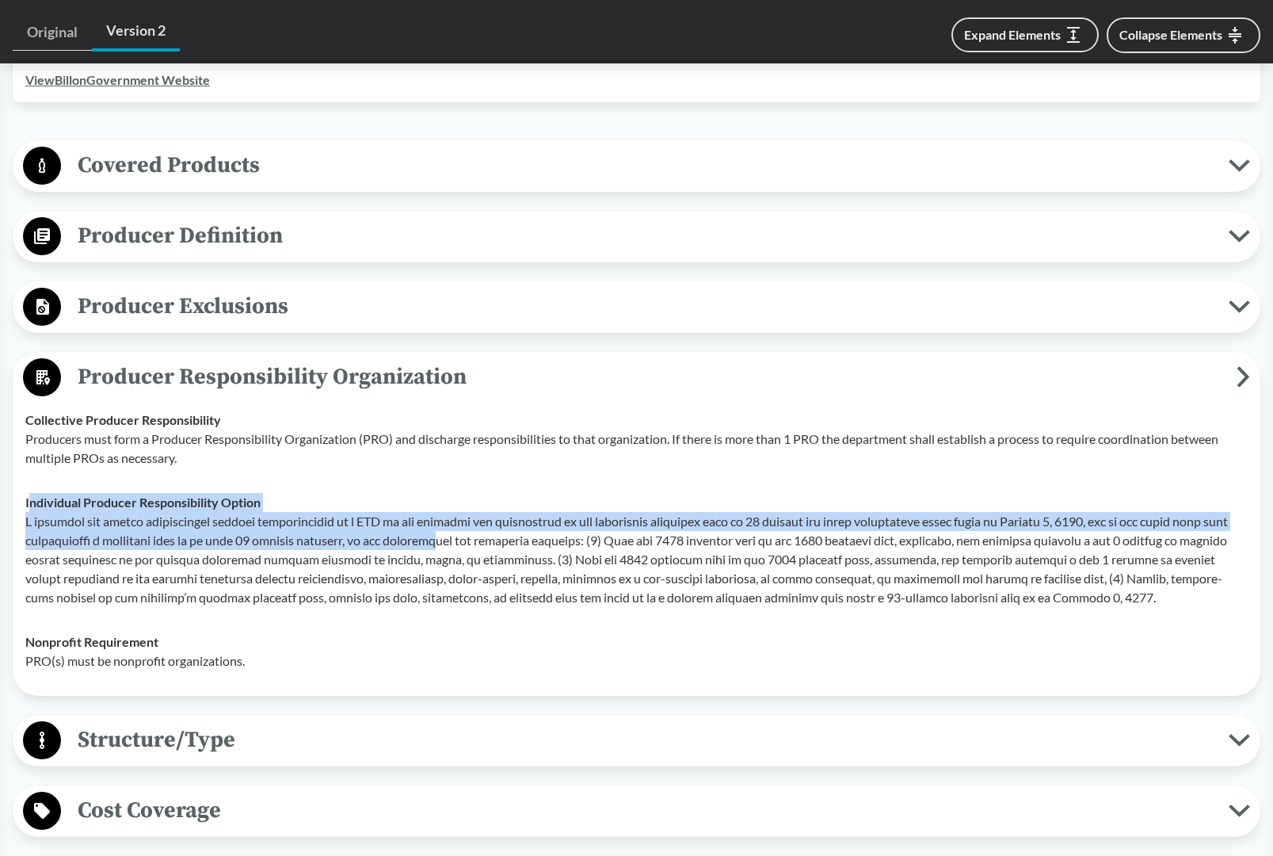
drag, startPoint x: 29, startPoint y: 510, endPoint x: 475, endPoint y: 542, distance: 448.1
click at [475, 542] on div "Individual Producer Responsibility Option" at bounding box center [636, 550] width 1223 height 114
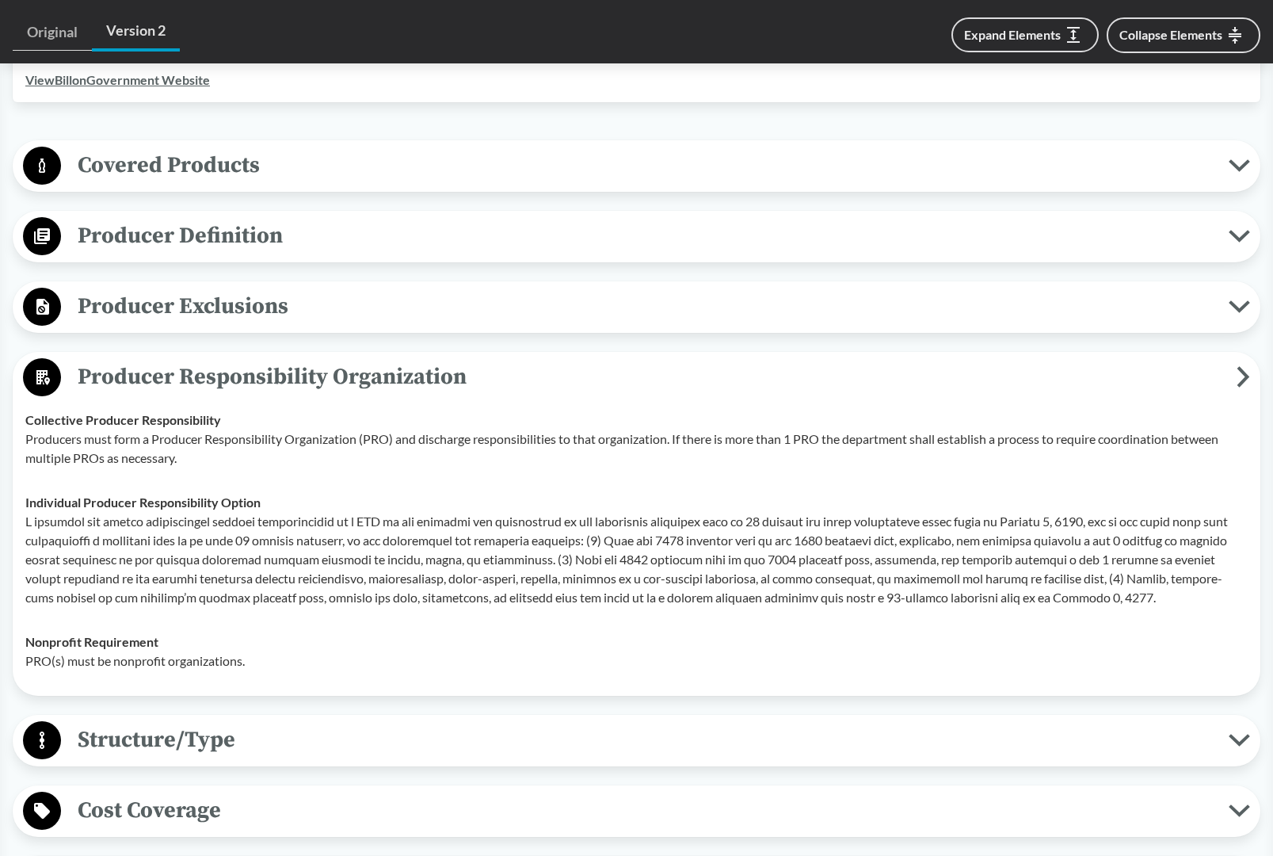
click at [279, 575] on p at bounding box center [636, 559] width 1223 height 95
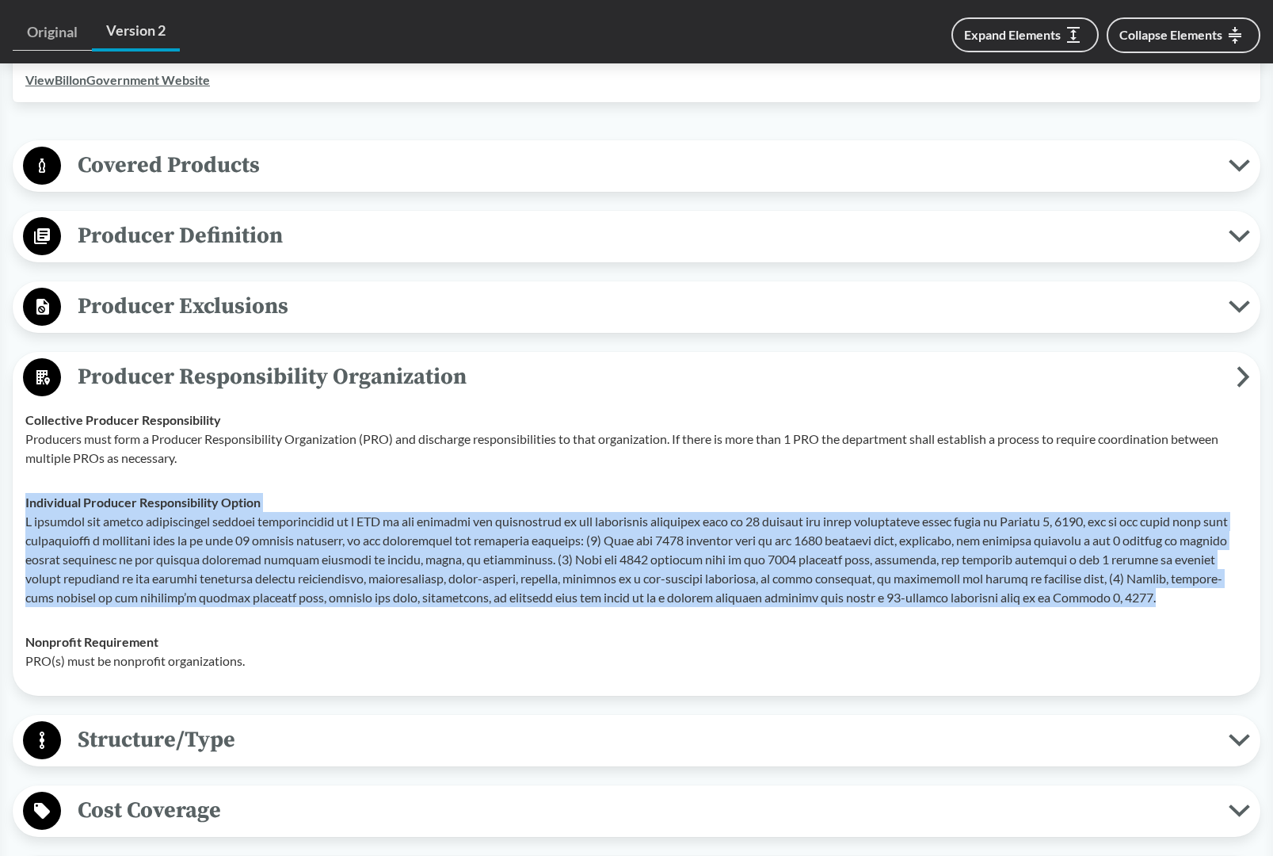
drag, startPoint x: 27, startPoint y: 511, endPoint x: 1086, endPoint y: 596, distance: 1062.9
click at [1086, 596] on div "Individual Producer Responsibility Option" at bounding box center [636, 550] width 1223 height 114
click at [312, 741] on span "Structure/Type" at bounding box center [645, 740] width 1168 height 36
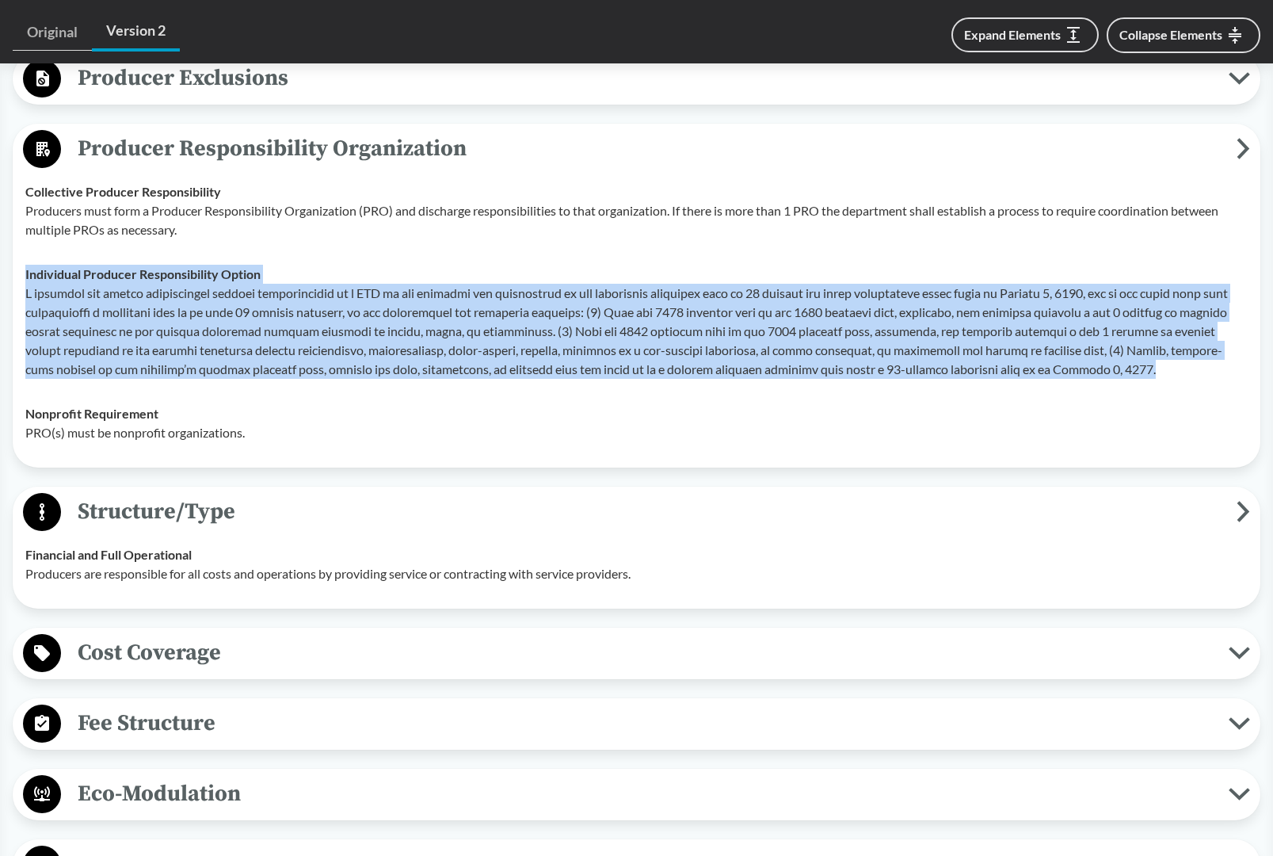
scroll to position [848, 0]
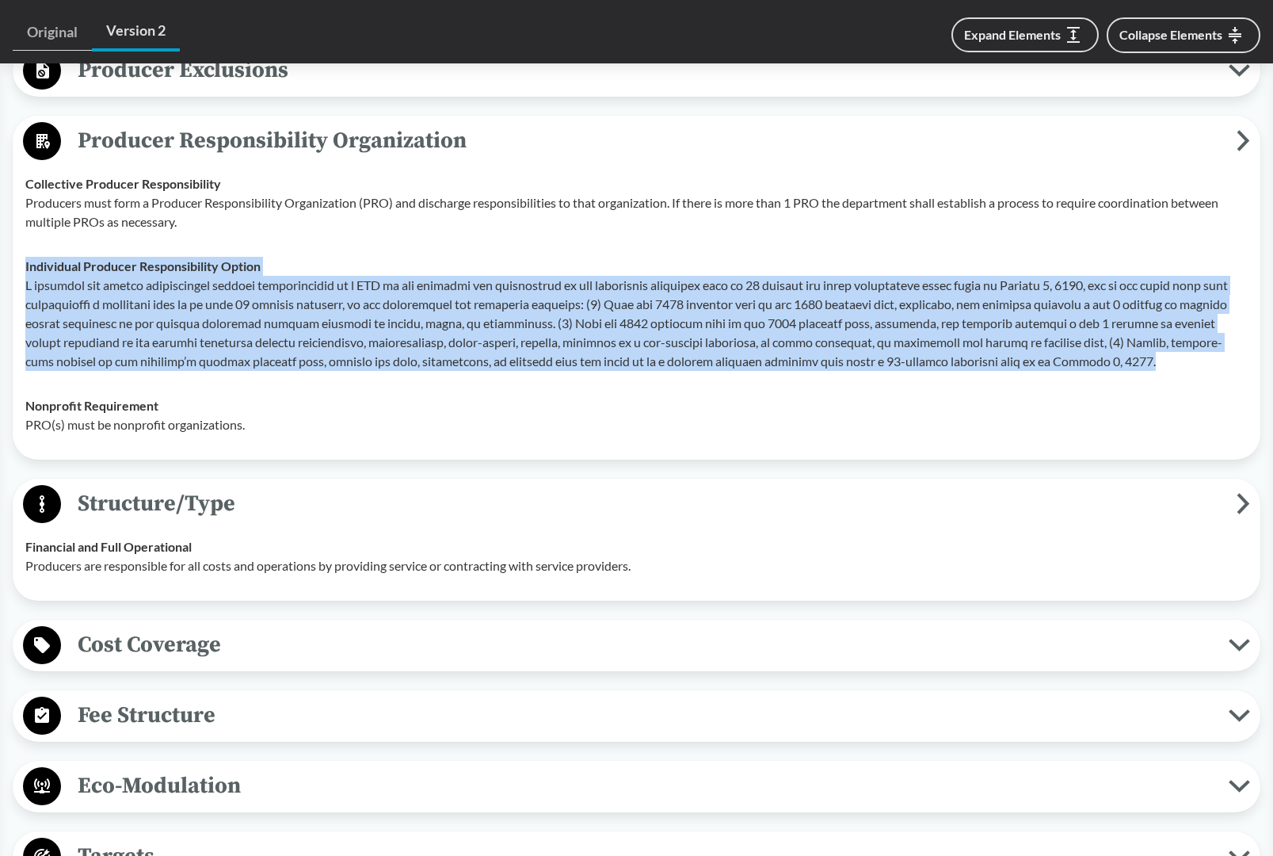
click at [295, 715] on span "Fee Structure" at bounding box center [645, 715] width 1168 height 36
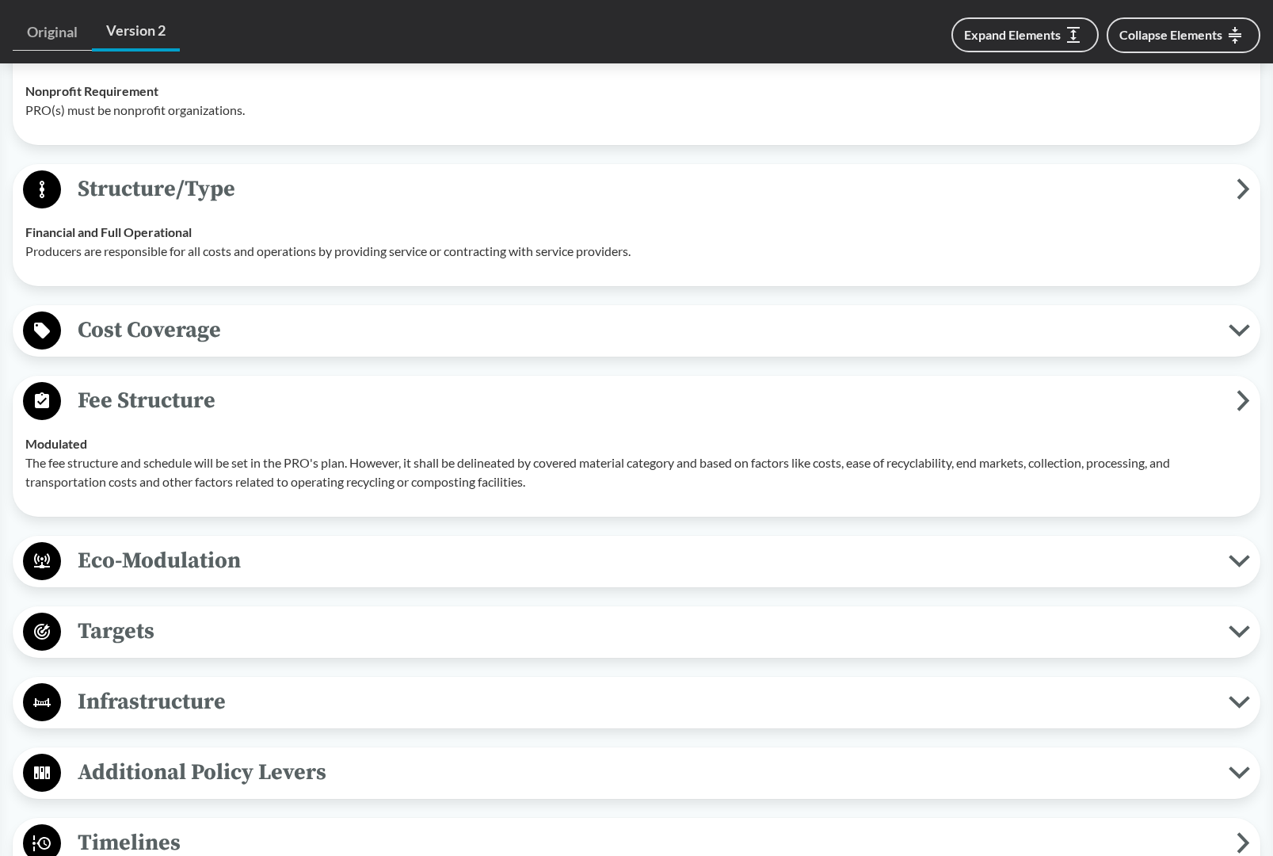
scroll to position [1163, 0]
click at [251, 647] on span "Targets" at bounding box center [645, 631] width 1168 height 36
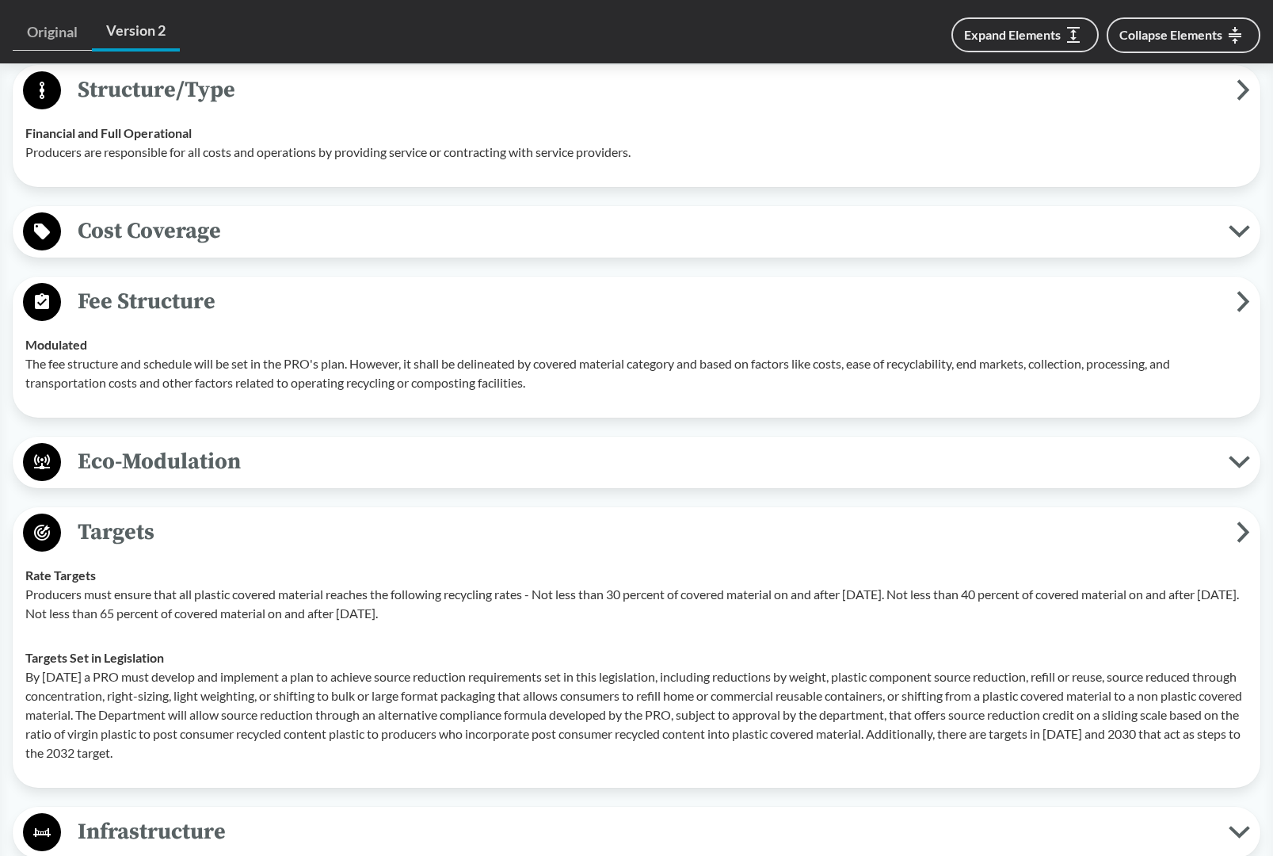
scroll to position [1263, 0]
click at [265, 478] on span "Eco-Modulation" at bounding box center [645, 460] width 1168 height 36
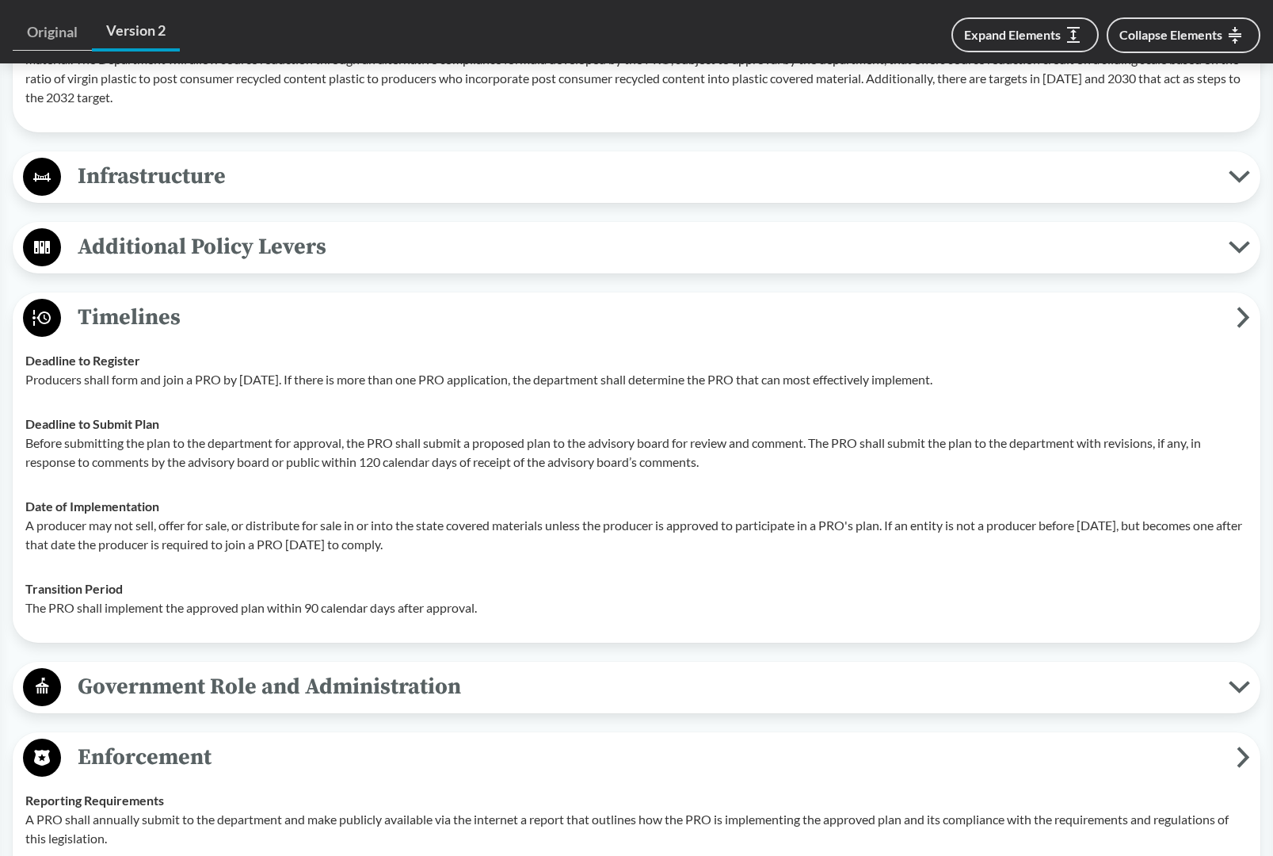
scroll to position [2201, 0]
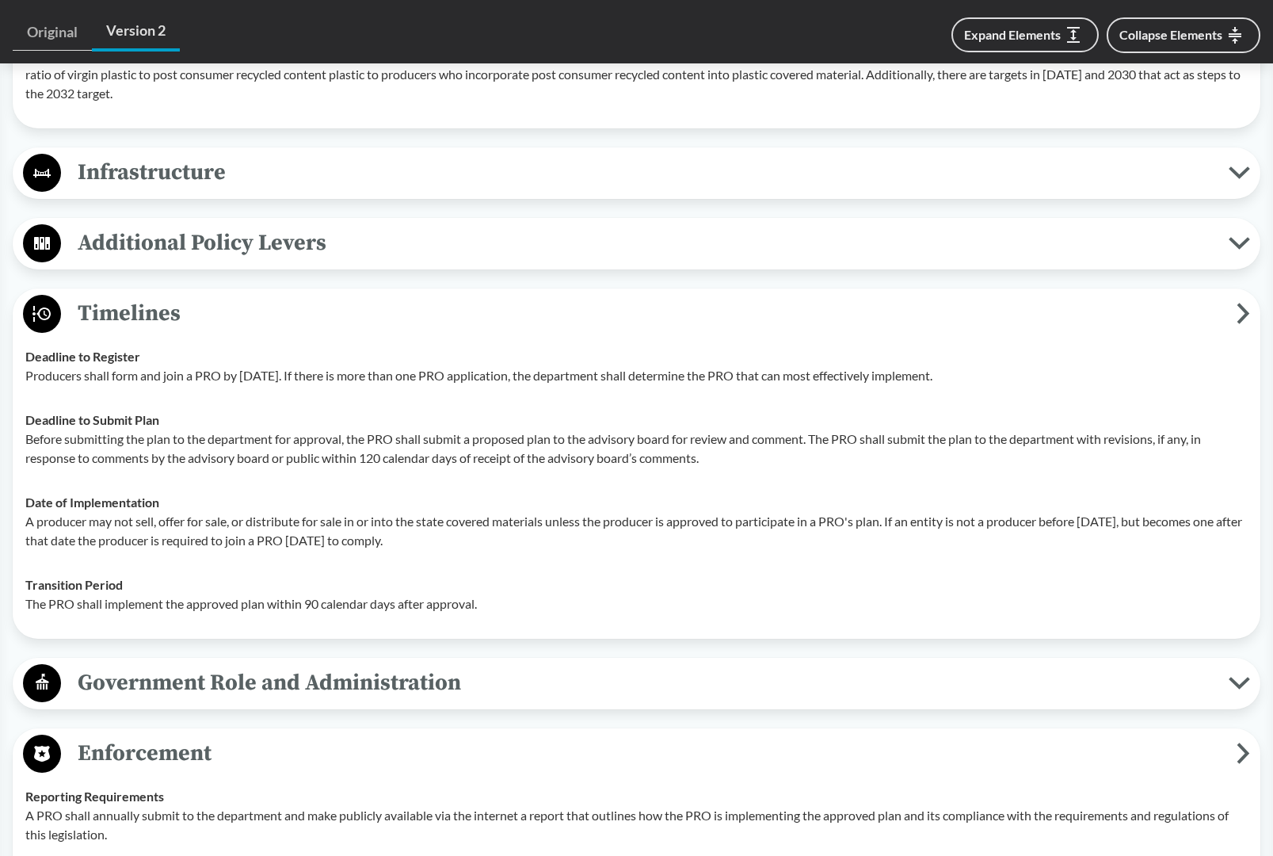
click at [353, 261] on span "Additional Policy Levers" at bounding box center [645, 243] width 1168 height 36
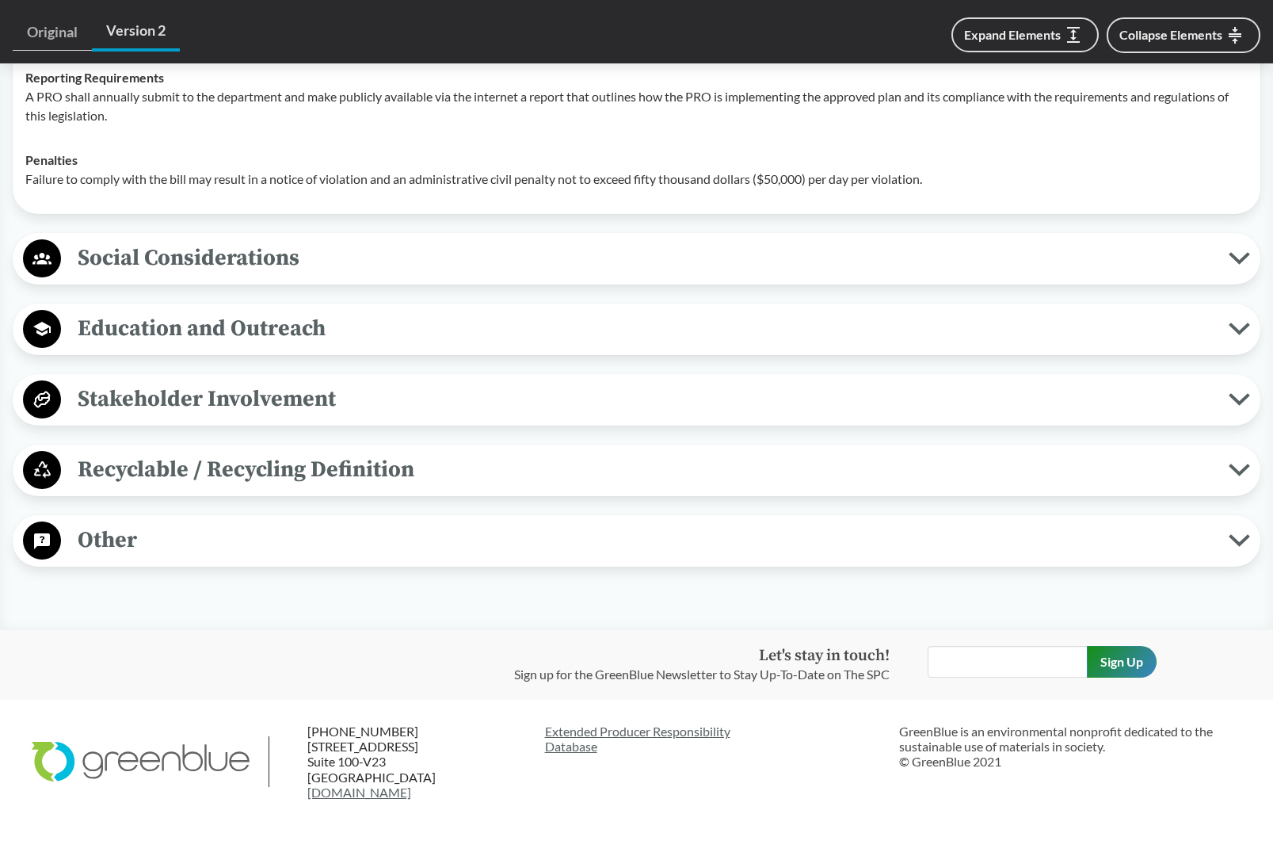
scroll to position [3067, 0]
click at [333, 557] on span "Other" at bounding box center [645, 539] width 1168 height 36
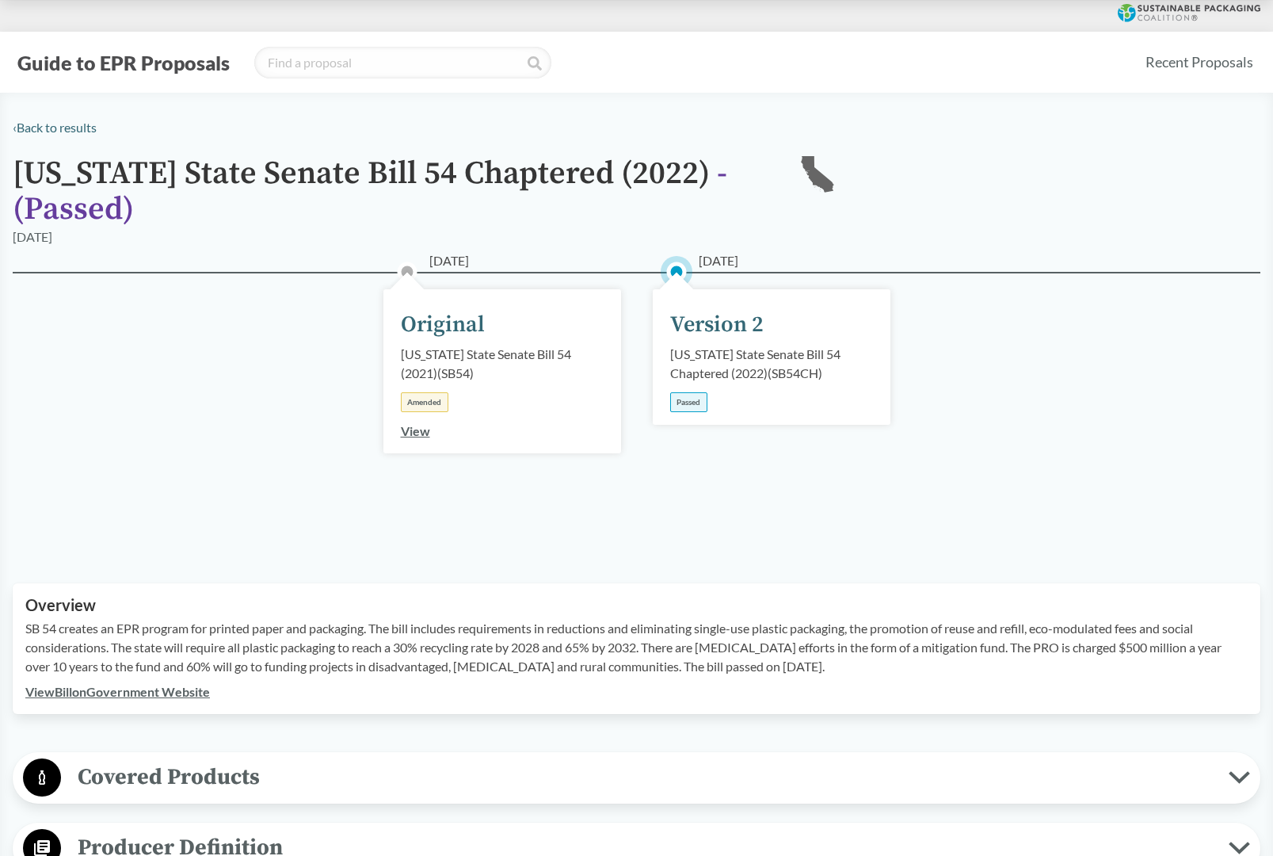
scroll to position [0, 0]
click at [137, 52] on button "Guide to EPR Proposals" at bounding box center [124, 62] width 222 height 25
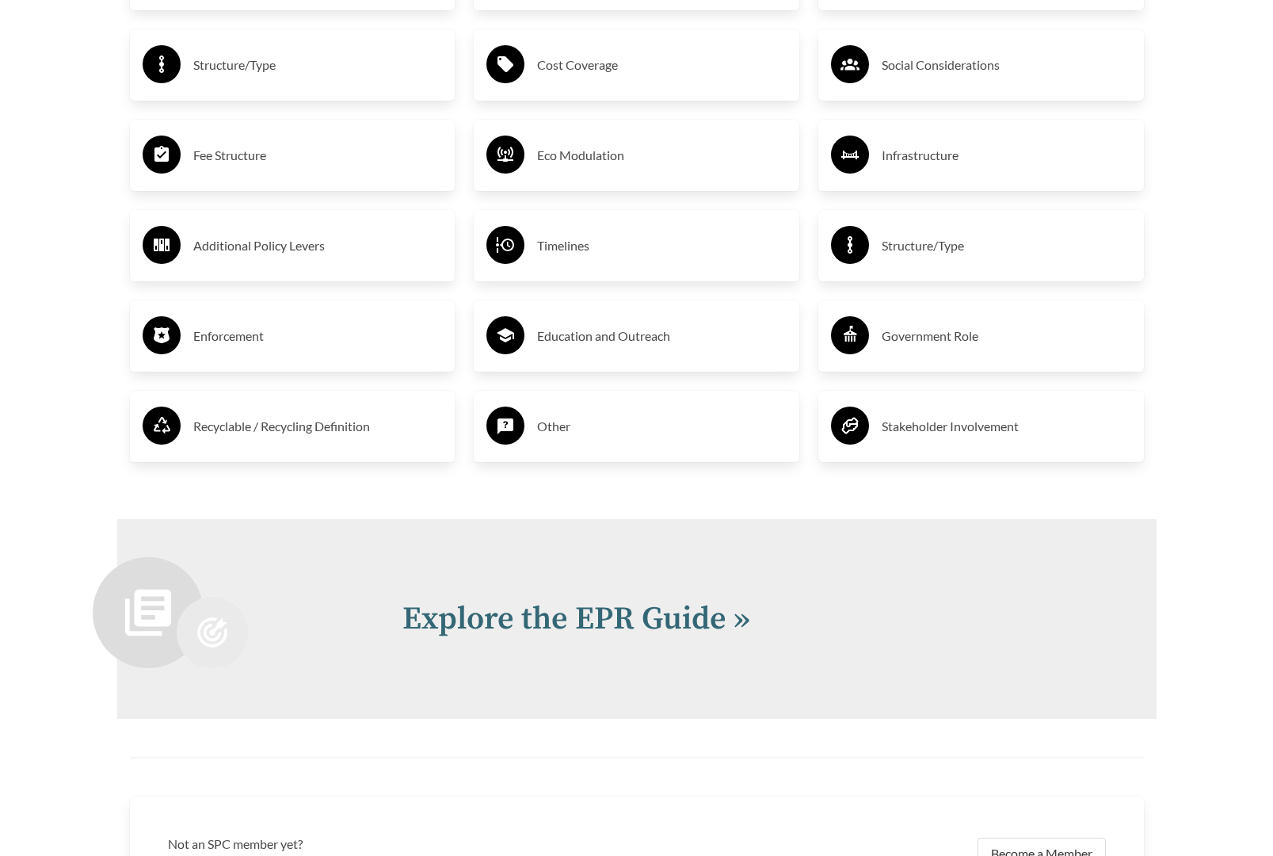
scroll to position [2667, 0]
click at [562, 258] on h3 "Timelines" at bounding box center [662, 244] width 250 height 25
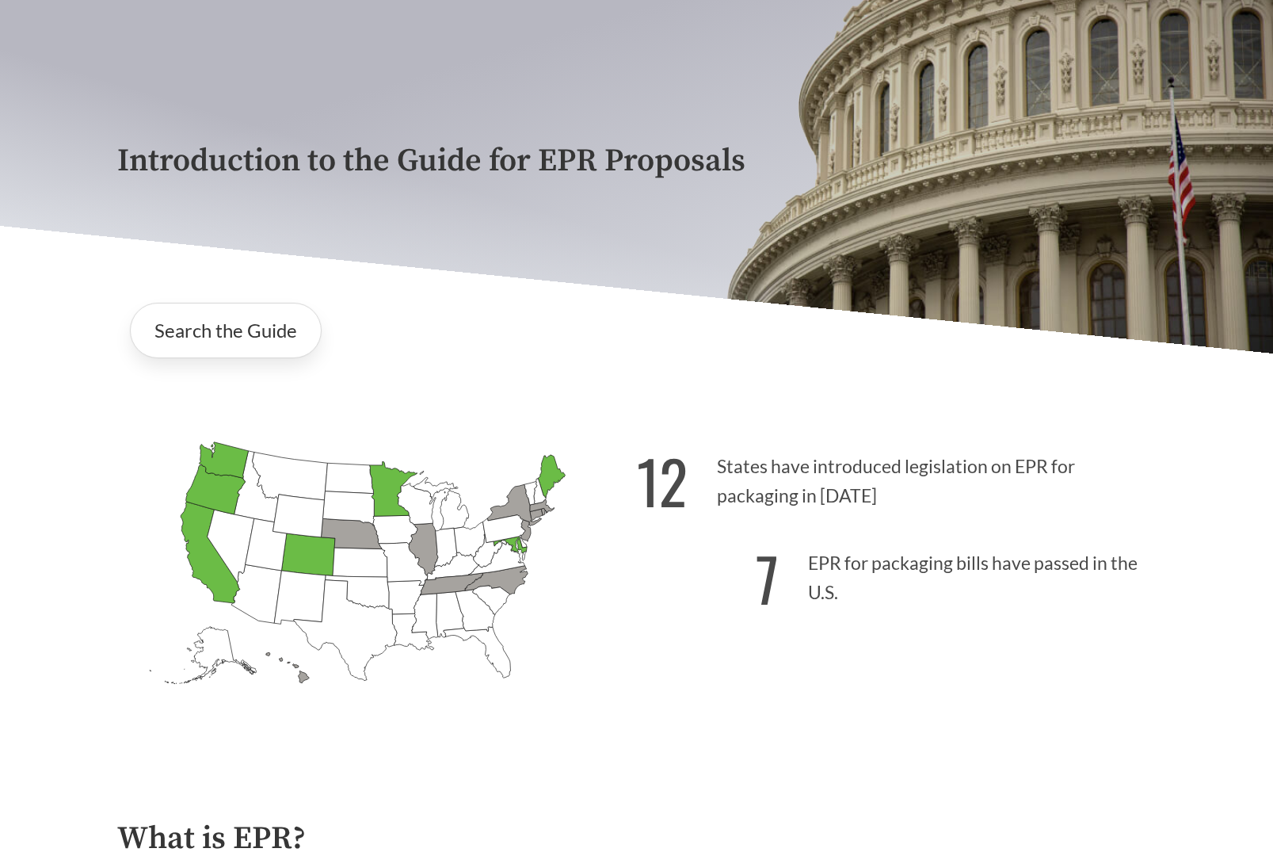
scroll to position [148, 0]
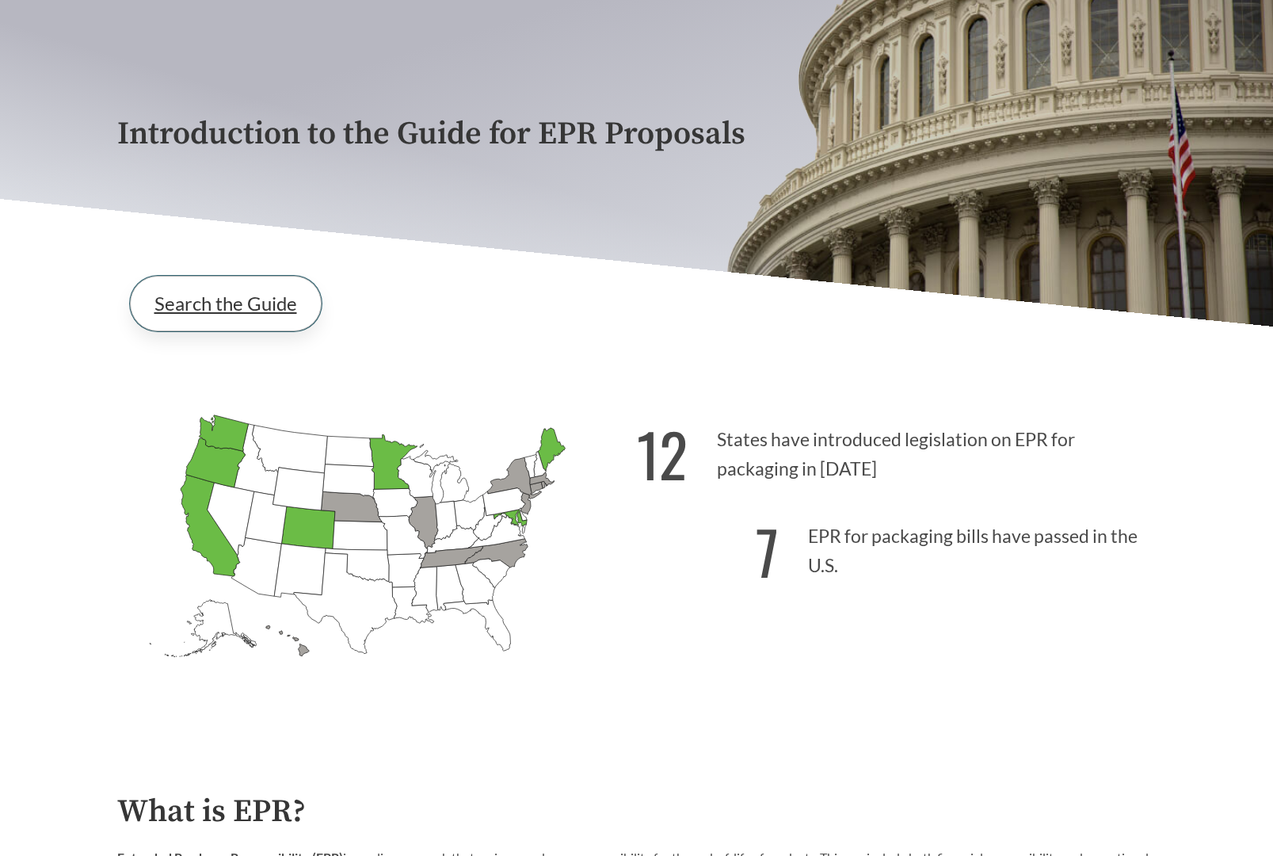
click at [239, 303] on link "Search the Guide" at bounding box center [226, 303] width 192 height 55
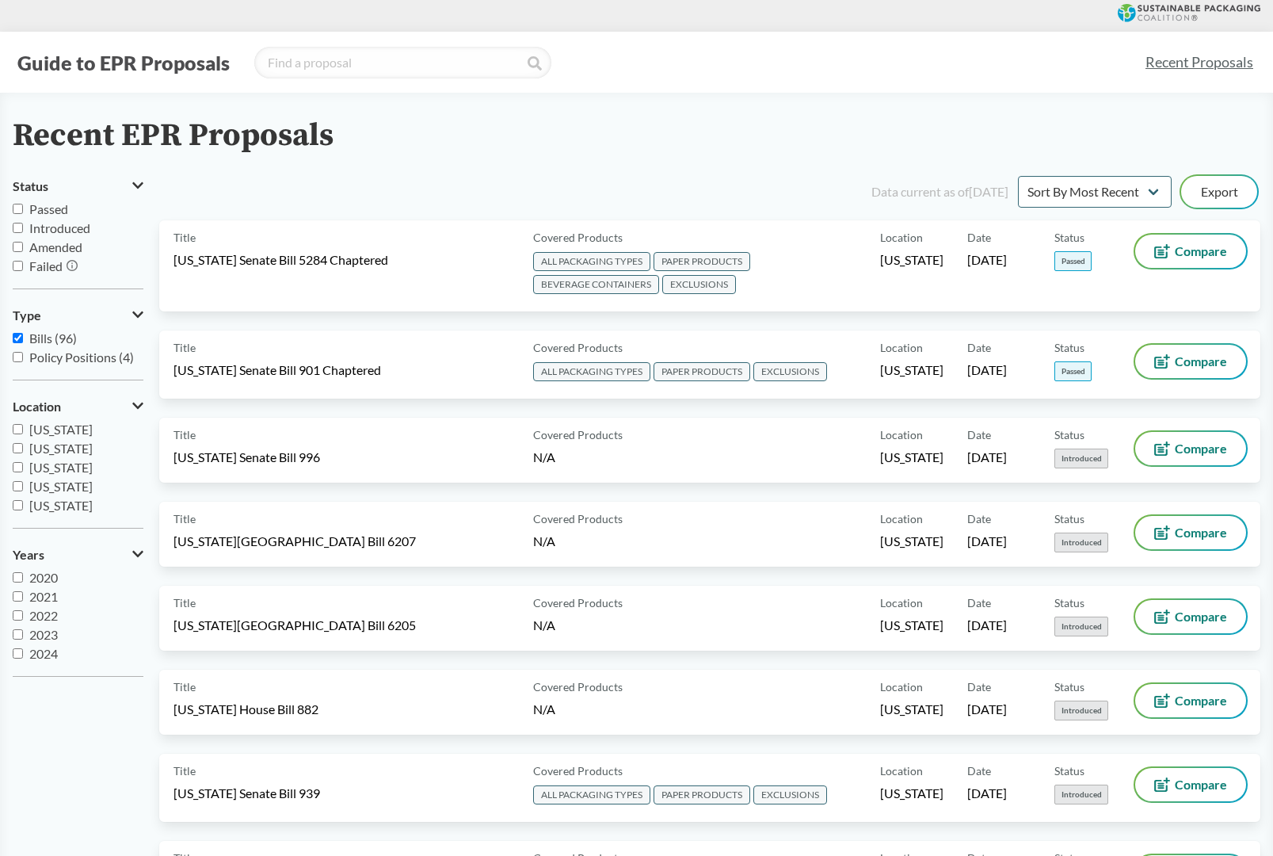
drag, startPoint x: 16, startPoint y: 340, endPoint x: 20, endPoint y: 360, distance: 20.2
click at [16, 341] on input "Bills (96)" at bounding box center [18, 338] width 10 height 10
checkbox input "false"
click at [15, 357] on input "Policy Positions (4)" at bounding box center [18, 357] width 10 height 10
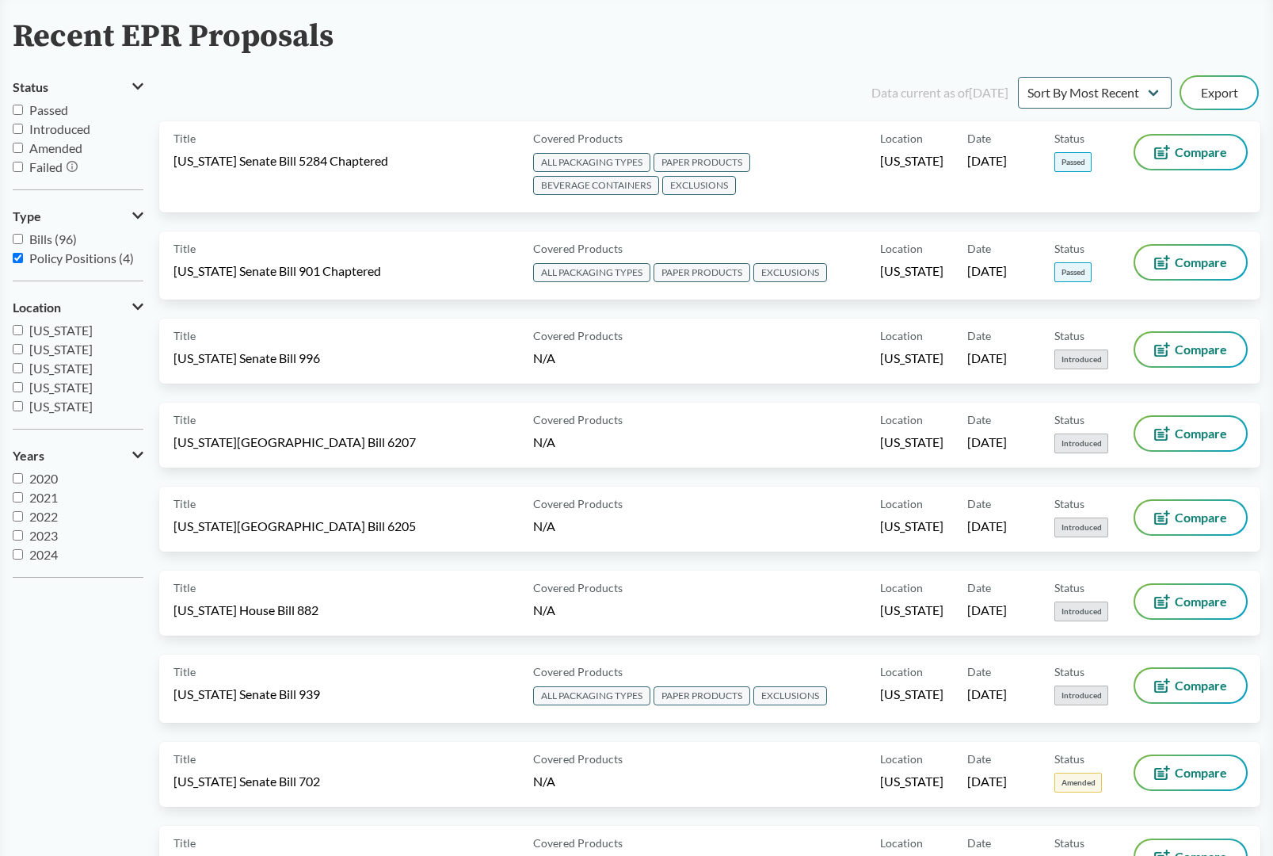
scroll to position [100, 0]
click at [17, 256] on input "Policy Positions (4)" at bounding box center [18, 257] width 10 height 10
checkbox input "false"
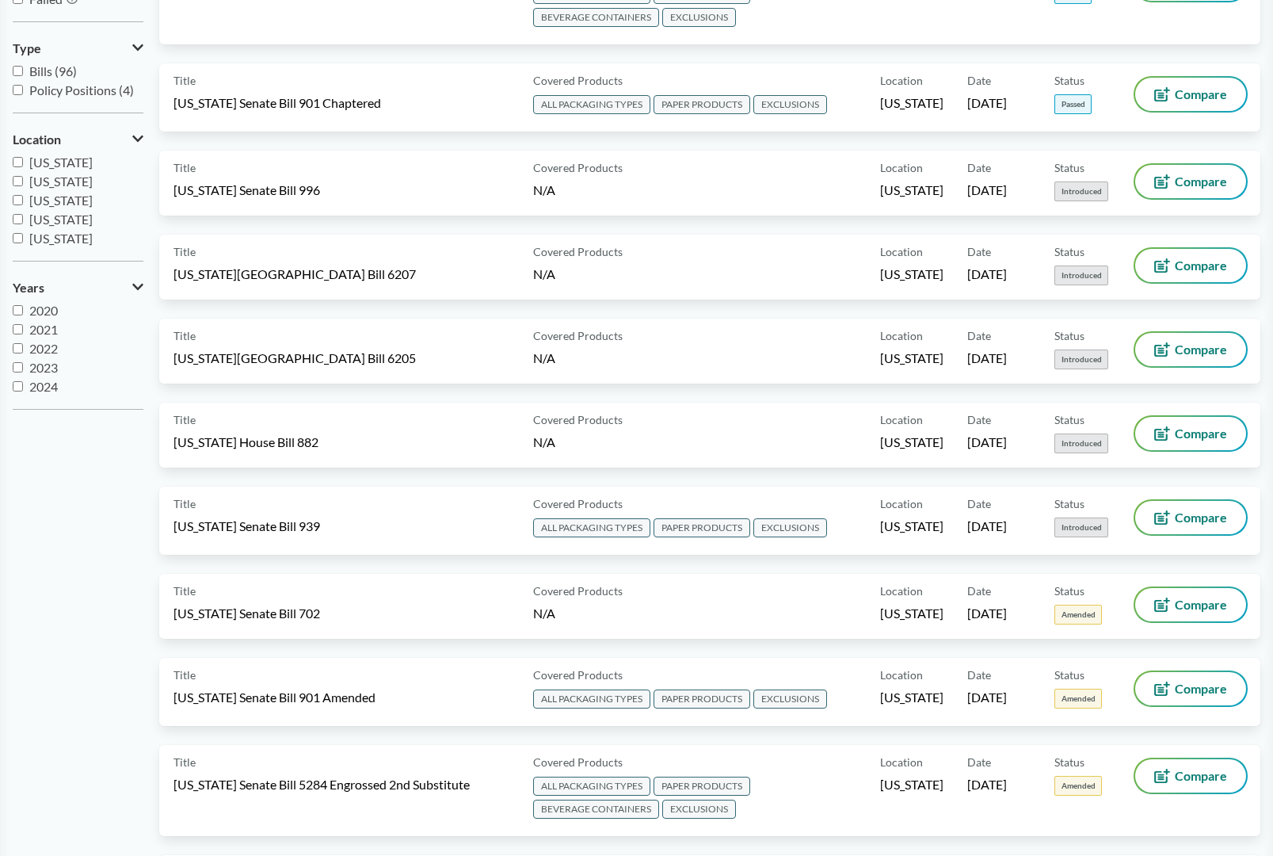
scroll to position [270, 0]
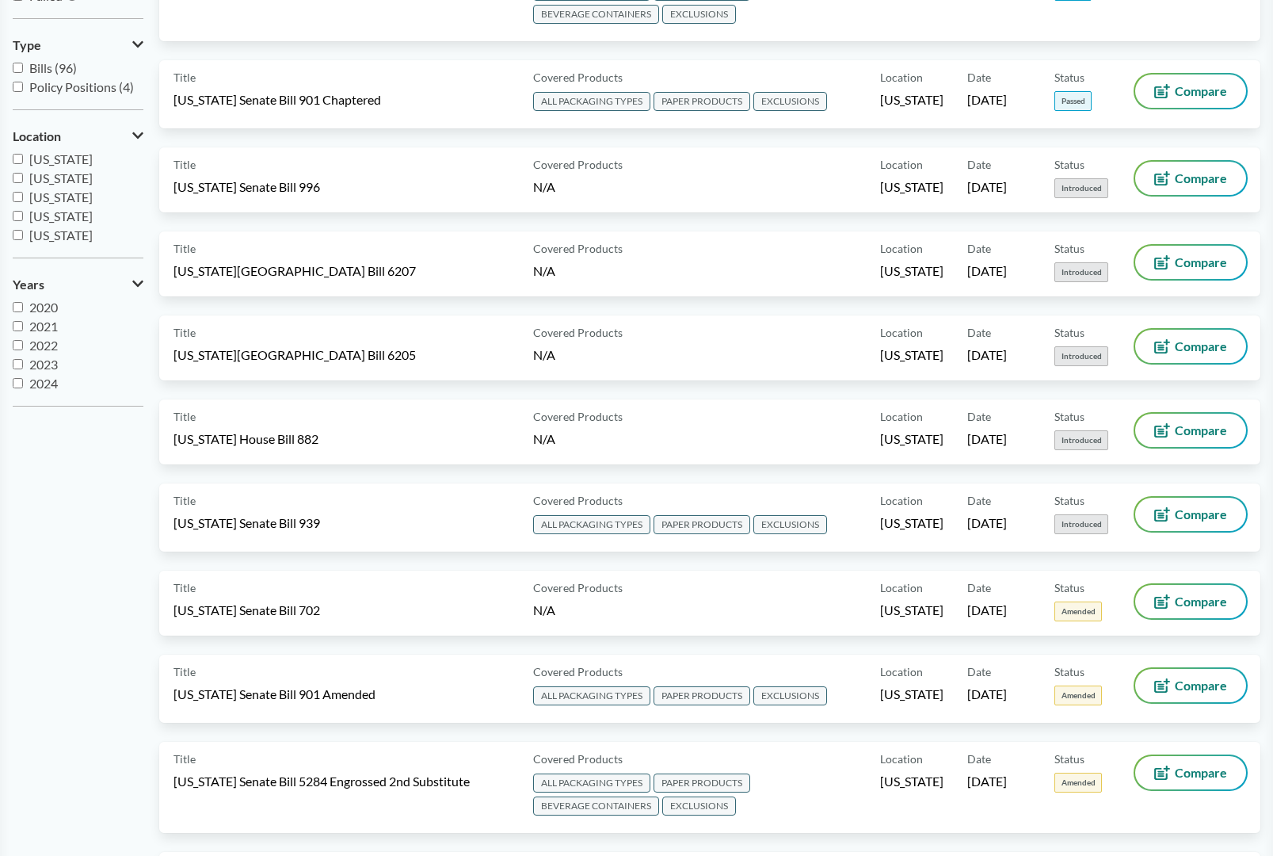
click at [18, 380] on input "2024" at bounding box center [18, 383] width 10 height 10
checkbox input "true"
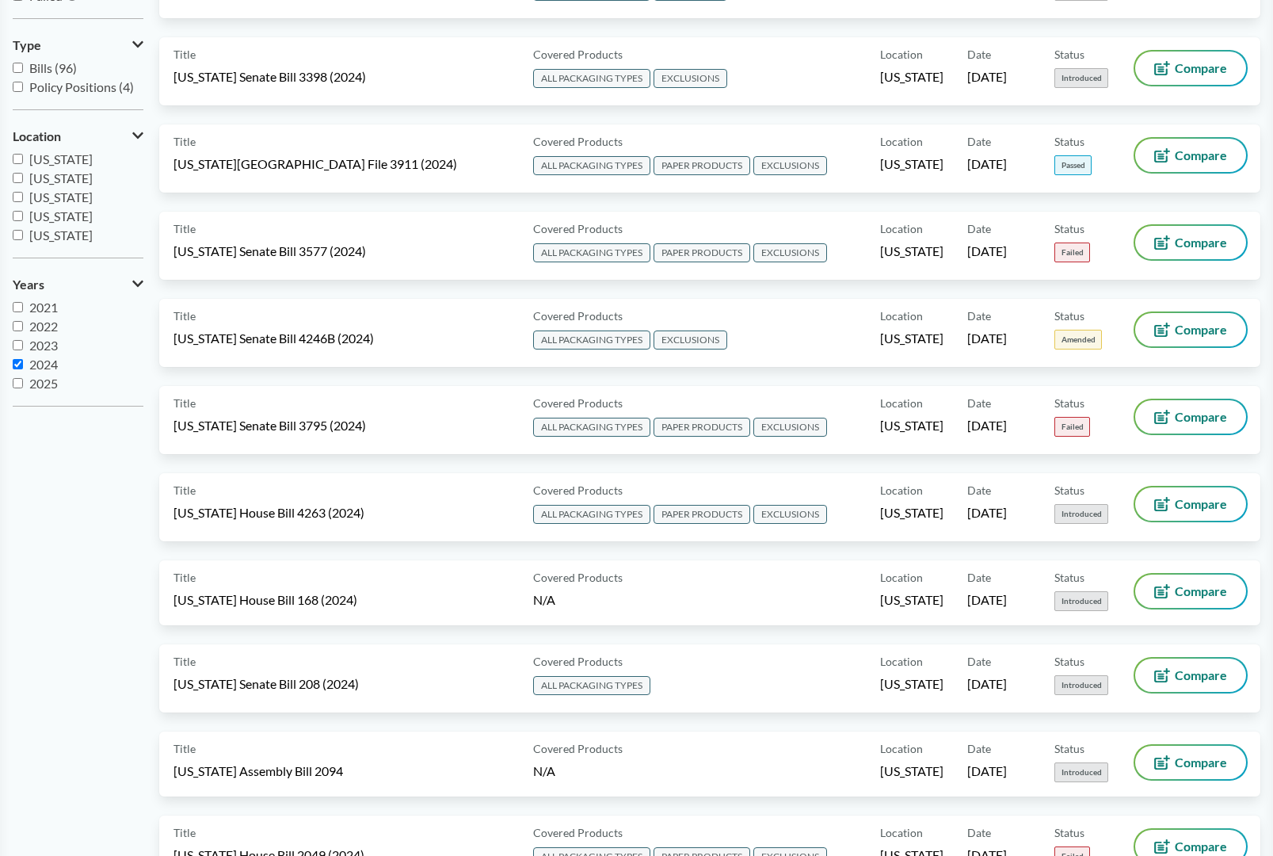
scroll to position [19, 0]
click at [20, 384] on input "2025" at bounding box center [18, 383] width 10 height 10
checkbox input "true"
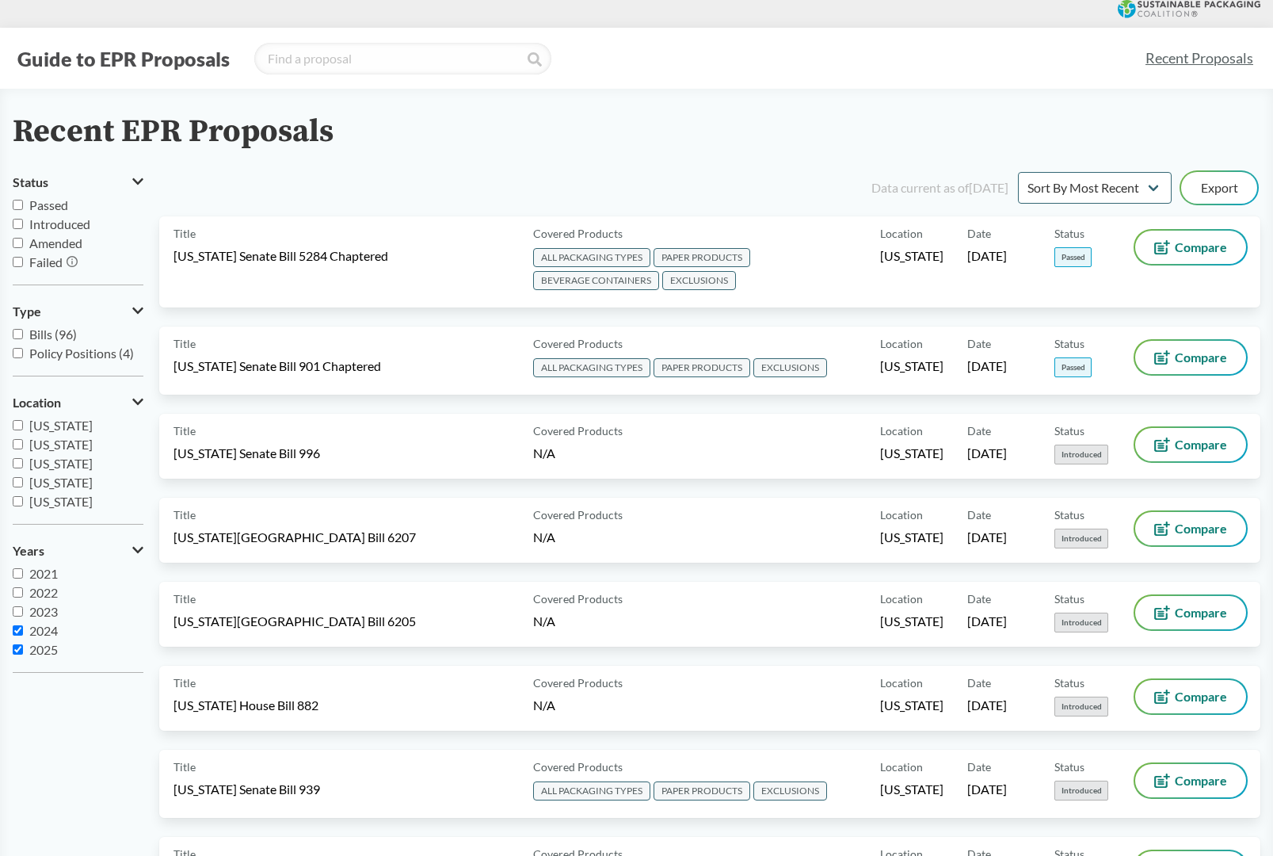
scroll to position [0, 0]
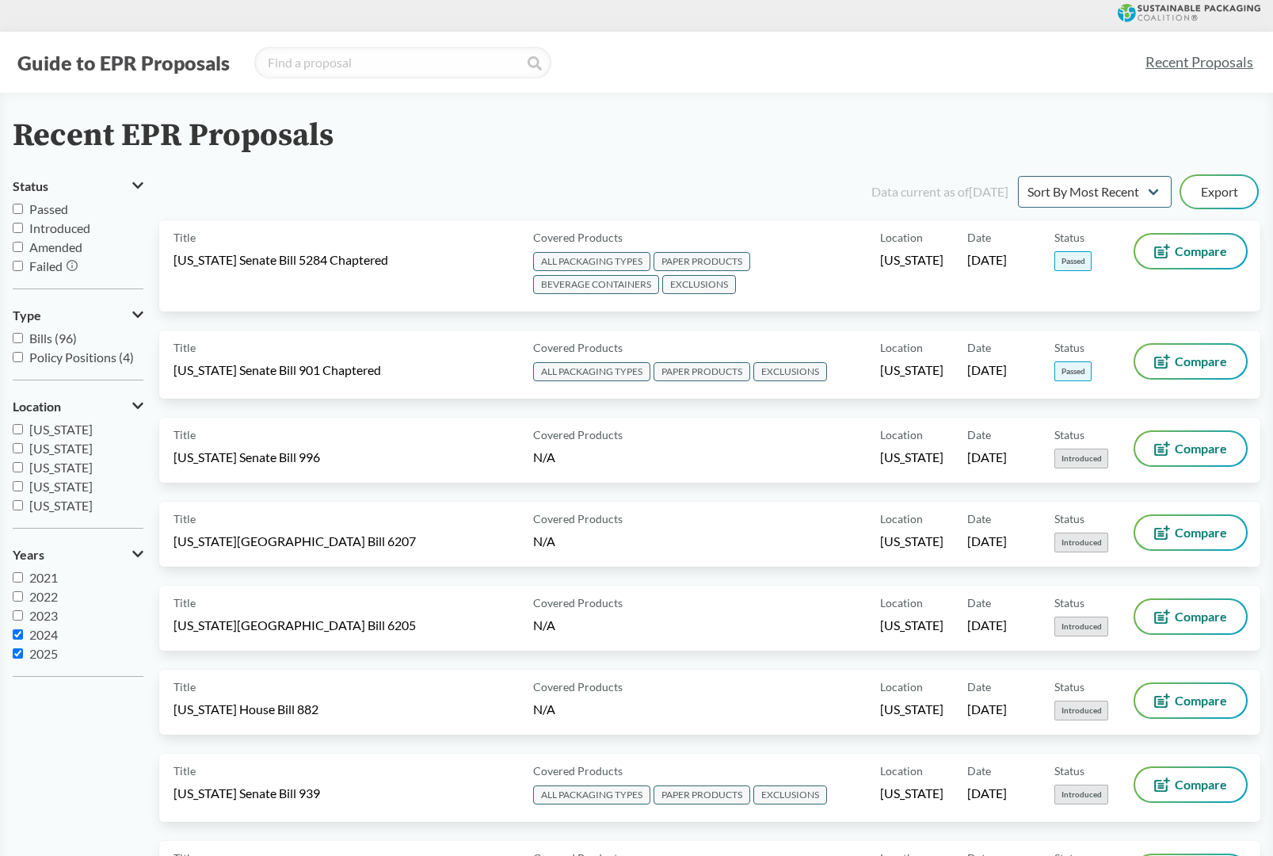
click at [19, 230] on input "Introduced" at bounding box center [18, 228] width 10 height 10
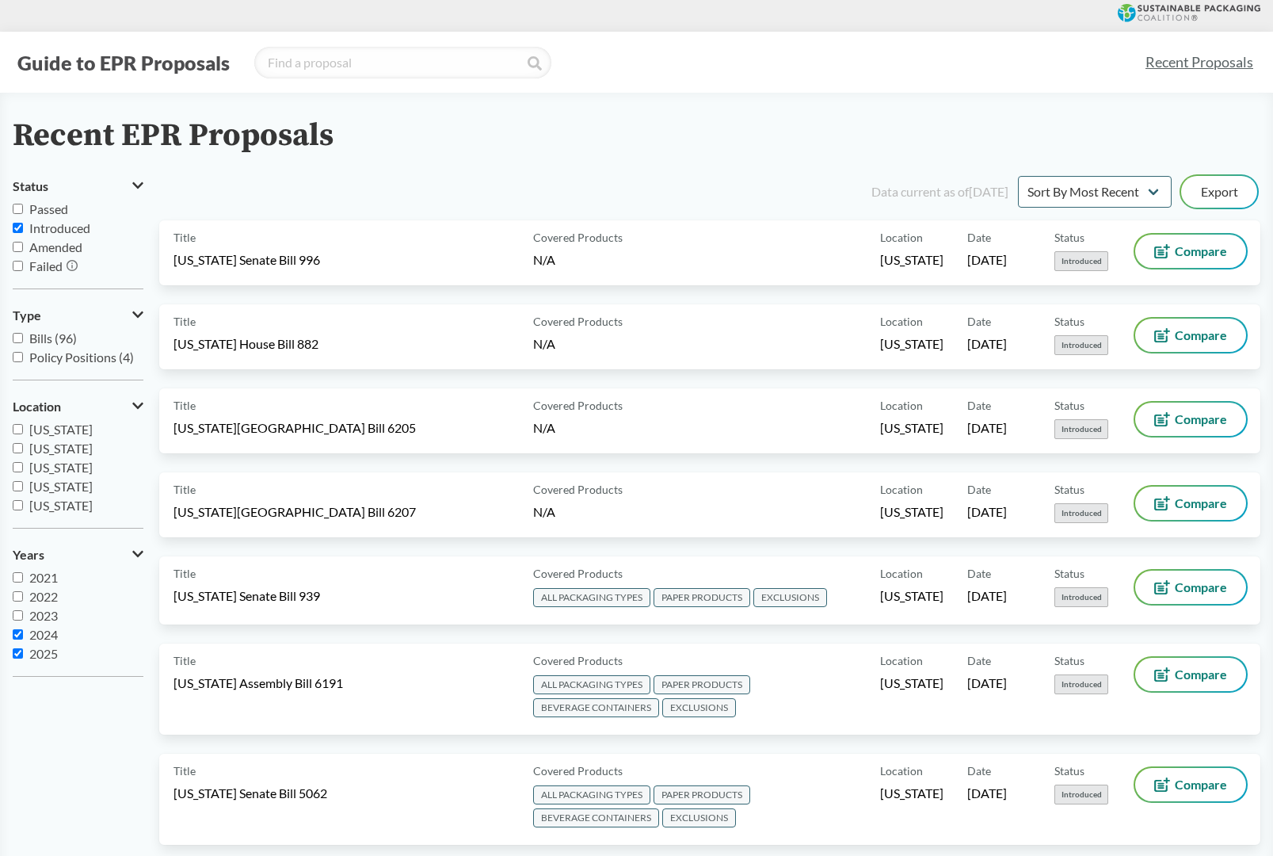
click at [15, 228] on input "Introduced" at bounding box center [18, 228] width 10 height 10
checkbox input "false"
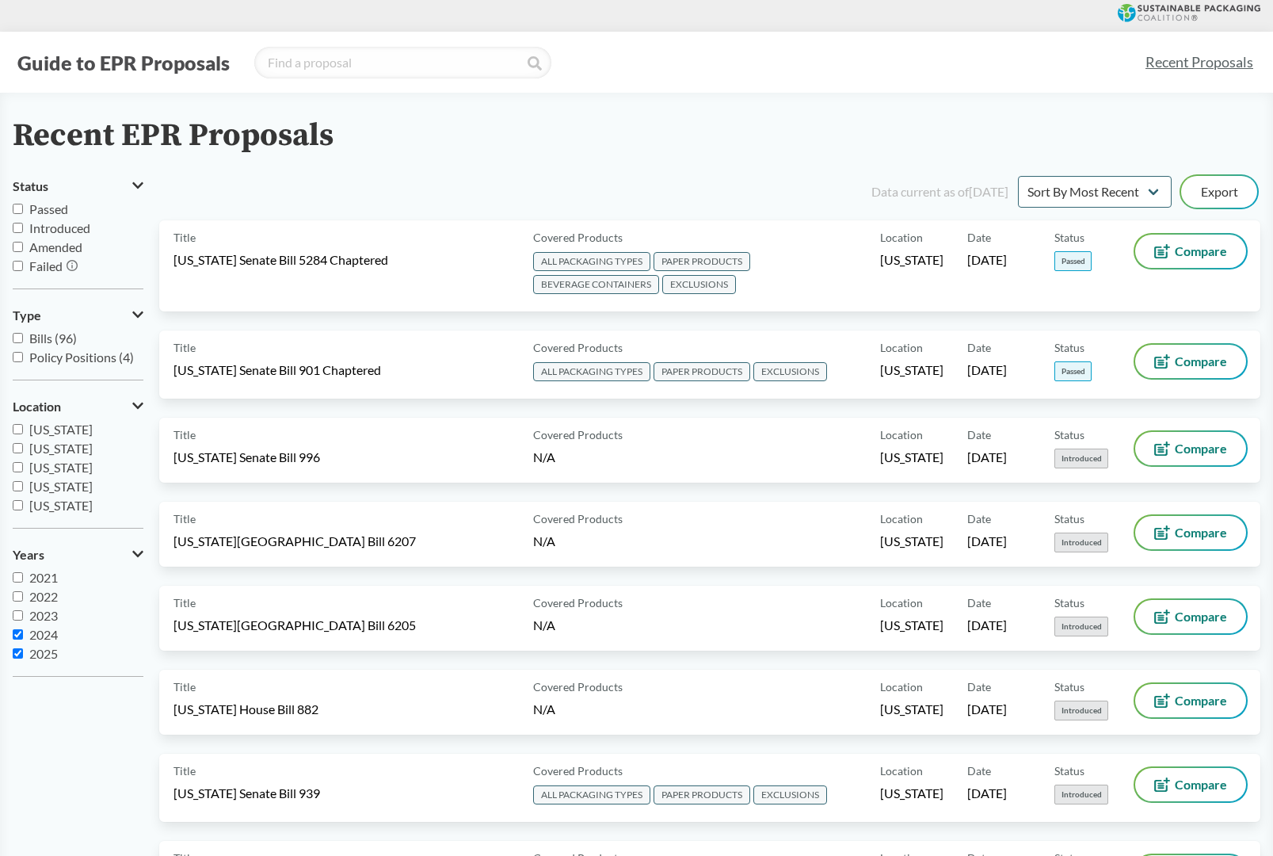
click at [21, 212] on input "Passed" at bounding box center [18, 209] width 10 height 10
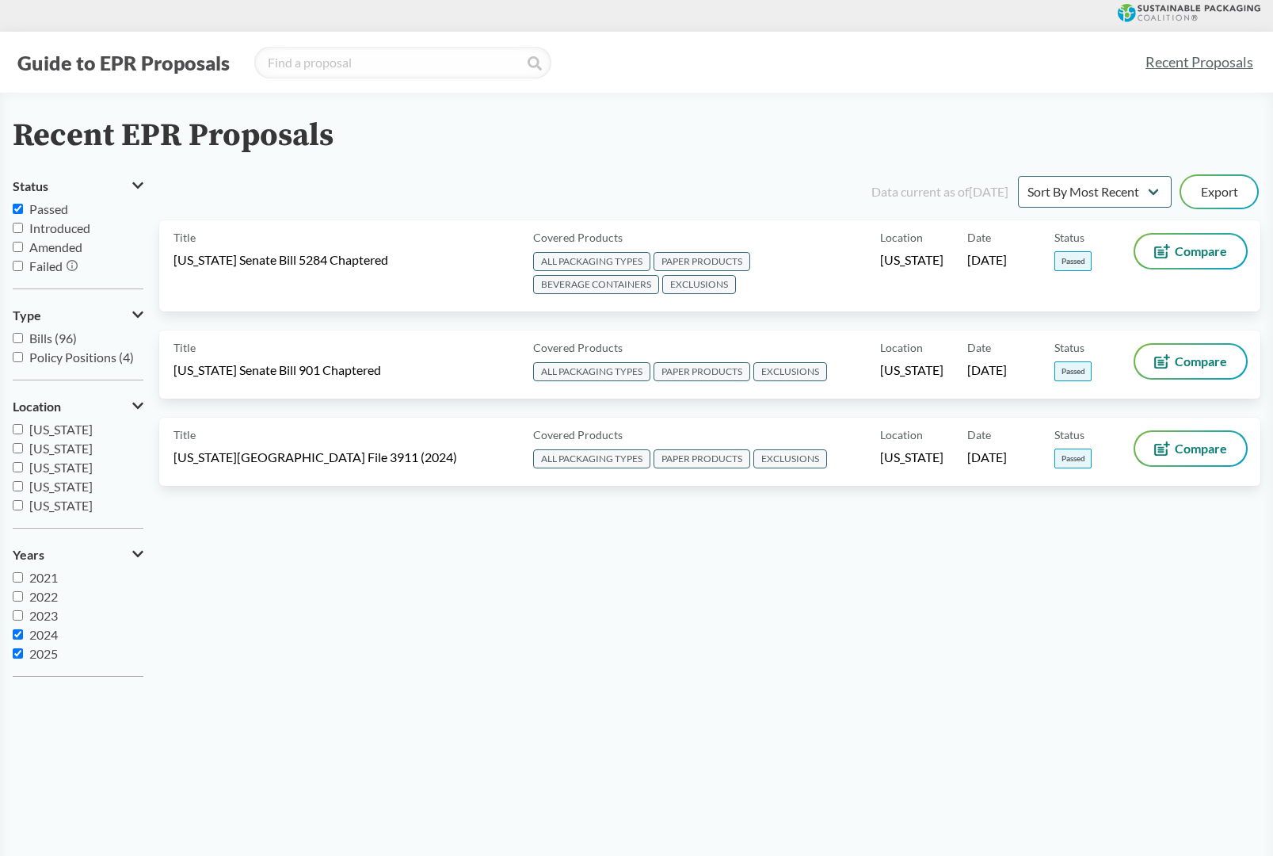
click at [20, 212] on input "Passed" at bounding box center [18, 209] width 10 height 10
checkbox input "false"
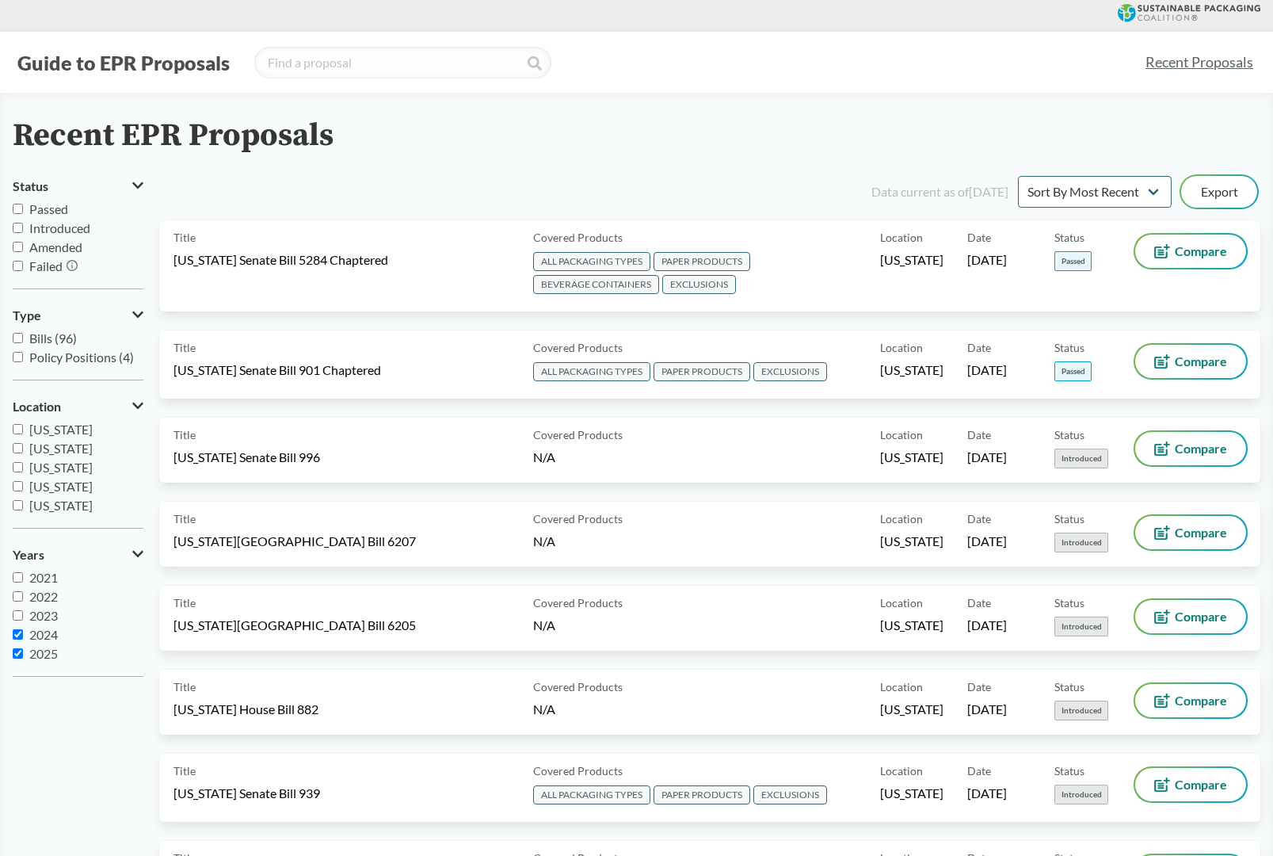
click at [18, 227] on input "Introduced" at bounding box center [18, 228] width 10 height 10
checkbox input "true"
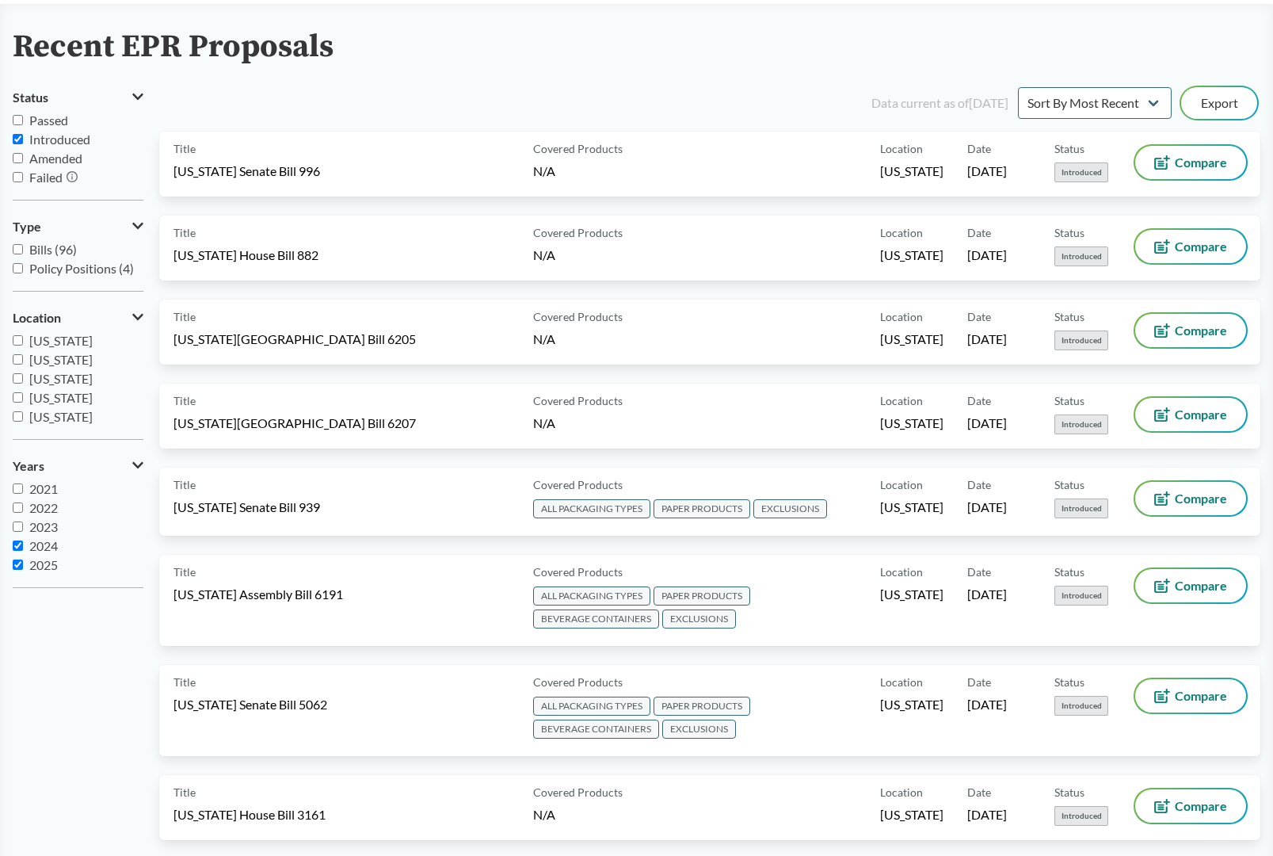
scroll to position [91, 0]
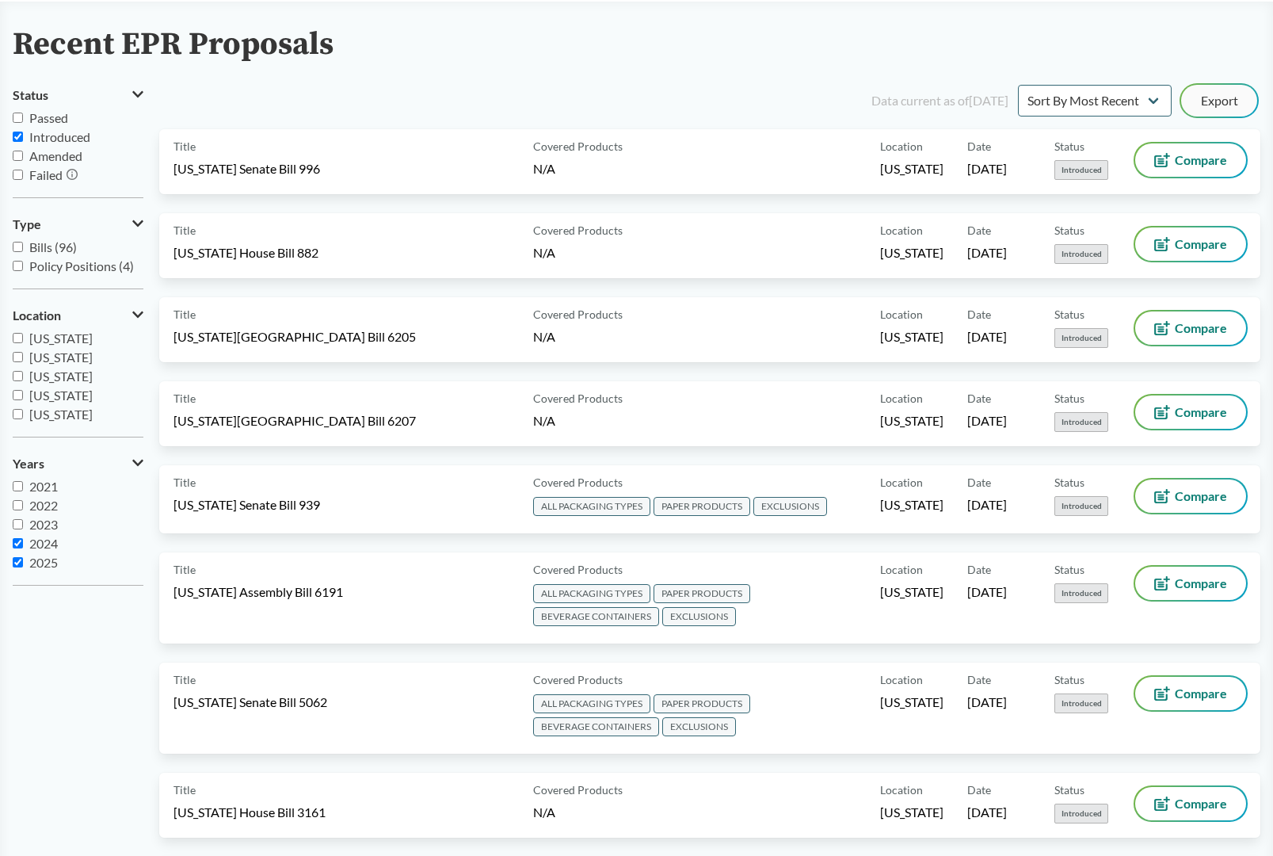
click at [1234, 100] on button "Export" at bounding box center [1220, 101] width 76 height 32
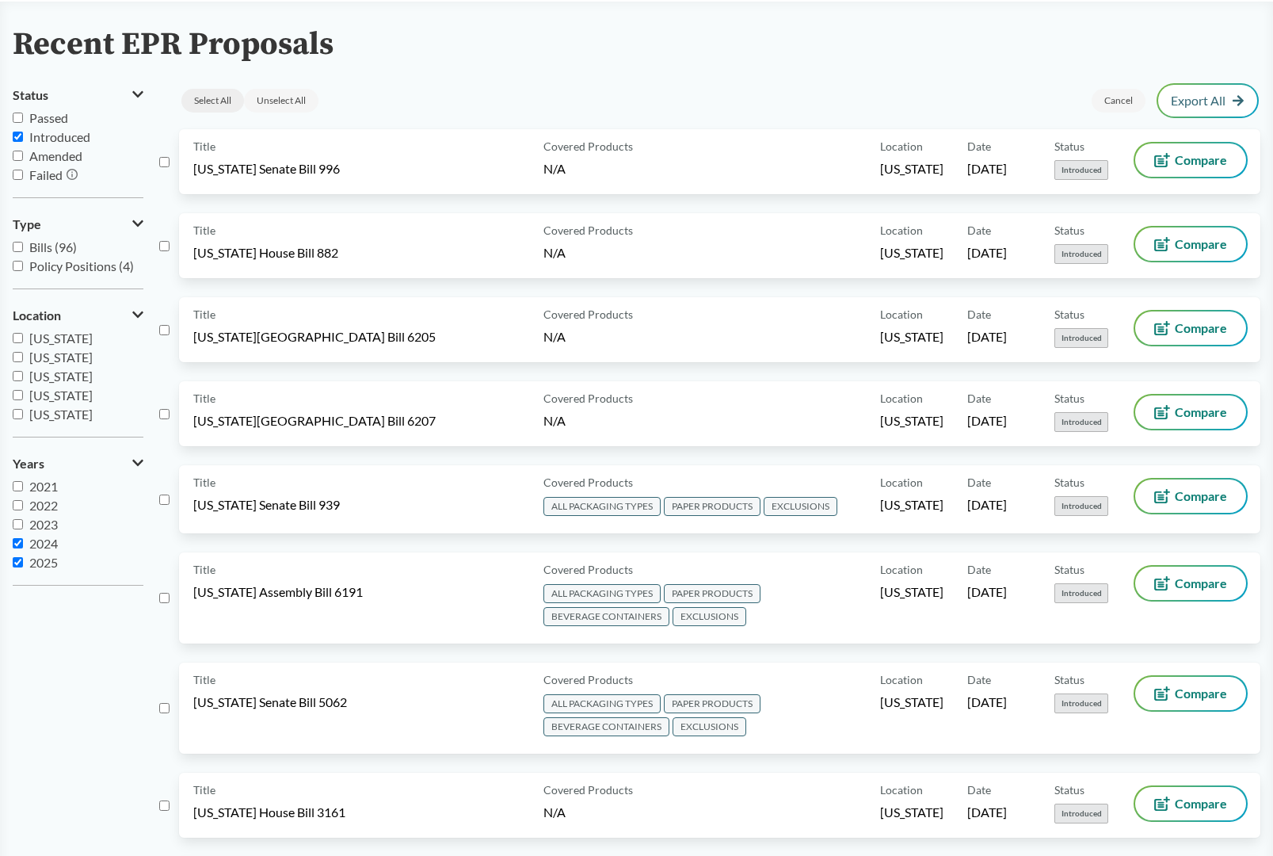
click at [204, 101] on div "Select All" at bounding box center [212, 101] width 63 height 24
checkbox input "true"
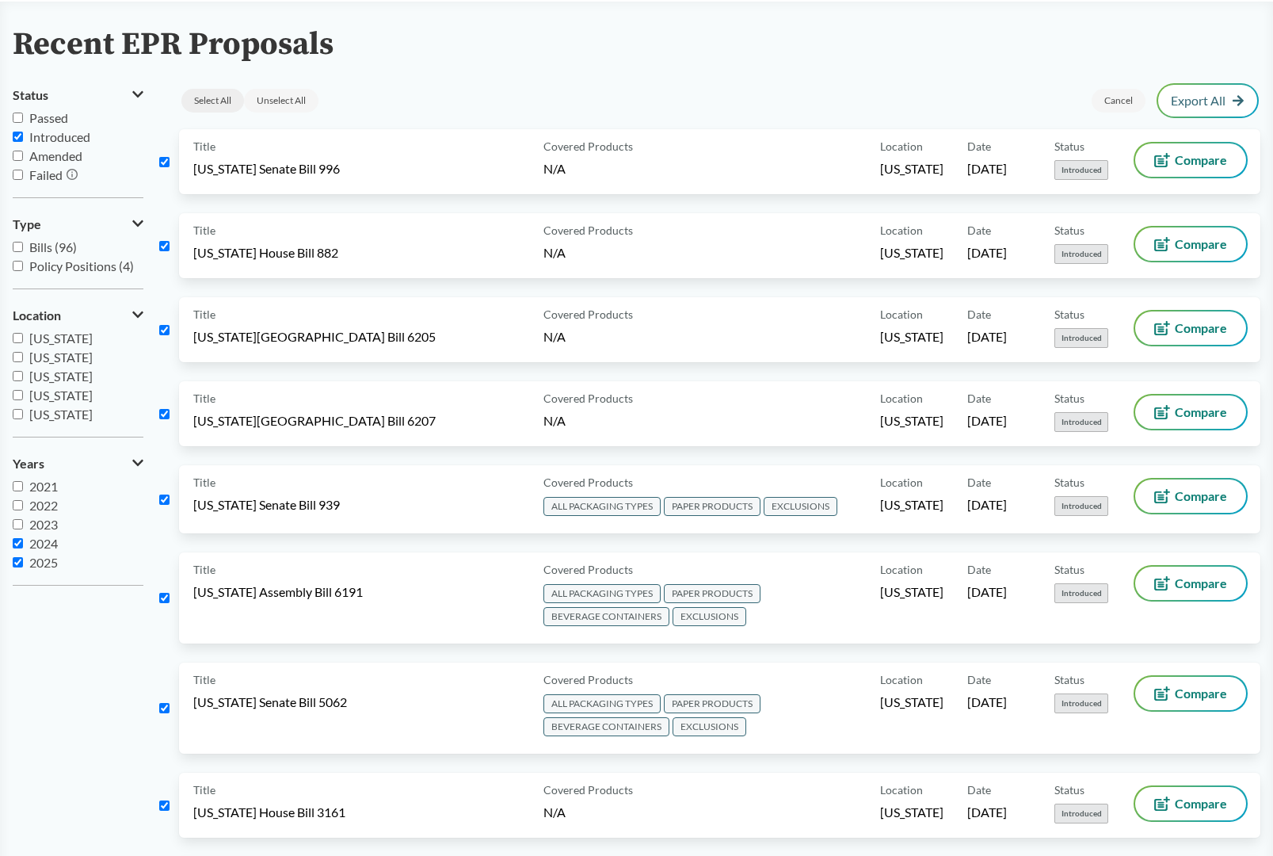
checkbox input "true"
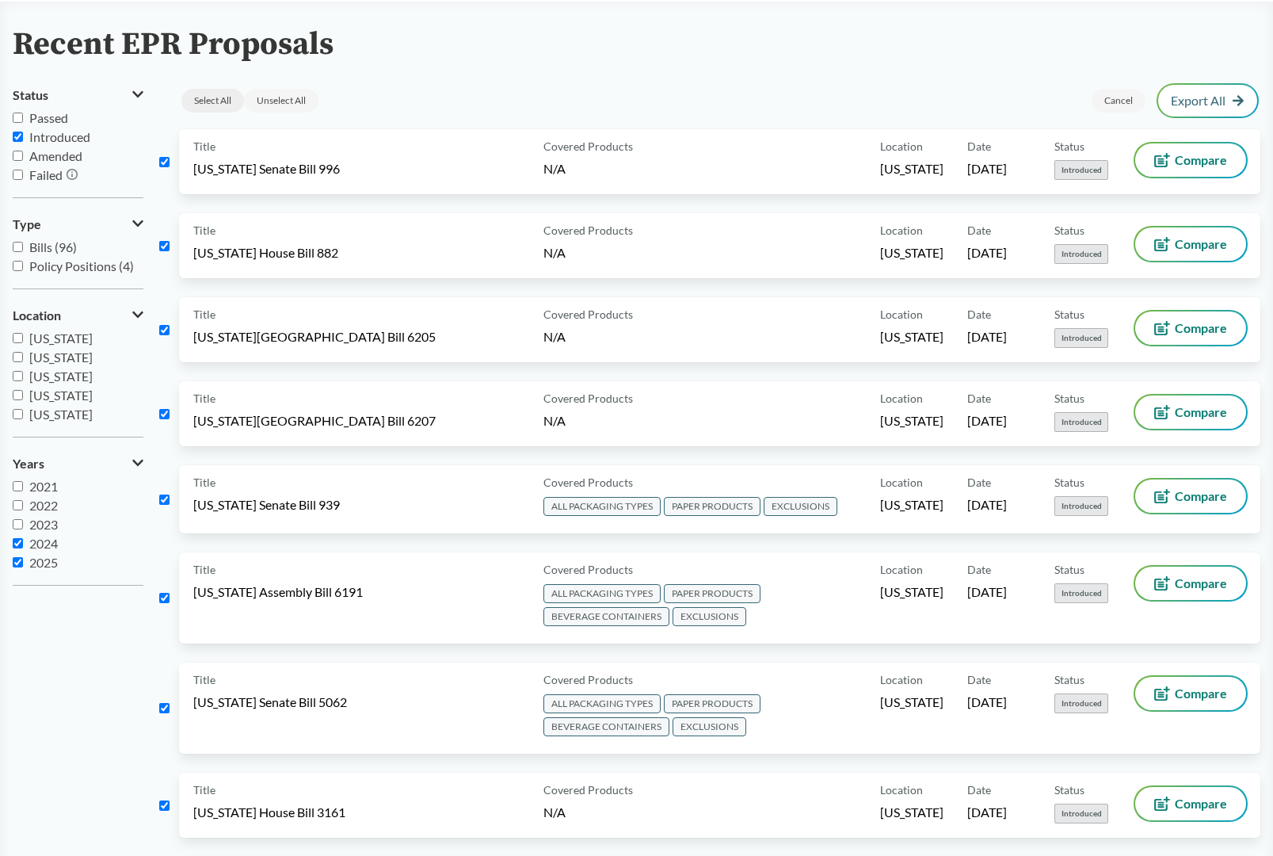
checkbox input "true"
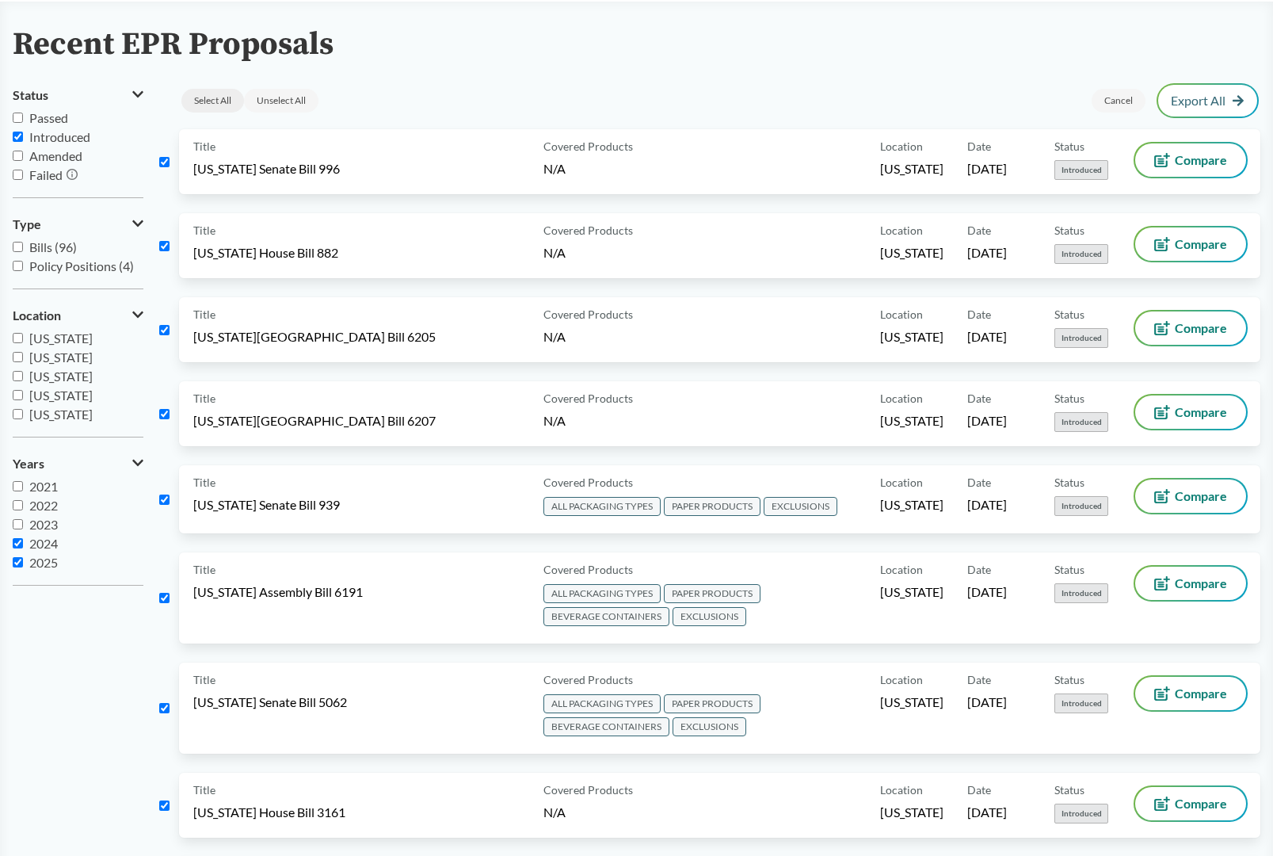
checkbox input "true"
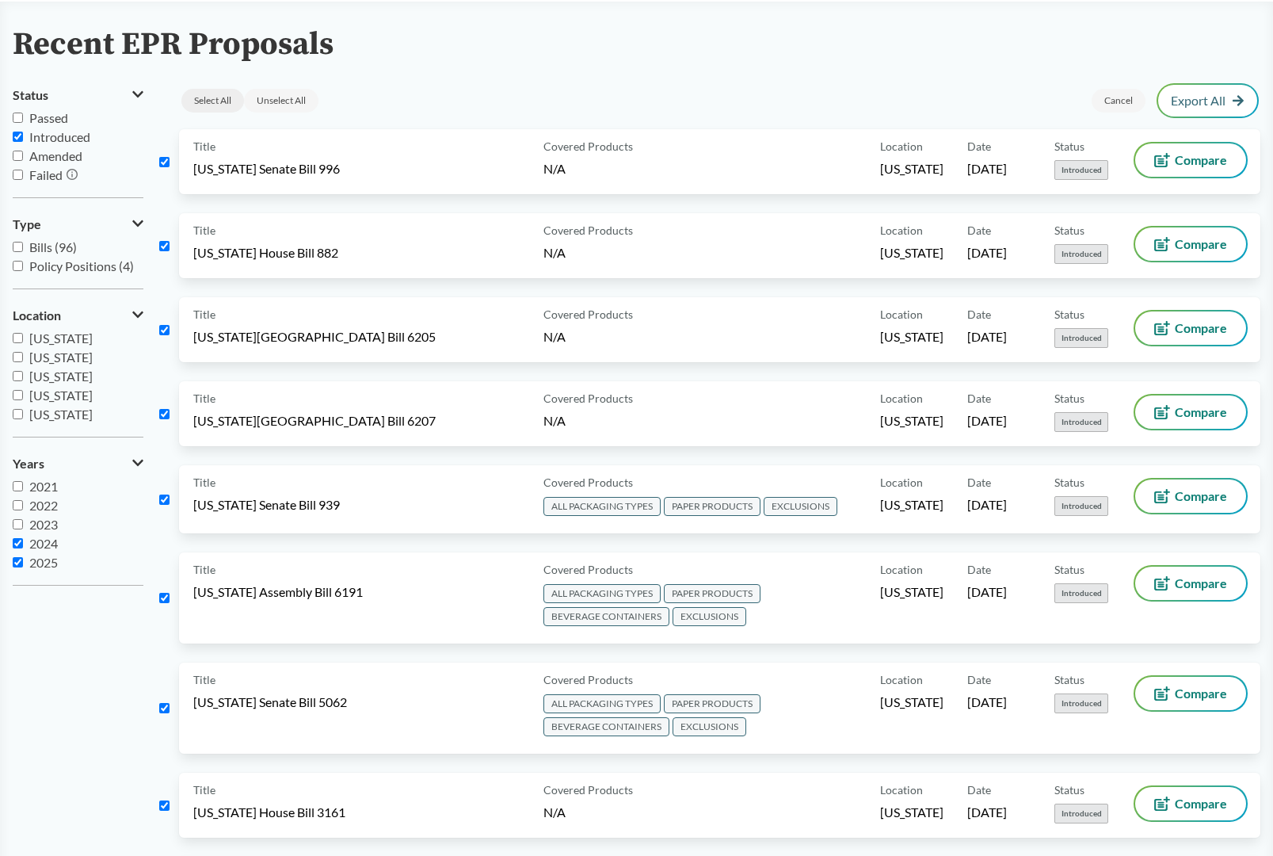
checkbox input "true"
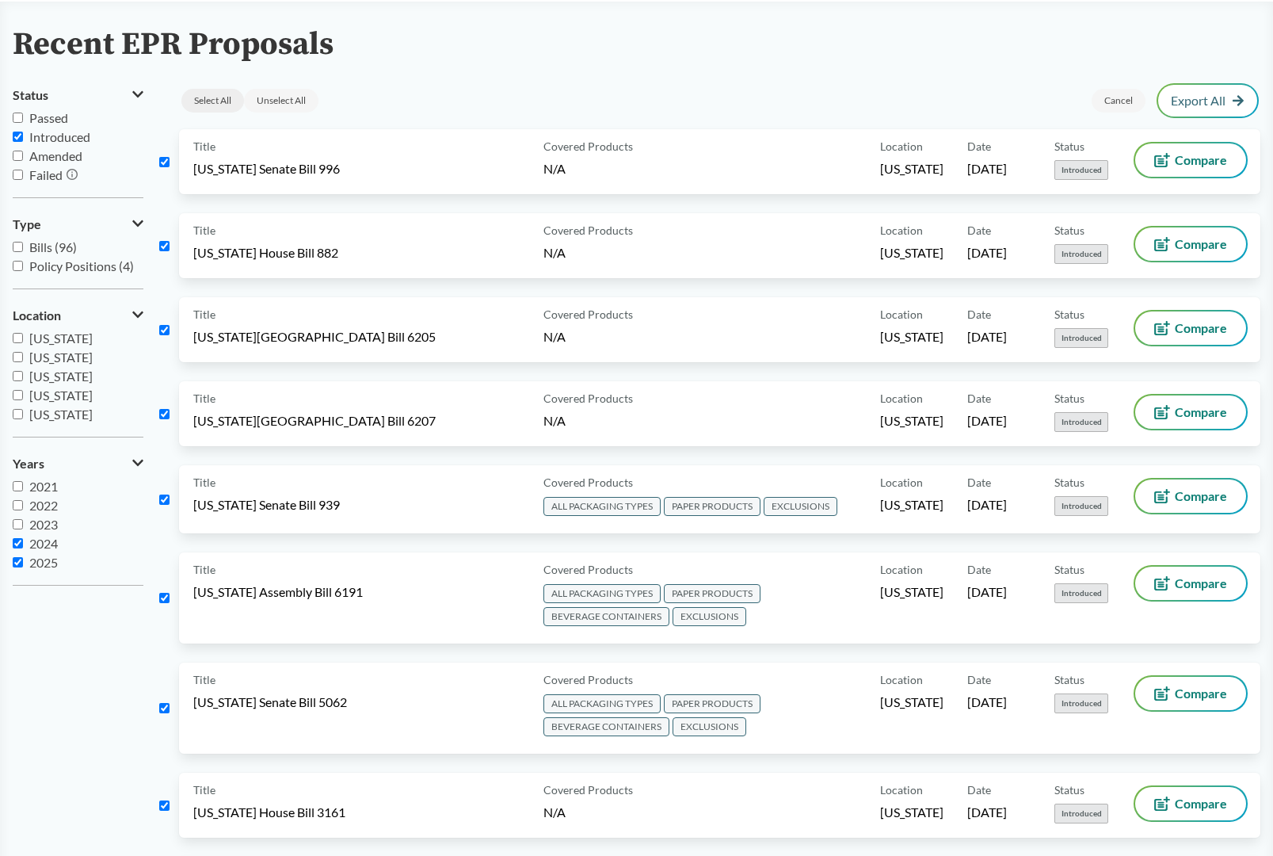
checkbox input "true"
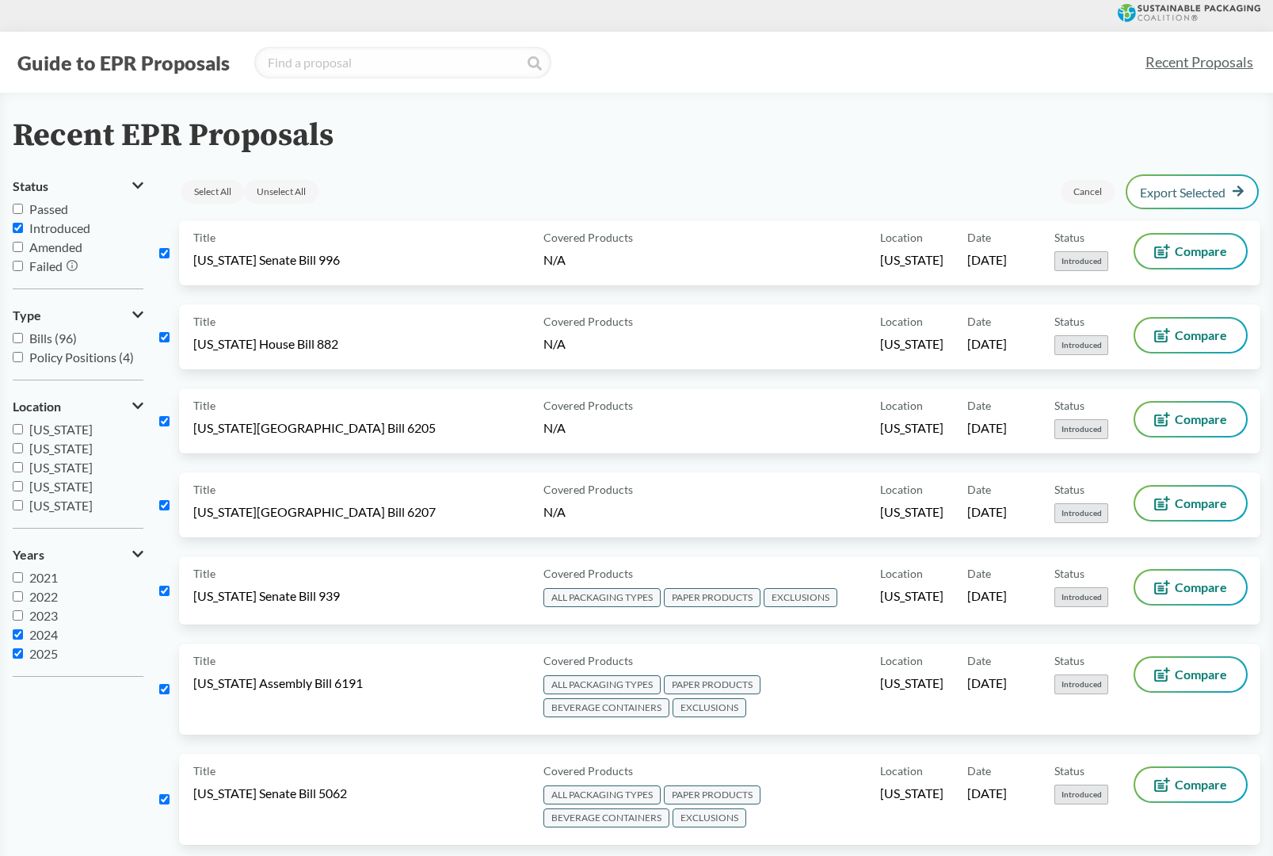
scroll to position [0, 0]
click at [1164, 190] on link "Export Selected" at bounding box center [1192, 192] width 105 height 14
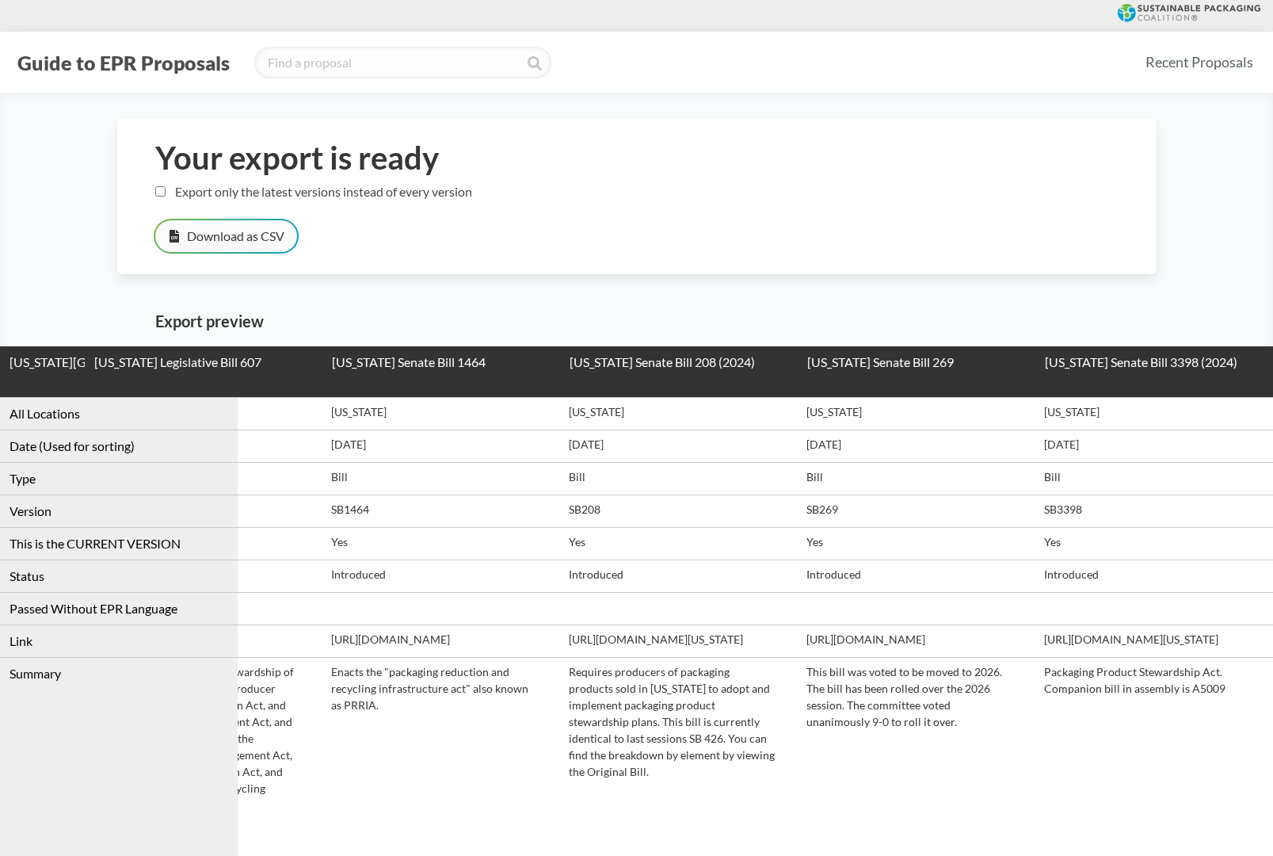
click at [204, 236] on button "Download as CSV" at bounding box center [226, 236] width 142 height 32
